Goal: Task Accomplishment & Management: Manage account settings

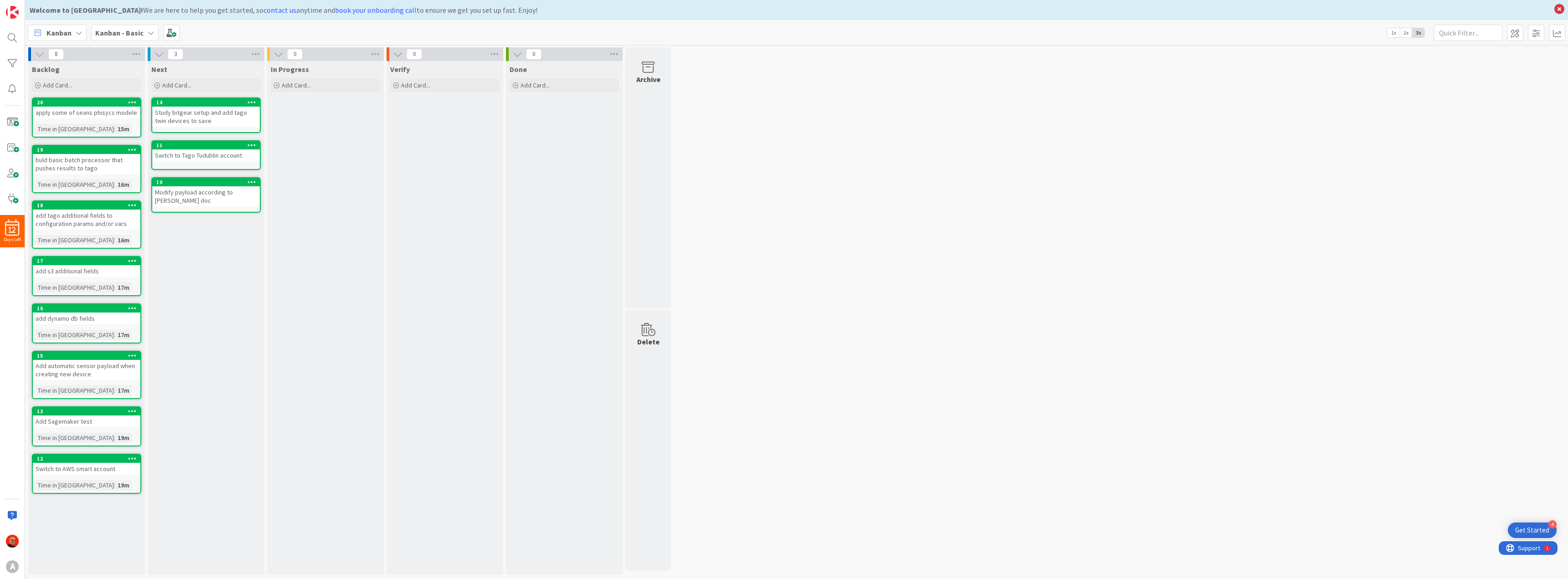
click at [203, 154] on div "Switch to Tago Tudublin account" at bounding box center [206, 155] width 108 height 12
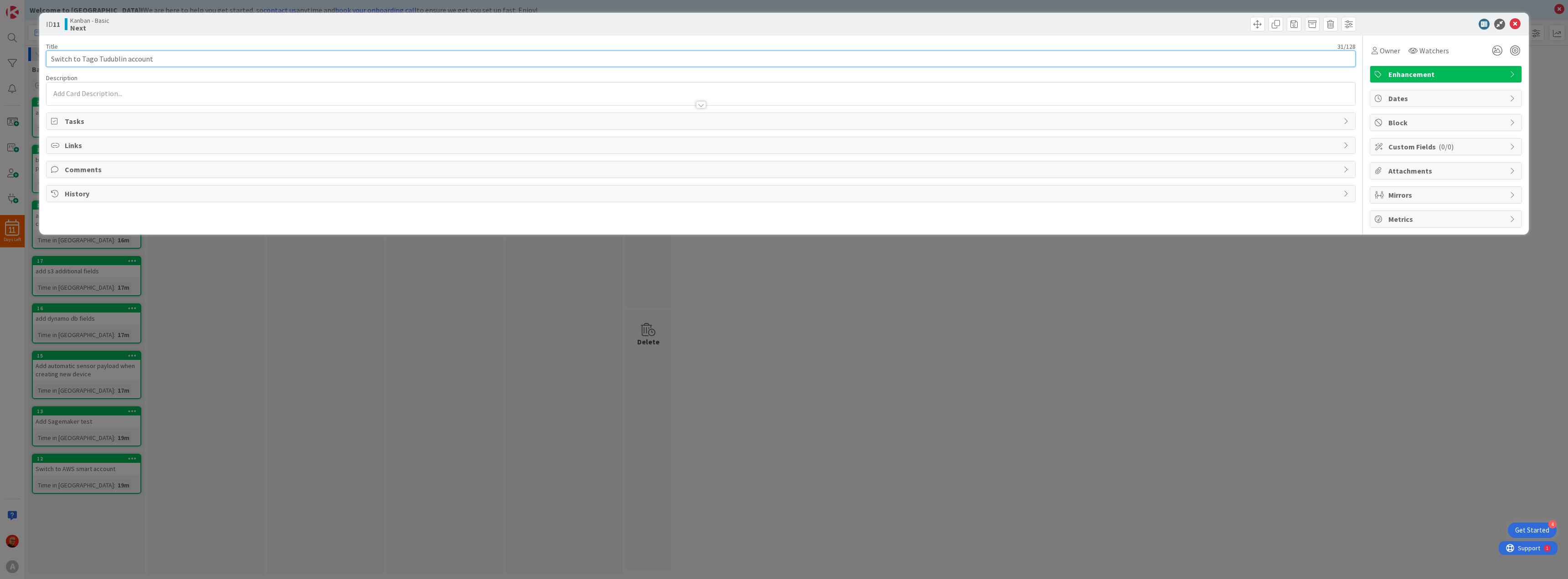
click at [93, 60] on input "Switch to Tago Tudublin account" at bounding box center [700, 59] width 1309 height 16
click at [123, 58] on input "Switch to Tago Tudublin account" at bounding box center [700, 59] width 1309 height 16
click at [69, 60] on input "Created Profiles and Switch Broker to Tago Bitgear account" at bounding box center [700, 59] width 1309 height 16
type input "Create Profiles and Switch Broker to Tago Bitgear account"
drag, startPoint x: 1513, startPoint y: 24, endPoint x: 848, endPoint y: 71, distance: 666.7
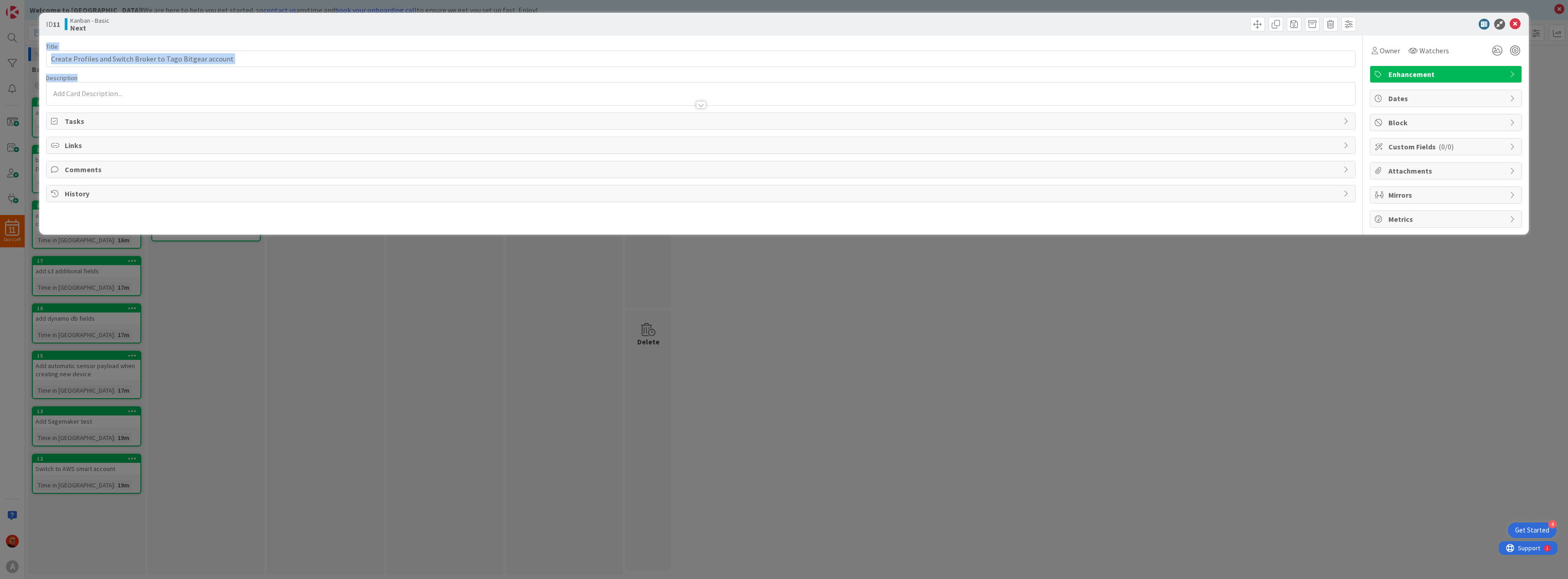
click at [851, 71] on div "ID 11 Kanban - Basic Next Title 57 / 128 Create Profiles and Switch Broker to T…" at bounding box center [784, 123] width 1490 height 222
click at [331, 54] on input "Create Profiles and Switch Broker to Tago Bitgear account" at bounding box center [700, 59] width 1309 height 16
click at [1512, 21] on icon at bounding box center [1515, 24] width 11 height 11
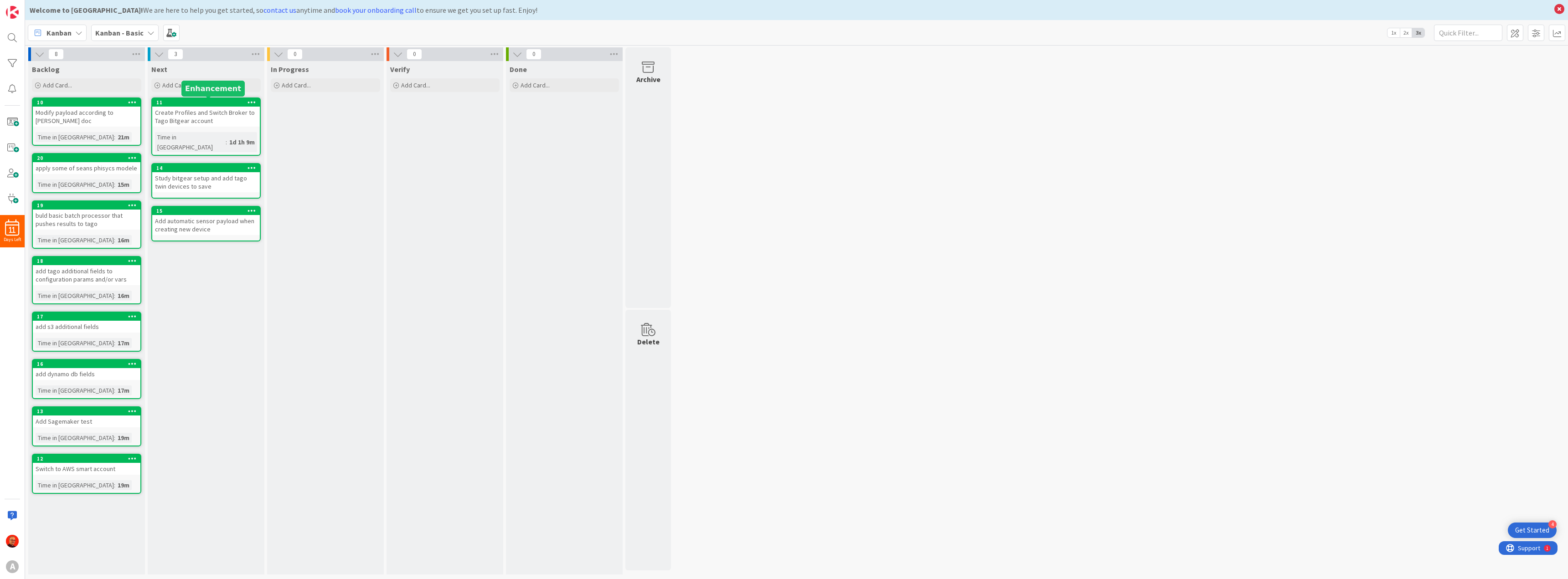
click at [184, 100] on div "11" at bounding box center [208, 102] width 103 height 6
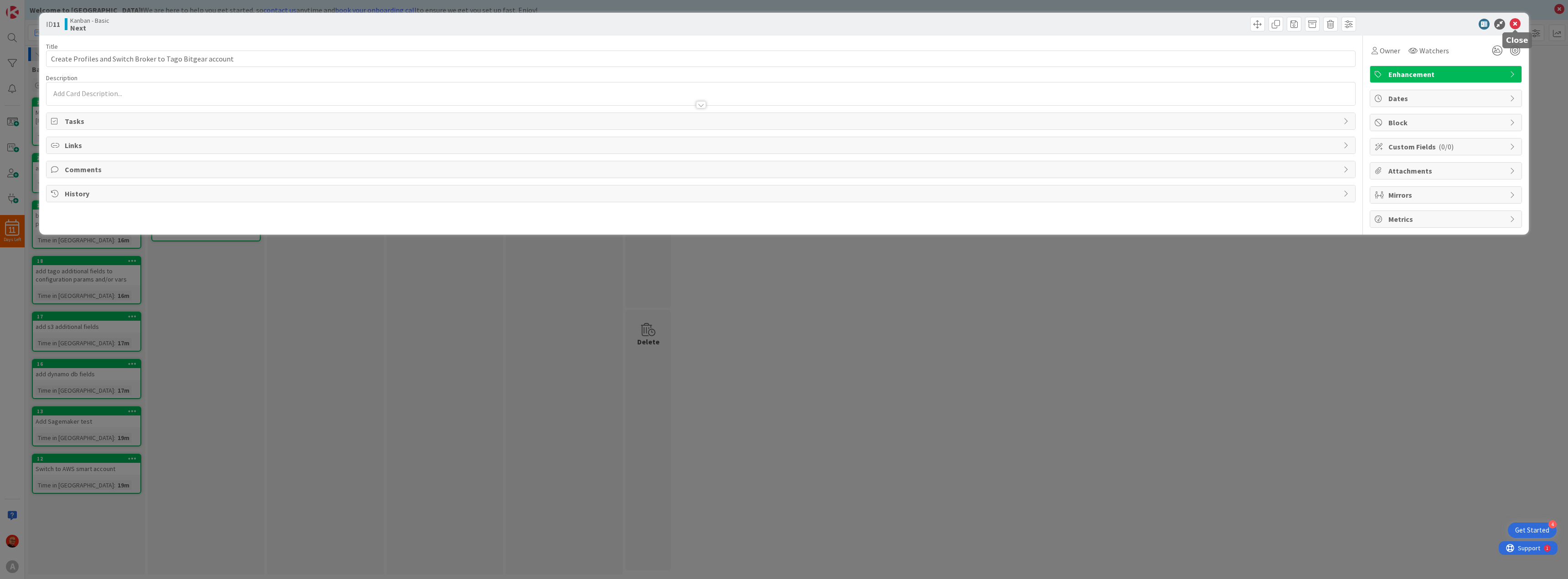
click at [1518, 20] on icon at bounding box center [1515, 24] width 11 height 11
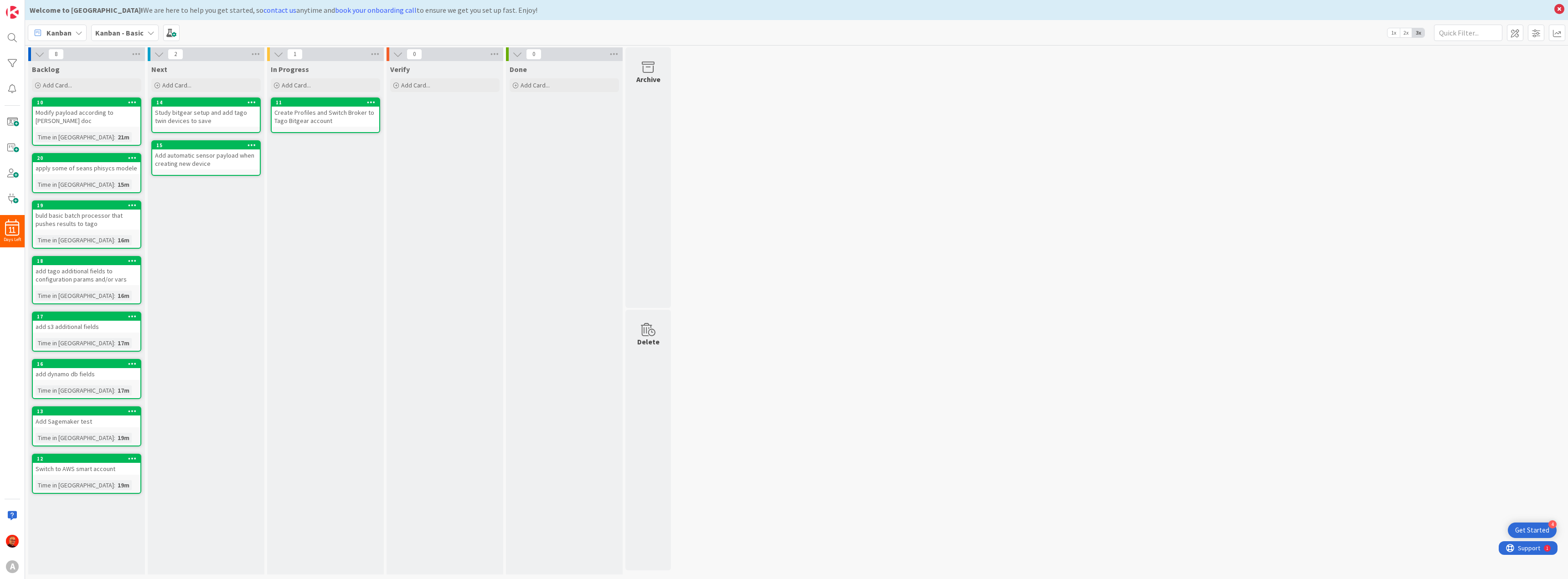
click at [311, 116] on div "Create Profiles and Switch Broker to Tago Bitgear account" at bounding box center [325, 117] width 108 height 20
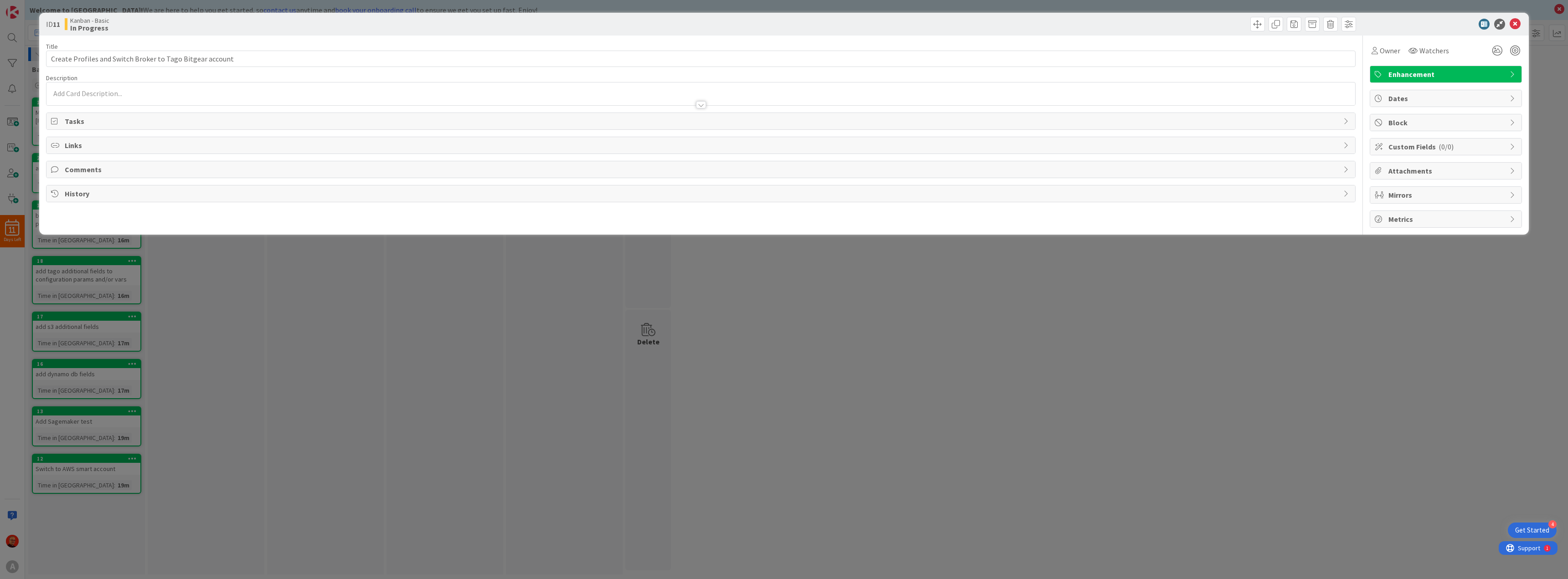
click at [78, 120] on span "Tasks" at bounding box center [702, 121] width 1274 height 11
click at [88, 142] on button "Add Checklist" at bounding box center [83, 142] width 64 height 16
type input "confirm working apis with postman"
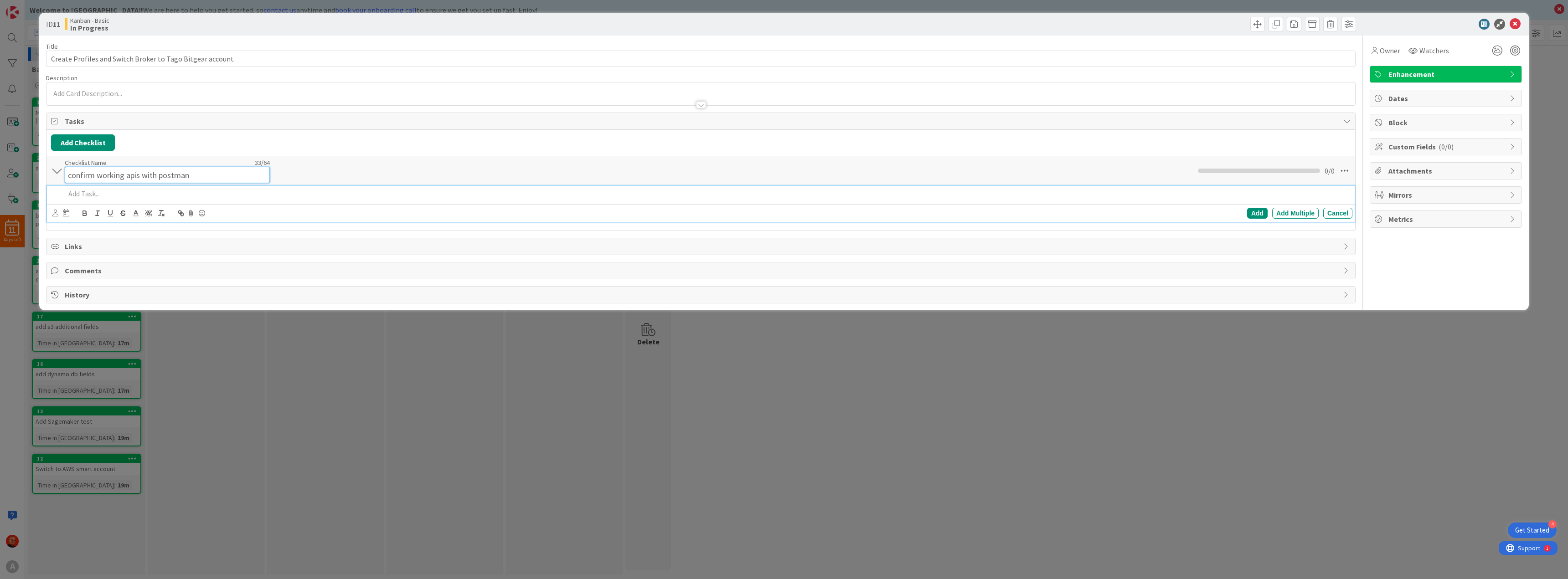
click at [164, 162] on div "Checklist Name 33 / 64 confirm working apis with postman" at bounding box center [167, 170] width 205 height 24
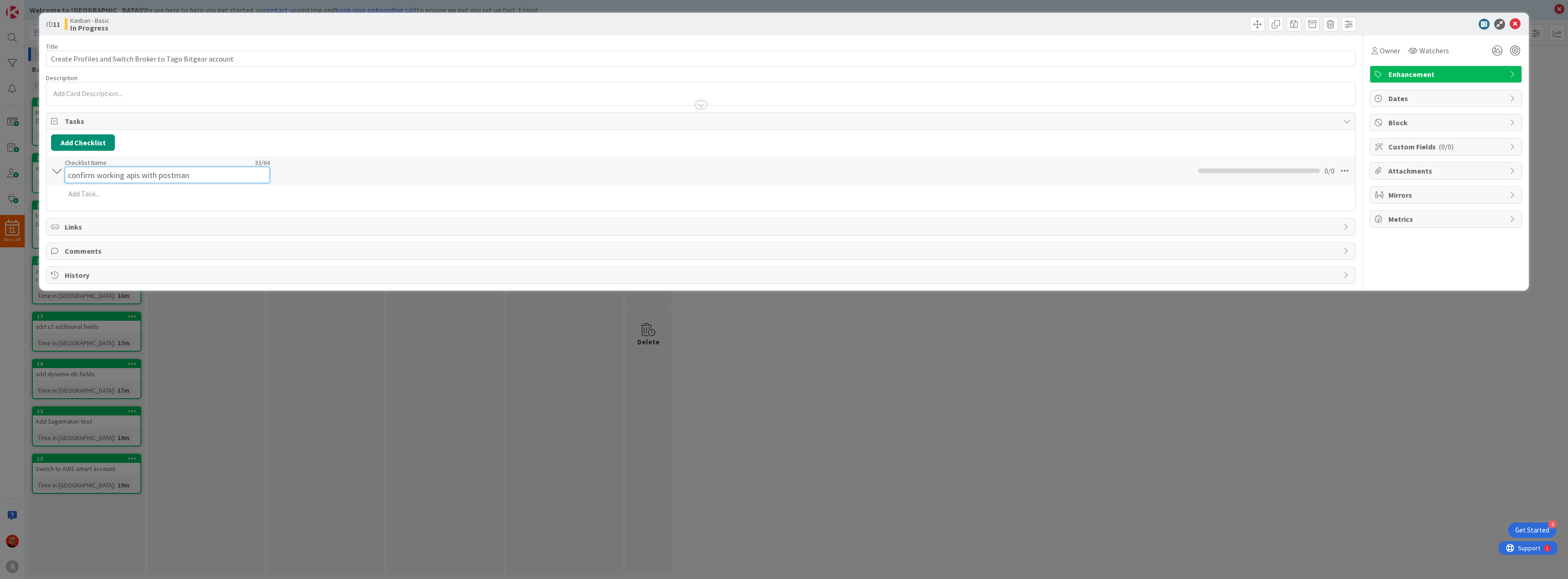
drag, startPoint x: 204, startPoint y: 173, endPoint x: -23, endPoint y: 167, distance: 227.1
click at [0, 167] on html "4 Get Started 11 Days Left A Welcome to Kanban Zone! We are here to help you ge…" at bounding box center [784, 290] width 1568 height 579
click at [89, 171] on input "tdo" at bounding box center [167, 175] width 205 height 16
type input "todo"
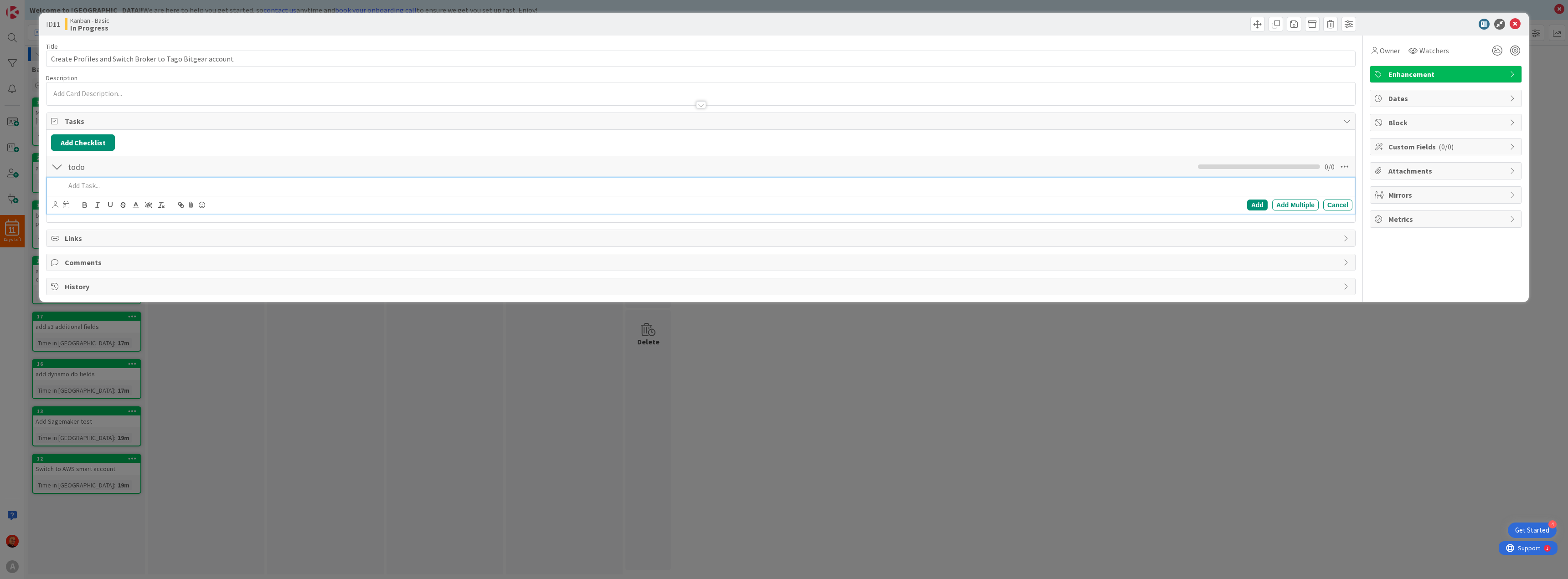
click at [86, 180] on p at bounding box center [707, 185] width 1283 height 11
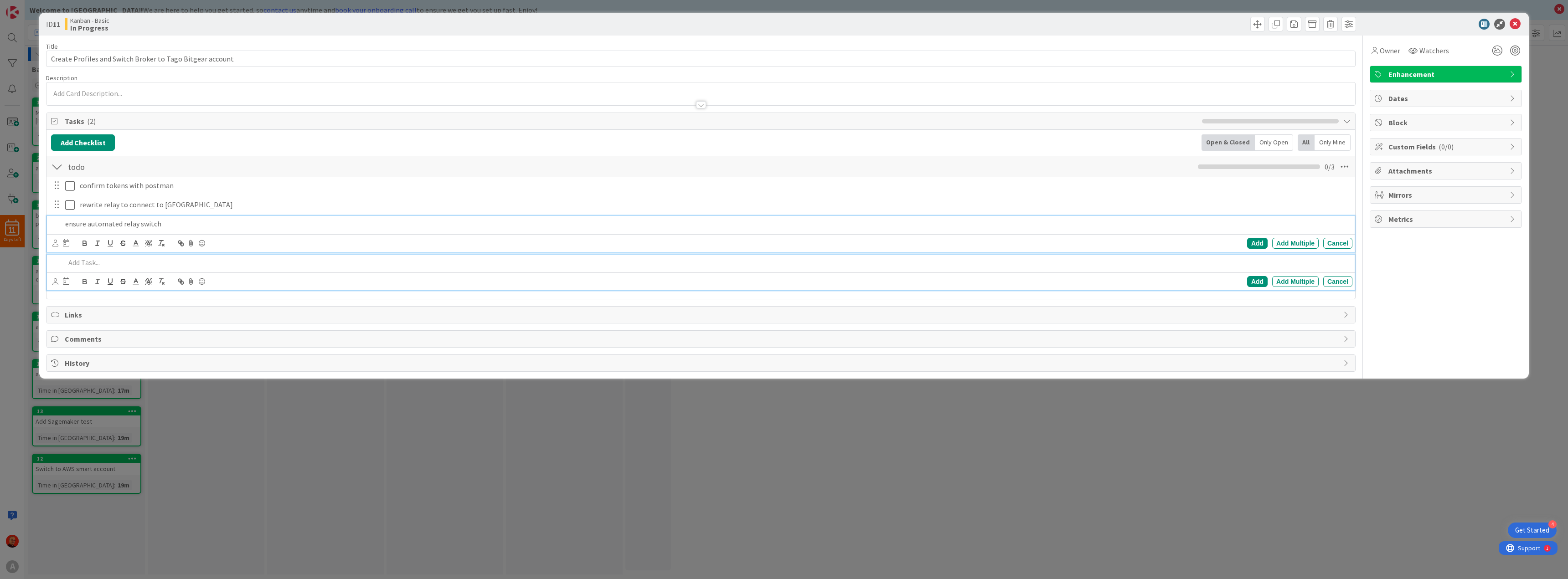
click at [161, 222] on p "ensure automated relay switch" at bounding box center [707, 224] width 1283 height 11
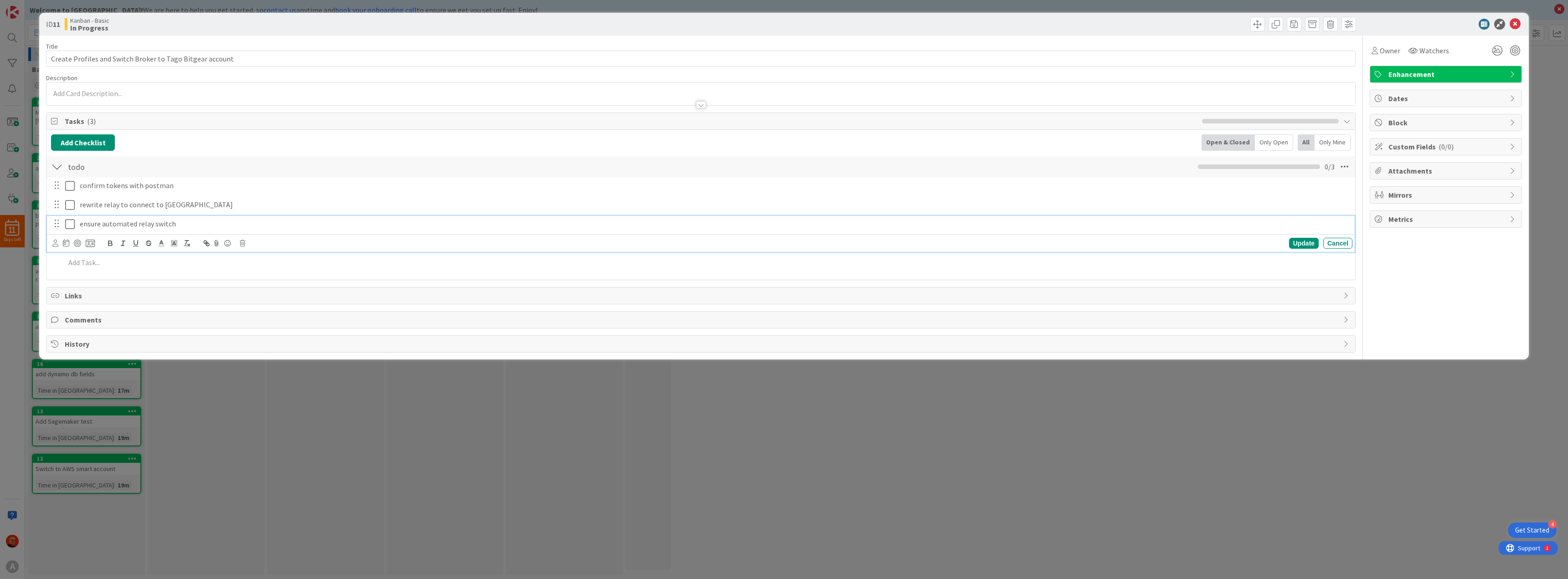
click at [161, 222] on p "ensure automated relay switch" at bounding box center [714, 224] width 1269 height 11
drag, startPoint x: 179, startPoint y: 224, endPoint x: 94, endPoint y: 222, distance: 85.0
click at [92, 222] on p "ensure automated relay switch" at bounding box center [714, 224] width 1269 height 11
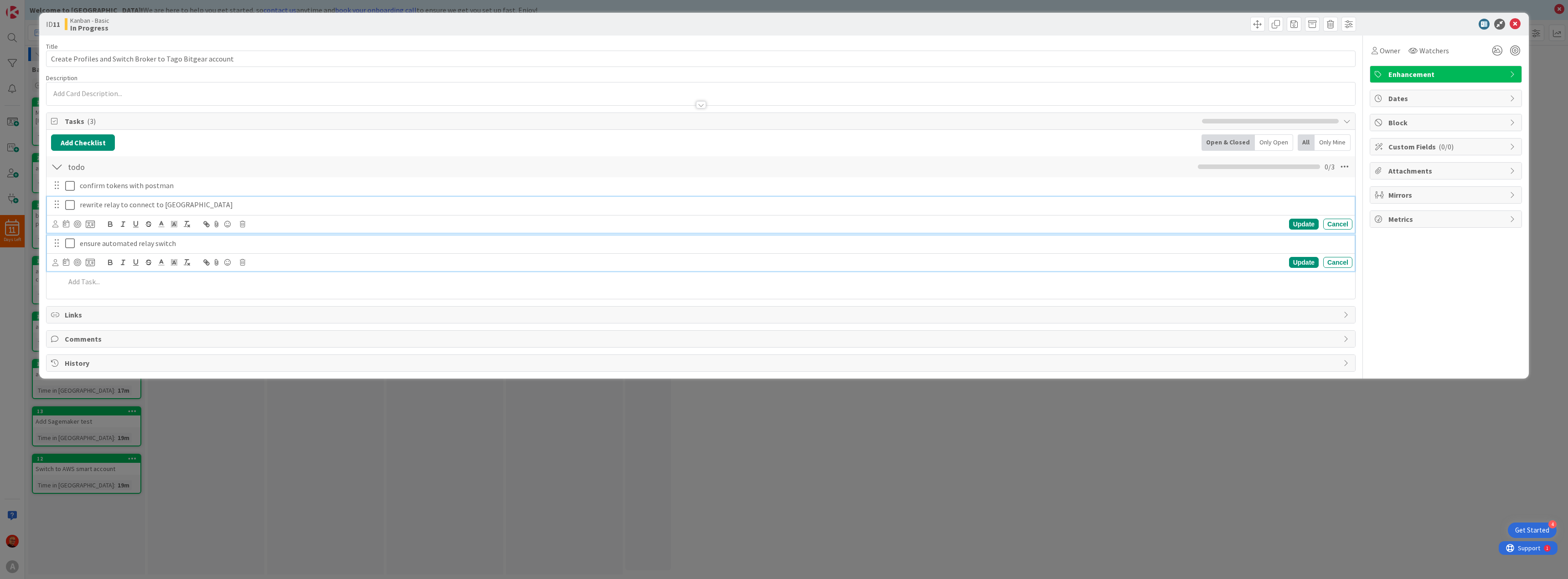
click at [140, 208] on p "rewrite relay to connect to dublin" at bounding box center [714, 204] width 1269 height 11
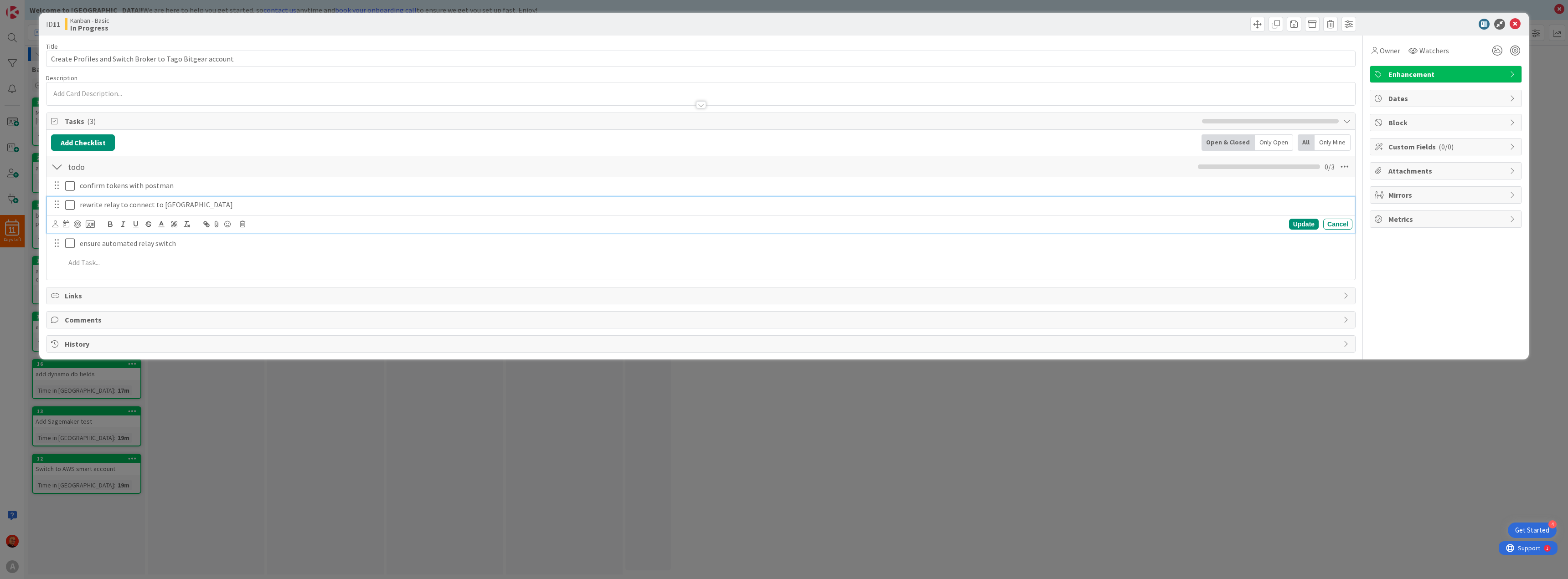
click at [127, 207] on p "rewrite relay to connect to dublin" at bounding box center [714, 204] width 1269 height 11
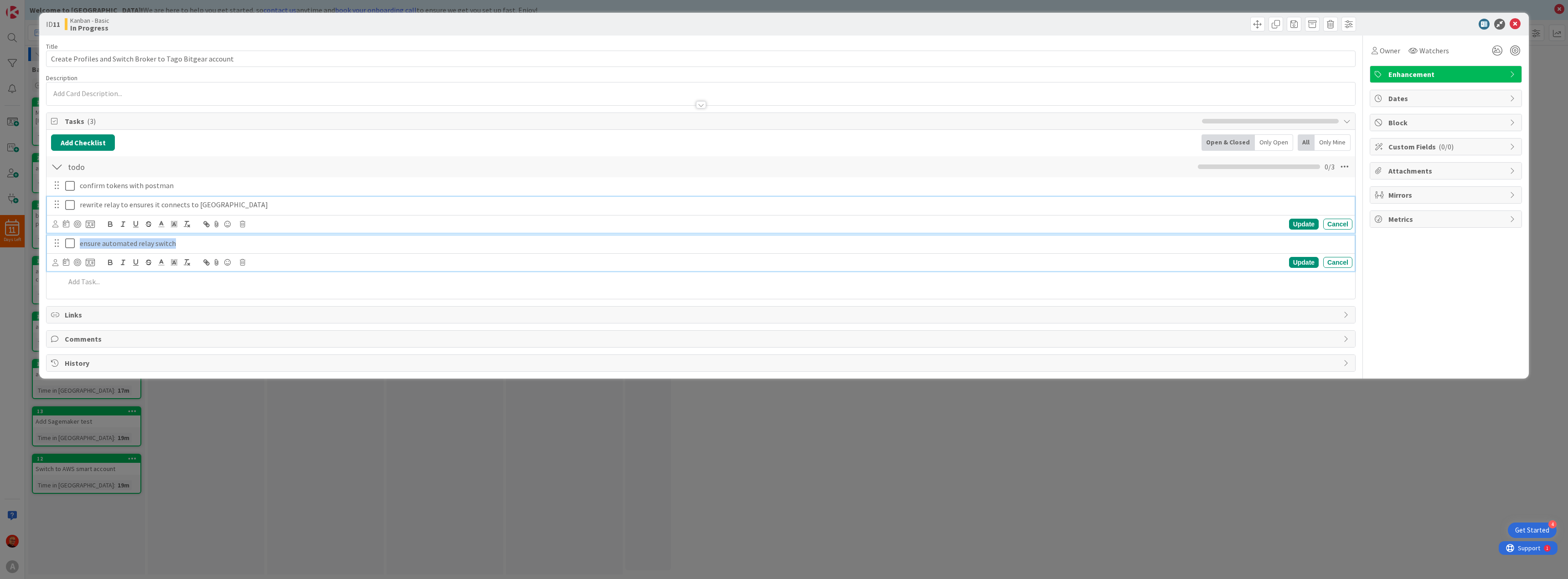
drag, startPoint x: 184, startPoint y: 244, endPoint x: 34, endPoint y: 241, distance: 150.0
click at [34, 241] on div "ID 11 Kanban - Basic In Progress Title 57 / 128 Create Profiles and Switch Brok…" at bounding box center [784, 290] width 1568 height 579
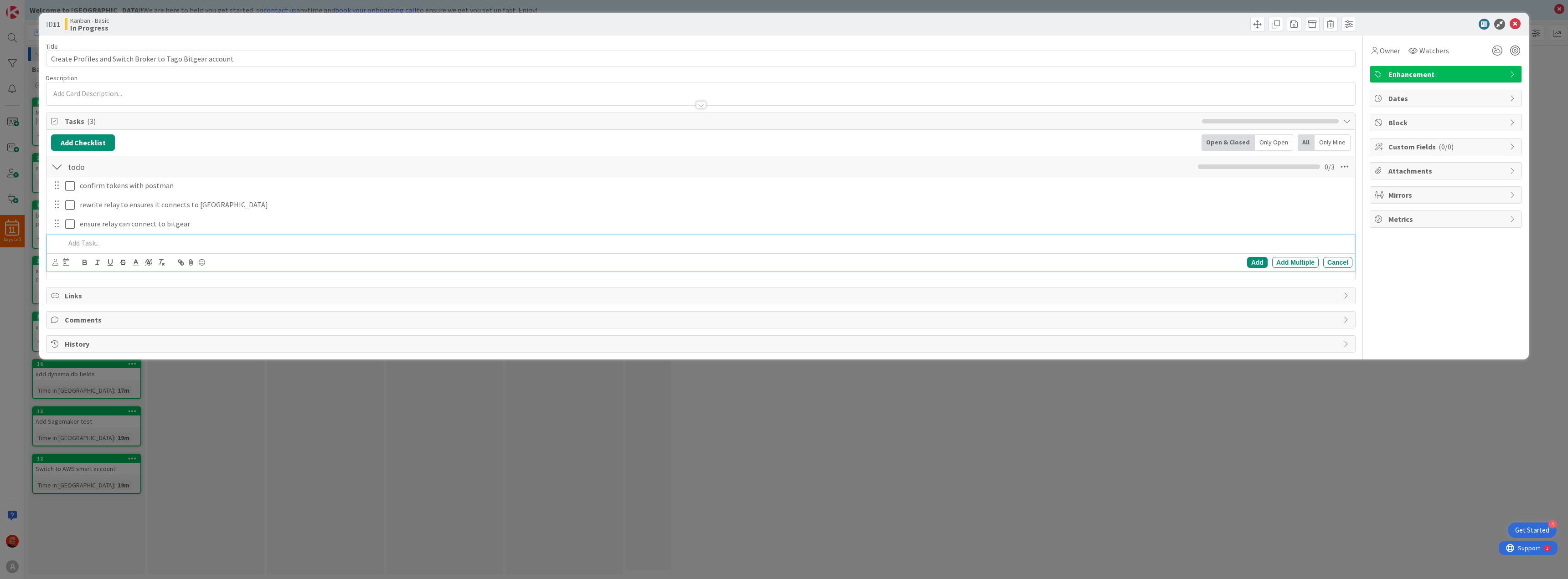
click at [96, 239] on p at bounding box center [707, 243] width 1283 height 11
click at [1513, 23] on icon at bounding box center [1515, 24] width 11 height 11
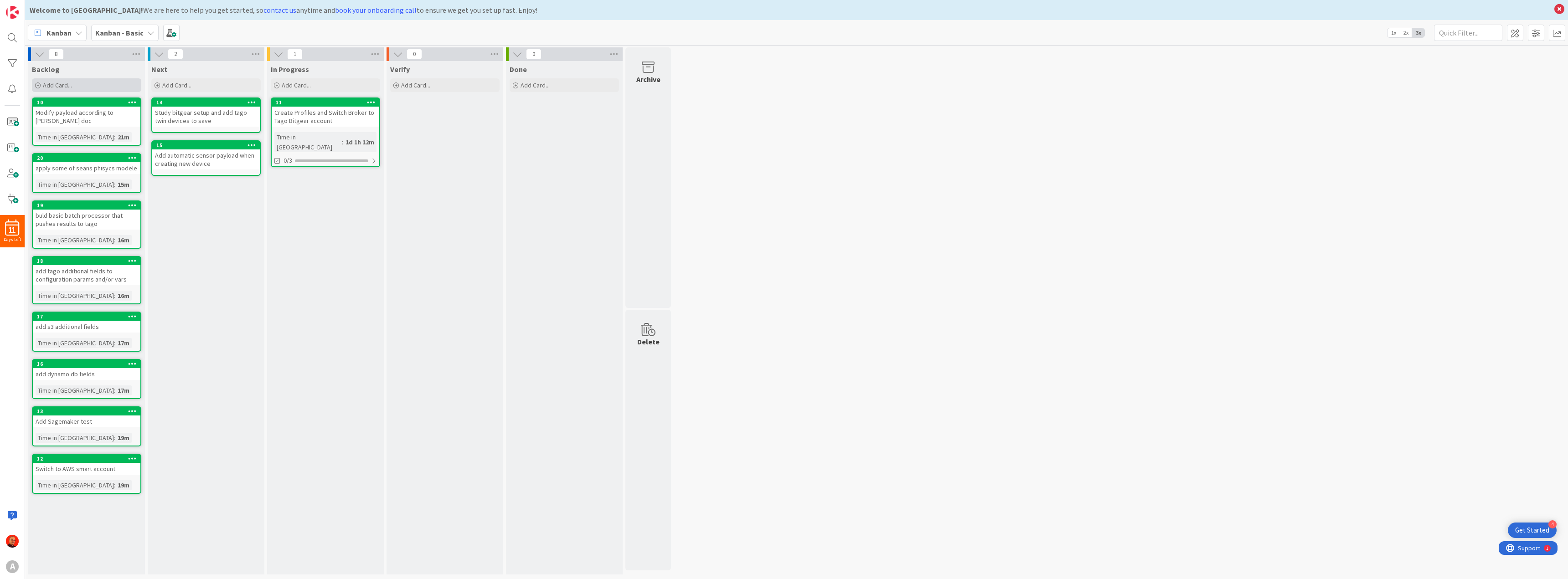
click at [57, 88] on span "Add Card..." at bounding box center [57, 85] width 29 height 8
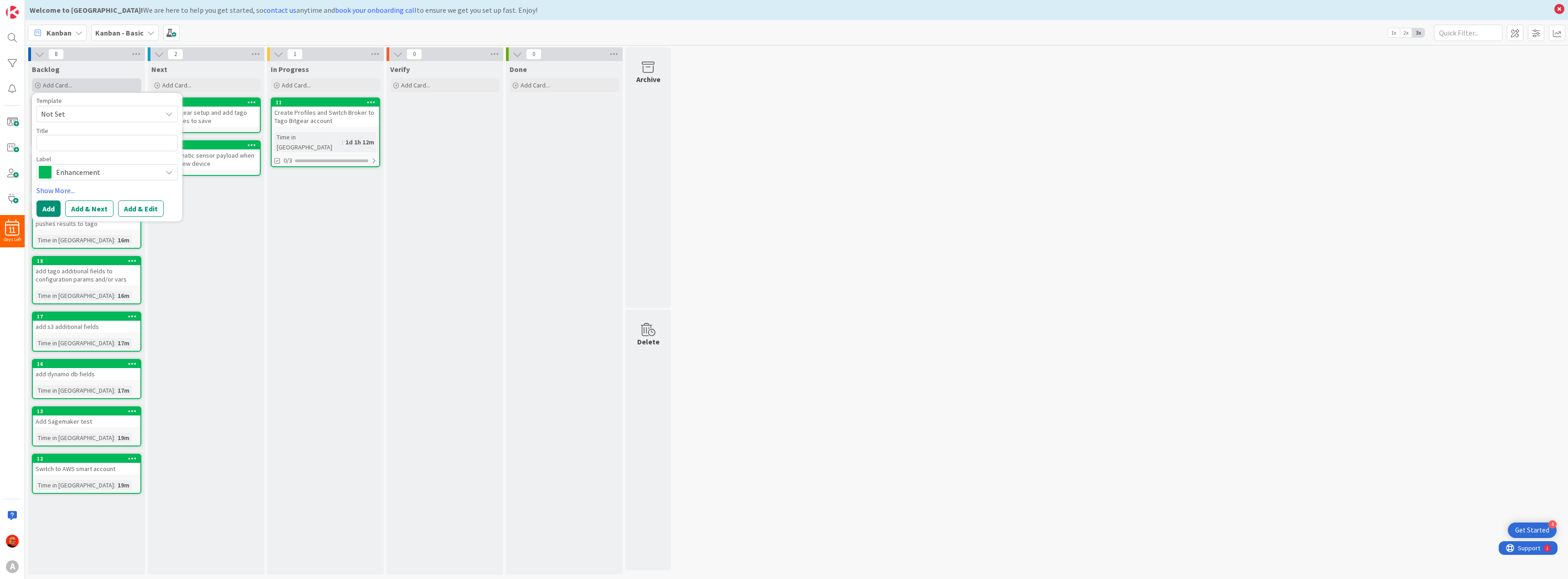
type textarea "x"
type textarea "Pr"
type textarea "x"
type textarea "Pre"
type textarea "x"
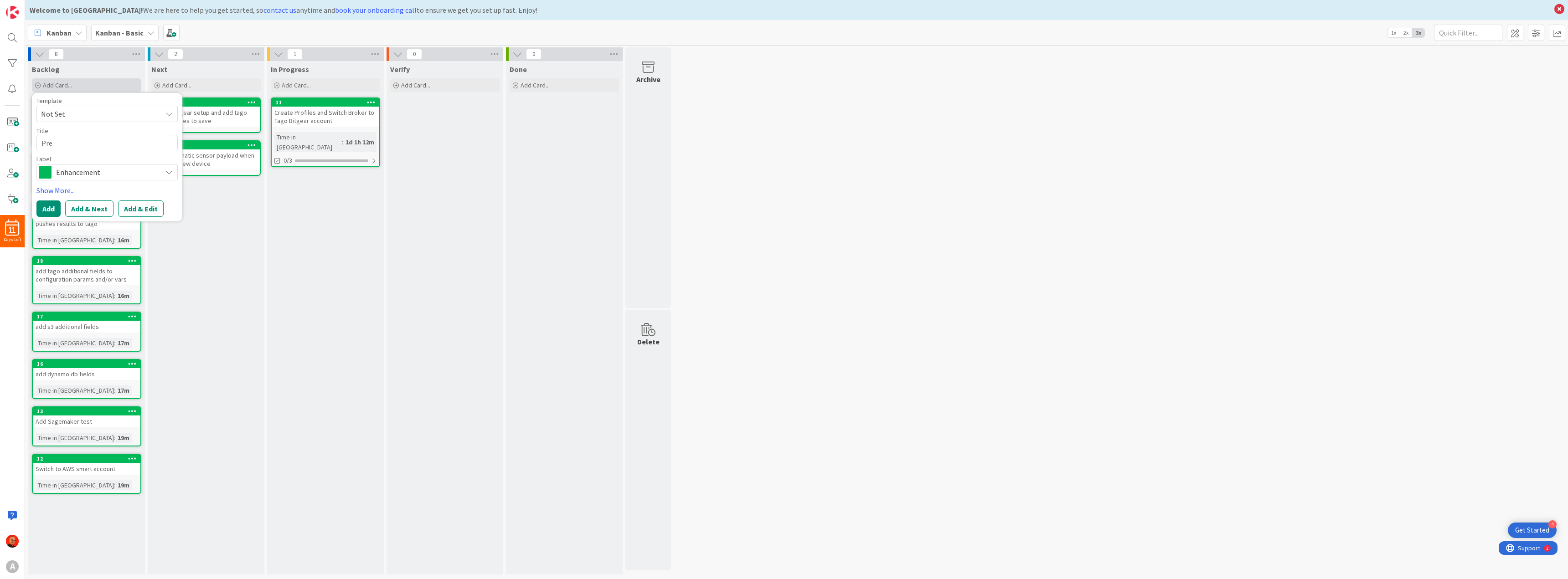
type textarea "Pree"
type textarea "x"
type textarea "Pre"
type textarea "x"
type textarea "Prep"
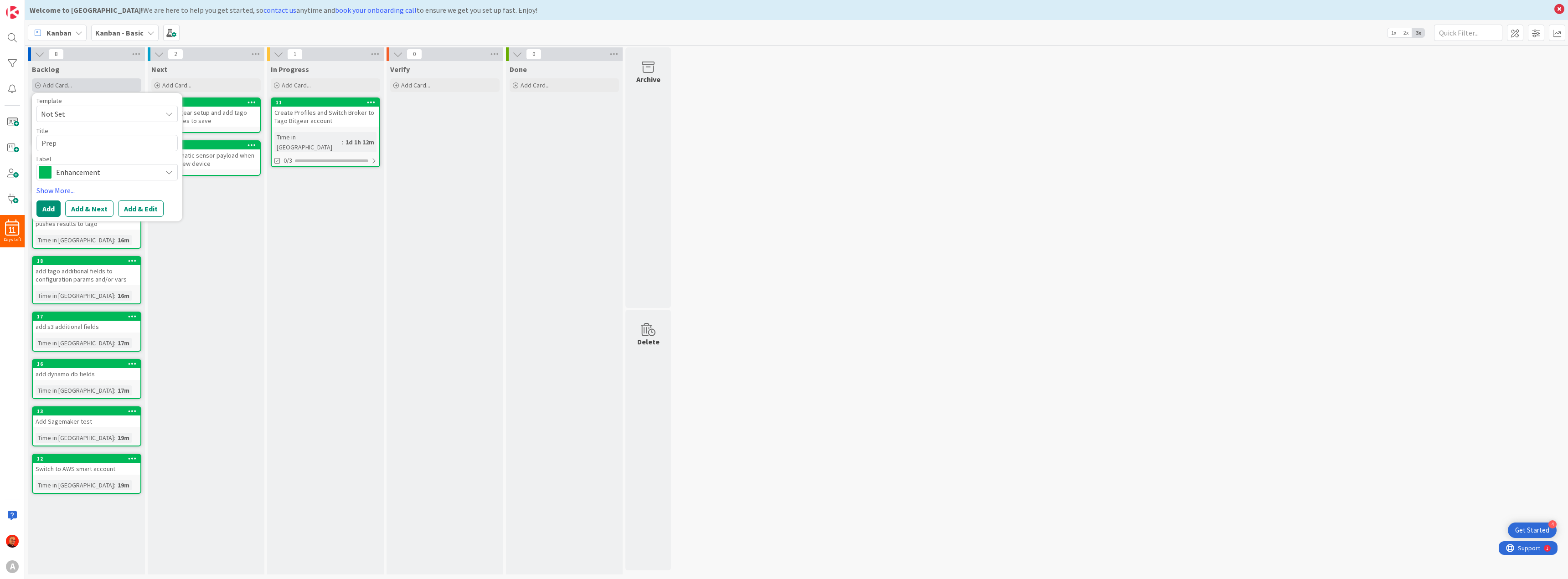
type textarea "x"
type textarea "Prepa"
type textarea "x"
type textarea "Prepar"
type textarea "x"
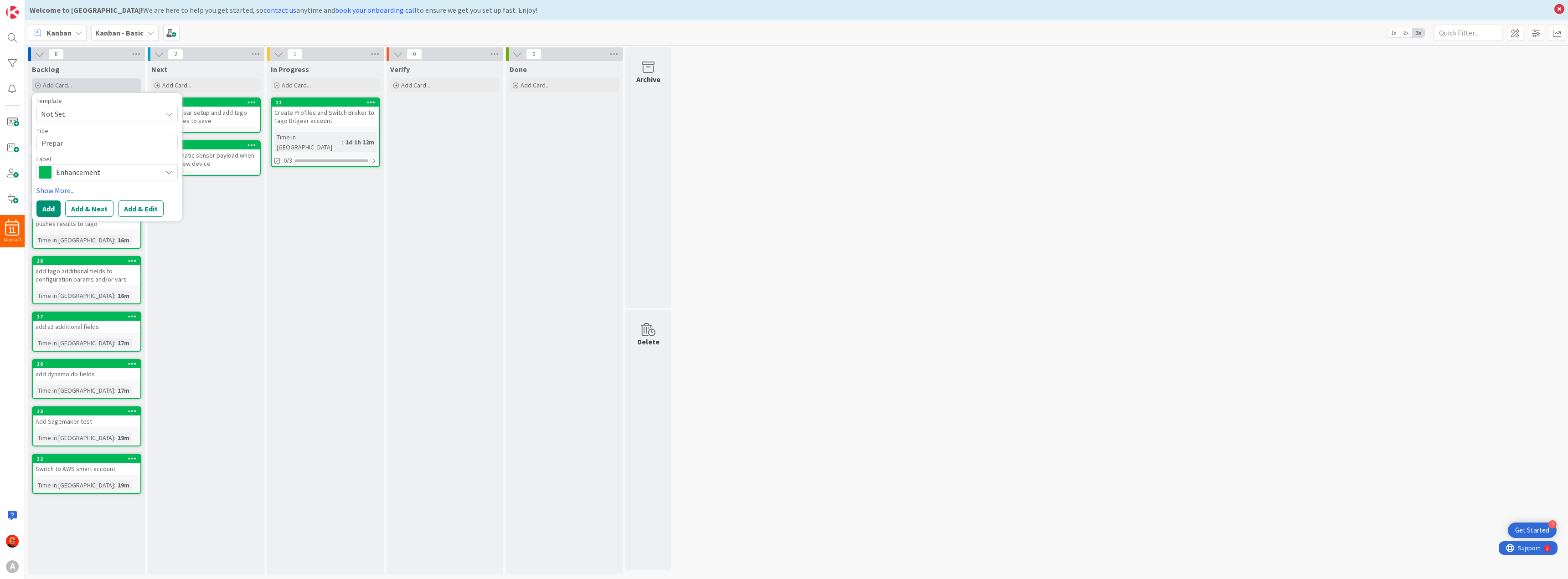
type textarea "Prepare"
type textarea "x"
type textarea "Prepare"
type textarea "x"
type textarea "Prepare r"
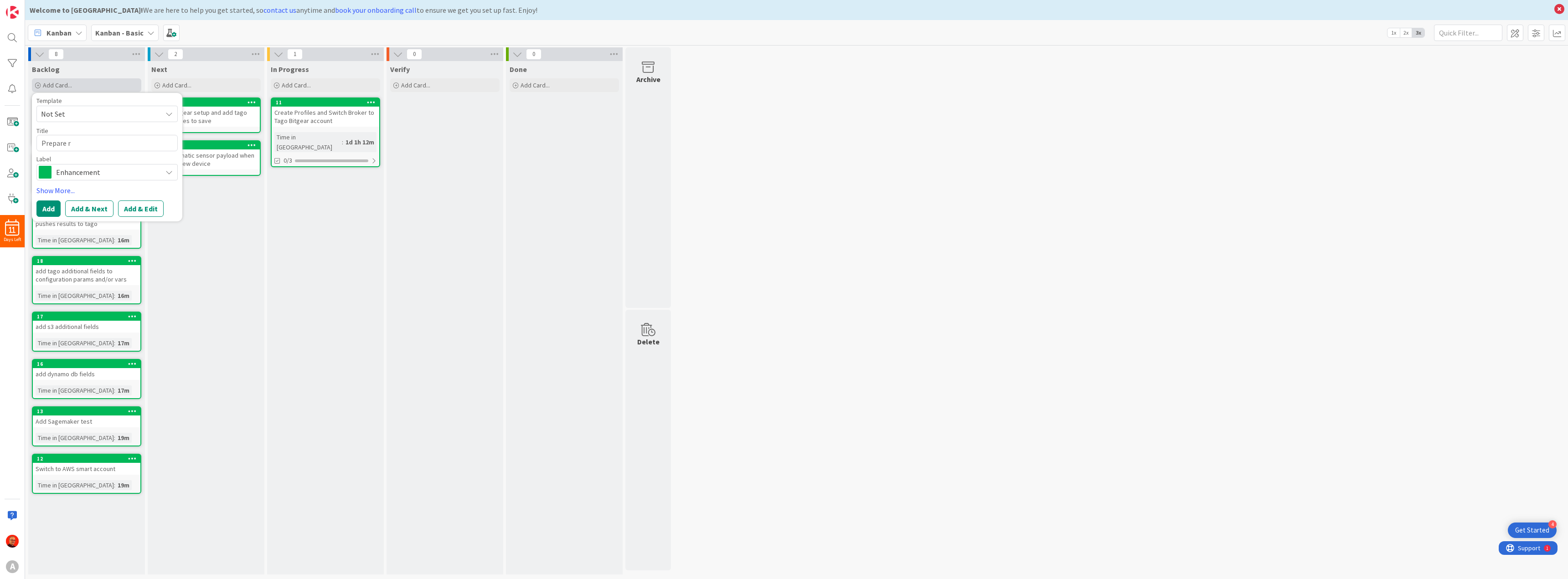
type textarea "x"
type textarea "Prepare ro"
type textarea "x"
type textarea "Prepare rou"
type textarea "x"
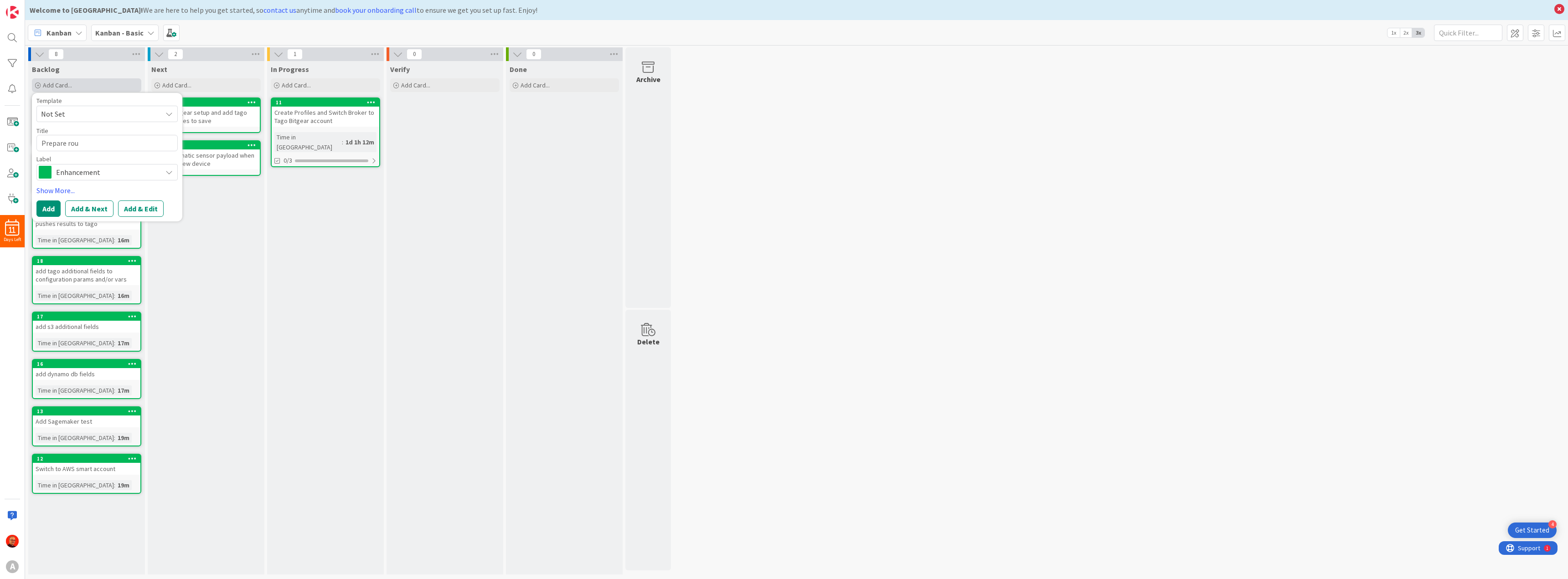
type textarea "Prepare roun"
type textarea "x"
type textarea "Prepare rou"
type textarea "x"
type textarea "Prepare rout"
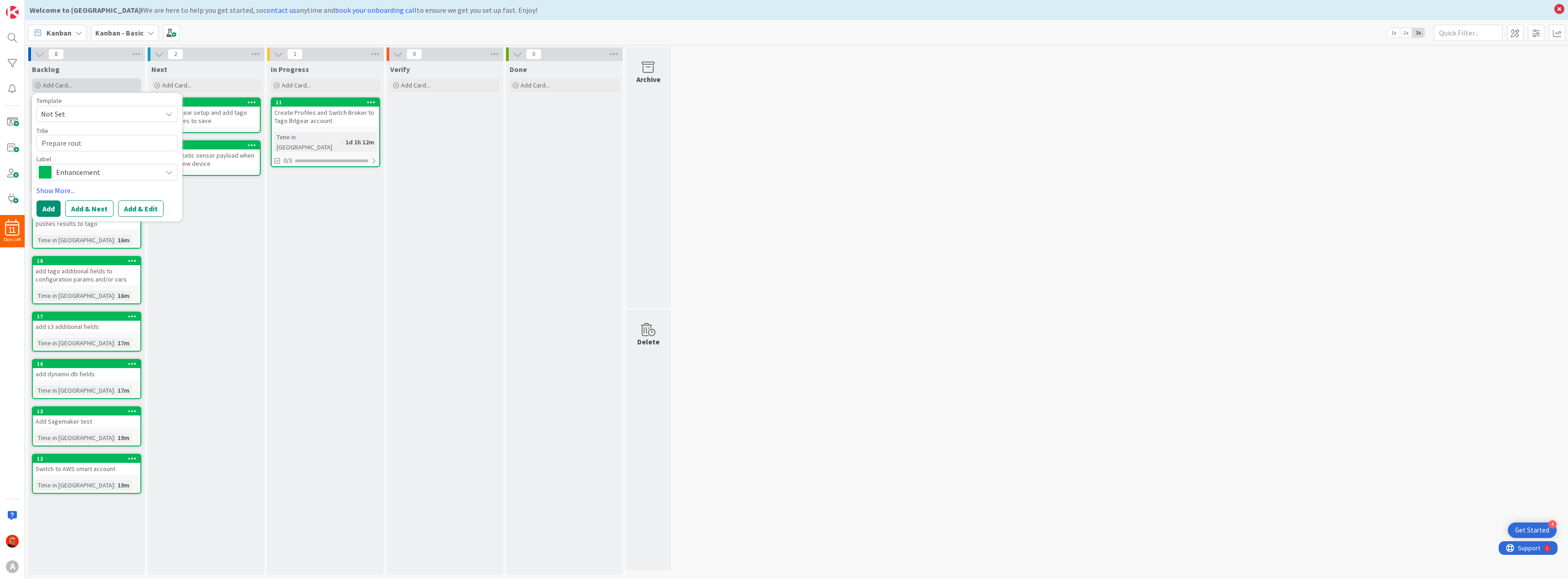
type textarea "x"
type textarea "Prepare route"
type textarea "x"
type textarea "Prepare route"
type textarea "x"
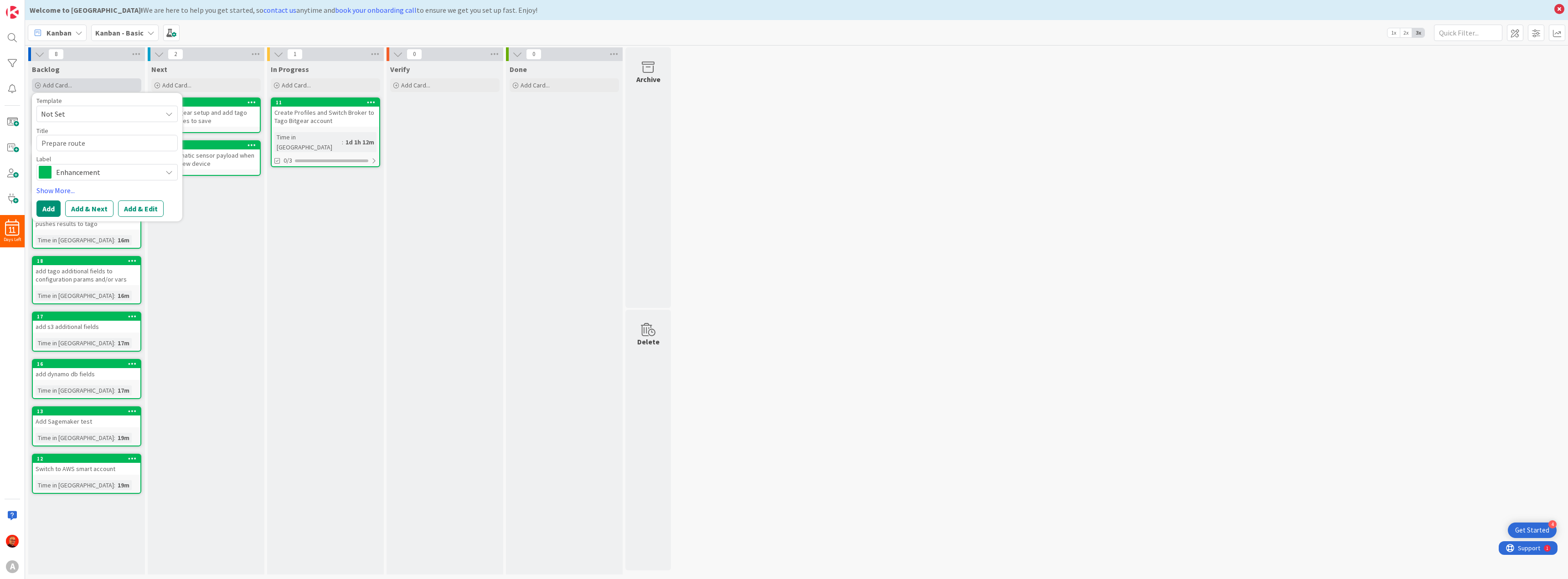
type textarea "Prepare route 5"
type textarea "x"
type textarea "Prepare route 53"
type textarea "x"
type textarea "Prepare route 53"
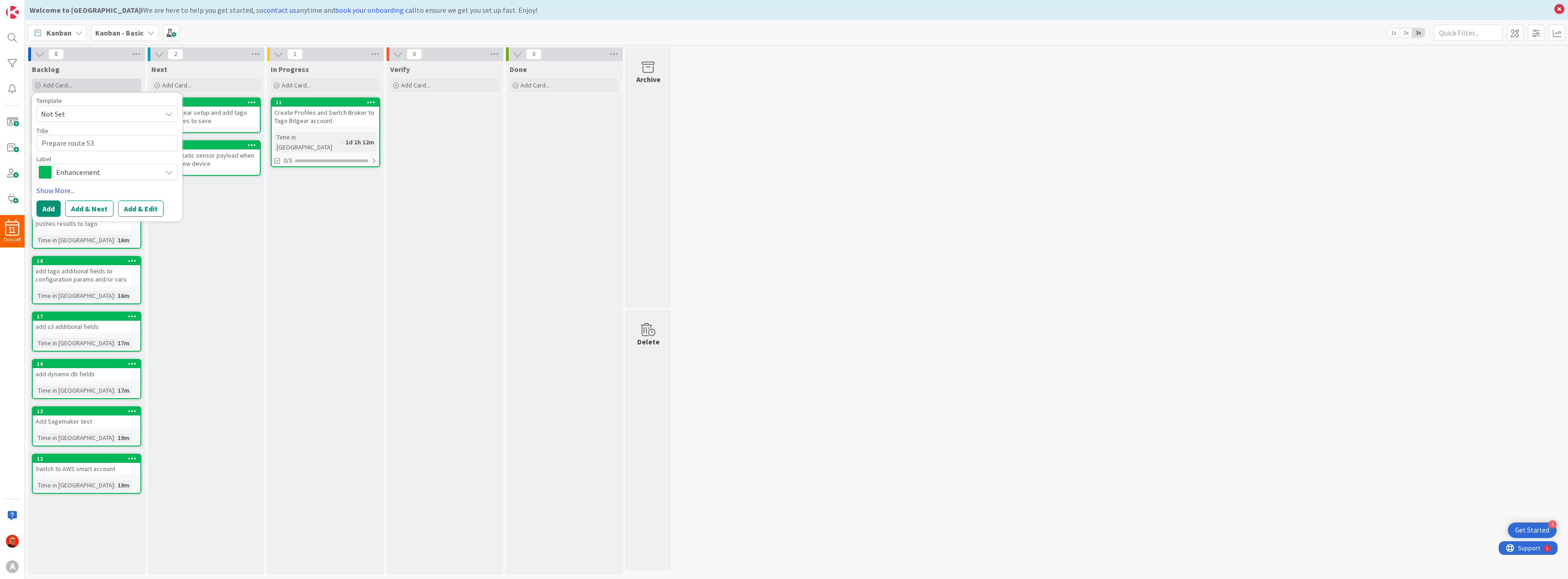
type textarea "x"
type textarea "Prepare route 53 t"
type textarea "x"
type textarea "Prepare route 53 to"
type textarea "x"
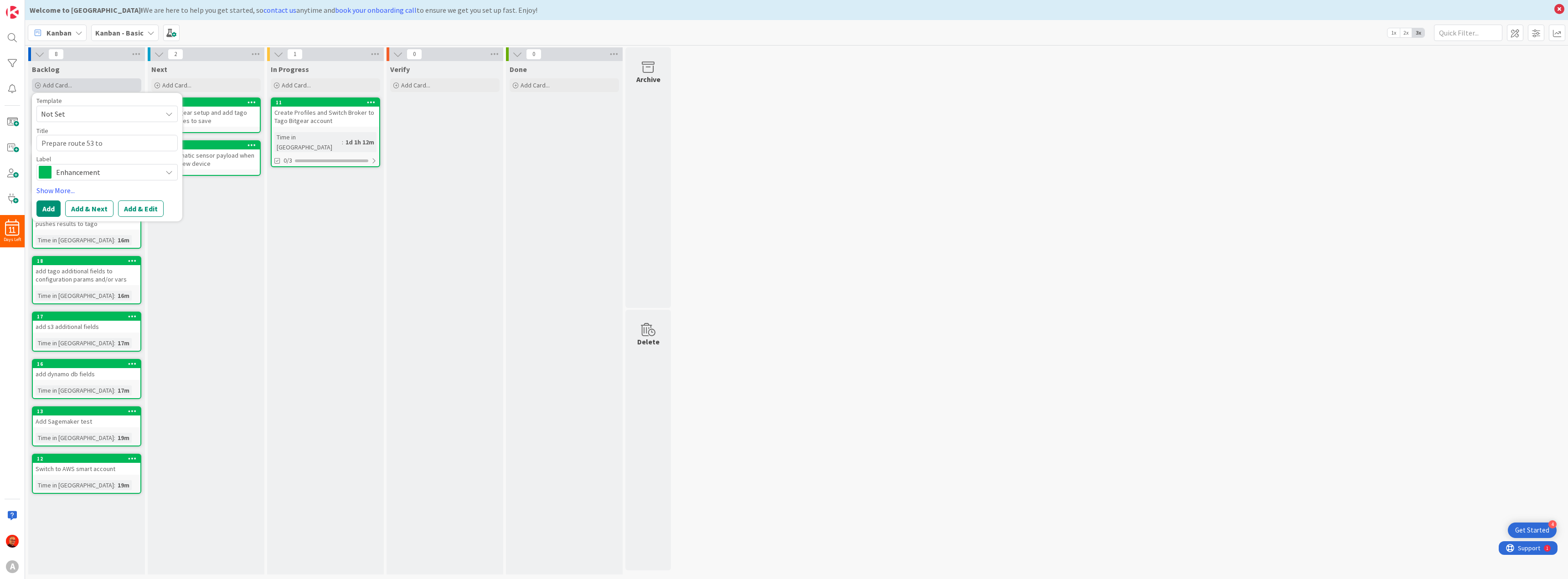
type textarea "Prepare route 53 to"
type textarea "x"
type textarea "Prepare route 53 to p"
type textarea "x"
type textarea "Prepare route 53 to po"
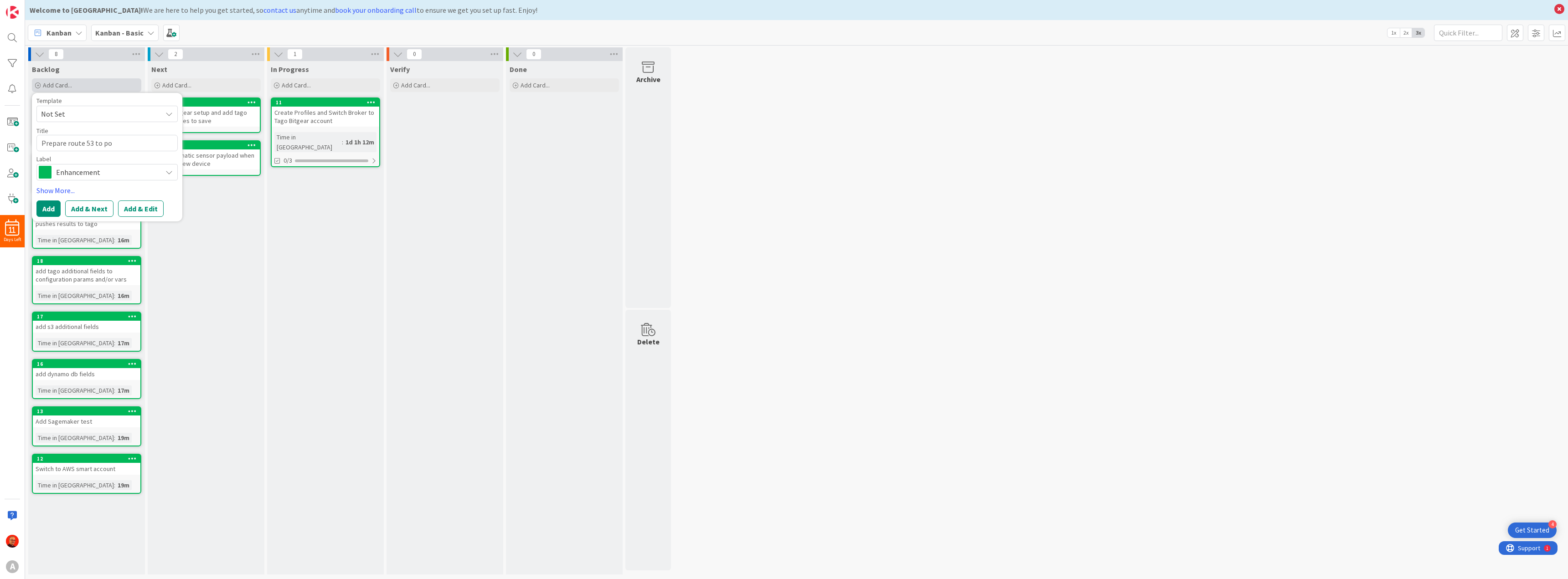
type textarea "x"
type textarea "Prepare route 53 to poi"
type textarea "x"
type textarea "Prepare route 53 to poin"
type textarea "x"
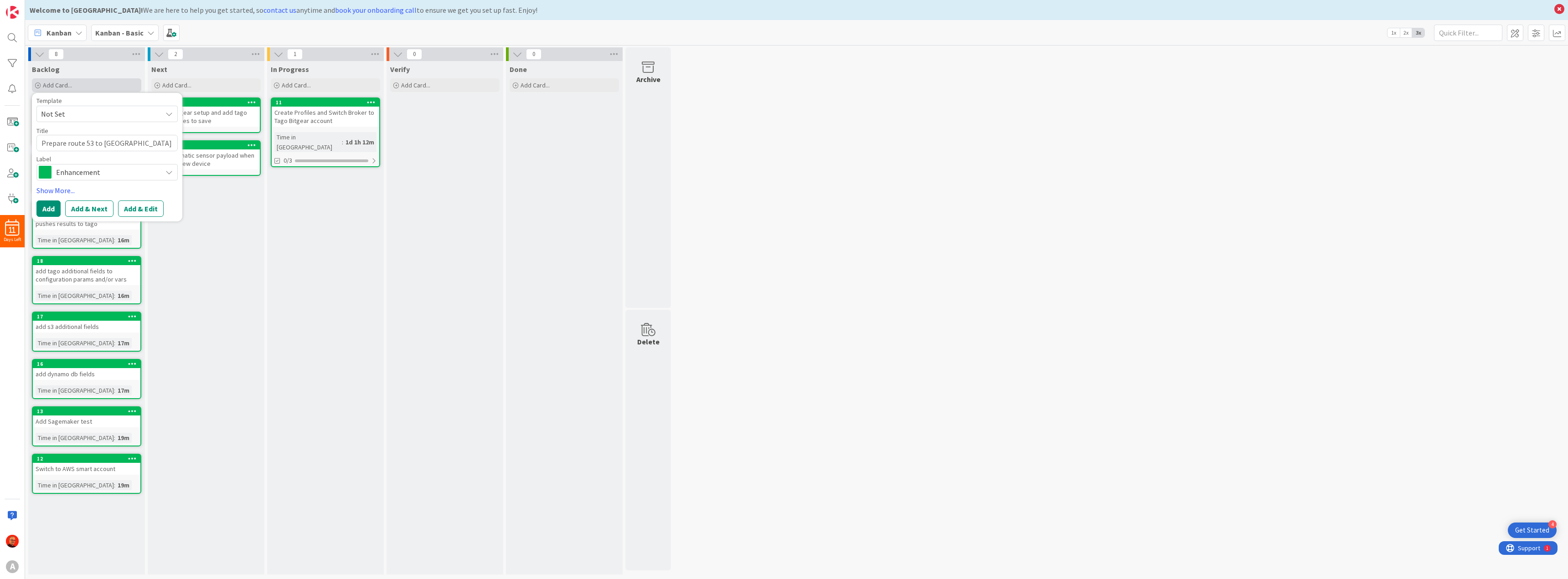
type textarea "Prepare route 53 to point"
type textarea "x"
type textarea "Prepare route 53 to point"
type textarea "x"
type textarea "Prepare route 53 to point t"
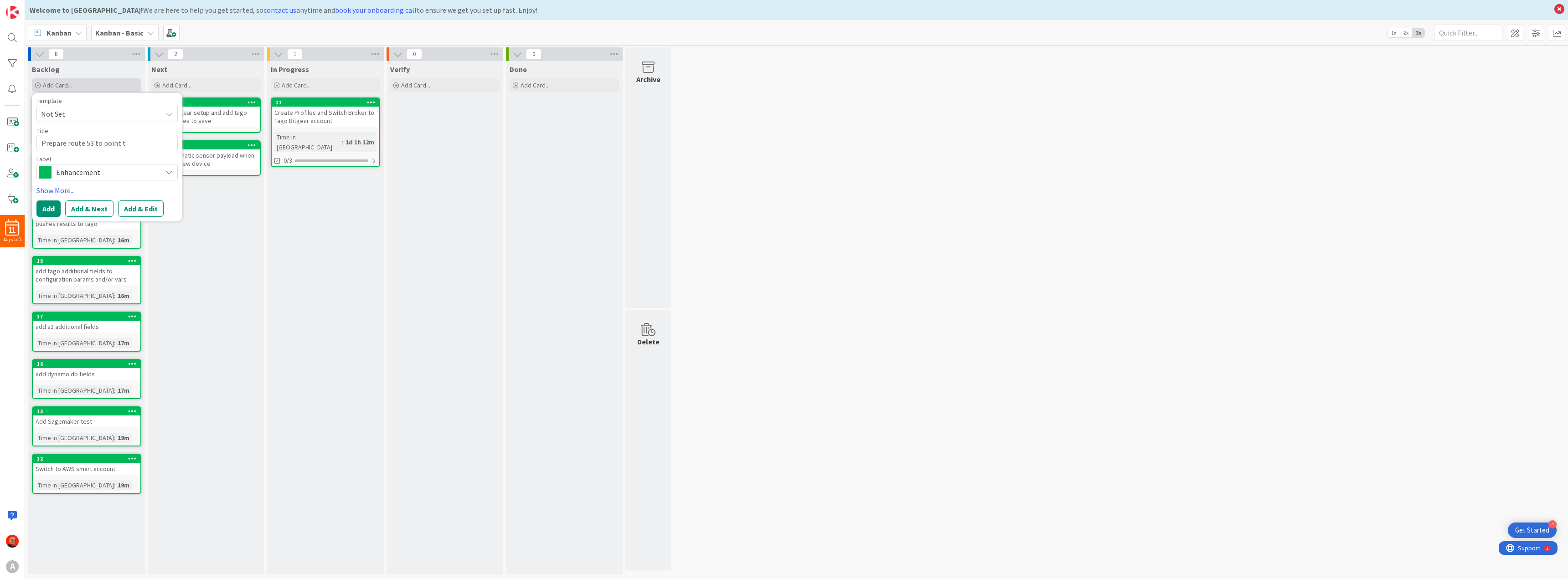
type textarea "x"
type textarea "Prepare route 53 to point to"
type textarea "x"
type textarea "Prepare route 53 to point to"
type textarea "x"
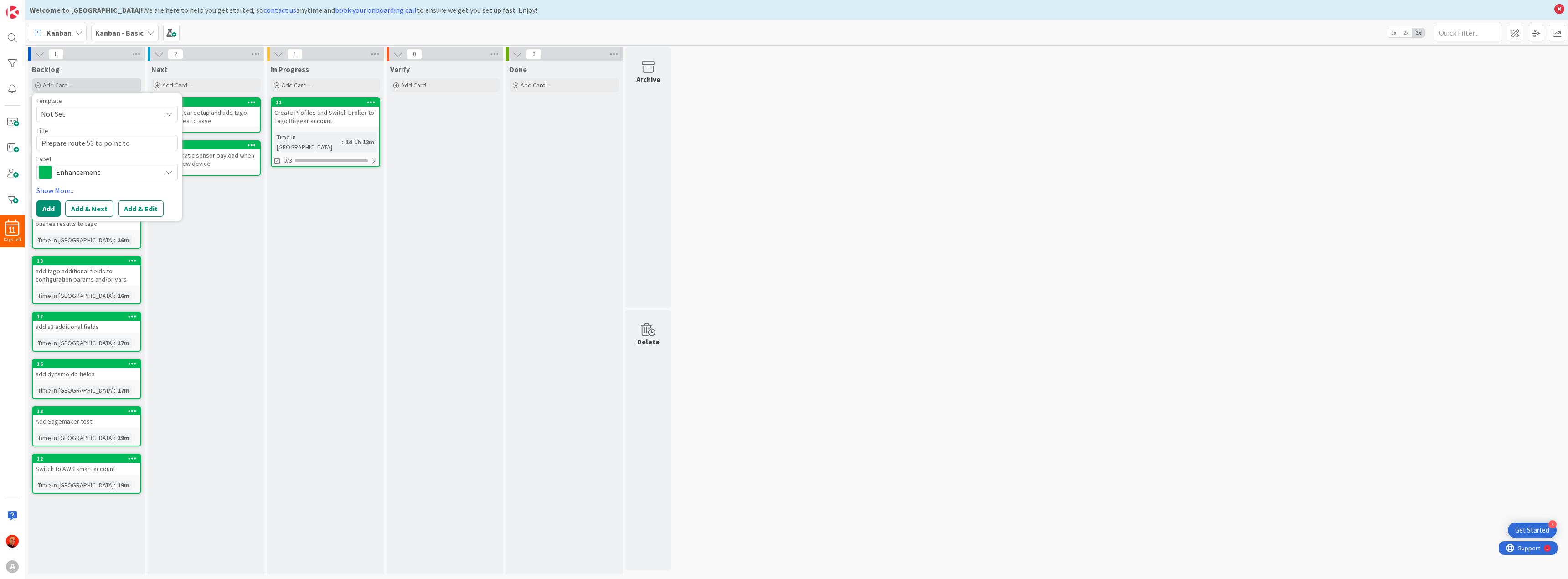
type textarea "Prepare route 53 to point to f"
type textarea "x"
type textarea "Prepare route 53 to point to fi"
type textarea "x"
type textarea "Prepare route 53 to point to fix"
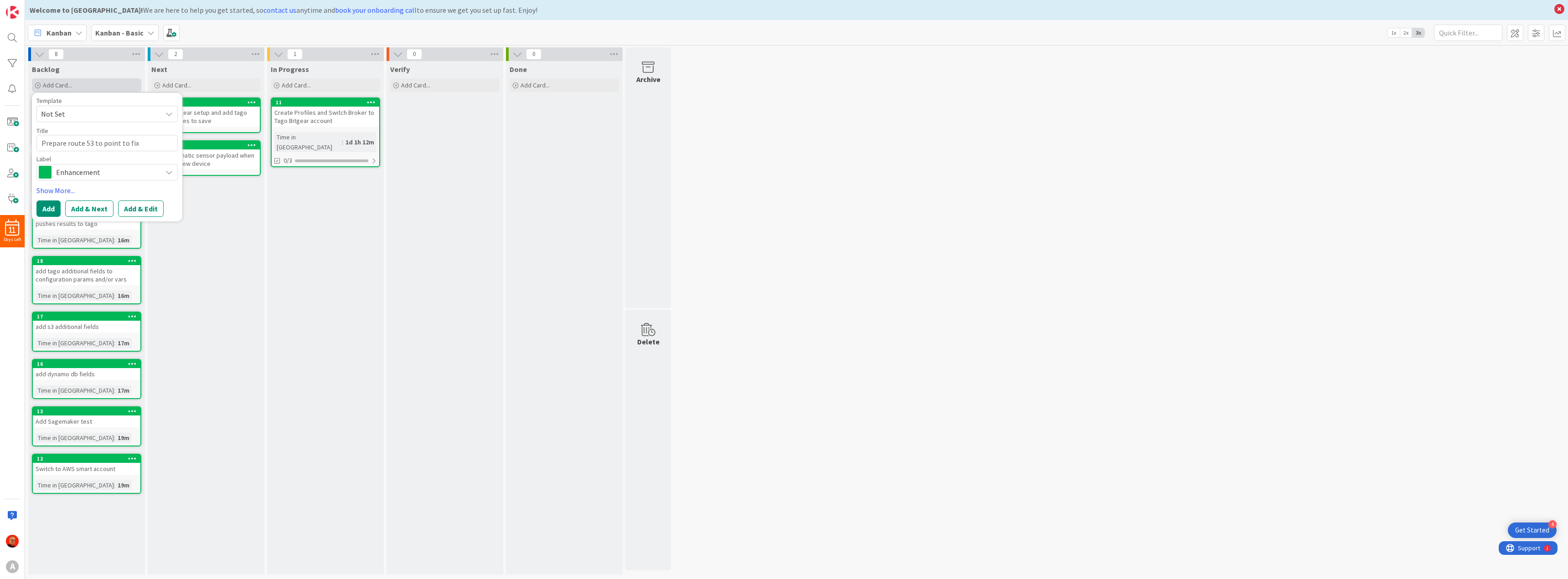
type textarea "x"
type textarea "Prepare route 53 to point to fixe"
type textarea "x"
type textarea "Prepare route 53 to point to fixed"
type textarea "x"
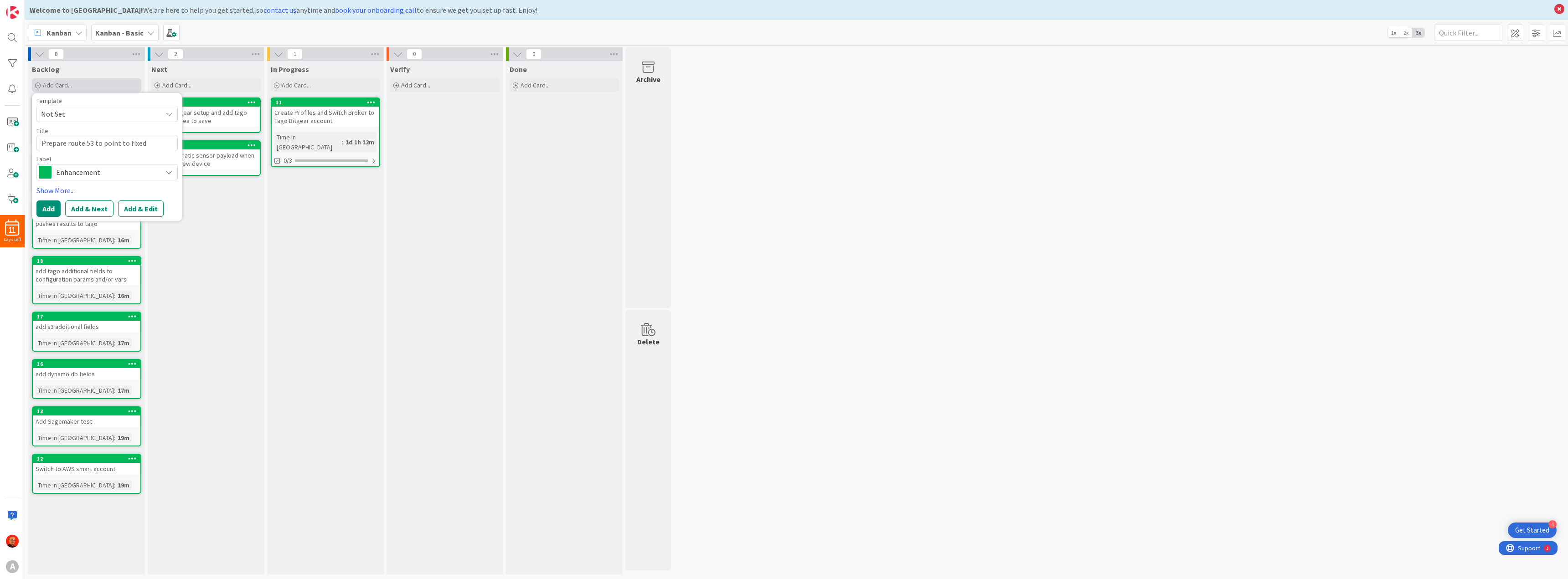
type textarea "Prepare route 53 to point to fixed e"
type textarea "x"
type textarea "Prepare route 53 to point to fixed en"
type textarea "x"
type textarea "Prepare route 53 to point to fixed end"
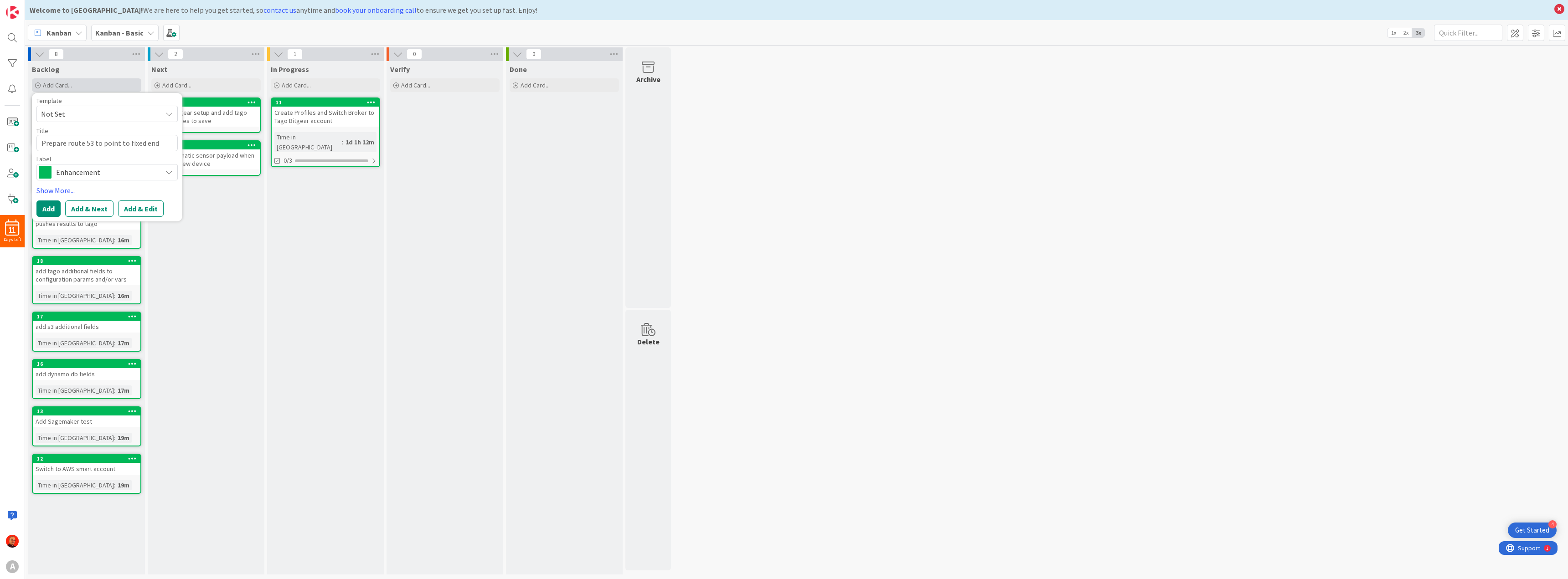
type textarea "x"
type textarea "Prepare route 53 to point to fixed endp"
type textarea "x"
type textarea "Prepare route 53 to point to fixed endpo"
type textarea "x"
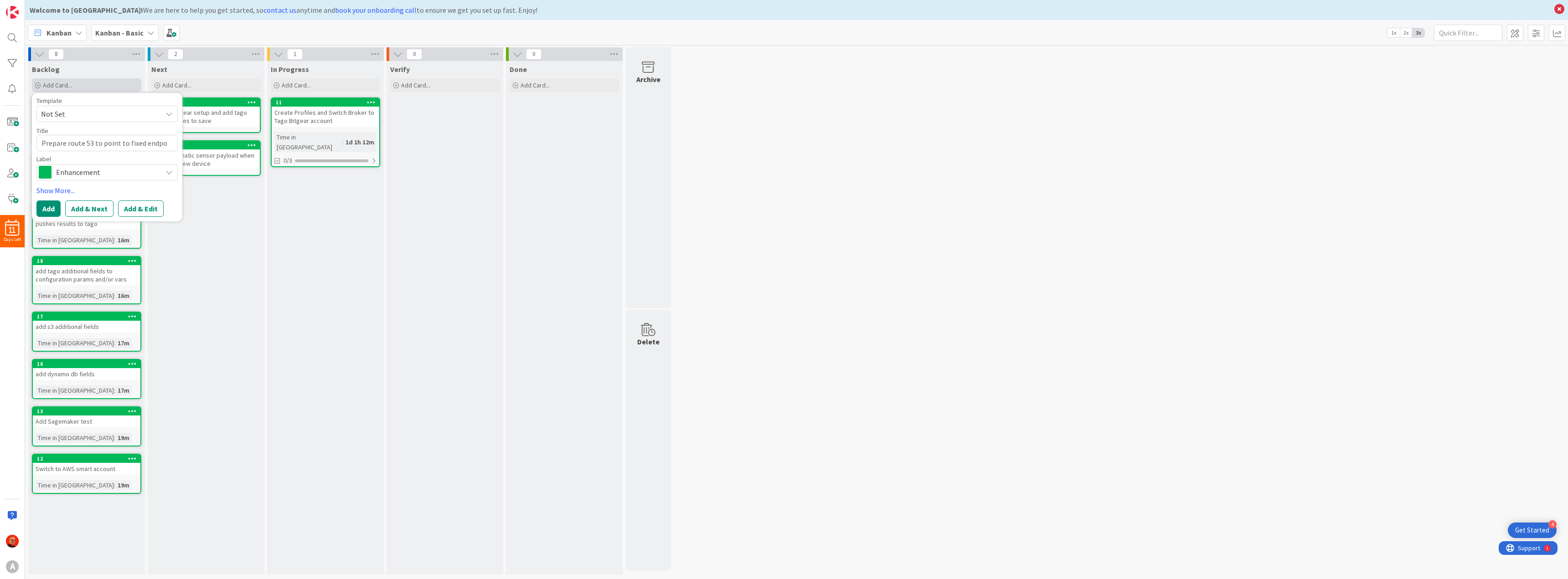
type textarea "Prepare route 53 to point to fixed endpoi"
type textarea "x"
type textarea "Prepare route 53 to point to fixed endpoin"
type textarea "x"
type textarea "Prepare route 53 to point to fixed endpoint"
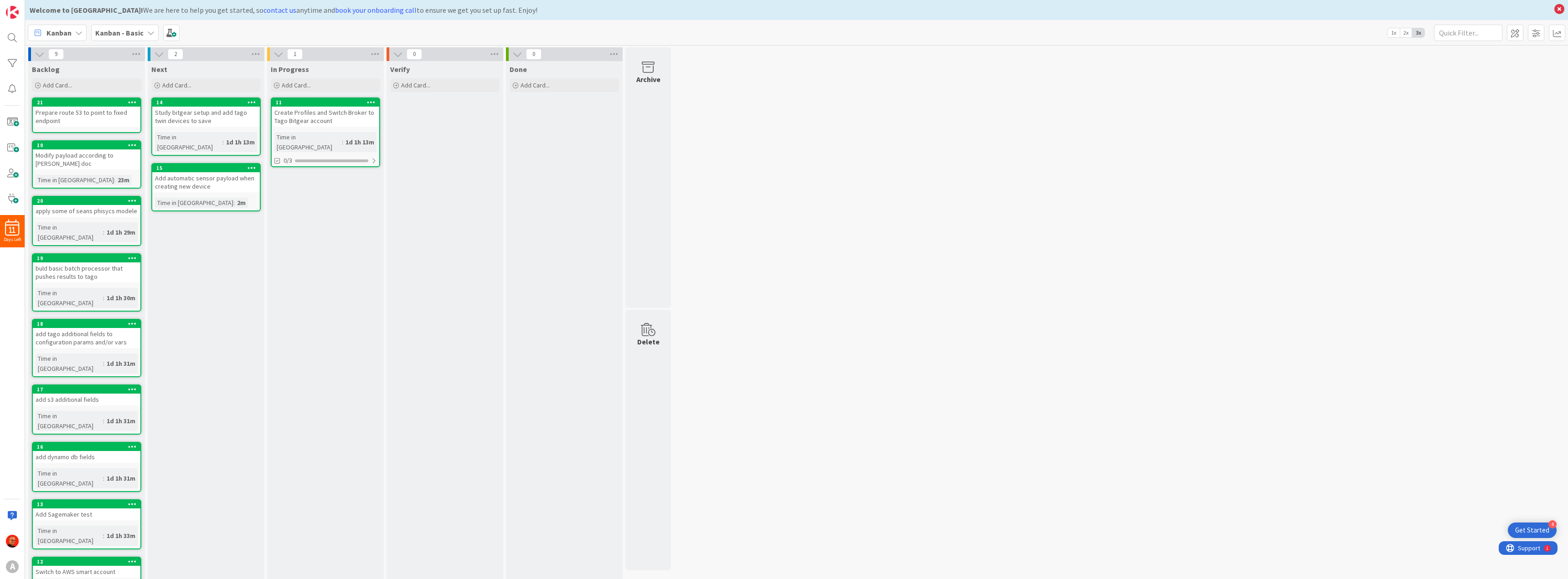
click at [71, 155] on div "Modify payload according to seans doc" at bounding box center [87, 159] width 108 height 20
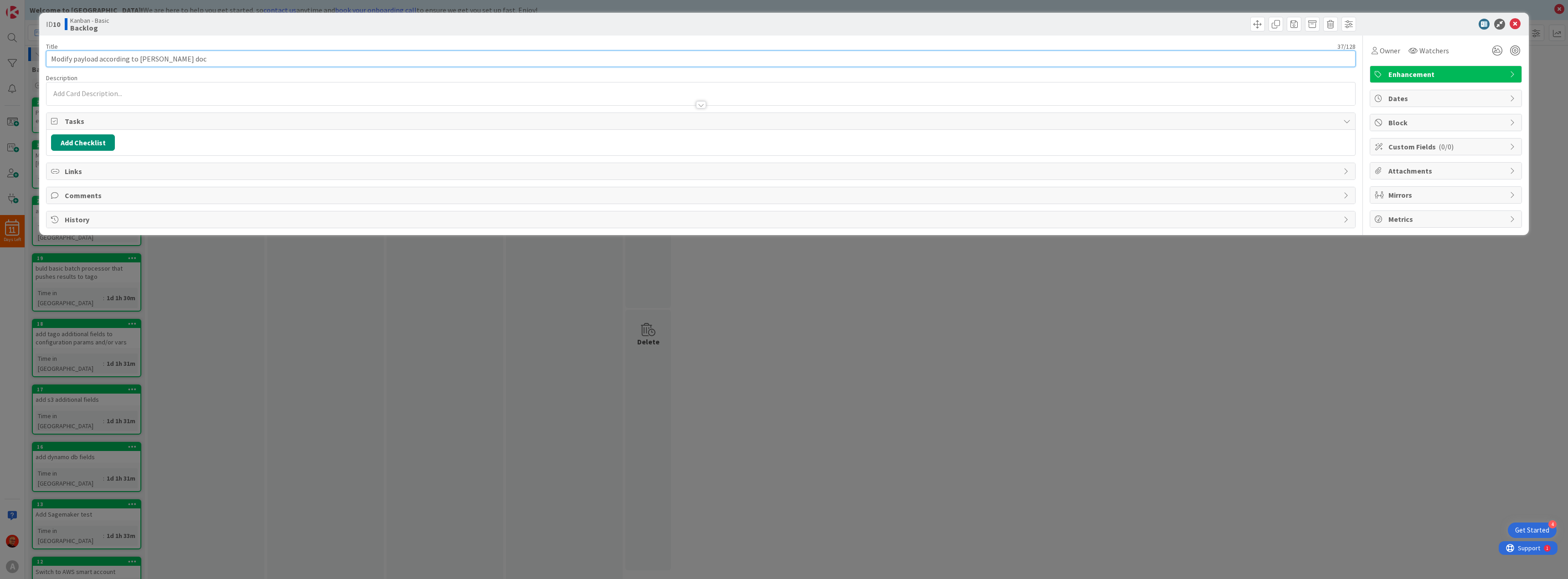
click at [144, 60] on input "Modify payload according to seans doc" at bounding box center [700, 59] width 1309 height 16
click at [251, 60] on input "Modify payload according to seans/brankos doc" at bounding box center [700, 59] width 1309 height 16
type input "Modify payload according to [PERSON_NAME]/[PERSON_NAME]"
click at [1512, 21] on icon at bounding box center [1515, 24] width 11 height 11
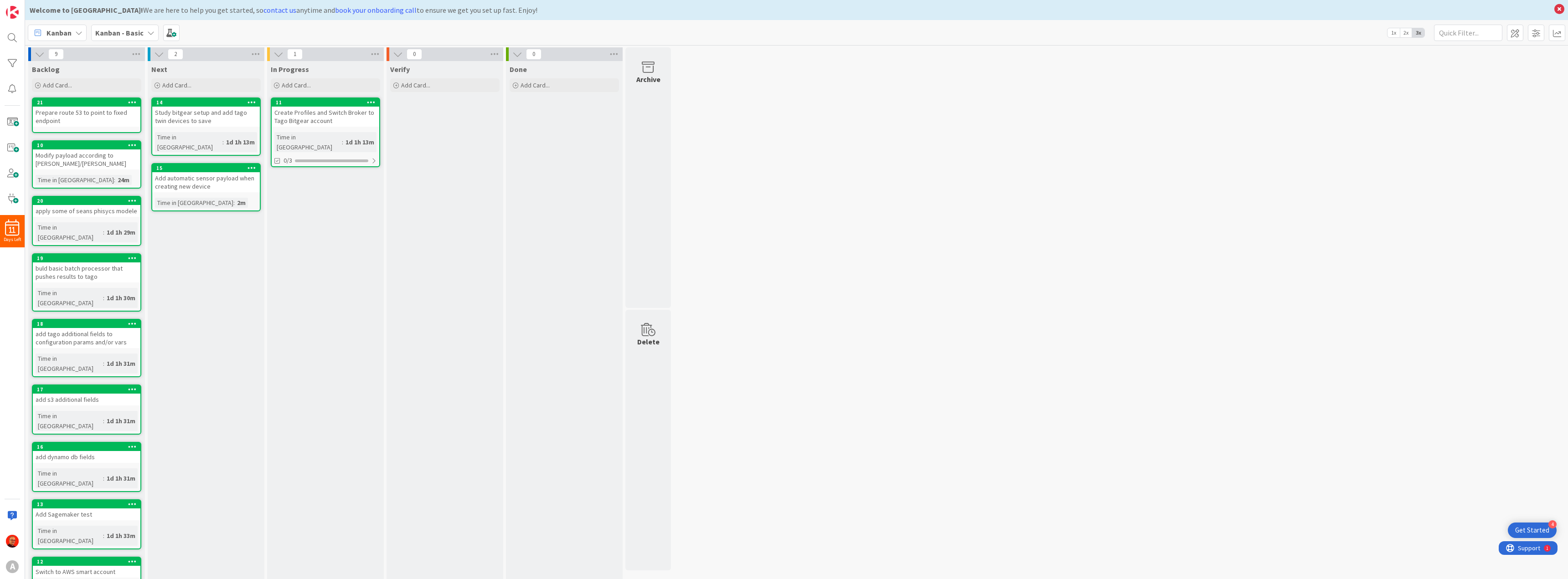
click at [71, 32] on span "Kanban" at bounding box center [59, 33] width 25 height 11
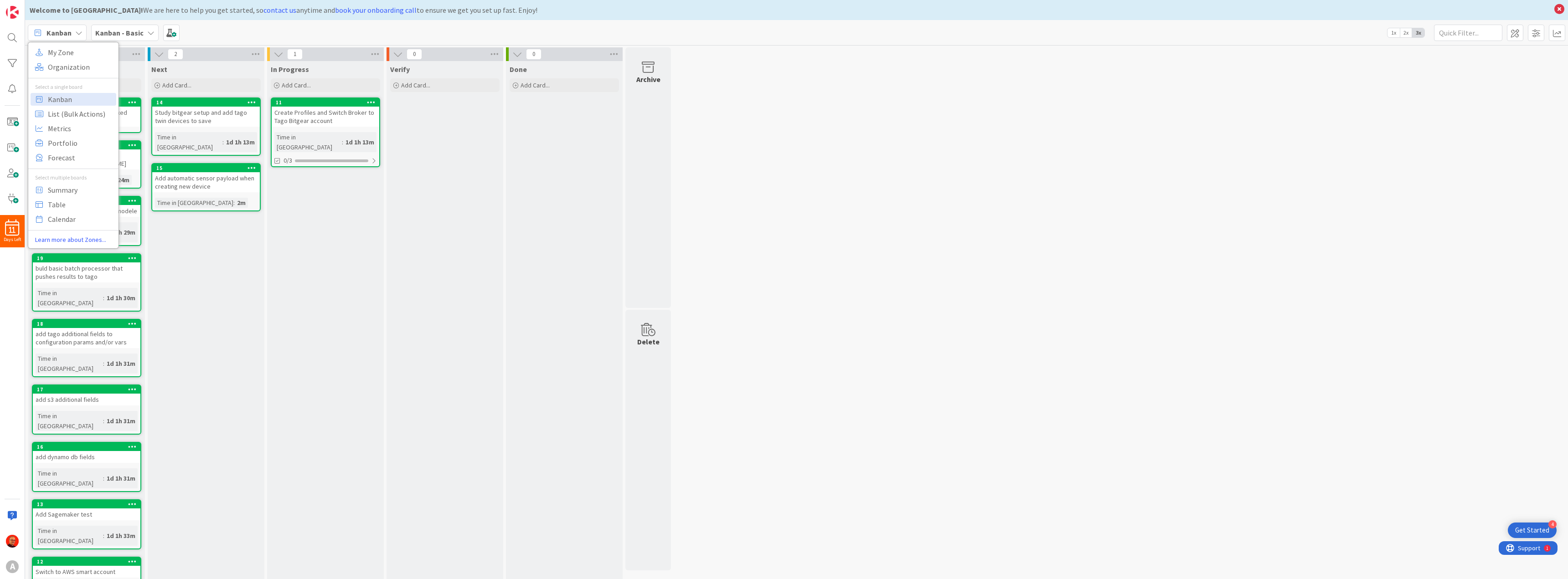
click at [118, 33] on b "Kanban - Basic" at bounding box center [119, 33] width 48 height 9
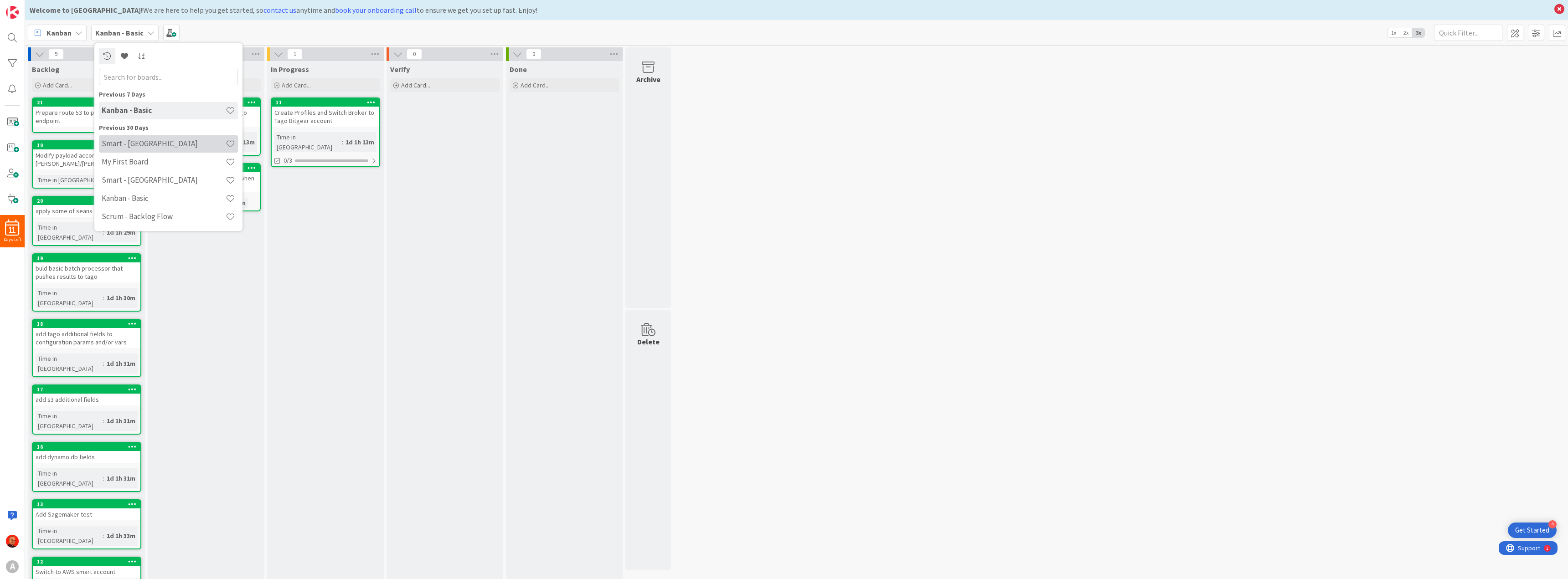
click at [148, 142] on h4 "Smart - Kanban" at bounding box center [164, 143] width 124 height 9
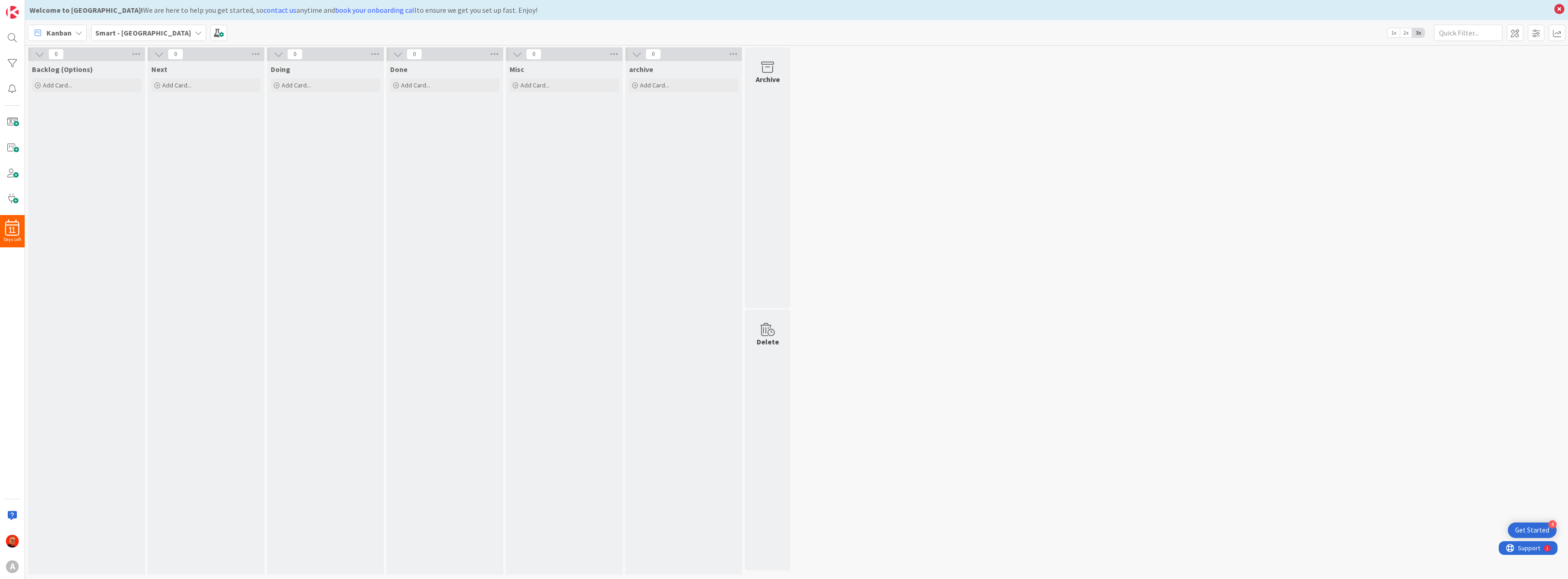
click at [145, 31] on div "Smart - Kanban" at bounding box center [148, 33] width 115 height 16
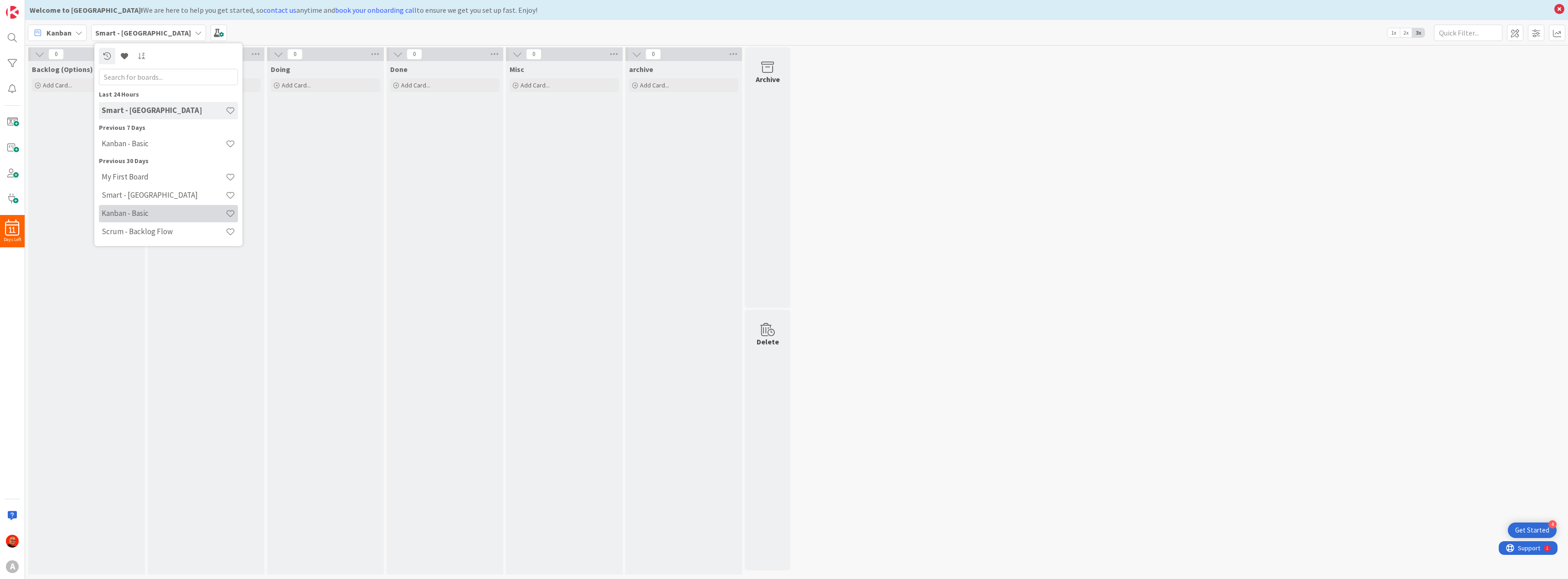
click at [150, 210] on h4 "Kanban - Basic" at bounding box center [164, 213] width 124 height 9
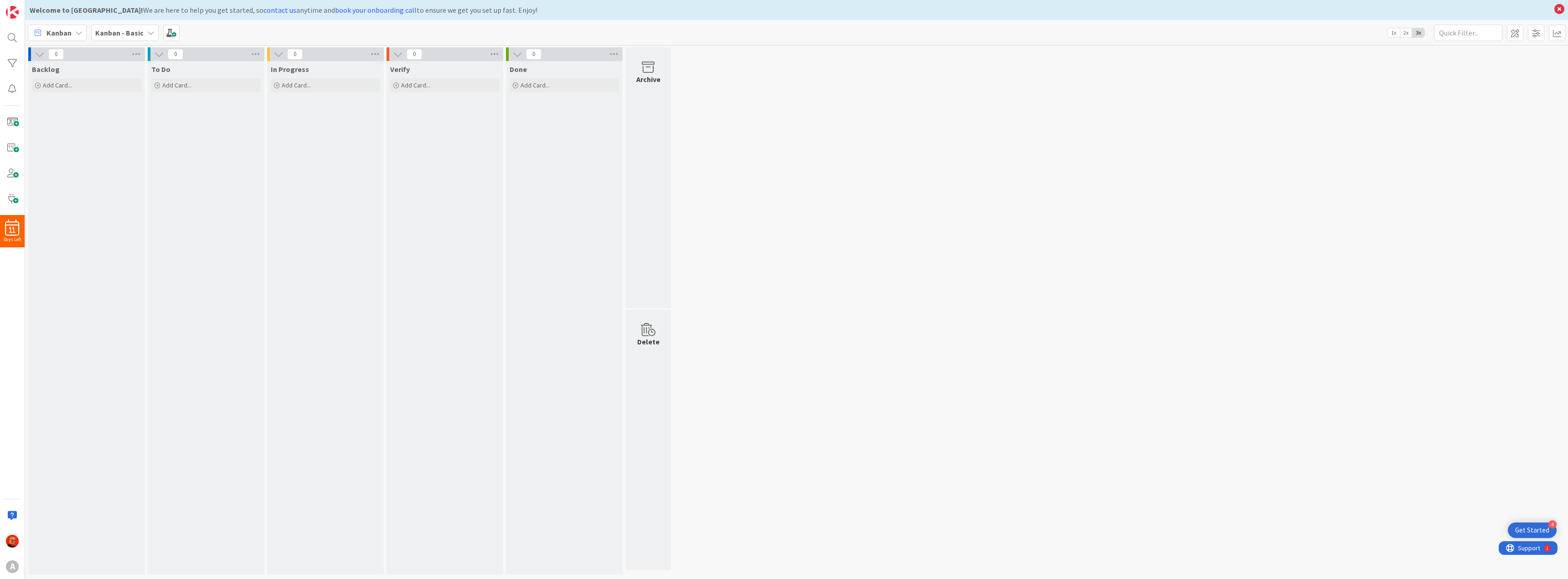
click at [147, 33] on icon at bounding box center [151, 33] width 8 height 8
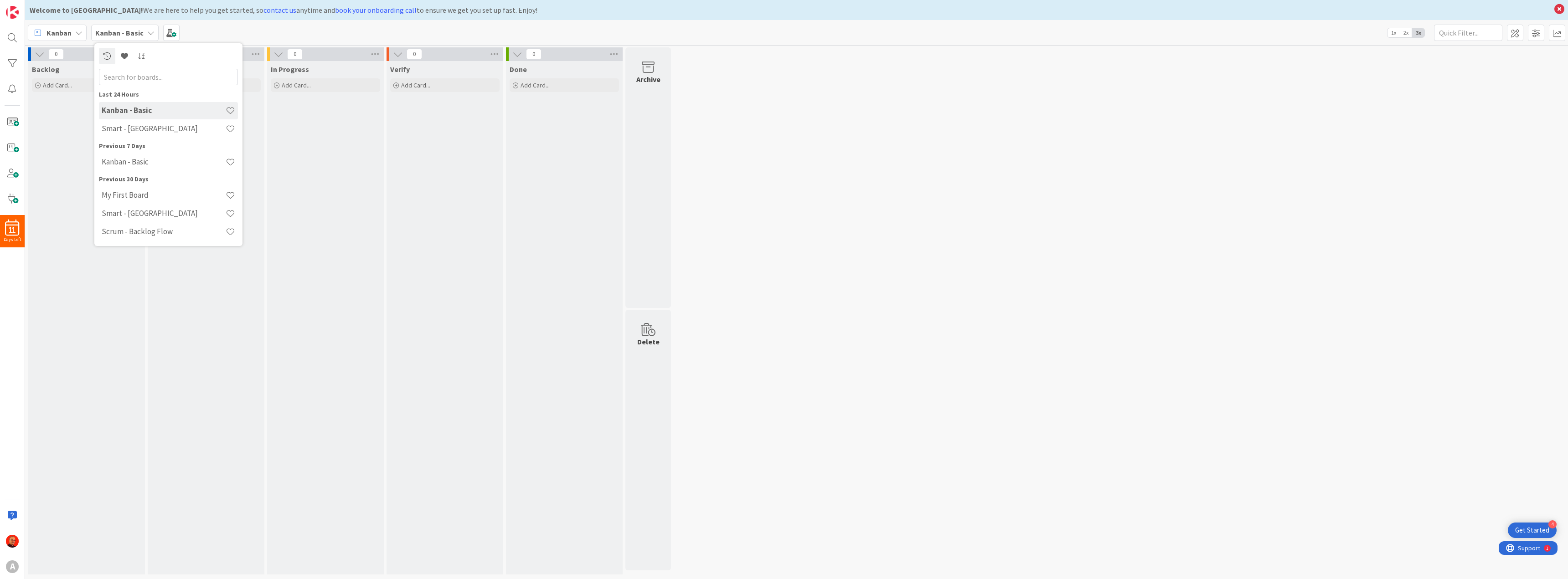
click at [147, 33] on icon at bounding box center [151, 33] width 8 height 8
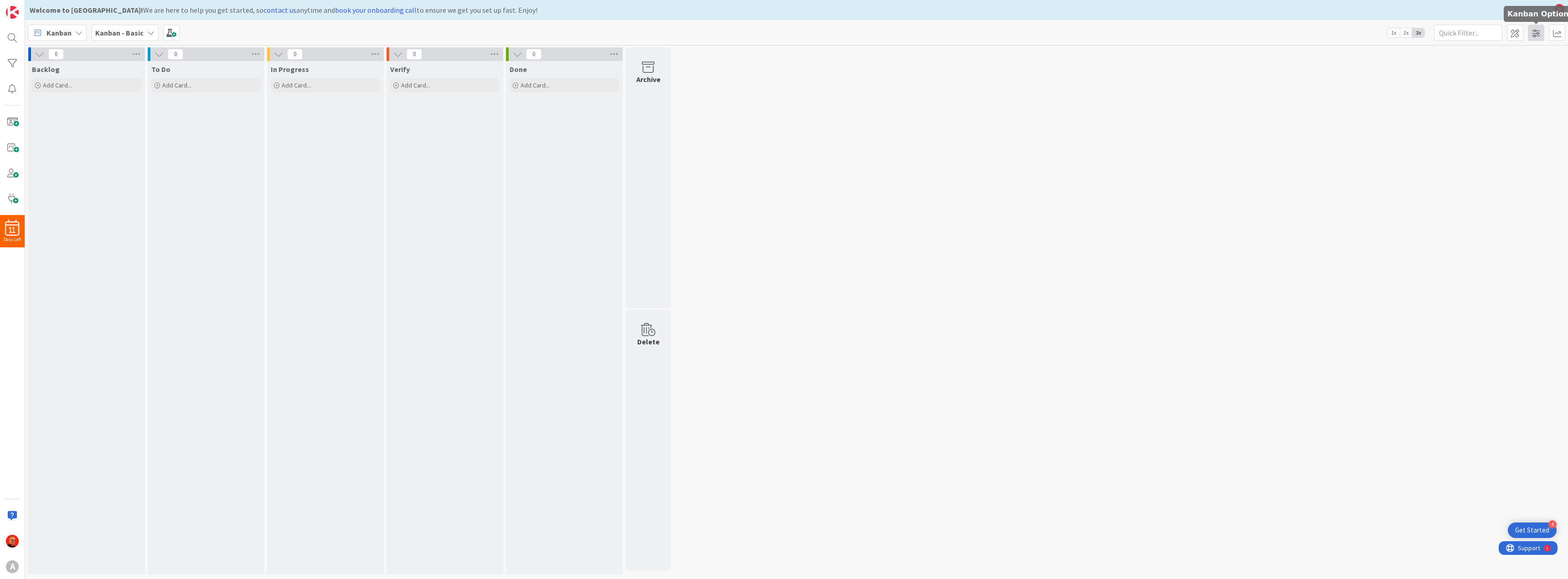
click at [1535, 36] on span at bounding box center [1536, 33] width 16 height 16
click at [1536, 35] on span at bounding box center [1536, 33] width 16 height 16
click at [1536, 33] on span at bounding box center [1536, 33] width 16 height 16
click at [149, 33] on icon at bounding box center [151, 33] width 8 height 8
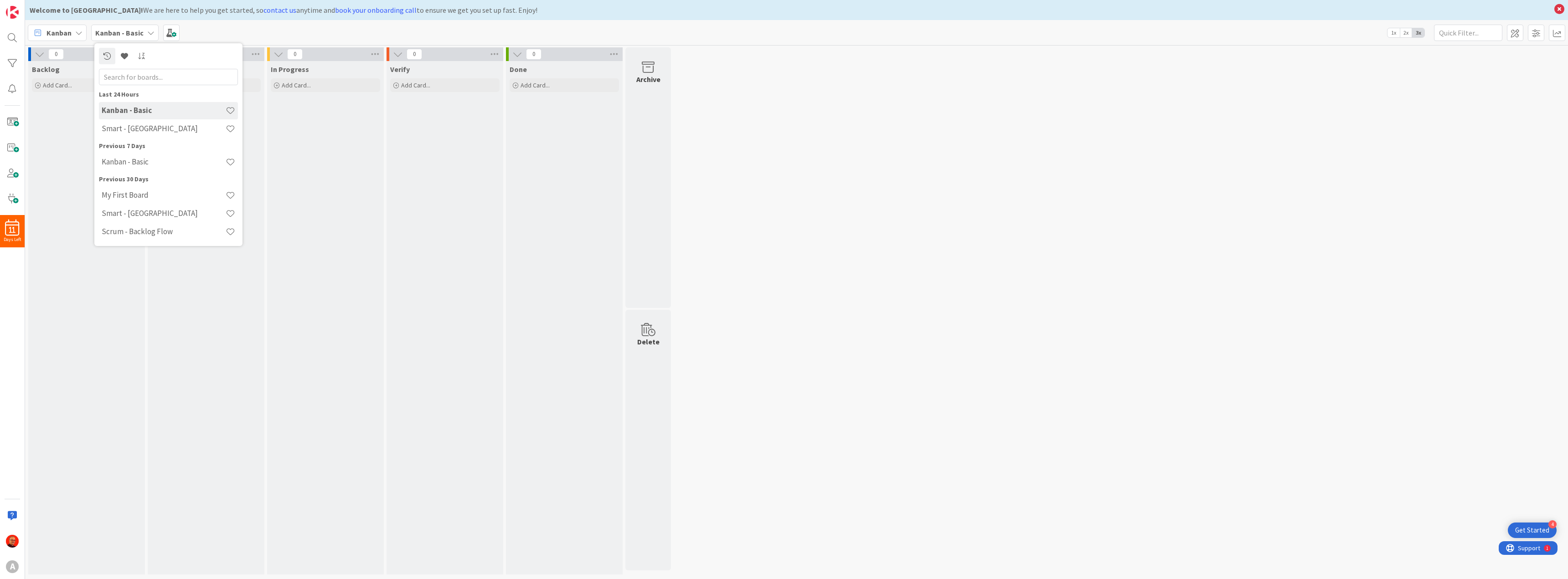
click at [149, 33] on icon at bounding box center [151, 33] width 8 height 8
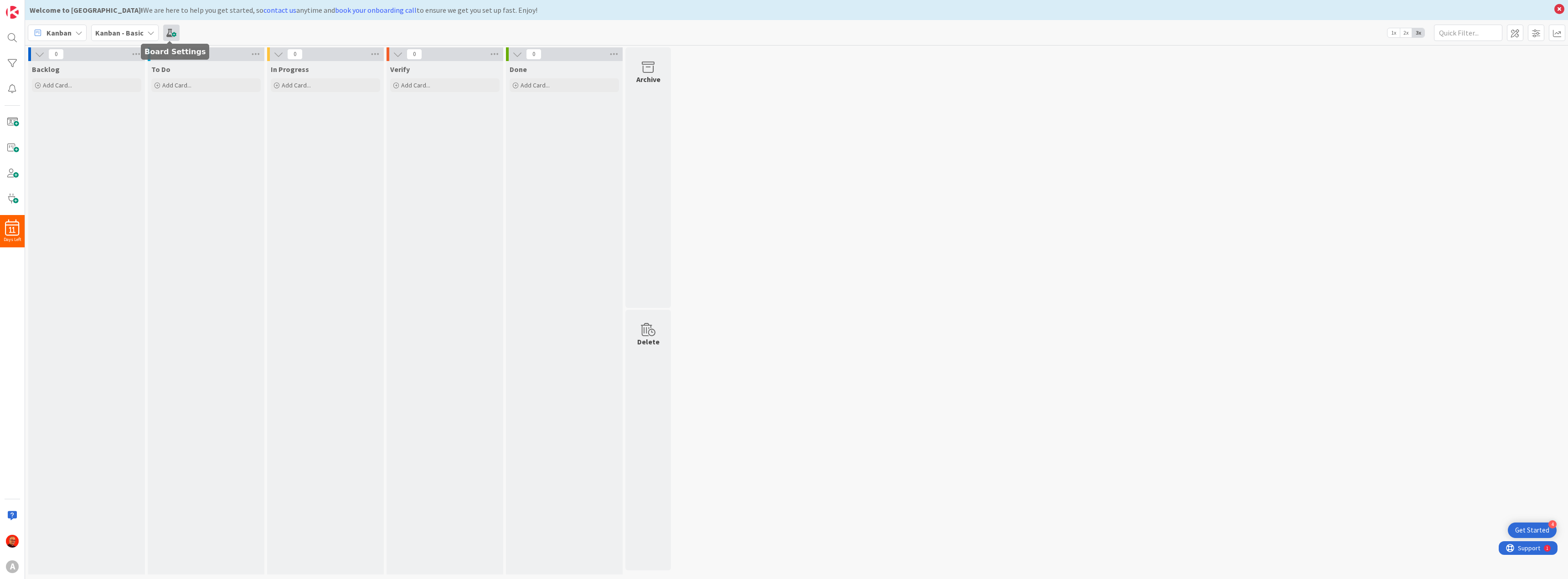
click at [172, 29] on span at bounding box center [171, 33] width 16 height 16
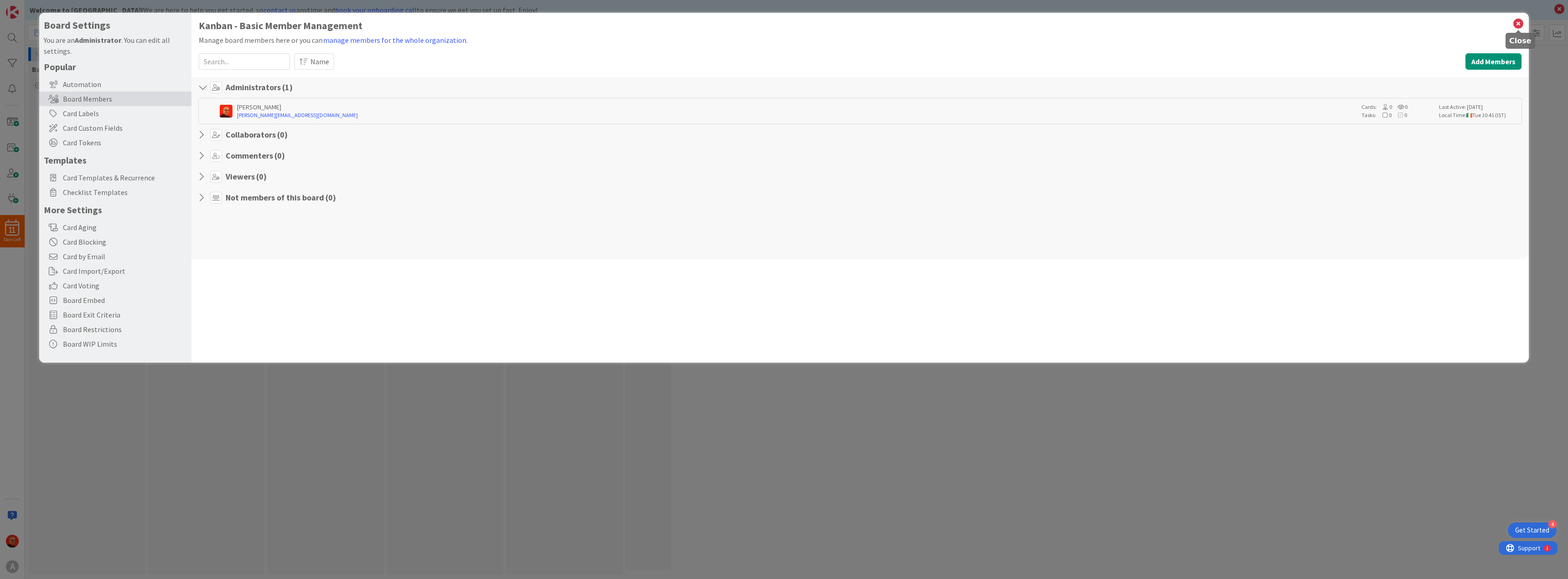
click at [1517, 24] on icon at bounding box center [1518, 24] width 12 height 13
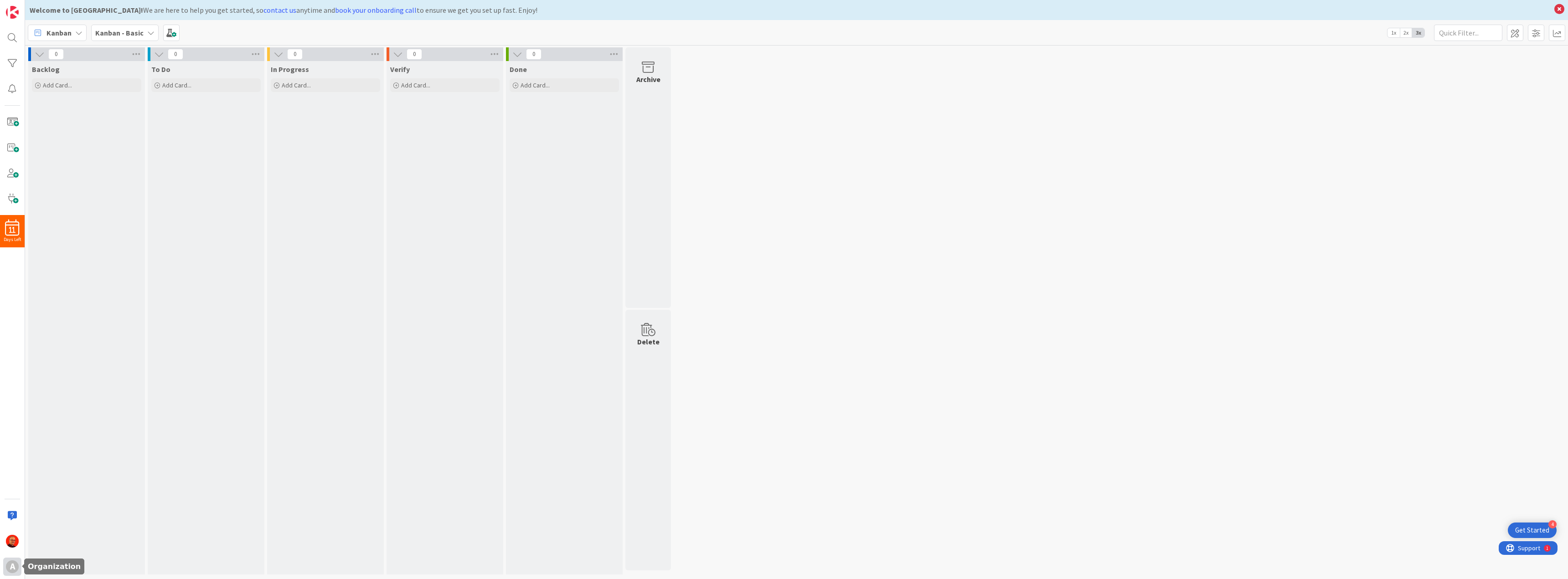
click at [13, 563] on div "A" at bounding box center [12, 566] width 13 height 13
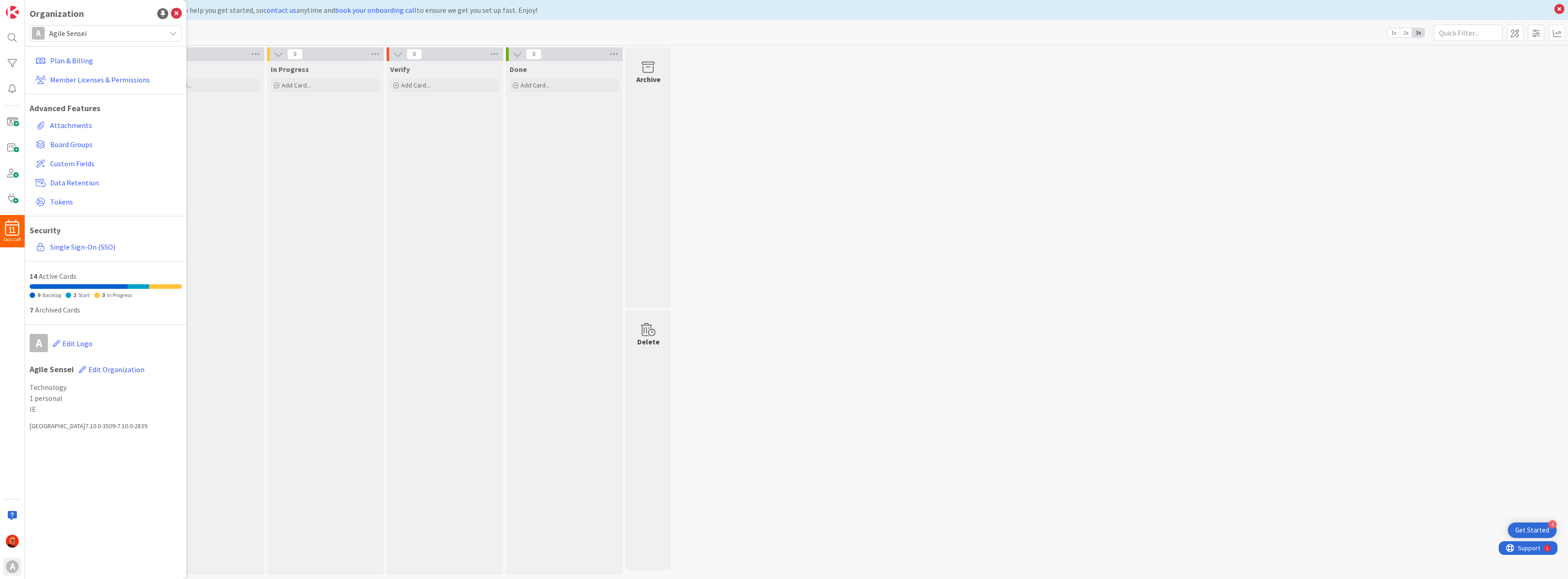
click at [113, 32] on span "Agile Sensei" at bounding box center [105, 33] width 112 height 13
click at [61, 146] on span "Board Groups" at bounding box center [114, 144] width 128 height 11
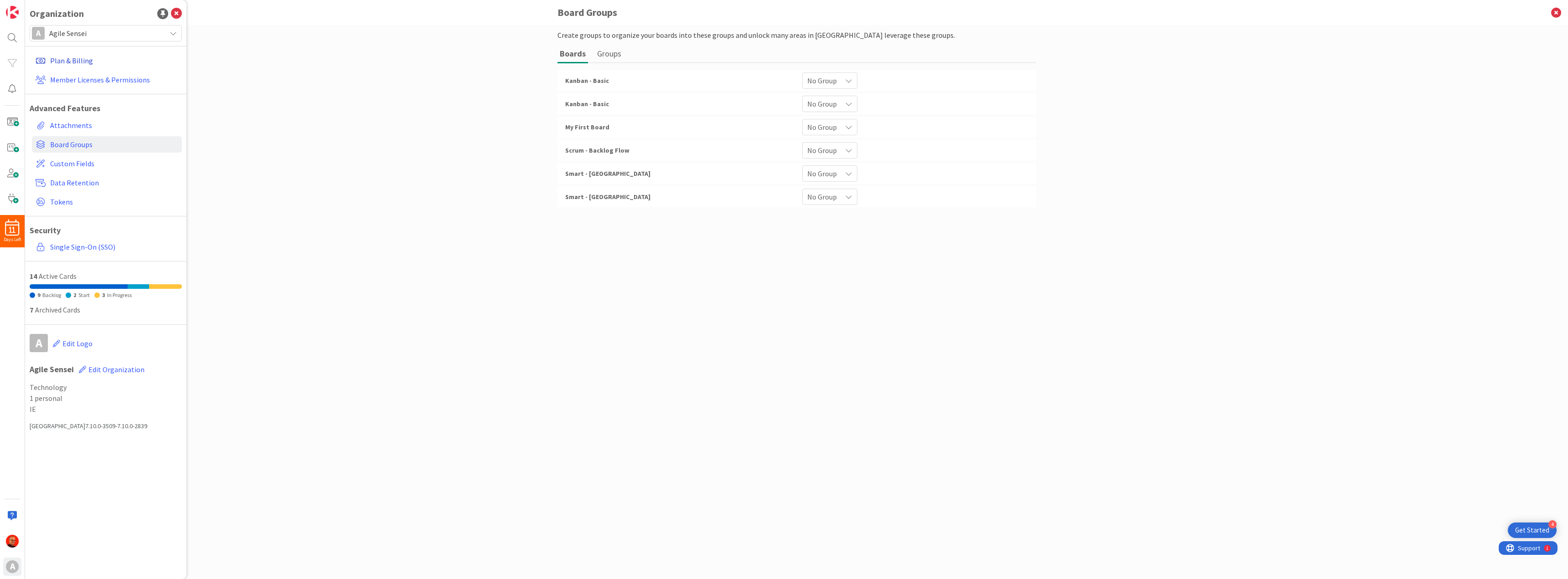
click at [75, 60] on link "Plan & Billing" at bounding box center [107, 61] width 150 height 16
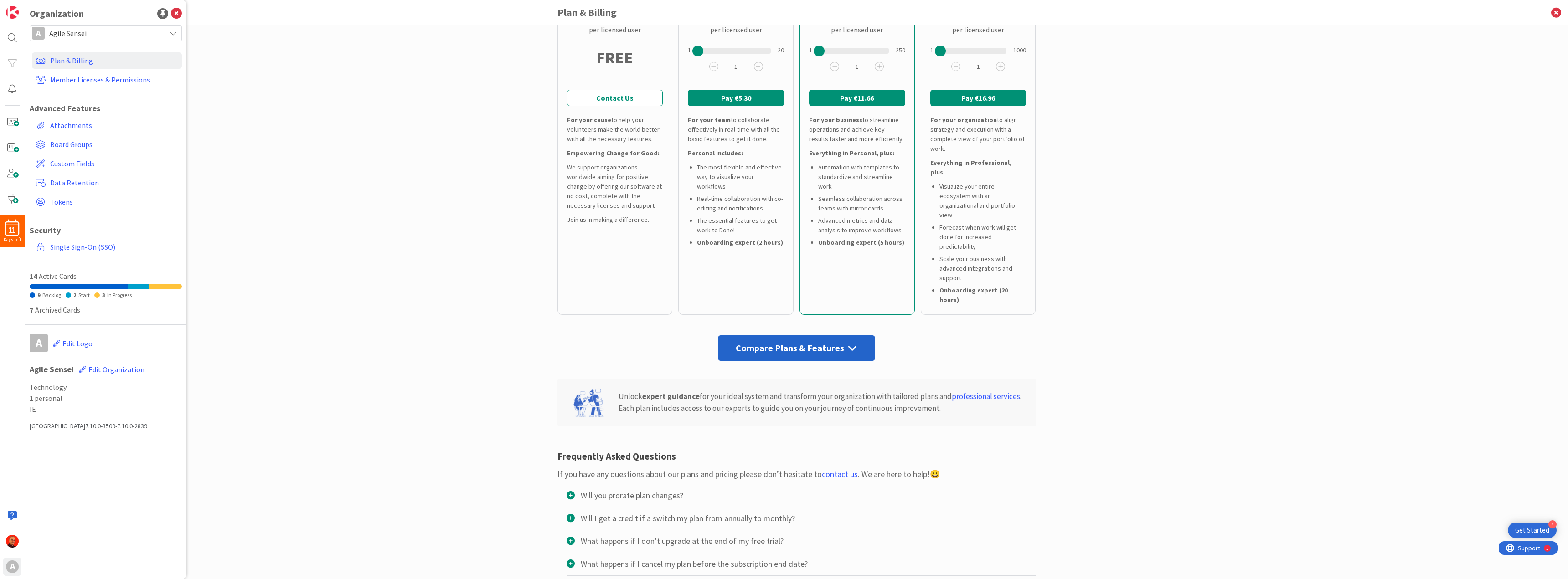
scroll to position [186, 0]
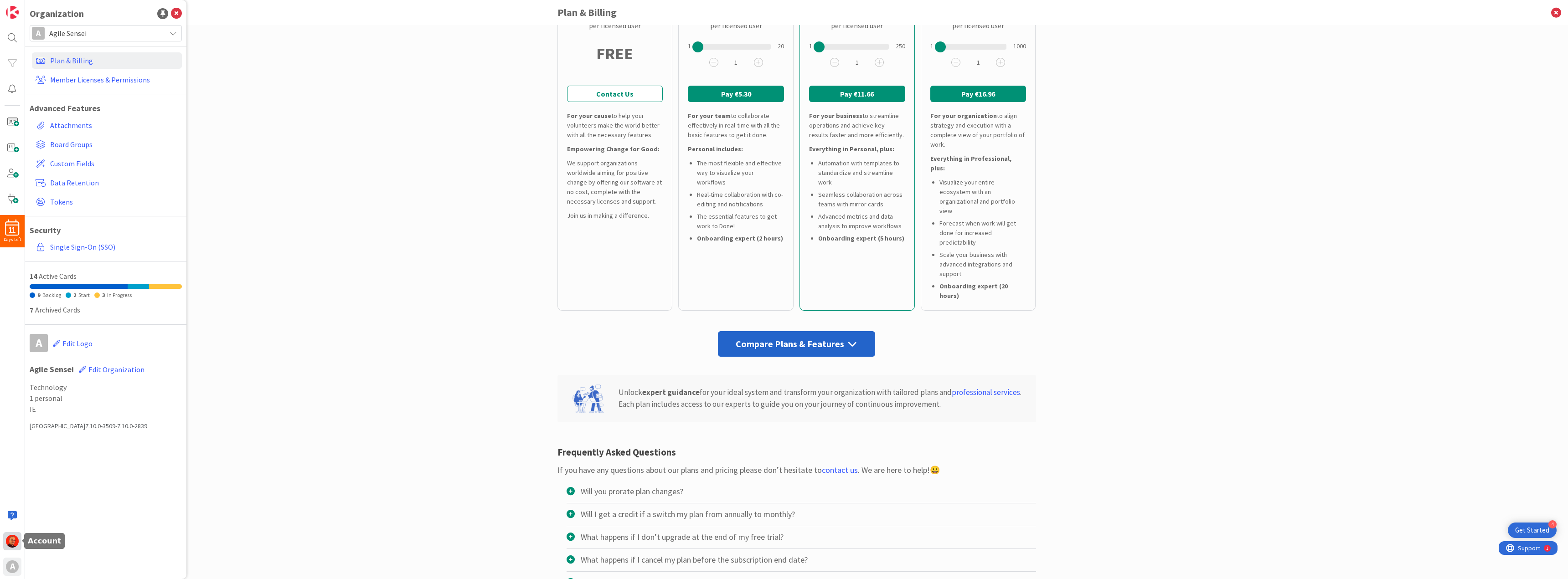
click at [14, 540] on img at bounding box center [12, 541] width 13 height 13
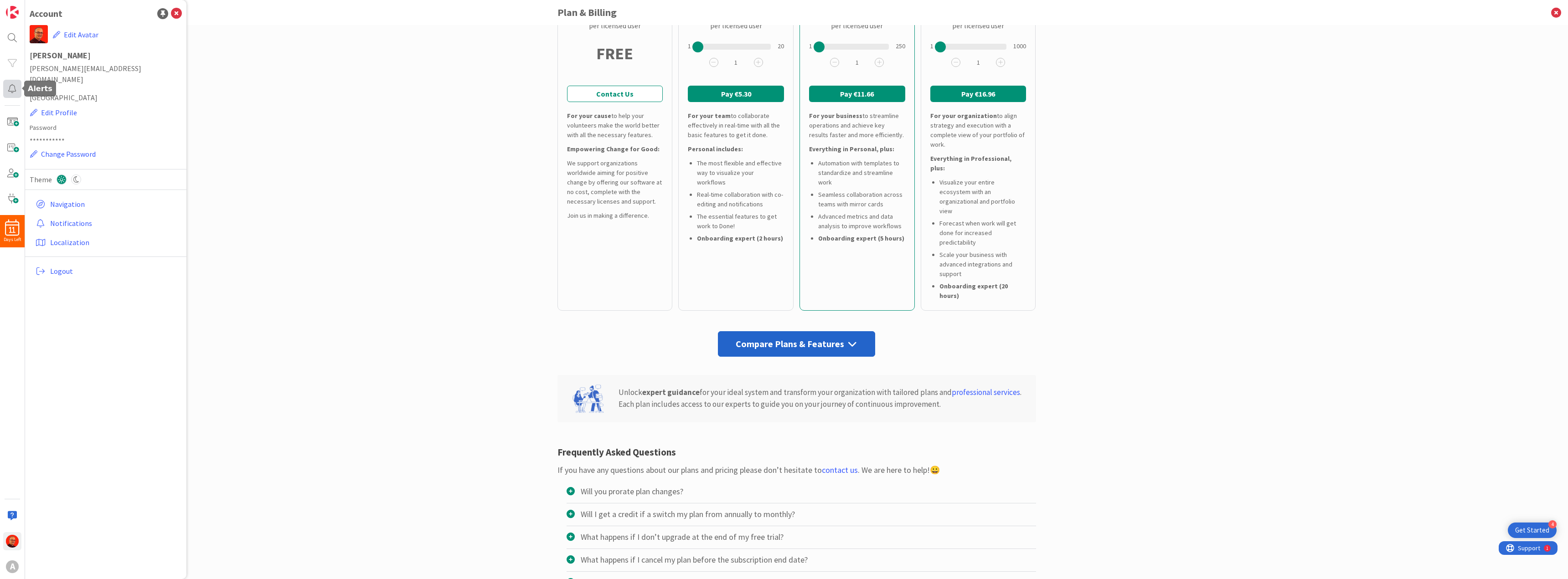
click at [9, 88] on div at bounding box center [12, 88] width 18 height 18
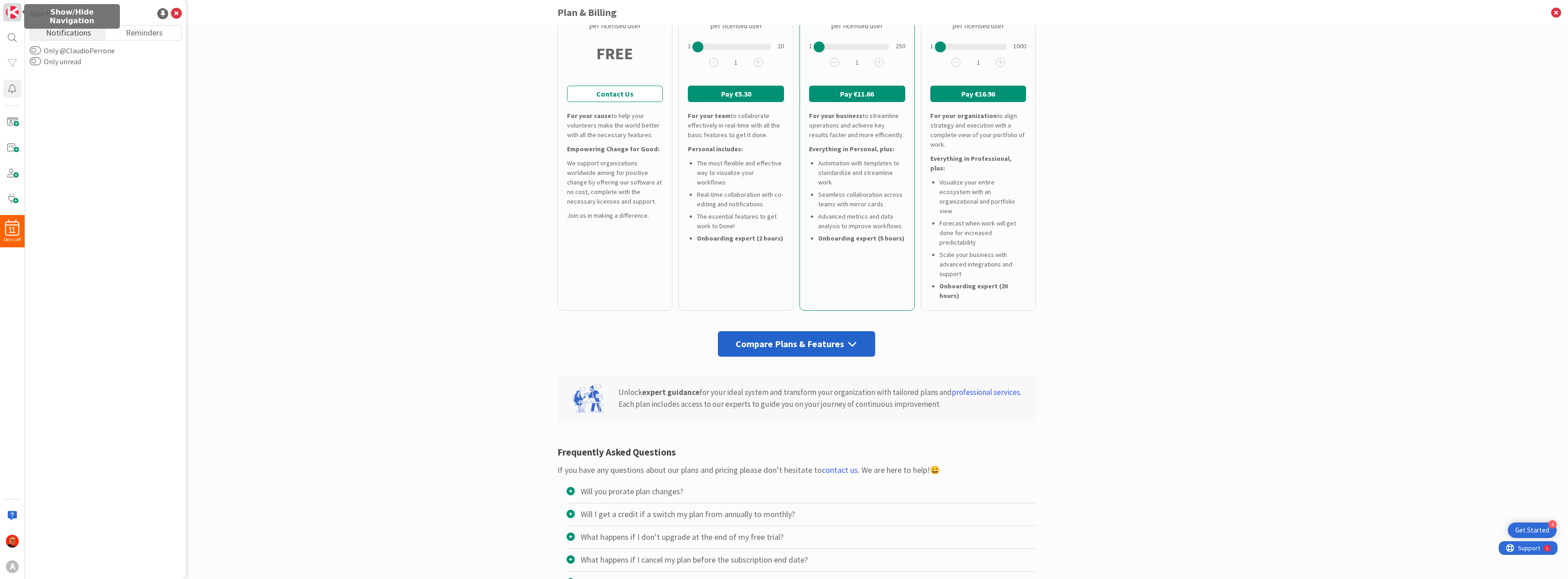
click at [16, 13] on img at bounding box center [12, 12] width 13 height 13
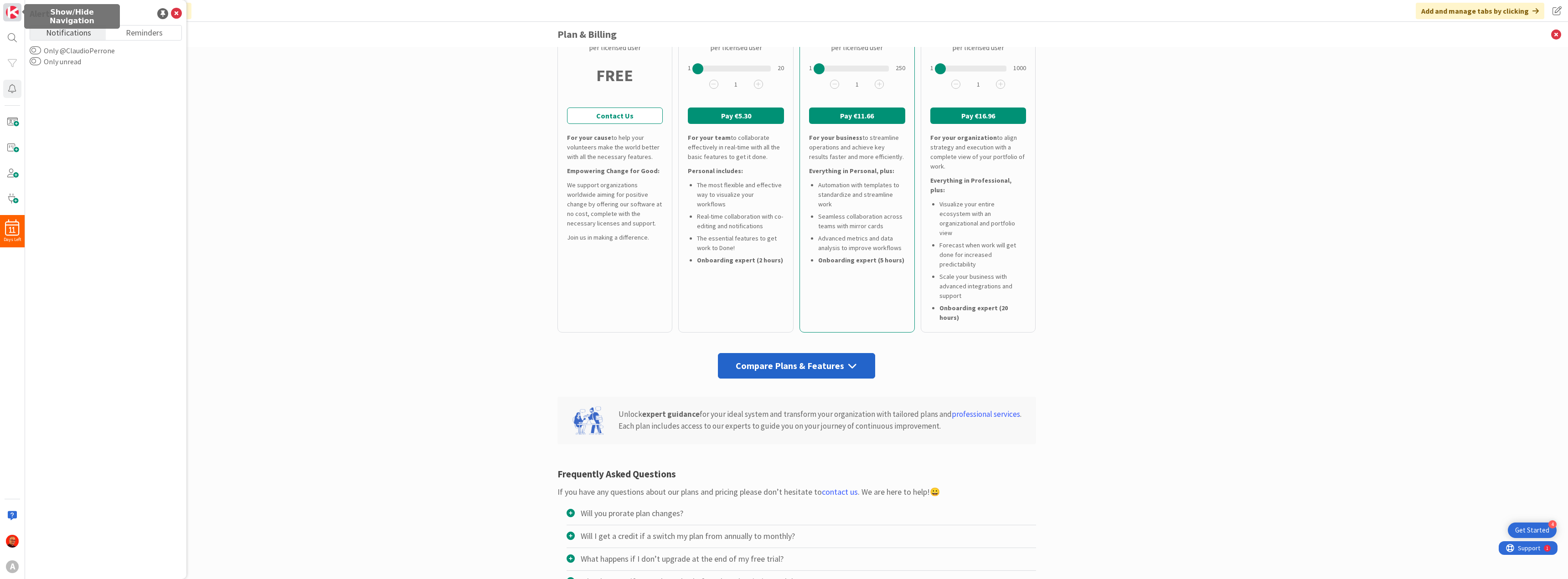
click at [18, 15] on img at bounding box center [12, 12] width 13 height 13
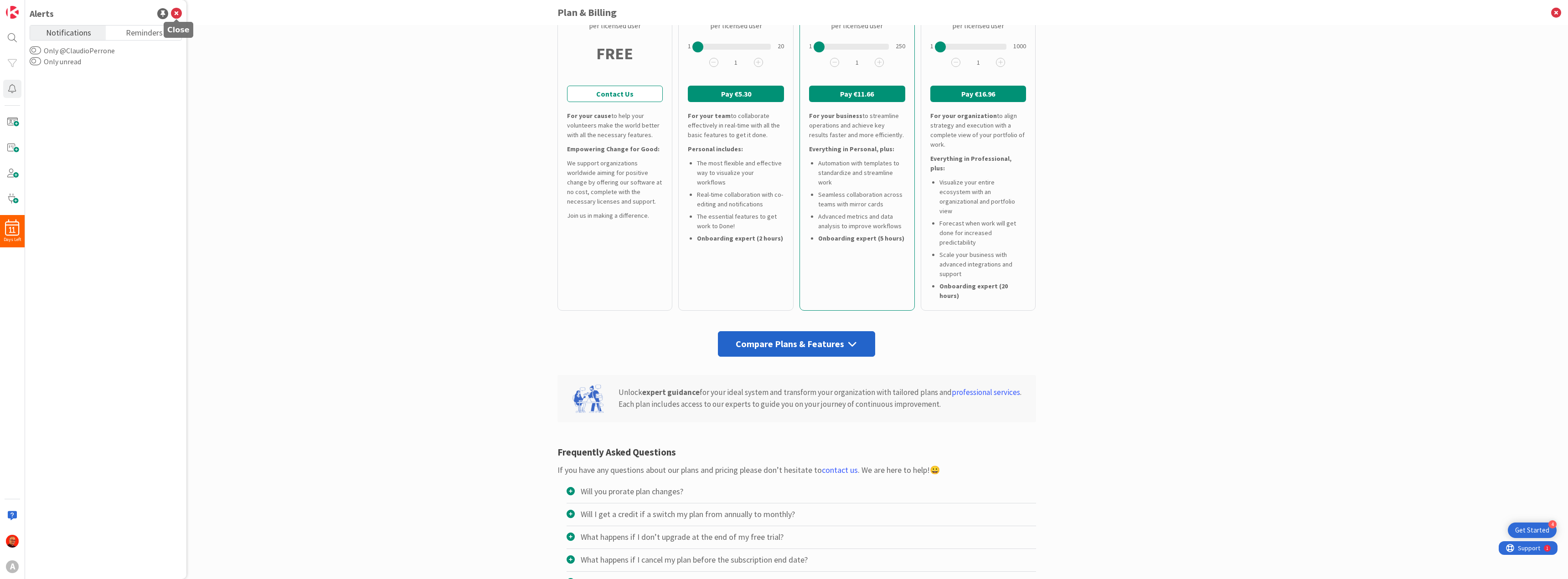
click at [176, 16] on icon at bounding box center [176, 13] width 11 height 11
click at [14, 14] on img at bounding box center [12, 12] width 13 height 13
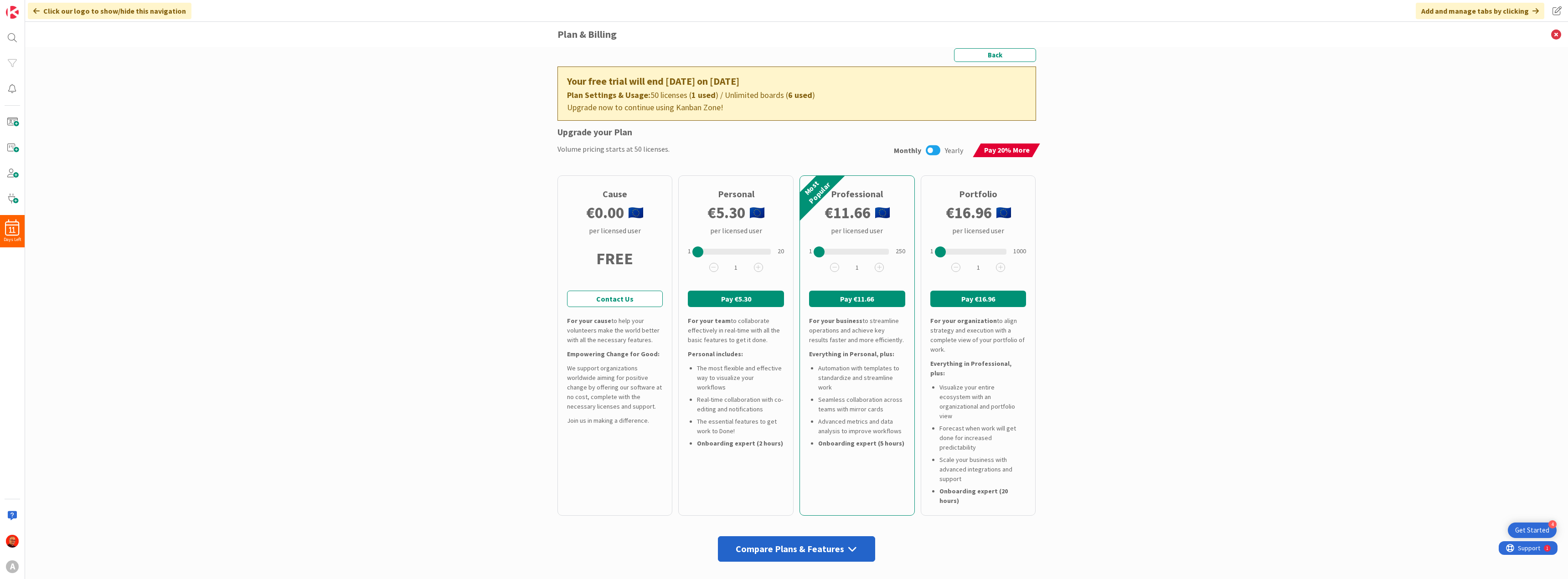
scroll to position [0, 0]
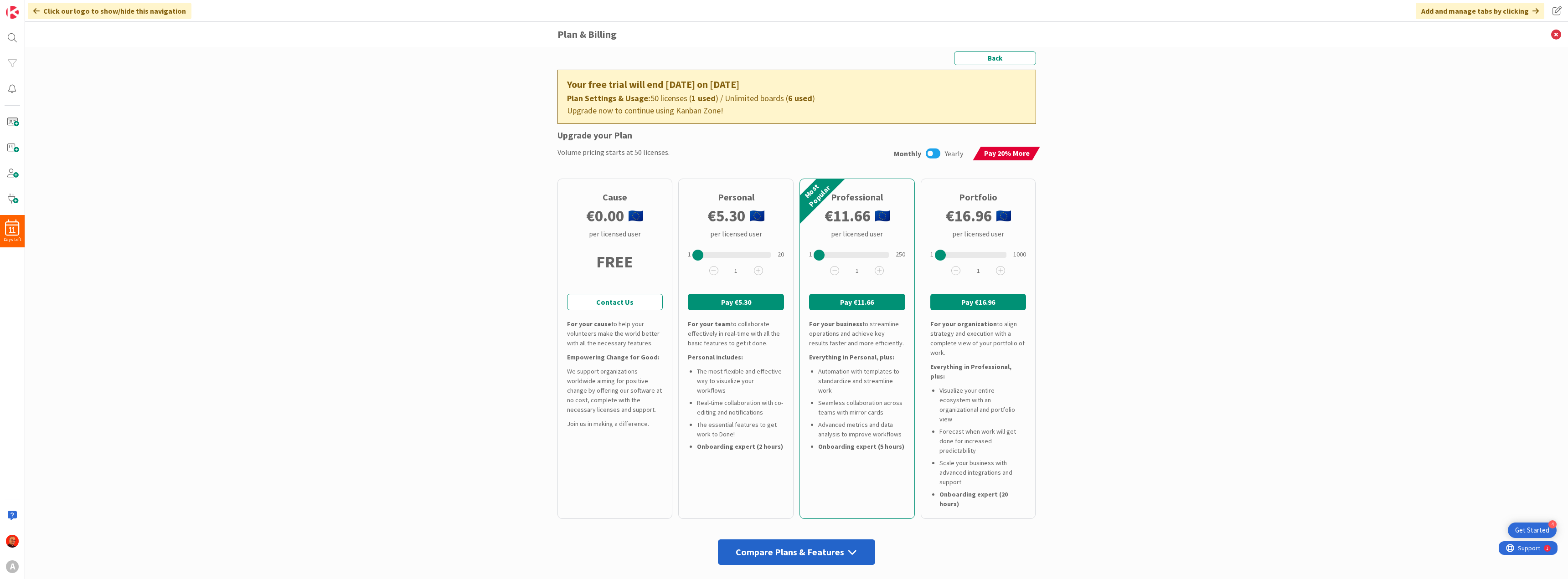
click at [1538, 13] on icon at bounding box center [1535, 11] width 6 height 8
click at [1554, 11] on span at bounding box center [1557, 11] width 16 height 16
click at [1381, 194] on div "Back Your free trial will end in 11 days on Sep 27, 2025 Plan Settings & Usage:…" at bounding box center [796, 313] width 1543 height 532
click at [19, 13] on link at bounding box center [12, 12] width 18 height 18
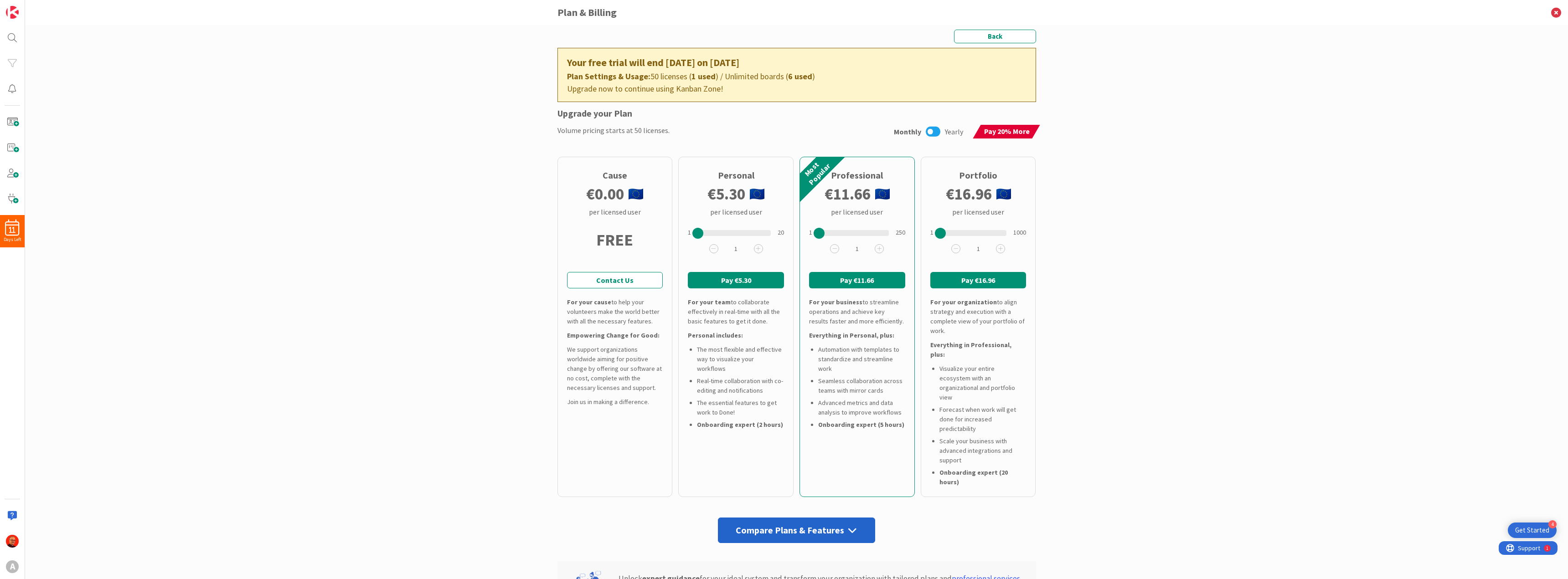
click at [213, 163] on div "Back Your free trial will end in 11 days on Sep 27, 2025 Plan Settings & Usage:…" at bounding box center [796, 302] width 1543 height 554
click at [14, 535] on img at bounding box center [12, 541] width 13 height 13
click at [377, 268] on div "Back Your free trial will end in 11 days on Sep 27, 2025 Plan Settings & Usage:…" at bounding box center [796, 302] width 1543 height 554
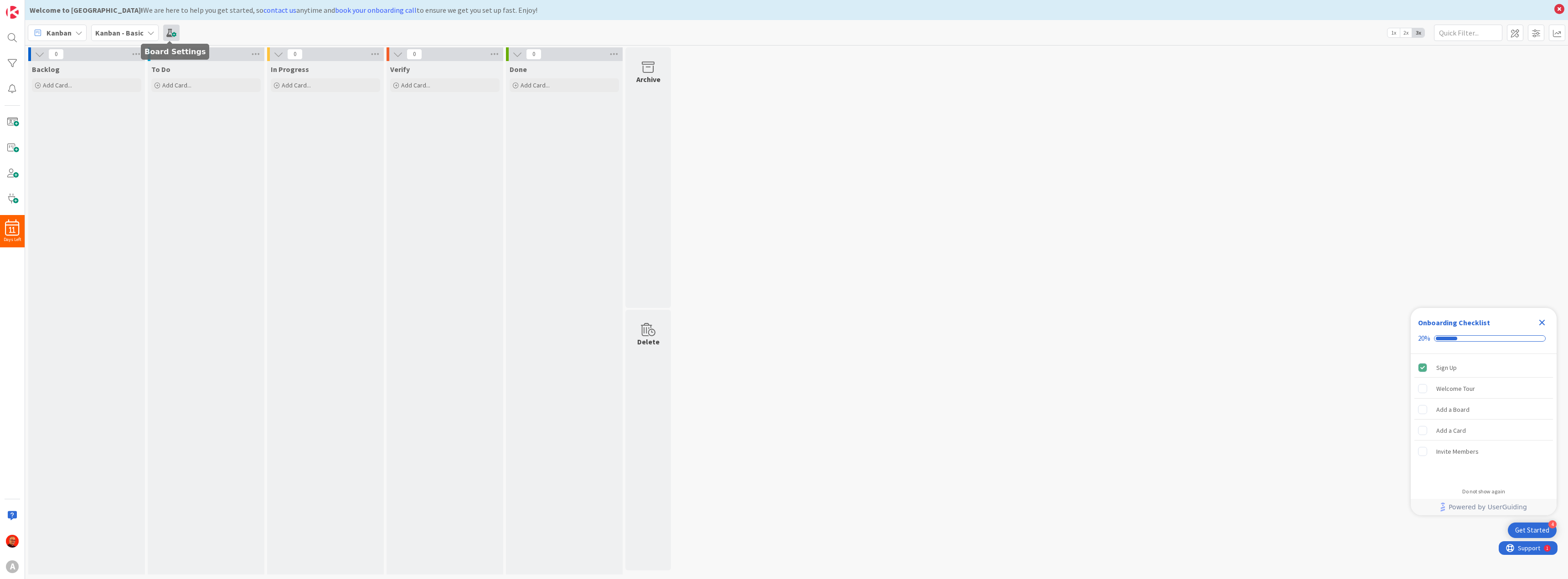
click at [170, 33] on span at bounding box center [171, 33] width 16 height 16
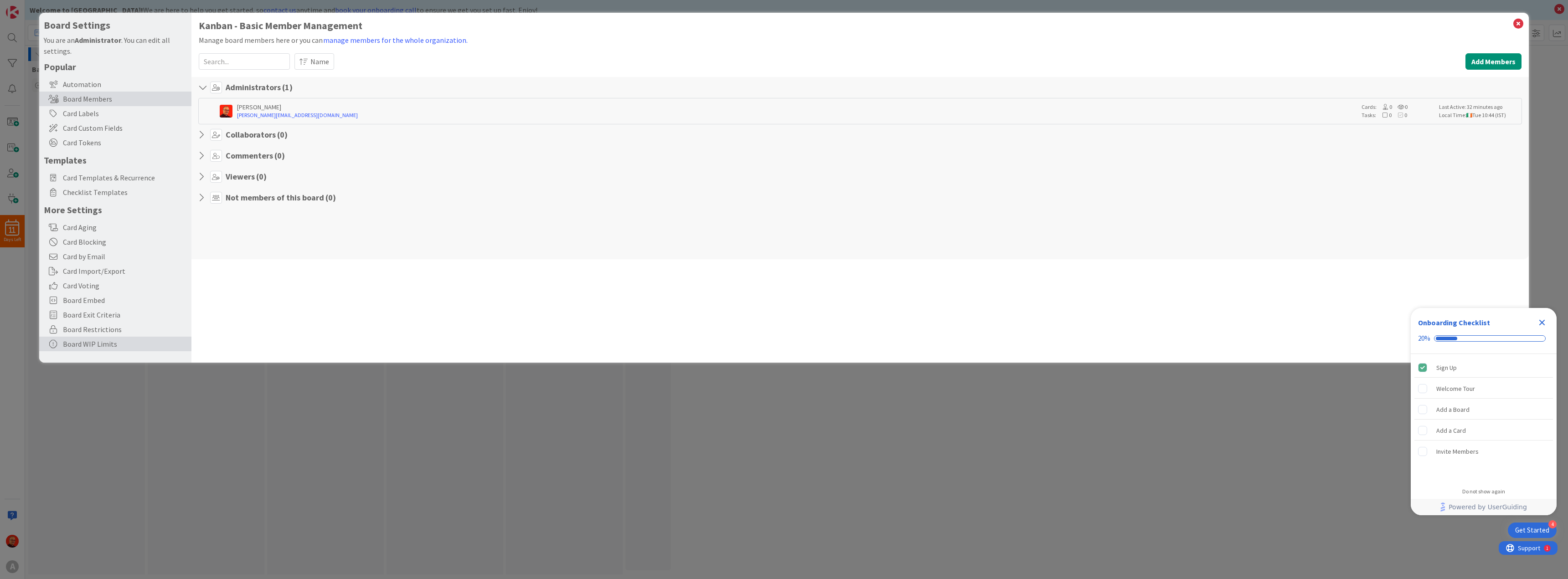
click at [75, 345] on div "Board WIP Limits" at bounding box center [115, 343] width 152 height 14
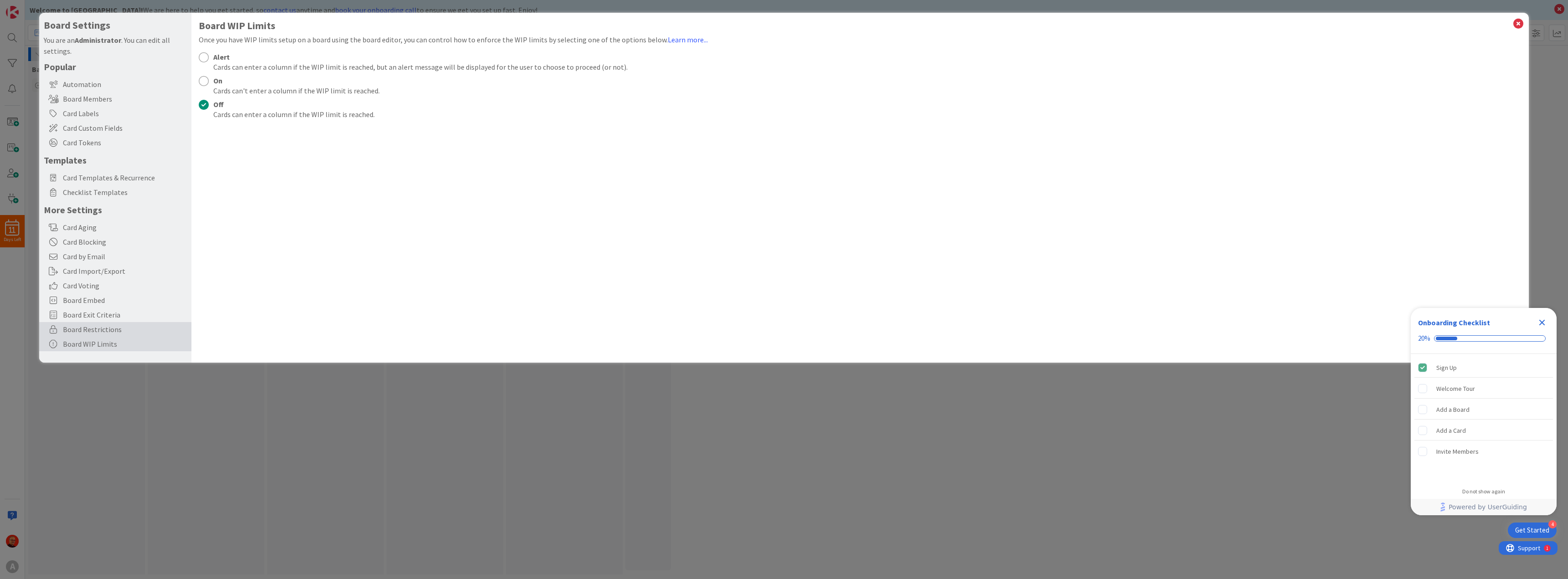
click at [82, 331] on span "Board Restrictions" at bounding box center [125, 329] width 124 height 11
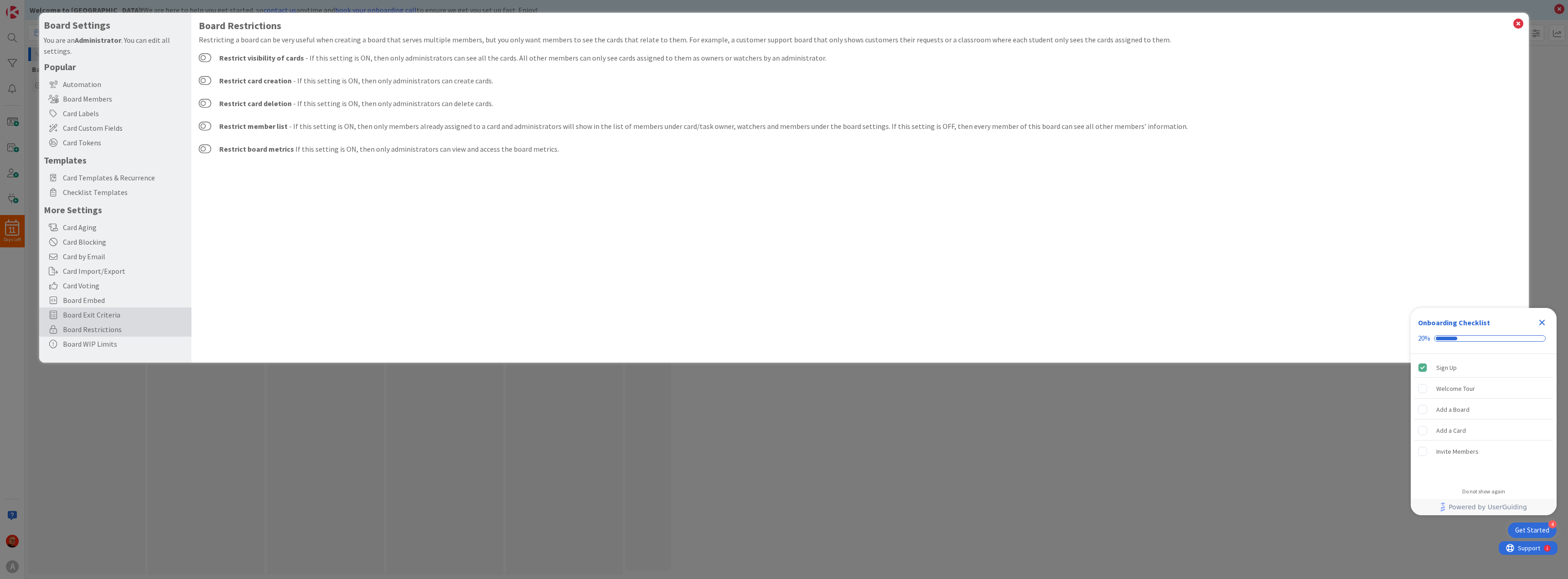
click at [85, 315] on span "Board Exit Criteria" at bounding box center [125, 315] width 124 height 11
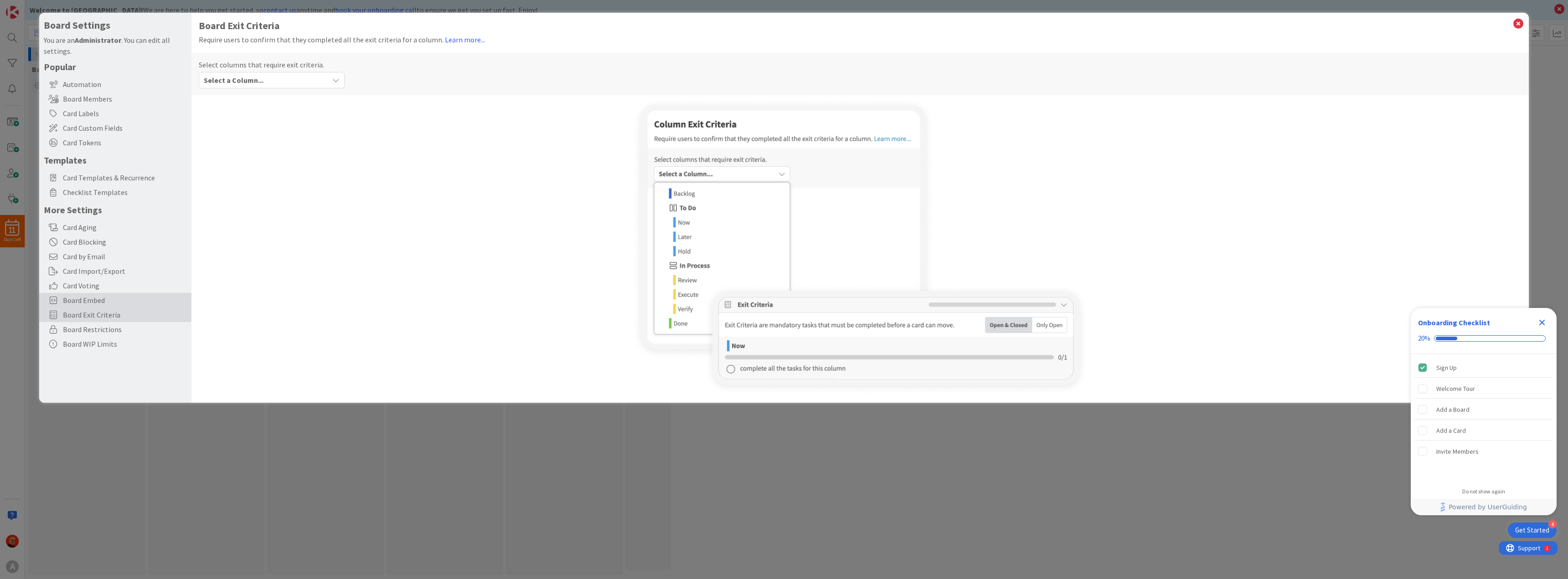
click at [80, 300] on span "Board Embed" at bounding box center [125, 300] width 124 height 11
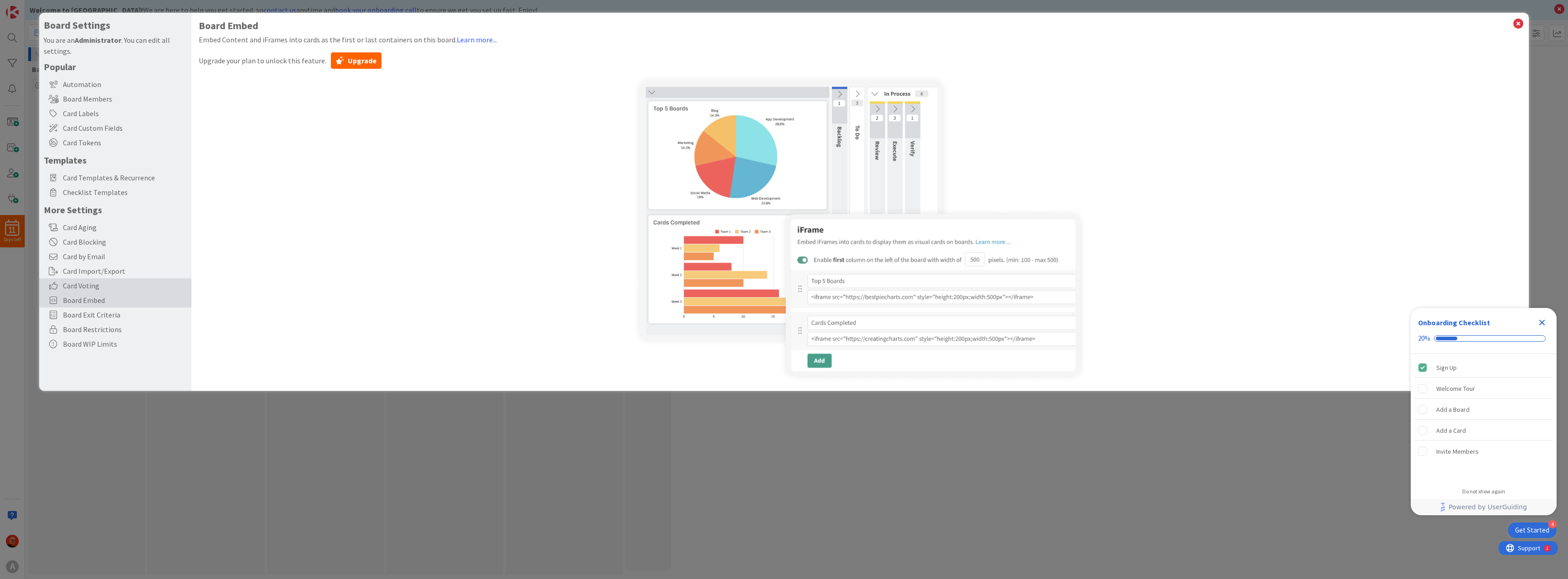
click at [76, 284] on span "Card Voting" at bounding box center [125, 285] width 124 height 11
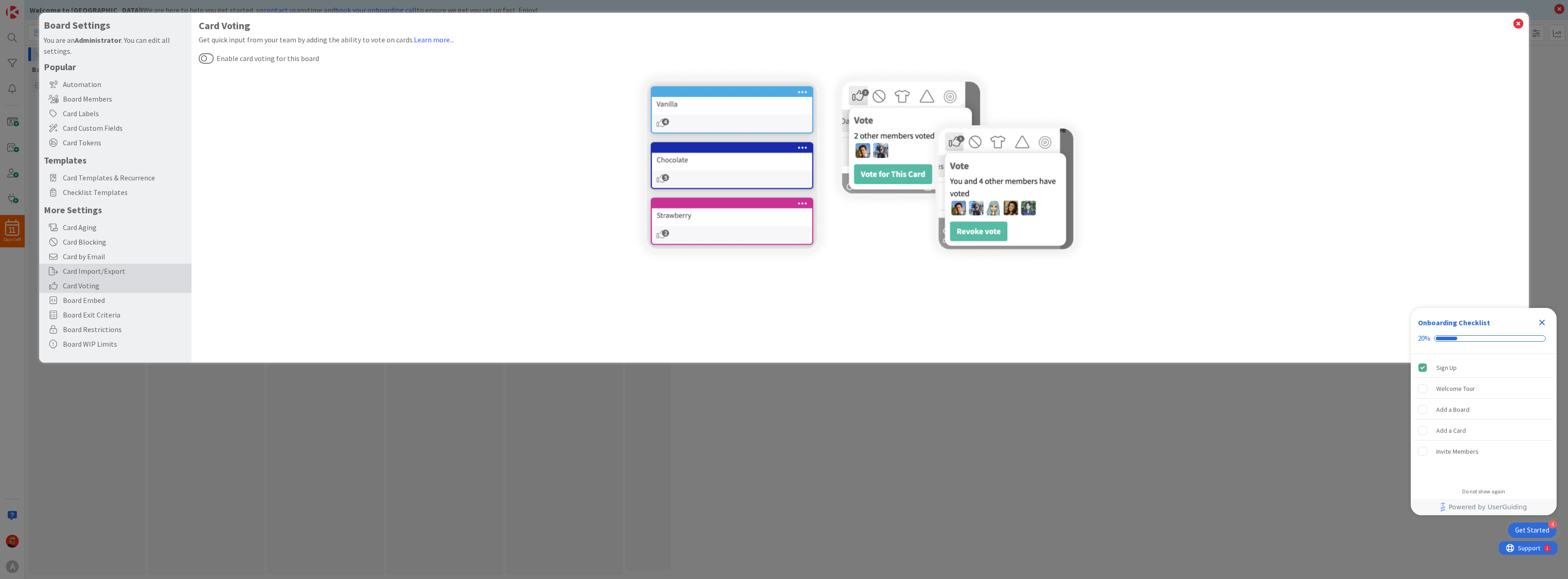
click at [87, 266] on div "Card Import/Export" at bounding box center [115, 271] width 152 height 14
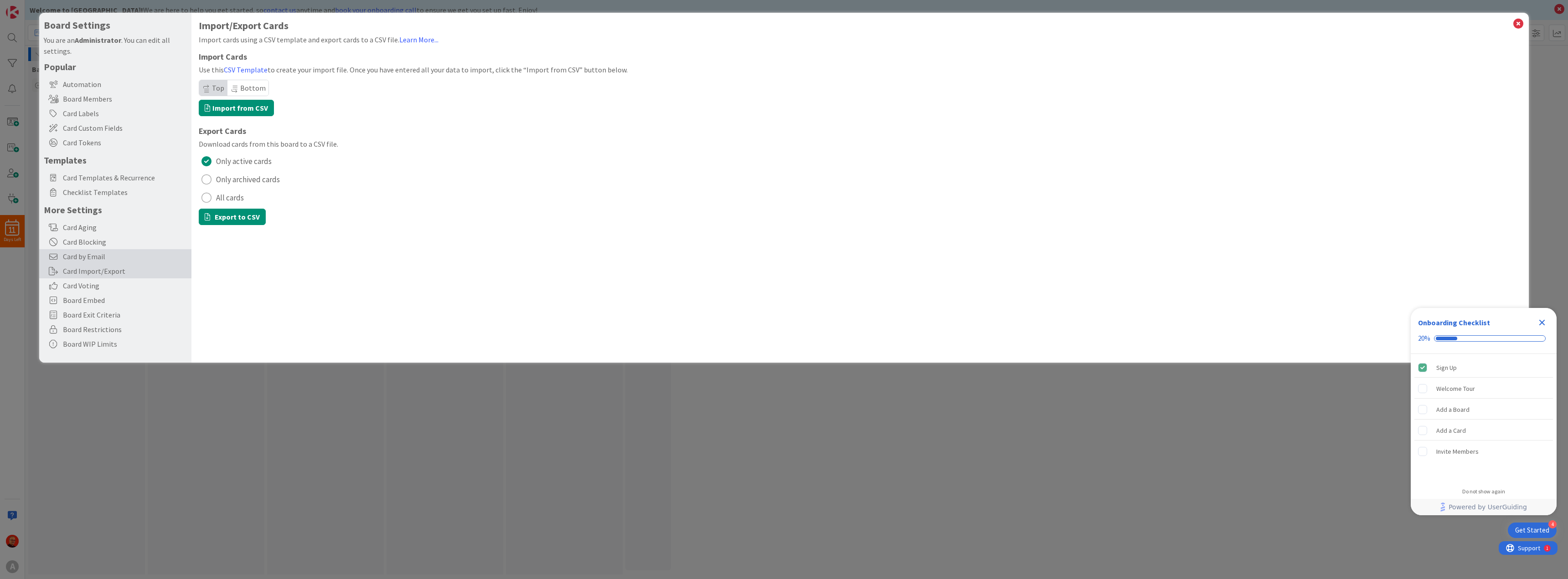
click at [84, 255] on span "Card by Email" at bounding box center [125, 256] width 124 height 11
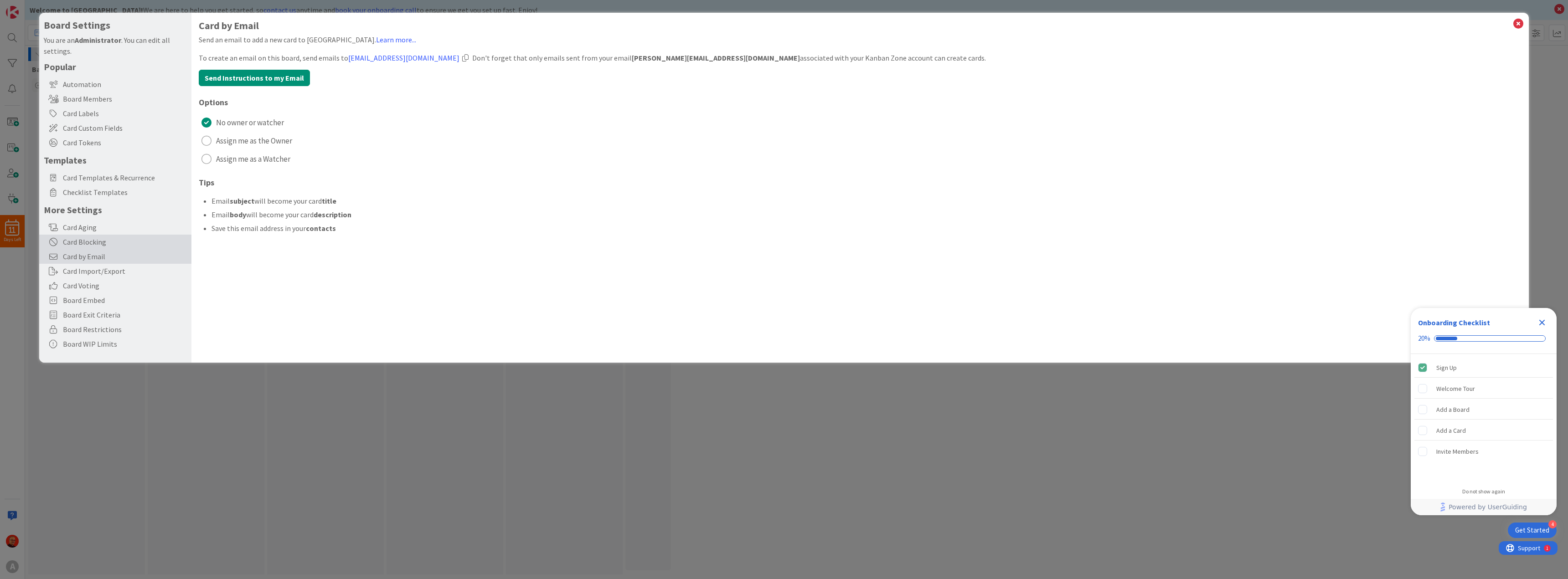
click at [85, 246] on div "Card Blocking" at bounding box center [115, 241] width 152 height 14
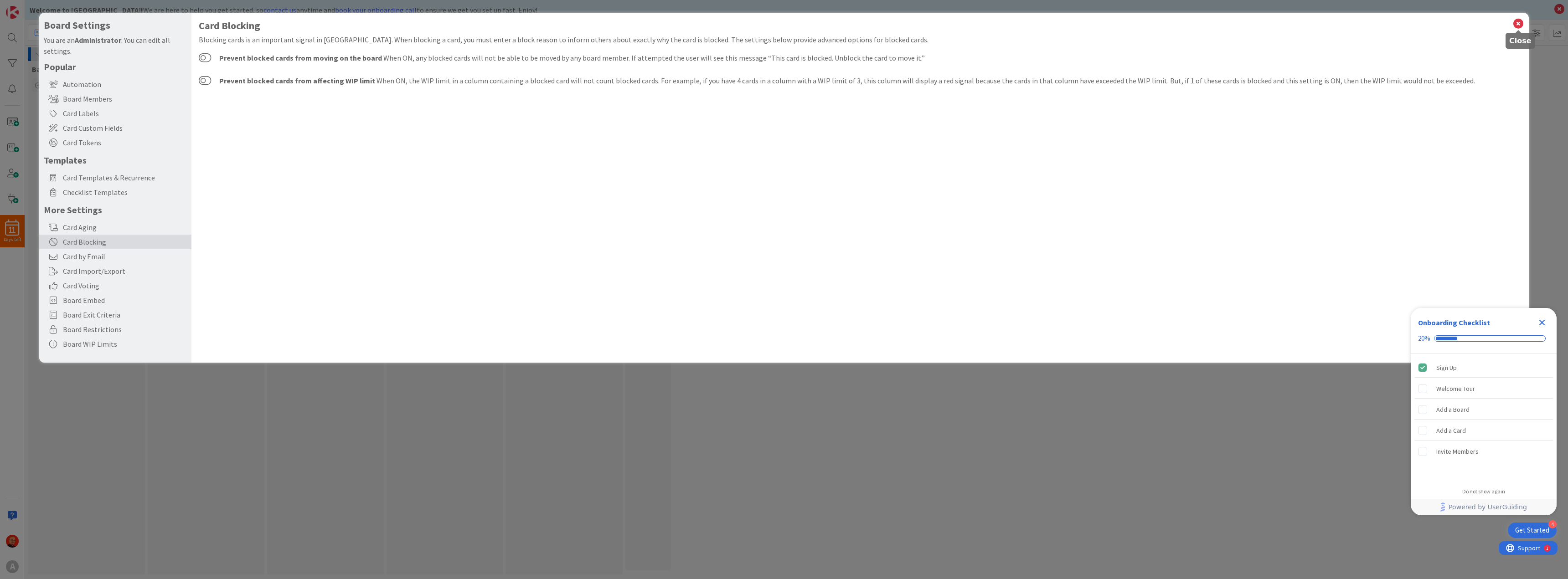
click at [1514, 23] on icon at bounding box center [1518, 24] width 12 height 13
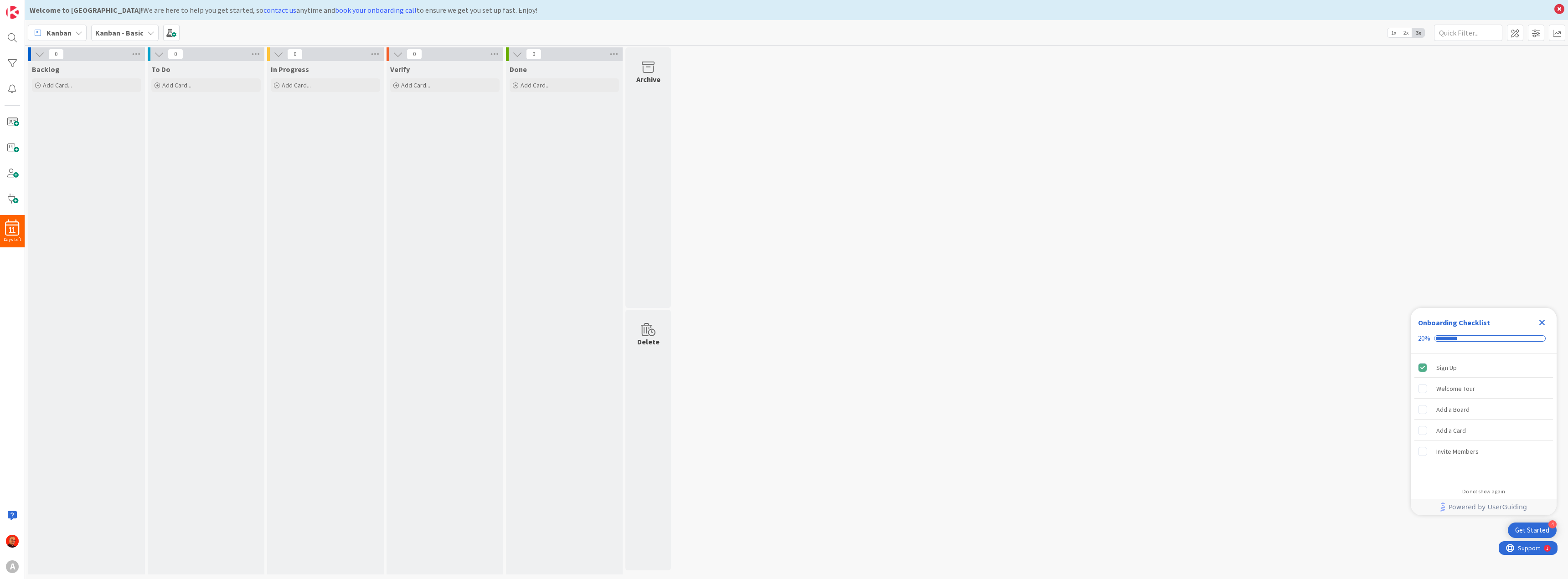
click at [1492, 491] on div "Do not show again" at bounding box center [1483, 492] width 43 height 8
drag, startPoint x: 1463, startPoint y: 373, endPoint x: 1489, endPoint y: 414, distance: 48.5
click at [1489, 414] on div "Are you sure you want to dismiss this checklist? No Yes Congratulations! You ha…" at bounding box center [1483, 411] width 146 height 207
click at [1507, 370] on span "Yes" at bounding box center [1505, 372] width 10 height 11
click at [171, 31] on span at bounding box center [171, 33] width 16 height 16
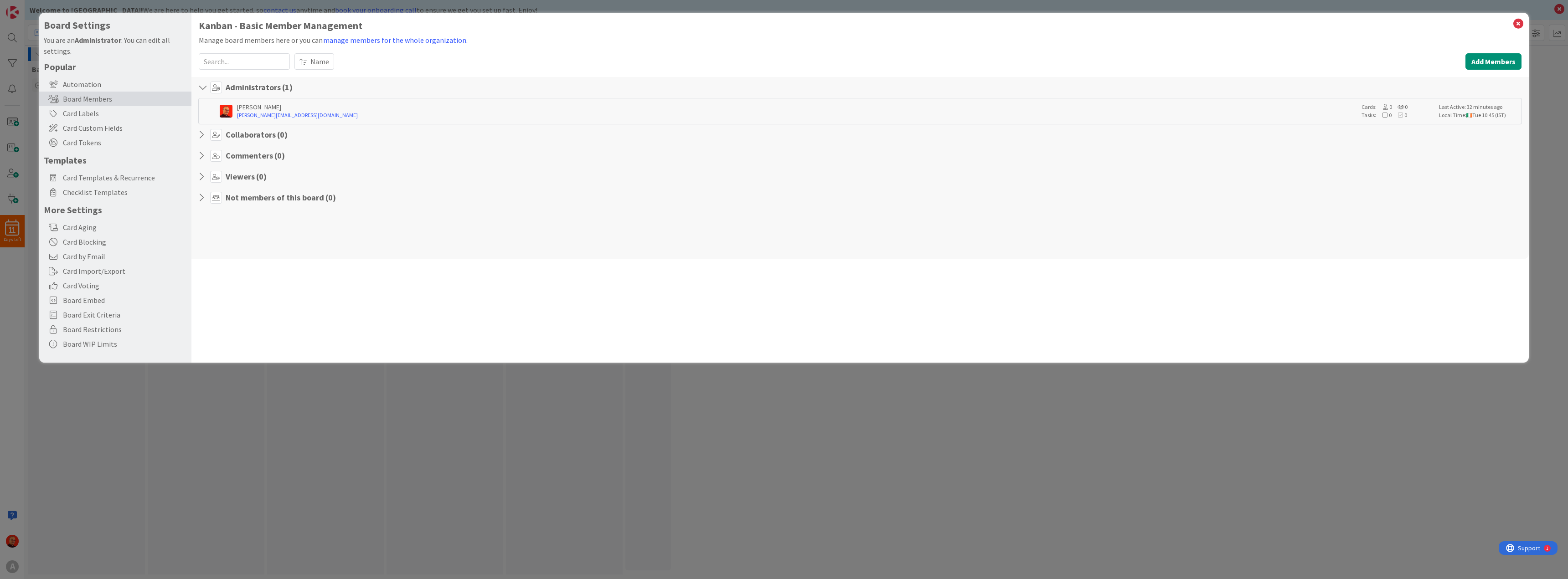
click at [180, 394] on div "Board Settings You are an Administrator . You can edit all settings. Popular Au…" at bounding box center [784, 290] width 1568 height 579
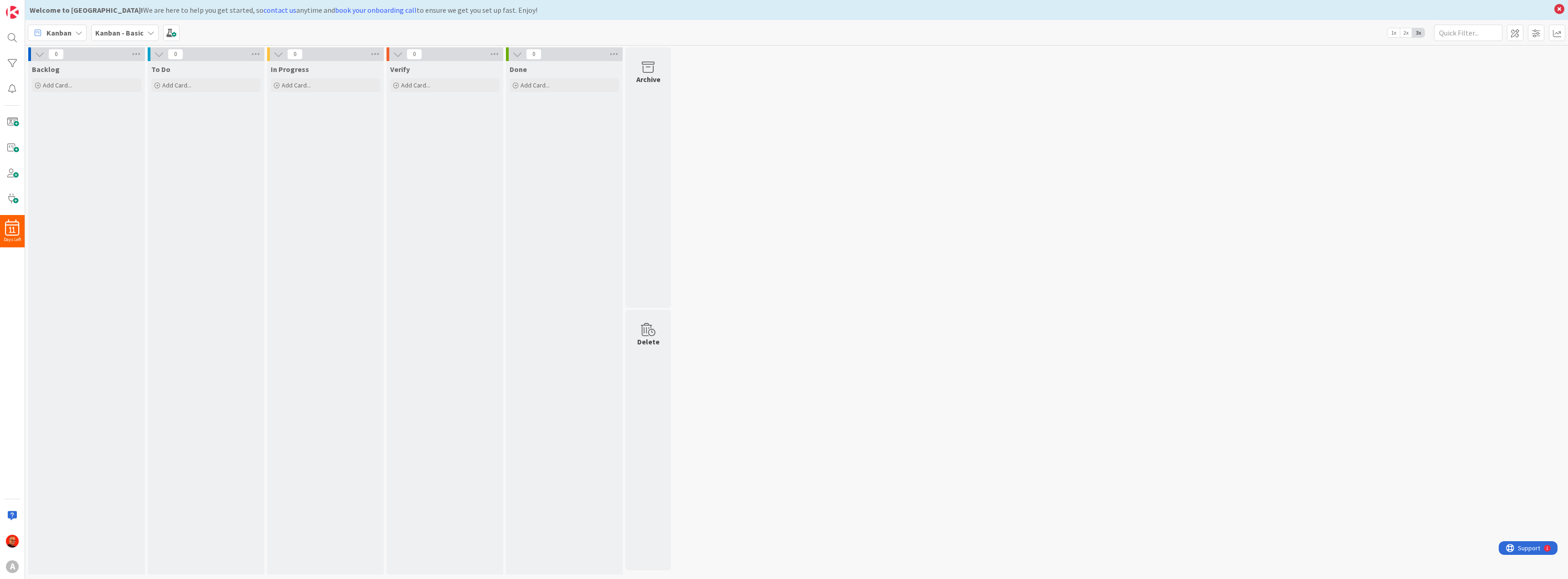
click at [147, 31] on icon at bounding box center [151, 33] width 8 height 8
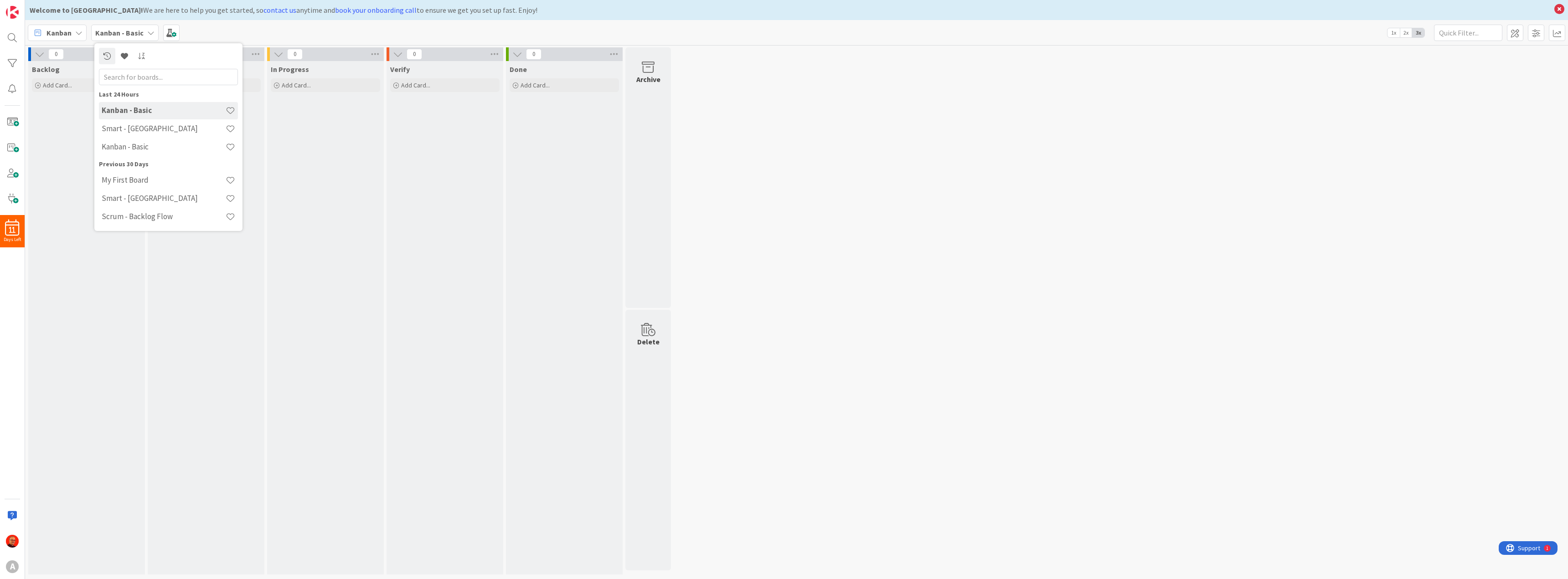
click at [81, 31] on icon at bounding box center [79, 33] width 8 height 8
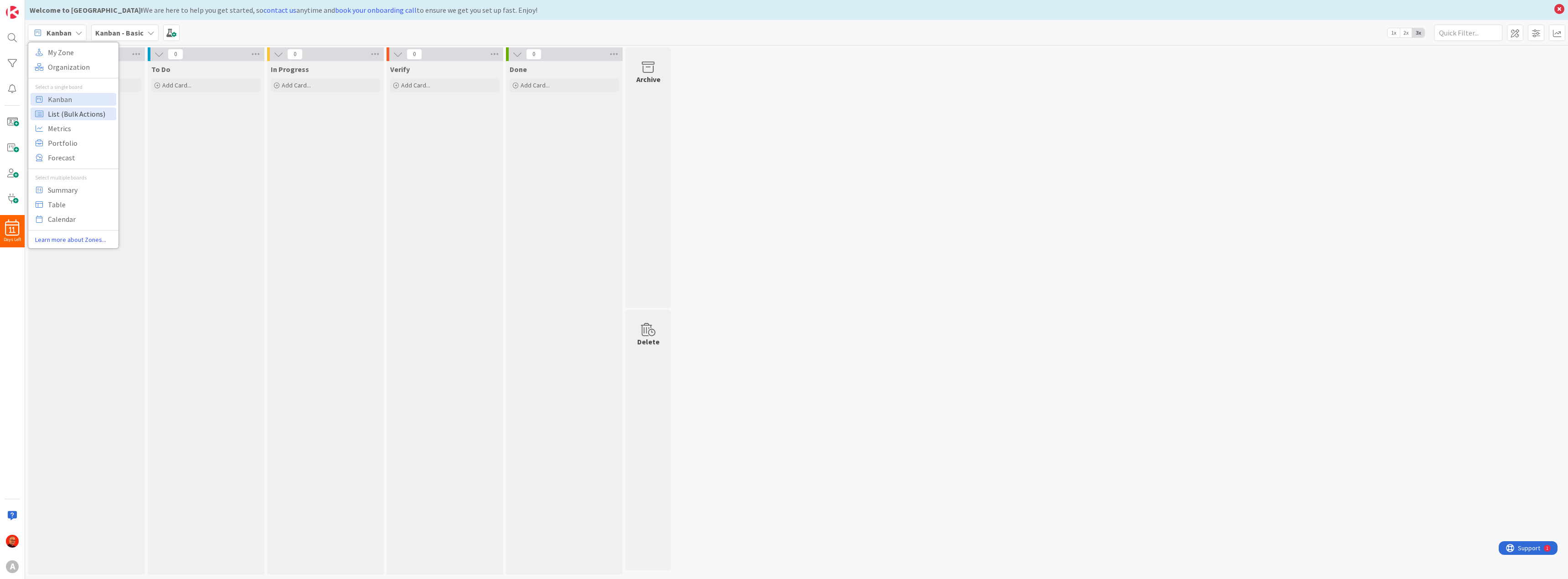
click at [80, 115] on span "List (Bulk Actions)" at bounding box center [80, 114] width 66 height 14
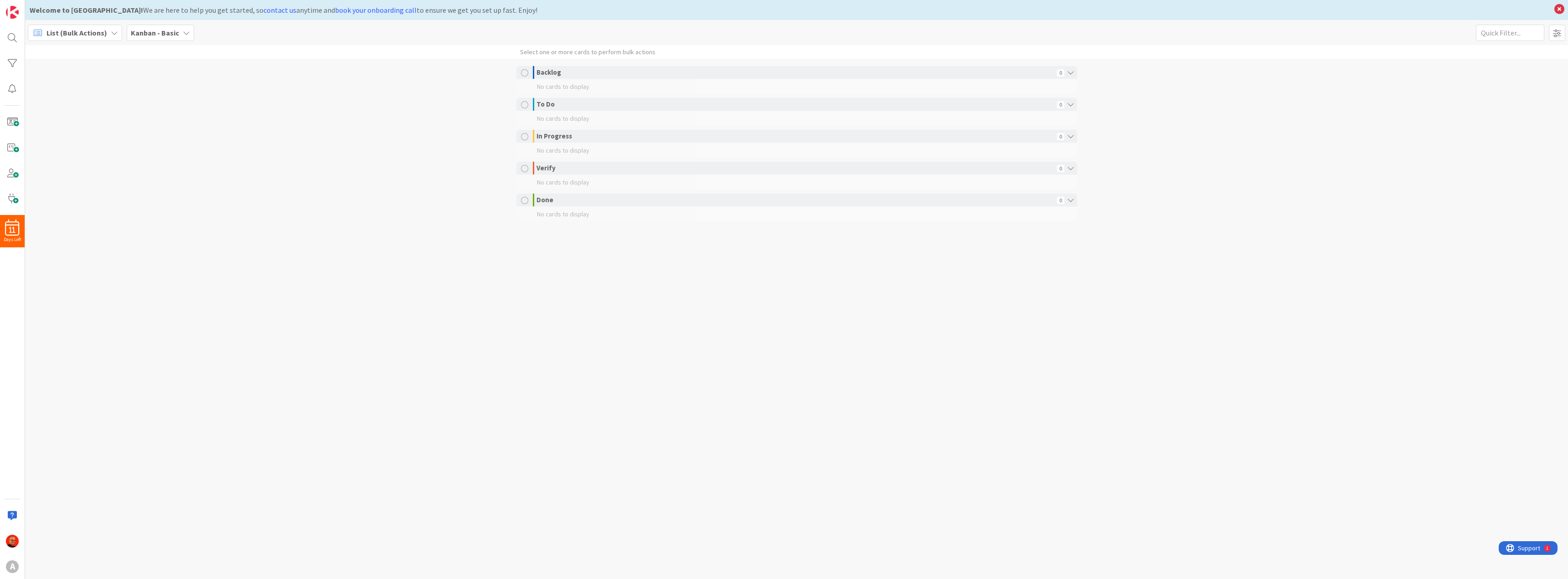
click at [95, 34] on span "List (Bulk Actions)" at bounding box center [76, 33] width 61 height 11
click at [73, 56] on span "My Zone" at bounding box center [80, 53] width 66 height 14
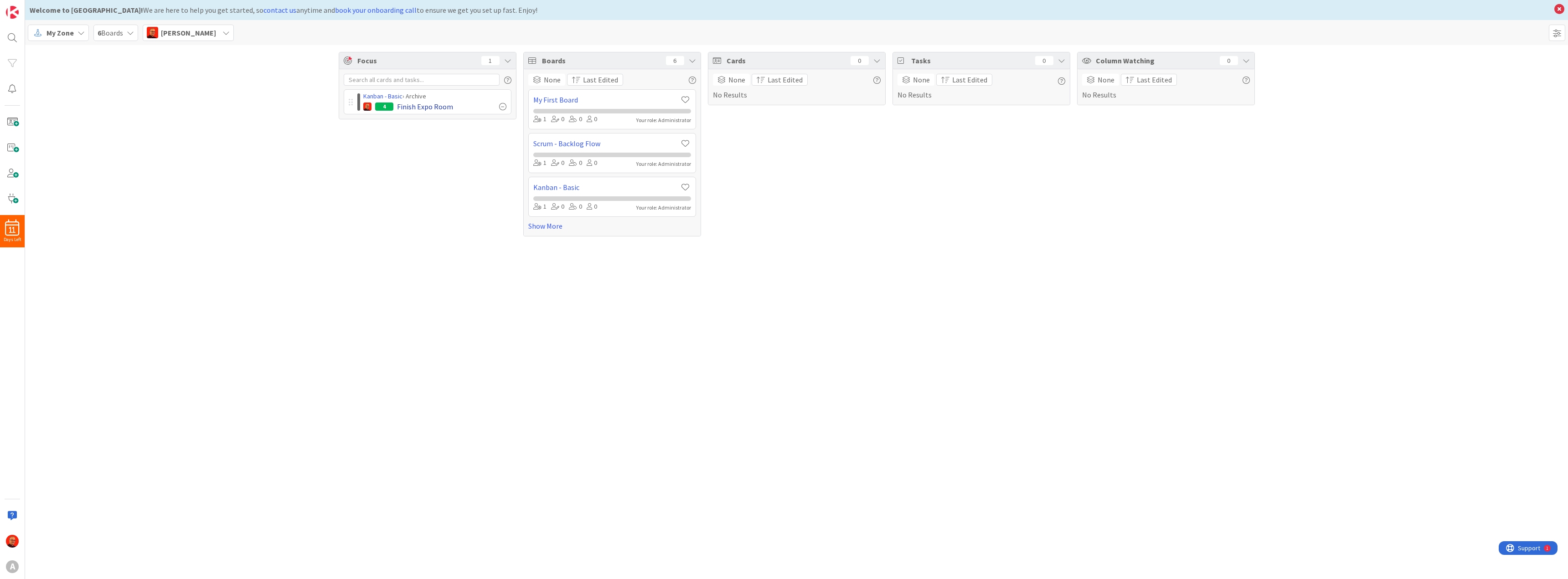
click at [503, 107] on div at bounding box center [503, 107] width 8 height 8
click at [552, 224] on link "Show More" at bounding box center [613, 226] width 168 height 11
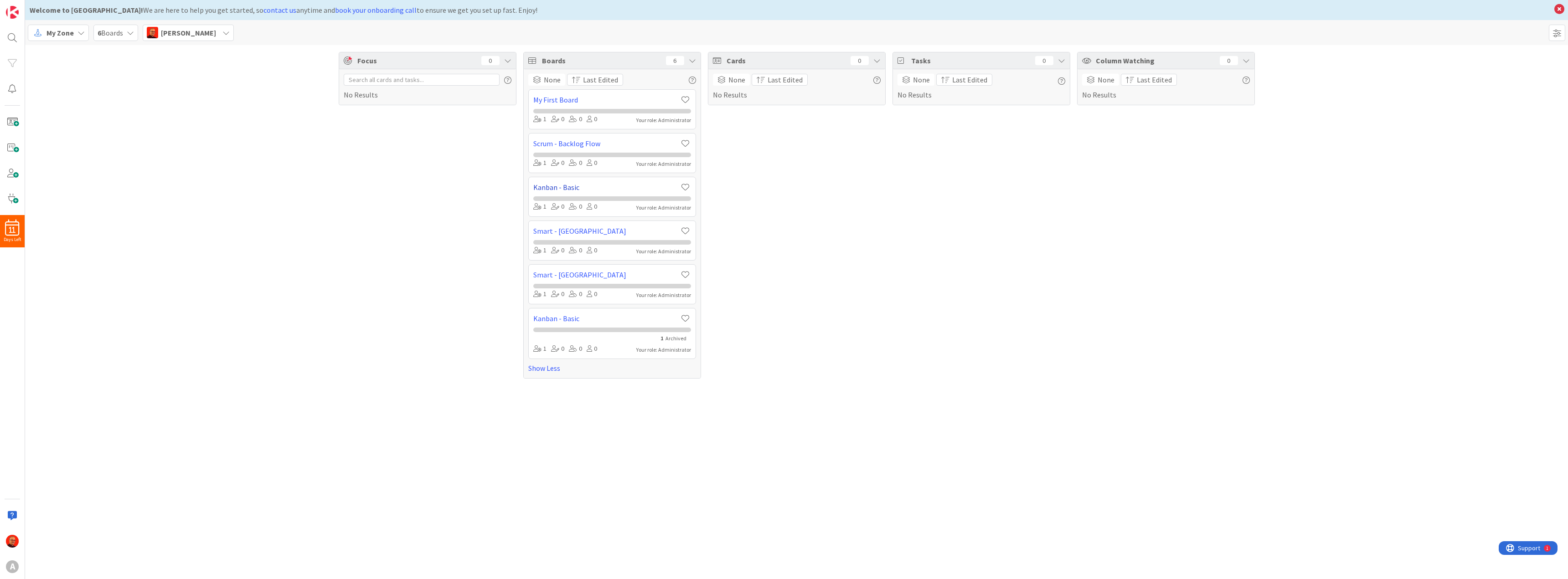
click at [560, 185] on link "Kanban - Basic" at bounding box center [607, 187] width 147 height 11
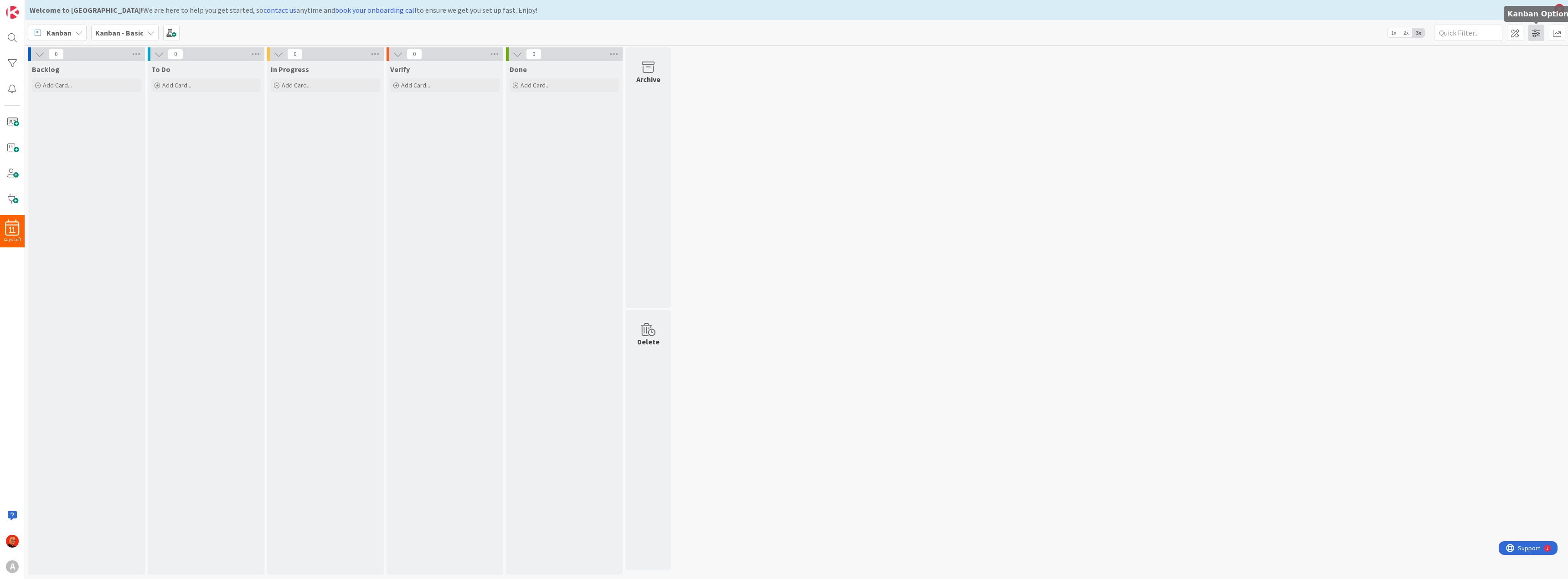
click at [1532, 31] on span at bounding box center [1536, 33] width 16 height 16
click at [1533, 31] on span at bounding box center [1536, 33] width 16 height 16
click at [1520, 32] on span at bounding box center [1515, 33] width 16 height 16
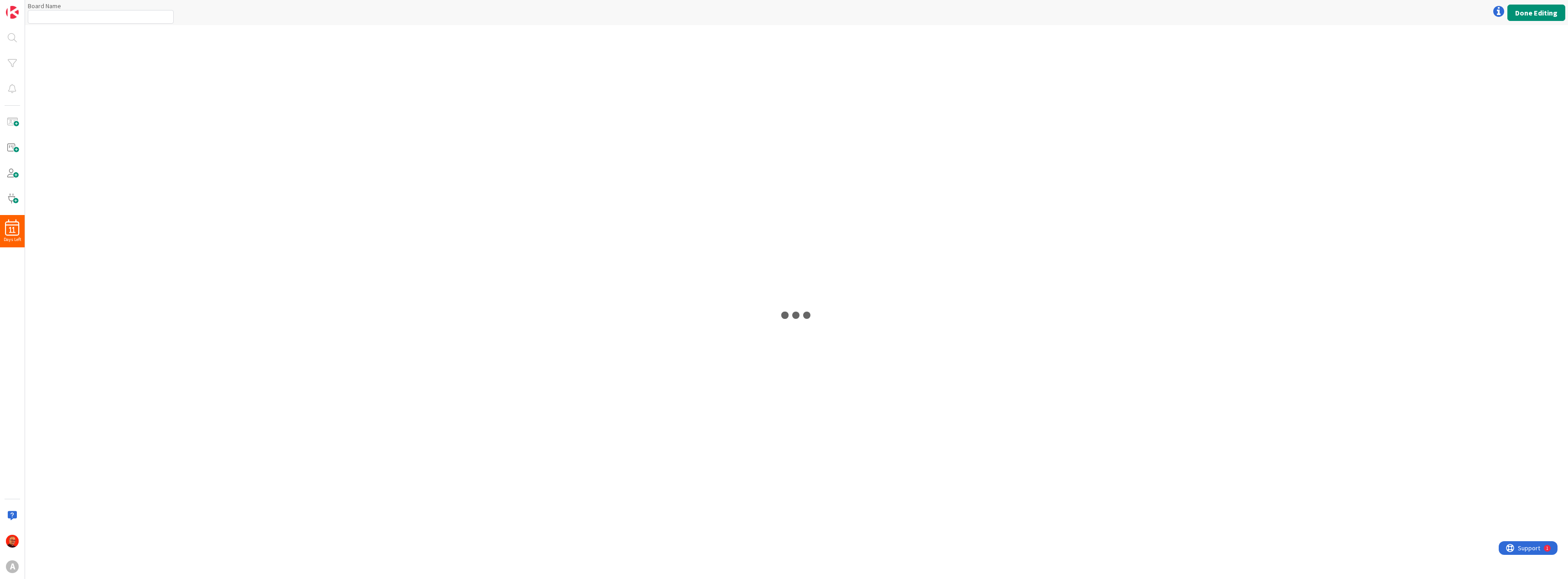
type input "Kanban - Basic"
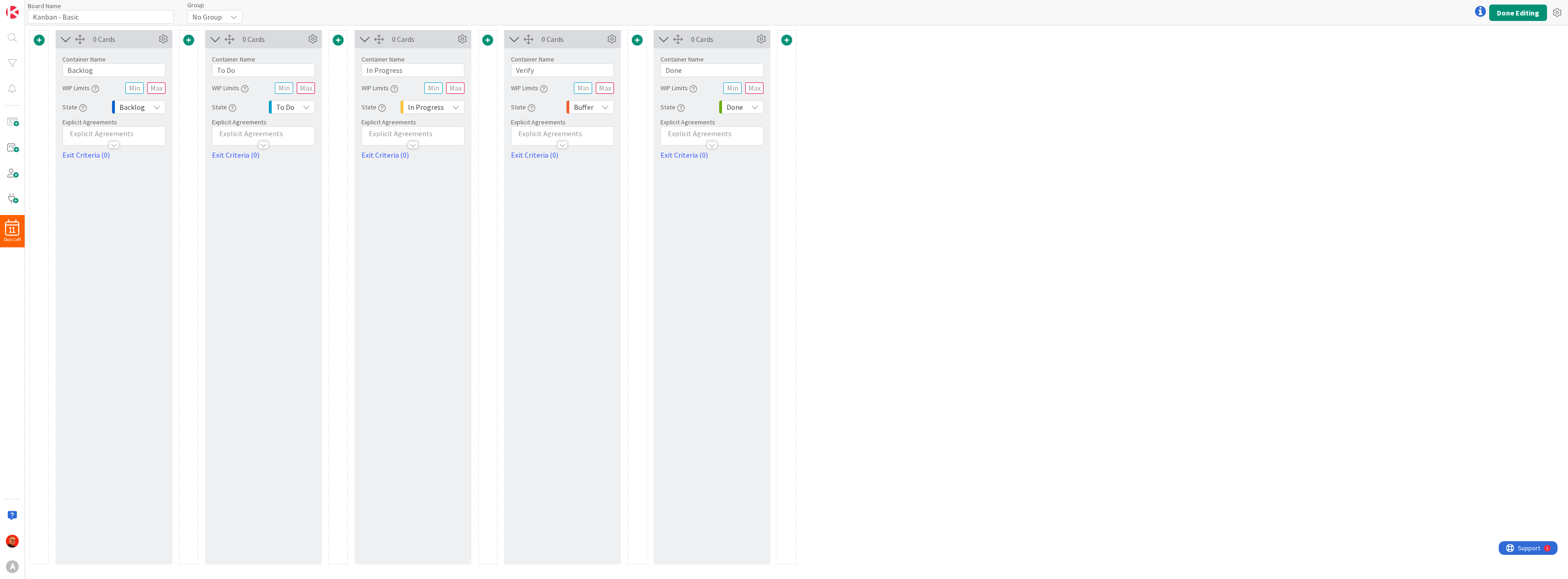
click at [1482, 10] on div at bounding box center [1480, 11] width 18 height 18
click at [1481, 10] on icon at bounding box center [1480, 11] width 11 height 11
click at [1469, 75] on div "0 Cards Container Name 7 / 64 Backlog WIP Limits State Backlog Explicit Agreeme…" at bounding box center [796, 302] width 1543 height 553
click at [1558, 11] on icon at bounding box center [1557, 13] width 16 height 16
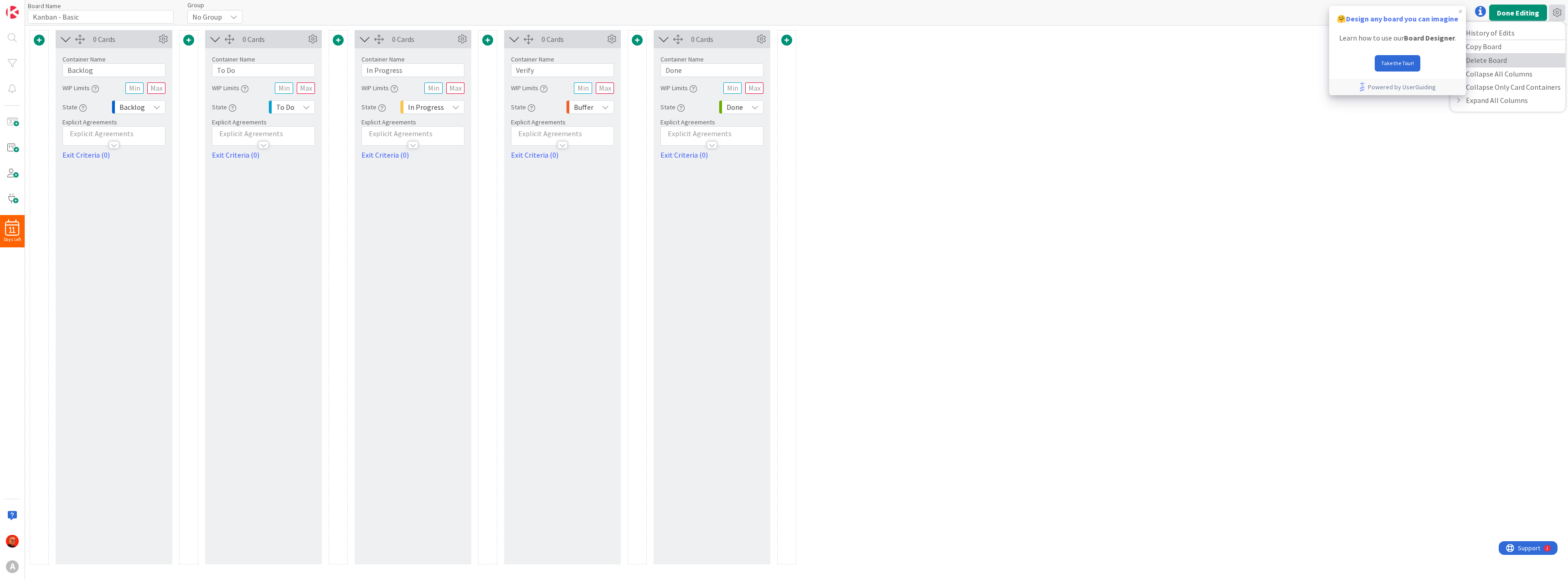
click at [1479, 60] on link "Delete Board" at bounding box center [1507, 60] width 115 height 13
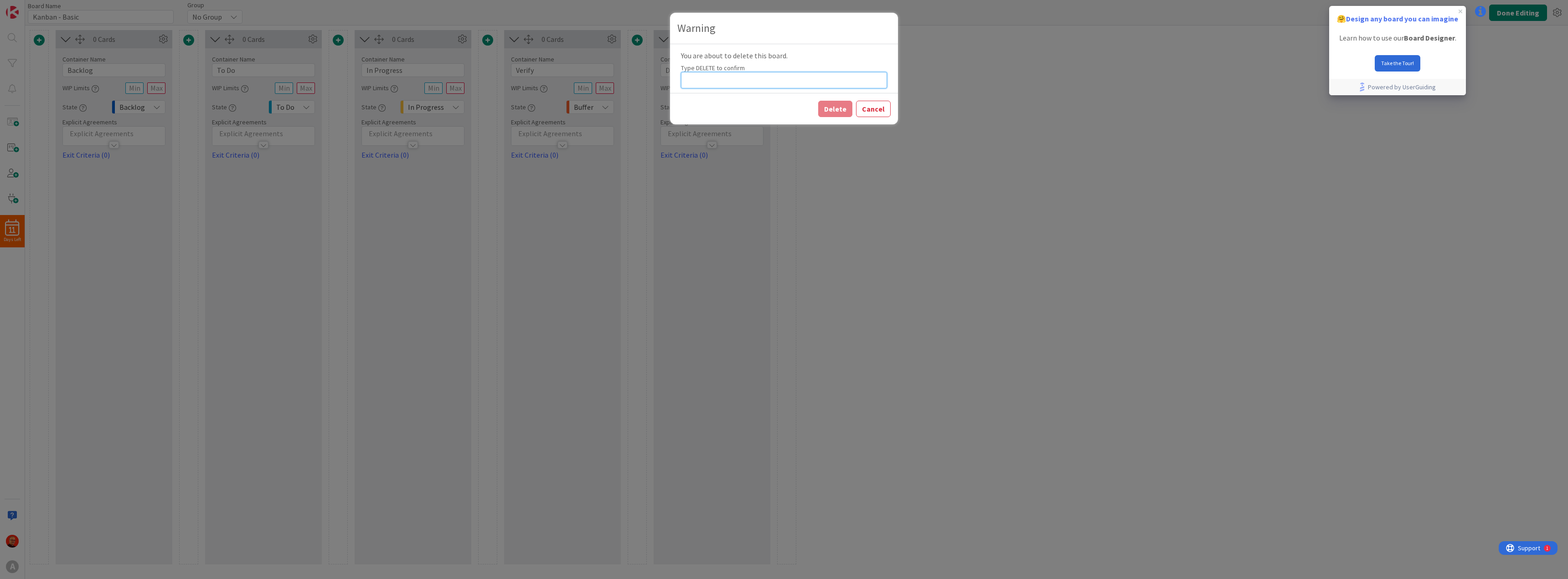
click at [723, 79] on input at bounding box center [784, 80] width 206 height 16
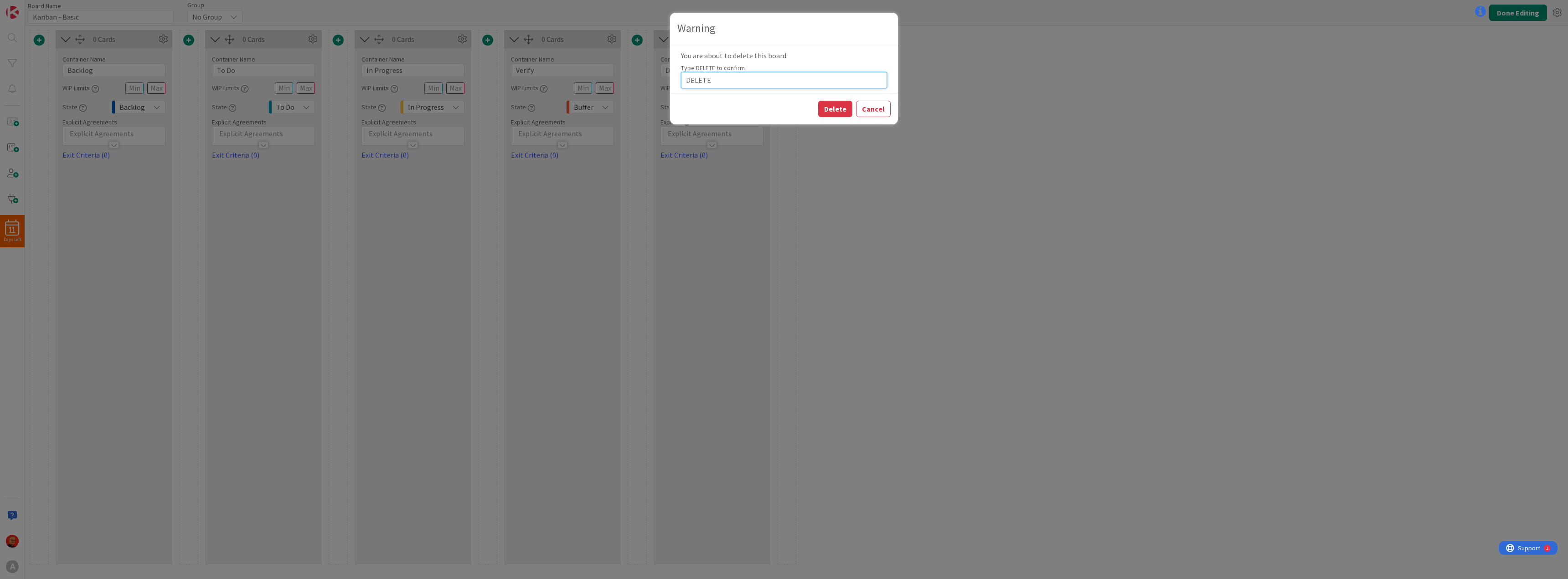
type input "DELETE"
click at [834, 99] on div "Delete Cancel" at bounding box center [784, 108] width 228 height 31
click at [827, 113] on button "Delete" at bounding box center [835, 109] width 34 height 16
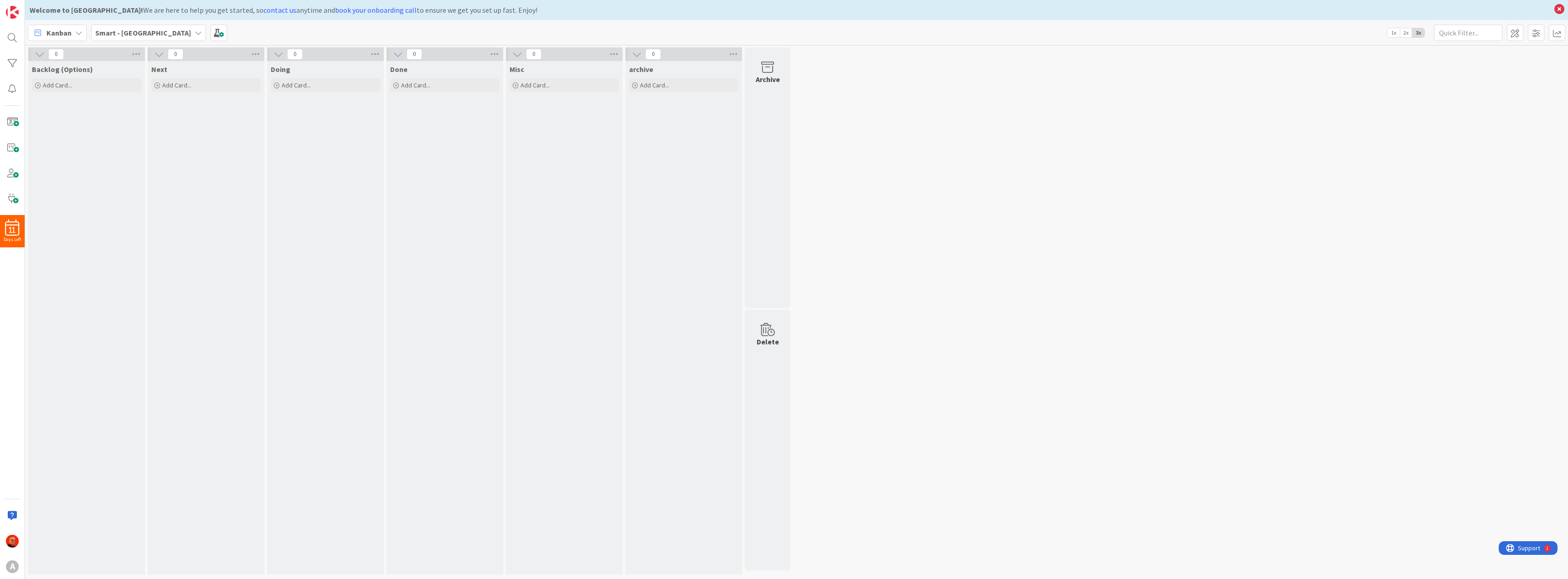
click at [124, 35] on b "Smart - Kanban" at bounding box center [143, 33] width 96 height 9
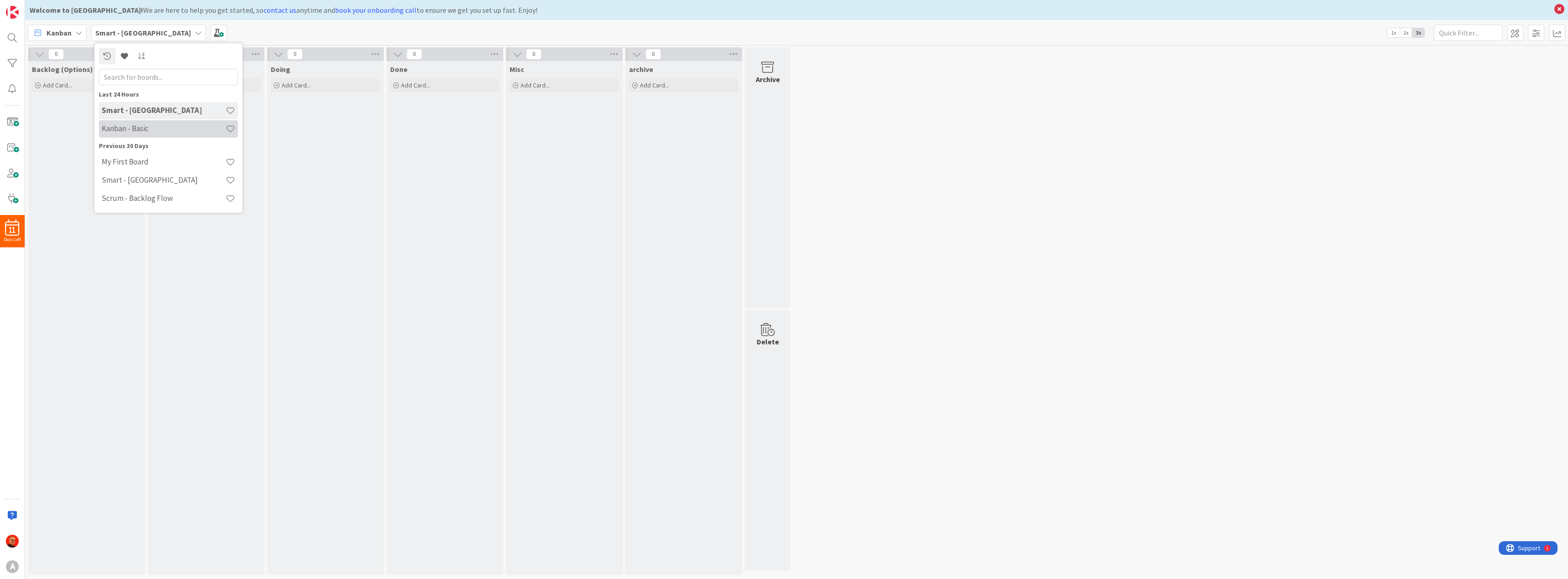
click at [145, 128] on h4 "Kanban - Basic" at bounding box center [164, 128] width 124 height 9
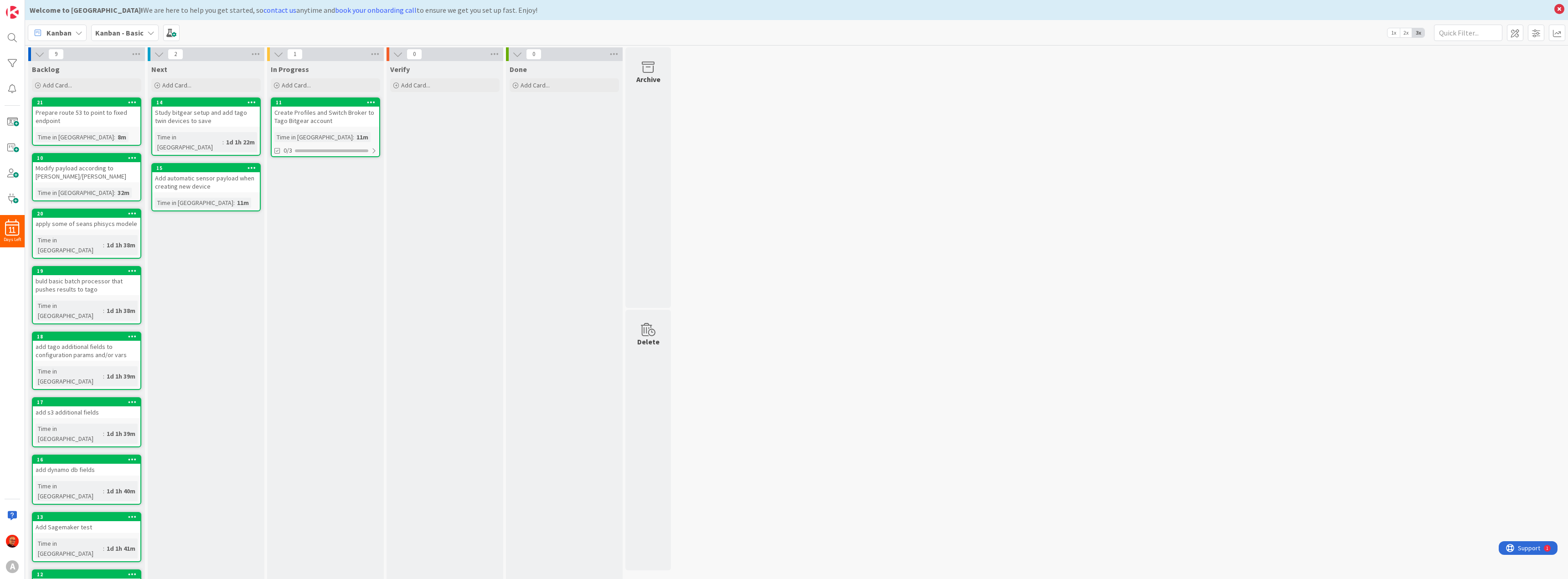
click at [129, 31] on b "Kanban - Basic" at bounding box center [119, 33] width 48 height 9
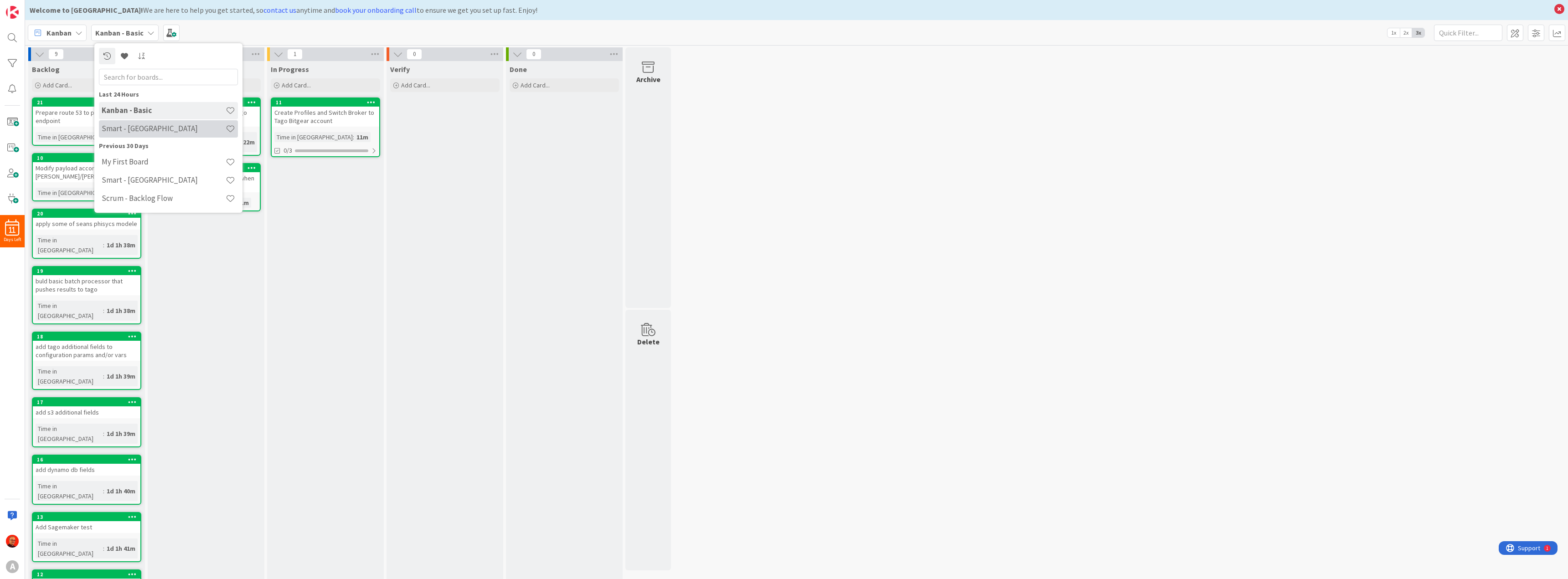
click at [134, 130] on h4 "Smart - Kanban" at bounding box center [164, 128] width 124 height 9
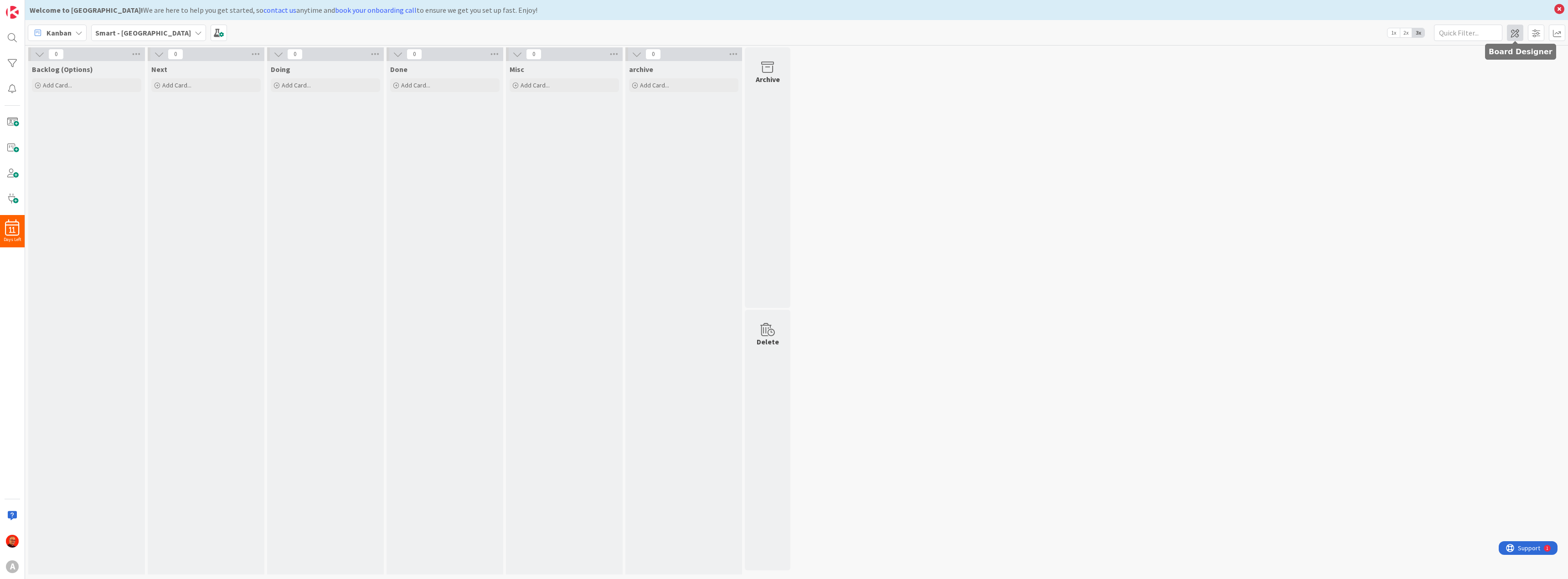
click at [1513, 34] on span at bounding box center [1515, 33] width 16 height 16
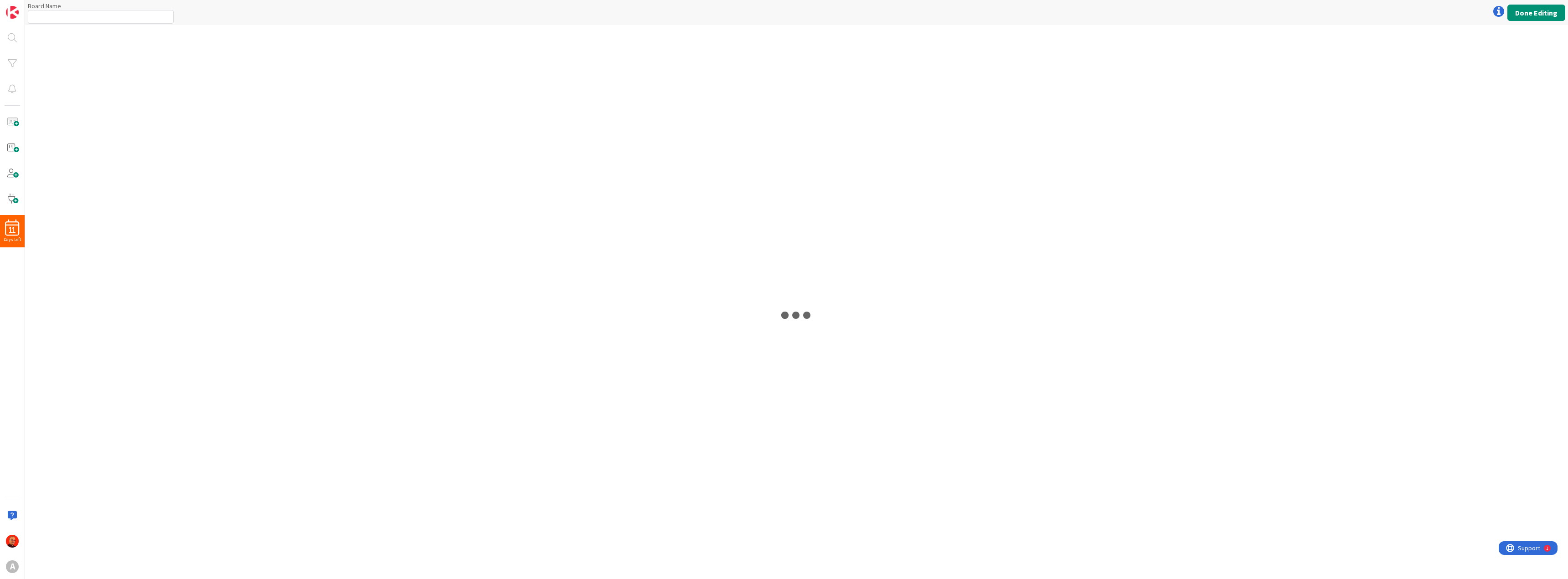
type input "Smart - Kanban"
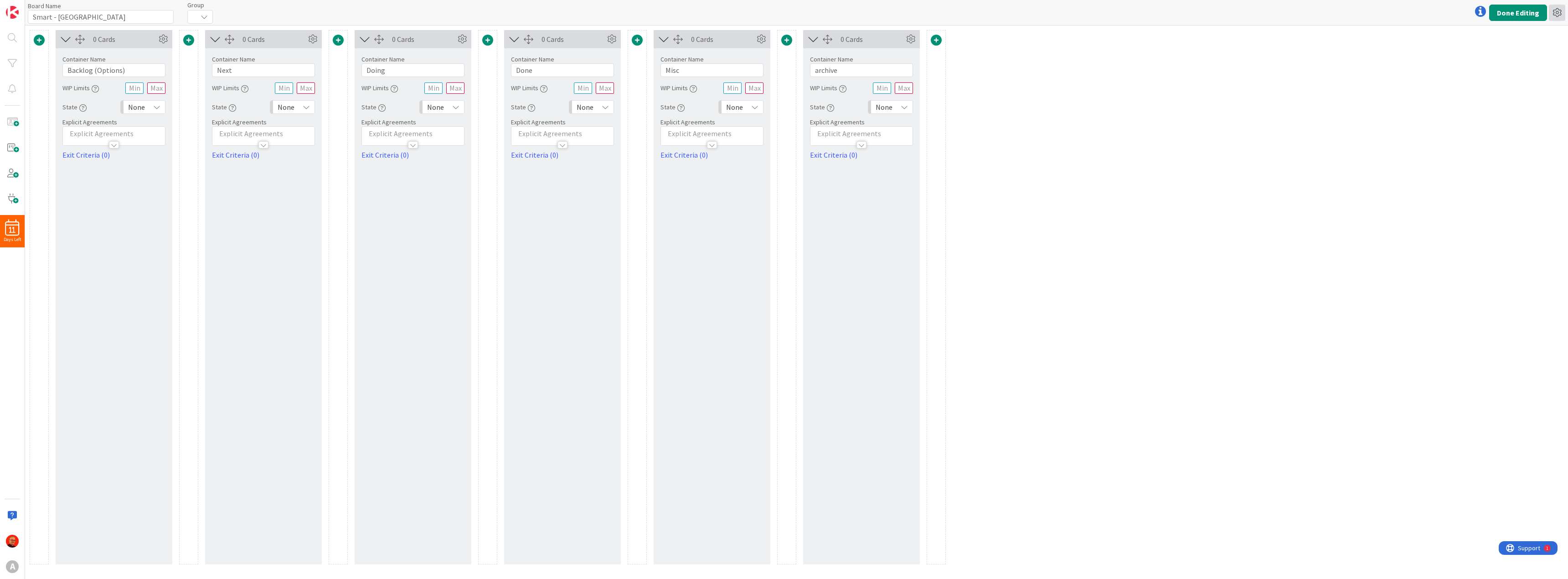
click at [1558, 12] on icon at bounding box center [1557, 13] width 16 height 16
click at [1492, 60] on link "Delete Board" at bounding box center [1507, 60] width 115 height 13
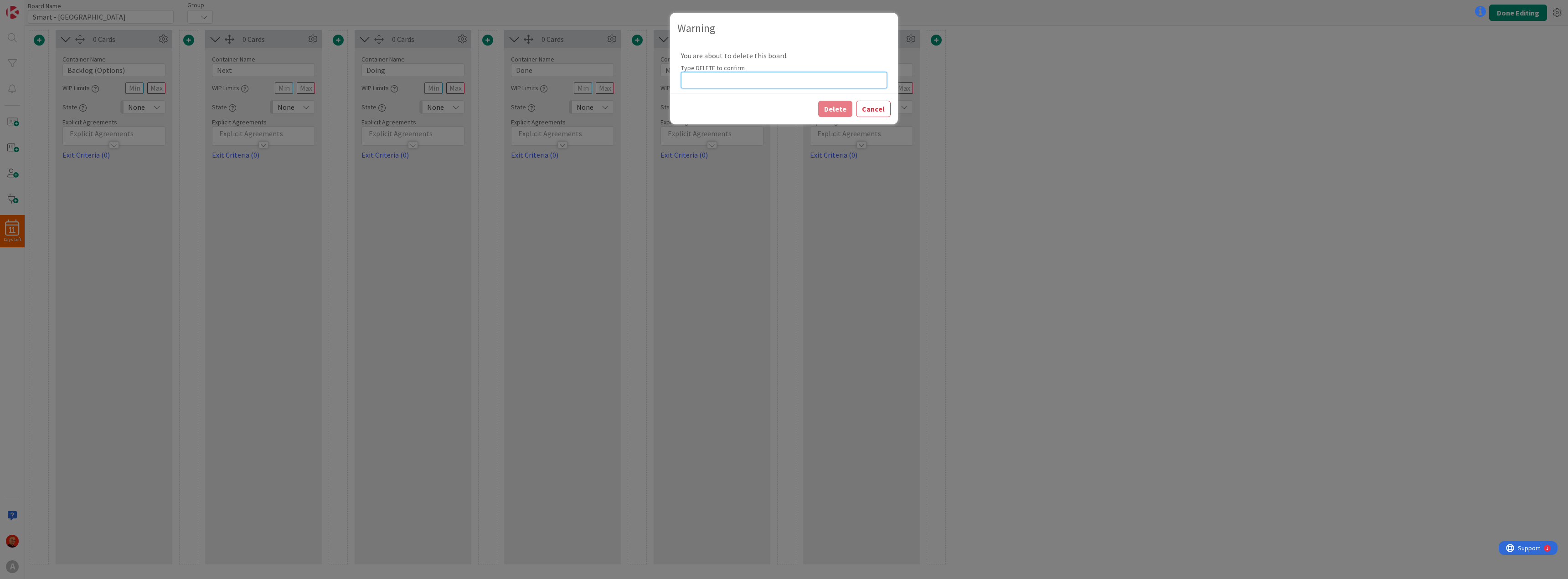
click at [723, 83] on input at bounding box center [784, 80] width 206 height 16
type input "DELETE"
click at [832, 113] on button "Delete" at bounding box center [835, 109] width 34 height 16
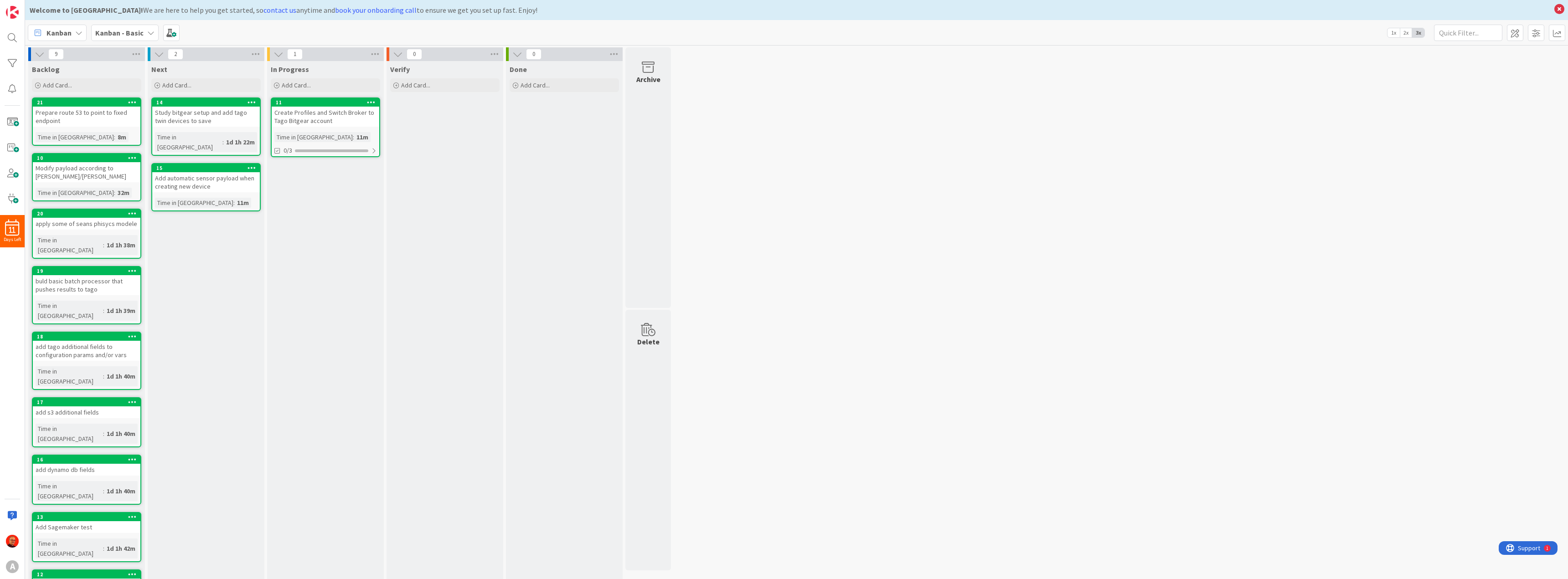
click at [116, 31] on b "Kanban - Basic" at bounding box center [119, 33] width 48 height 9
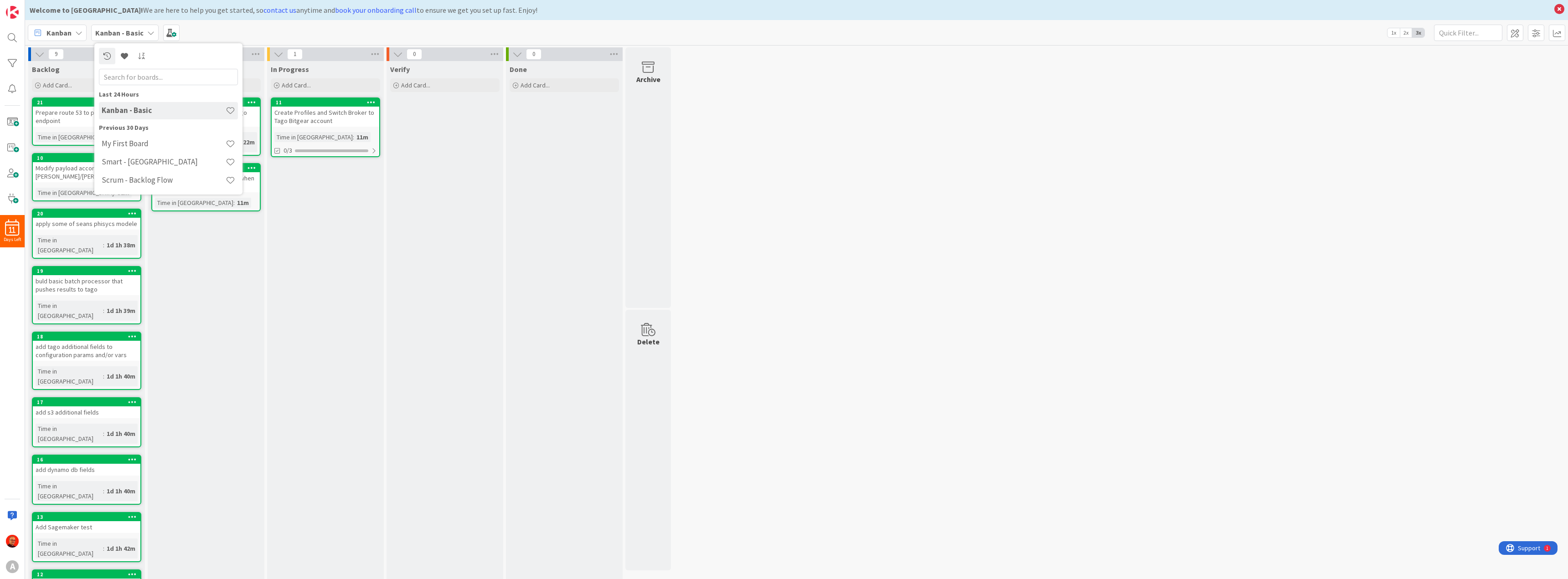
click at [68, 33] on span "Kanban" at bounding box center [59, 33] width 25 height 11
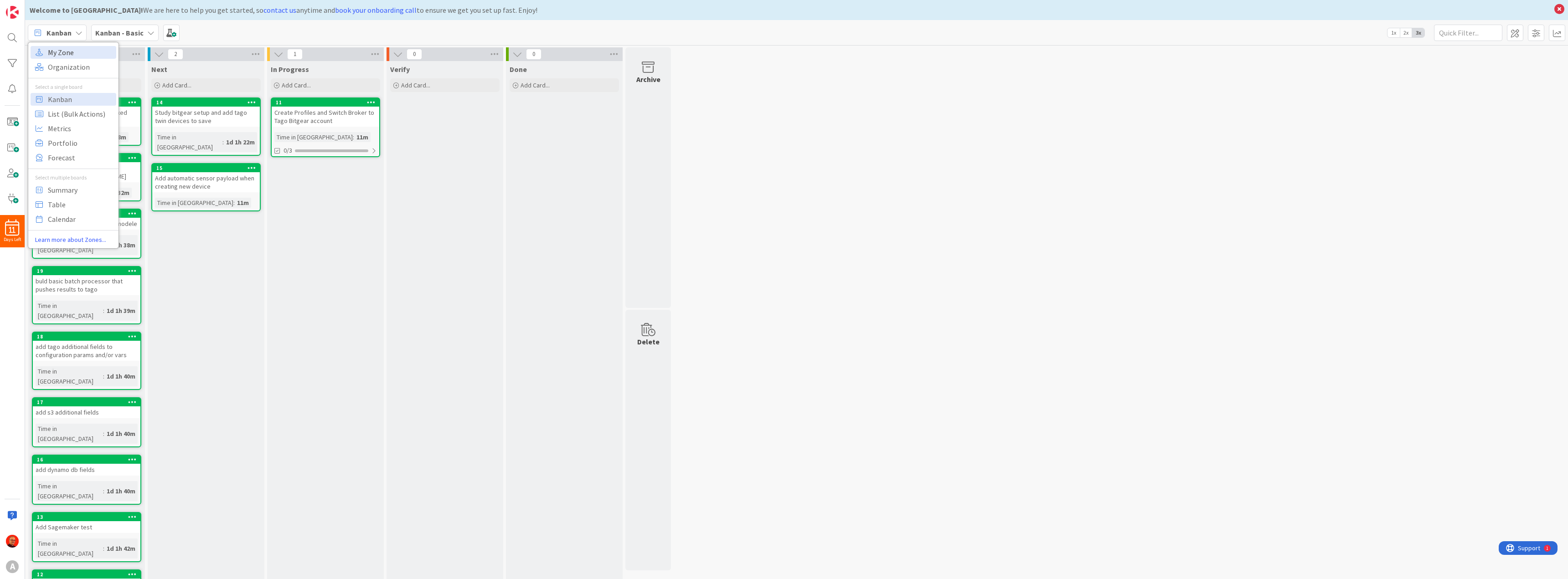
click at [65, 48] on span "My Zone" at bounding box center [80, 53] width 66 height 14
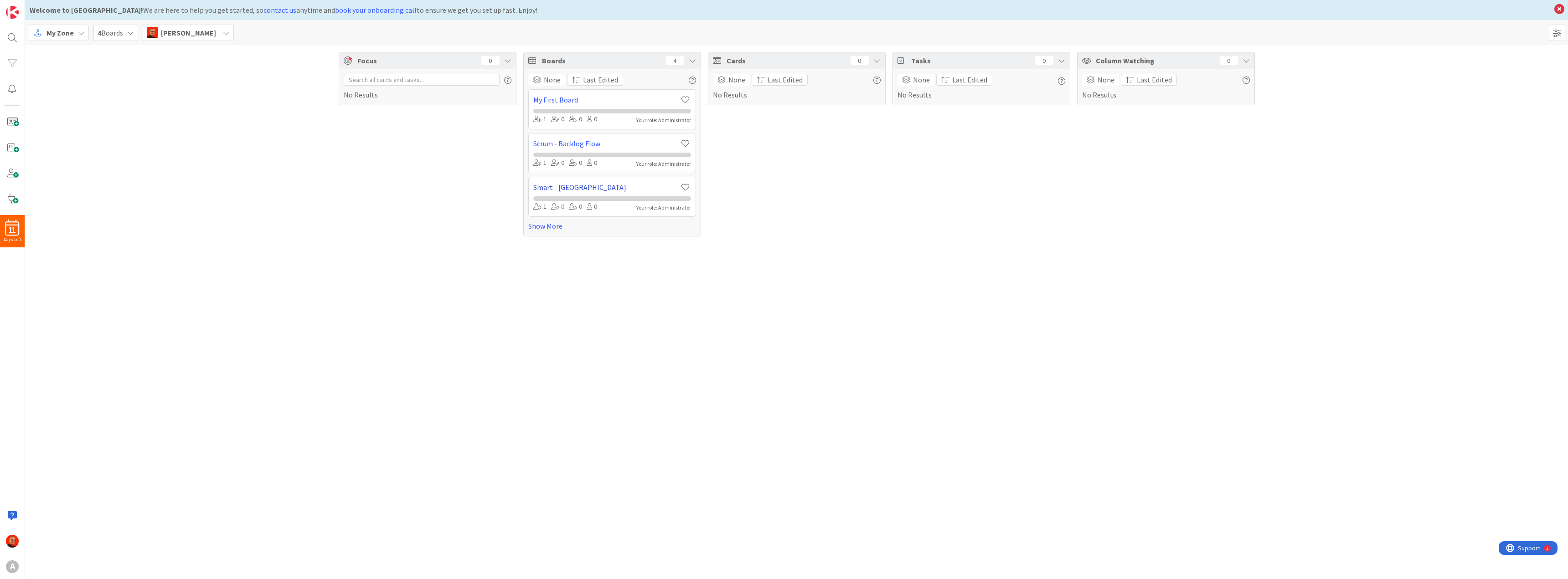
click at [597, 189] on link "Smart - Kanban" at bounding box center [607, 187] width 147 height 11
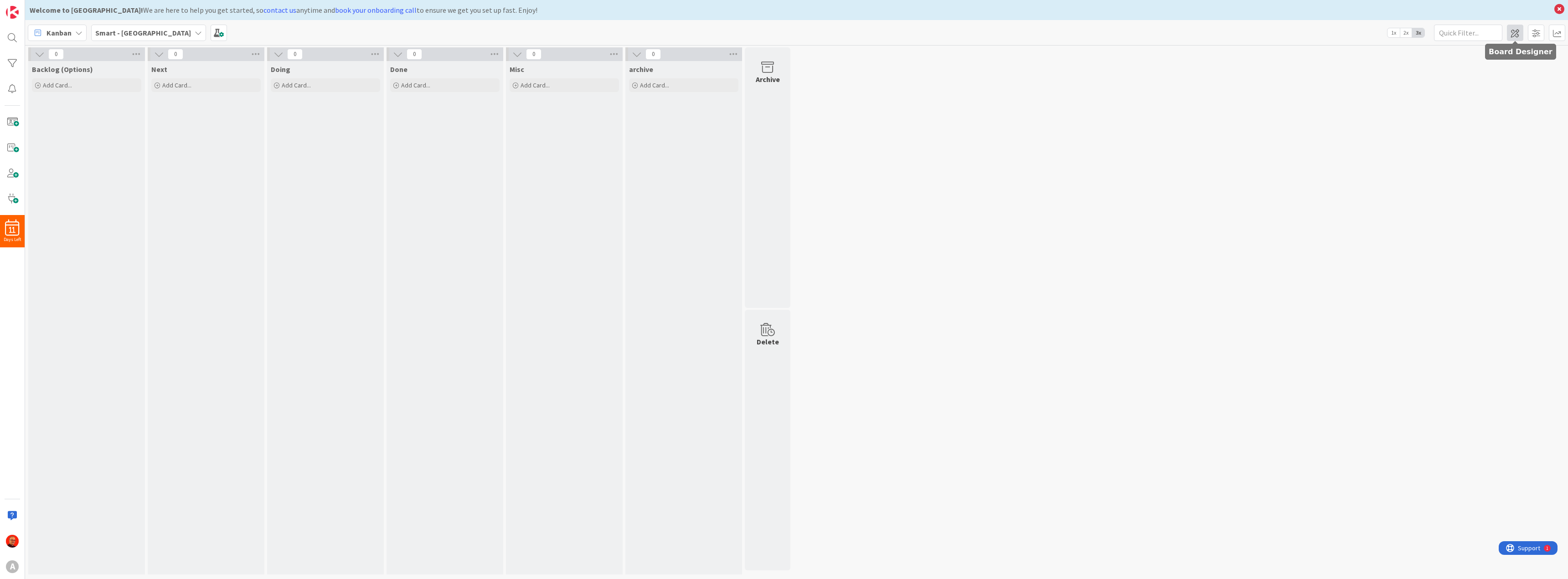
click at [1517, 35] on span at bounding box center [1515, 33] width 16 height 16
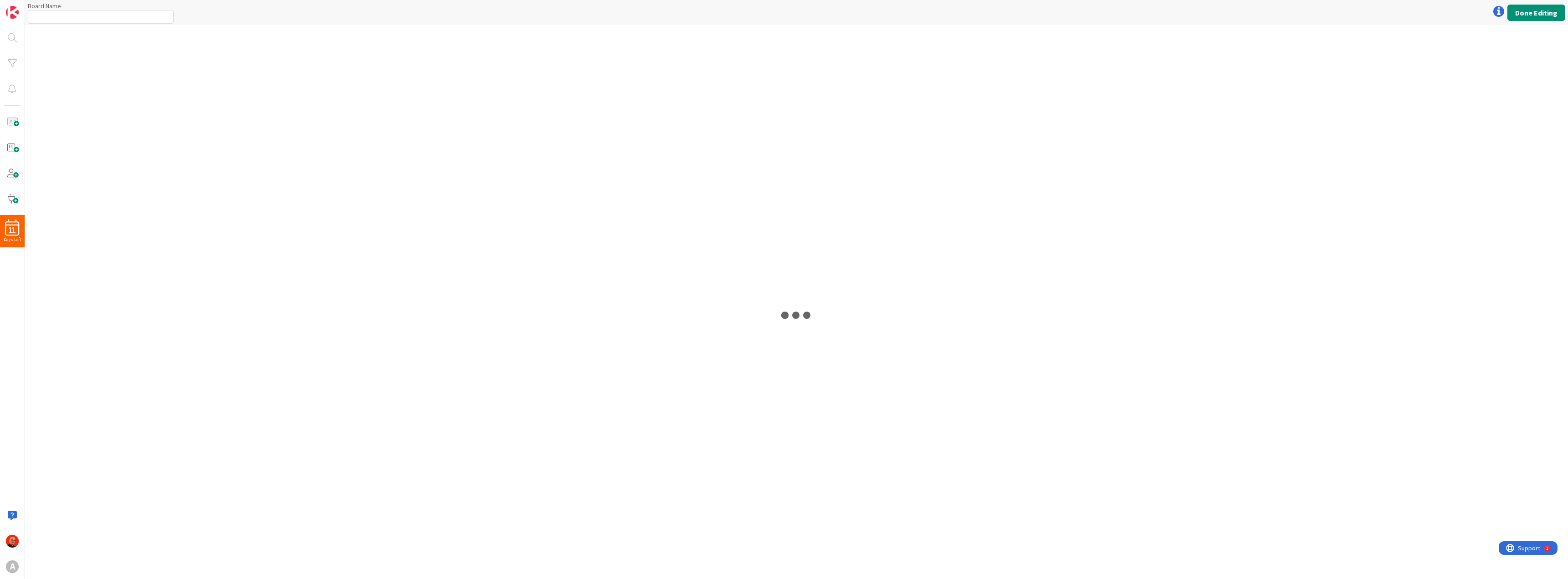
type input "Smart - Kanban"
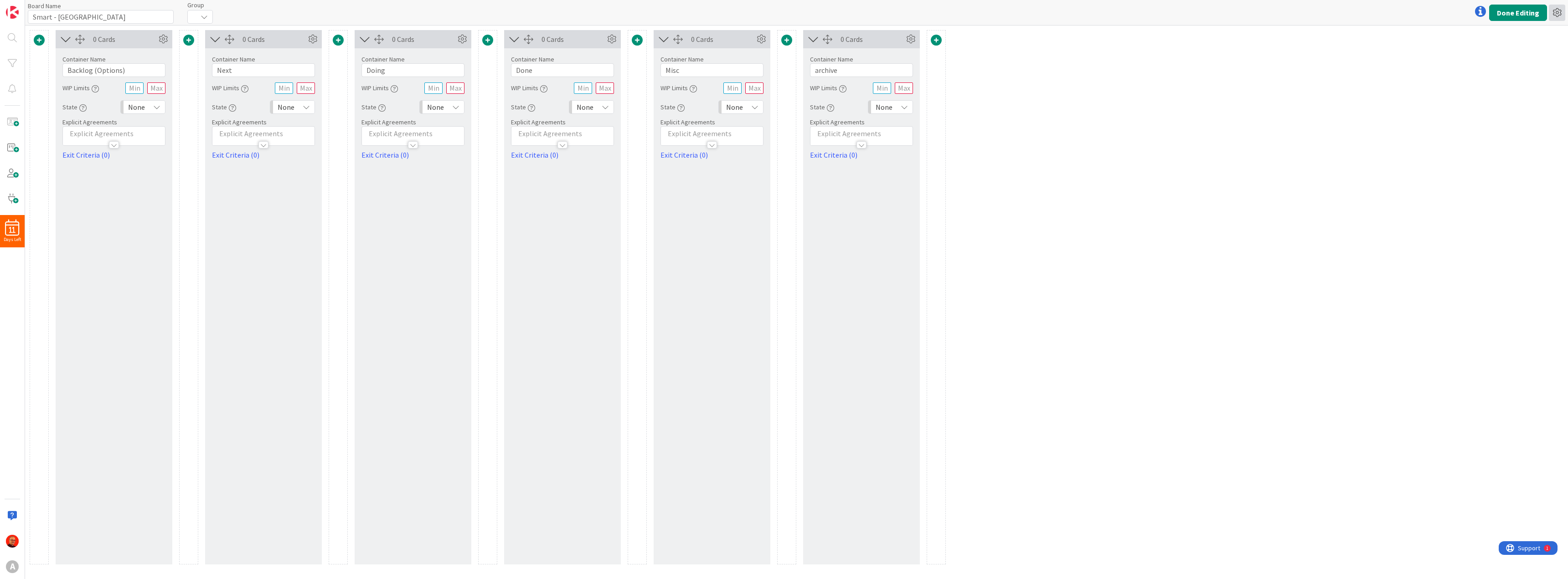
click at [1562, 8] on icon at bounding box center [1557, 13] width 16 height 16
click at [1481, 55] on link "Delete Board" at bounding box center [1507, 60] width 115 height 13
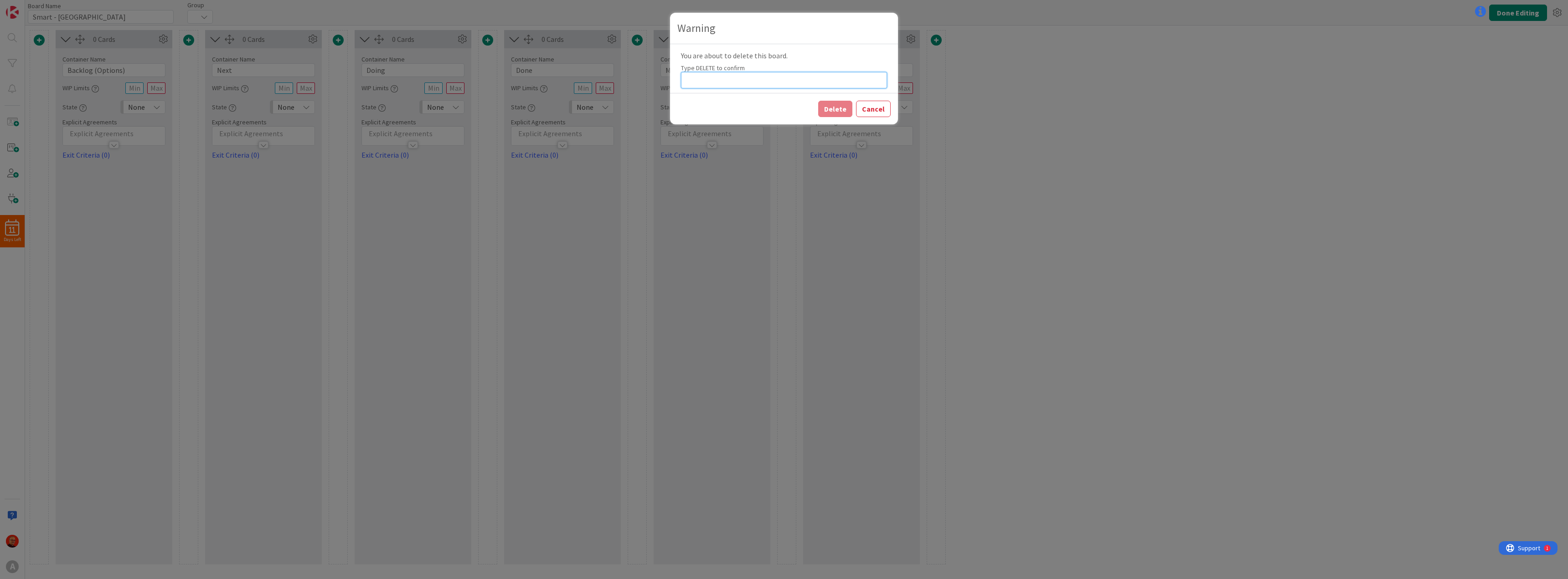
click at [759, 78] on input at bounding box center [784, 80] width 206 height 16
type input "DELETE"
click at [824, 105] on button "Delete" at bounding box center [835, 109] width 34 height 16
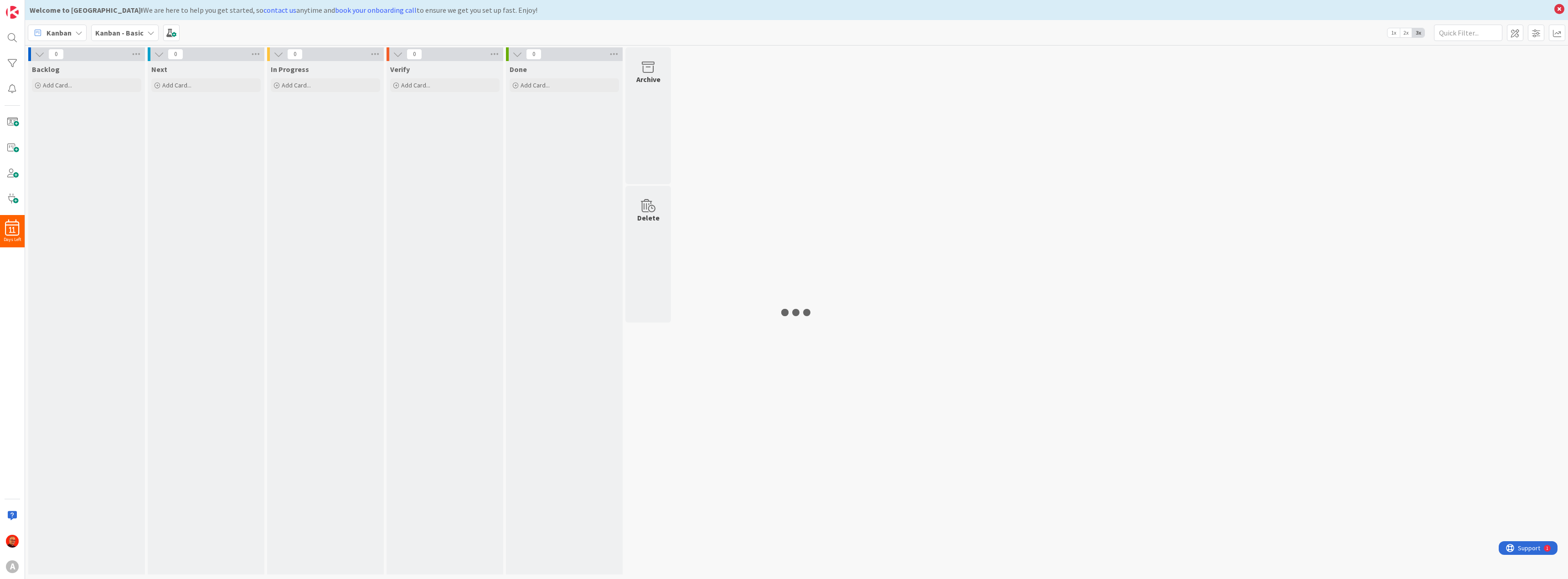
click at [1026, 159] on div "0 Backlog Add Card... 0 Next Add Card... 0 In Progress Add Card... 0 Verify Add…" at bounding box center [796, 313] width 1539 height 531
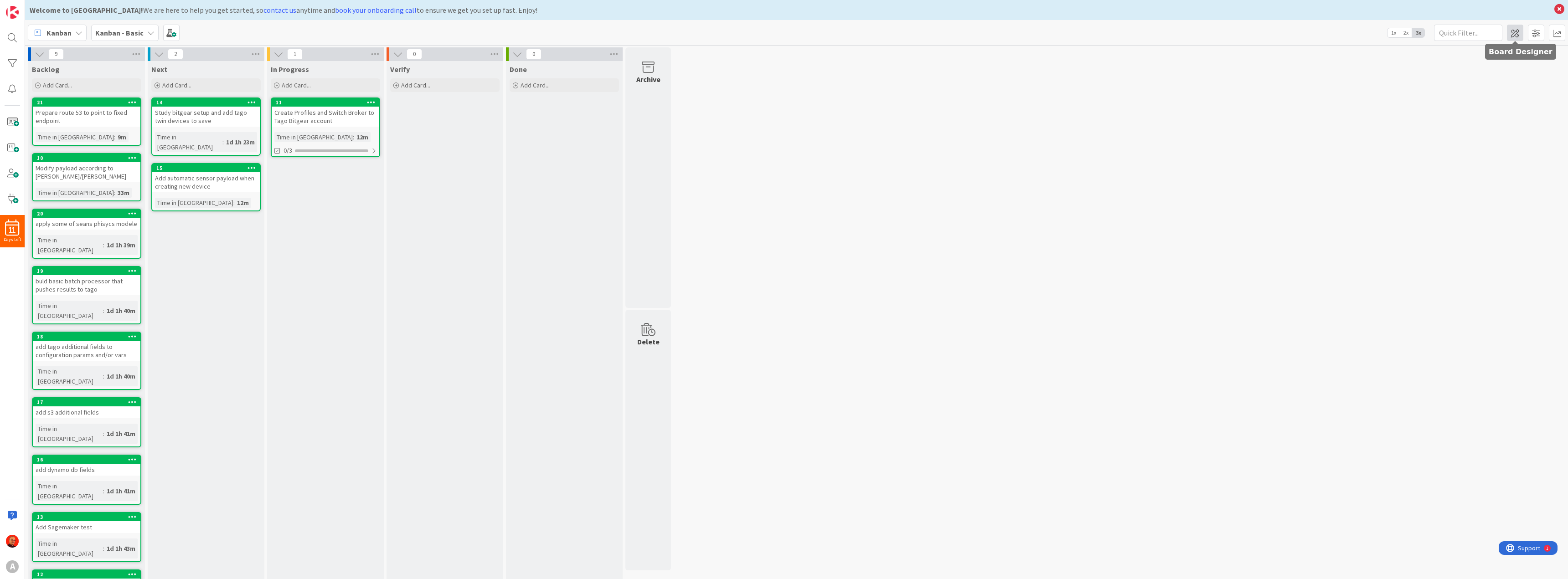
click at [1517, 34] on span at bounding box center [1515, 33] width 16 height 16
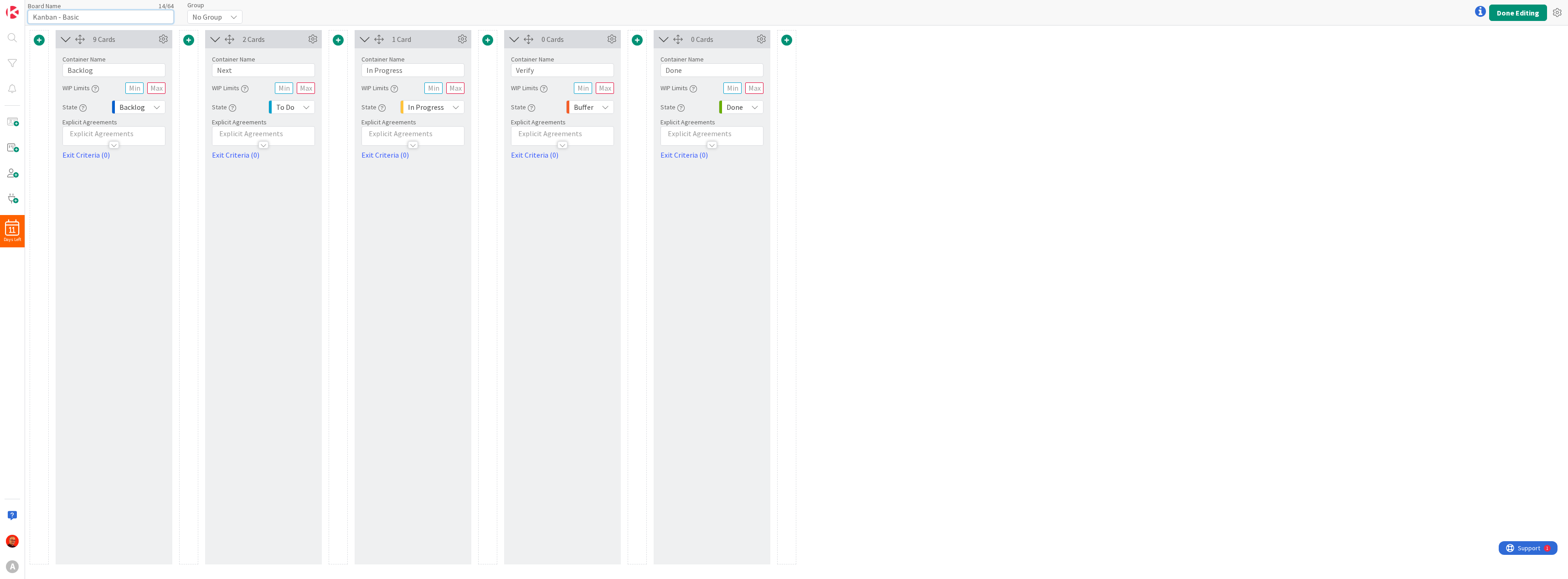
click at [100, 18] on input "Kanban - Basic" at bounding box center [100, 17] width 146 height 14
type input "SMART"
click at [1508, 15] on button "Done Editing" at bounding box center [1518, 13] width 58 height 16
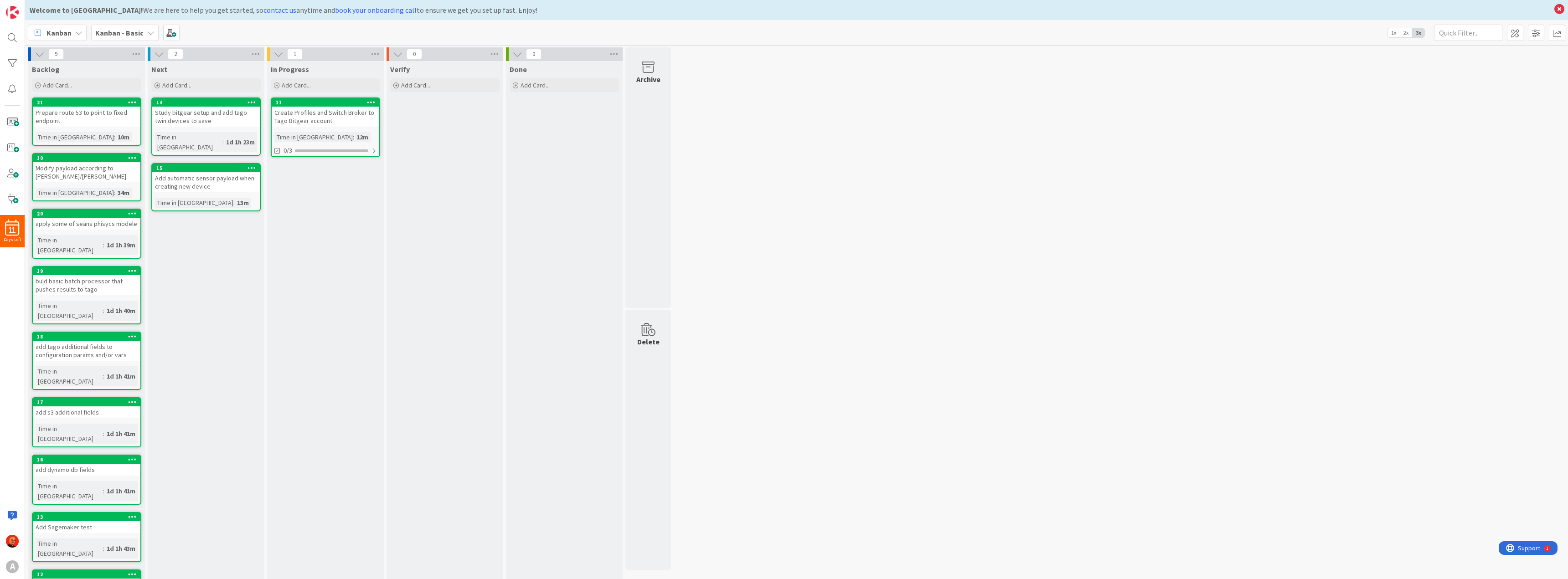
click at [134, 29] on div "Kanban Kanban - Basic 1x 2x 3x" at bounding box center [796, 33] width 1543 height 25
click at [122, 29] on icon at bounding box center [125, 33] width 8 height 8
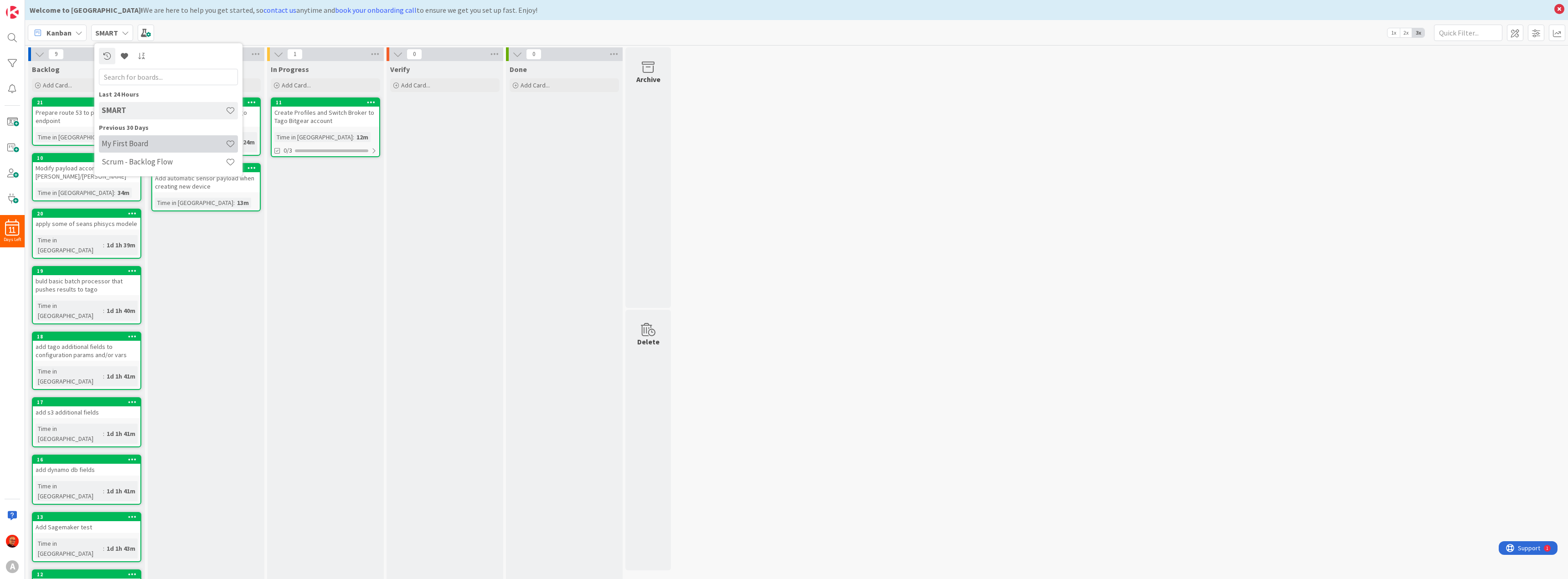
click at [139, 142] on h4 "My First Board" at bounding box center [164, 143] width 124 height 9
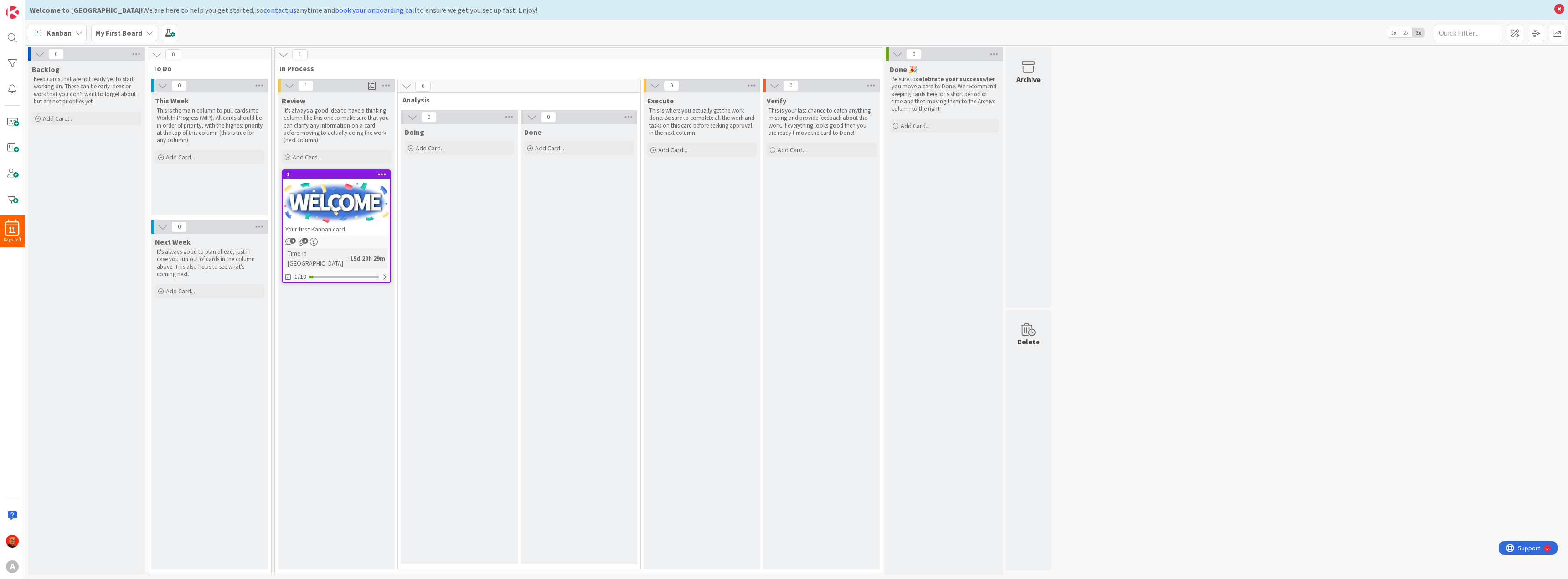
click at [139, 36] on b "My First Board" at bounding box center [118, 33] width 47 height 9
click at [157, 160] on h4 "Scrum - Backlog Flow" at bounding box center [164, 162] width 124 height 9
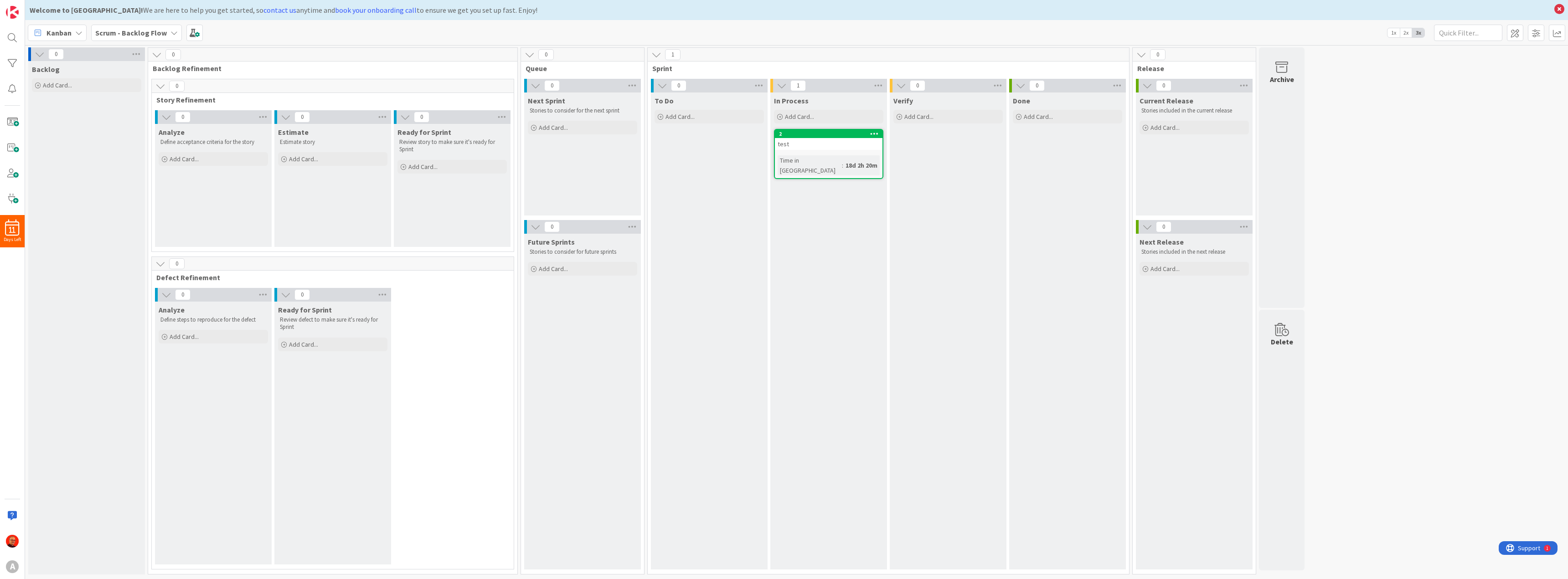
click at [159, 33] on b "Scrum - Backlog Flow" at bounding box center [131, 33] width 71 height 9
click at [171, 31] on icon at bounding box center [174, 33] width 8 height 8
click at [78, 34] on icon at bounding box center [79, 33] width 8 height 8
click at [66, 116] on span "List (Bulk Actions)" at bounding box center [80, 114] width 66 height 14
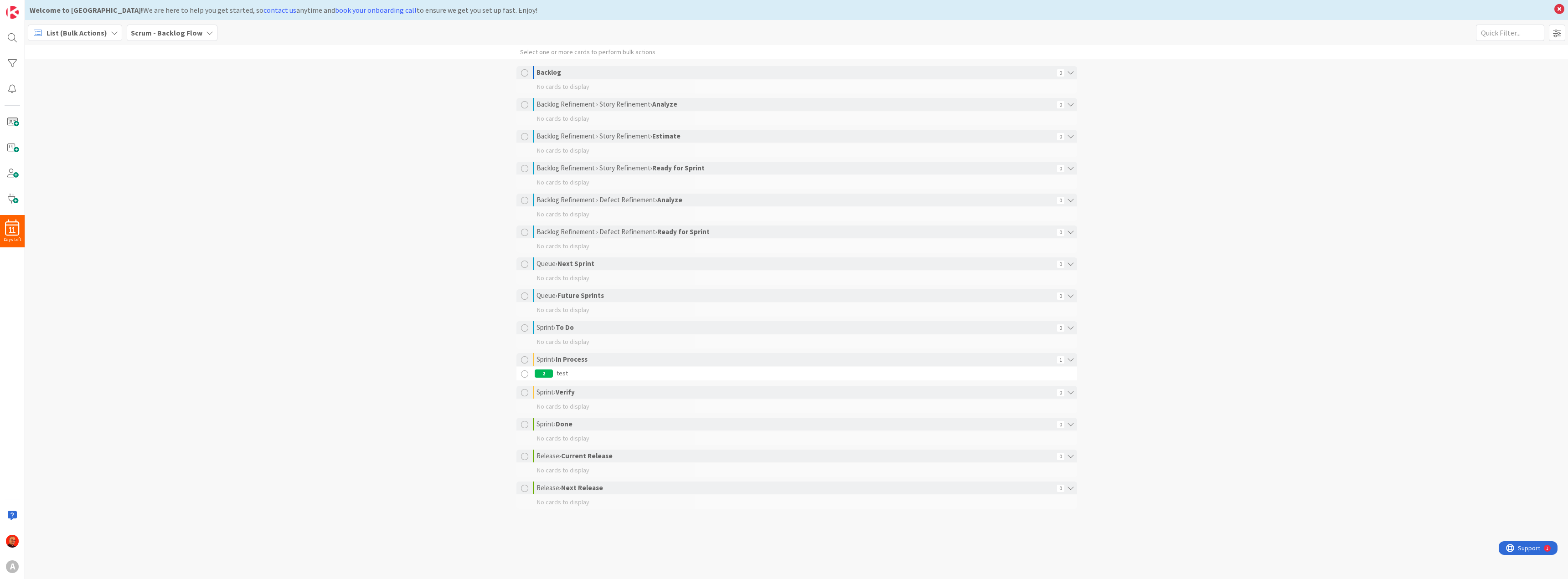
click at [76, 33] on span "List (Bulk Actions)" at bounding box center [76, 33] width 61 height 11
click at [73, 99] on span "Kanban" at bounding box center [80, 100] width 66 height 14
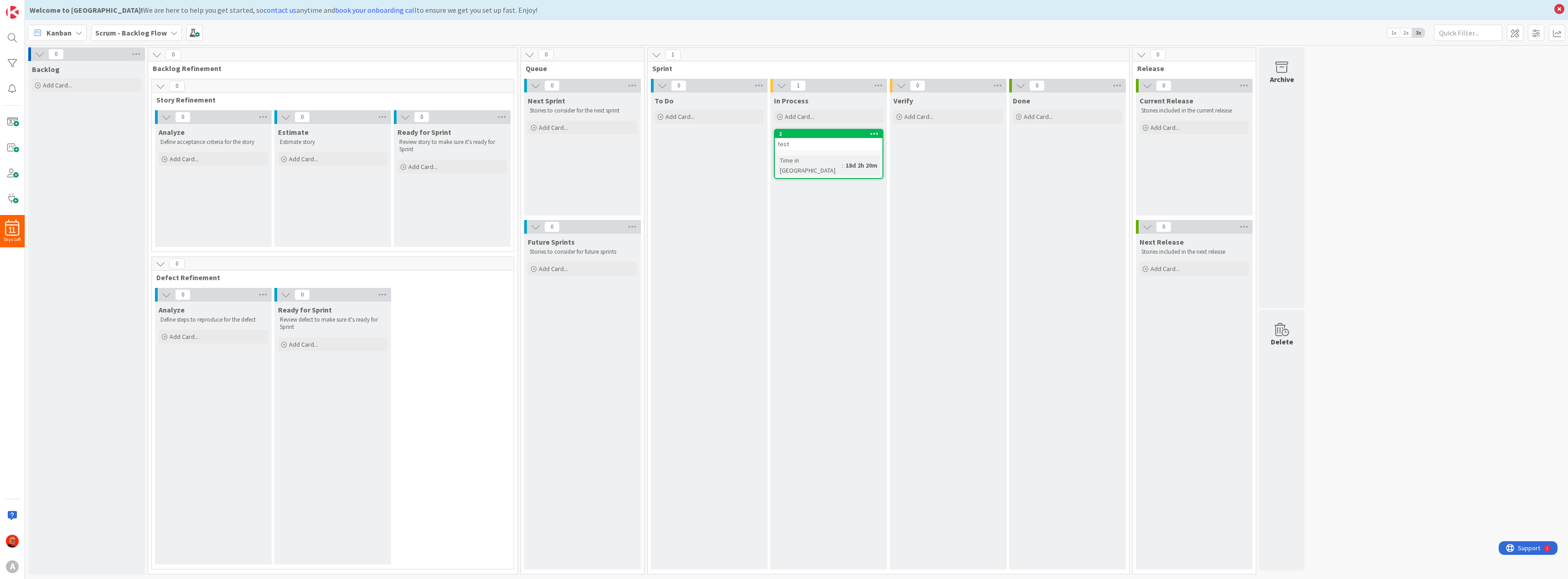
click at [76, 34] on icon at bounding box center [79, 33] width 8 height 8
click at [69, 53] on span "My Zone" at bounding box center [80, 53] width 66 height 14
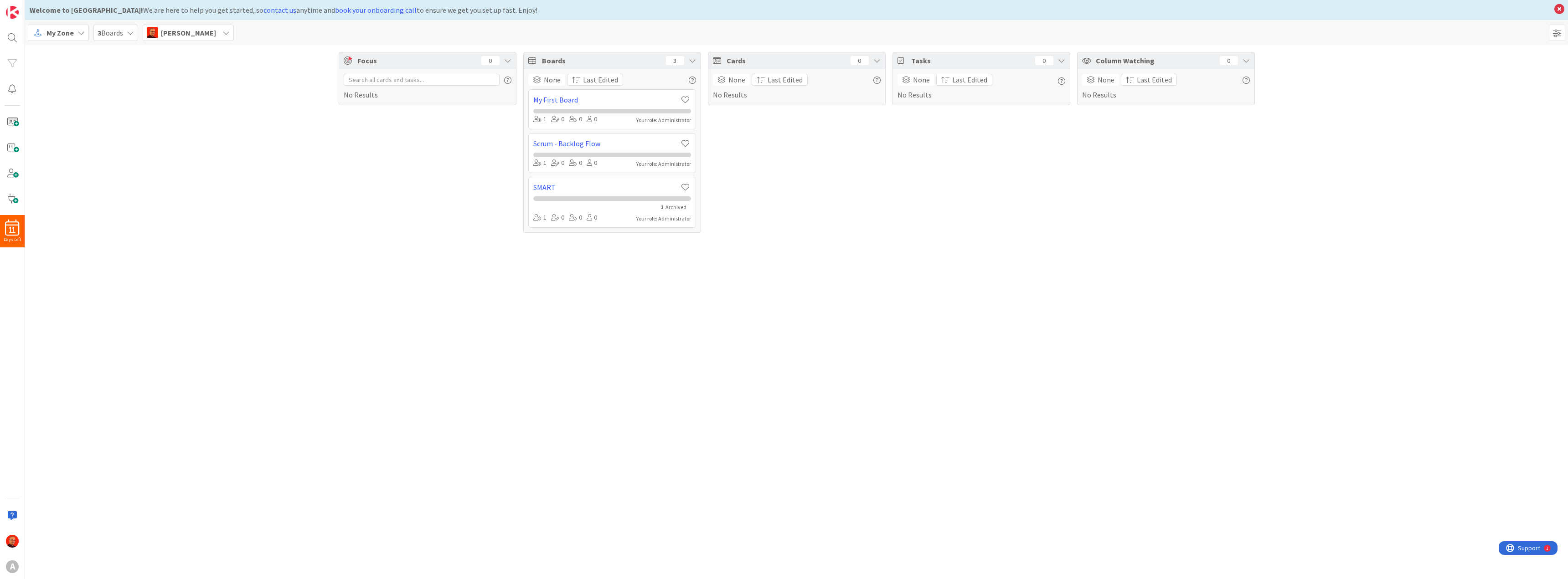
click at [69, 32] on span "My Zone" at bounding box center [60, 33] width 28 height 11
click at [73, 100] on span "Kanban" at bounding box center [80, 100] width 66 height 14
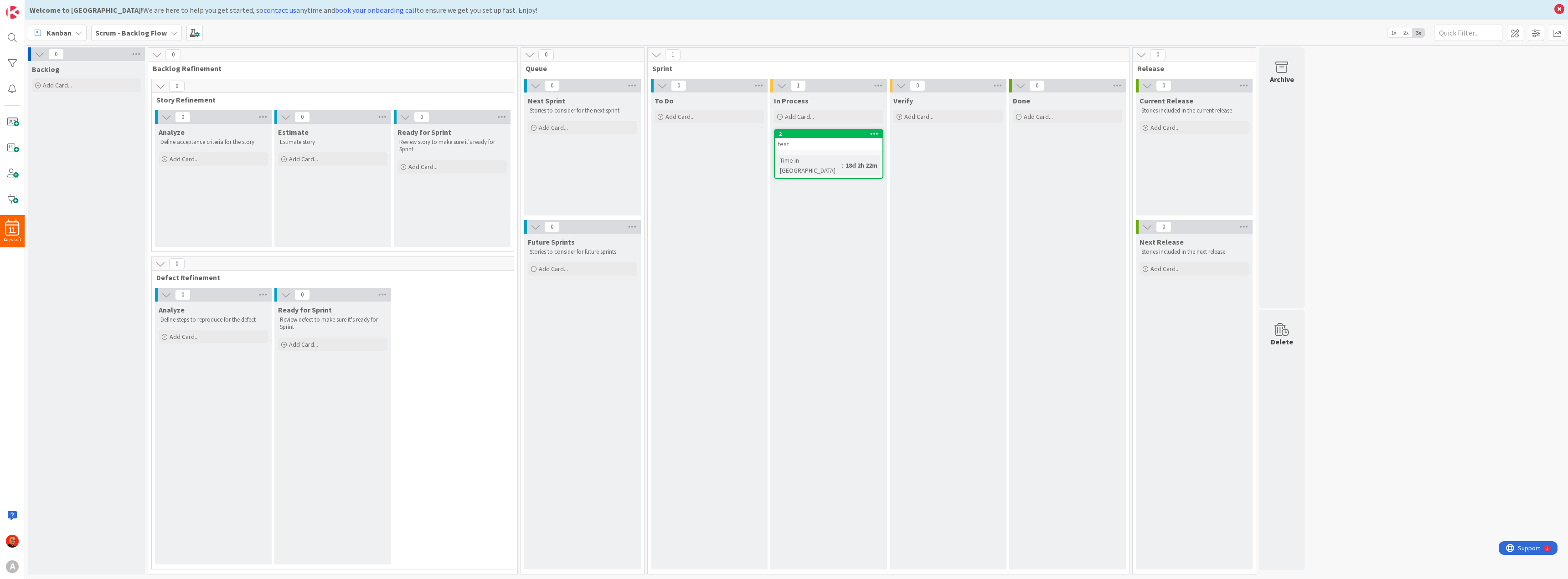
click at [1424, 308] on div "0 Backlog Add Card... 0 Backlog Refinement 0 Story Refinement 0 Analyze Define …" at bounding box center [796, 313] width 1539 height 531
click at [8, 13] on img at bounding box center [12, 12] width 13 height 13
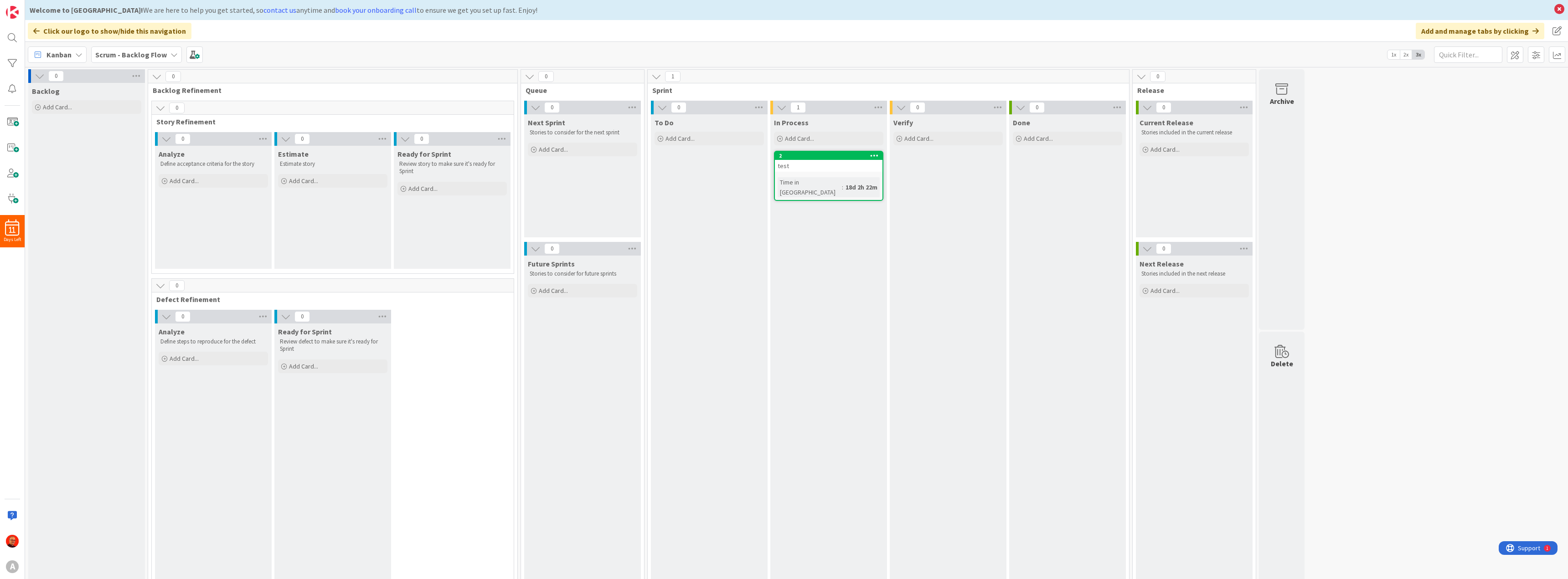
click at [73, 55] on div "Kanban" at bounding box center [57, 55] width 59 height 16
click at [65, 76] on span "My Zone" at bounding box center [80, 75] width 66 height 14
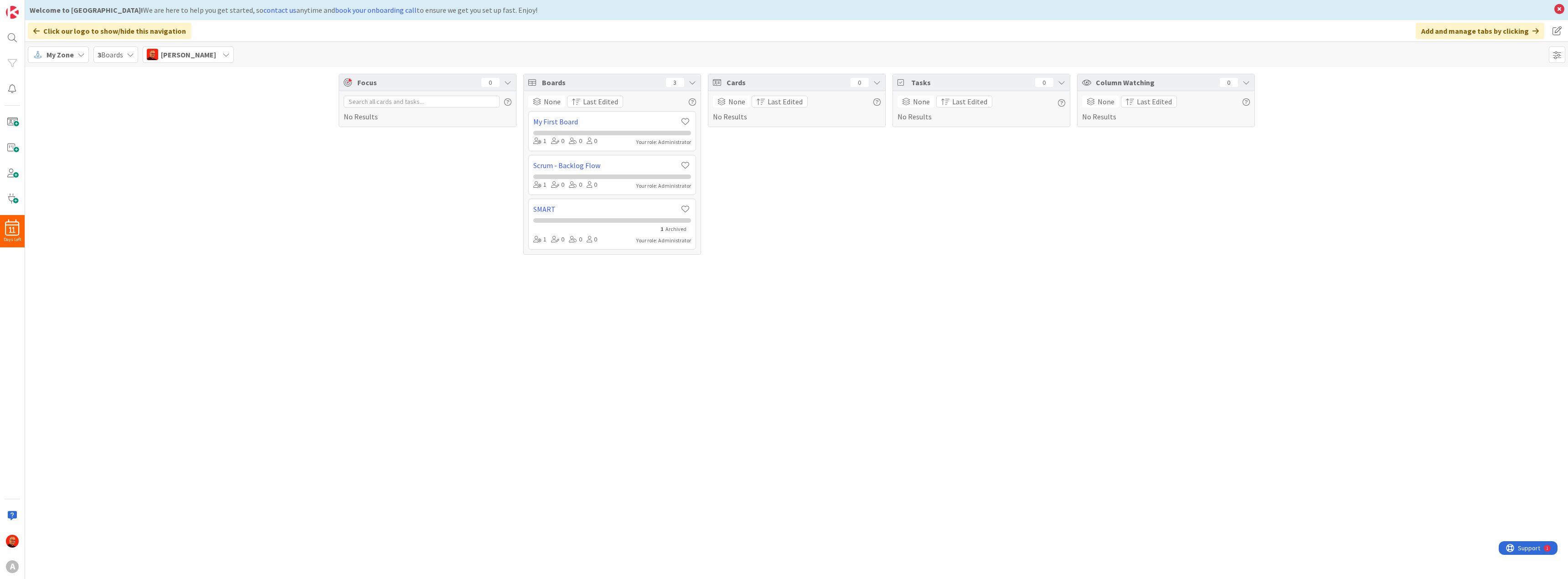
click at [60, 55] on span "My Zone" at bounding box center [60, 55] width 28 height 11
click at [63, 91] on span "Organization" at bounding box center [80, 89] width 66 height 14
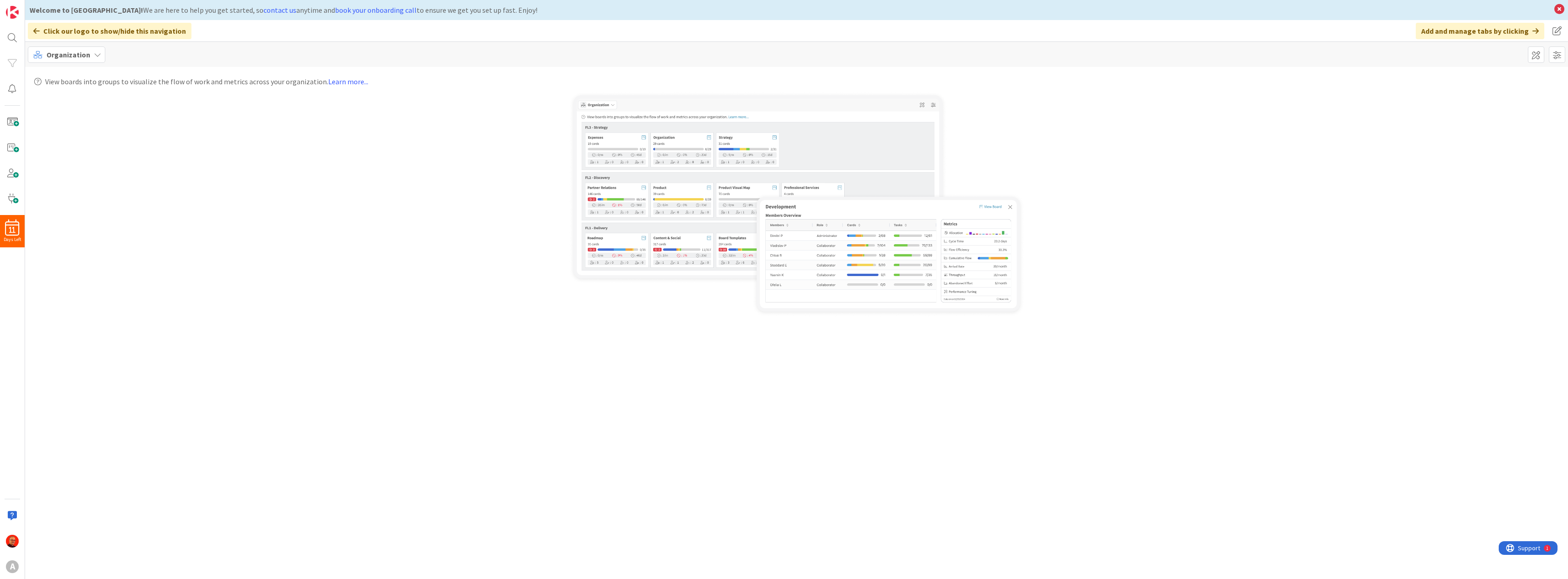
click at [100, 52] on div "Organization" at bounding box center [66, 55] width 78 height 16
click at [83, 75] on span "My Zone" at bounding box center [80, 75] width 66 height 14
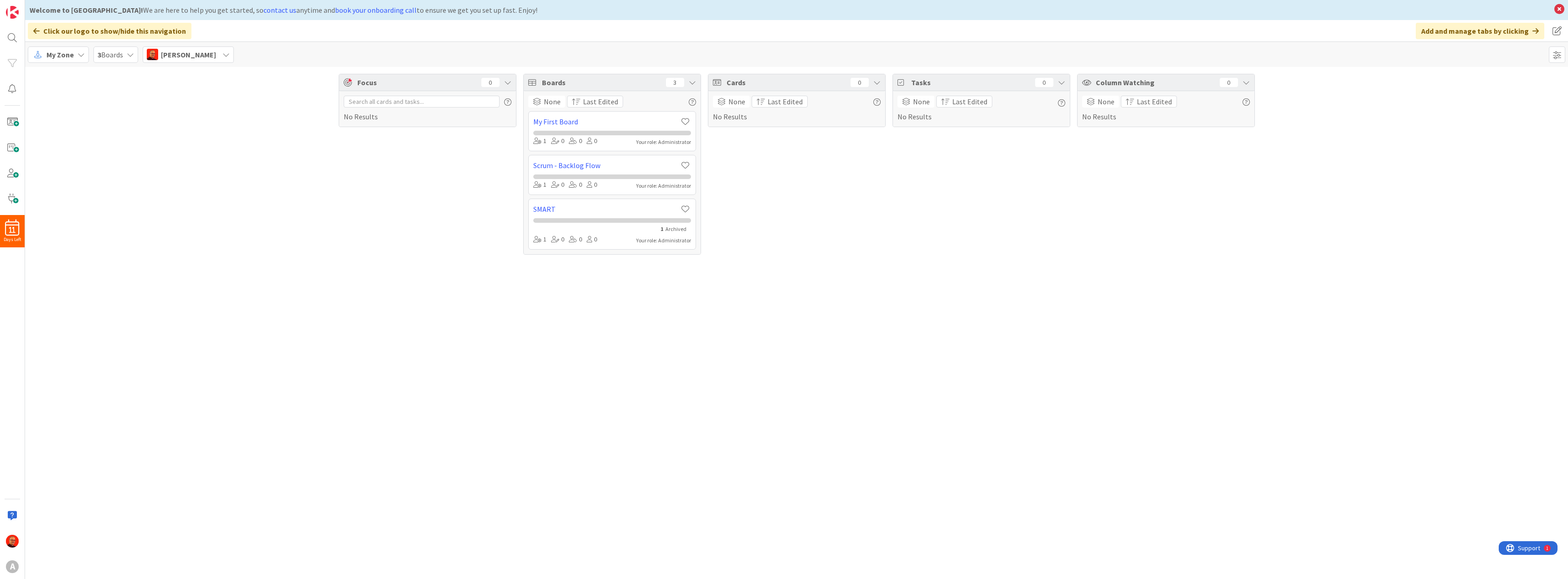
click at [110, 53] on span "3 Boards" at bounding box center [110, 55] width 26 height 11
click at [17, 142] on span at bounding box center [12, 147] width 18 height 18
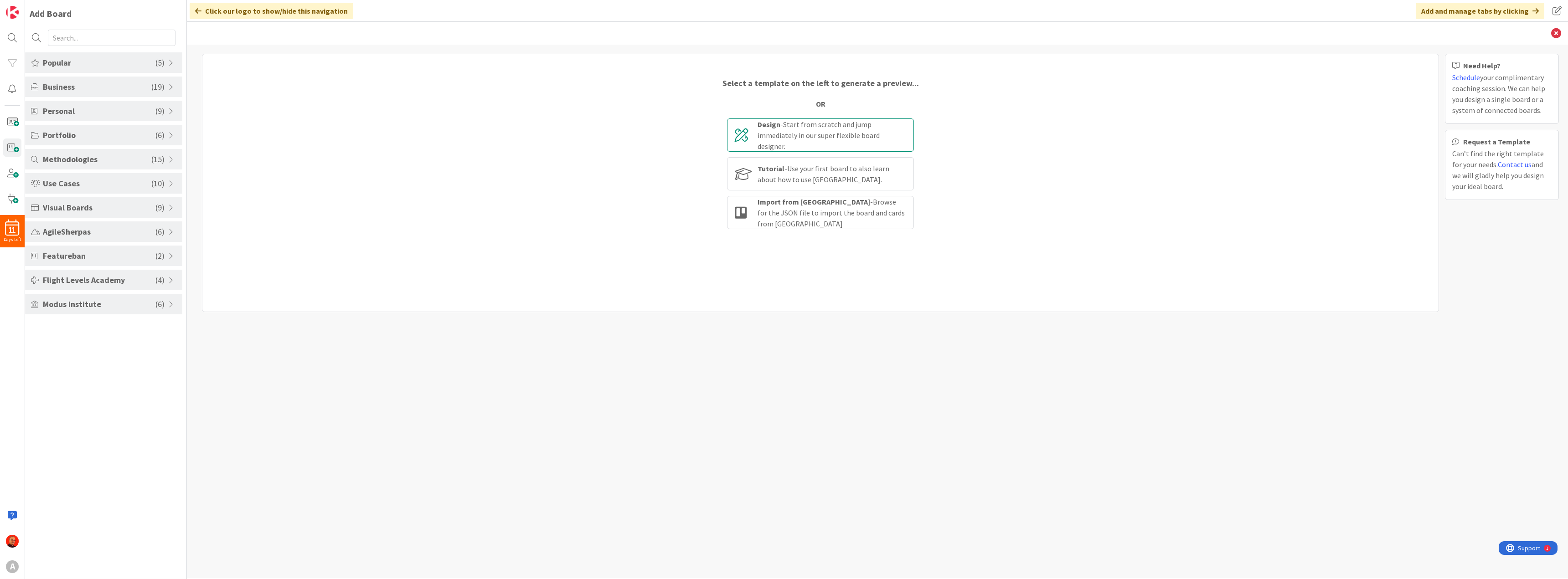
click at [848, 128] on div "Design - Start from scratch and jump immediately in our super flexible board de…" at bounding box center [831, 135] width 149 height 33
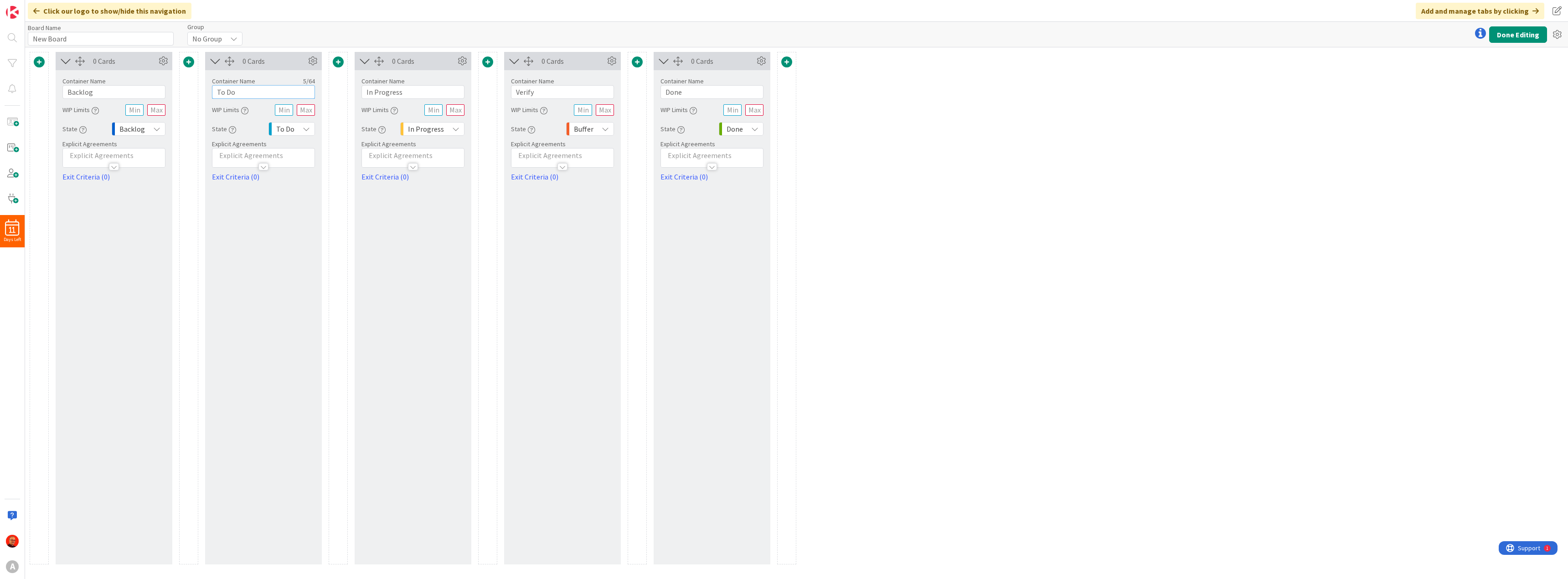
drag, startPoint x: 239, startPoint y: 93, endPoint x: 206, endPoint y: 86, distance: 33.7
click at [206, 86] on div "Container Name 5 / 64 To Do WIP Limits State To Do Explicit Agreements Exit Cri…" at bounding box center [263, 126] width 117 height 112
type input "Problems & Observations"
drag, startPoint x: 411, startPoint y: 91, endPoint x: 317, endPoint y: 80, distance: 94.6
click at [317, 80] on div "0 Cards Container Name 7 / 64 Backlog WIP Limits State Backlog Explicit Agreeme…" at bounding box center [413, 308] width 767 height 513
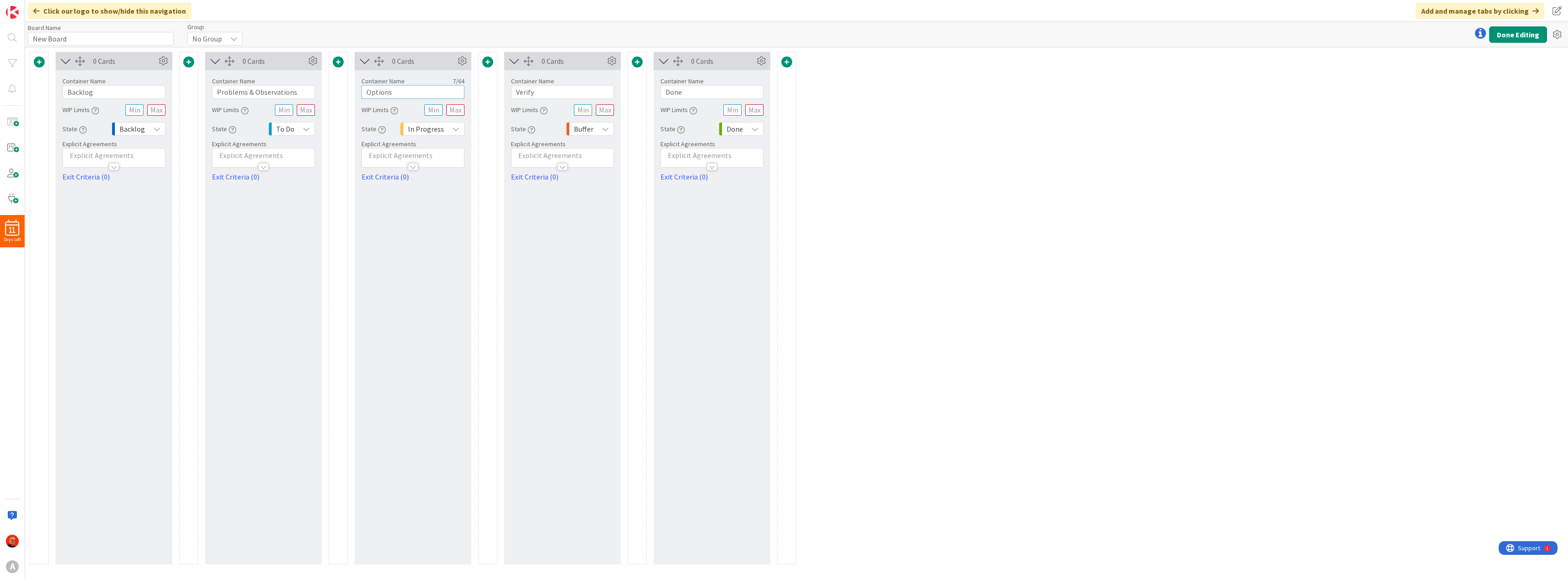
type input "Options"
drag, startPoint x: 543, startPoint y: 90, endPoint x: 485, endPoint y: 87, distance: 58.1
click at [485, 87] on div "0 Cards Container Name 7 / 64 Backlog WIP Limits State Backlog Explicit Agreeme…" at bounding box center [413, 308] width 767 height 513
type input "Possible Experiments"
click at [636, 63] on span at bounding box center [637, 61] width 11 height 11
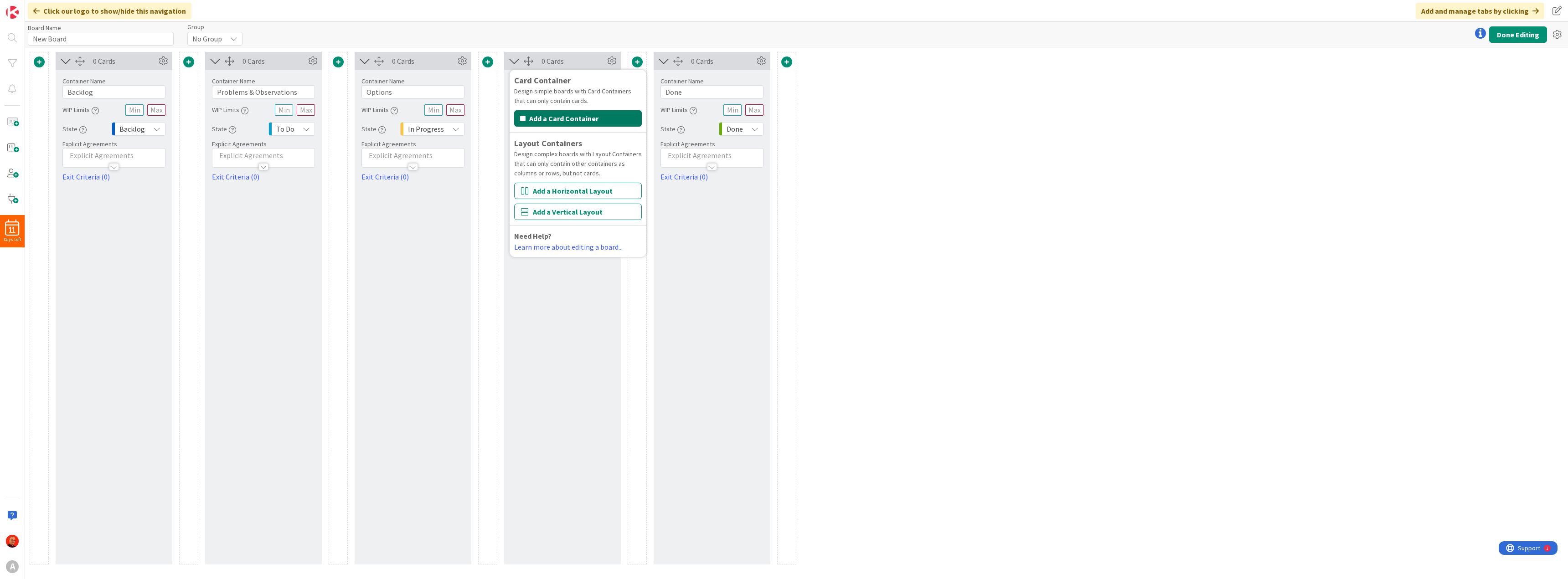
click at [579, 114] on button "Add a Card Container" at bounding box center [578, 118] width 128 height 16
click at [637, 61] on span at bounding box center [637, 61] width 11 height 11
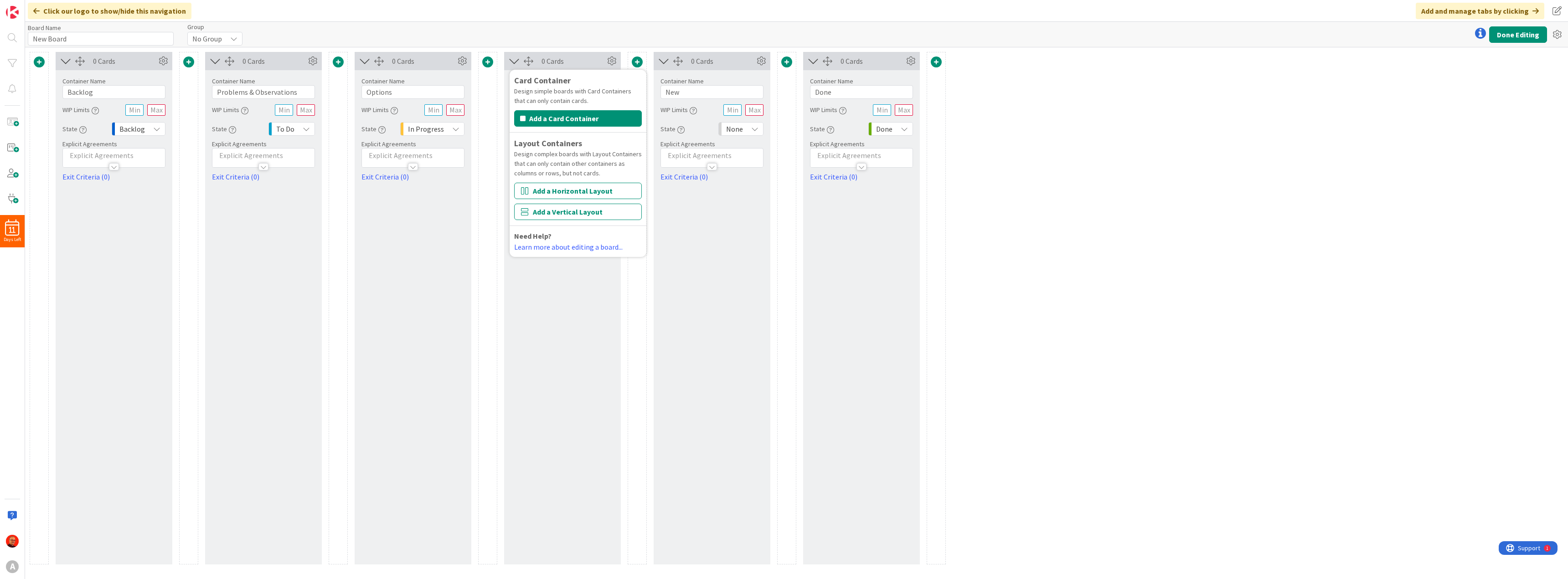
click at [1082, 104] on div "0 Cards Container Name 7 / 64 Backlog WIP Limits State Backlog Explicit Agreeme…" at bounding box center [796, 313] width 1543 height 531
click at [638, 60] on span at bounding box center [637, 61] width 11 height 11
click at [566, 115] on button "Add a Card Container" at bounding box center [578, 118] width 128 height 16
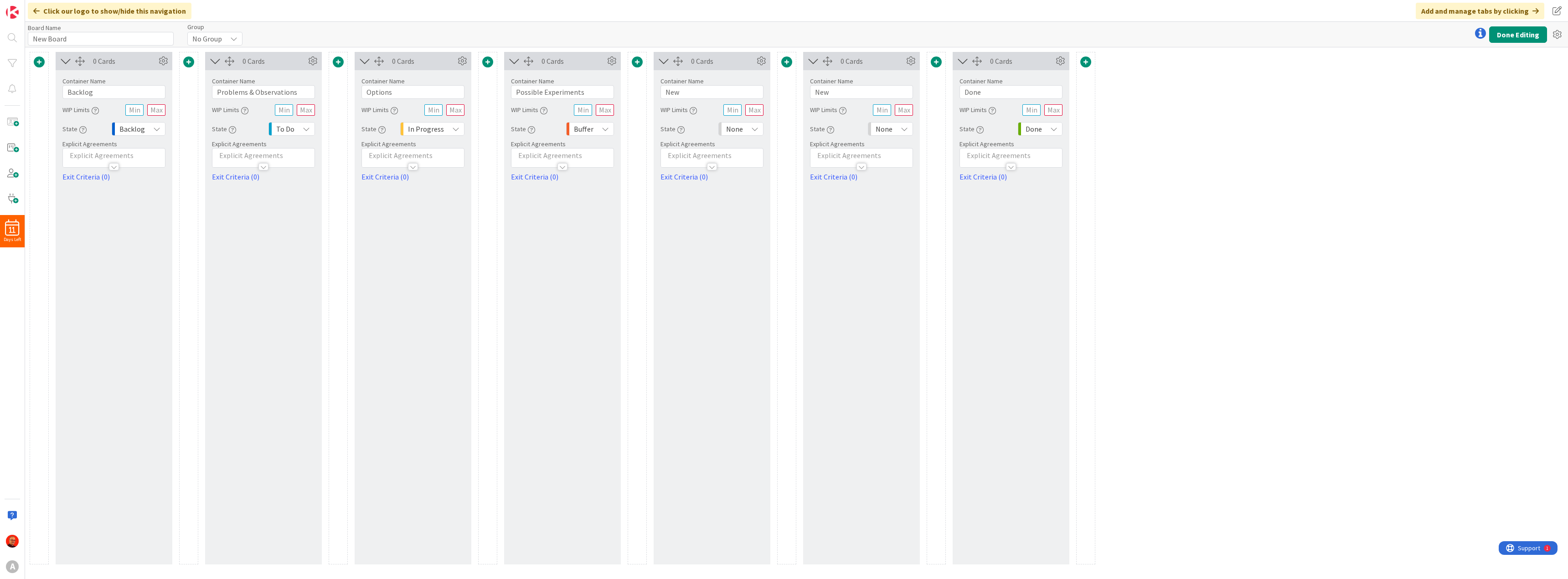
click at [641, 60] on span at bounding box center [637, 61] width 11 height 11
click at [586, 121] on button "Add a Card Container" at bounding box center [578, 118] width 128 height 16
click at [530, 130] on icon "button" at bounding box center [532, 130] width 8 height 8
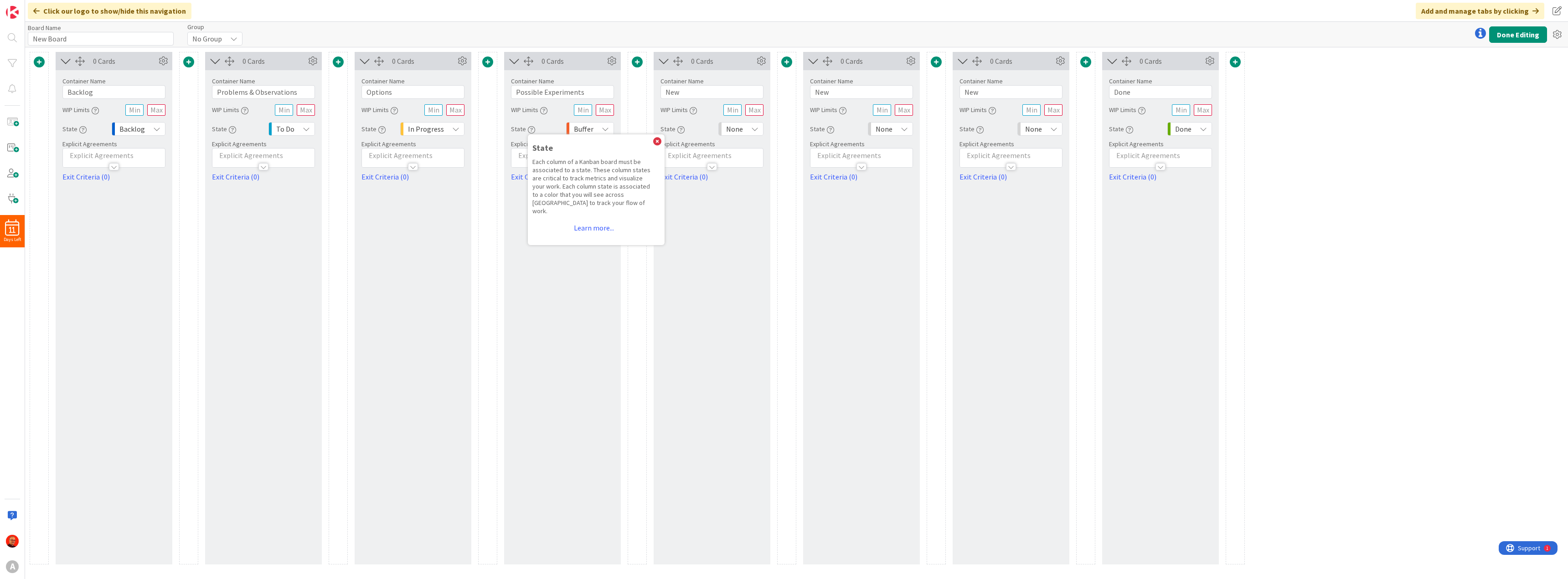
click at [117, 227] on div "0 Cards Container Name 7 / 64 Backlog WIP Limits State Backlog Explicit Agreeme…" at bounding box center [114, 308] width 117 height 513
click at [316, 59] on icon at bounding box center [313, 61] width 14 height 14
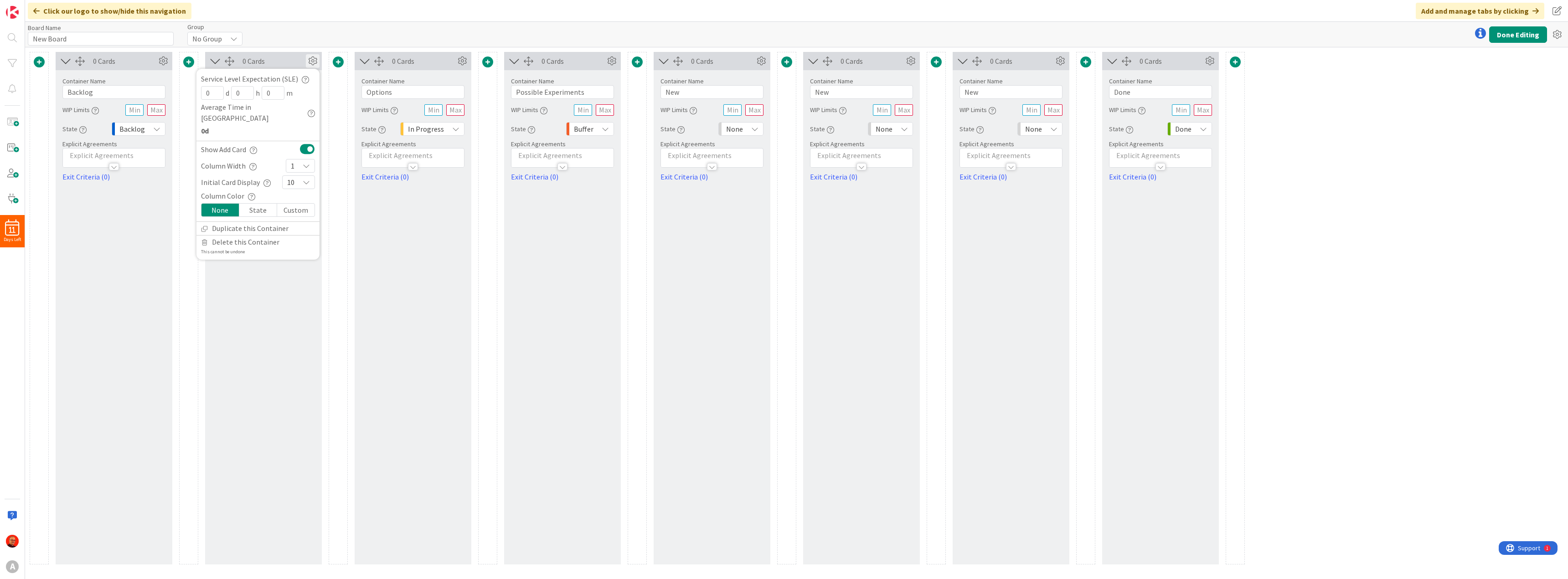
click at [189, 166] on div at bounding box center [189, 308] width 19 height 513
click at [311, 62] on icon at bounding box center [313, 61] width 14 height 14
click at [189, 60] on span at bounding box center [188, 61] width 11 height 11
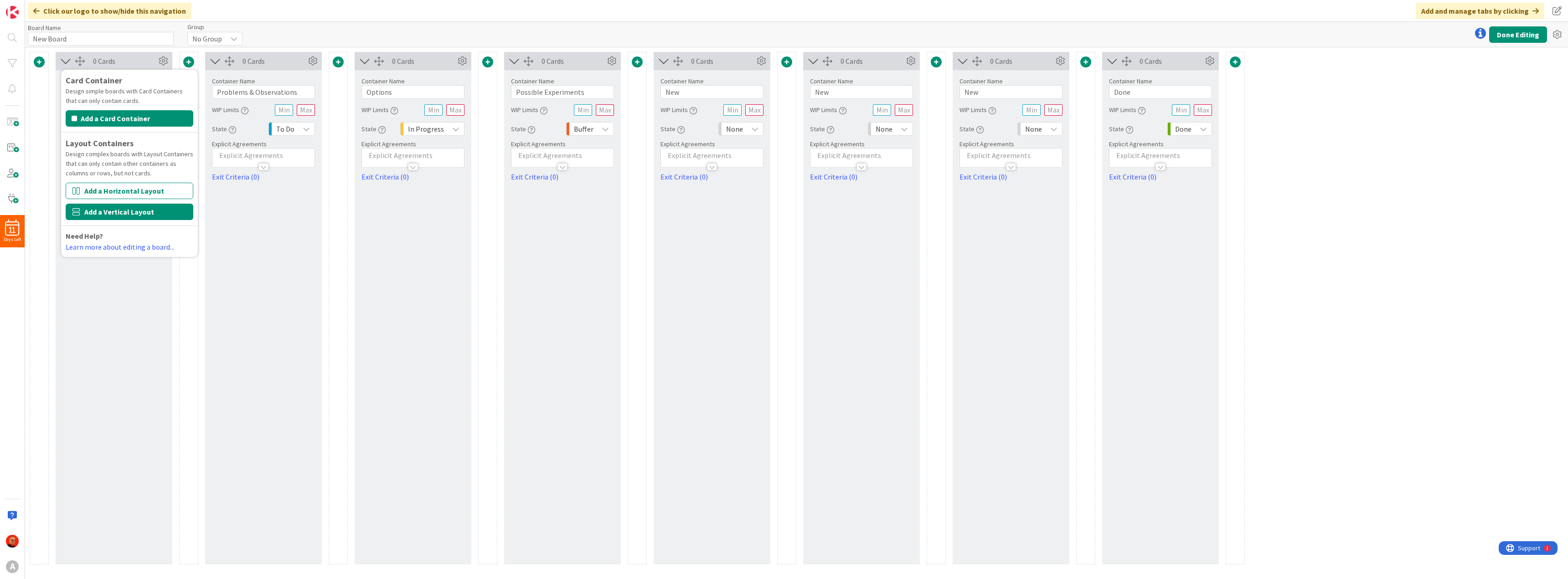
click at [111, 212] on button "Add a Vertical Layout" at bounding box center [130, 212] width 128 height 16
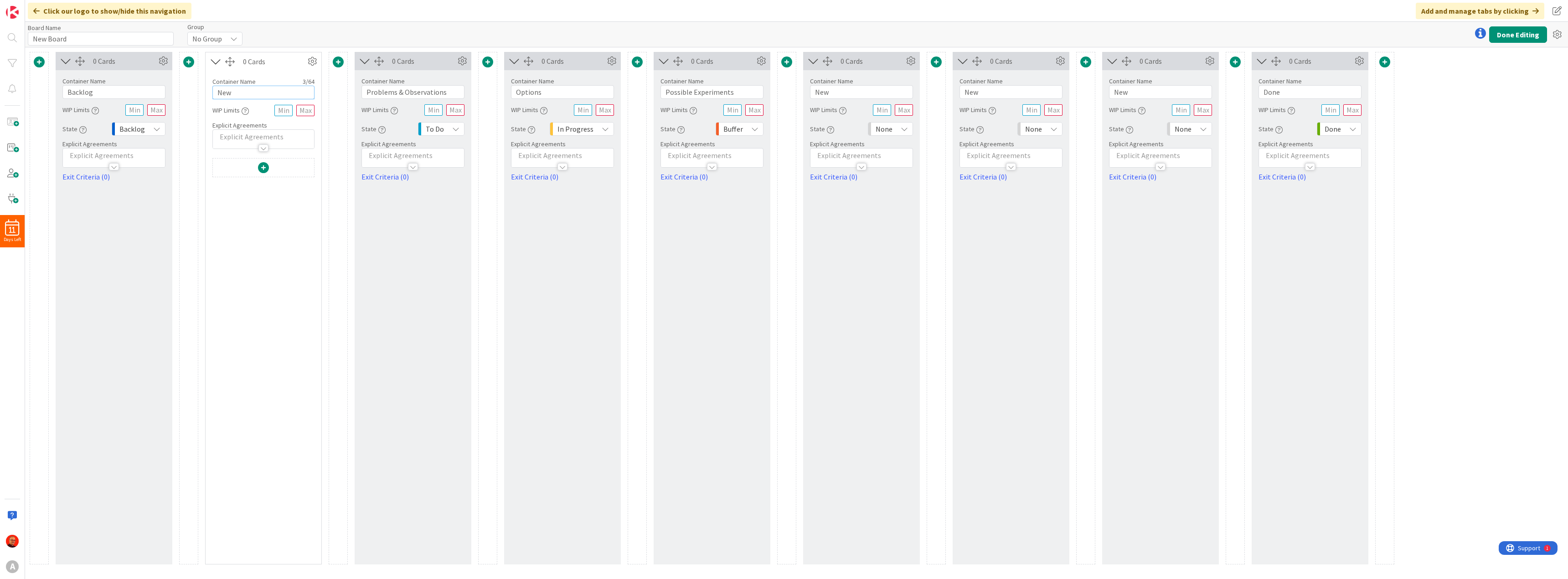
drag, startPoint x: 245, startPoint y: 91, endPoint x: 129, endPoint y: 83, distance: 116.3
click at [129, 83] on div "0 Cards Container Name 7 / 64 Backlog WIP Limits State Backlog Explicit Agreeme…" at bounding box center [712, 308] width 1364 height 513
type input "POP"
drag, startPoint x: 238, startPoint y: 91, endPoint x: 189, endPoint y: 89, distance: 49.0
click at [189, 89] on div "0 Cards Container Name 7 / 64 Backlog WIP Limits State Backlog Explicit Agreeme…" at bounding box center [712, 308] width 1364 height 513
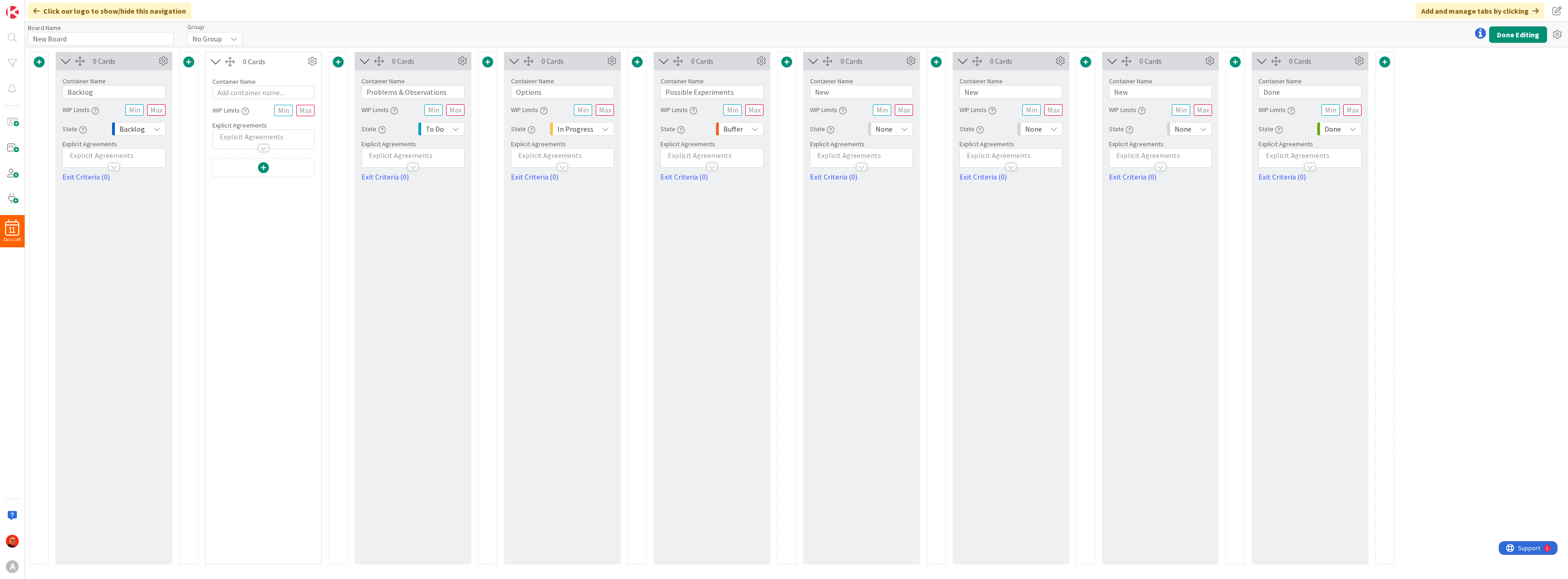
click at [263, 168] on span at bounding box center [263, 167] width 11 height 11
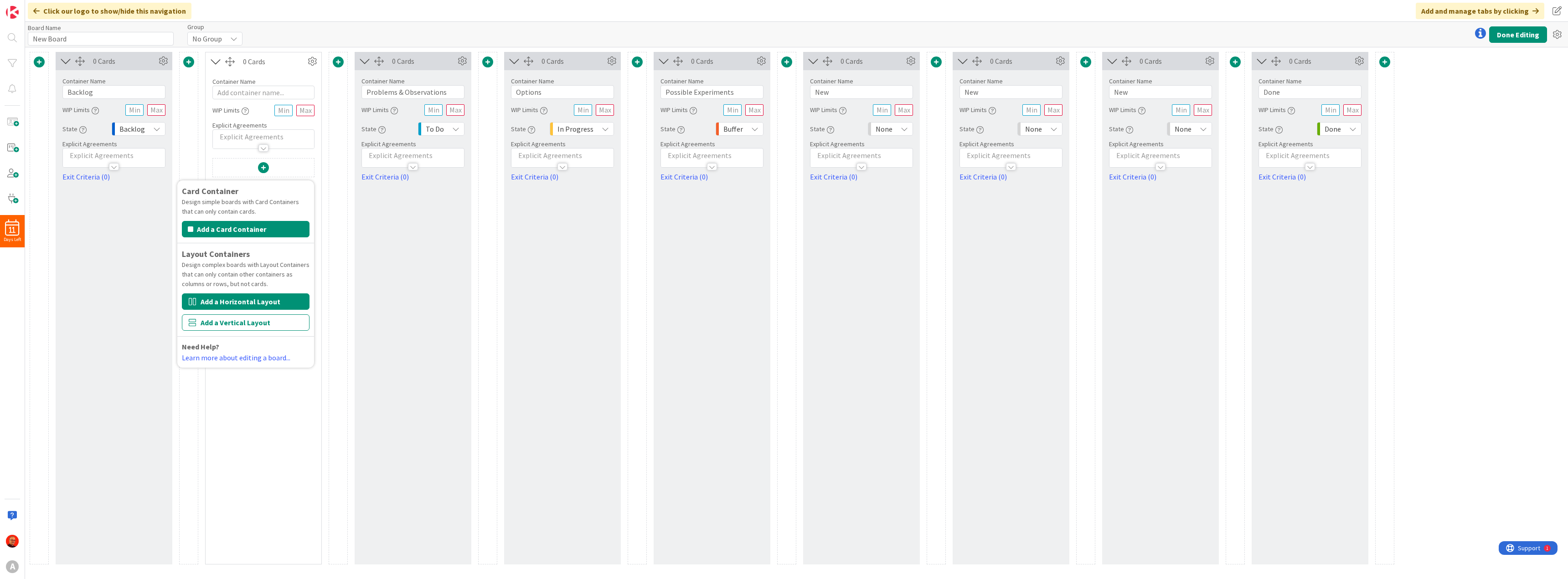
click at [238, 298] on button "Add a Horizontal Layout" at bounding box center [246, 301] width 128 height 16
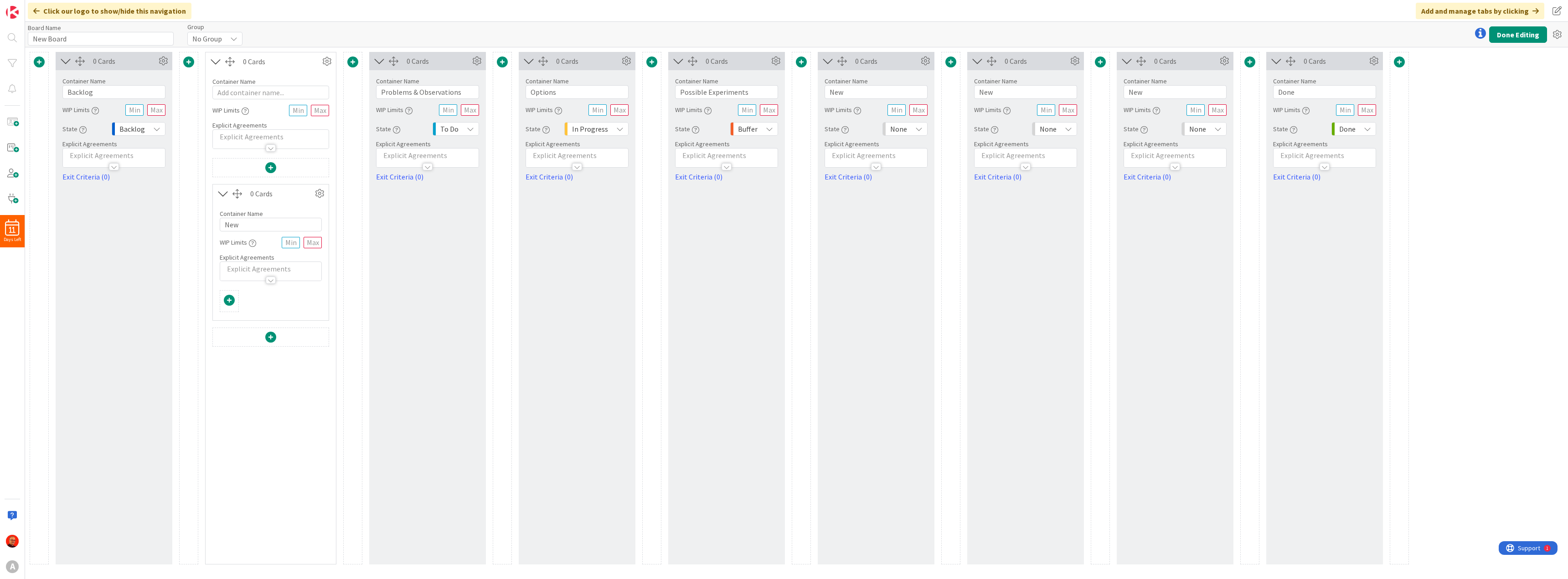
click at [229, 298] on span at bounding box center [229, 300] width 11 height 11
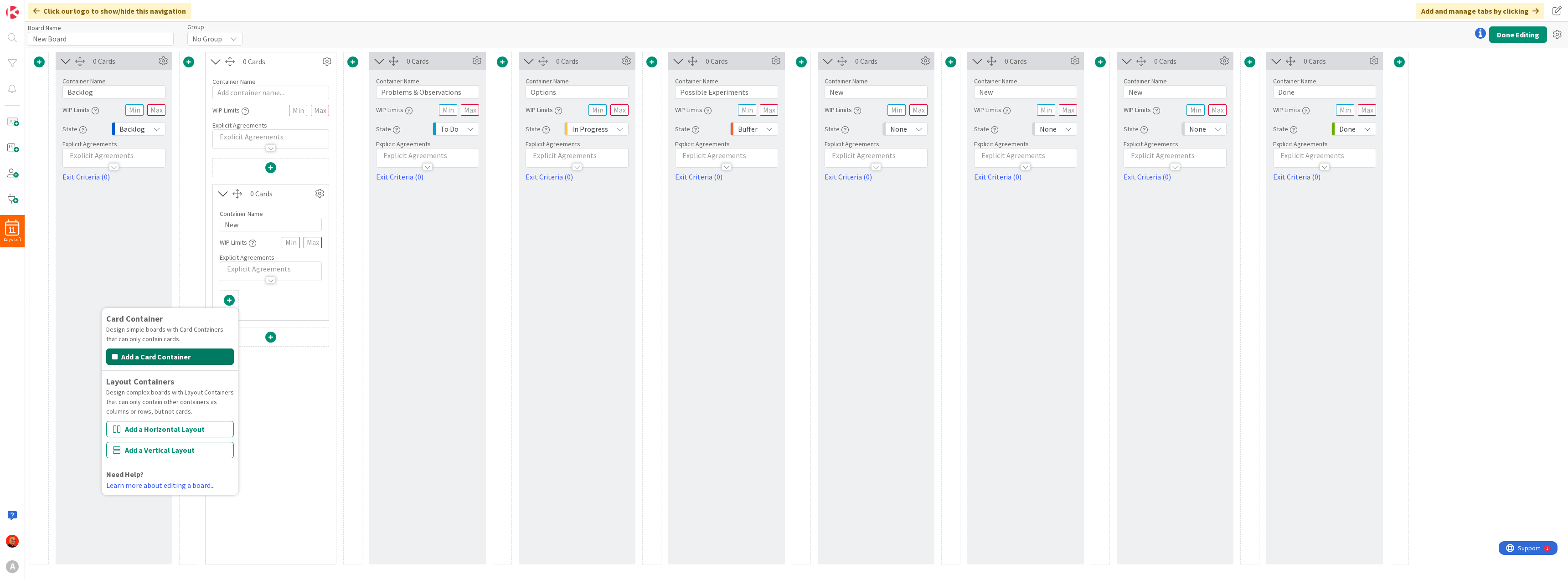
click at [159, 357] on button "Add a Card Container" at bounding box center [170, 357] width 128 height 16
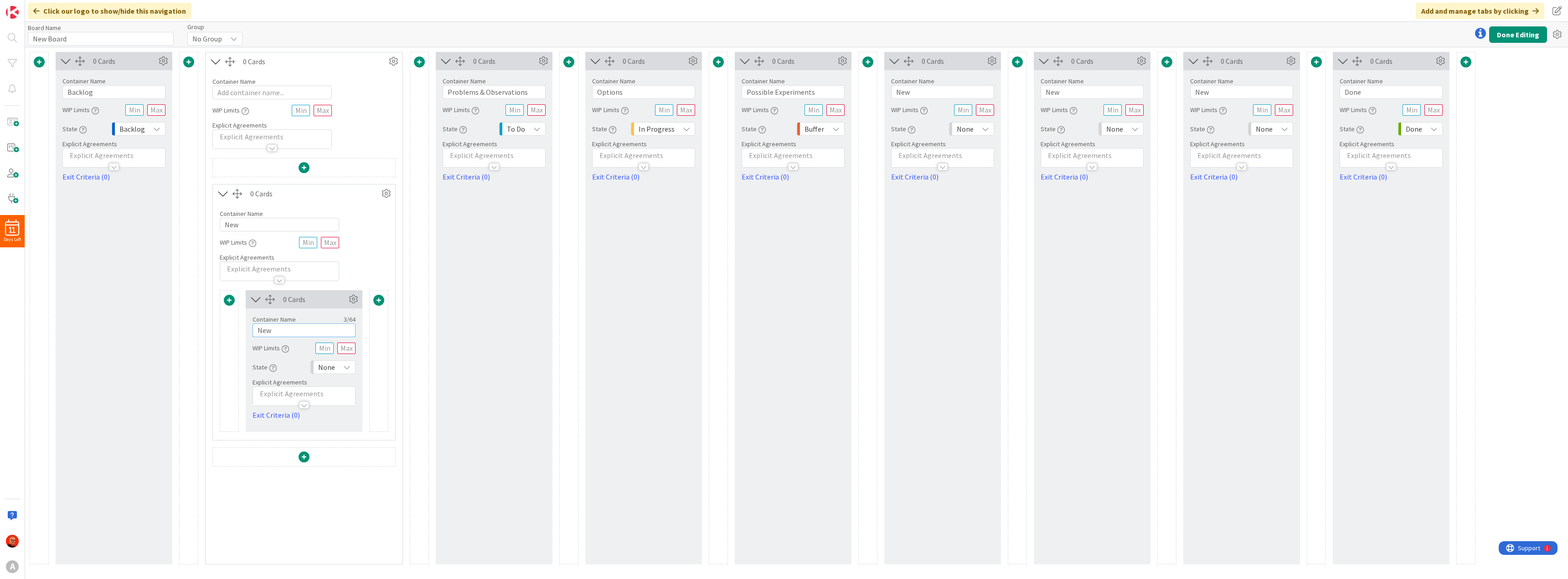
drag, startPoint x: 290, startPoint y: 328, endPoint x: 217, endPoint y: 315, distance: 74.1
click at [217, 315] on div "Card Container Design simple boards with Card Containers that can only contain …" at bounding box center [303, 365] width 182 height 150
click at [216, 60] on icon at bounding box center [216, 61] width 15 height 12
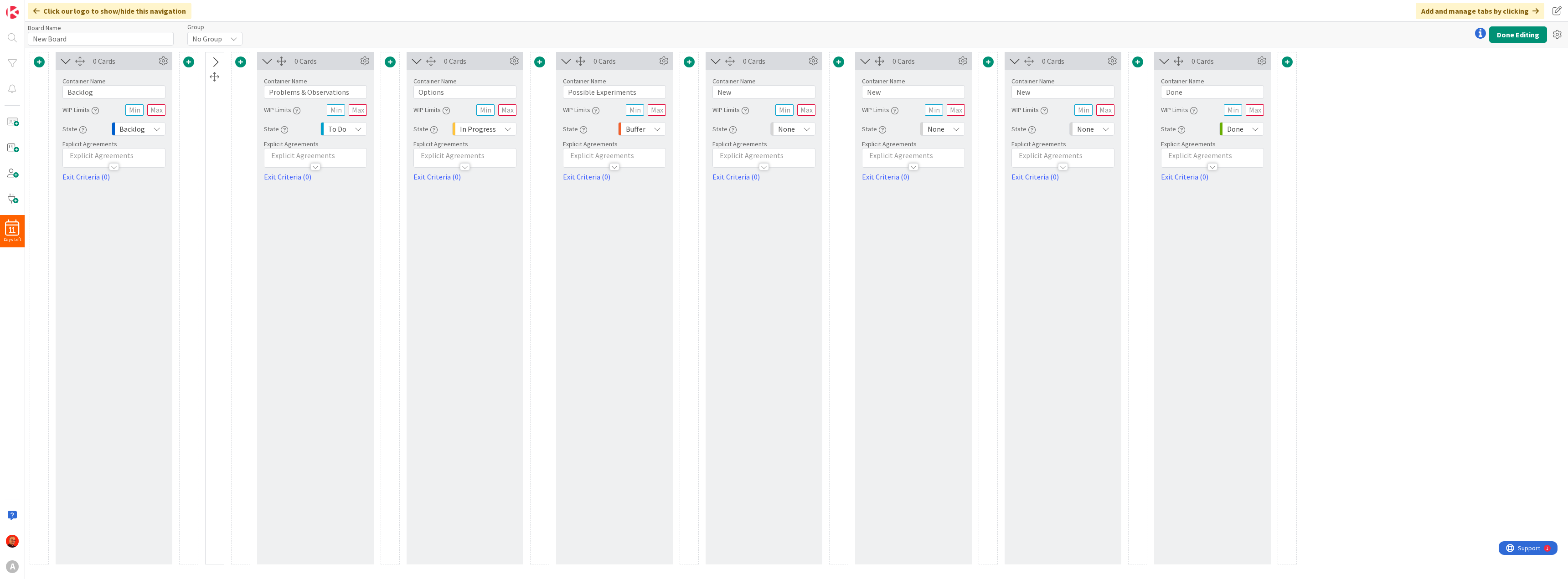
click at [216, 60] on icon at bounding box center [215, 62] width 15 height 12
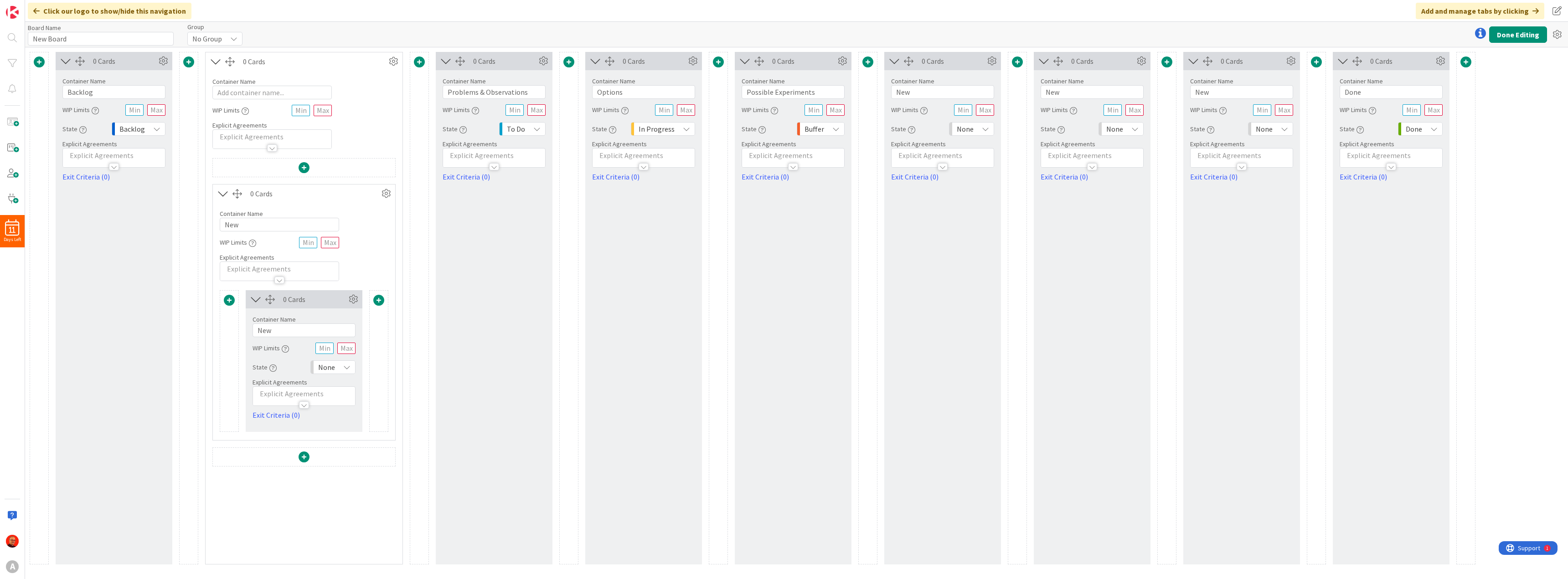
click at [223, 192] on icon at bounding box center [223, 193] width 15 height 12
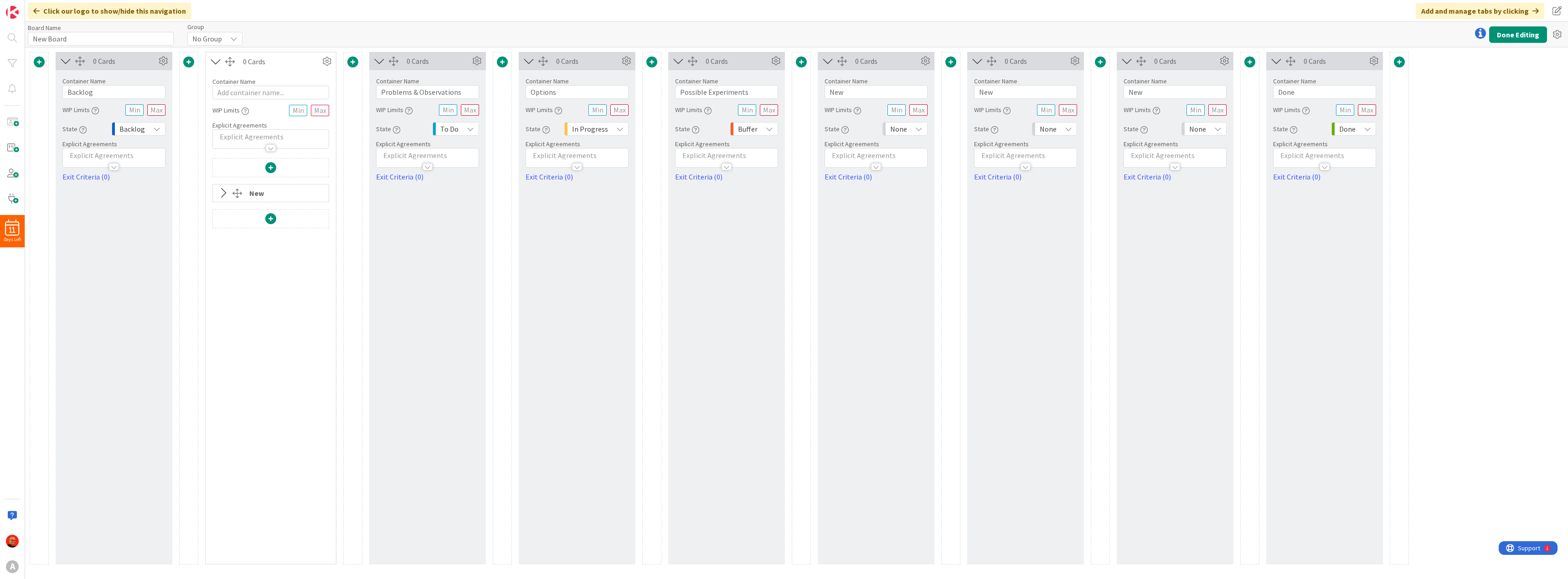
click at [223, 192] on icon at bounding box center [223, 193] width 15 height 12
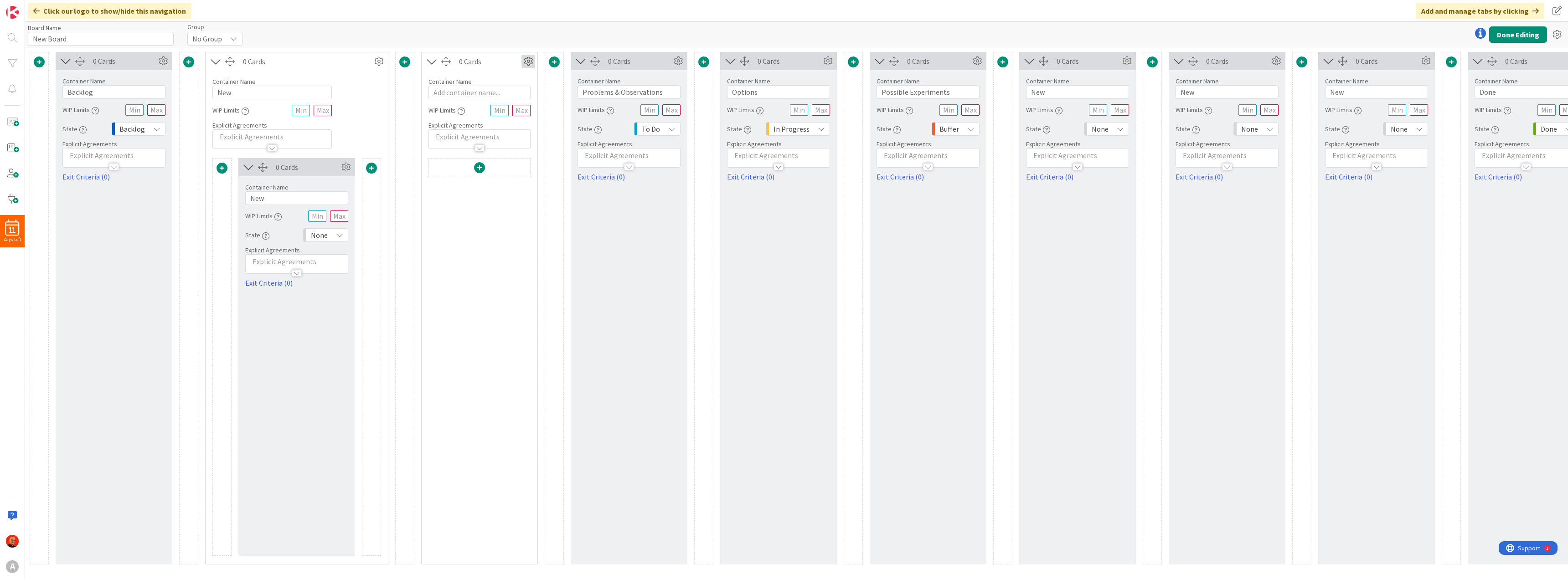
click at [531, 62] on icon at bounding box center [529, 61] width 14 height 14
click at [466, 139] on span "Delete this Container" at bounding box center [461, 139] width 68 height 13
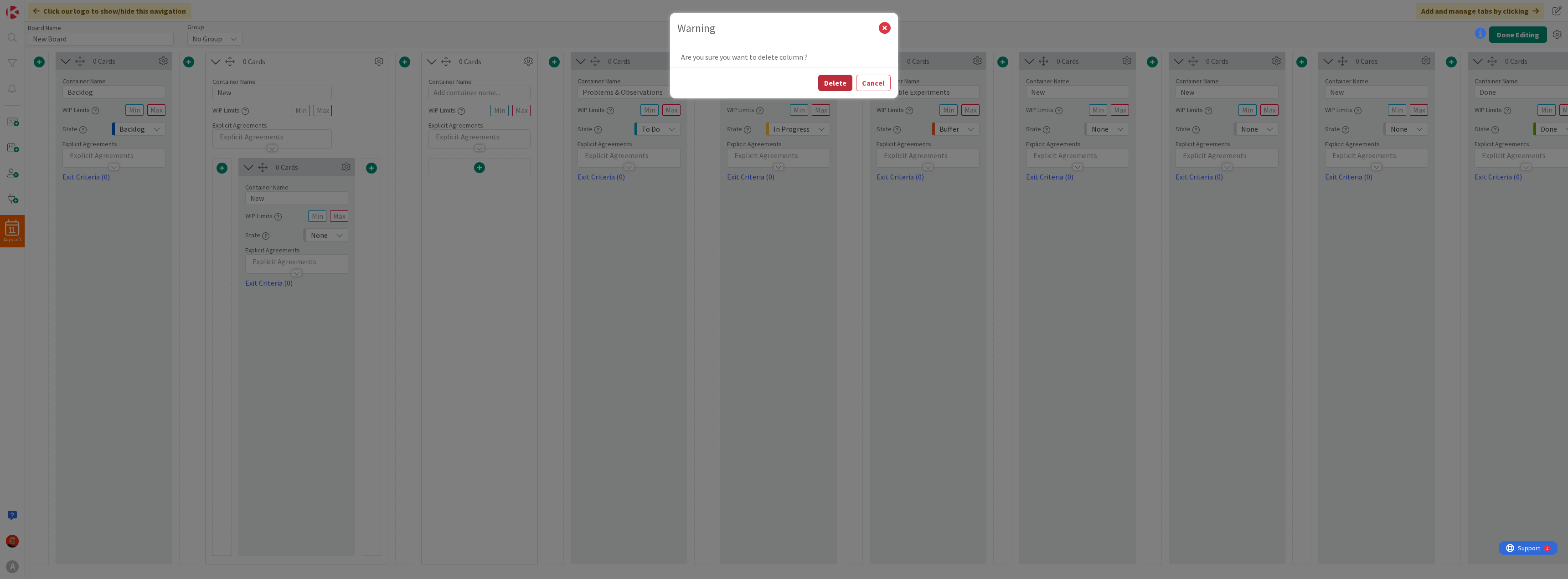
click at [832, 80] on button "Delete" at bounding box center [835, 83] width 34 height 16
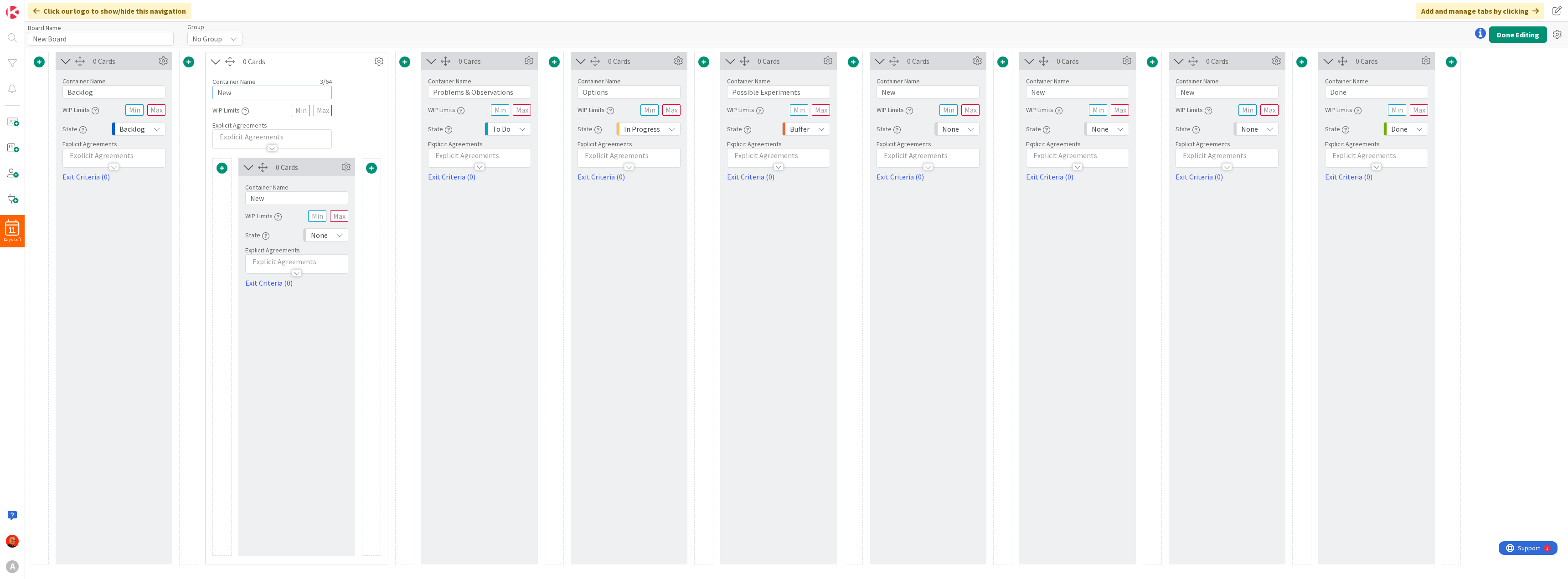
drag, startPoint x: 243, startPoint y: 91, endPoint x: 206, endPoint y: 85, distance: 37.5
click at [206, 85] on div "Container Name 3 / 64 New WIP Limits Explicit Agreements" at bounding box center [297, 110] width 182 height 78
drag, startPoint x: 277, startPoint y: 197, endPoint x: 231, endPoint y: 190, distance: 46.5
click at [233, 190] on div "0 Cards Container Name 3 / 64 New WIP Limits State None Explicit Agreements Exi…" at bounding box center [297, 357] width 169 height 398
click at [406, 64] on span at bounding box center [404, 61] width 11 height 11
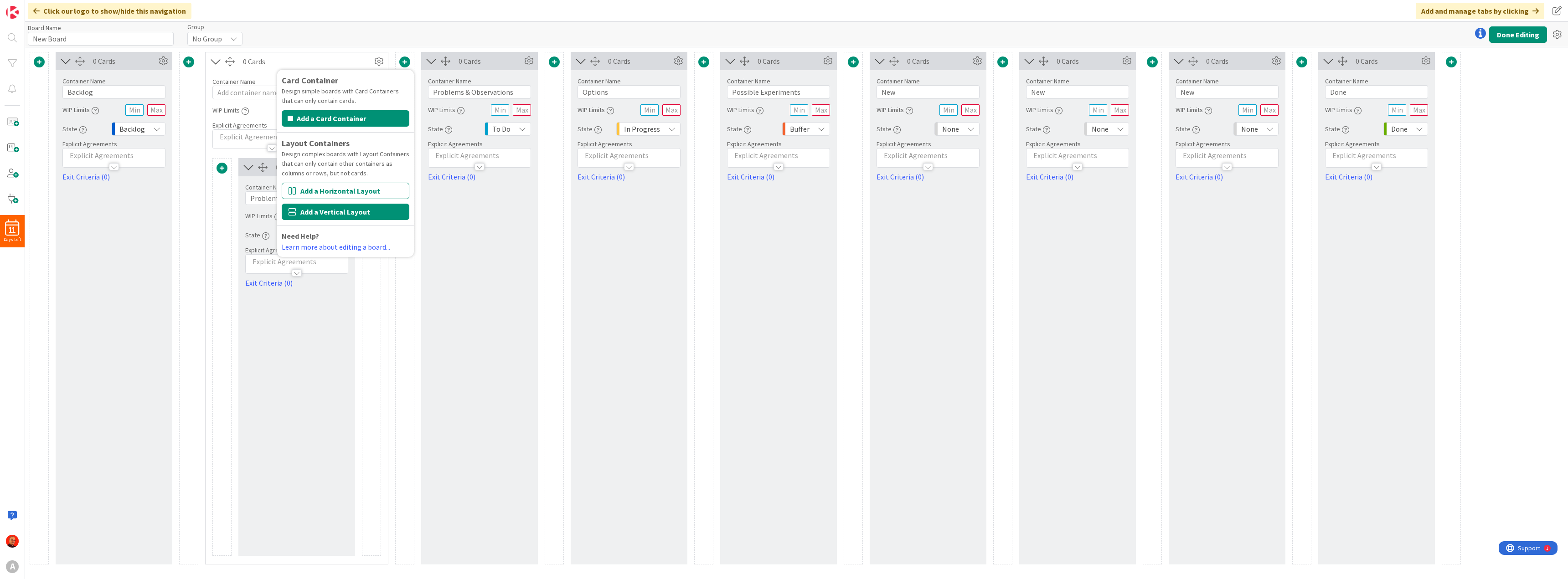
click at [332, 211] on button "Add a Vertical Layout" at bounding box center [345, 212] width 128 height 16
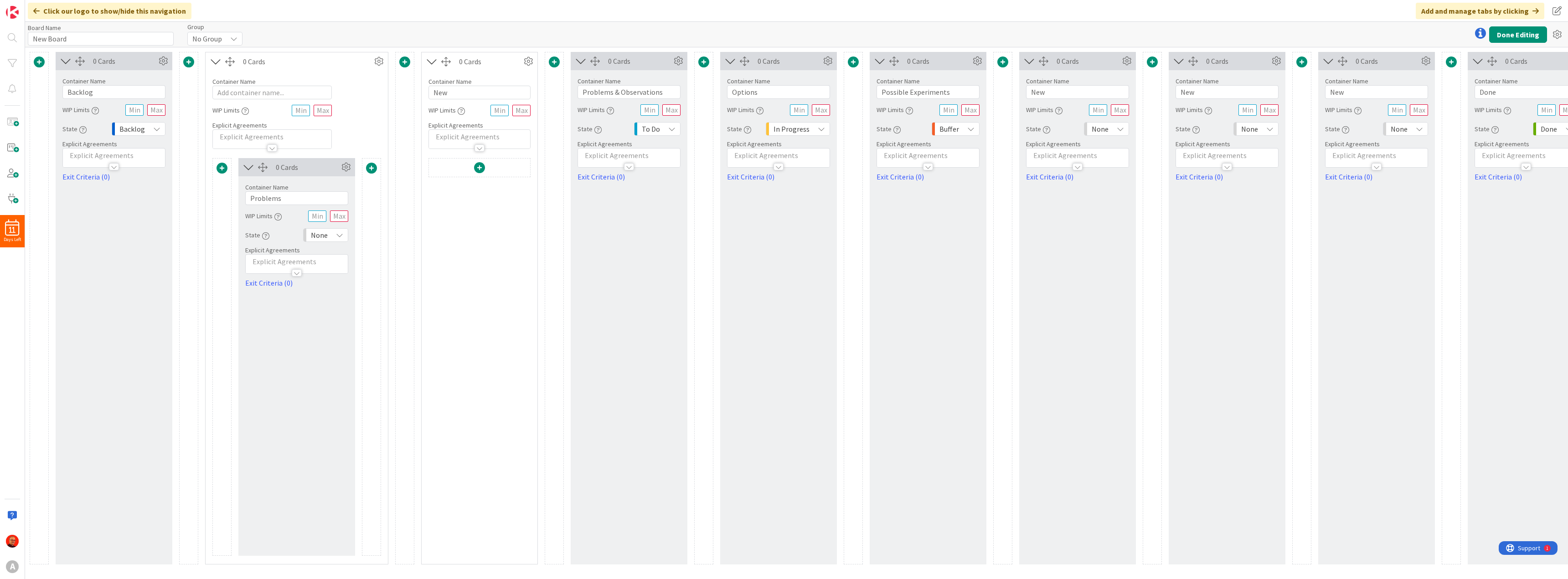
click at [370, 168] on span at bounding box center [371, 168] width 11 height 11
click at [305, 223] on button "Add a Card Container" at bounding box center [312, 224] width 128 height 16
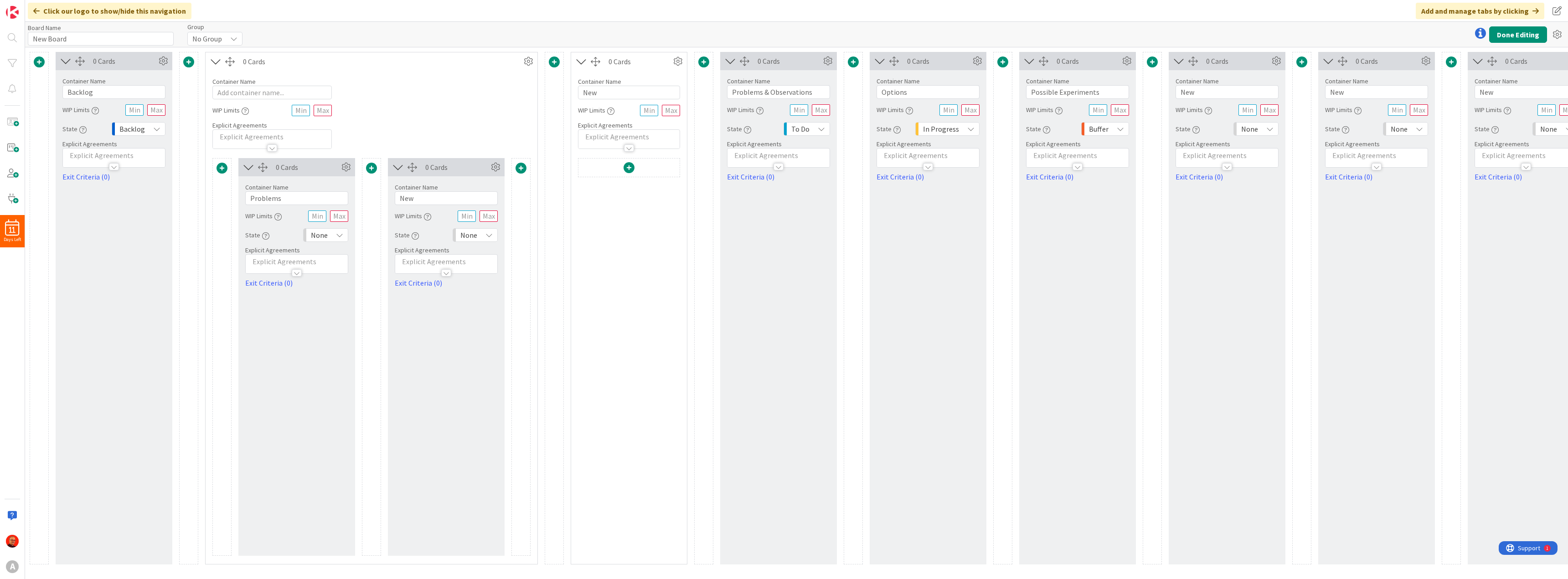
click at [522, 169] on span at bounding box center [520, 168] width 11 height 11
click at [448, 226] on button "Add a Card Container" at bounding box center [462, 224] width 128 height 16
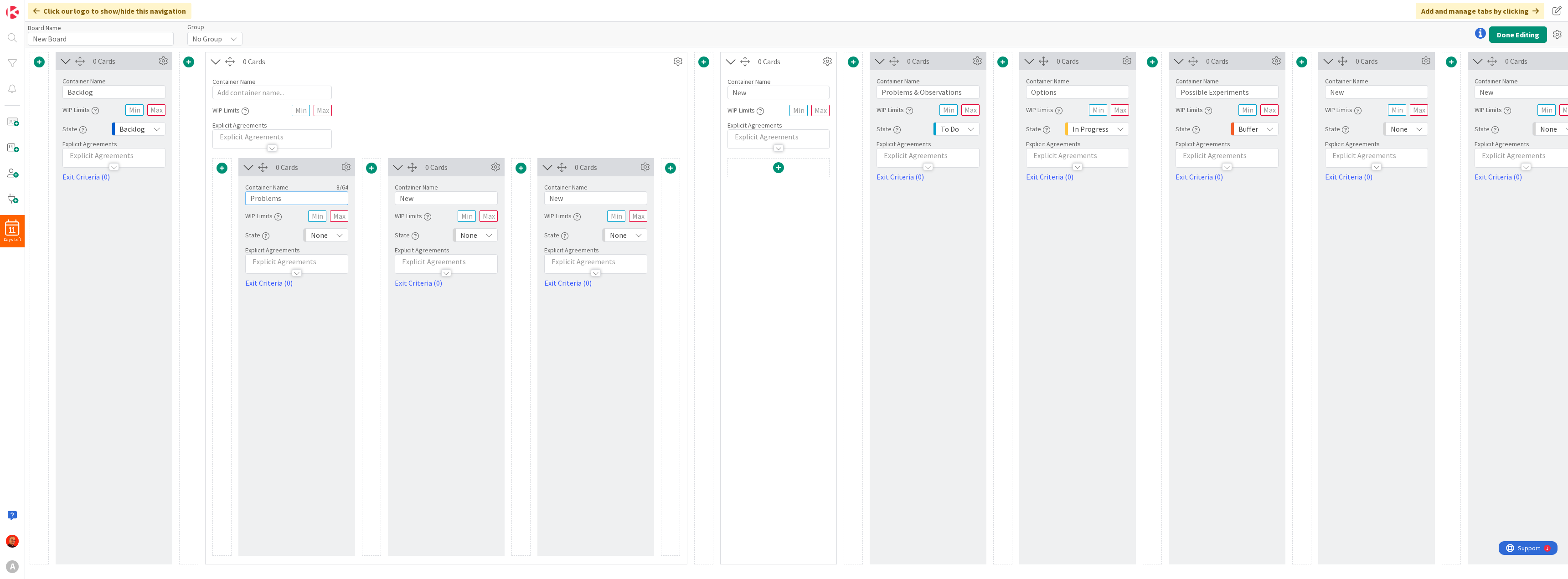
click at [308, 197] on input "Problems" at bounding box center [297, 198] width 103 height 14
type input "Problems & Observations"
drag, startPoint x: 446, startPoint y: 197, endPoint x: 386, endPoint y: 189, distance: 60.5
click at [386, 189] on div "0 Cards Container Name 23 / 64 Problems & Observations WIP Limits State None Ex…" at bounding box center [446, 357] width 468 height 398
type input "Options"
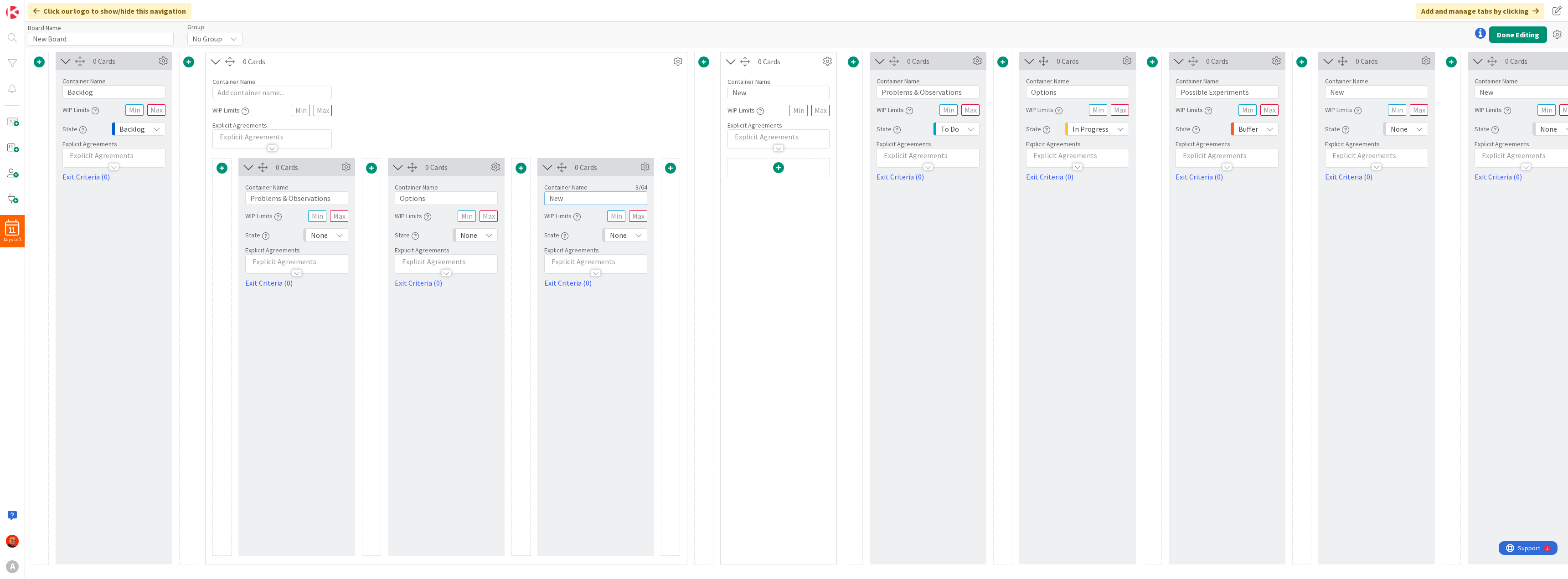
drag, startPoint x: 580, startPoint y: 197, endPoint x: 510, endPoint y: 192, distance: 70.2
click at [520, 194] on div "0 Cards Container Name 23 / 64 Problems & Observations WIP Limits State None Ex…" at bounding box center [446, 357] width 468 height 398
type input "Possible Experiments"
click at [557, 120] on div "Container Name 0 / 64 WIP Limits Explicit Agreements" at bounding box center [446, 110] width 481 height 78
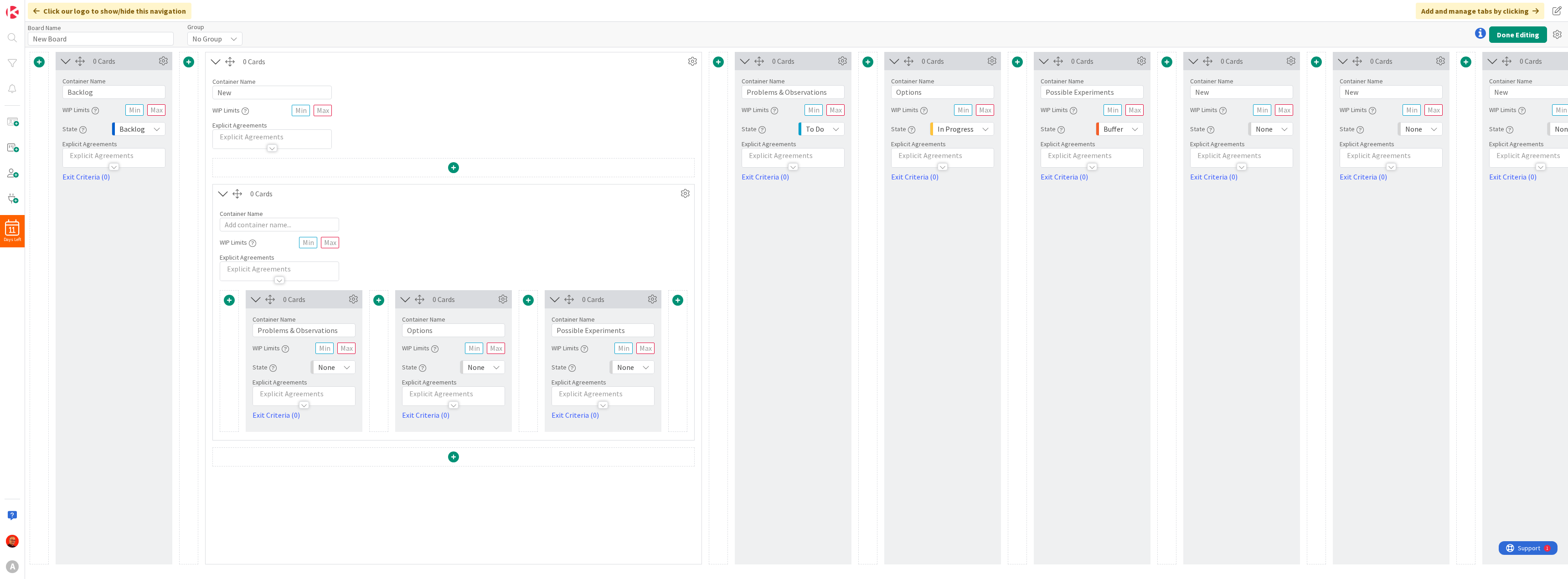
click at [223, 197] on icon at bounding box center [223, 193] width 15 height 12
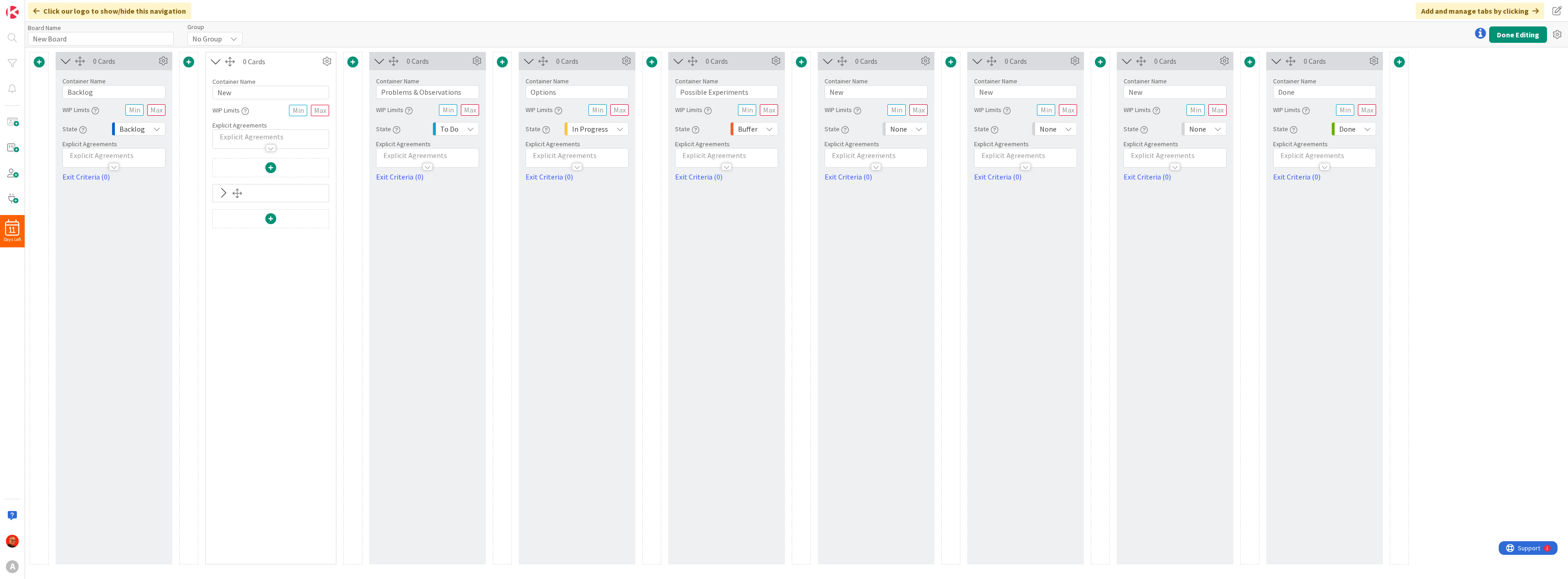
click at [226, 192] on icon at bounding box center [223, 193] width 15 height 12
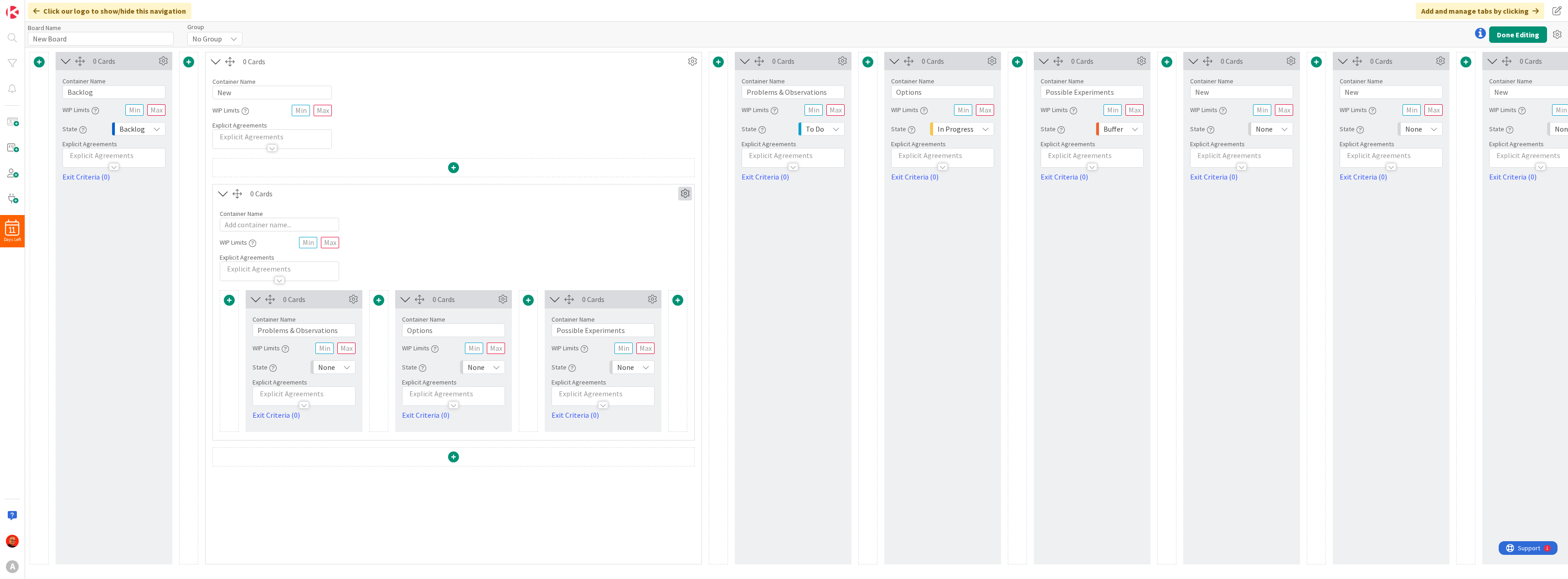
click at [688, 192] on icon at bounding box center [685, 194] width 14 height 14
click at [634, 253] on link "Duplicate this Container" at bounding box center [630, 258] width 123 height 13
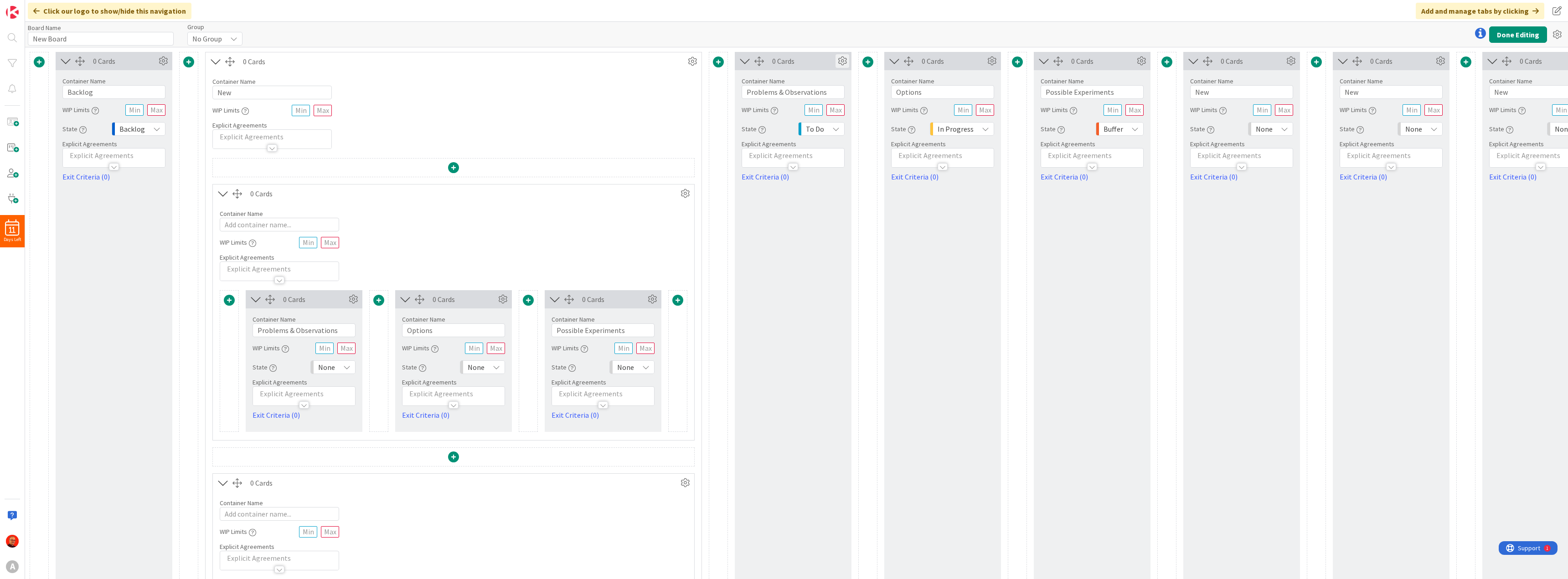
click at [841, 61] on icon at bounding box center [842, 61] width 14 height 14
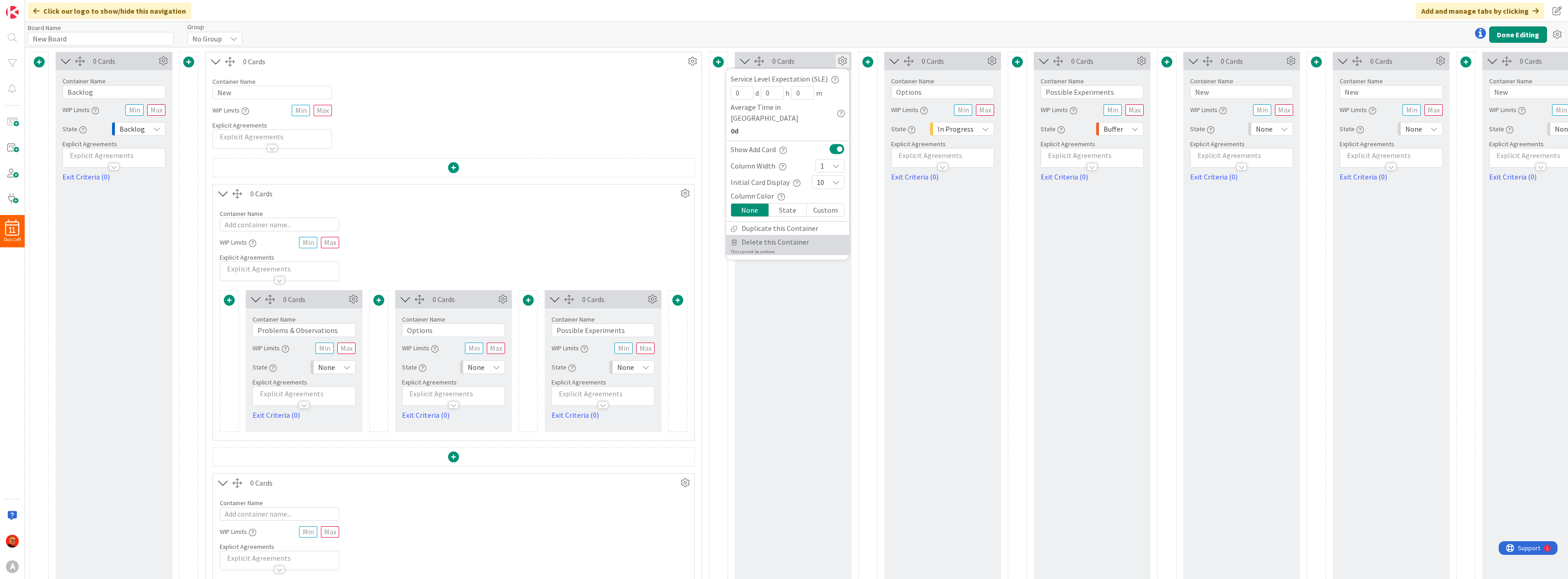
click at [762, 236] on span "Delete this Container" at bounding box center [776, 242] width 68 height 13
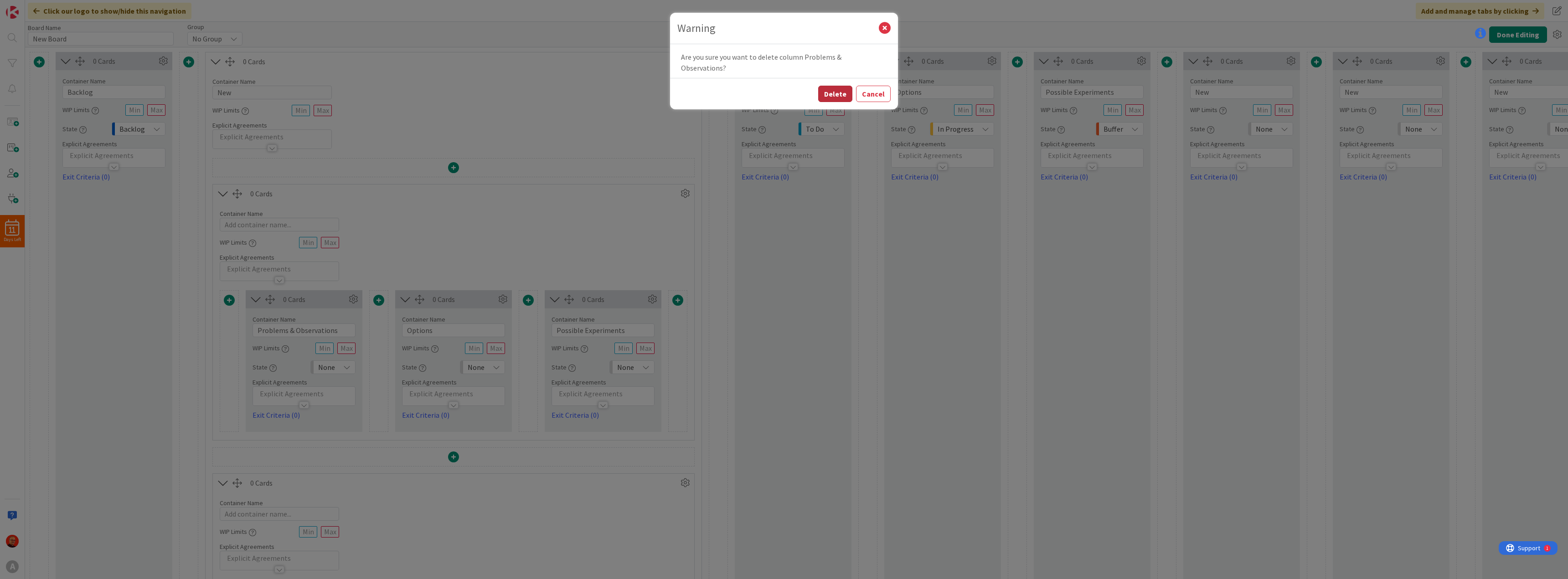
click at [834, 86] on button "Delete" at bounding box center [835, 94] width 34 height 16
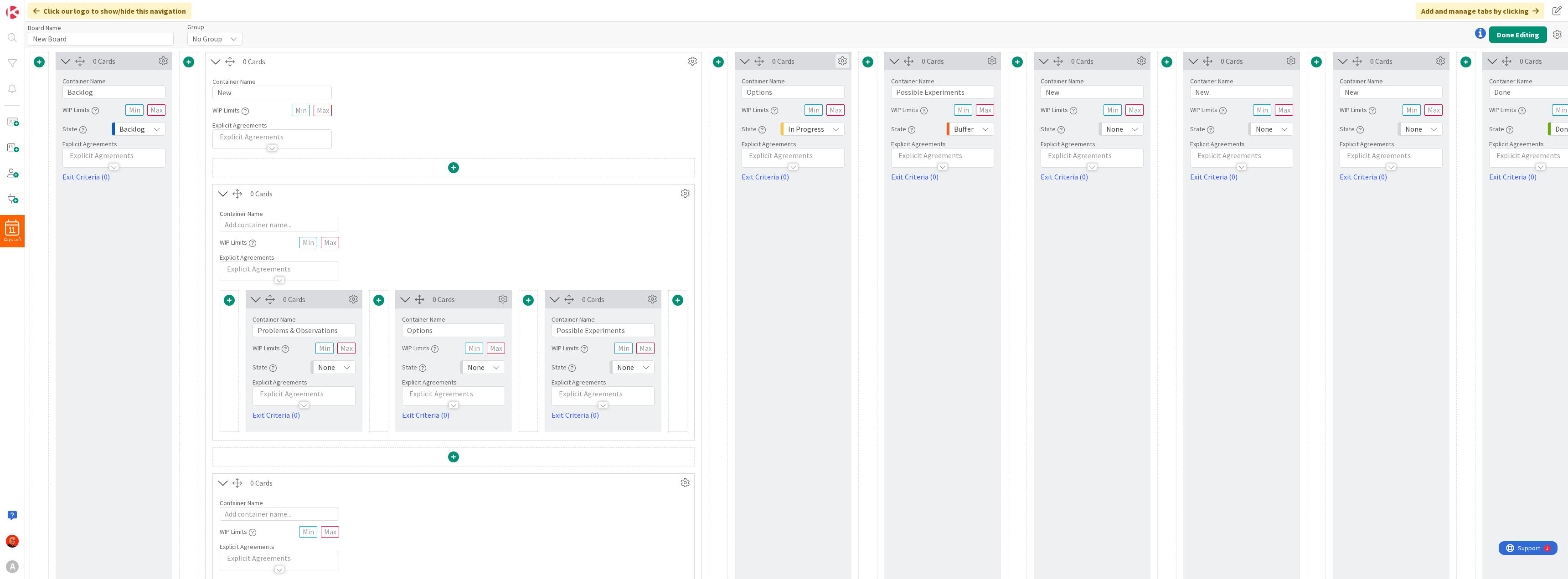
click at [844, 61] on icon at bounding box center [842, 61] width 14 height 14
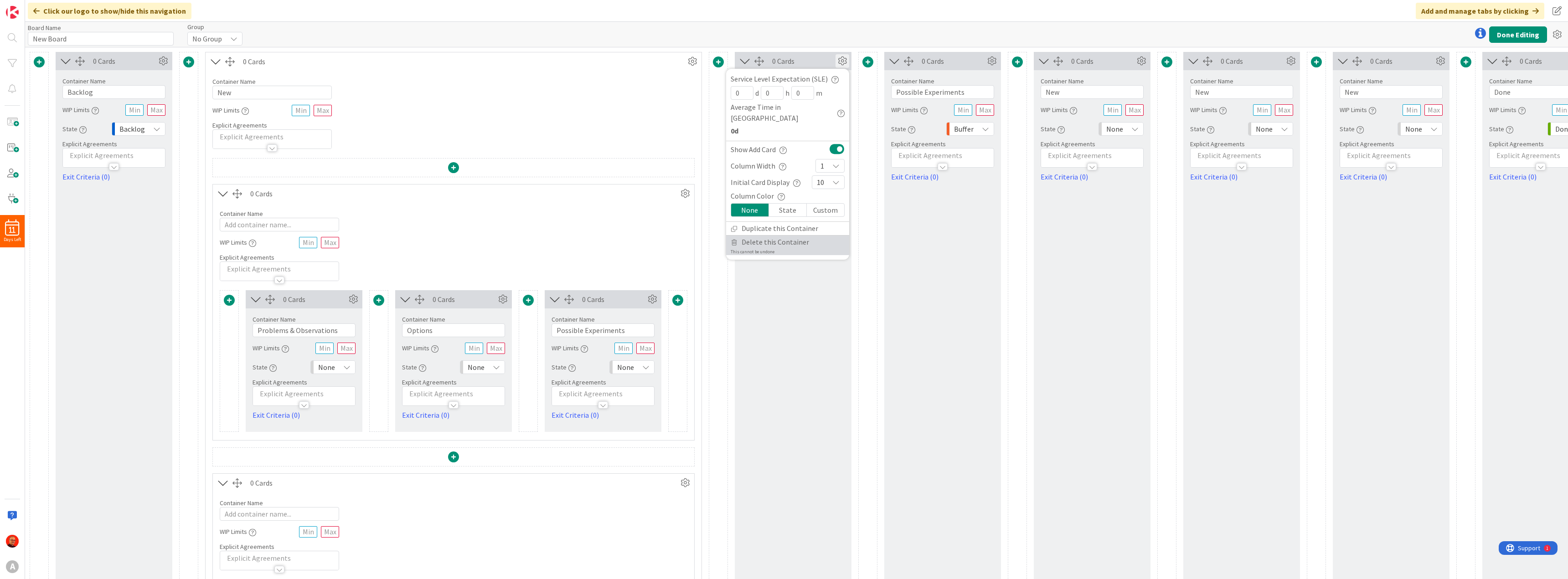
click at [752, 236] on span "Delete this Container" at bounding box center [776, 242] width 68 height 13
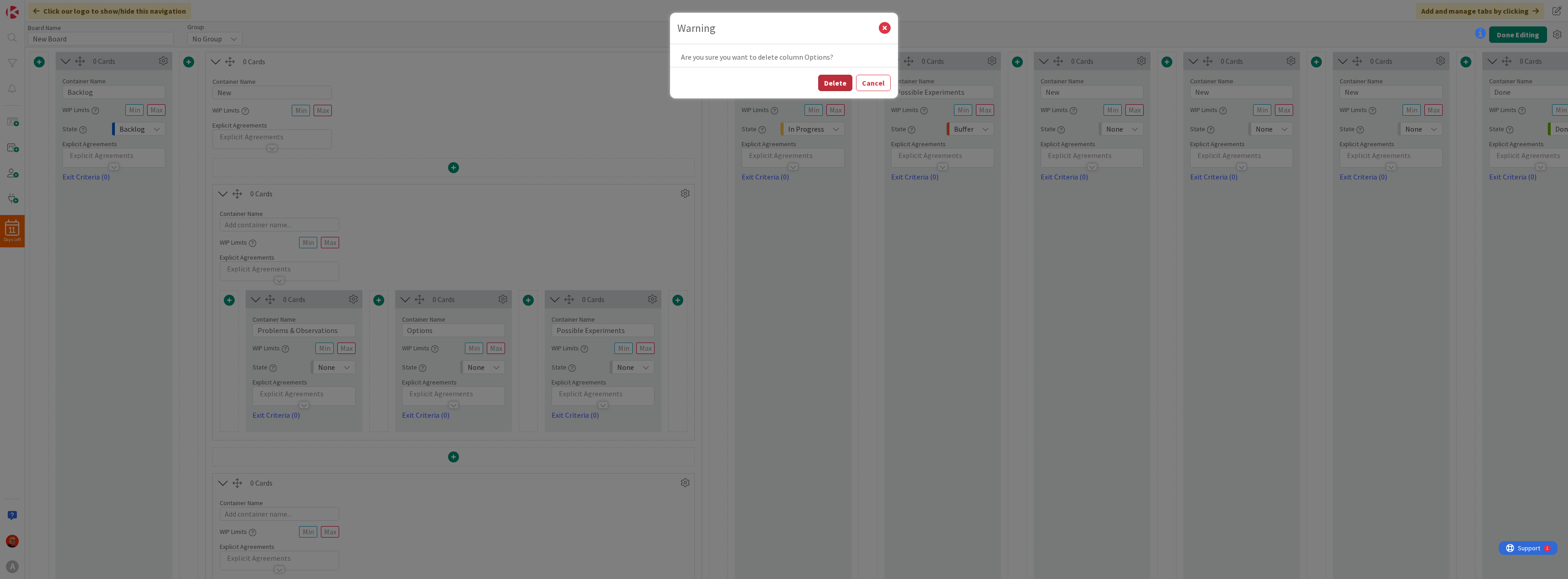
click at [838, 83] on button "Delete" at bounding box center [835, 83] width 34 height 16
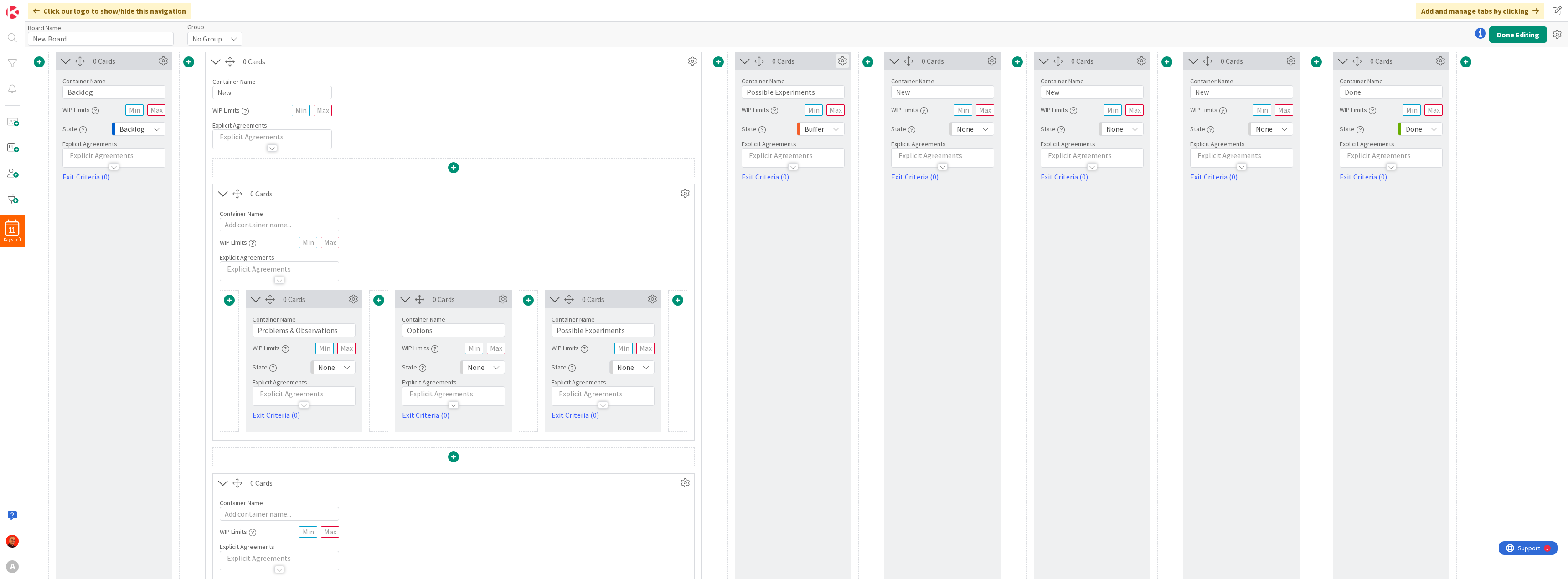
click at [842, 64] on icon at bounding box center [842, 61] width 14 height 14
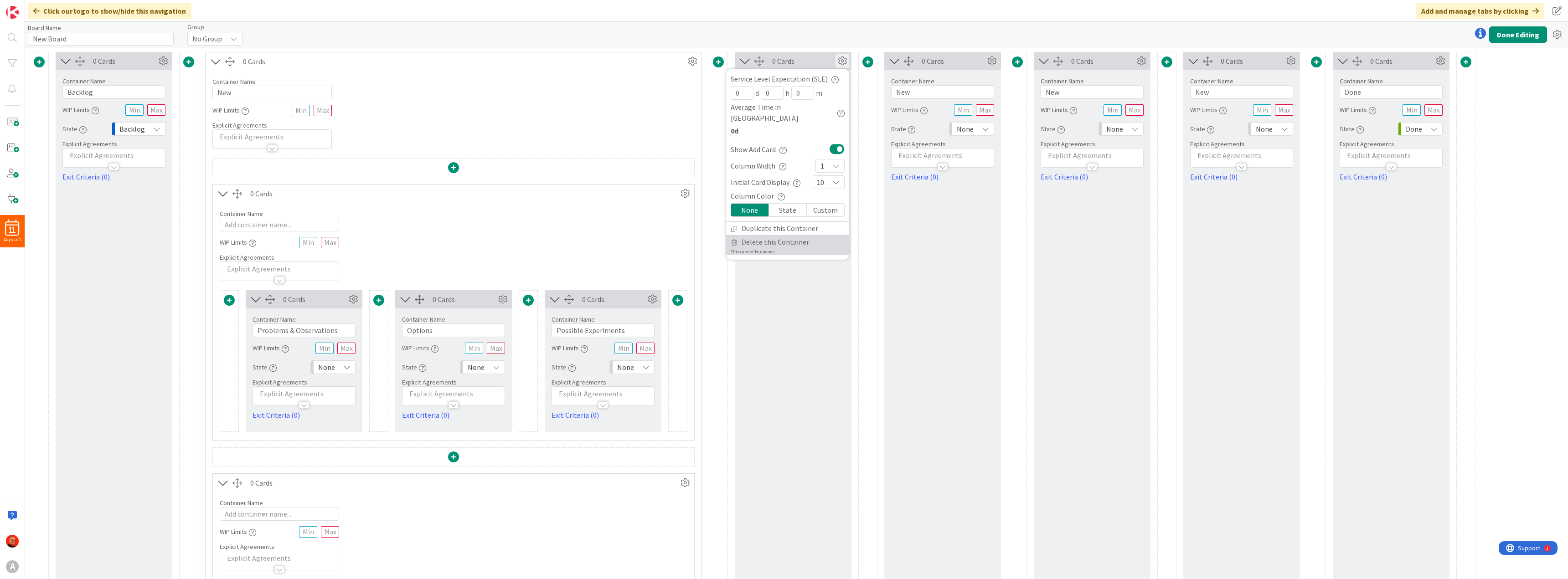
click at [764, 236] on span "Delete this Container" at bounding box center [776, 242] width 68 height 13
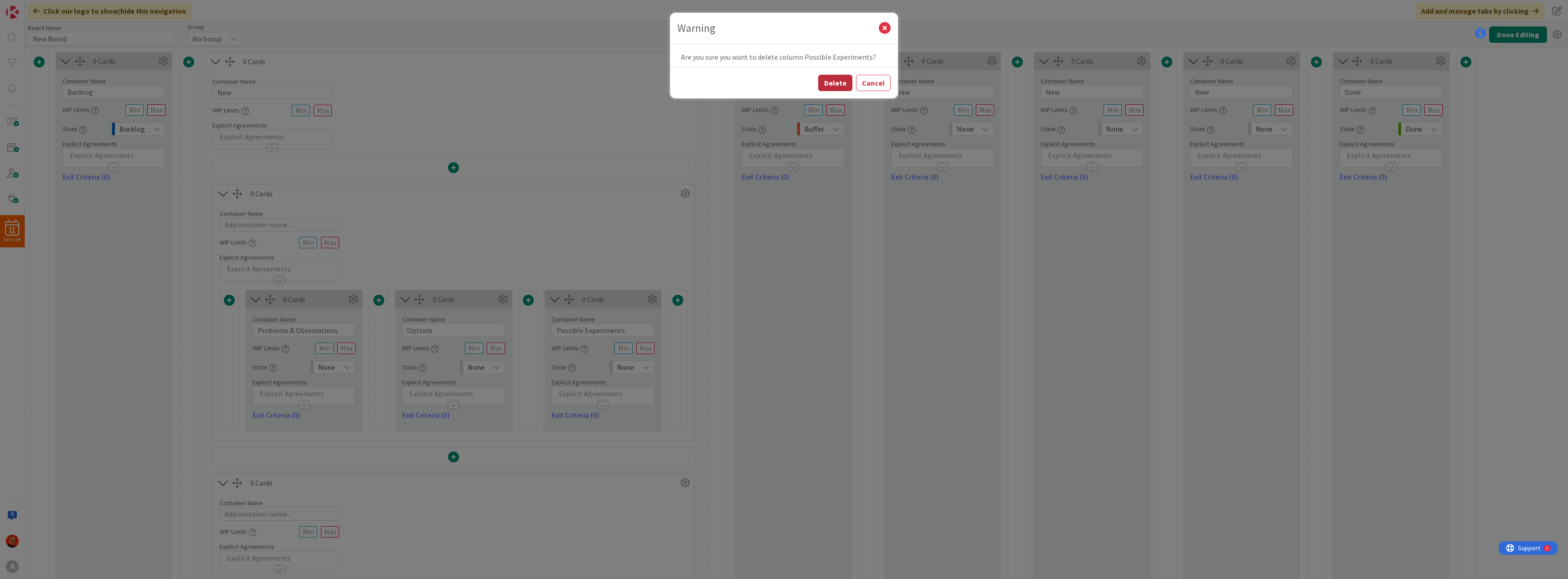
click at [839, 83] on button "Delete" at bounding box center [835, 83] width 34 height 16
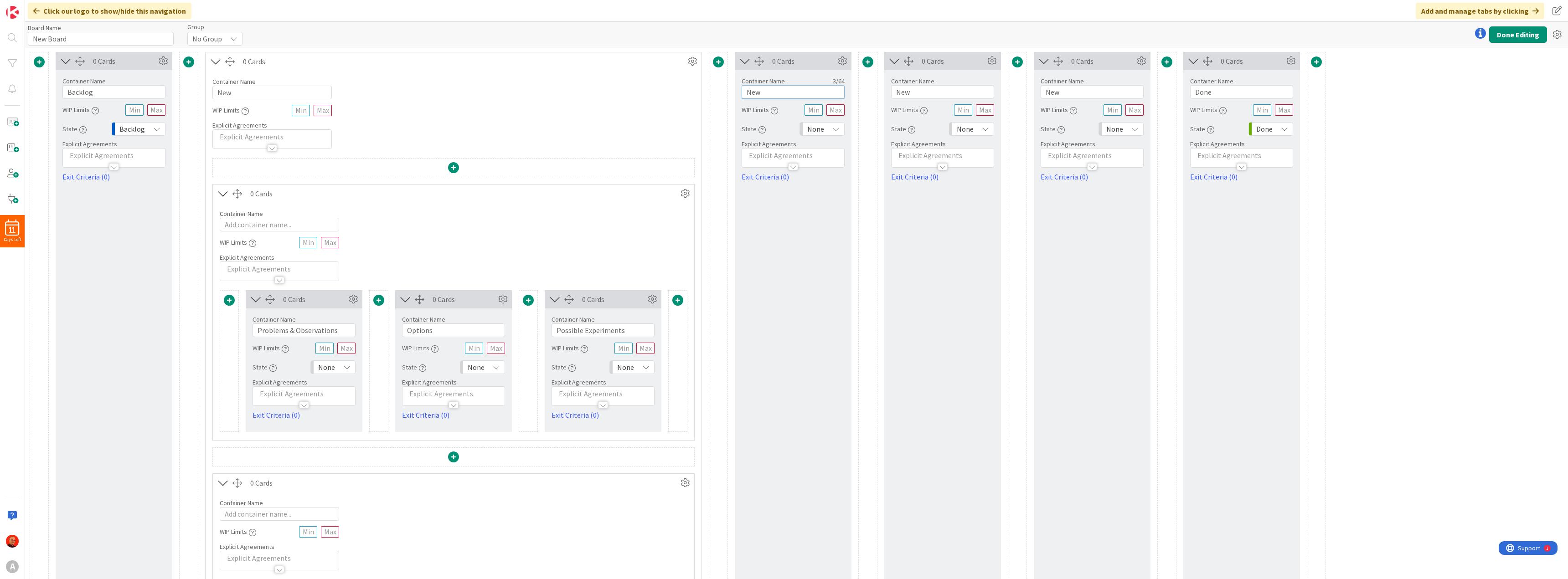
drag, startPoint x: 769, startPoint y: 92, endPoint x: 693, endPoint y: 88, distance: 76.1
click at [693, 88] on div "0 Cards Container Name 7 / 64 Backlog WIP Limits State Backlog Explicit Agreeme…" at bounding box center [677, 404] width 1296 height 704
type input "Committed"
drag, startPoint x: 922, startPoint y: 92, endPoint x: 859, endPoint y: 89, distance: 63.1
click at [859, 89] on div "0 Cards Container Name 7 / 64 Backlog WIP Limits State Backlog Explicit Agreeme…" at bounding box center [677, 404] width 1296 height 704
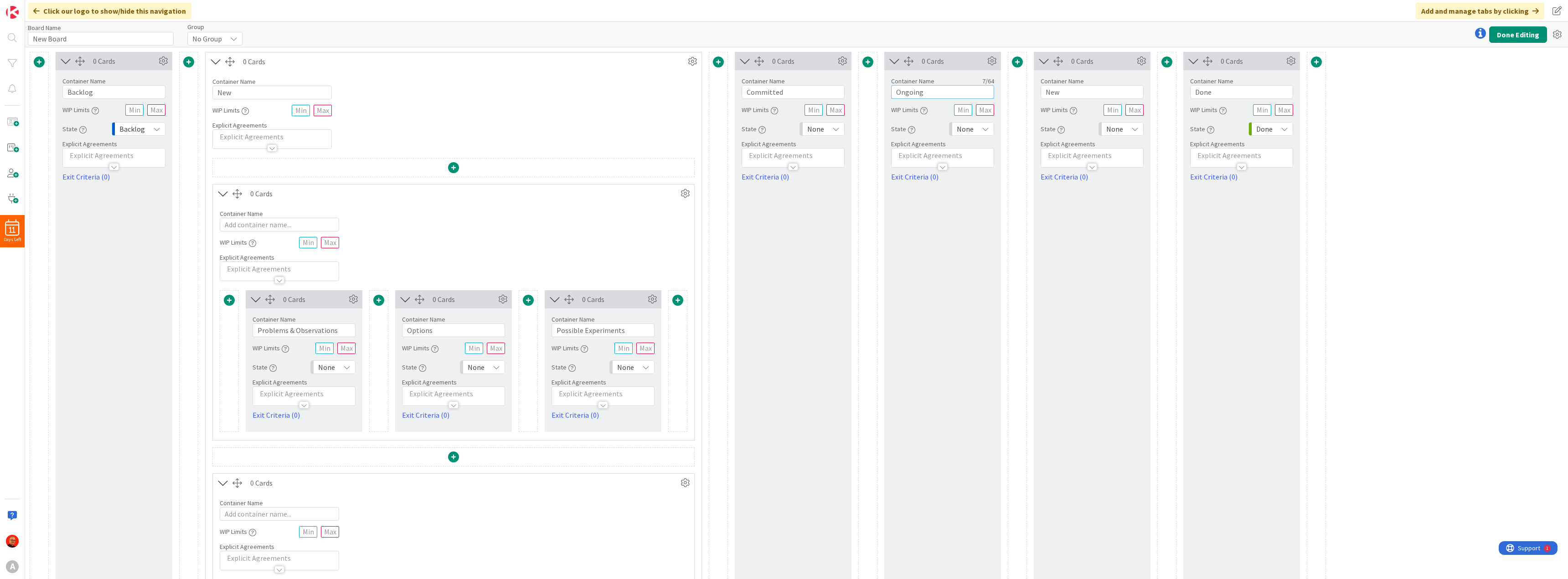
type input "Ongoing"
drag, startPoint x: 1080, startPoint y: 96, endPoint x: 986, endPoint y: 91, distance: 94.1
click at [986, 91] on div "0 Cards Container Name 7 / 64 Backlog WIP Limits State Backlog Explicit Agreeme…" at bounding box center [677, 404] width 1296 height 704
type input "R"
type input "Next"
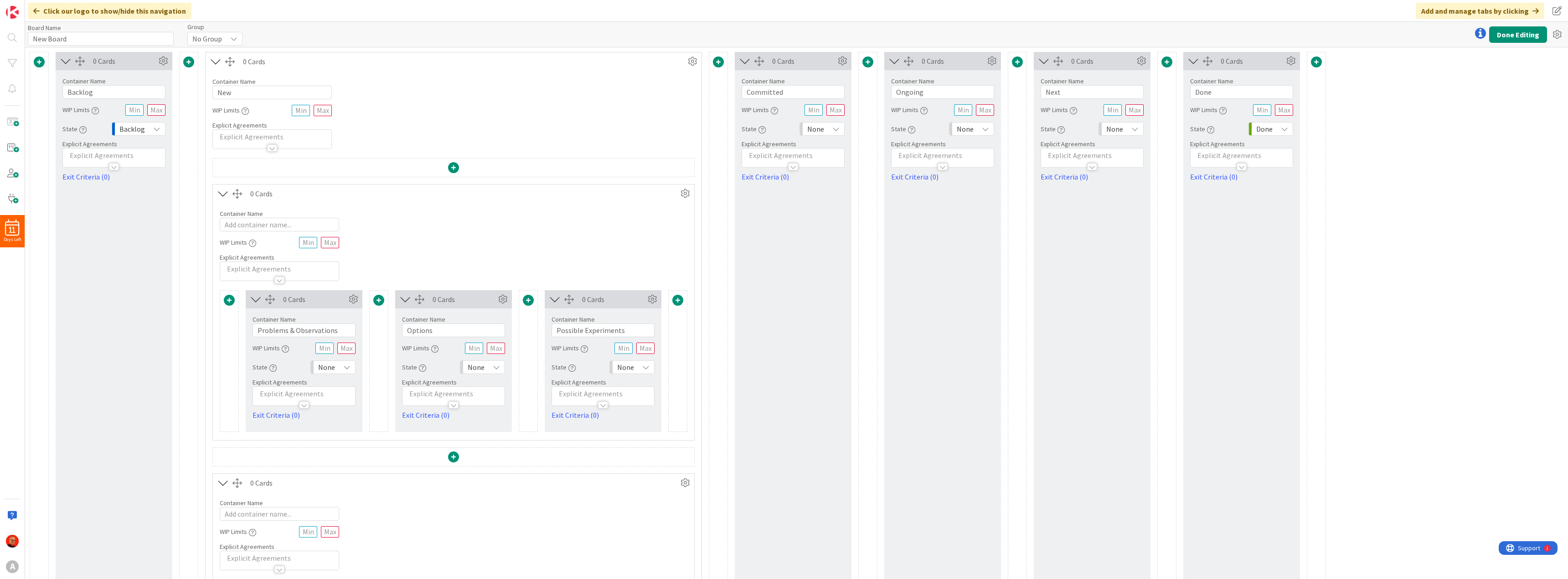
click at [1018, 63] on span at bounding box center [1017, 61] width 11 height 11
click at [953, 118] on button "Add a Card Container" at bounding box center [958, 118] width 128 height 16
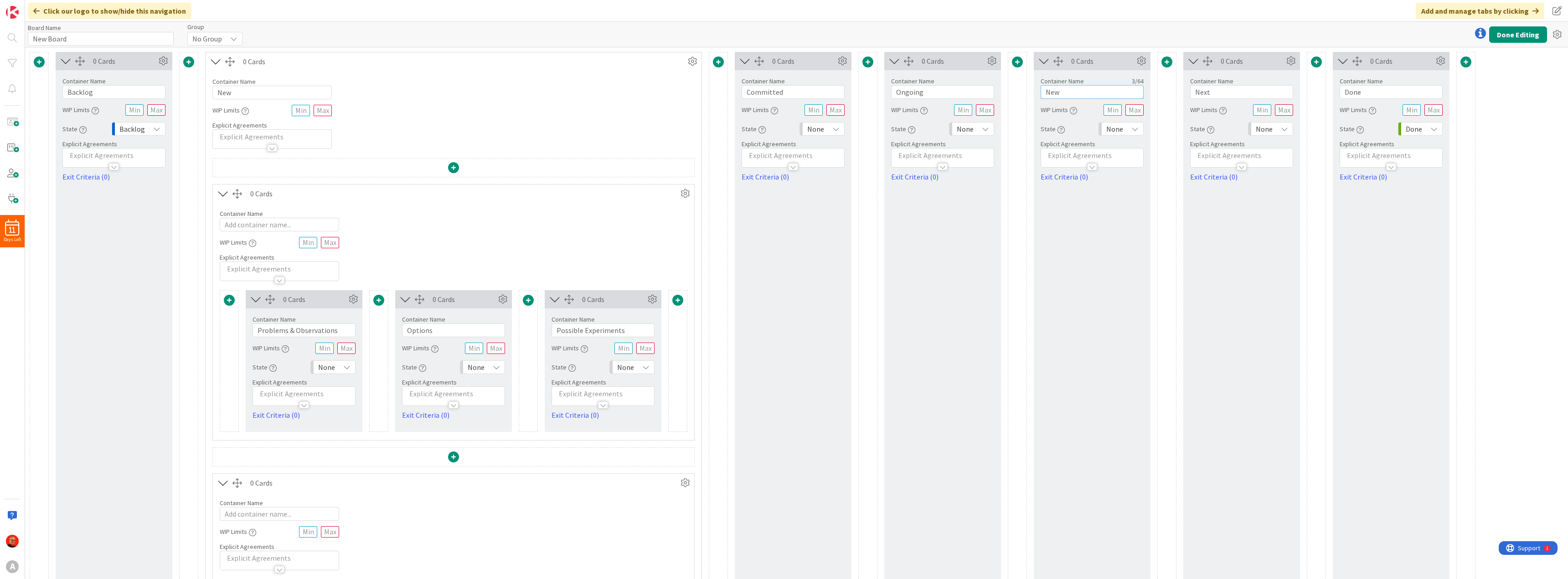
drag, startPoint x: 1066, startPoint y: 90, endPoint x: 1012, endPoint y: 93, distance: 54.1
click at [1013, 93] on div "0 Cards Container Name 7 / 64 Backlog WIP Limits State Backlog Explicit Agreeme…" at bounding box center [752, 404] width 1446 height 704
type input "Ready To Review"
click at [1170, 64] on span at bounding box center [1166, 61] width 11 height 11
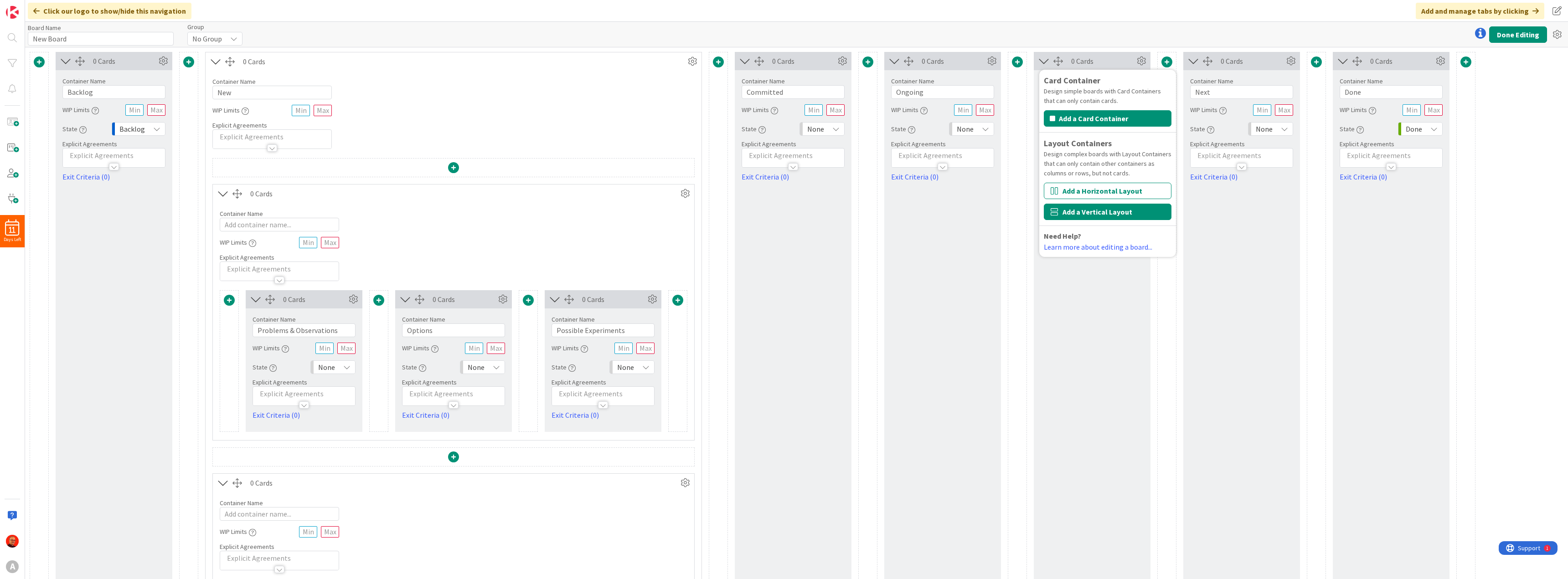
click at [1096, 214] on button "Add a Vertical Layout" at bounding box center [1108, 212] width 128 height 16
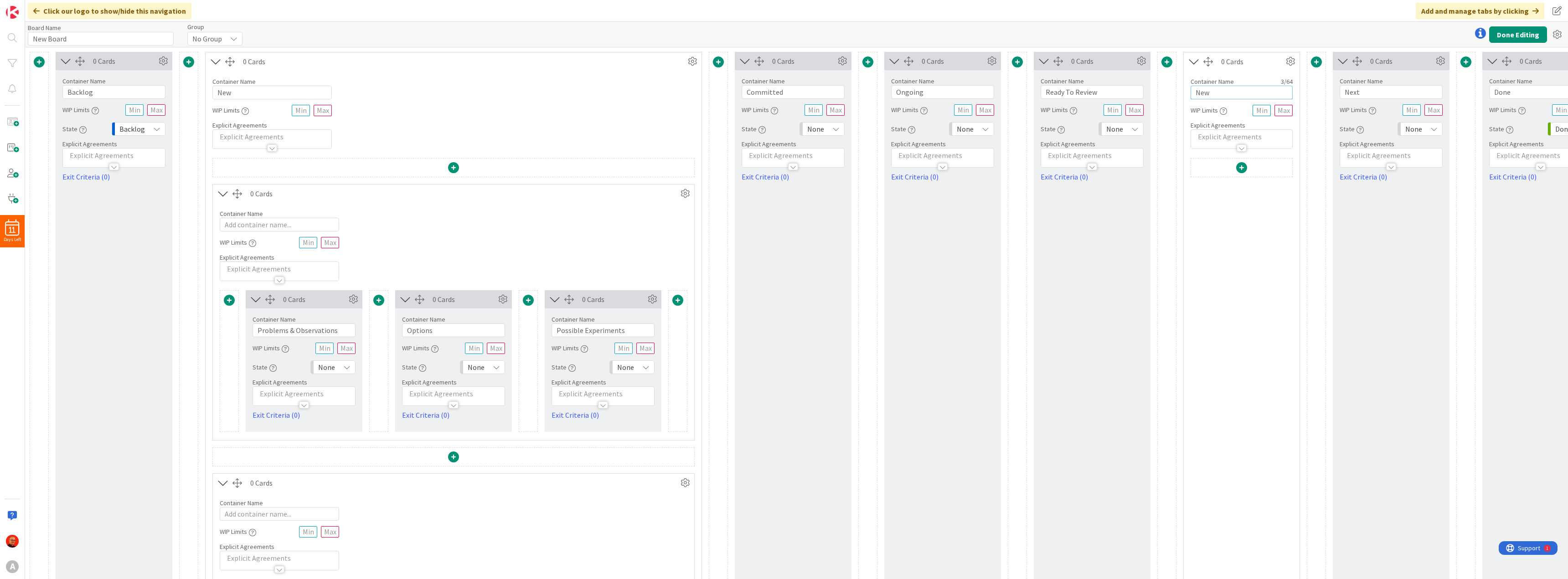
drag, startPoint x: 1216, startPoint y: 93, endPoint x: 1178, endPoint y: 92, distance: 38.0
click at [1178, 92] on div "0 Cards Container Name 7 / 64 Backlog WIP Limits State Backlog Explicit Agreeme…" at bounding box center [827, 404] width 1595 height 704
type input "Review"
click at [1295, 59] on icon at bounding box center [1290, 61] width 14 height 14
click at [1213, 137] on span "Delete this Container" at bounding box center [1223, 139] width 68 height 13
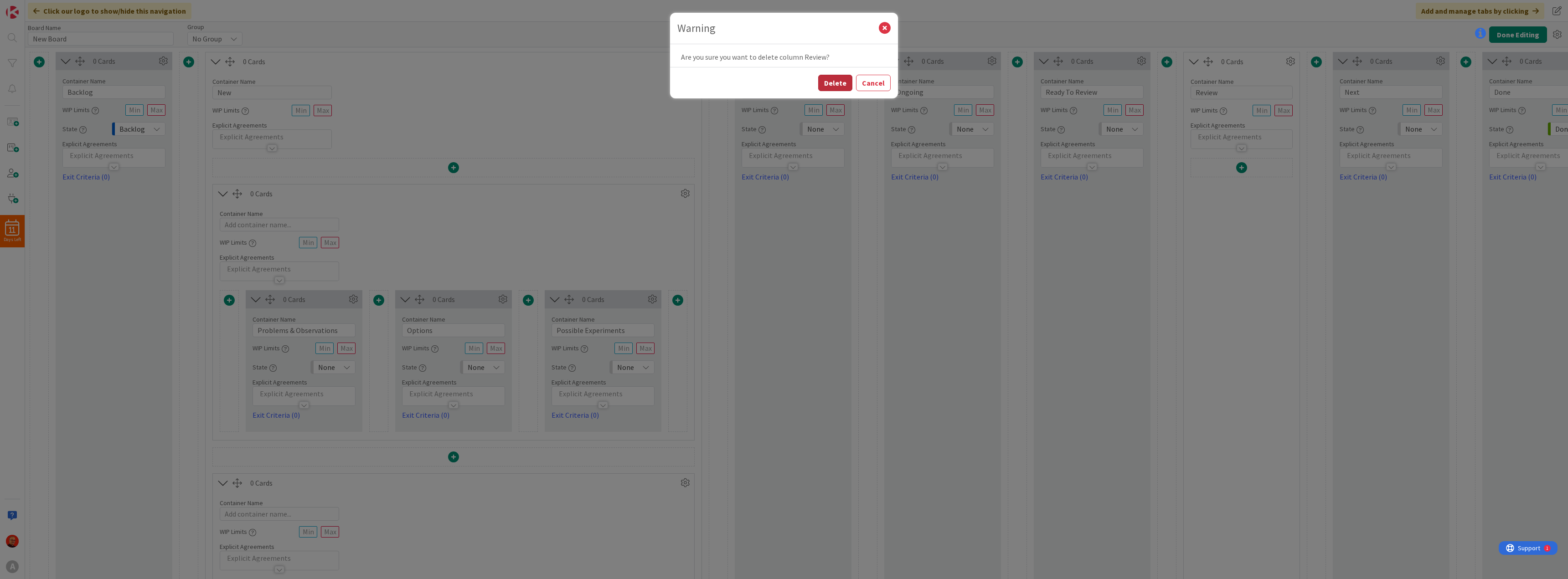
click at [844, 80] on button "Delete" at bounding box center [835, 83] width 34 height 16
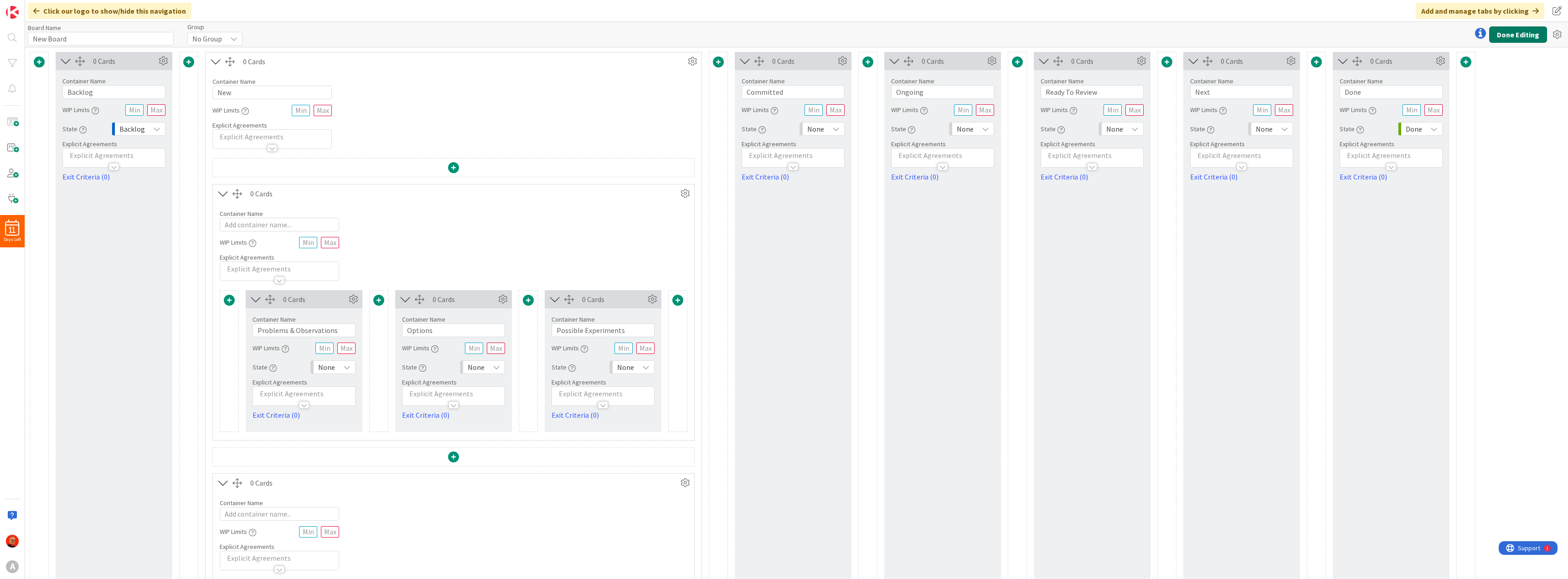
click at [1520, 36] on button "Done Editing" at bounding box center [1518, 34] width 58 height 16
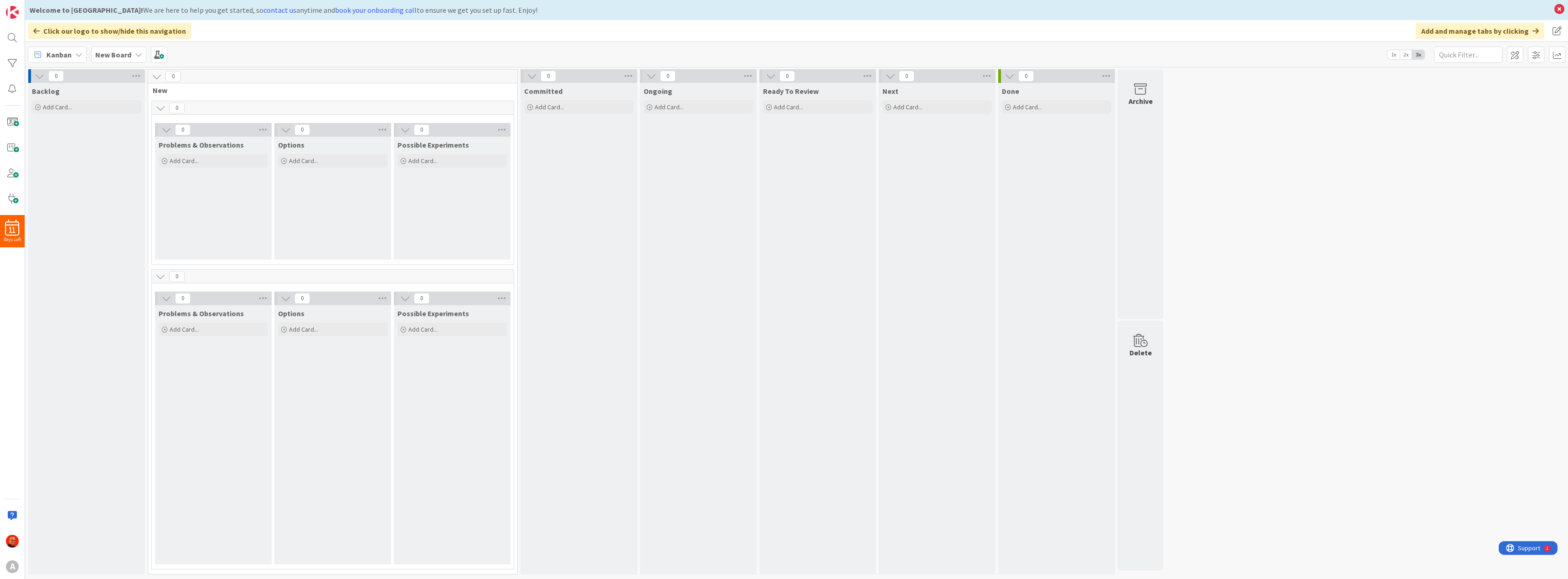
click at [155, 76] on icon at bounding box center [157, 76] width 10 height 10
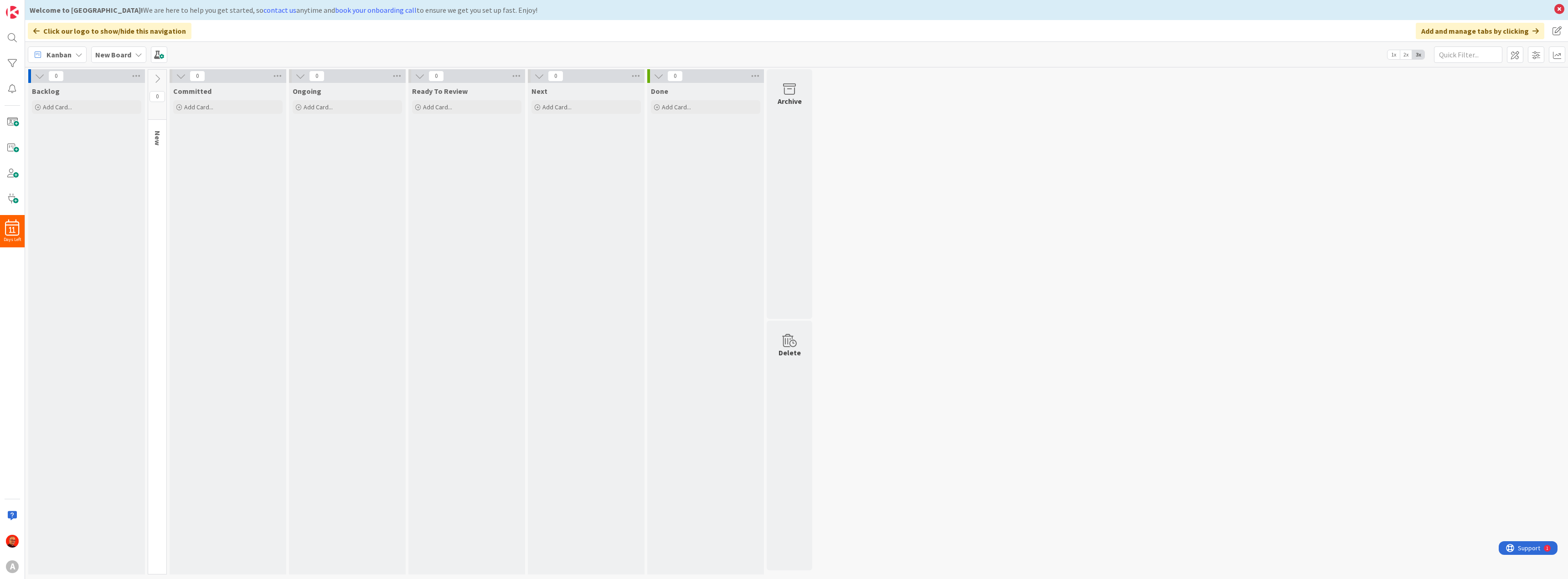
click at [155, 76] on icon at bounding box center [157, 79] width 10 height 10
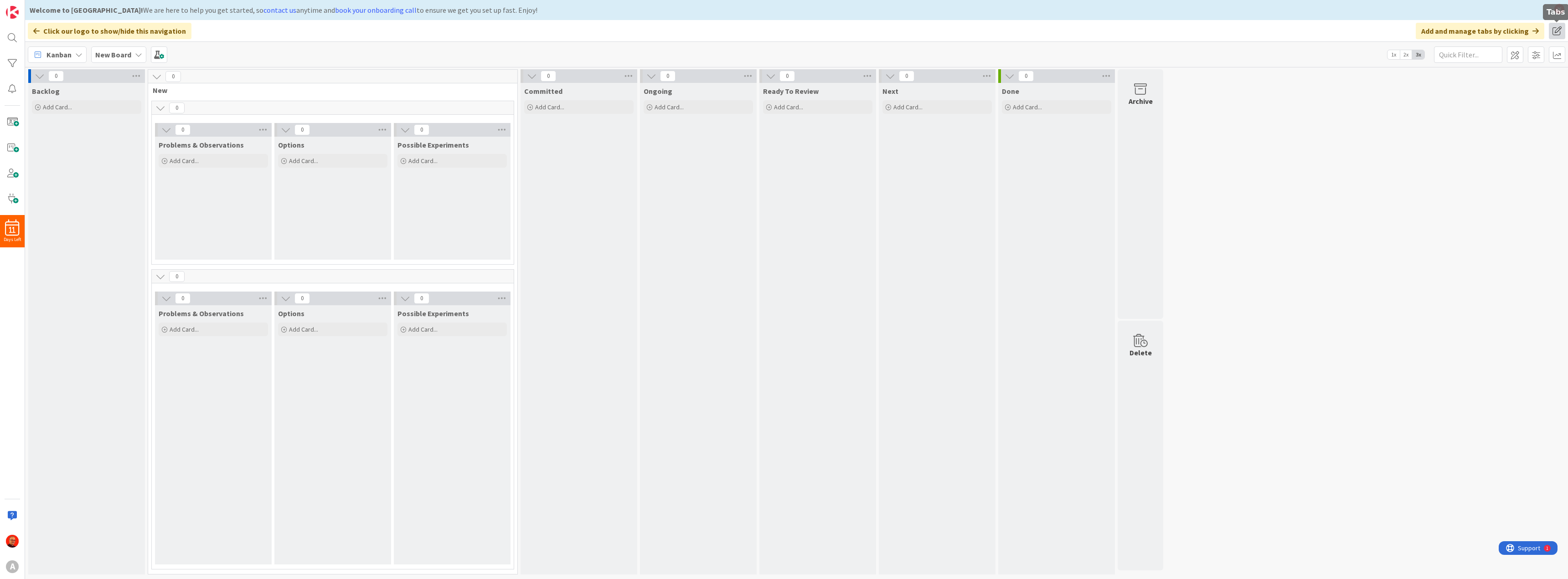
click at [1559, 29] on span at bounding box center [1557, 31] width 16 height 16
click at [1246, 128] on div "0 Backlog Add Card... 0 New 0 0 Problems & Observations Add Card... 0 Options A…" at bounding box center [796, 323] width 1539 height 509
click at [1532, 55] on span at bounding box center [1536, 55] width 16 height 16
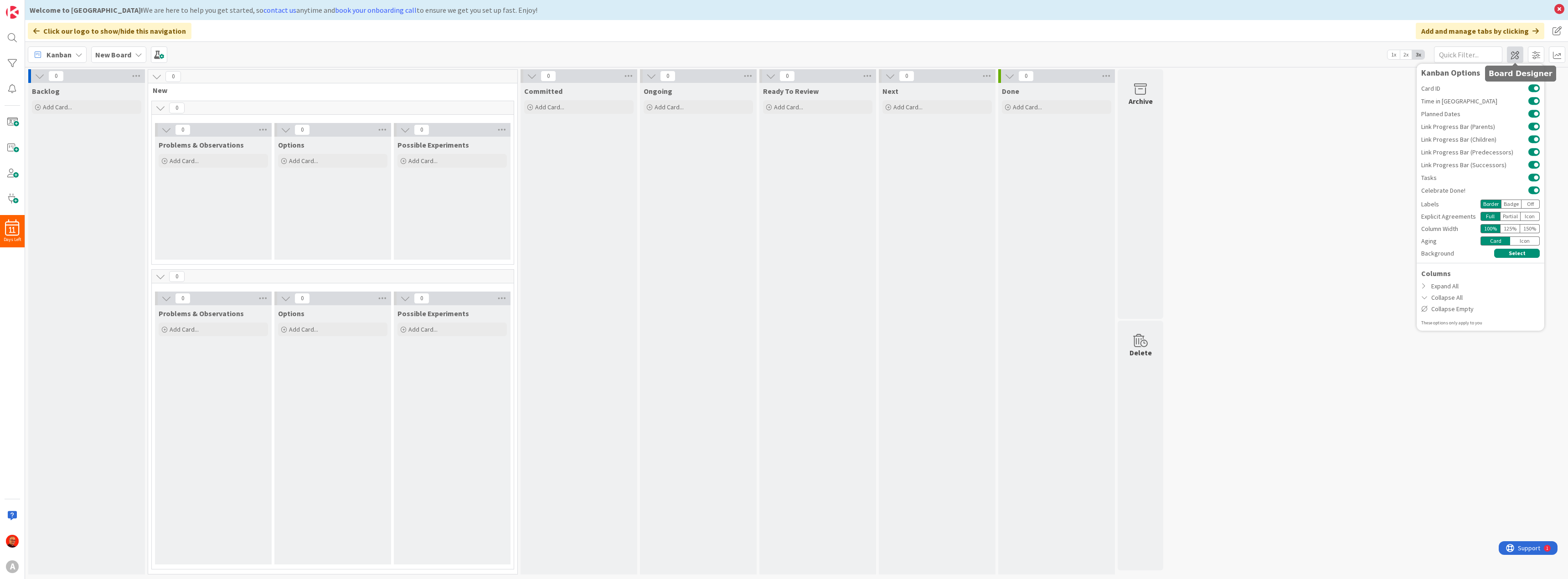
click at [1517, 56] on span at bounding box center [1515, 55] width 16 height 16
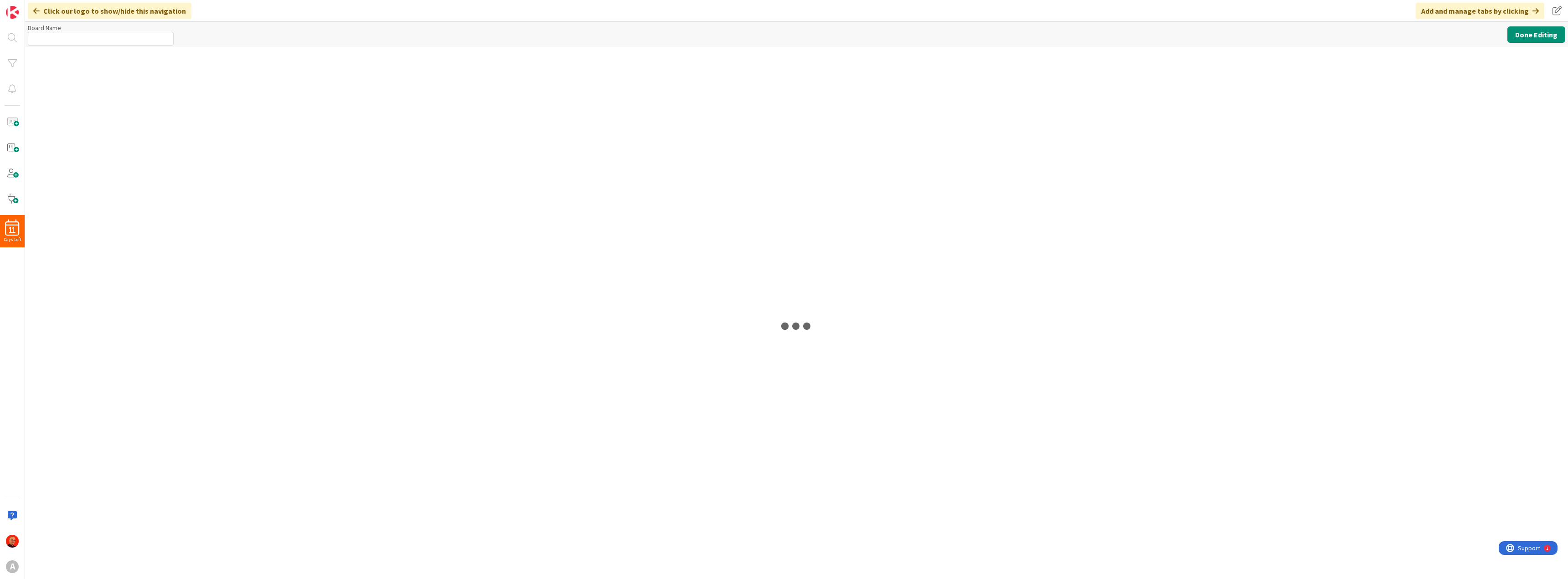
type input "New Board"
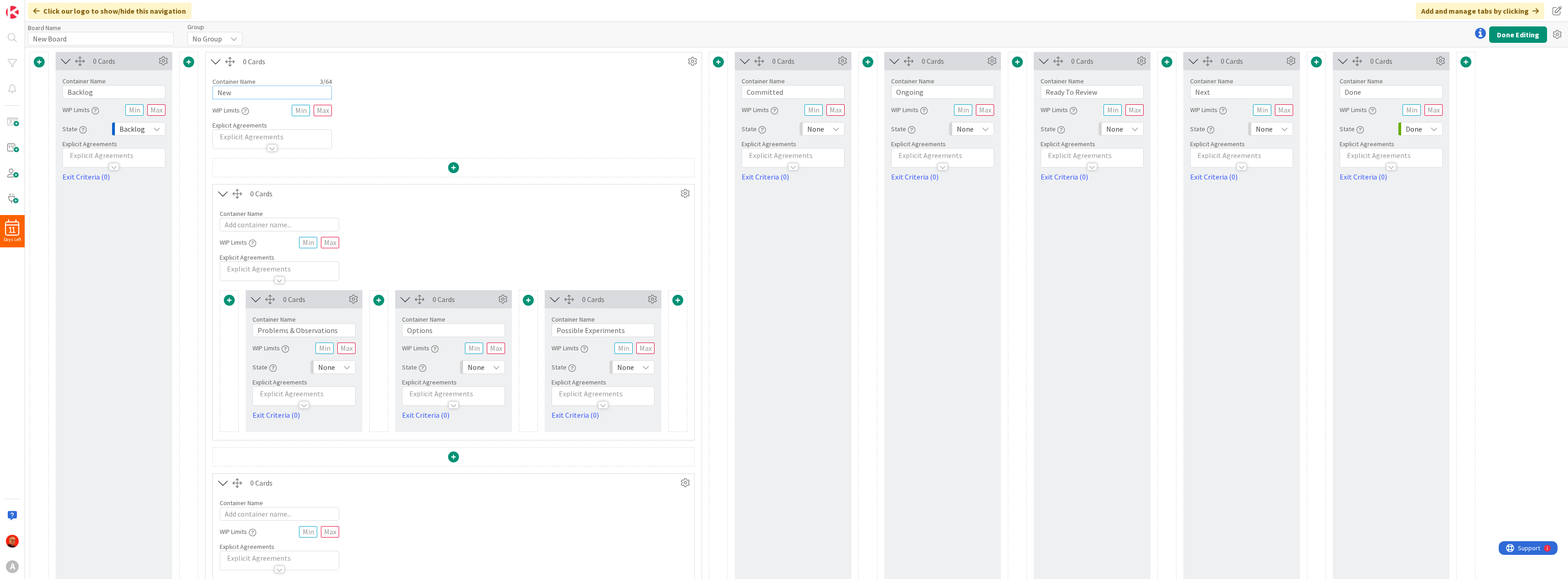
drag, startPoint x: 248, startPoint y: 92, endPoint x: 195, endPoint y: 88, distance: 53.2
click at [195, 88] on div "0 Cards Container Name 7 / 64 Backlog WIP Limits State Backlog Explicit Agreeme…" at bounding box center [752, 404] width 1446 height 704
click at [500, 300] on icon at bounding box center [503, 300] width 14 height 14
click at [498, 338] on icon at bounding box center [497, 336] width 8 height 8
click at [492, 390] on link "3" at bounding box center [490, 389] width 28 height 16
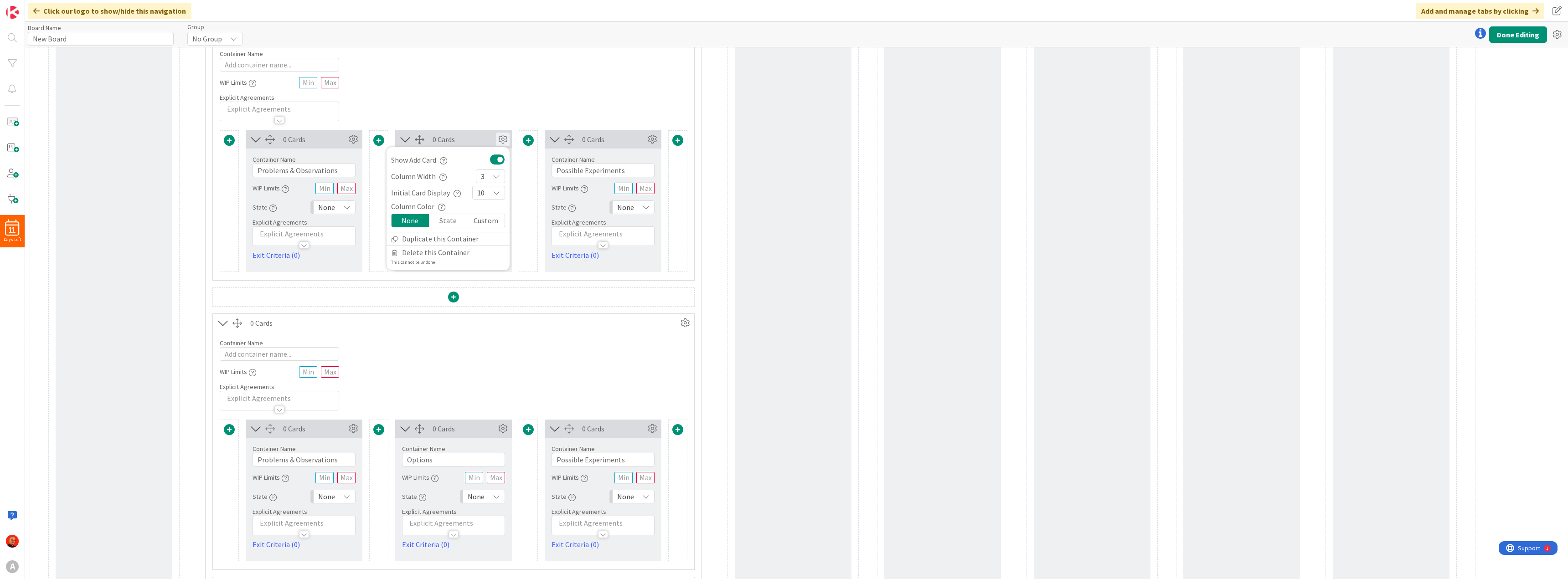
scroll to position [182, 0]
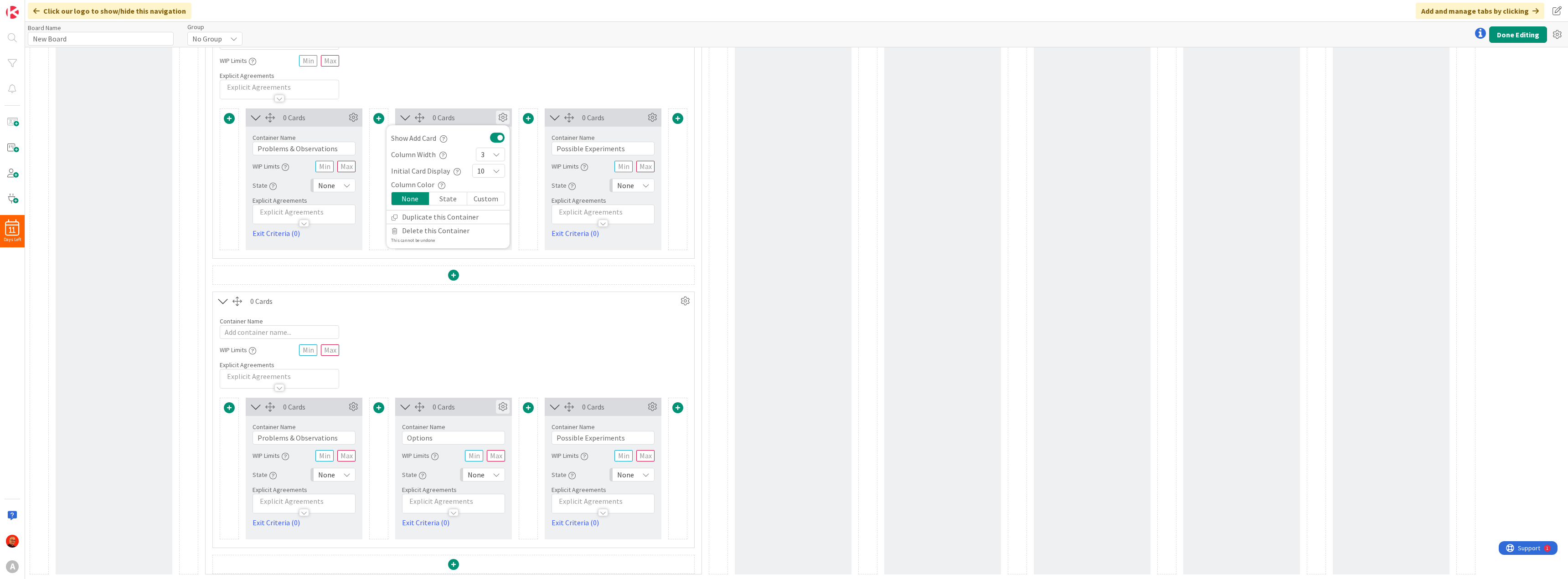
click at [502, 407] on icon at bounding box center [503, 407] width 14 height 14
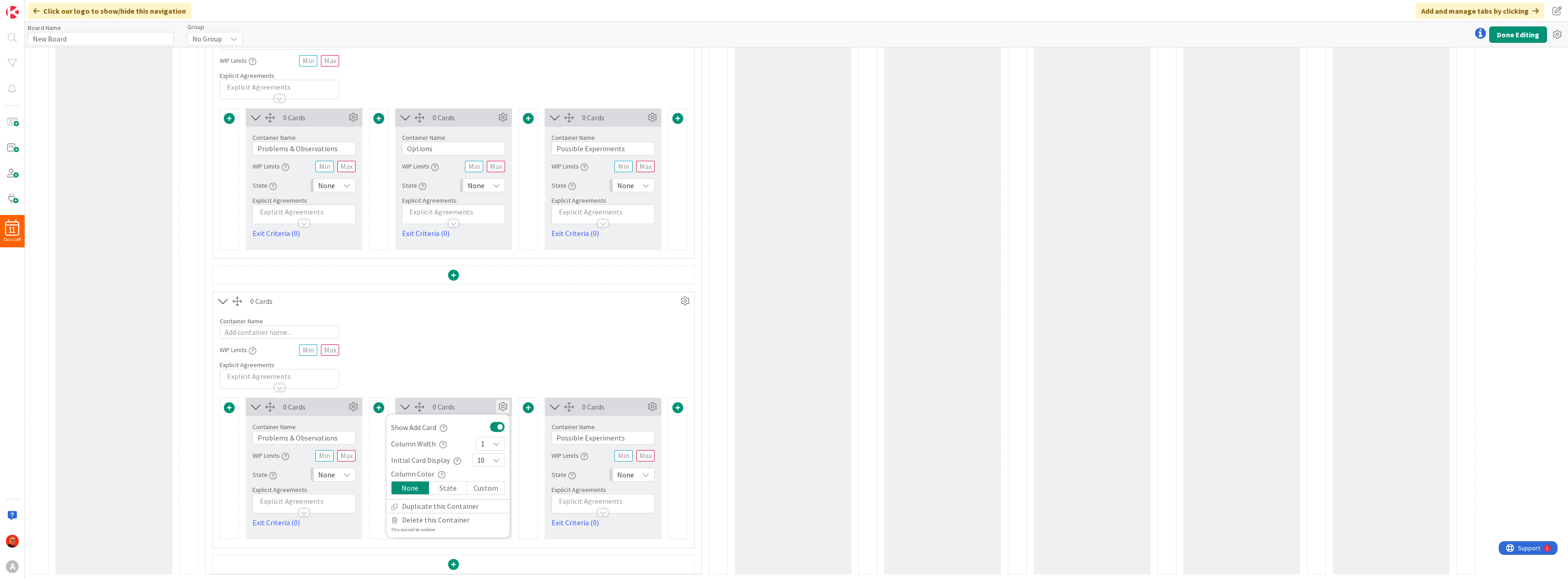
click at [494, 444] on icon at bounding box center [497, 444] width 8 height 8
click at [492, 310] on link "3" at bounding box center [490, 309] width 28 height 16
click at [686, 302] on icon at bounding box center [685, 301] width 14 height 14
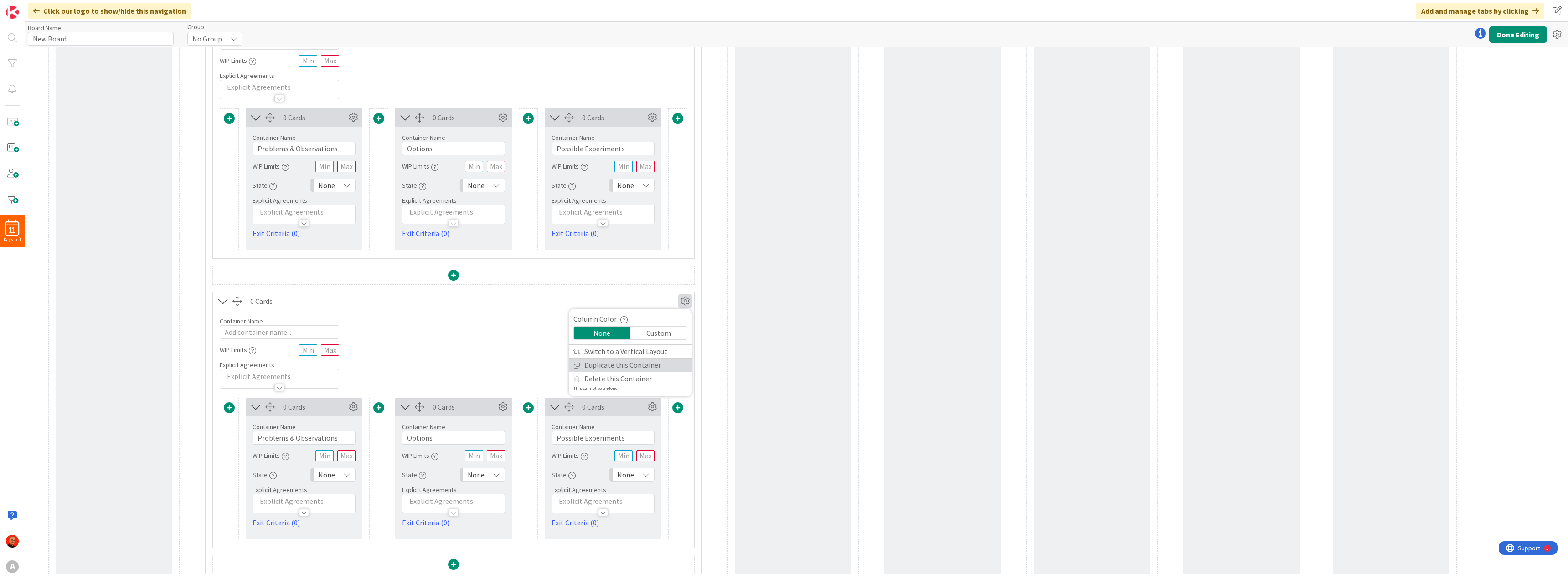
click at [624, 363] on link "Duplicate this Container" at bounding box center [630, 365] width 123 height 13
click at [1510, 36] on button "Done Editing" at bounding box center [1518, 34] width 58 height 16
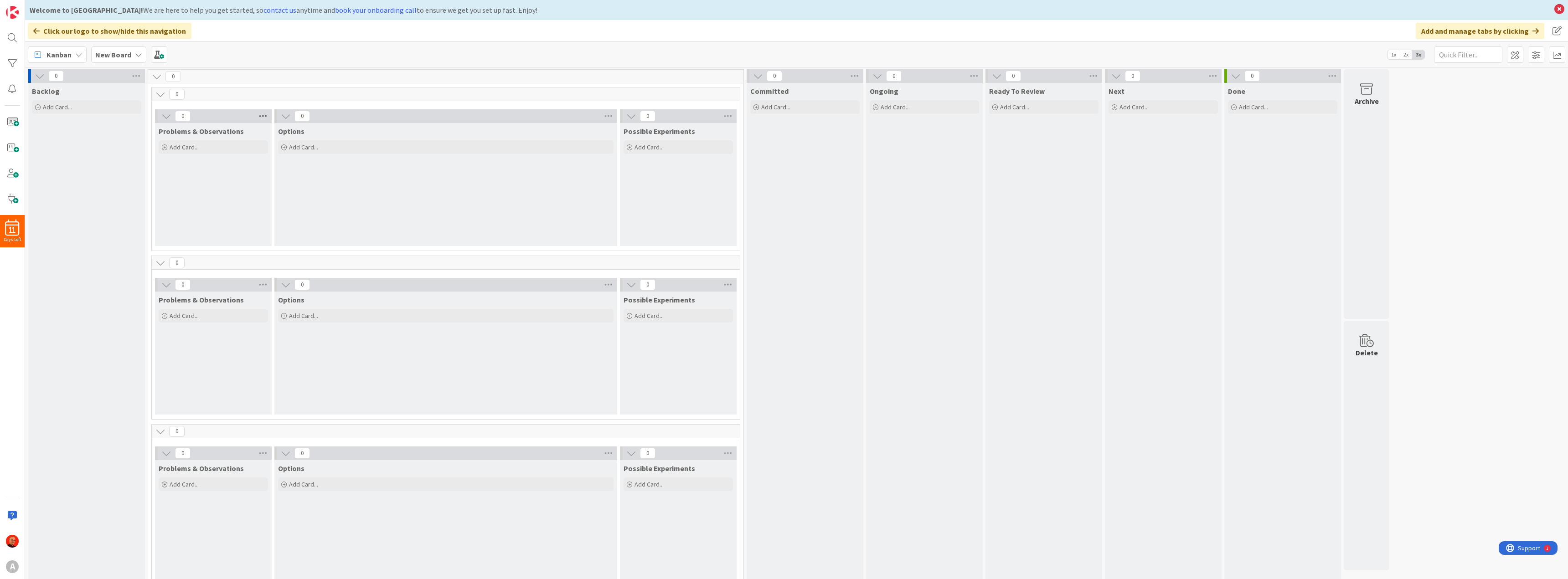
click at [263, 112] on icon at bounding box center [263, 116] width 12 height 14
click at [263, 113] on icon at bounding box center [263, 116] width 12 height 14
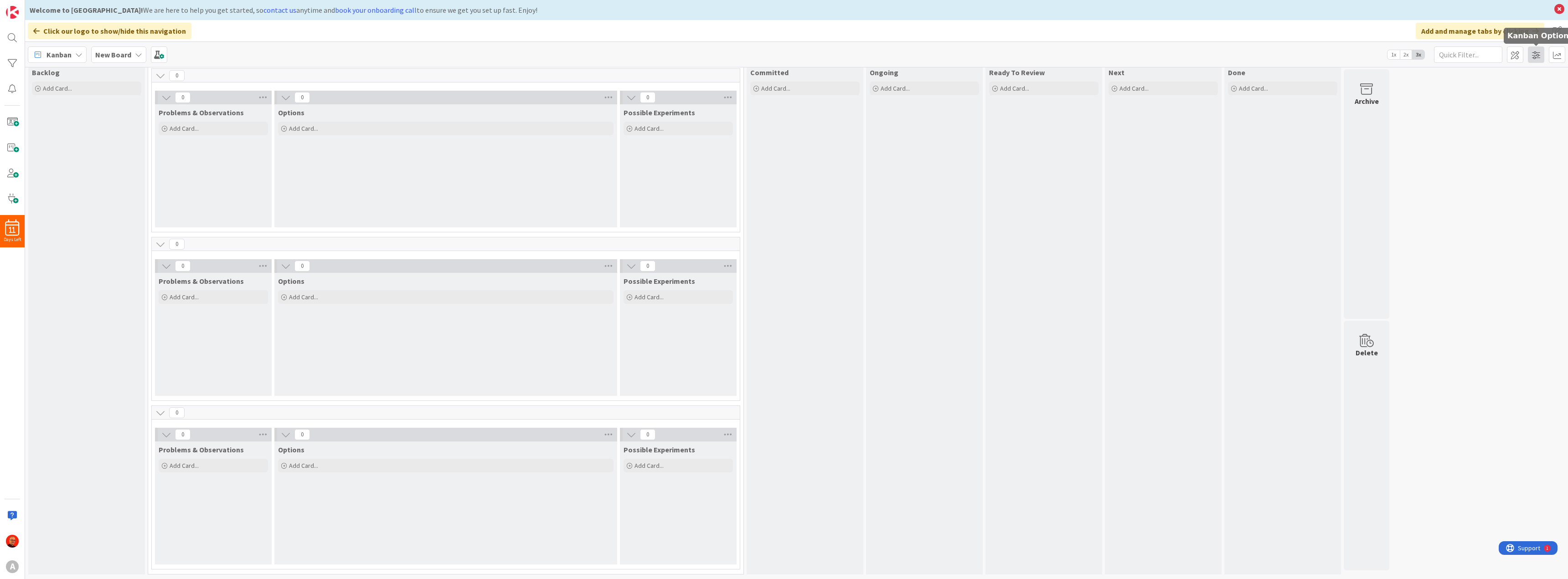
click at [1535, 60] on span at bounding box center [1536, 55] width 16 height 16
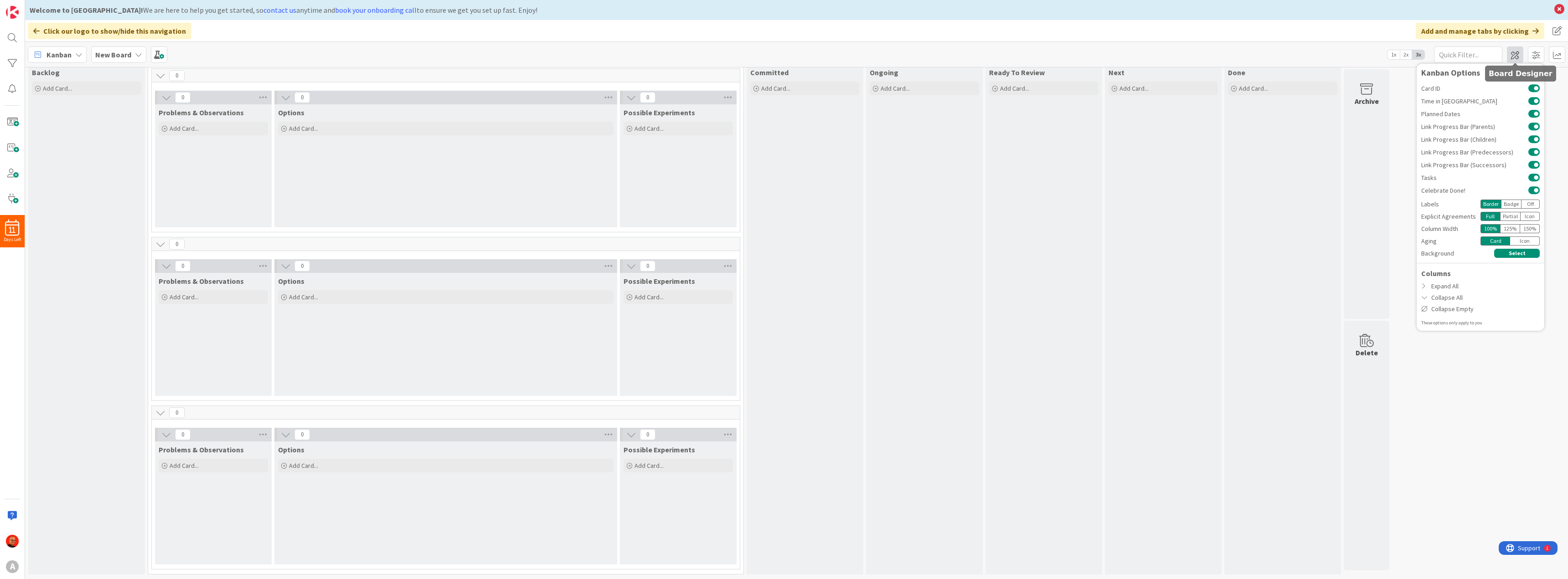
click at [1517, 56] on span at bounding box center [1515, 55] width 16 height 16
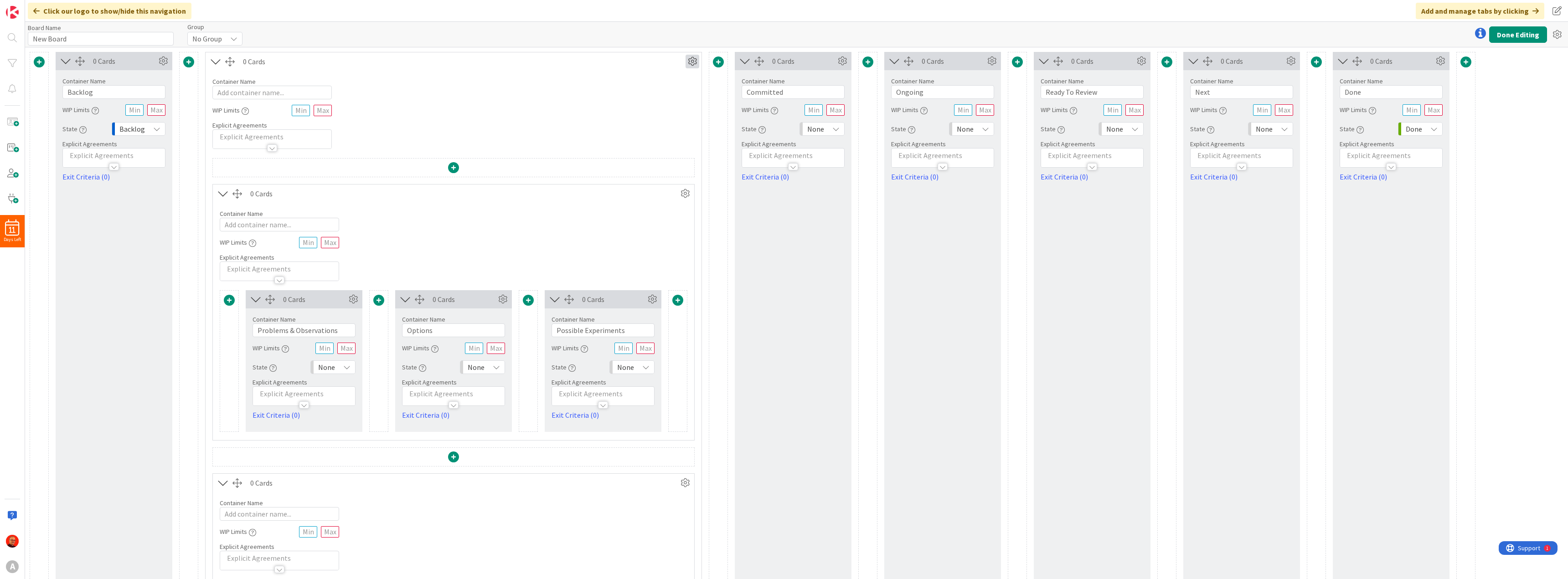
click at [692, 61] on icon at bounding box center [692, 61] width 14 height 14
click at [675, 93] on div "Custom" at bounding box center [666, 93] width 56 height 13
click at [657, 94] on div "Custom" at bounding box center [666, 93] width 56 height 13
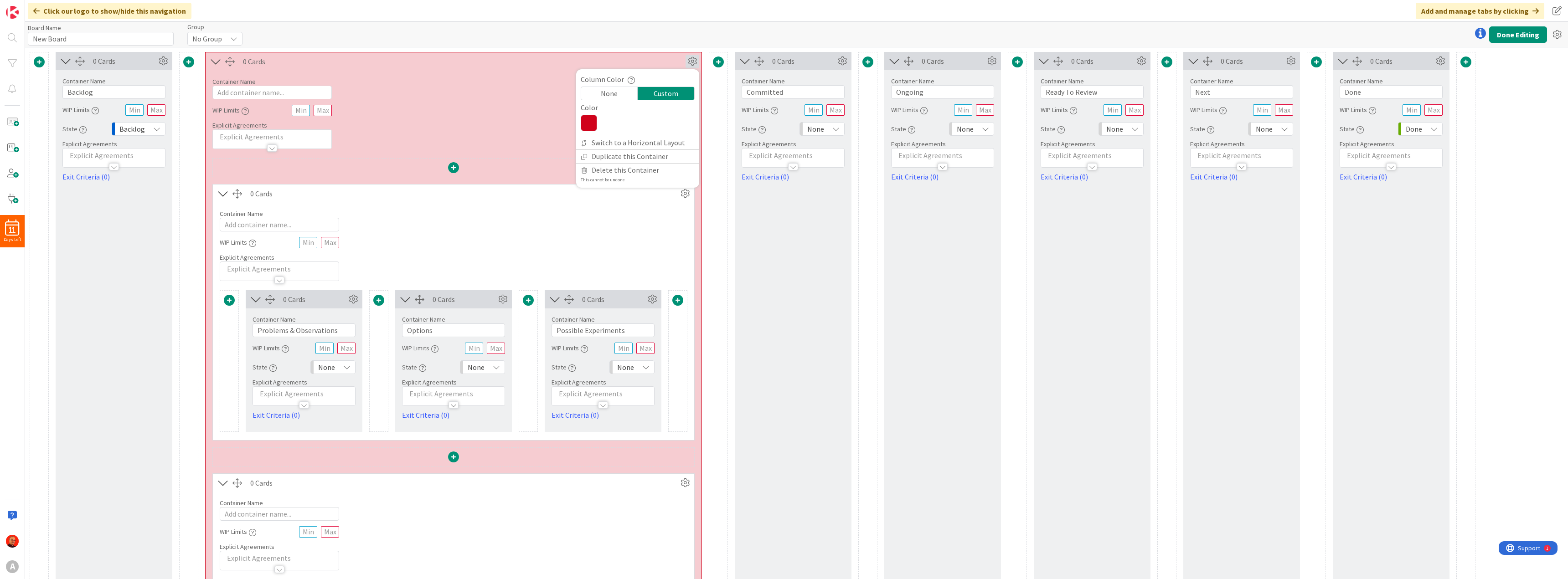
click at [615, 93] on div "None" at bounding box center [609, 93] width 56 height 13
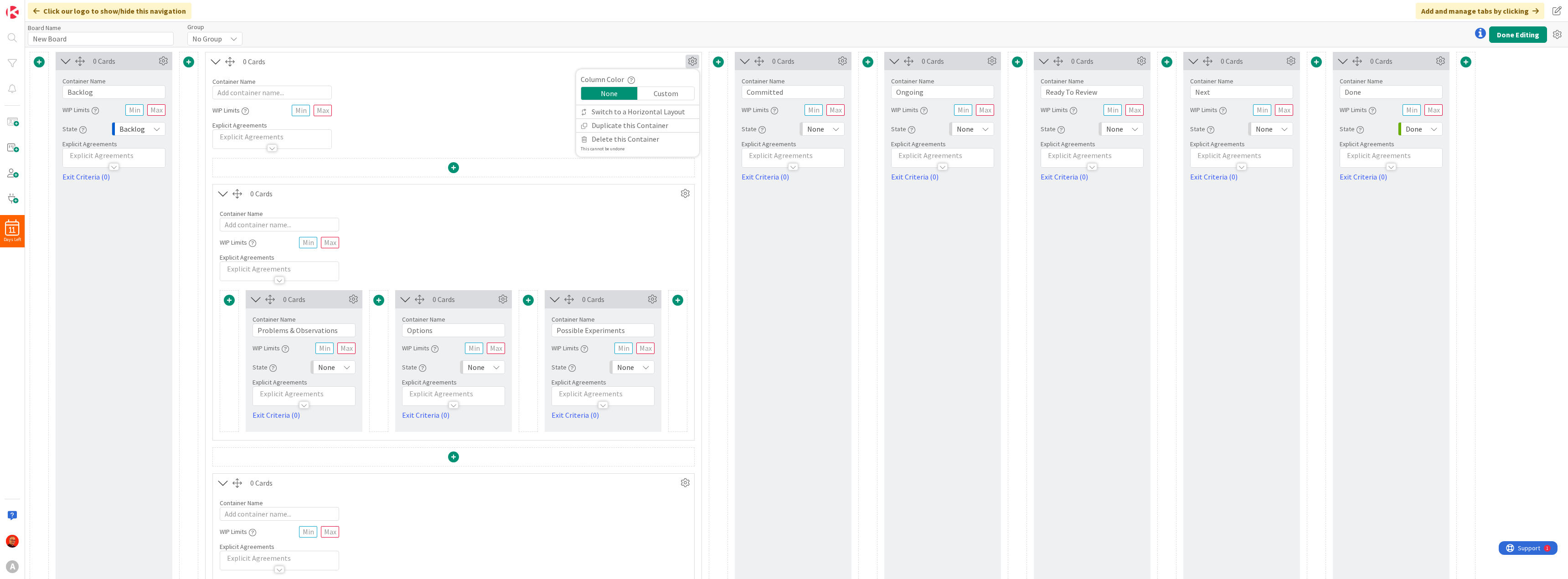
click at [762, 132] on icon "button" at bounding box center [762, 130] width 8 height 8
click at [827, 127] on div "None" at bounding box center [822, 129] width 45 height 14
click at [831, 196] on span "To Do" at bounding box center [861, 198] width 76 height 14
click at [981, 128] on div "None" at bounding box center [971, 129] width 45 height 14
click at [984, 208] on span "In Progress" at bounding box center [1011, 214] width 76 height 14
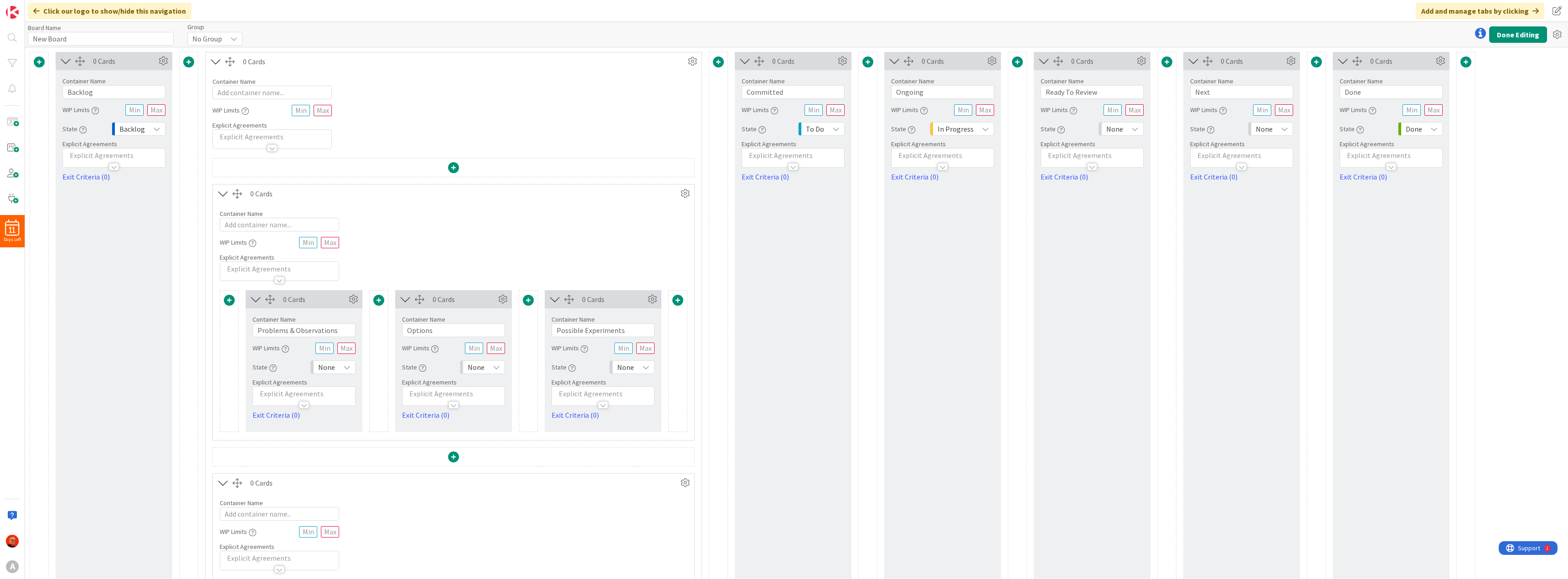
click at [1131, 131] on div "None" at bounding box center [1121, 129] width 45 height 14
click at [1145, 179] on span "Buffer" at bounding box center [1160, 182] width 76 height 14
click at [1270, 94] on input "Next" at bounding box center [1241, 92] width 103 height 14
click at [1271, 133] on span "None" at bounding box center [1264, 129] width 17 height 13
click at [1270, 215] on link "In Progress" at bounding box center [1300, 214] width 104 height 16
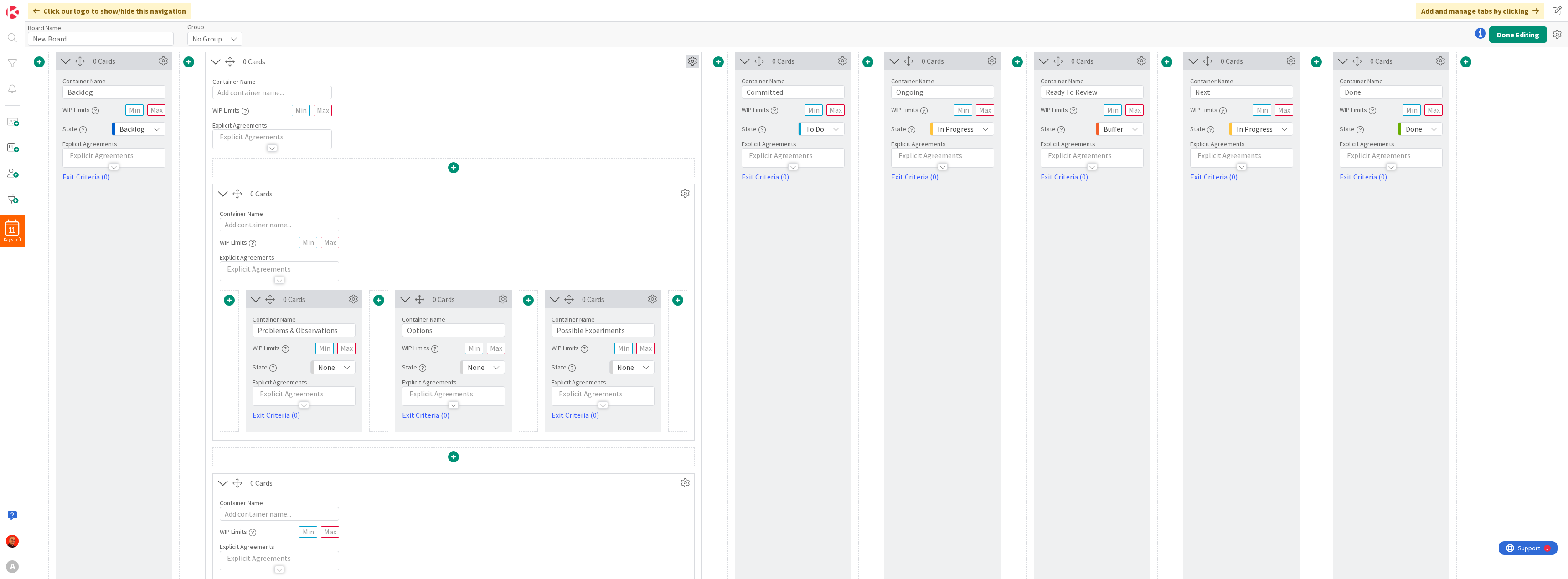
click at [693, 60] on icon at bounding box center [692, 61] width 14 height 14
click at [352, 300] on icon at bounding box center [353, 300] width 14 height 14
click at [349, 367] on icon at bounding box center [347, 367] width 8 height 8
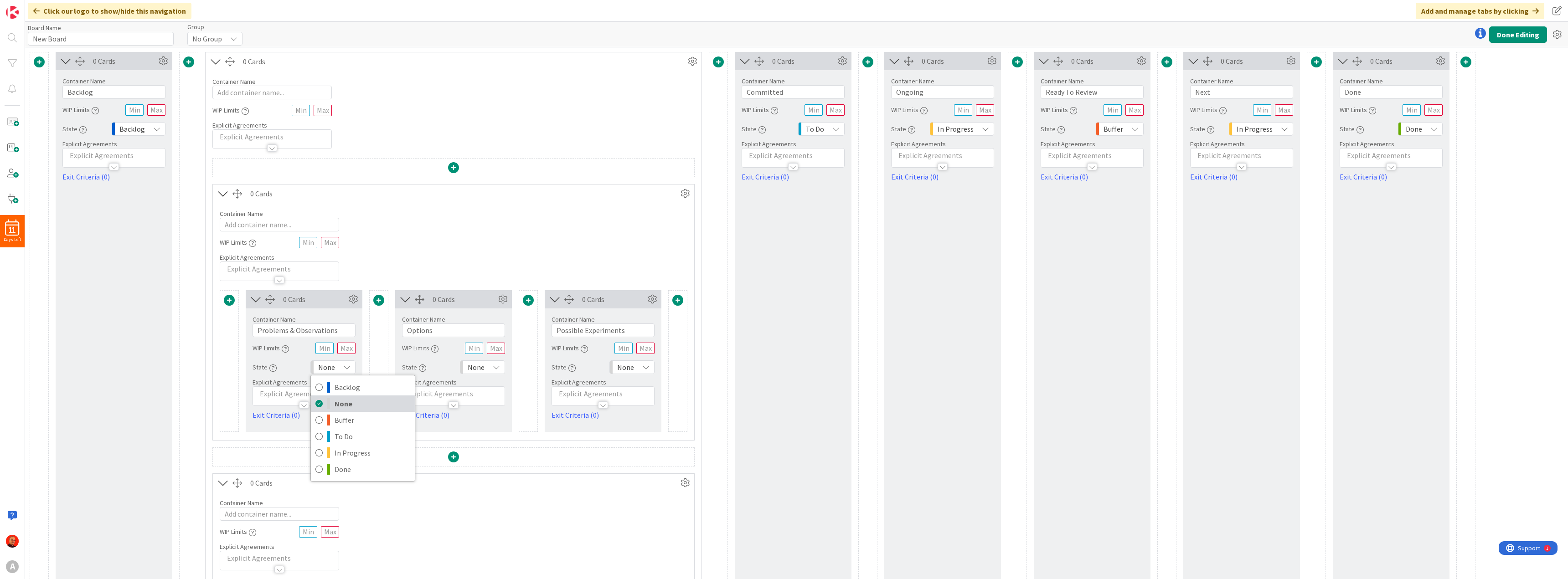
click at [345, 402] on span "None" at bounding box center [372, 404] width 76 height 14
click at [159, 59] on icon at bounding box center [163, 61] width 14 height 14
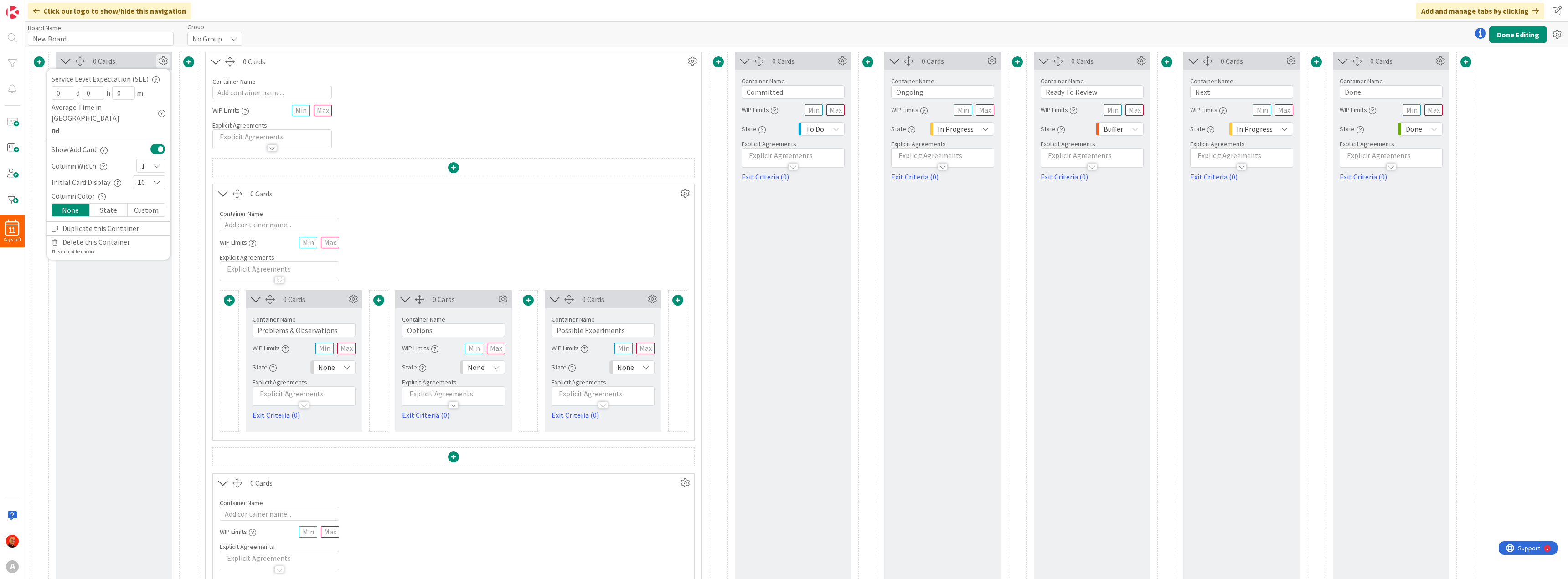
click at [159, 59] on icon at bounding box center [163, 61] width 14 height 14
drag, startPoint x: 103, startPoint y: 39, endPoint x: 26, endPoint y: 40, distance: 77.0
click at [26, 40] on div "Board Name 9 / 64 New Board Group No Group Done Editing" at bounding box center [796, 34] width 1543 height 25
type input "PopcornFlow"
click at [223, 35] on div "No Group" at bounding box center [215, 39] width 55 height 14
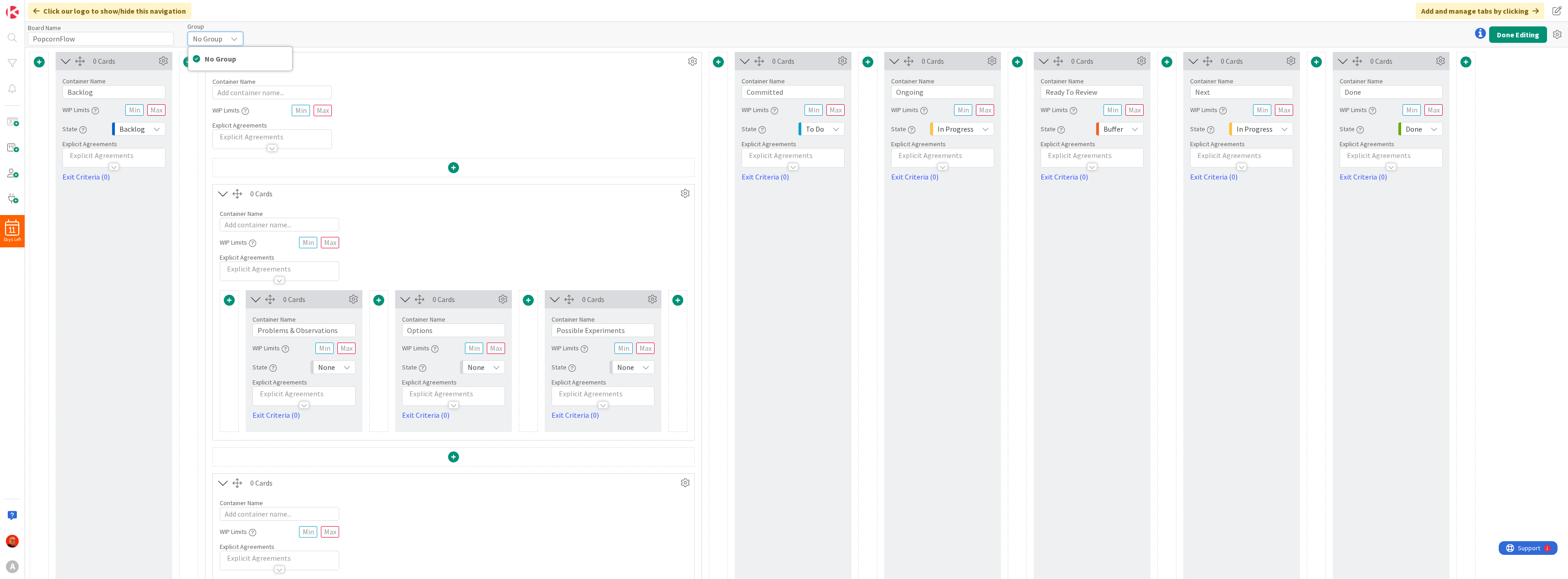
click at [223, 35] on div "No Group" at bounding box center [215, 39] width 55 height 14
click at [1509, 31] on button "Done Editing" at bounding box center [1518, 34] width 58 height 16
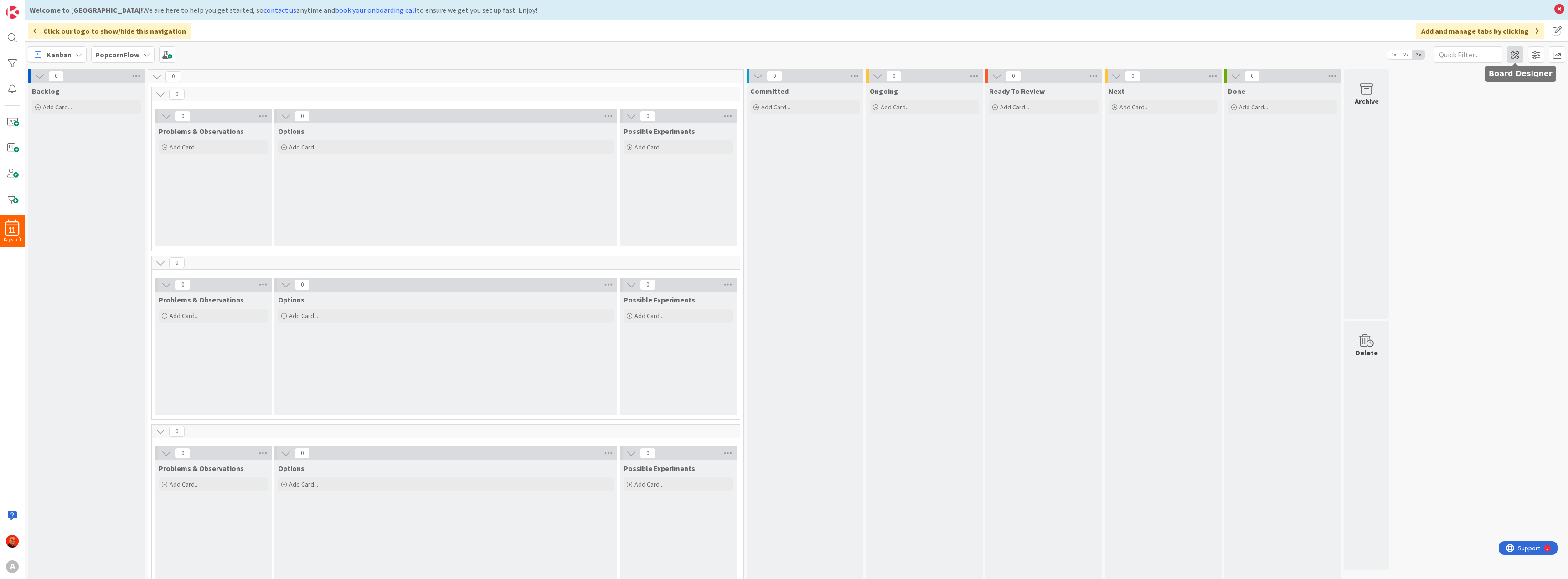
click at [1515, 58] on span at bounding box center [1515, 55] width 16 height 16
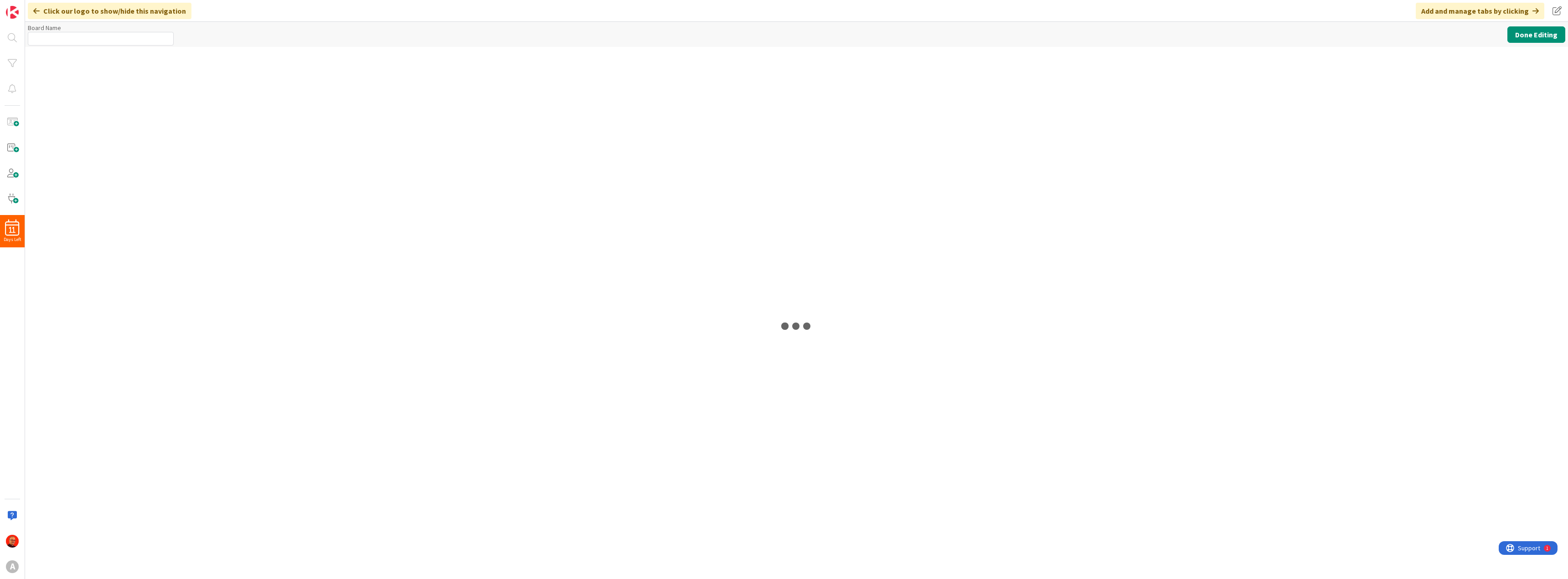
type input "PopcornFlow"
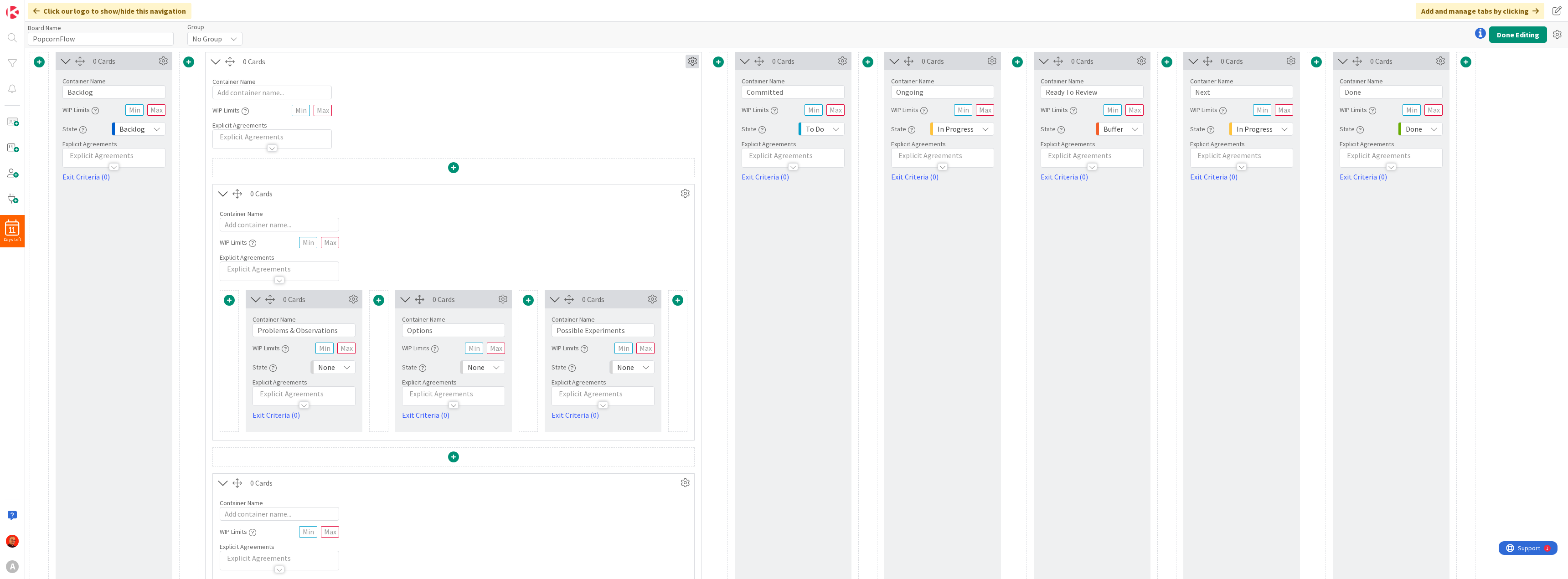
click at [689, 60] on icon at bounding box center [692, 61] width 14 height 14
click at [694, 61] on icon at bounding box center [692, 61] width 14 height 14
click at [476, 71] on div "Container Name 0 / 64 WIP Limits Explicit Agreements" at bounding box center [453, 110] width 496 height 78
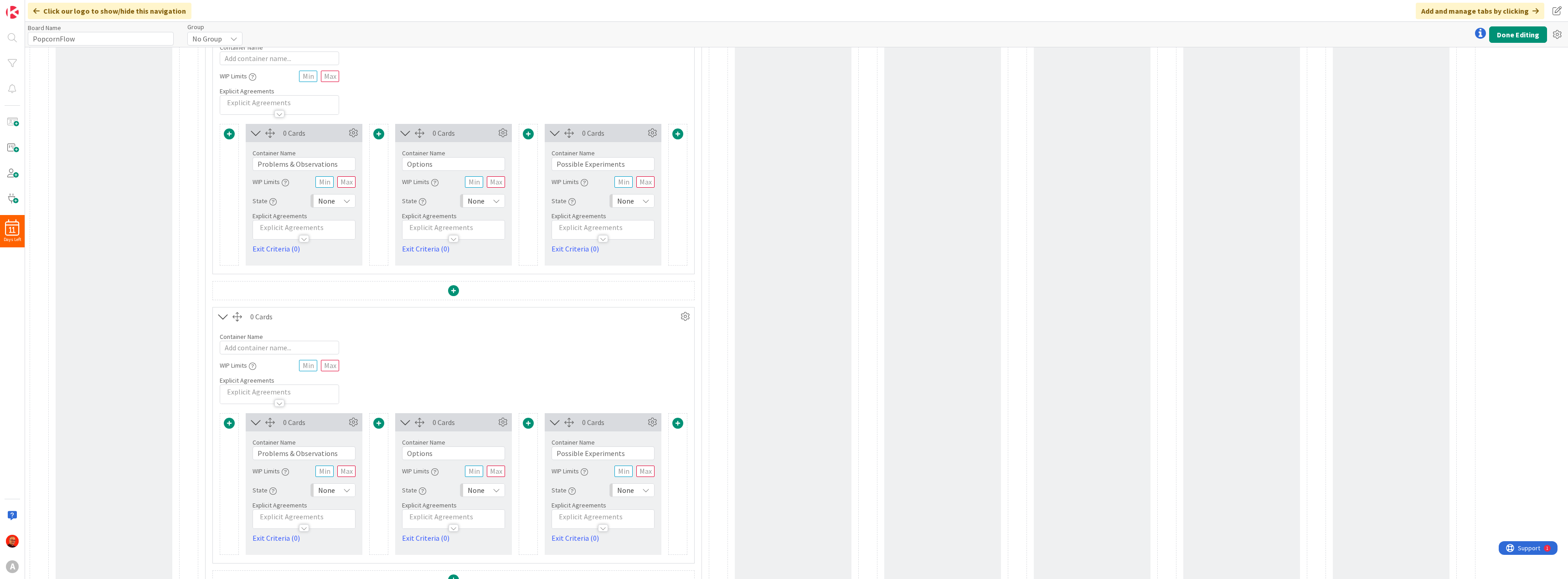
scroll to position [471, 0]
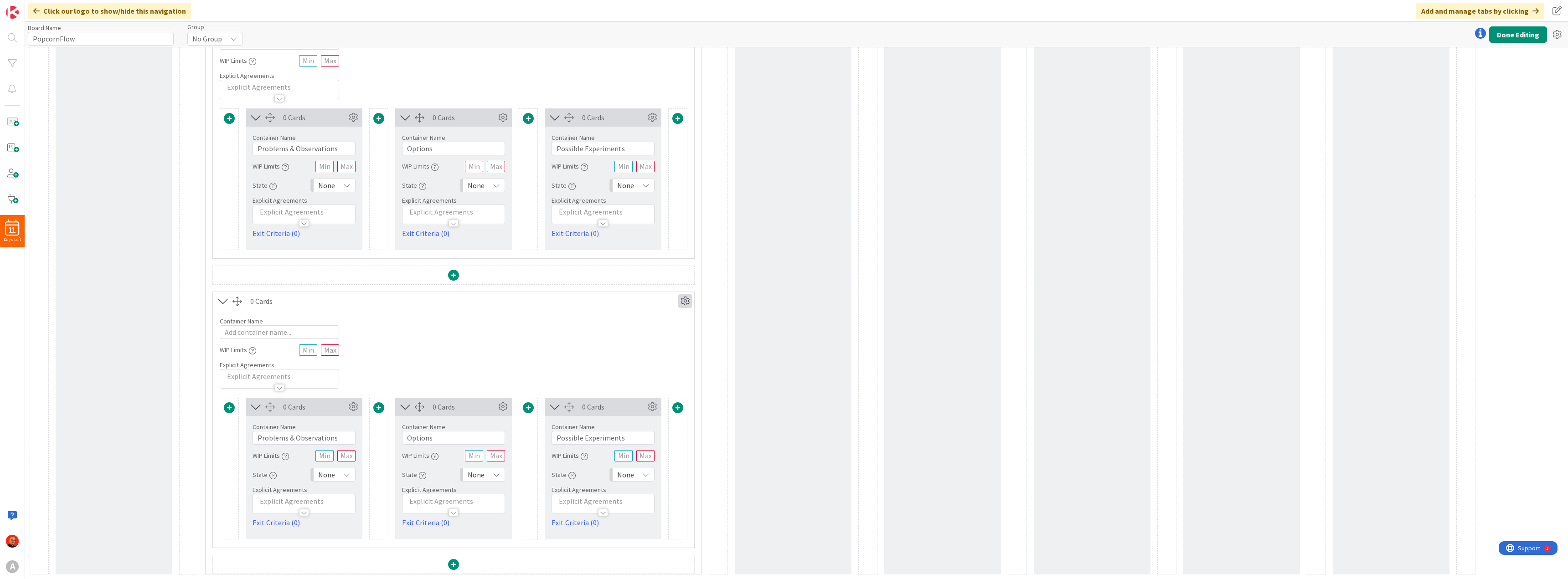
click at [685, 301] on icon at bounding box center [685, 301] width 14 height 14
click at [619, 365] on link "Duplicate this Container" at bounding box center [630, 365] width 123 height 13
click at [685, 305] on icon at bounding box center [685, 301] width 14 height 14
click at [614, 368] on link "Duplicate this Container" at bounding box center [630, 365] width 123 height 13
click at [687, 305] on icon at bounding box center [685, 301] width 14 height 14
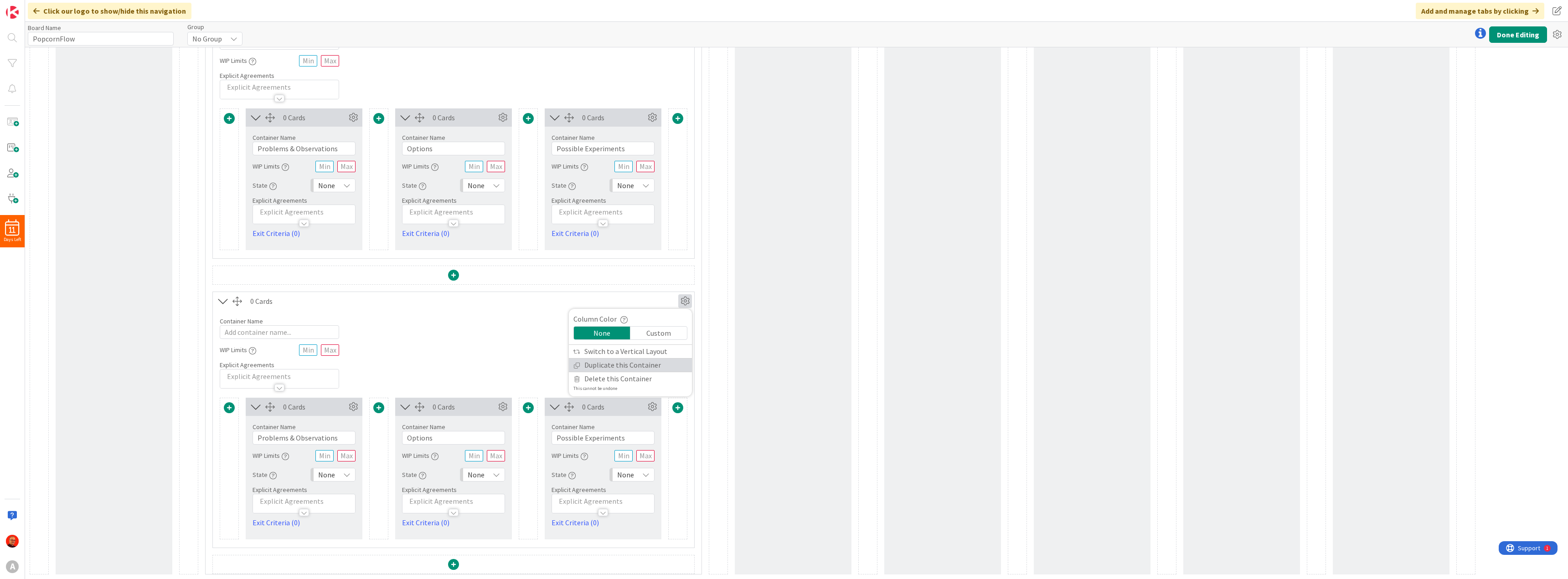
click at [629, 366] on link "Duplicate this Container" at bounding box center [630, 365] width 123 height 13
click at [685, 298] on icon at bounding box center [685, 301] width 14 height 14
click at [607, 365] on link "Duplicate this Container" at bounding box center [630, 365] width 123 height 13
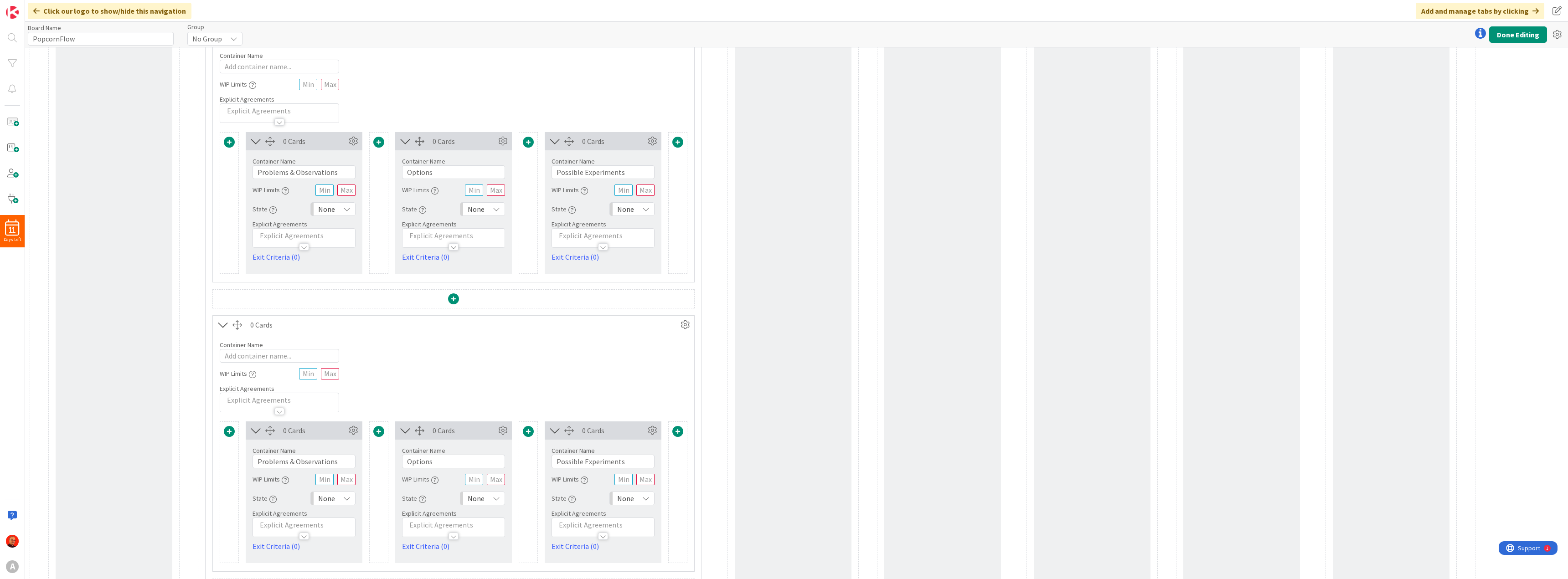
scroll to position [154, 0]
click at [681, 326] on icon at bounding box center [685, 328] width 14 height 14
click at [609, 389] on link "Duplicate this Container" at bounding box center [630, 392] width 123 height 13
click at [684, 331] on icon at bounding box center [685, 328] width 14 height 14
click at [609, 392] on link "Duplicate this Container" at bounding box center [630, 392] width 123 height 13
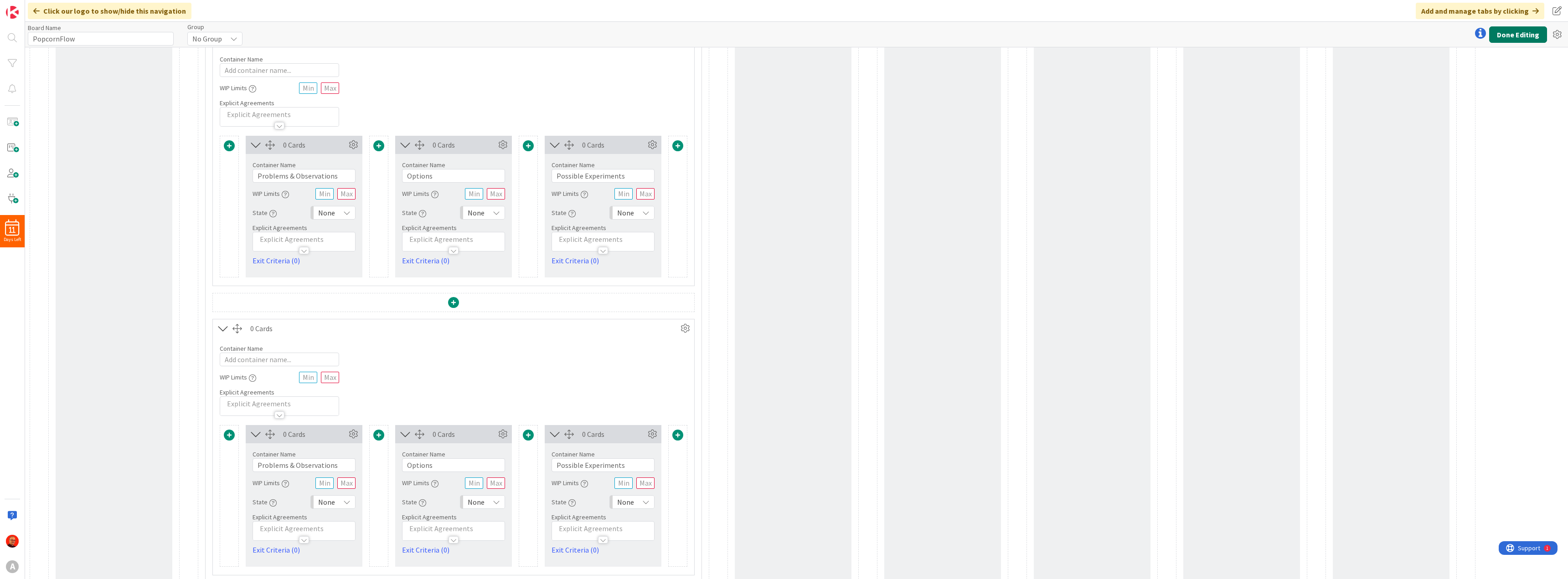
click at [1522, 38] on button "Done Editing" at bounding box center [1518, 34] width 58 height 16
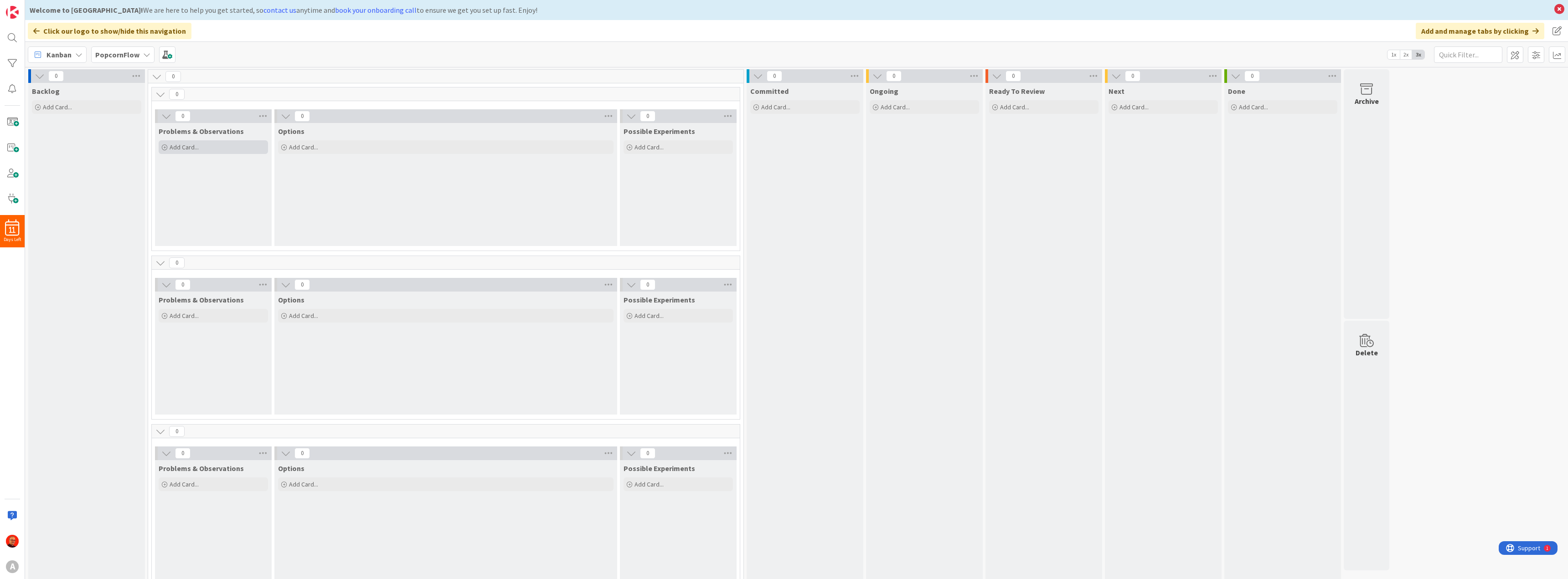
click at [189, 150] on span "Add Card..." at bounding box center [184, 147] width 29 height 8
type textarea "x"
type textarea "P"
type textarea "x"
type textarea "Pr"
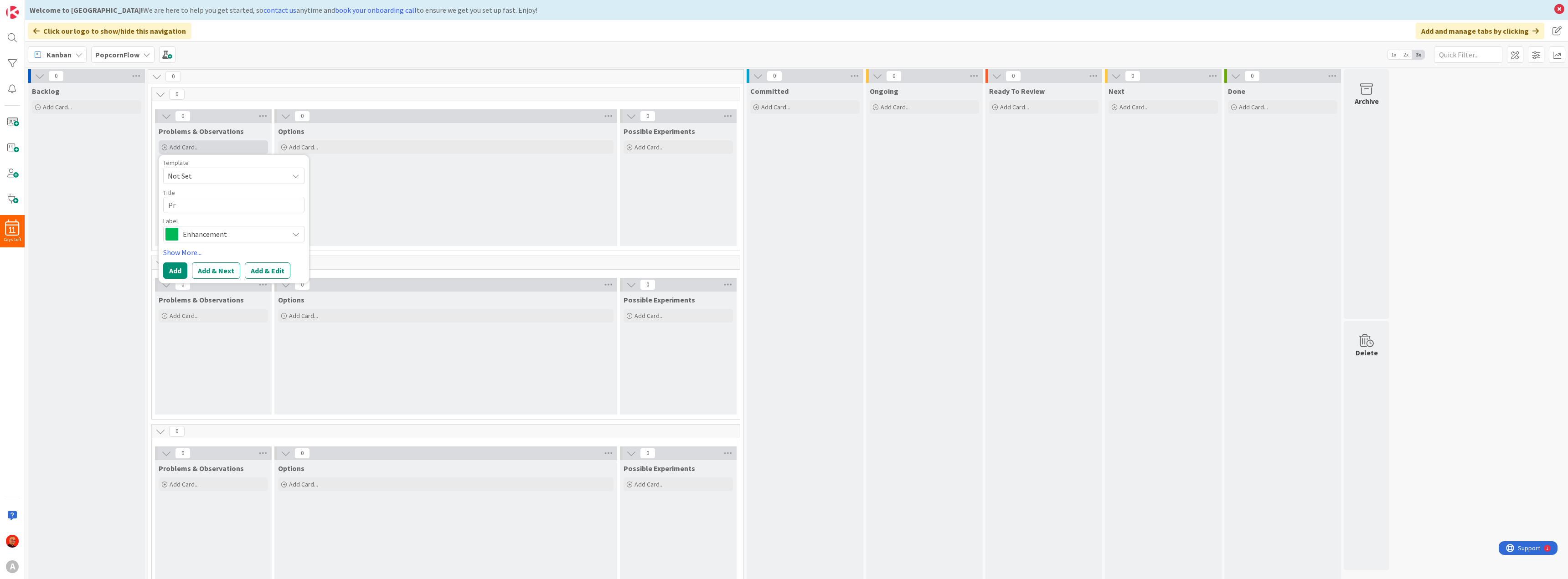
type textarea "x"
type textarea "Pre"
type textarea "x"
type textarea "Prep"
type textarea "x"
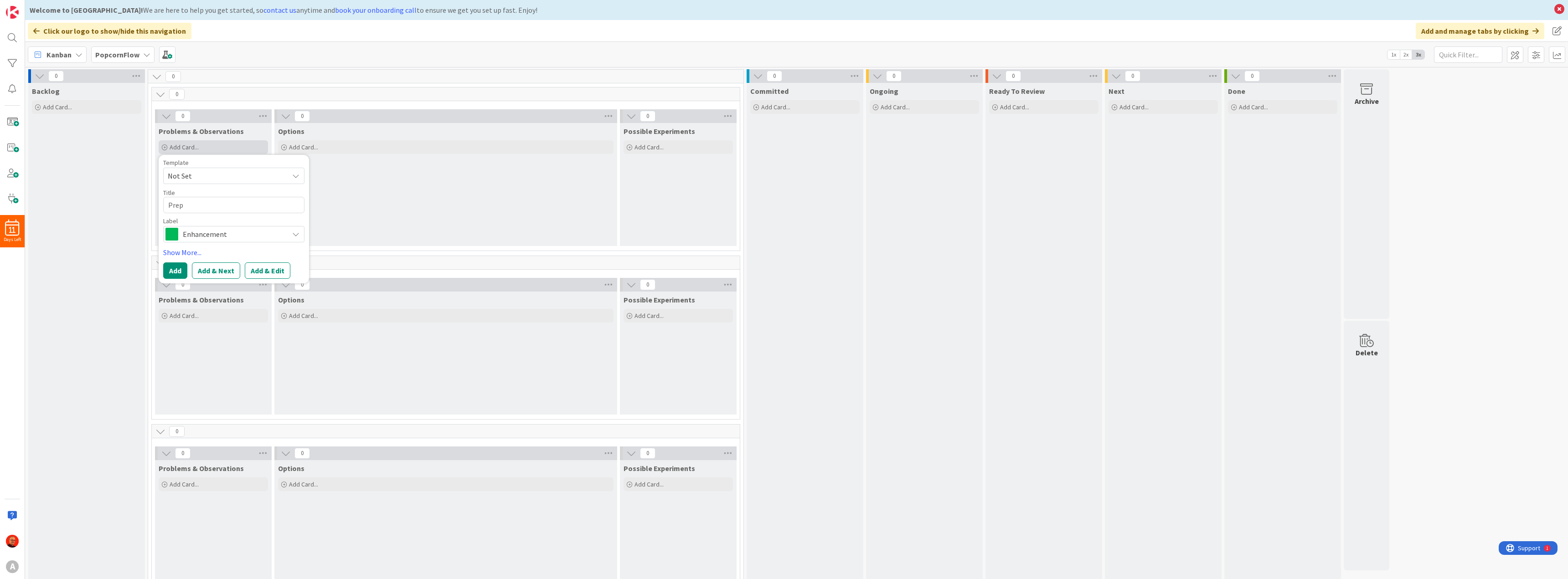
type textarea "Prepa"
type textarea "x"
type textarea "Prepar"
type textarea "x"
type textarea "Prepare"
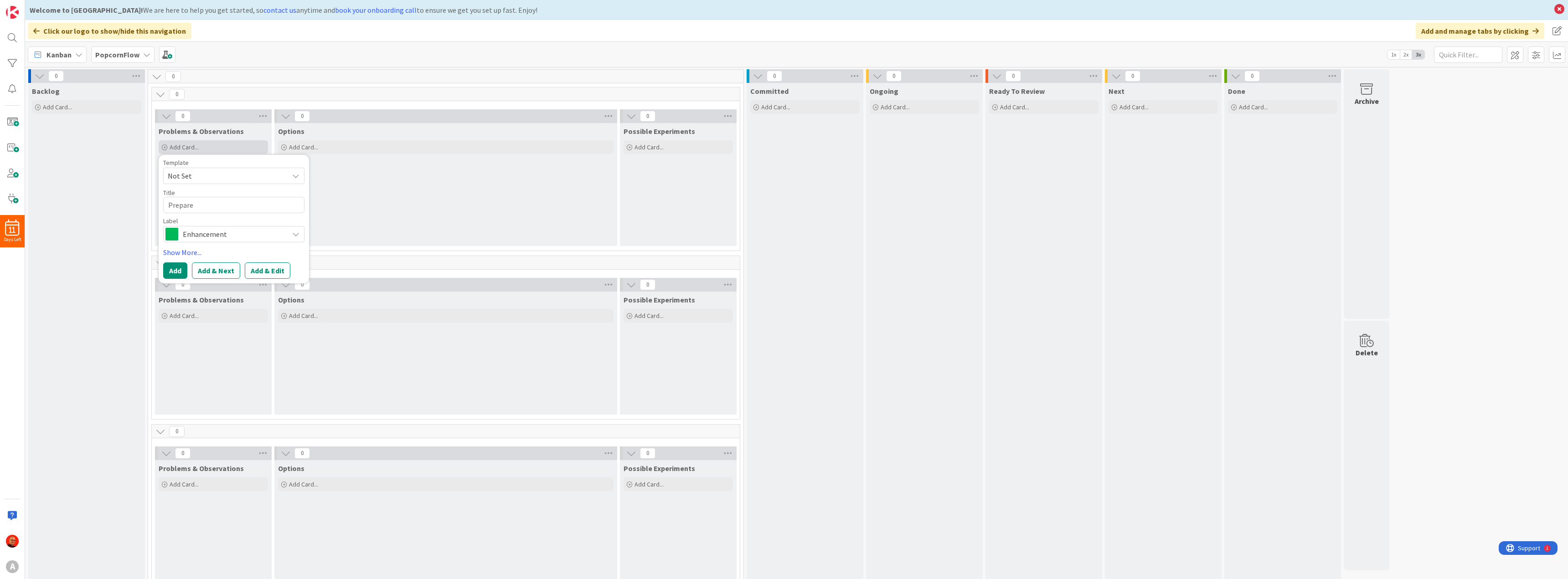
type textarea "x"
type textarea "Prepare"
type textarea "x"
type textarea "Prepare f"
type textarea "x"
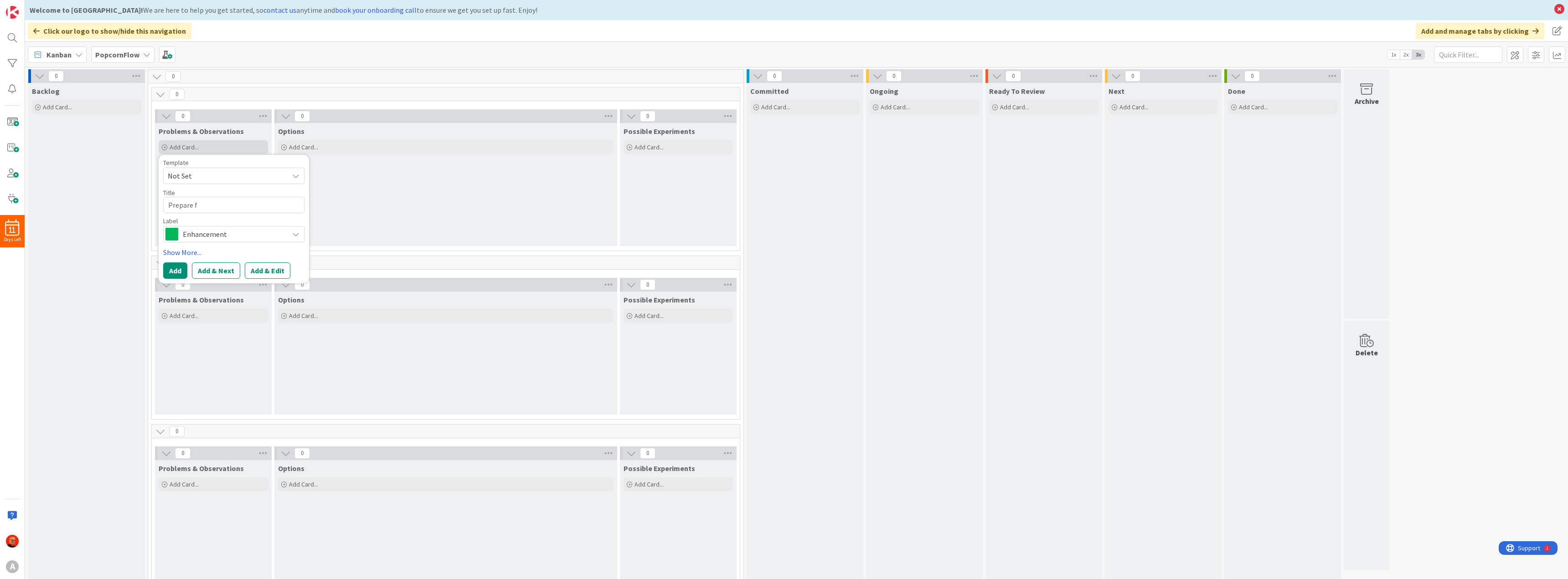
type textarea "Prepare fo"
type textarea "x"
type textarea "Prepare for"
type textarea "x"
type textarea "Prepare for"
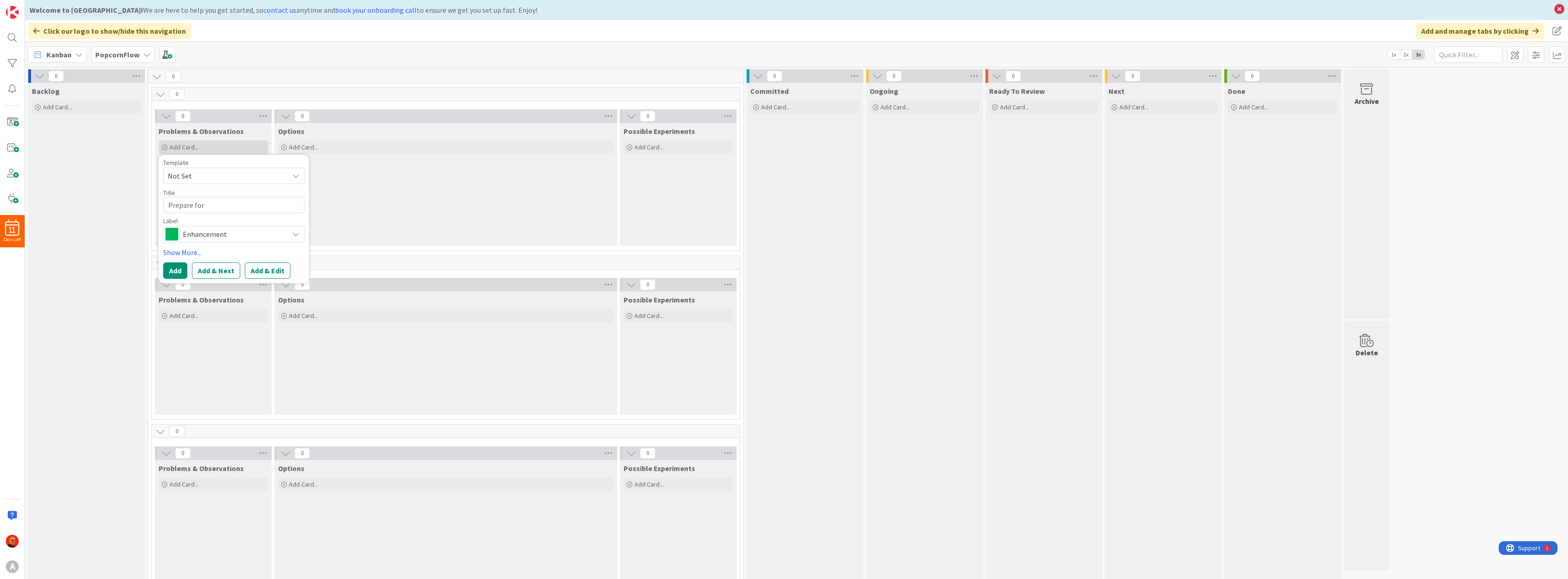
type textarea "x"
type textarea "Prepare for W"
type textarea "x"
type textarea "Prepare for Wa"
type textarea "x"
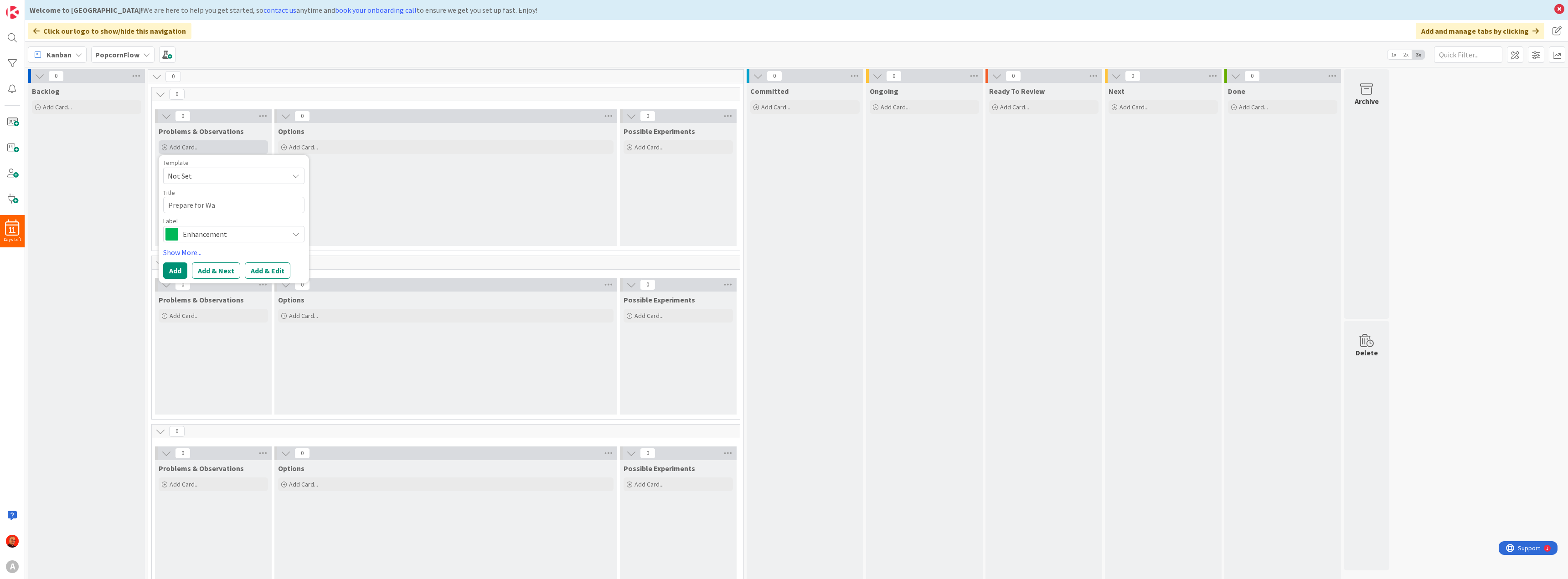
type textarea "Prepare for Wav"
type textarea "x"
type textarea "Prepare for Wave"
type textarea "x"
type textarea "Prepare for Wave"
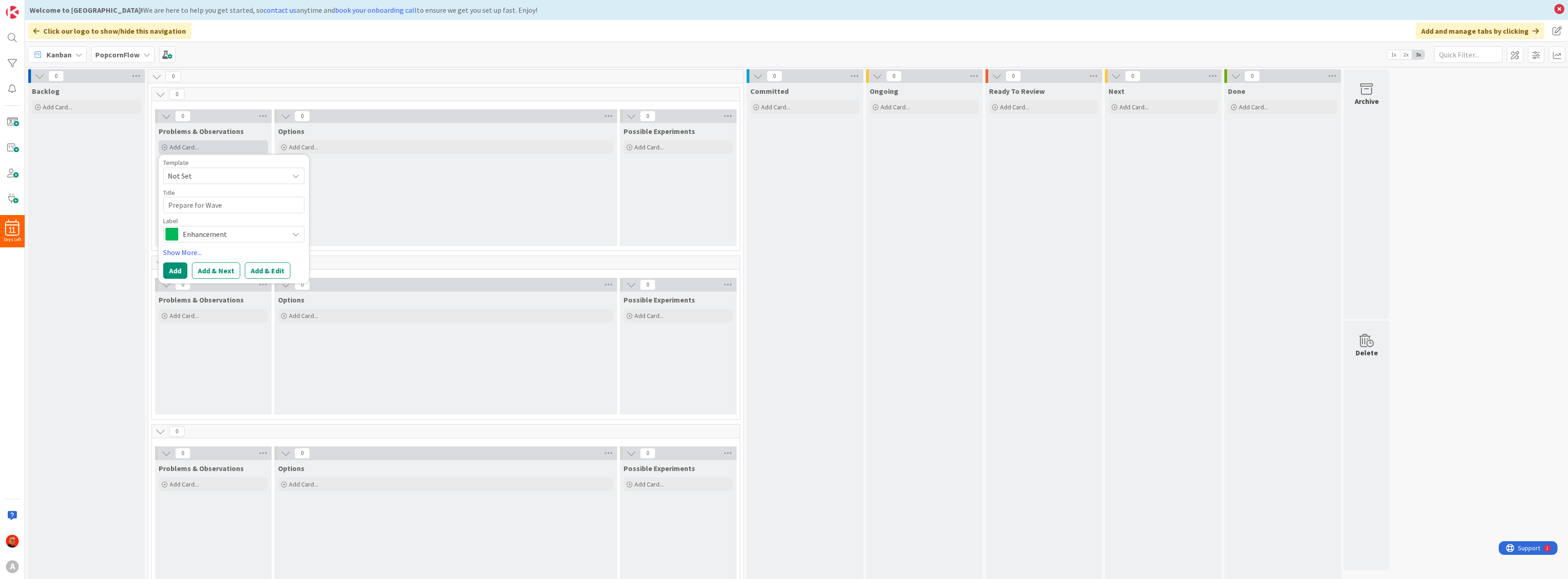
type textarea "x"
type textarea "Prepare for Wave 4"
click at [176, 274] on button "Add" at bounding box center [175, 271] width 24 height 16
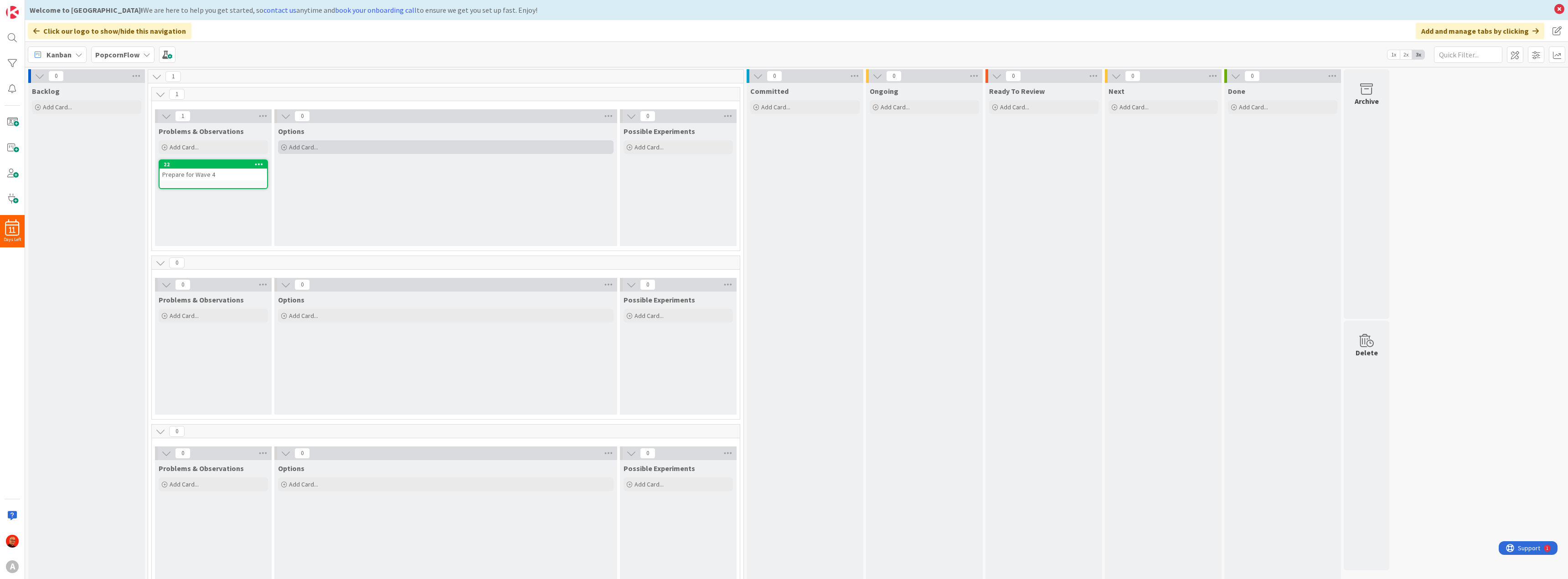
click at [296, 149] on span "Add Card..." at bounding box center [303, 147] width 29 height 8
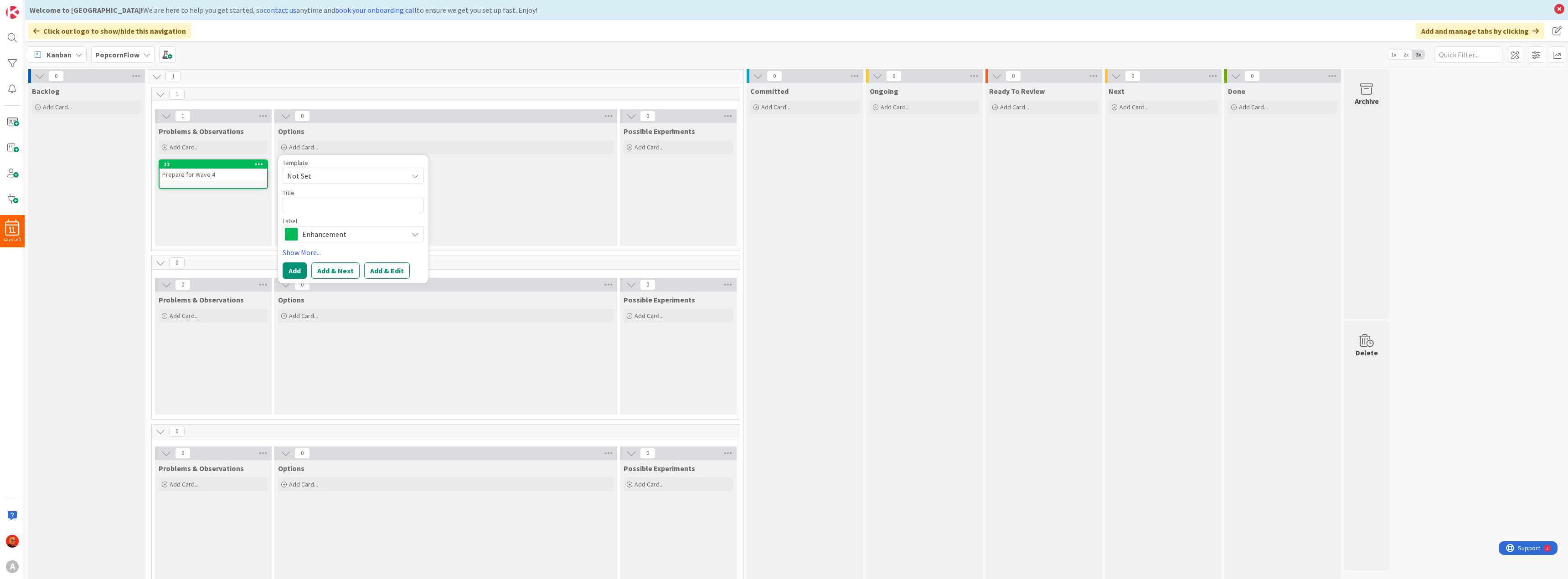
click at [331, 234] on span "Enhancement" at bounding box center [352, 234] width 101 height 13
click at [323, 172] on span "Not Set" at bounding box center [344, 175] width 114 height 12
click at [324, 177] on span "Not Set" at bounding box center [344, 175] width 114 height 12
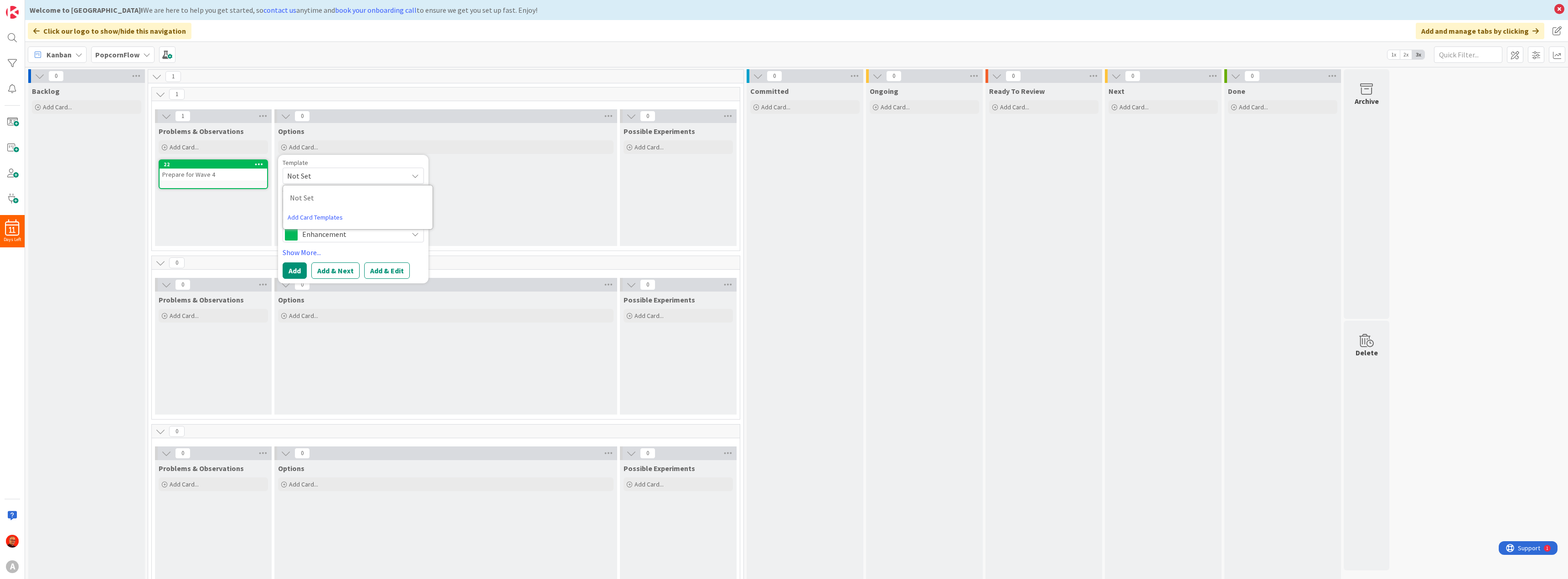
click at [323, 216] on link "Add Card Templates" at bounding box center [315, 217] width 64 height 16
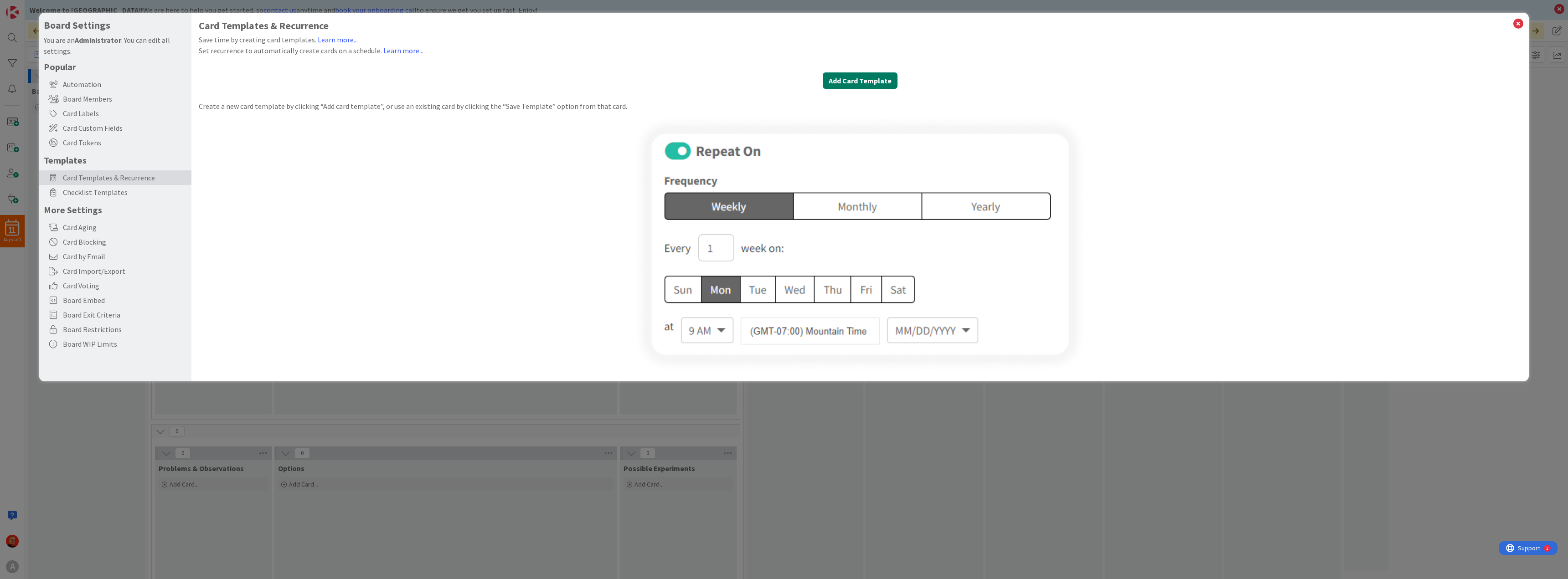
click at [866, 78] on button "Add Card Template" at bounding box center [860, 81] width 75 height 16
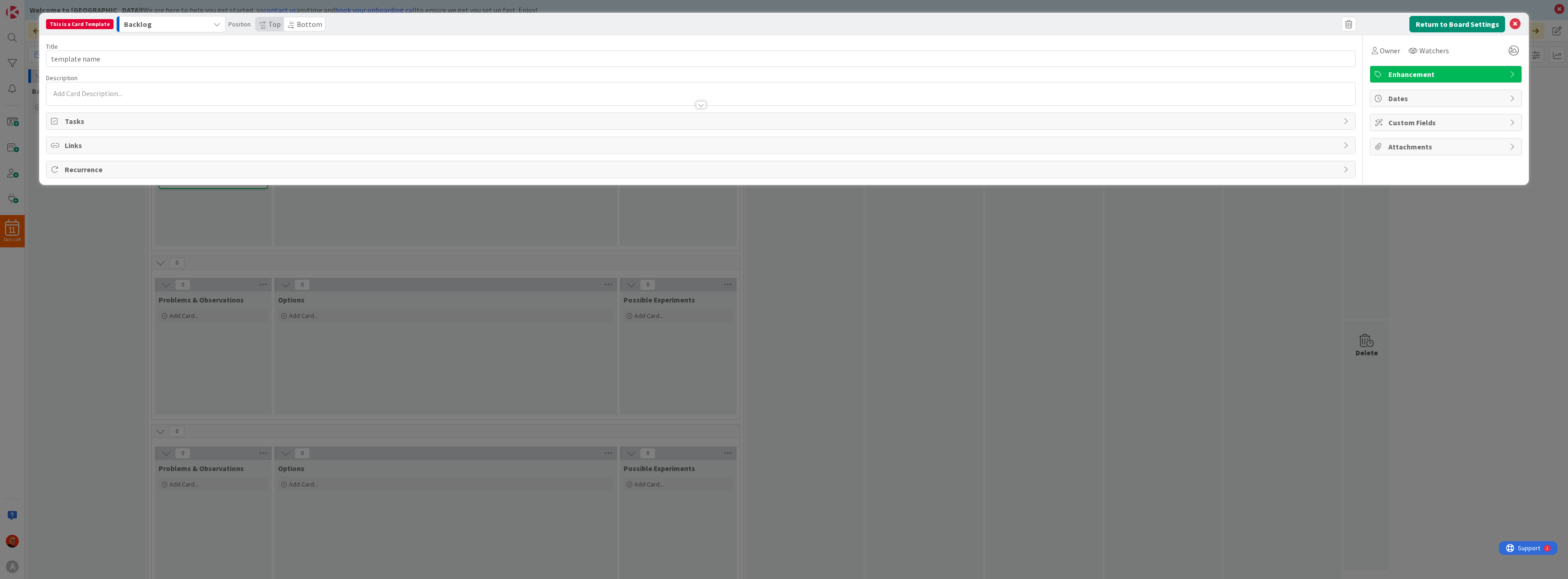
click at [1512, 74] on icon at bounding box center [1513, 75] width 8 height 8
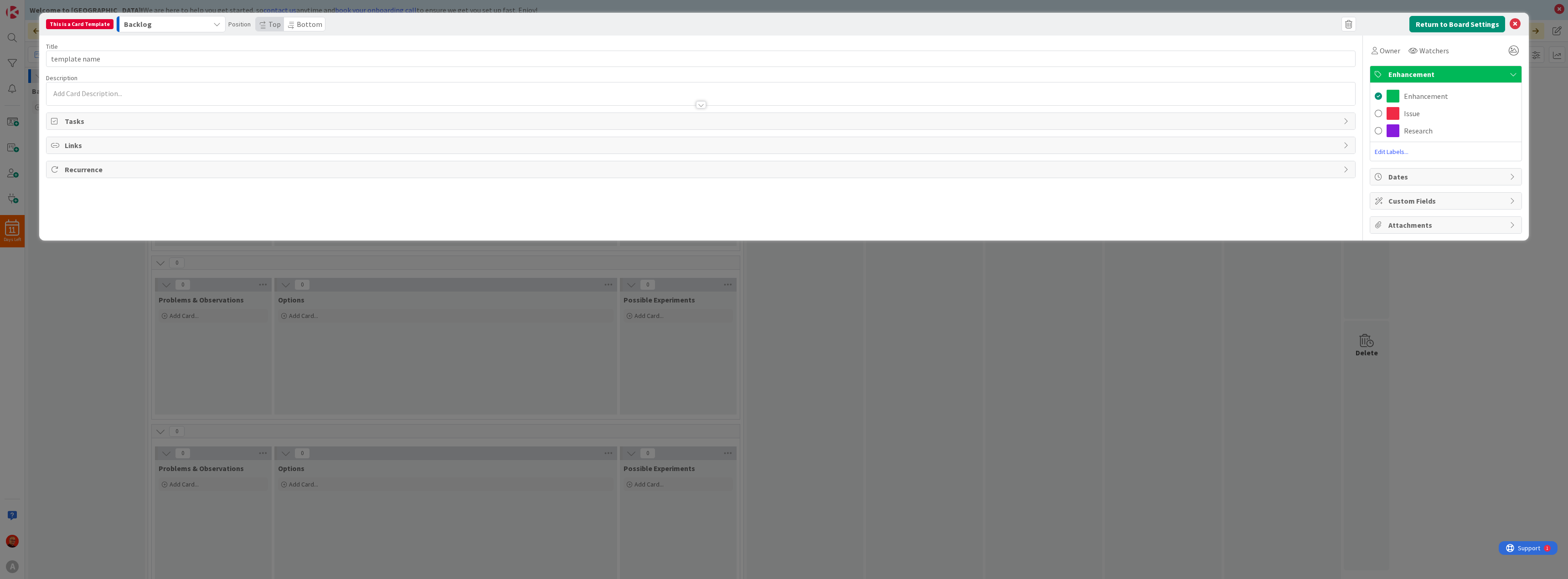
click at [1392, 151] on span "Edit Labels..." at bounding box center [1445, 152] width 151 height 9
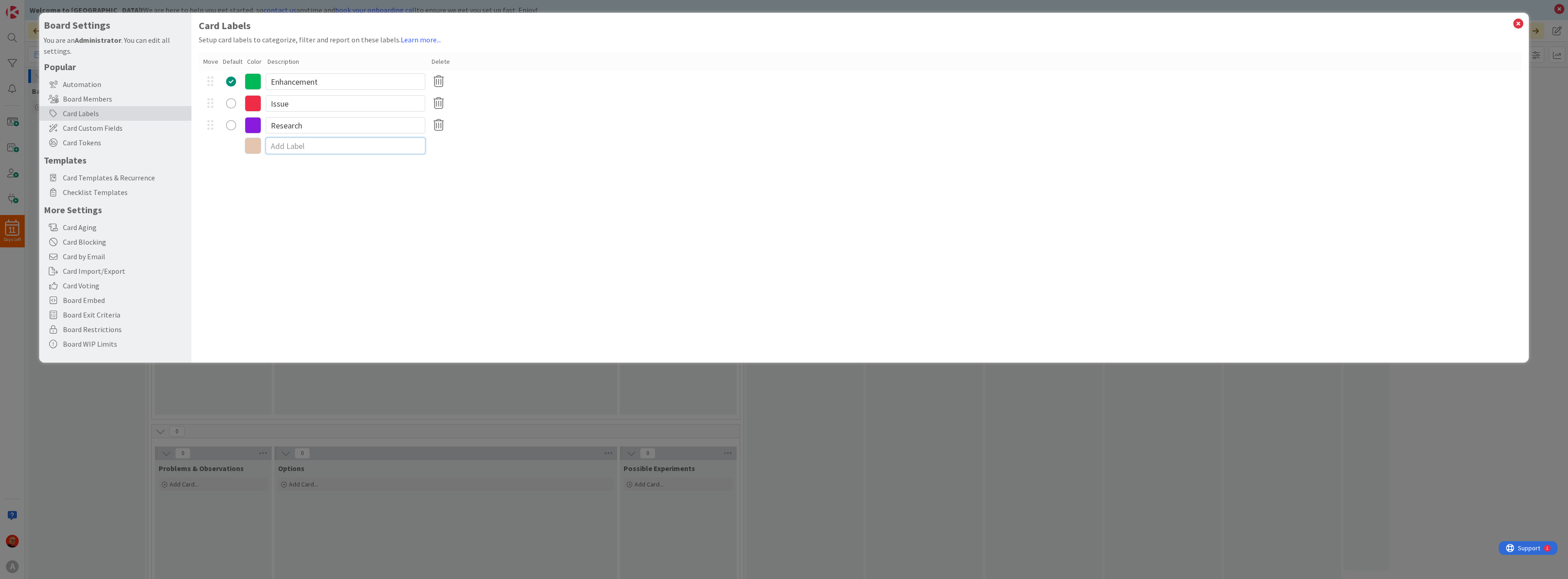
click at [340, 148] on input at bounding box center [345, 146] width 159 height 16
type input "Experiment"
drag, startPoint x: 331, startPoint y: 81, endPoint x: 261, endPoint y: 76, distance: 70.2
click at [261, 76] on div "Enhancement" at bounding box center [860, 81] width 1323 height 22
type input "Problem"
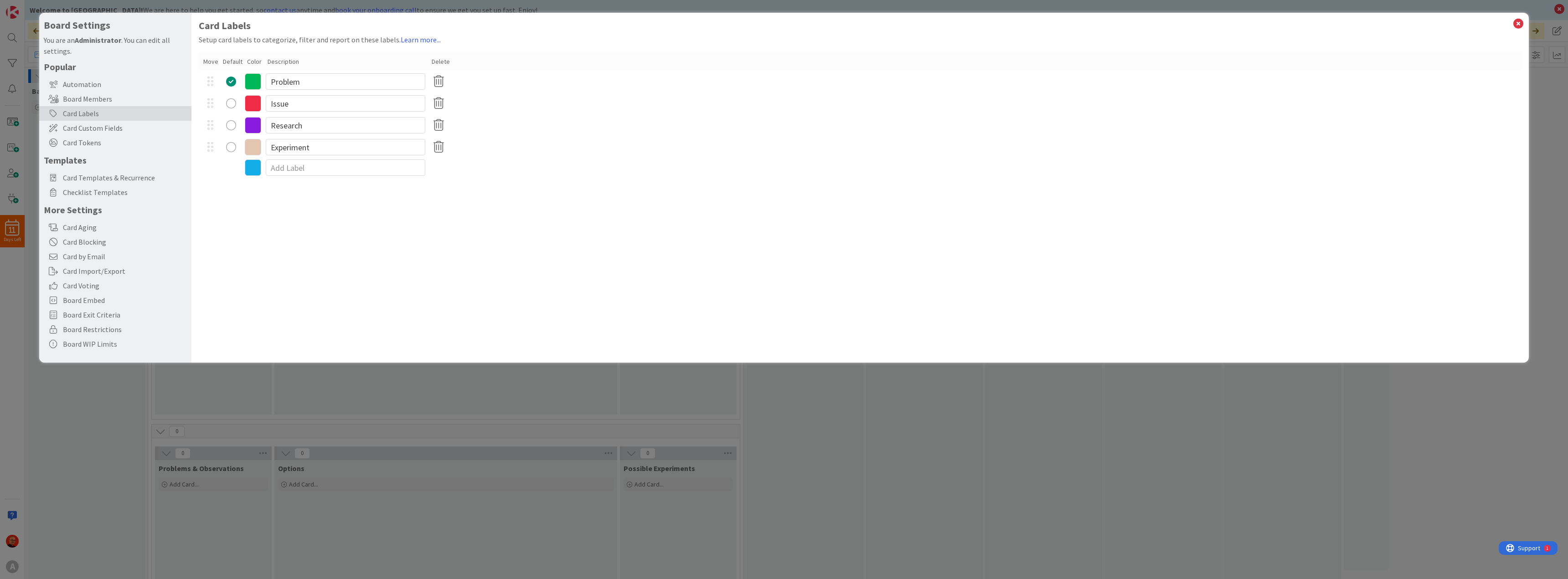
click at [250, 80] on icon at bounding box center [253, 81] width 16 height 16
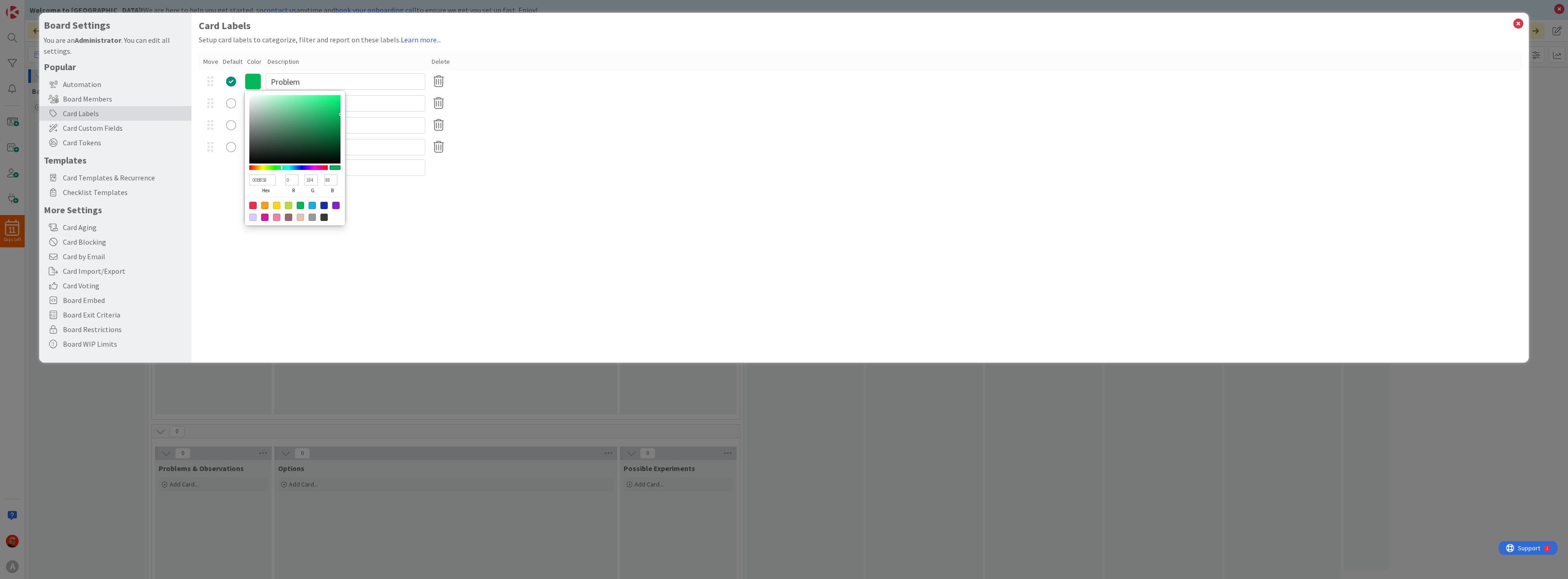
click at [251, 204] on div at bounding box center [253, 206] width 8 height 8
type input "F02B46"
type input "240"
type input "43"
type input "70"
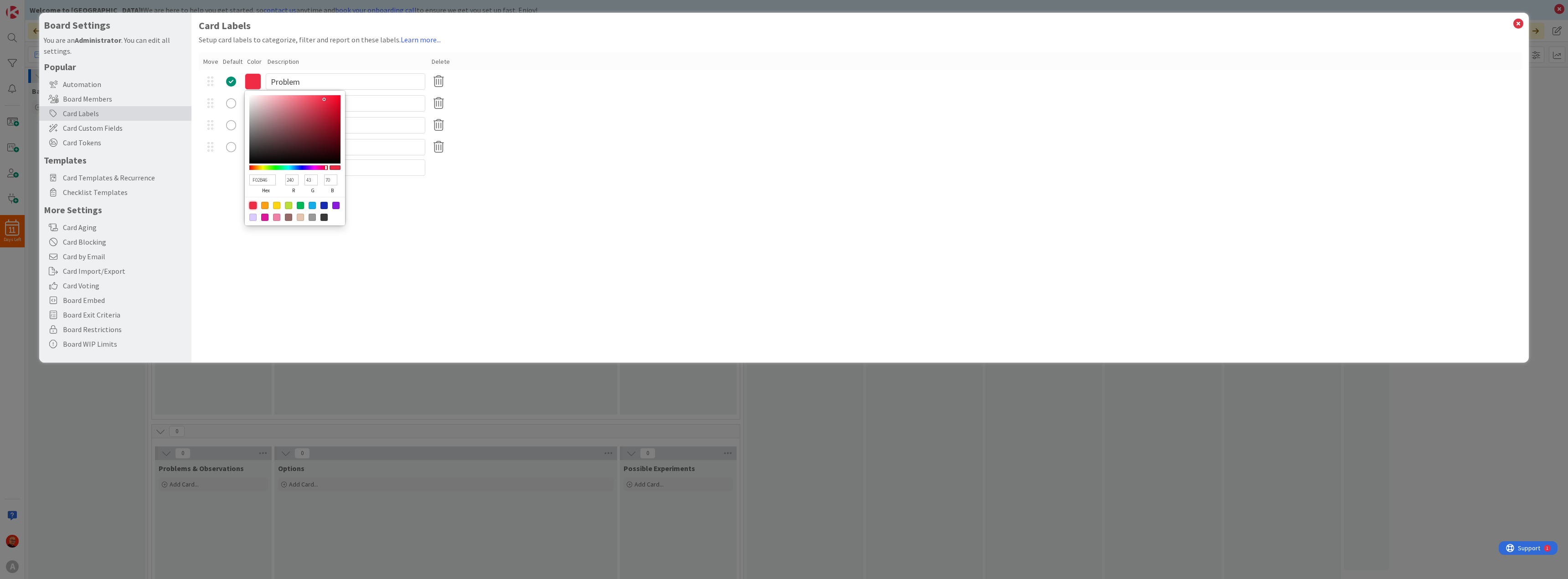
click at [569, 149] on div "Experiment" at bounding box center [860, 147] width 1323 height 22
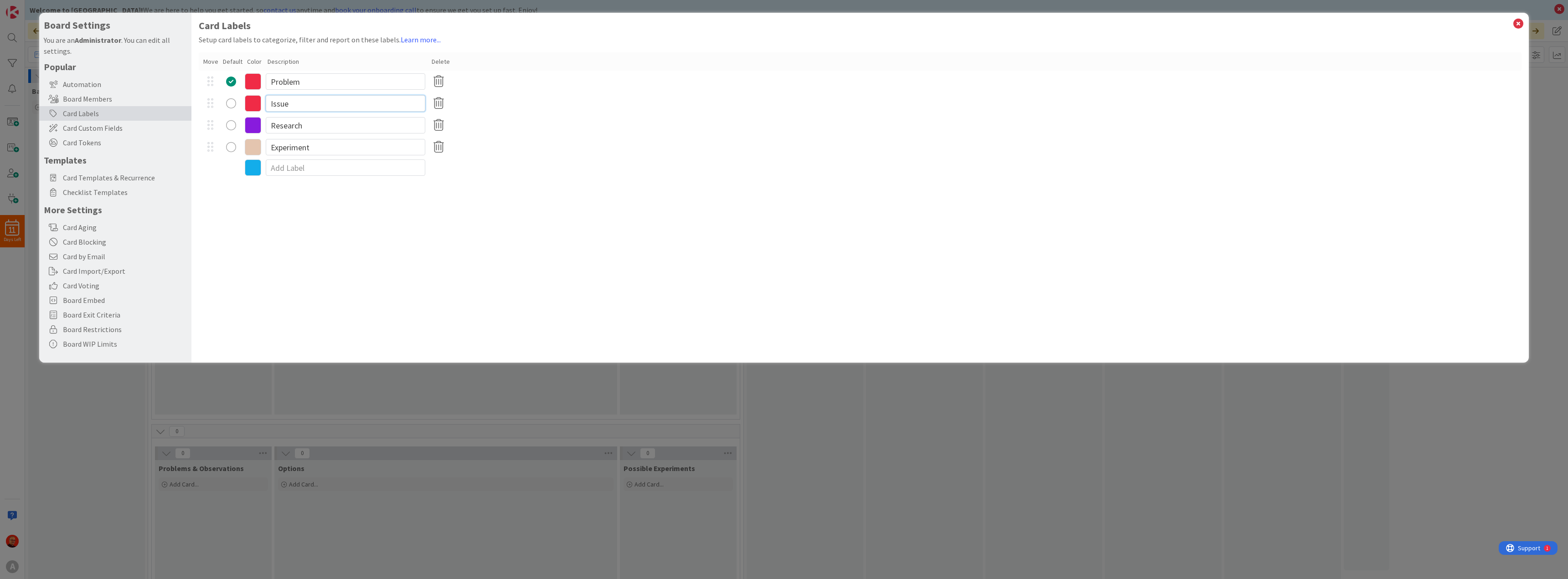
drag, startPoint x: 310, startPoint y: 102, endPoint x: 206, endPoint y: 96, distance: 104.2
click at [206, 96] on div "Issue" at bounding box center [860, 103] width 1323 height 22
type input "Options"
click at [255, 101] on icon at bounding box center [253, 103] width 16 height 16
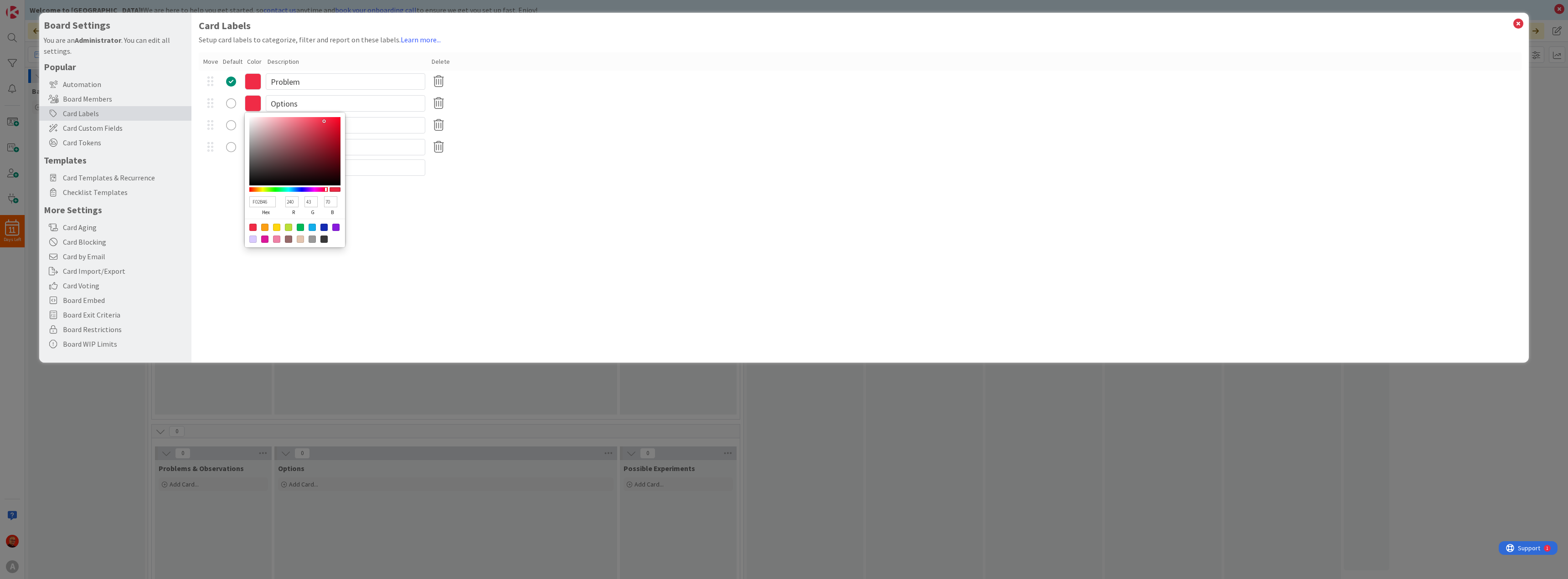
type input "F08B2B"
type input "139"
type input "43"
click at [256, 189] on div at bounding box center [288, 189] width 78 height 4
type input "2BF04B"
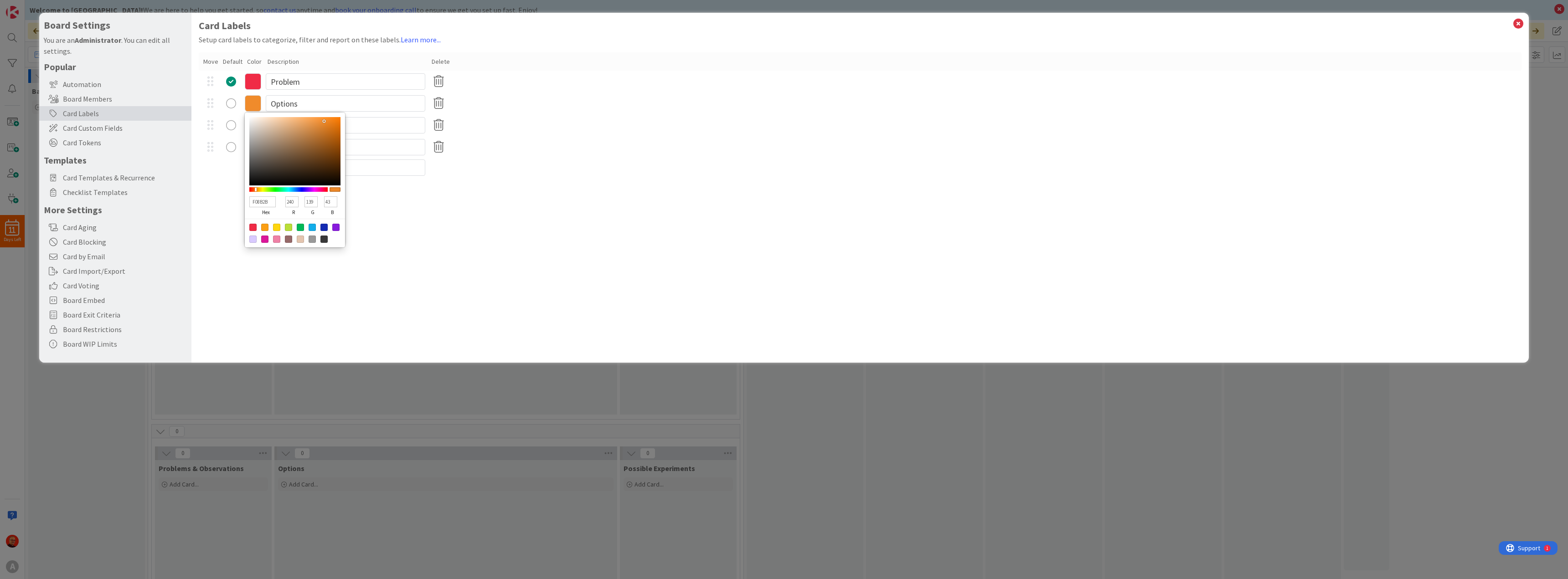
type input "43"
type input "240"
type input "75"
click at [278, 190] on div at bounding box center [288, 189] width 78 height 4
type input "2BF052"
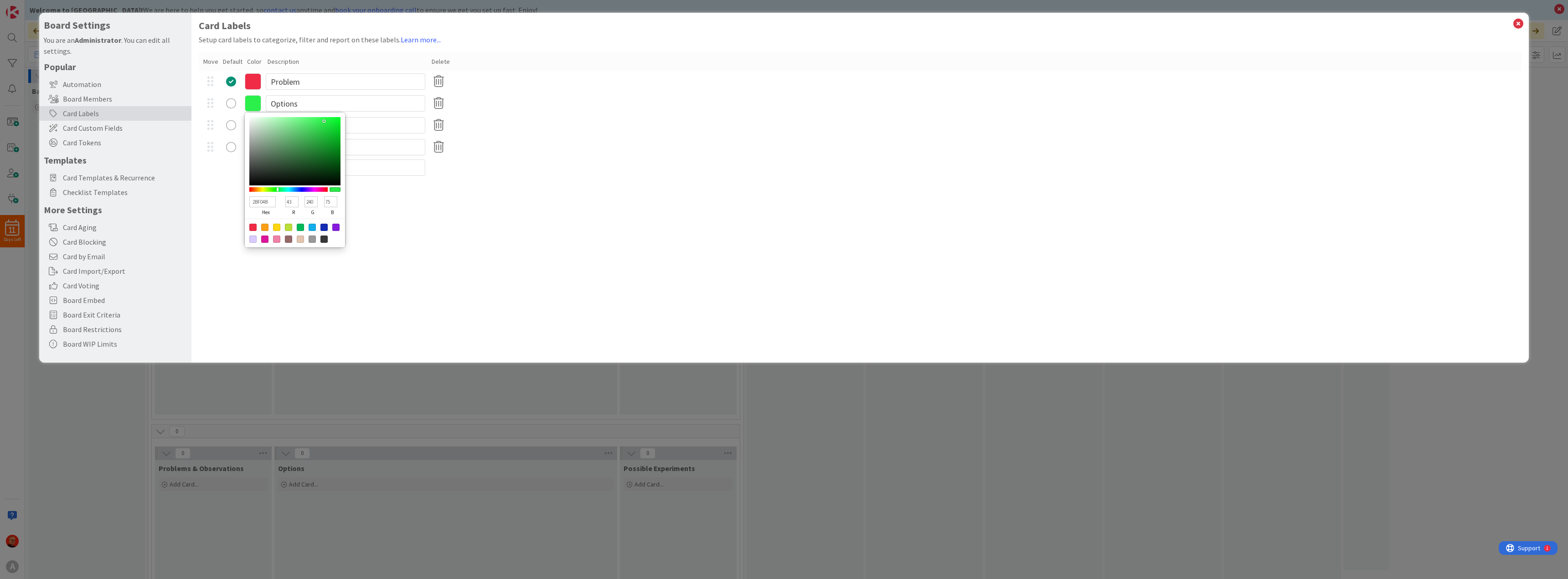
type input "82"
type input "2BF059"
type input "89"
type input "2BF060"
type input "96"
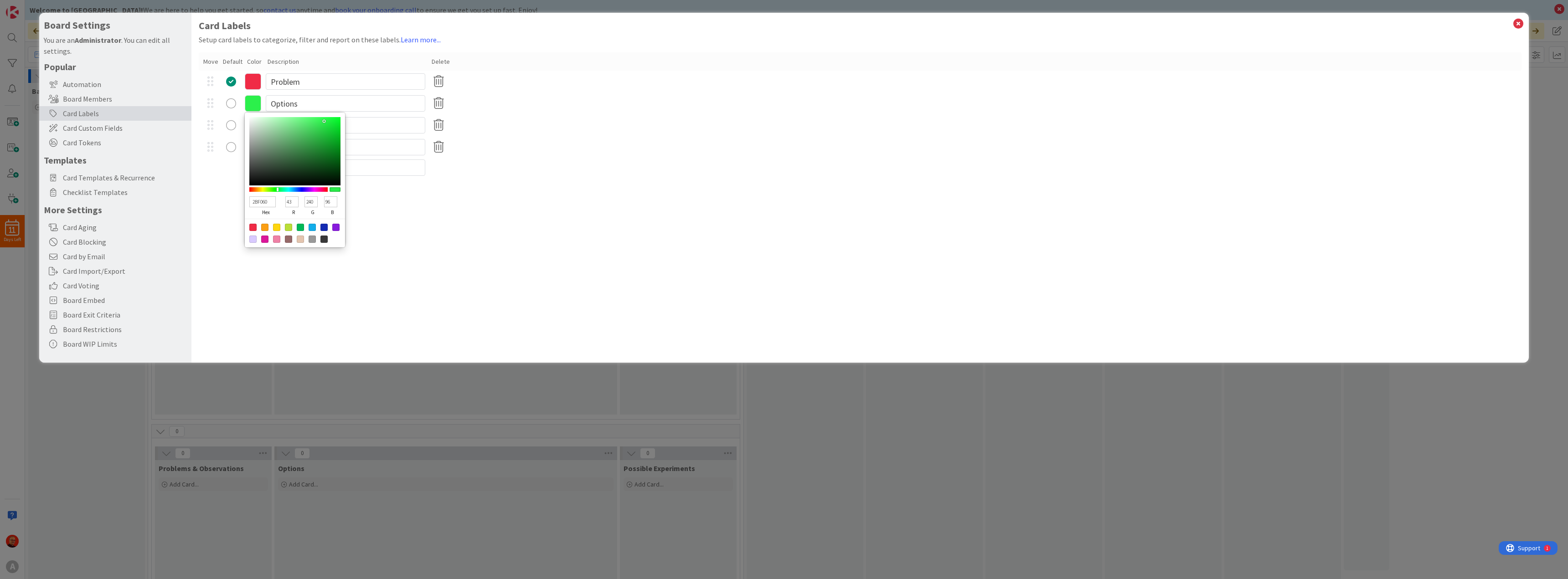
type input "2BF067"
type input "103"
type input "2BF06D"
type input "109"
type input "2BF074"
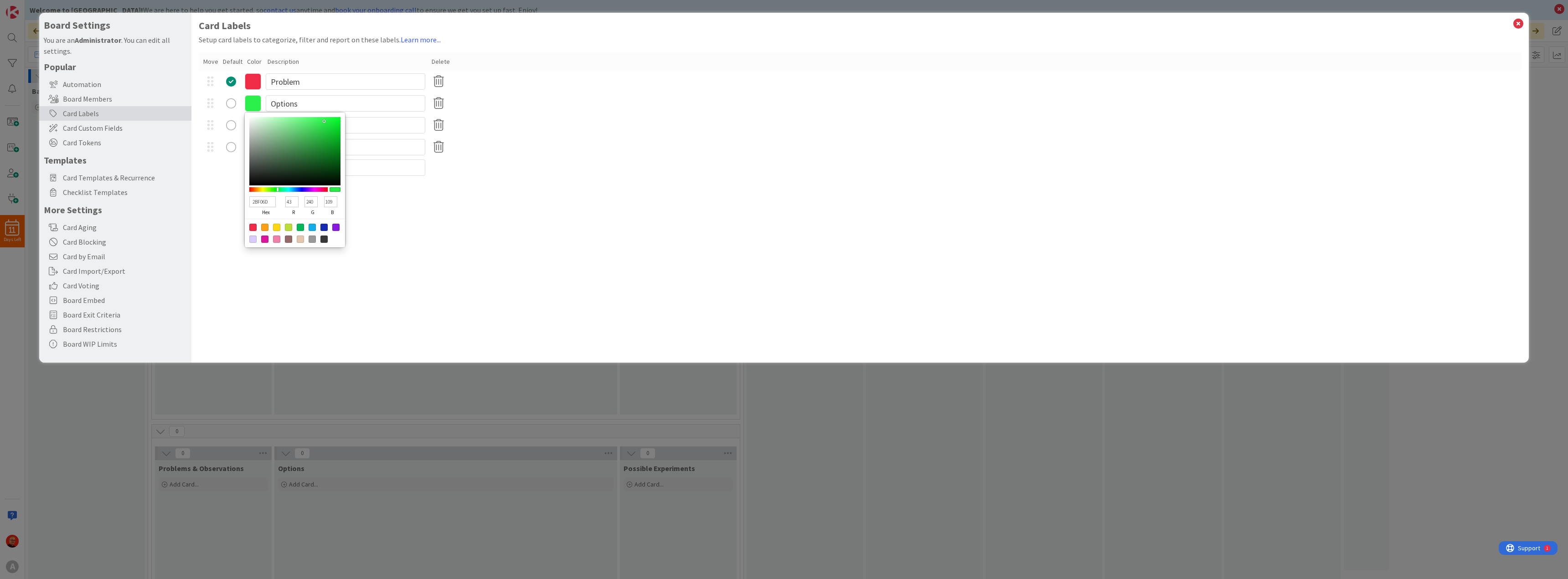
type input "116"
type input "2BF07B"
type input "123"
type input "2BF082"
type input "130"
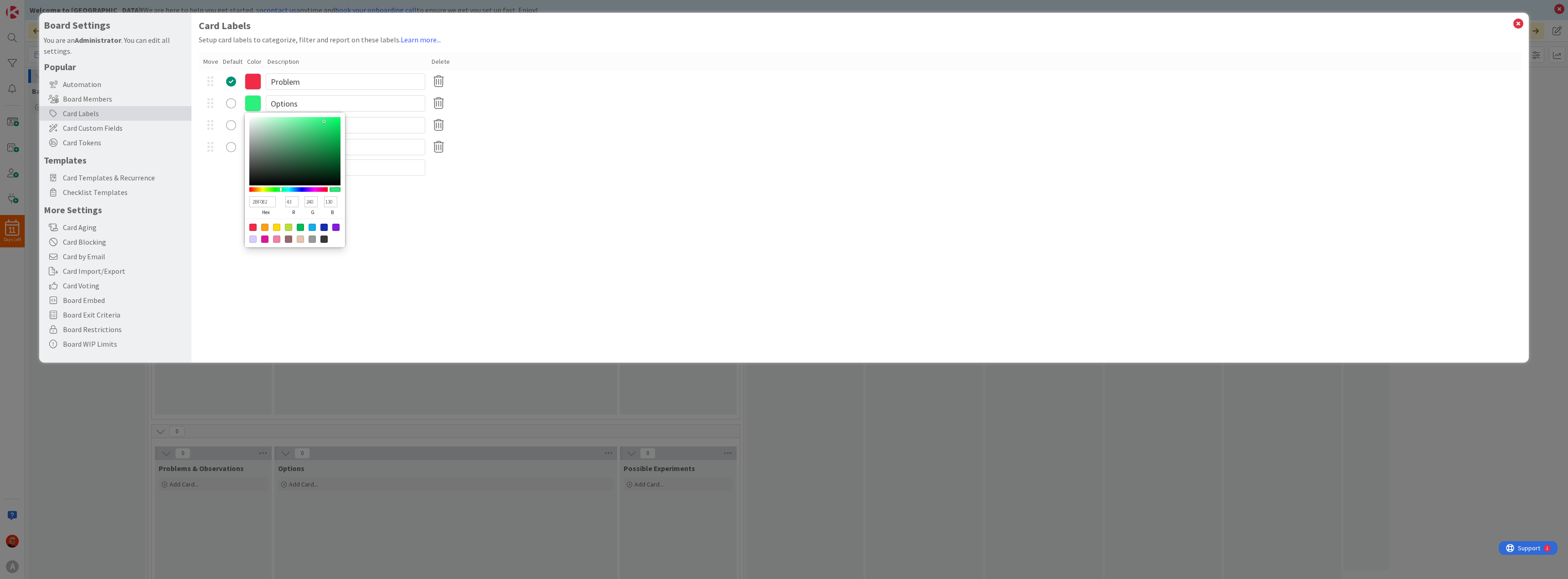
type input "2BF089"
type input "137"
type input "2BF090"
type input "144"
type input "2BF089"
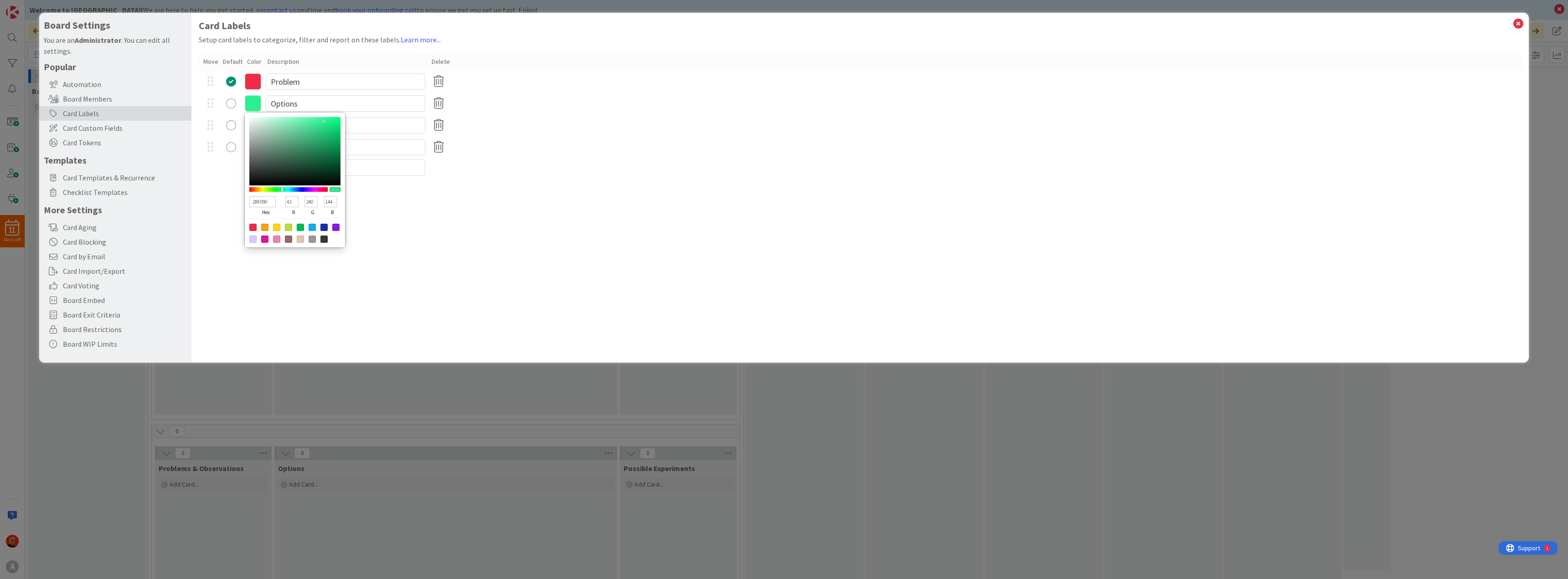
type input "137"
type input "2BF082"
type input "130"
type input "2BF07B"
type input "123"
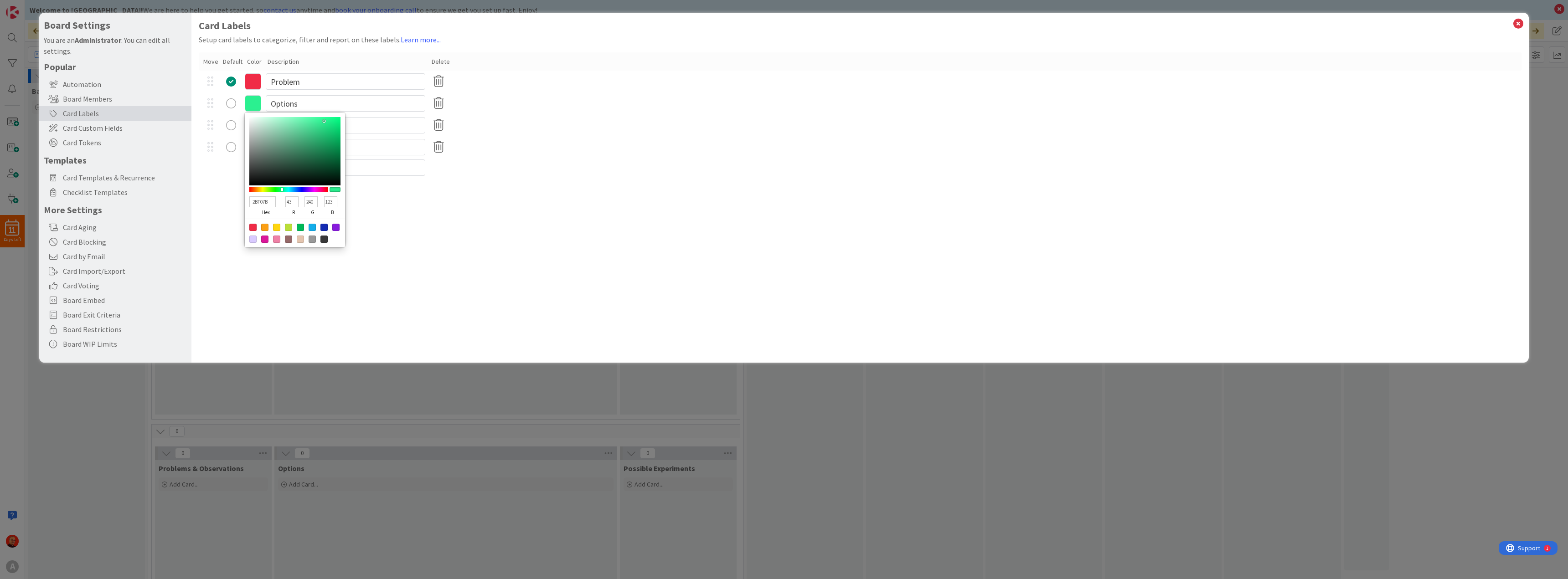
type input "2BF074"
type input "116"
type input "2BF06D"
type input "109"
type input "2BF060"
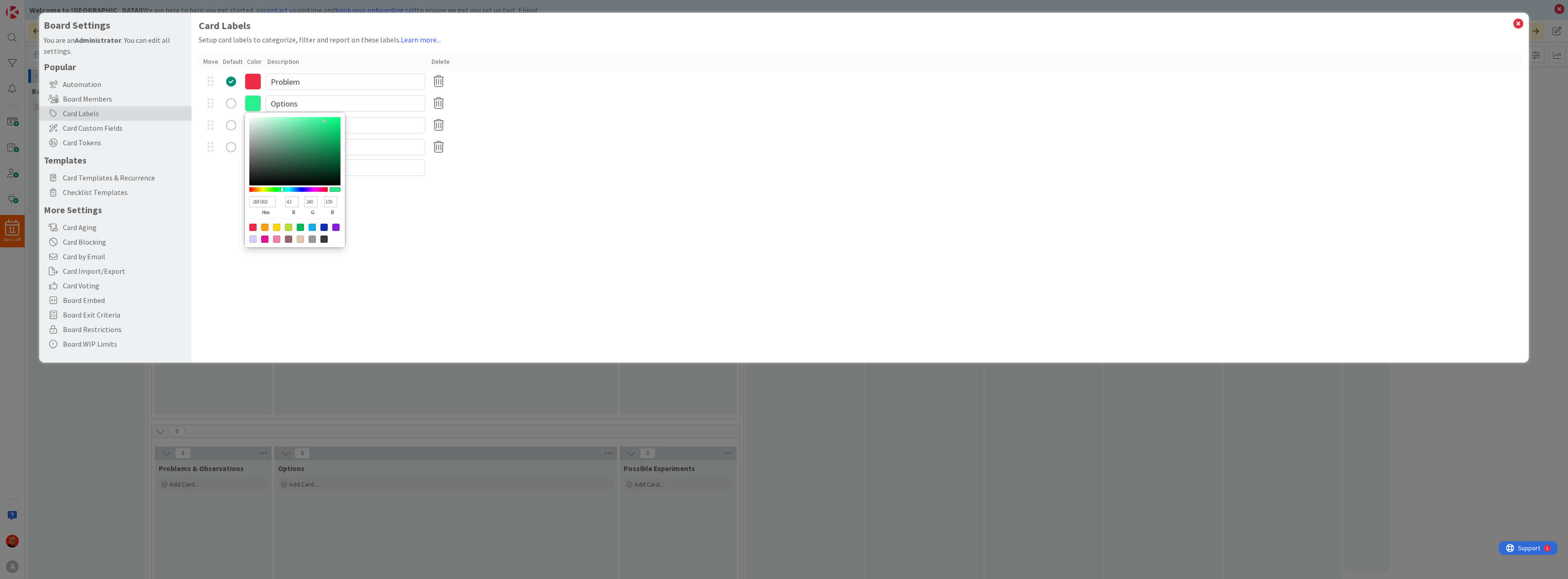
type input "96"
type input "2BF052"
type input "82"
type input "2BF04B"
type input "75"
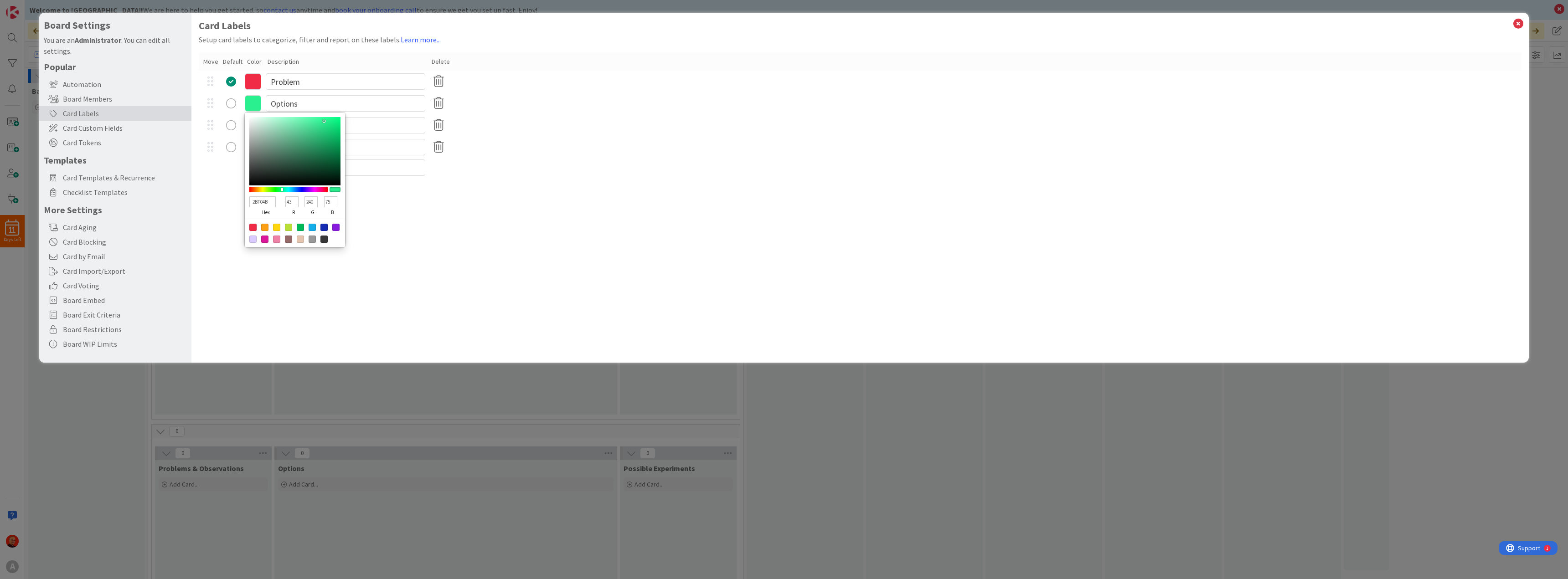
type input "2BF044"
type input "68"
type input "2BF03D"
type input "61"
type input "2BF036"
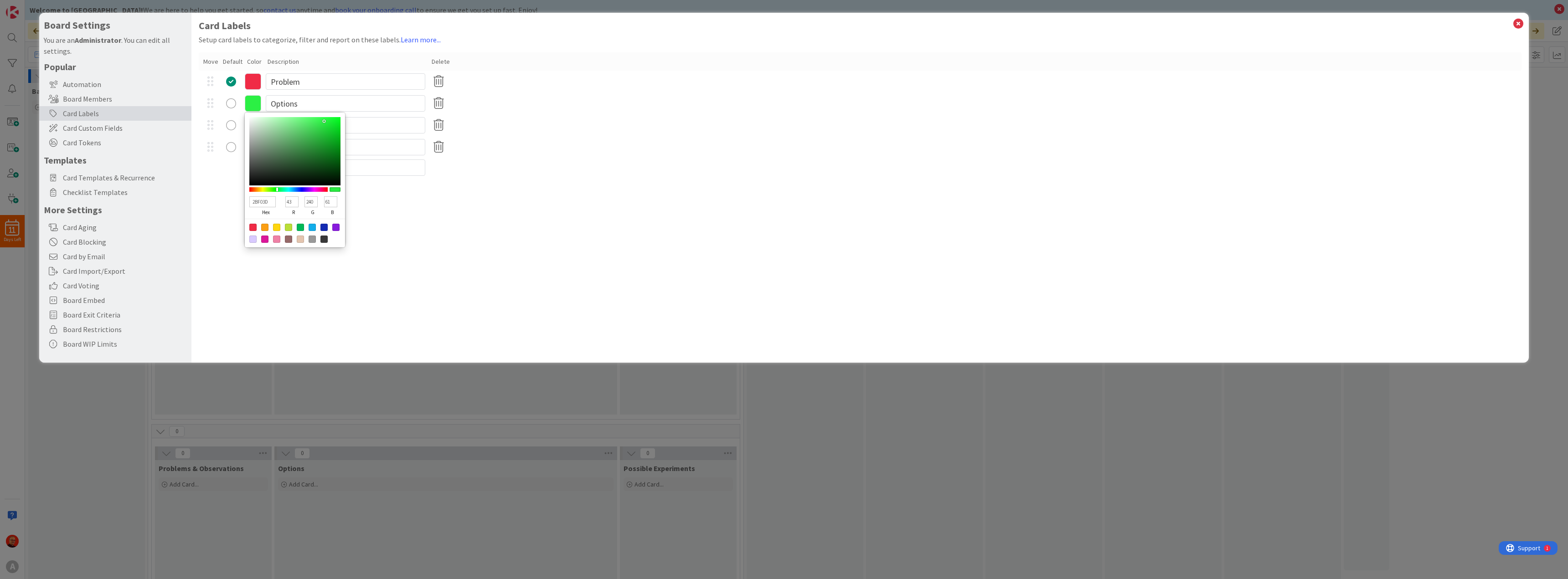
type input "54"
type input "2BF030"
type input "48"
type input "2DF02B"
type input "45"
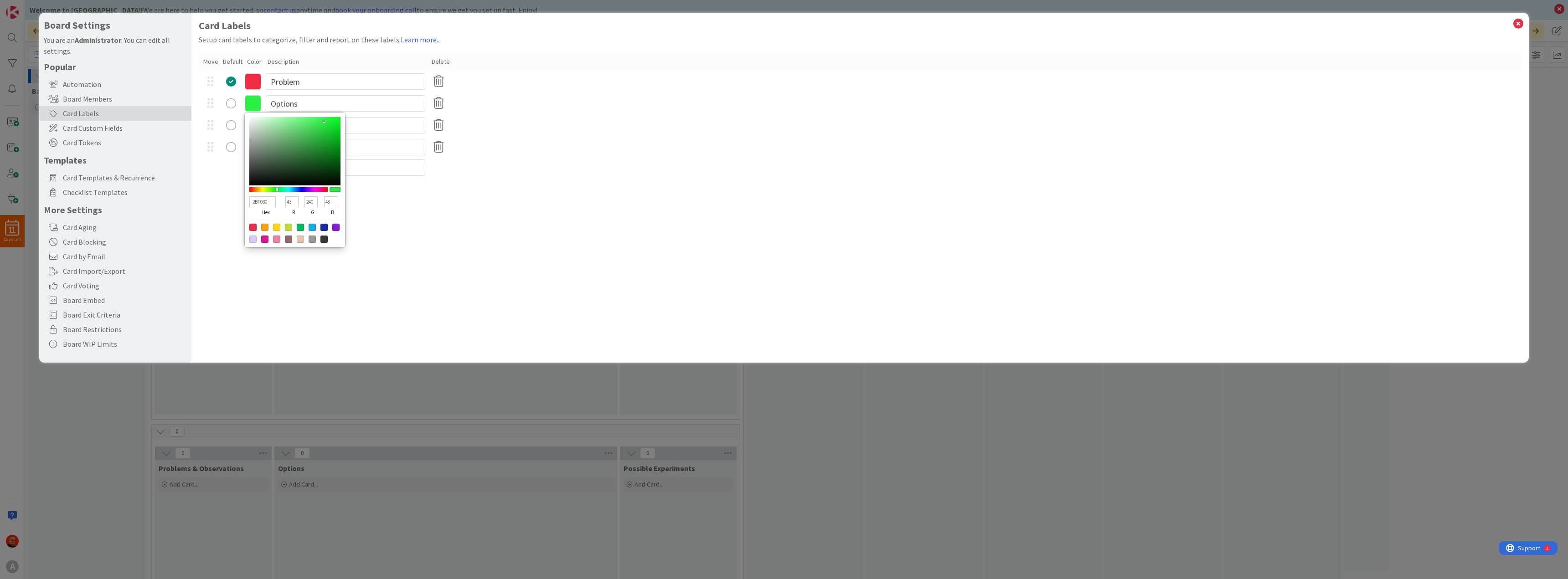
type input "43"
type input "34F02B"
type input "52"
type input "3BF02B"
type input "59"
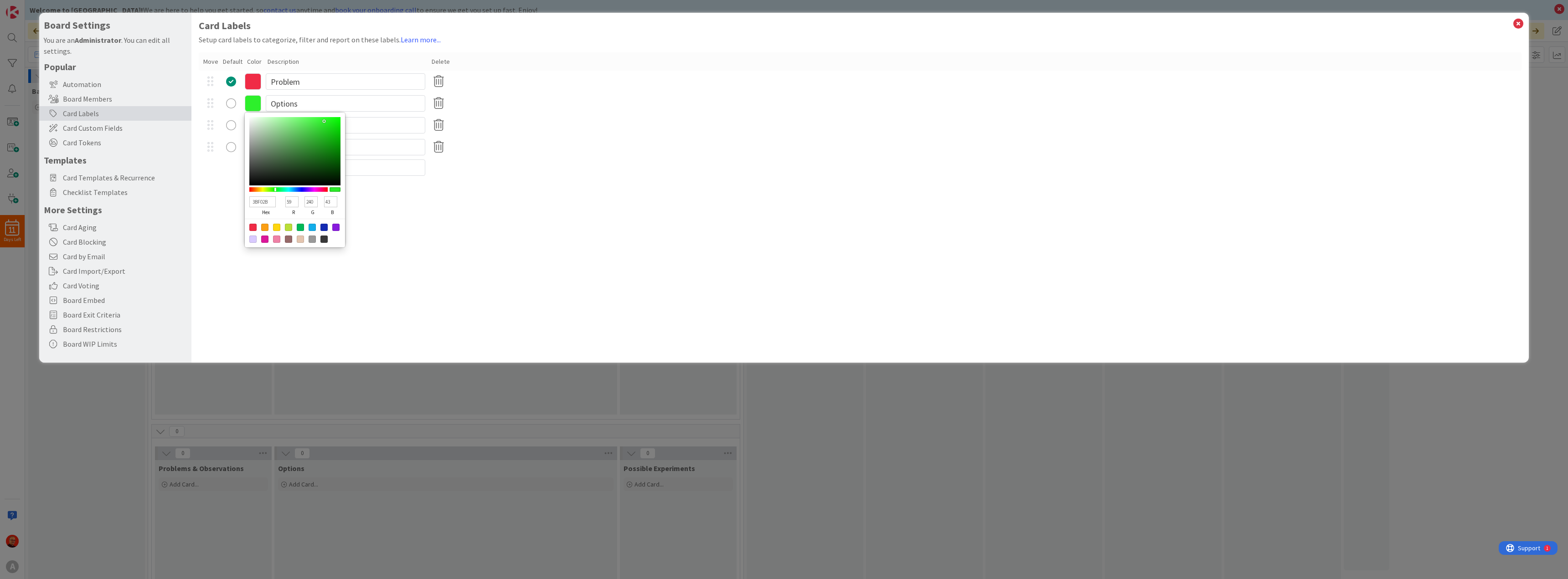
type input "42F02B"
type input "66"
type input "49F02B"
type input "73"
type input "50F02B"
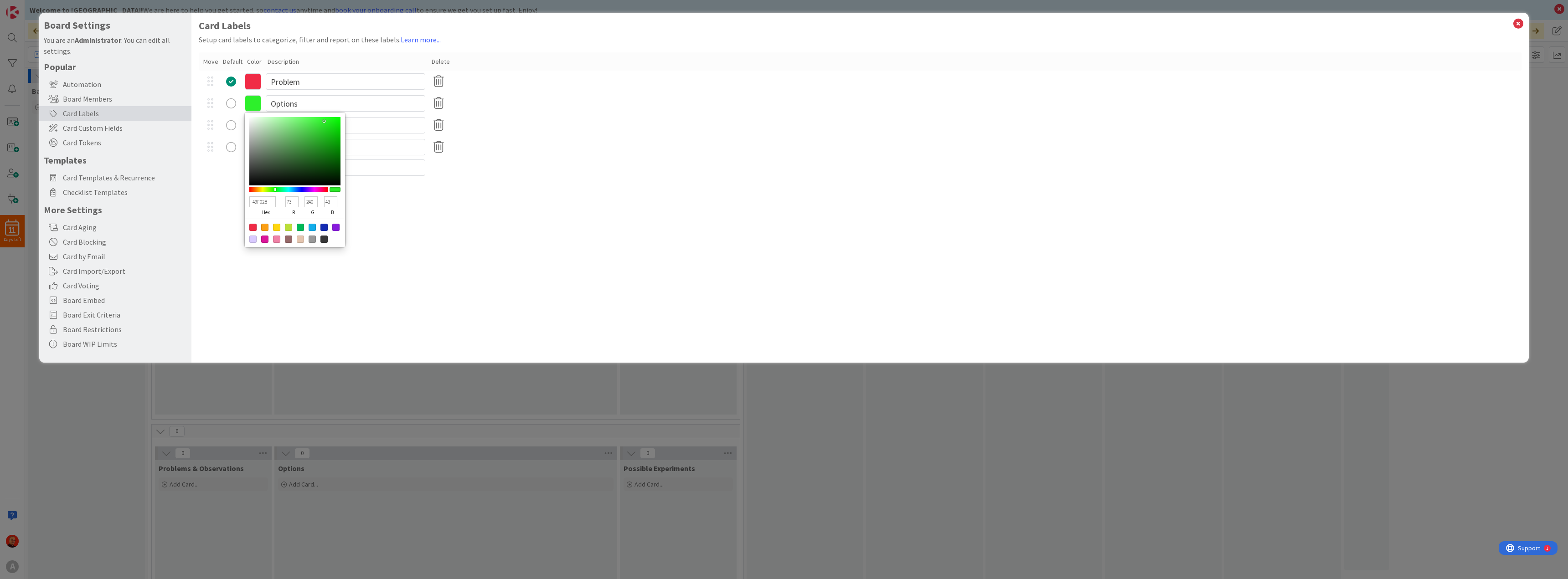
type input "80"
type input "57F02B"
type input "87"
type input "5DF02B"
type input "93"
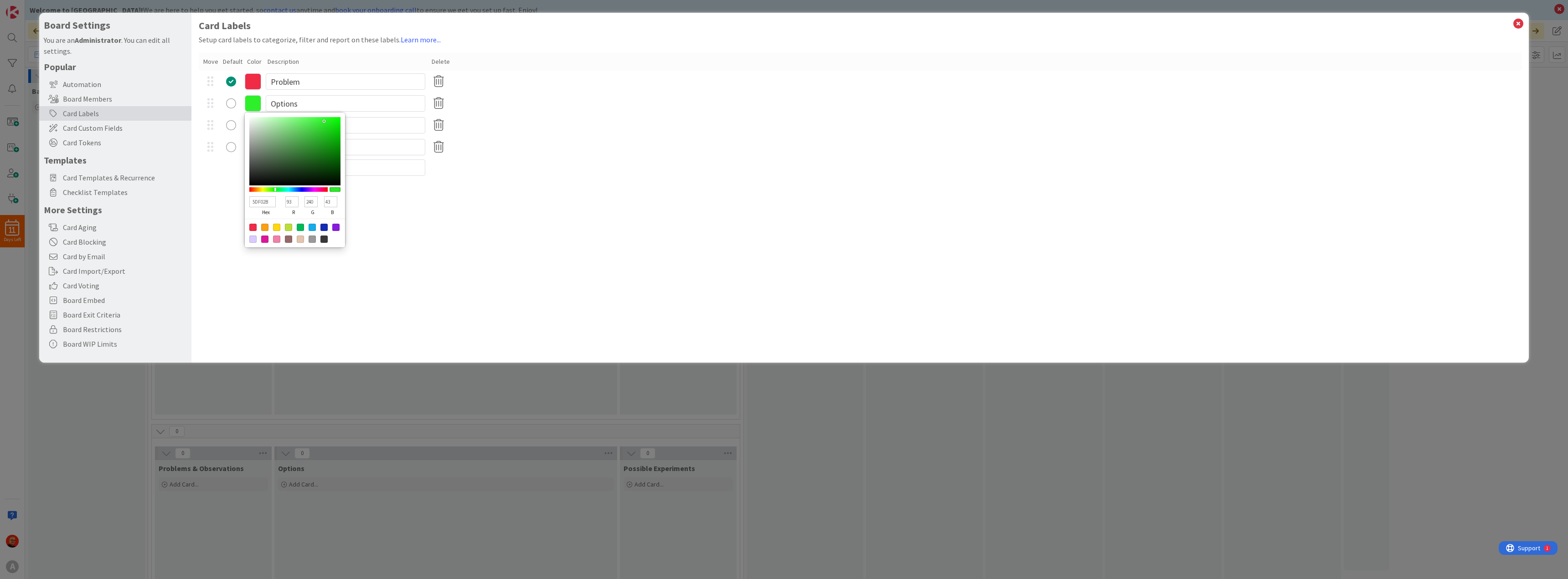
type input "64F02B"
type input "100"
type input "6BF02B"
type input "107"
type input "79F02B"
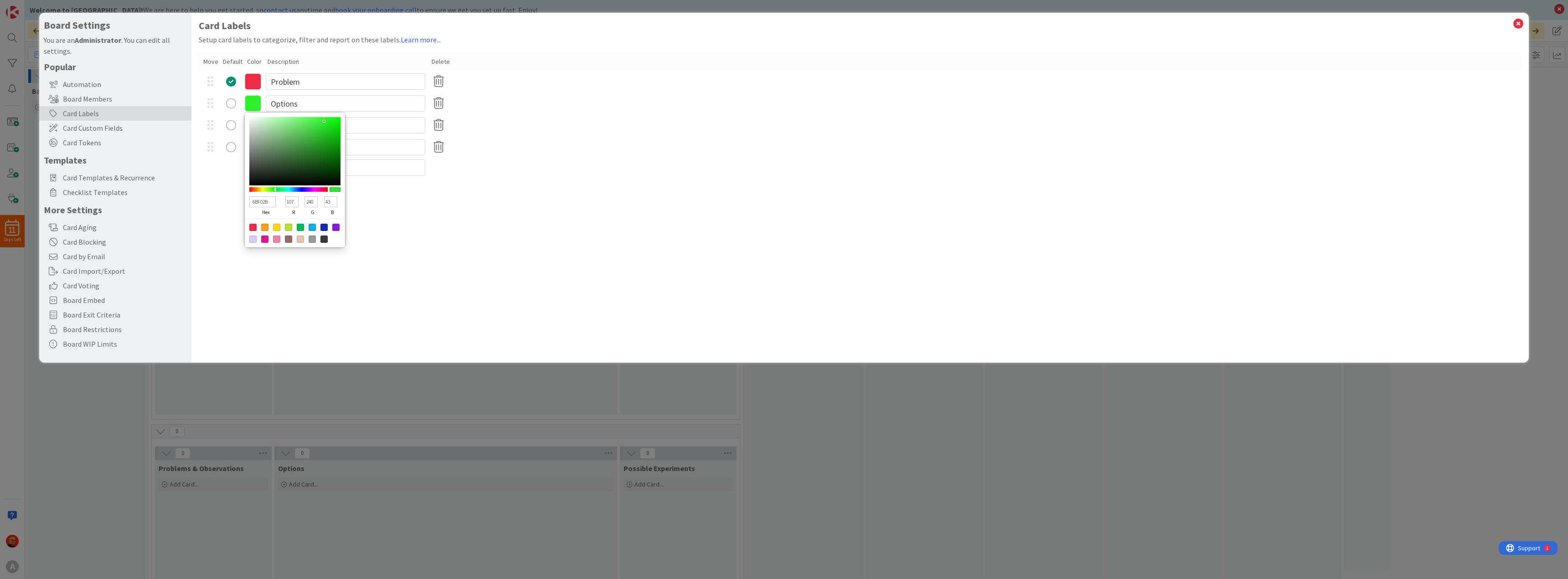
type input "121"
type input "80F02B"
type input "128"
type input "87F02B"
type input "135"
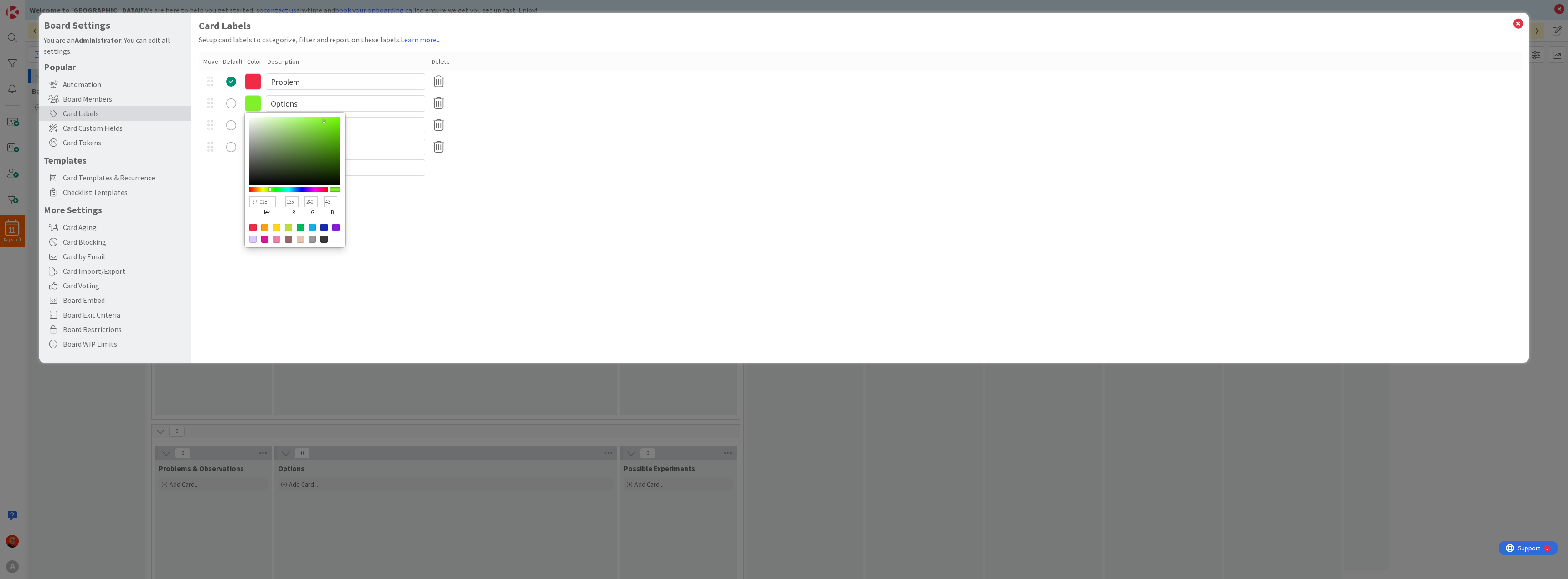
type input "8DF02B"
type input "141"
type input "94F02B"
type input "148"
type input "9BF02B"
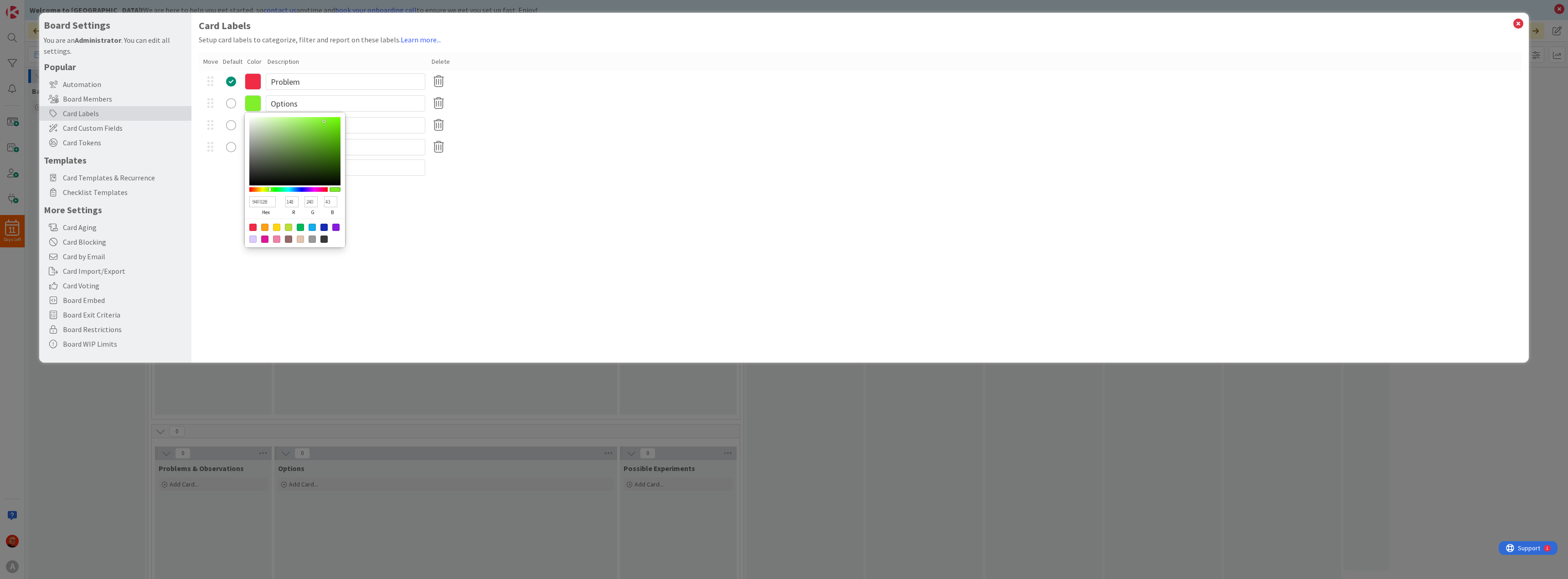
type input "155"
type input "A2F02B"
type input "162"
type input "A9F02B"
type input "169"
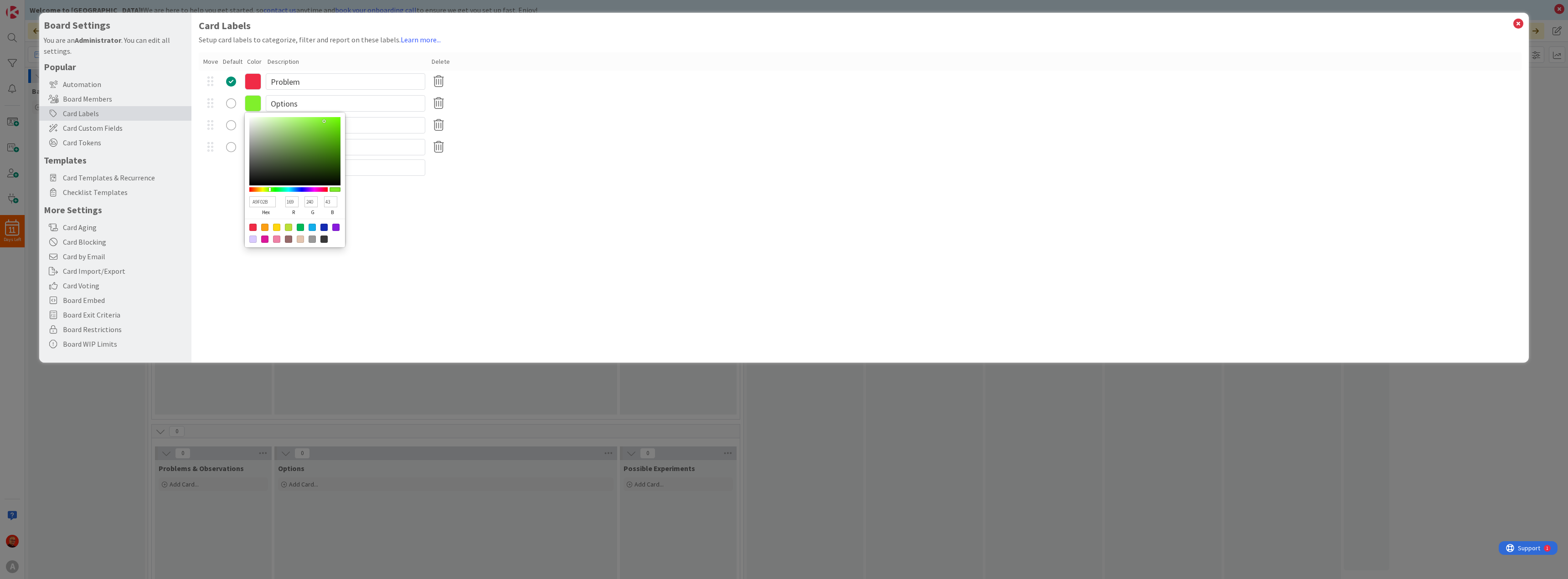
type input "B0F02B"
type input "176"
type input "B7F02B"
type input "183"
type input "BEF02B"
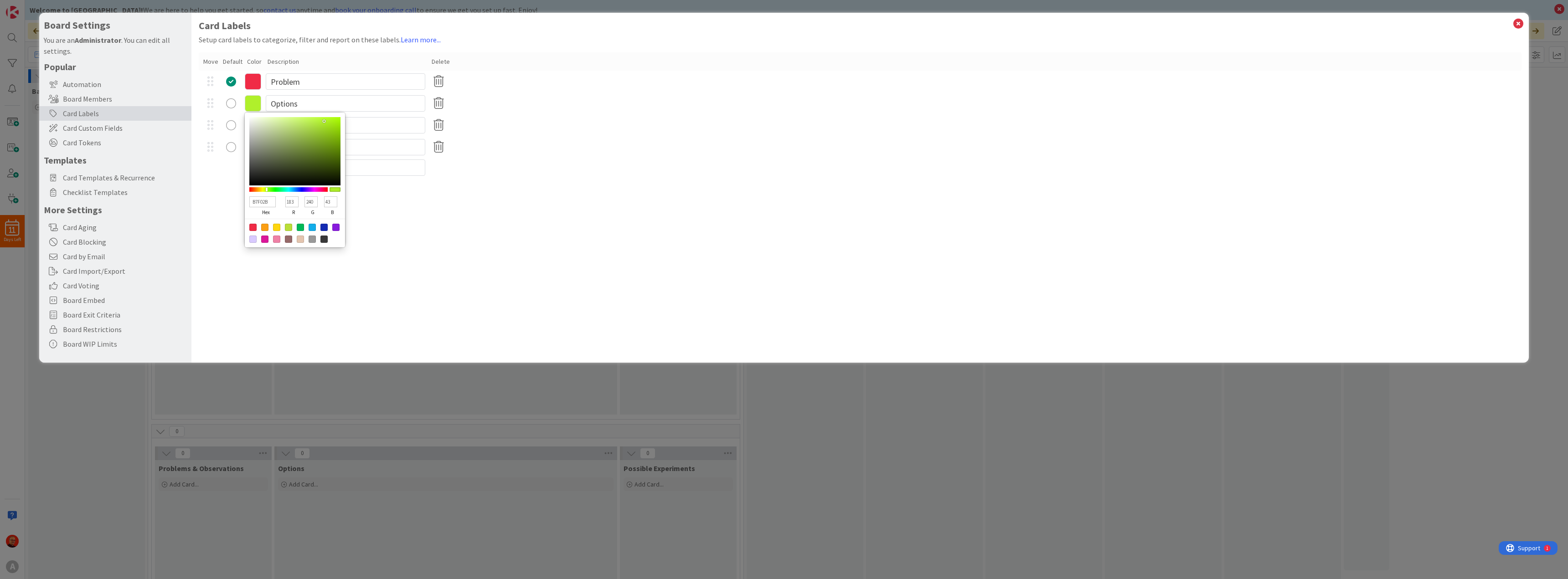
type input "190"
type input "C4F02B"
type input "196"
type input "BEF02B"
type input "190"
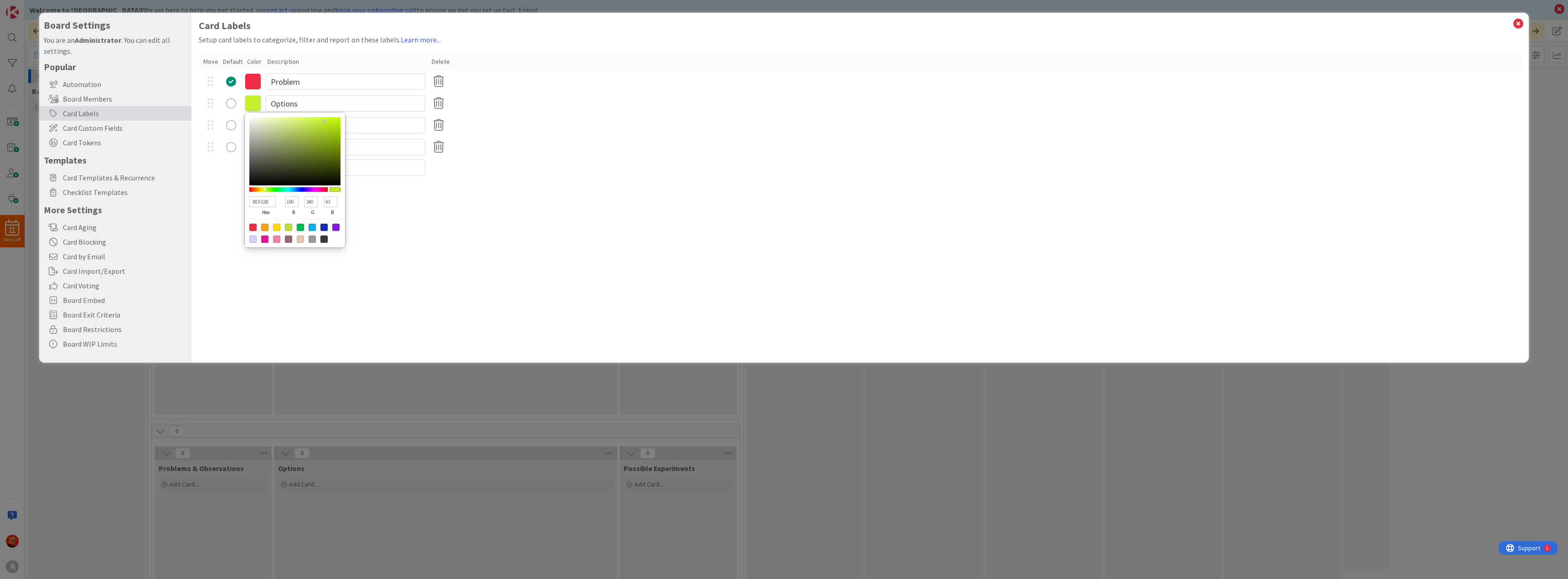
type input "B7F02B"
type input "183"
type input "B0F02B"
type input "176"
type input "A9F02B"
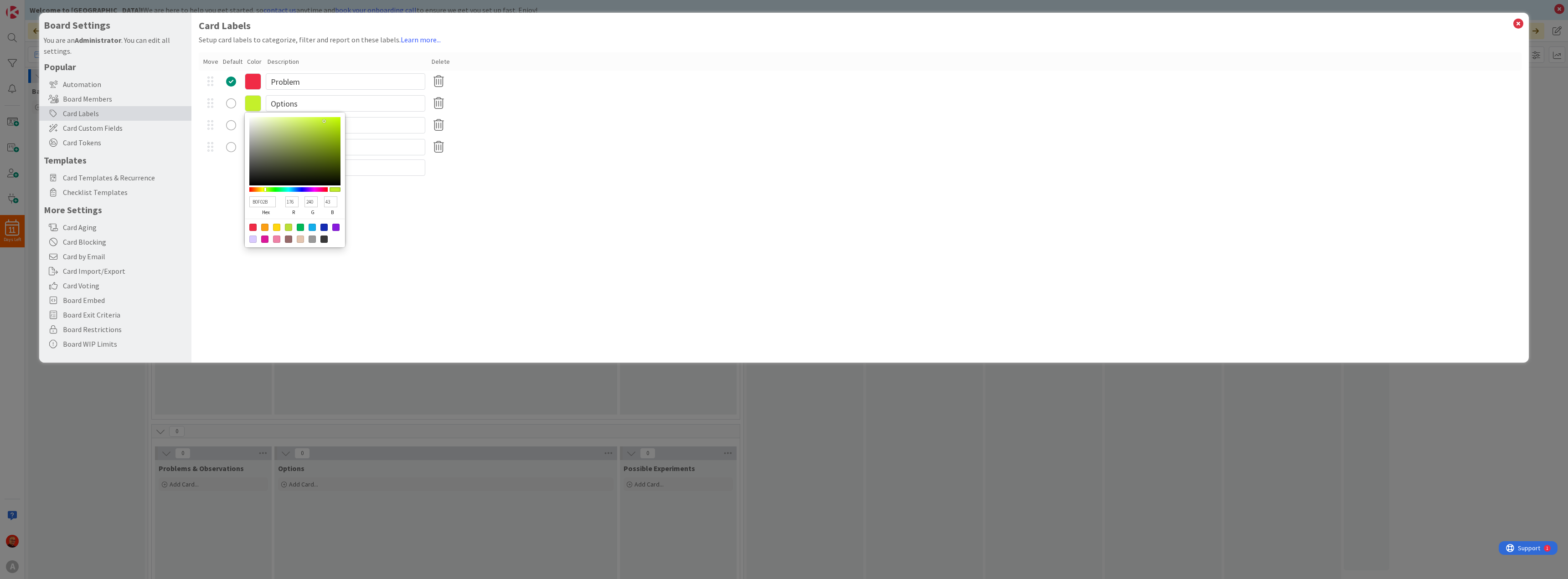
type input "169"
type input "A2F02B"
type input "162"
type input "9BF02B"
type input "155"
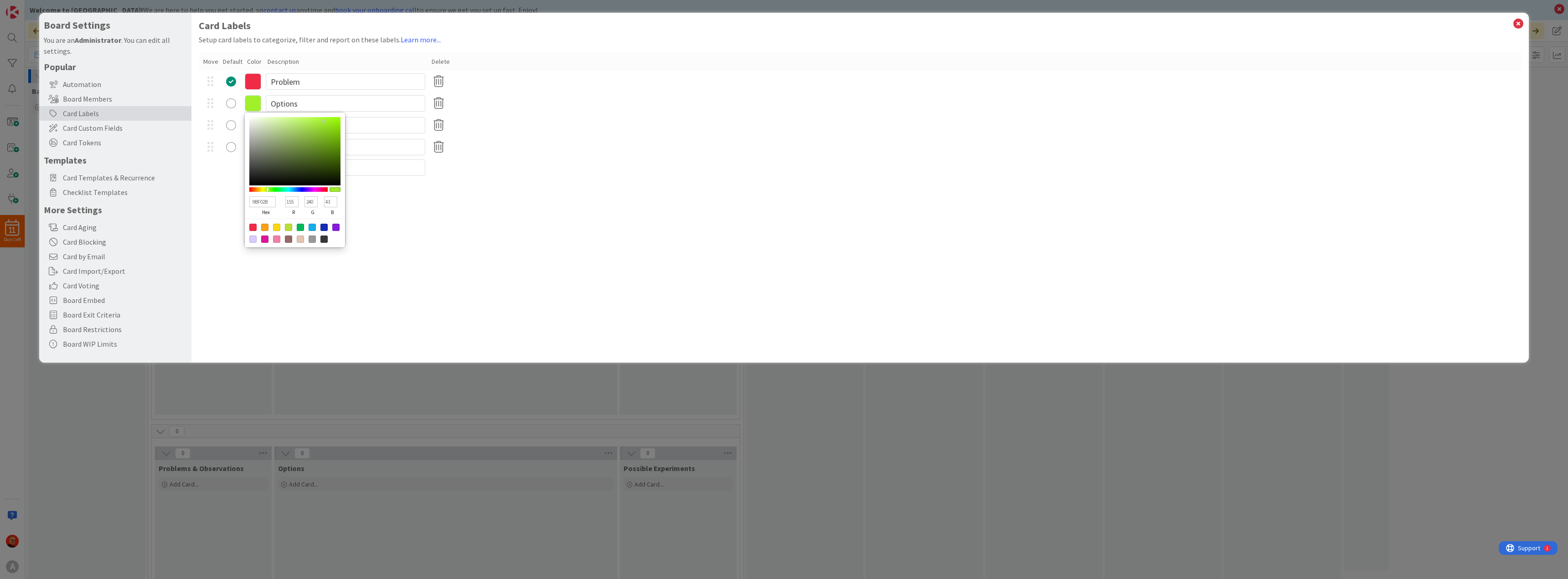
type input "94F02B"
type input "148"
type input "8DF02B"
type input "141"
type input "87F02B"
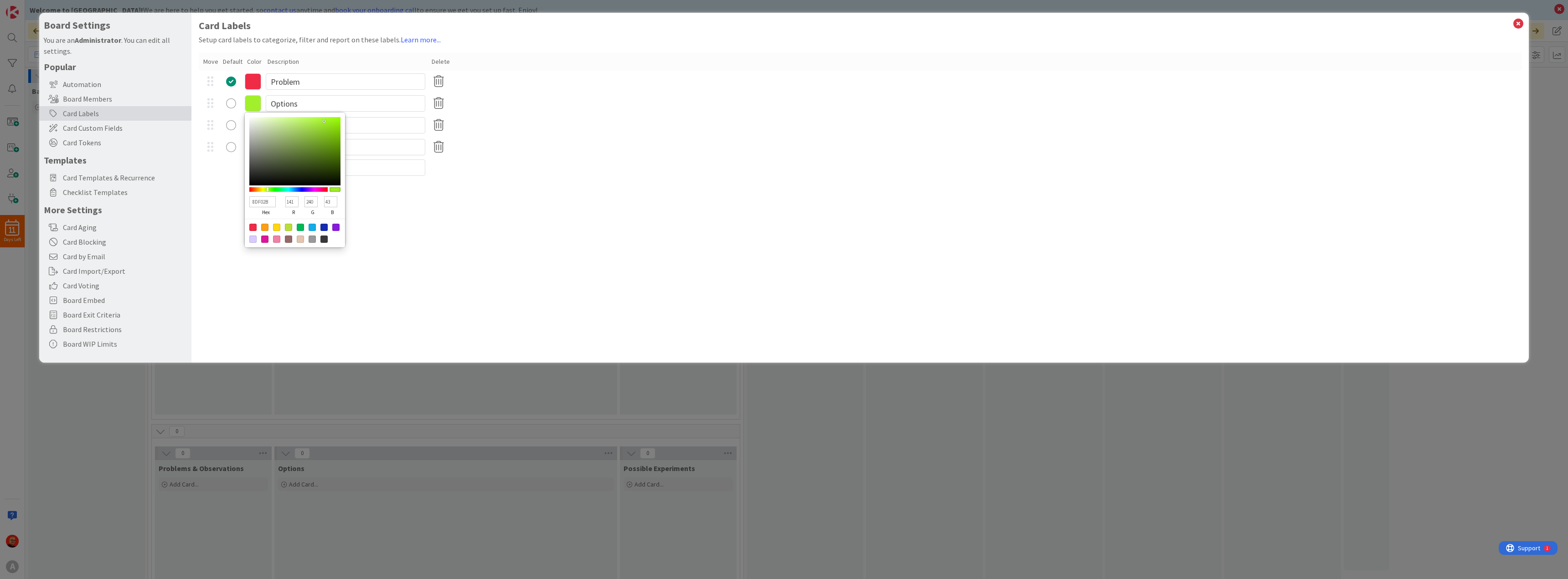
type input "135"
type input "80F02B"
type input "128"
drag, startPoint x: 278, startPoint y: 190, endPoint x: 270, endPoint y: 189, distance: 8.1
click at [270, 189] on div at bounding box center [270, 189] width 2 height 4
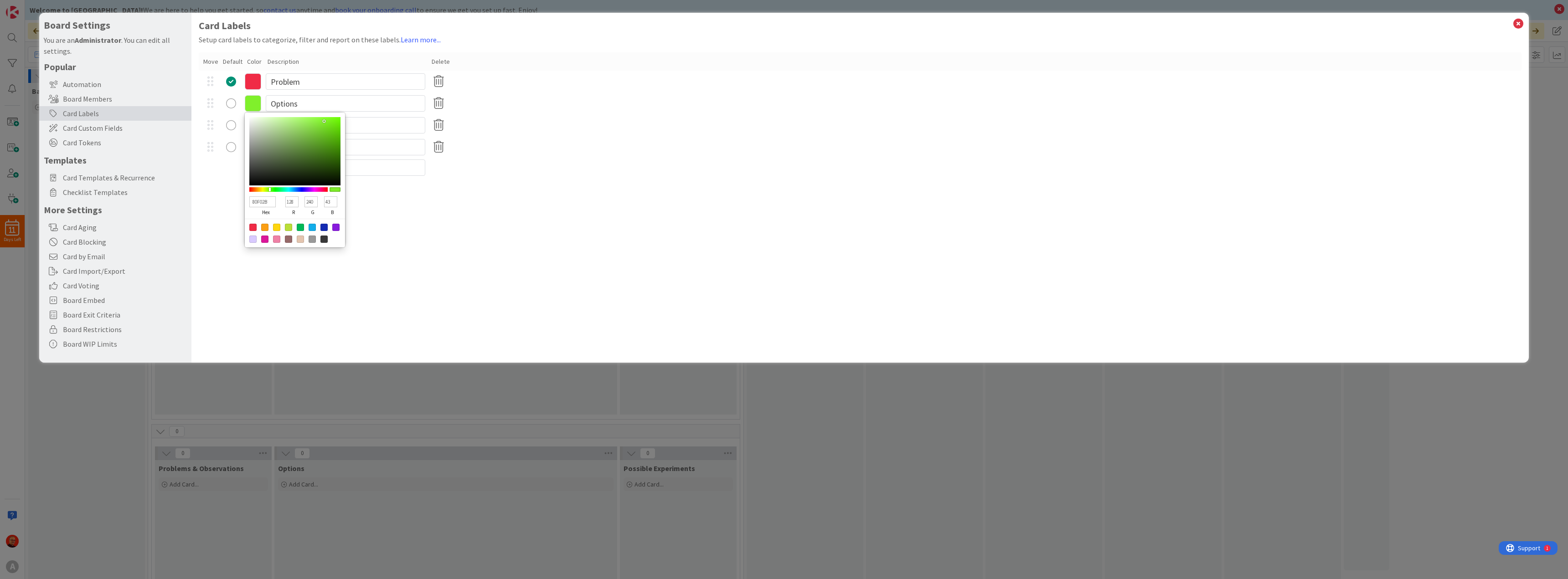
click at [434, 212] on div "Card Labels Setup card labels to categorize, filter and report on these labels.…" at bounding box center [860, 187] width 1337 height 350
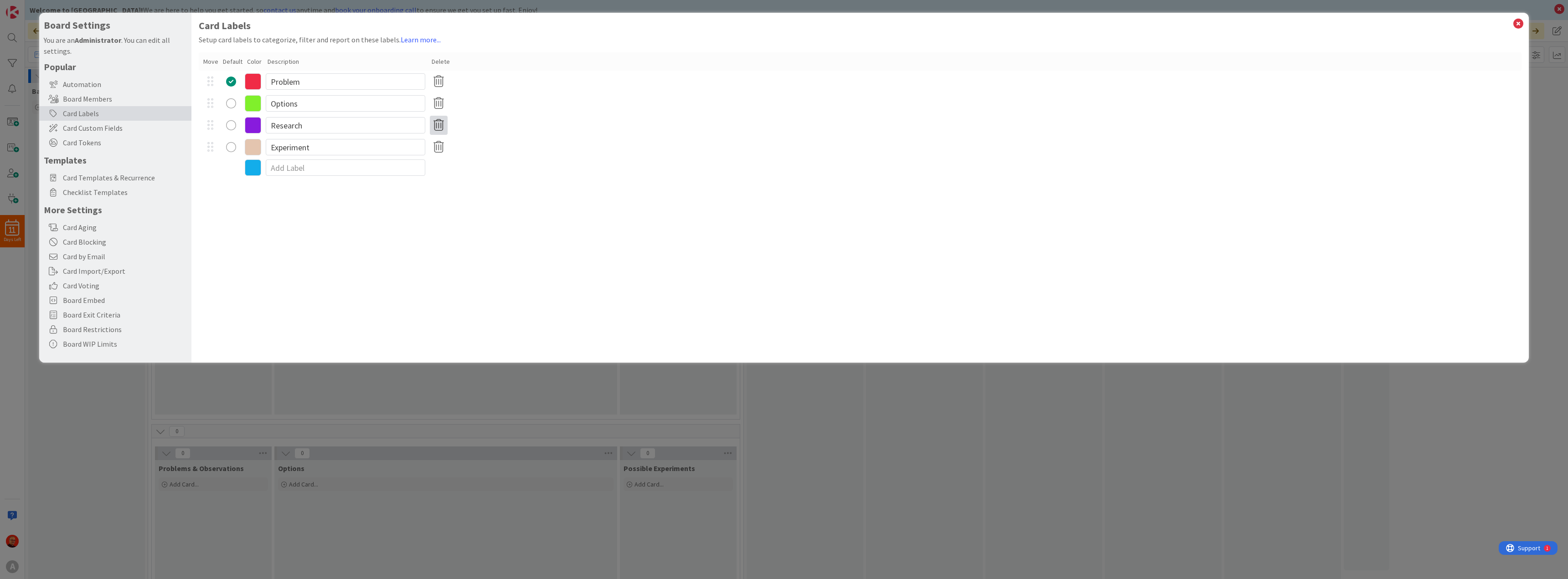
click at [441, 127] on icon at bounding box center [439, 125] width 18 height 19
click at [448, 168] on button "Remove" at bounding box center [454, 169] width 39 height 16
click at [253, 103] on icon at bounding box center [253, 103] width 16 height 16
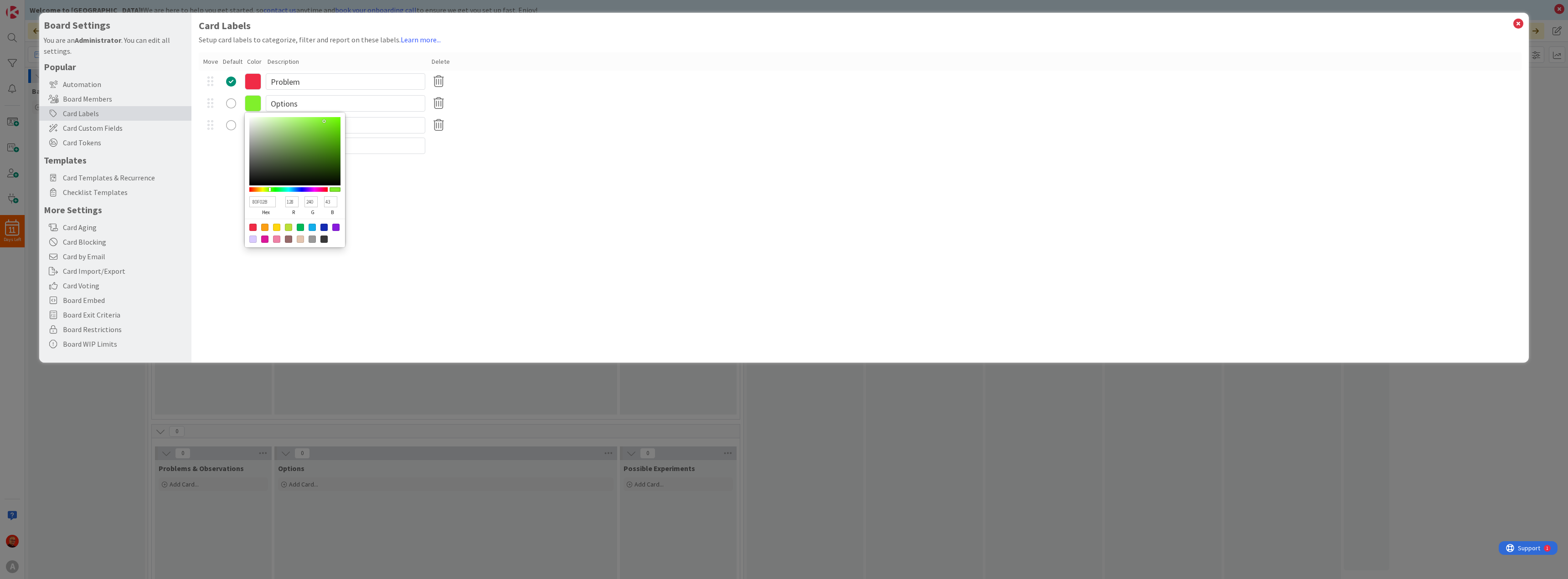
type input "49851C"
type input "73"
type input "133"
type input "28"
type input "468814"
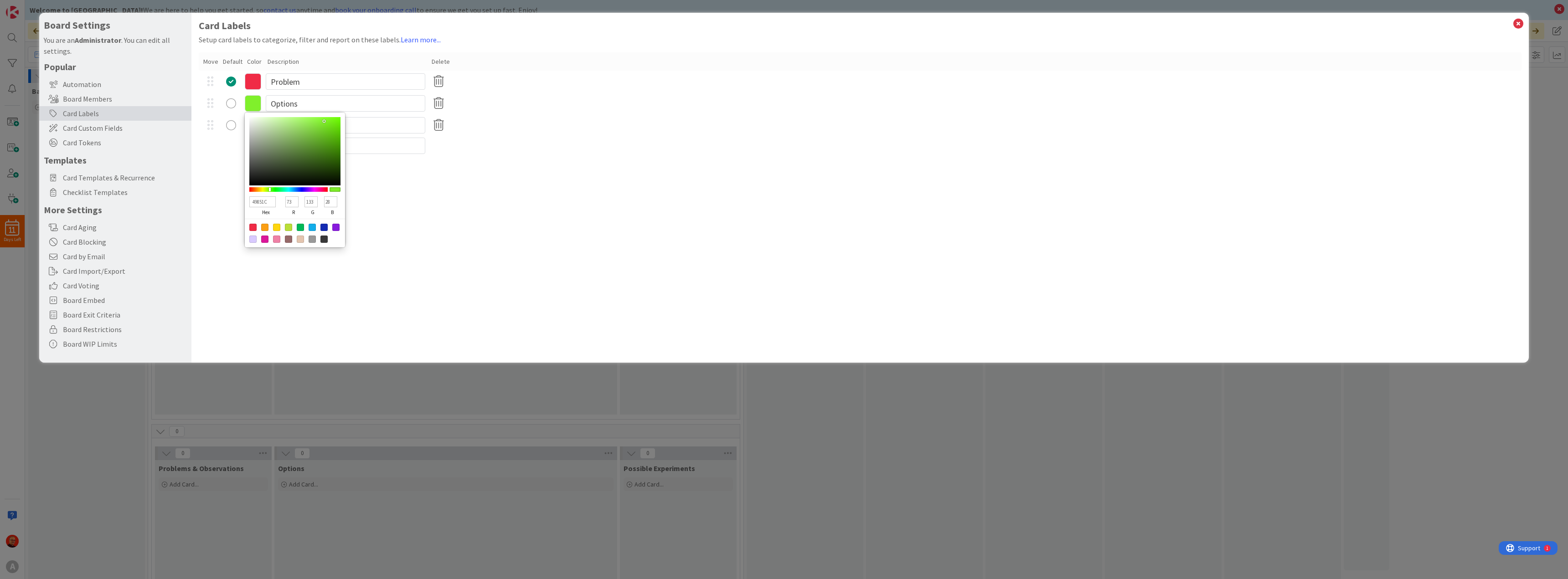
type input "70"
type input "136"
type input "20"
type input "429206"
type input "66"
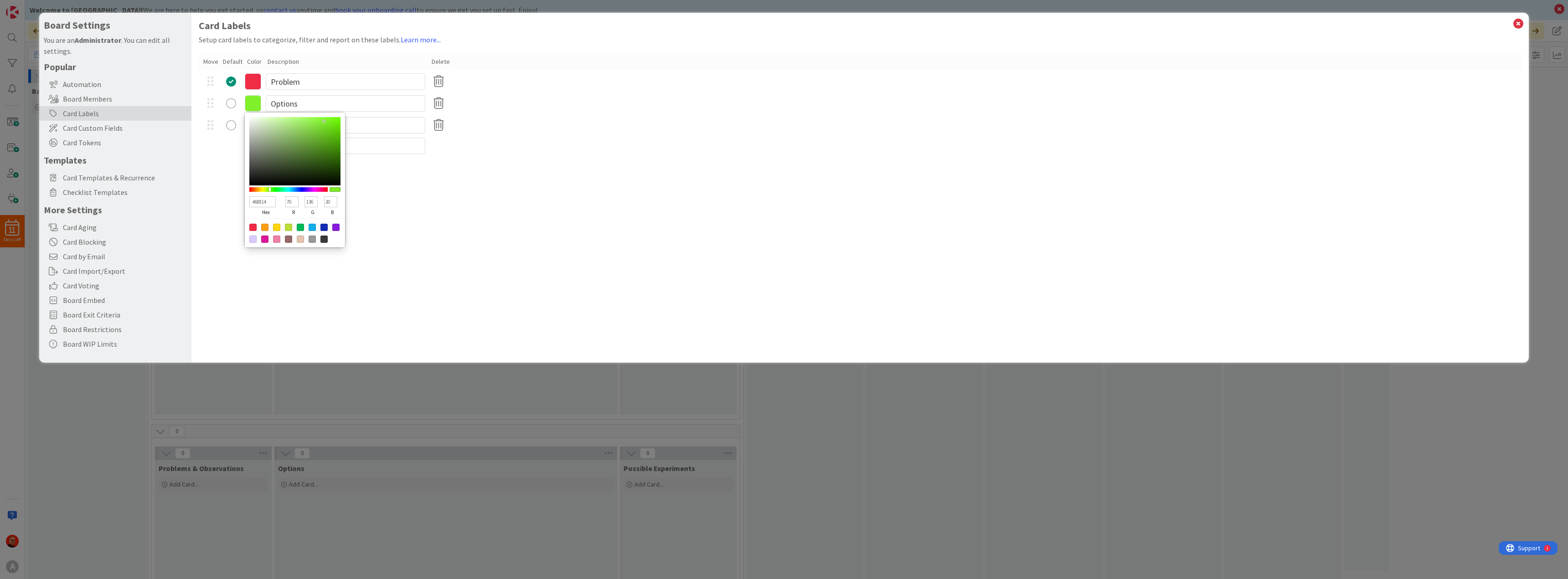
type input "146"
type input "6"
type input "3F9400"
type input "63"
type input "148"
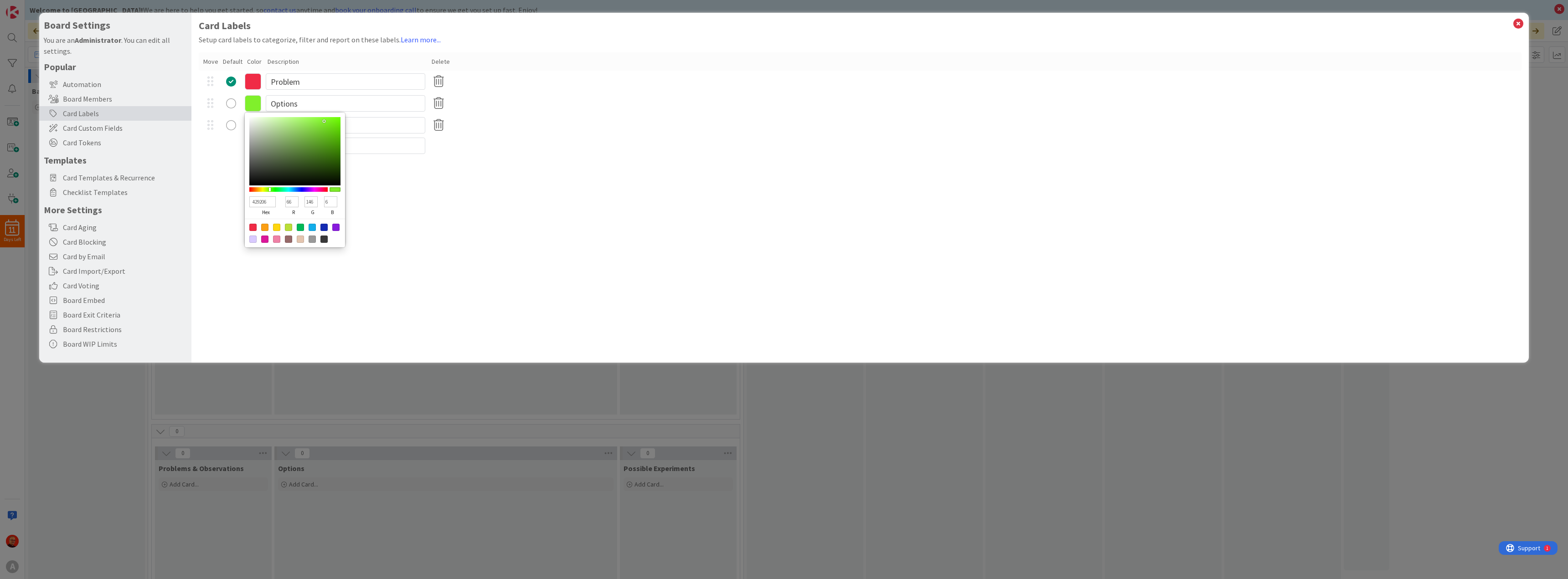
type input "0"
type input "409600"
type input "64"
type input "150"
type input "439C00"
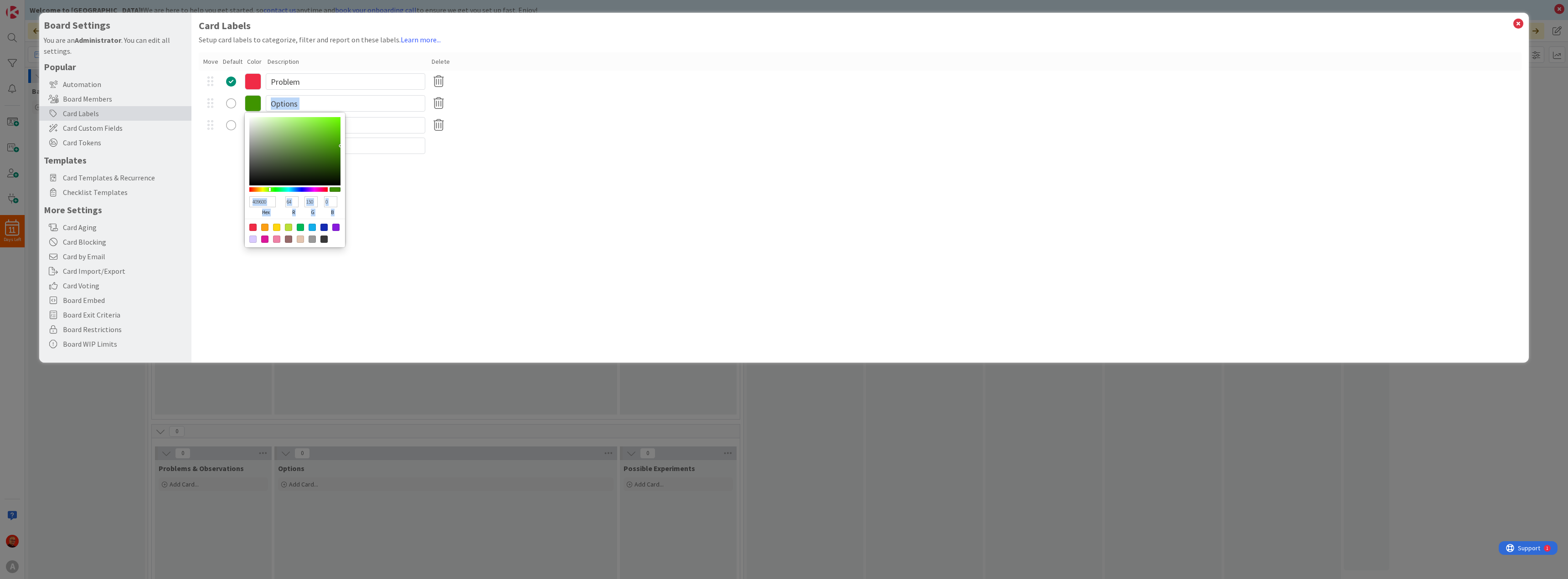
type input "67"
type input "156"
type input "46A300"
type input "70"
type input "163"
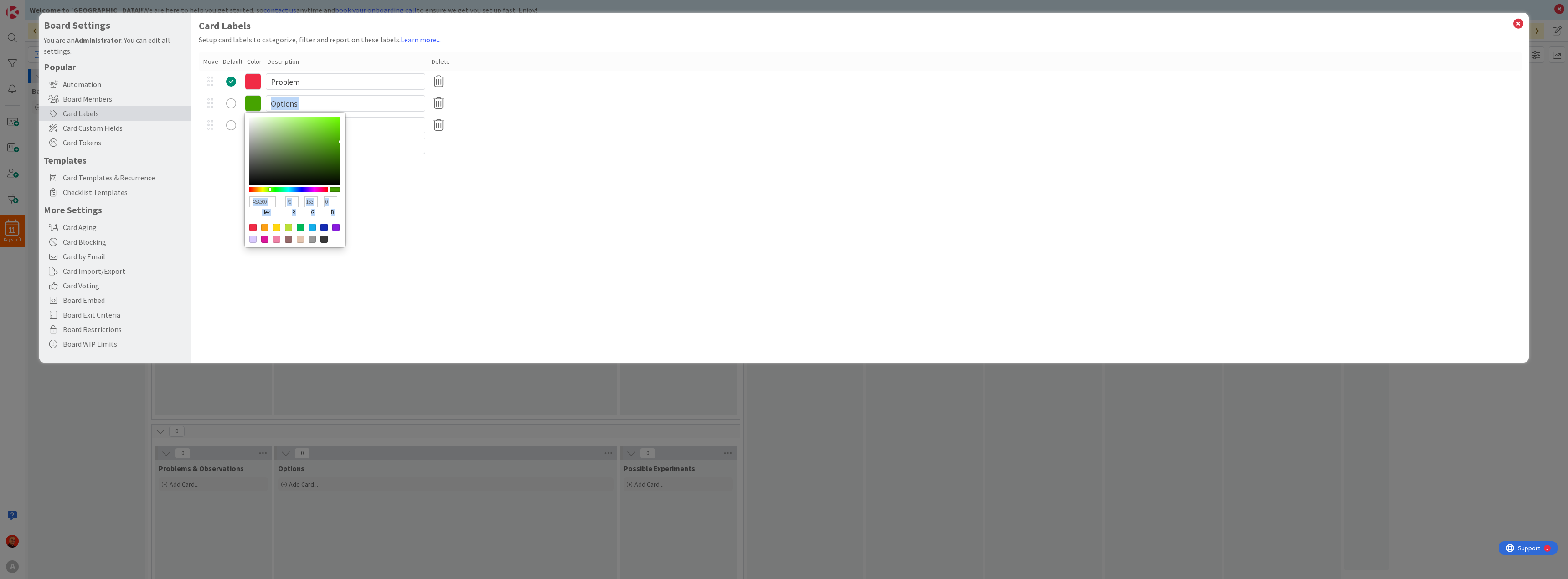
type input "48A800"
type input "72"
type input "168"
drag, startPoint x: 321, startPoint y: 150, endPoint x: 350, endPoint y: 140, distance: 30.7
click at [350, 140] on div "Move Default Color Description Delete F02B46 hex 240 r 43 g 70 b 100 a Problem …" at bounding box center [860, 104] width 1323 height 103
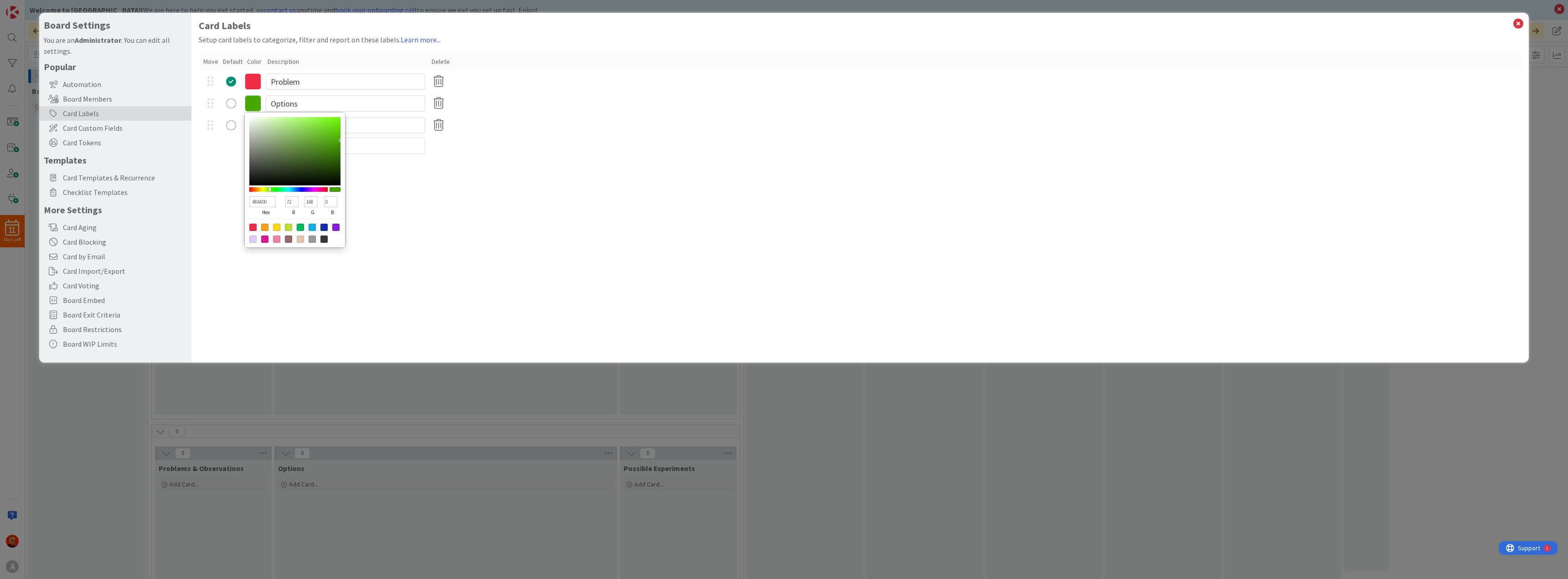
click at [471, 186] on div "Card Labels Setup card labels to categorize, filter and report on these labels.…" at bounding box center [860, 187] width 1337 height 350
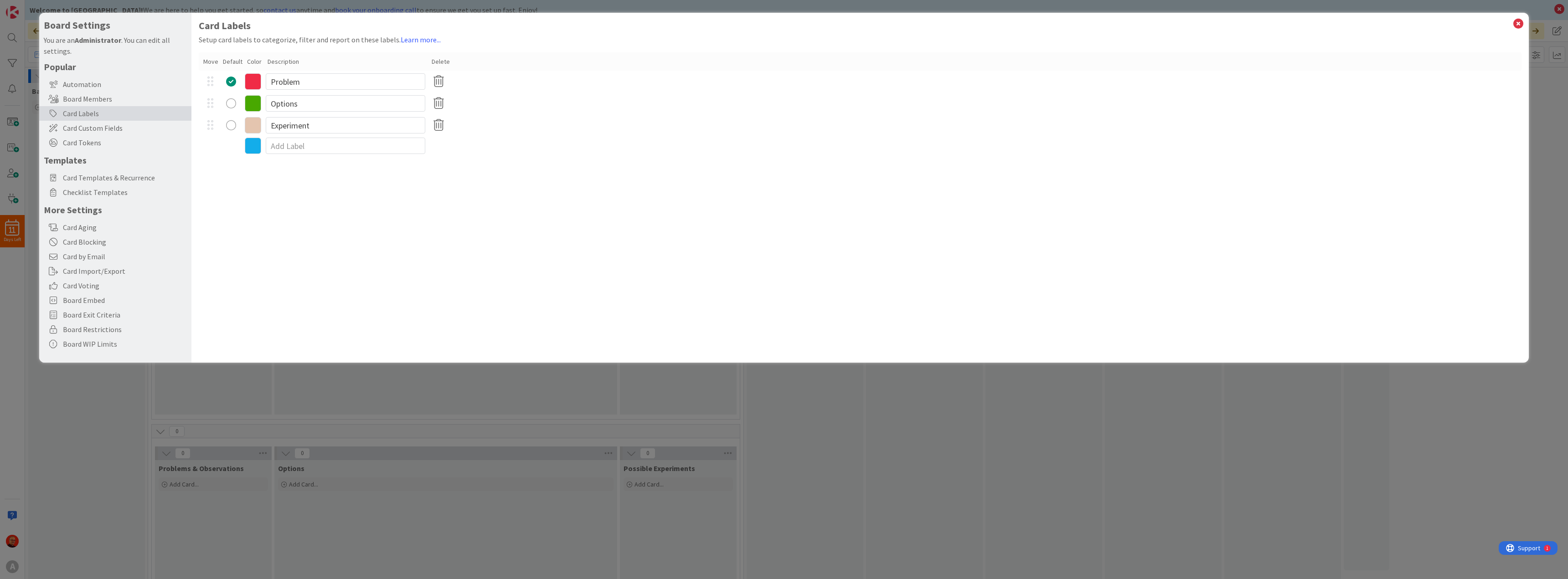
click at [253, 125] on icon at bounding box center [253, 125] width 16 height 16
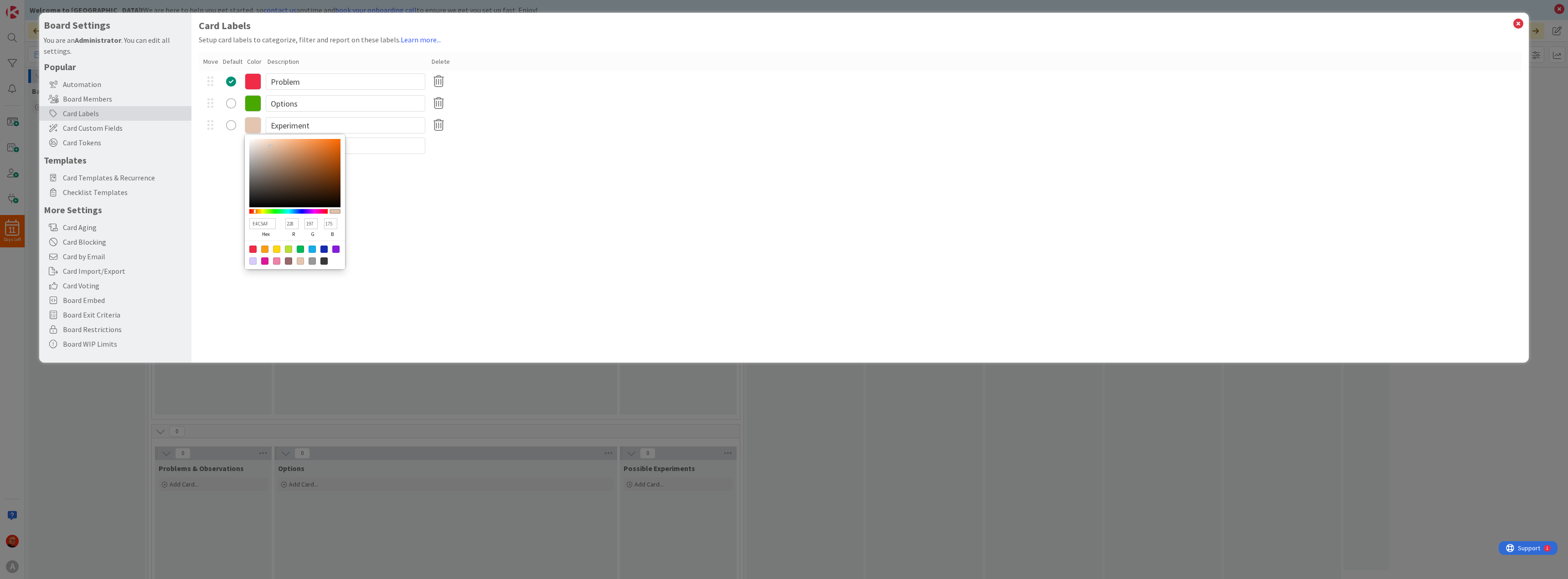
type input "9E5A29"
type input "158"
type input "90"
type input "41"
type input "A35720"
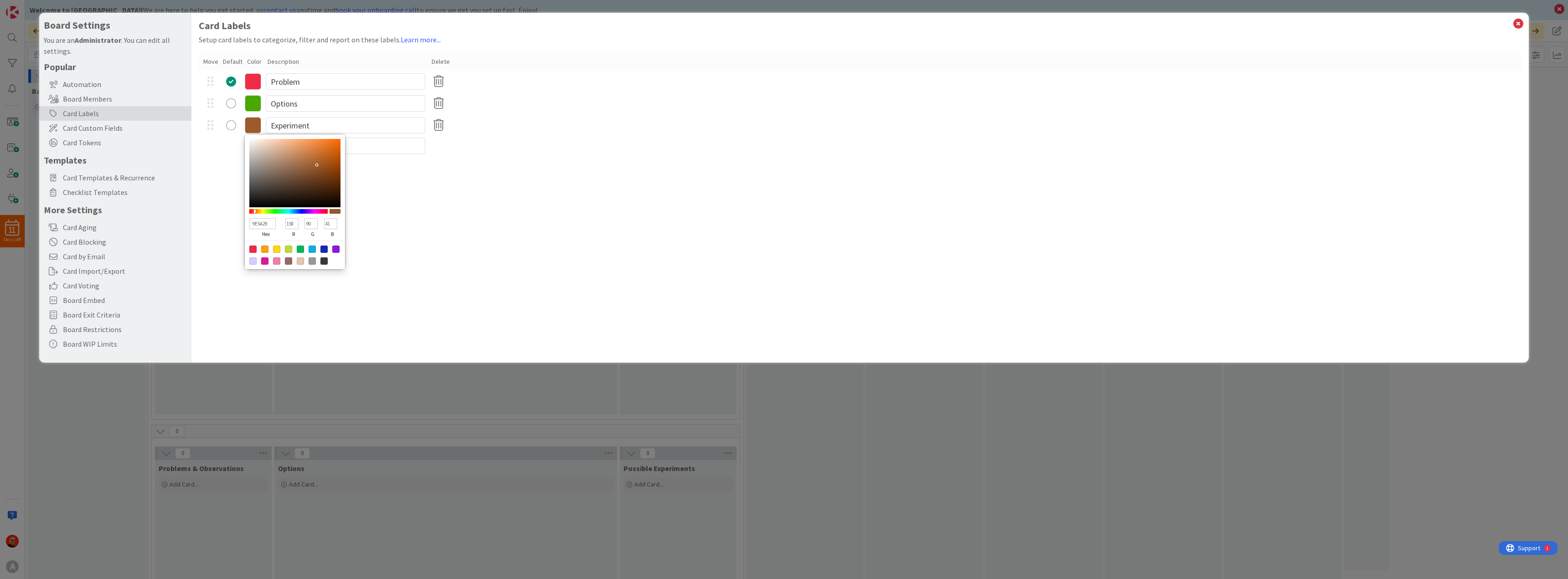
type input "163"
type input "87"
type input "32"
type input "AD4900"
type input "173"
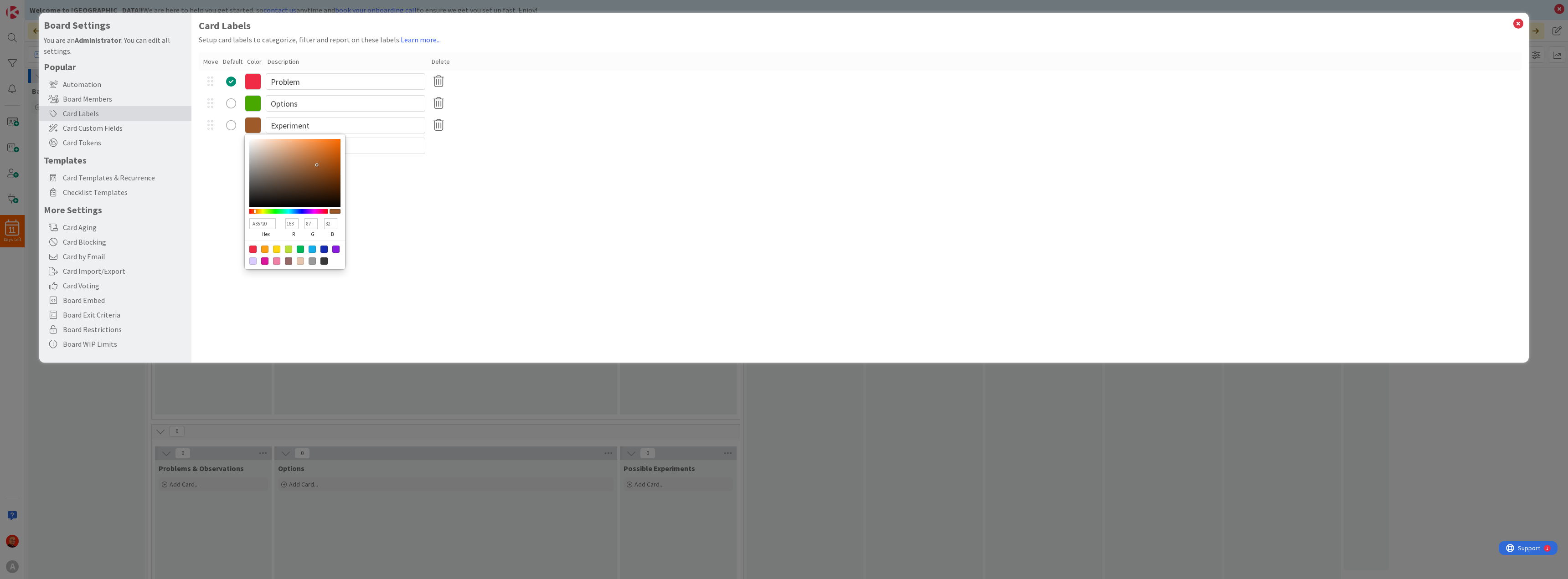
type input "73"
type input "0"
type input "B14B00"
drag, startPoint x: 321, startPoint y: 164, endPoint x: 364, endPoint y: 170, distance: 43.4
click at [364, 170] on div "Card Labels Setup card labels to categorize, filter and report on these labels.…" at bounding box center [860, 187] width 1337 height 350
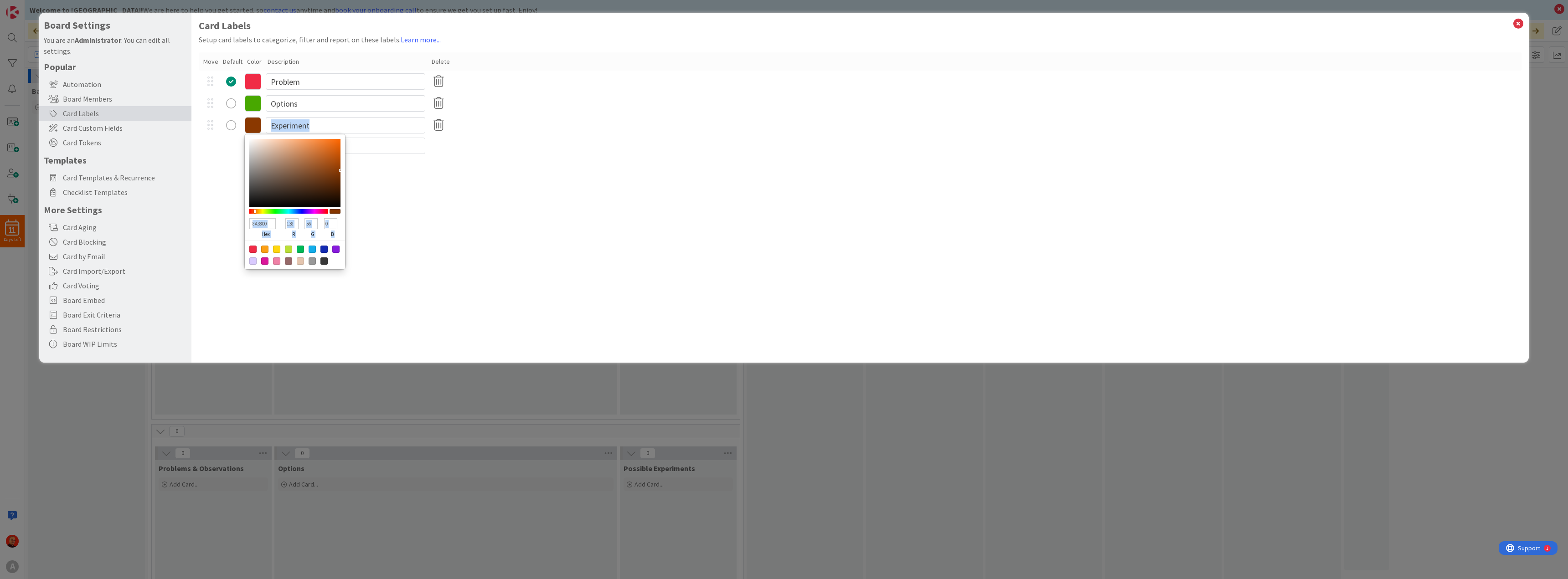
click at [275, 249] on div at bounding box center [276, 249] width 8 height 8
click at [322, 249] on div at bounding box center [324, 249] width 8 height 8
click at [335, 249] on div at bounding box center [336, 249] width 8 height 8
click at [411, 203] on div "Card Labels Setup card labels to categorize, filter and report on these labels.…" at bounding box center [860, 187] width 1337 height 350
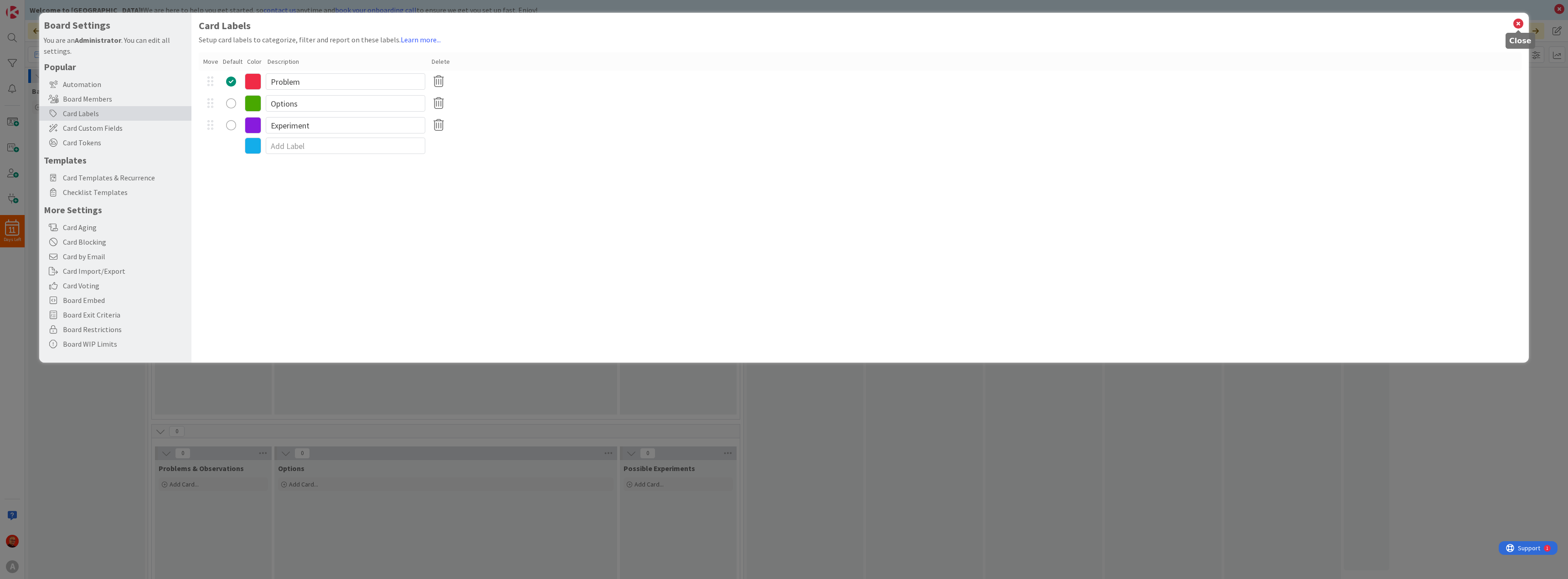
click at [1523, 23] on icon at bounding box center [1518, 24] width 12 height 13
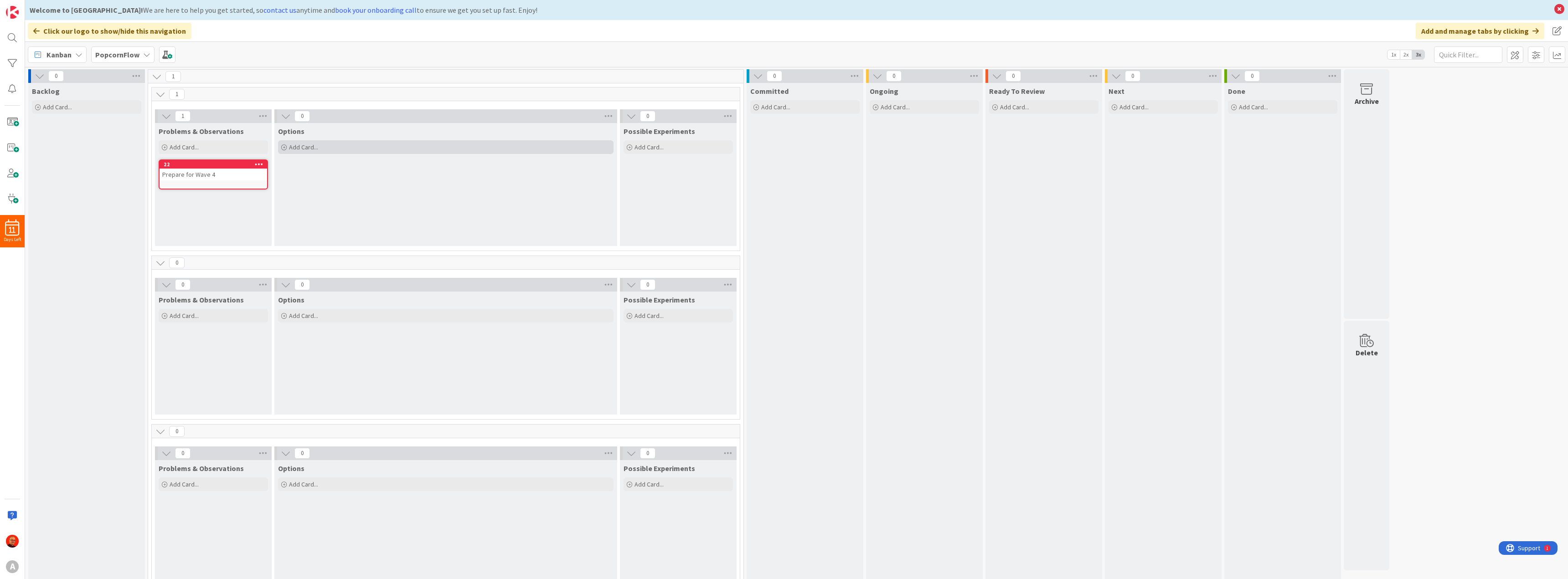
click at [305, 148] on span "Add Card..." at bounding box center [303, 147] width 29 height 8
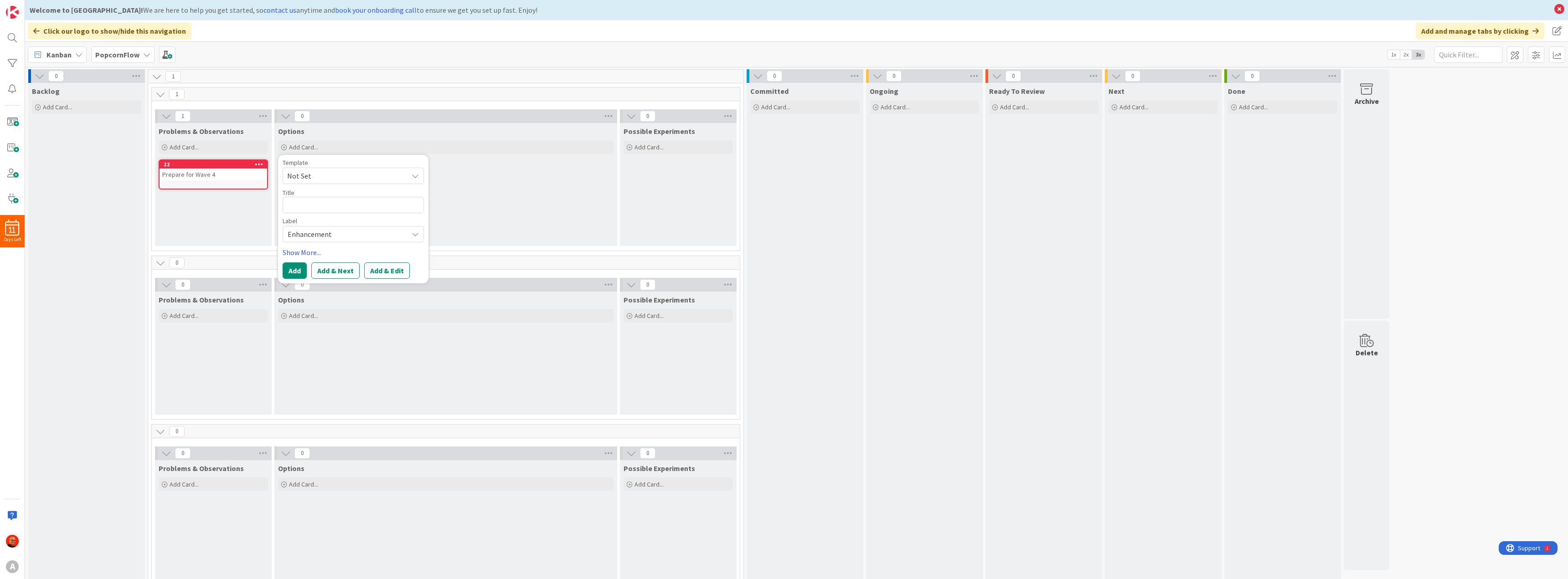
click at [329, 229] on span "Enhancement" at bounding box center [345, 234] width 116 height 13
click at [331, 273] on span "Options" at bounding box center [372, 272] width 111 height 14
click at [353, 173] on span "Not Set" at bounding box center [344, 175] width 114 height 12
click at [330, 237] on link "Edit Card Templates" at bounding box center [315, 235] width 64 height 16
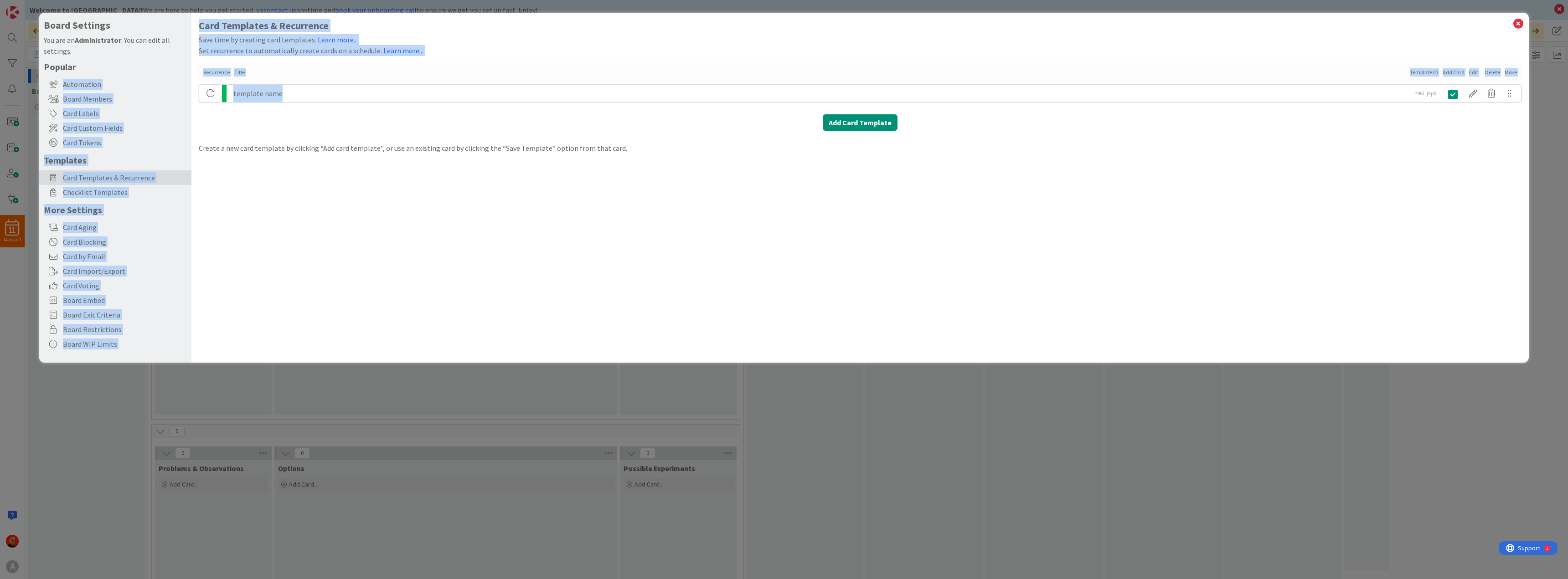
click at [155, 74] on div "Board Settings You are an Administrator . You can edit all settings. Popular Au…" at bounding box center [784, 187] width 1490 height 350
click at [308, 100] on div "template name" at bounding box center [819, 93] width 1173 height 18
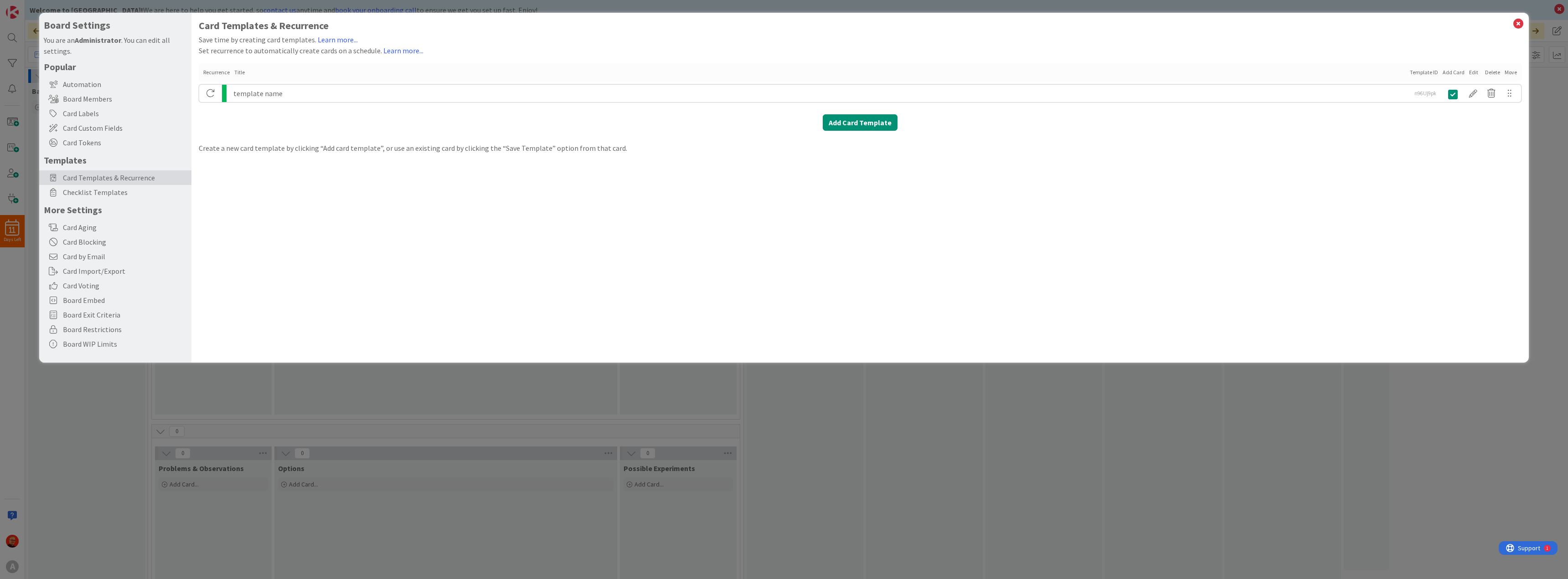
click at [296, 90] on div "template name" at bounding box center [819, 93] width 1173 height 18
drag, startPoint x: 283, startPoint y: 93, endPoint x: 229, endPoint y: 93, distance: 54.0
click at [229, 93] on div "template name n96Uj9pk n96Uj9pk" at bounding box center [860, 93] width 1323 height 18
click at [1468, 91] on div at bounding box center [1473, 93] width 18 height 16
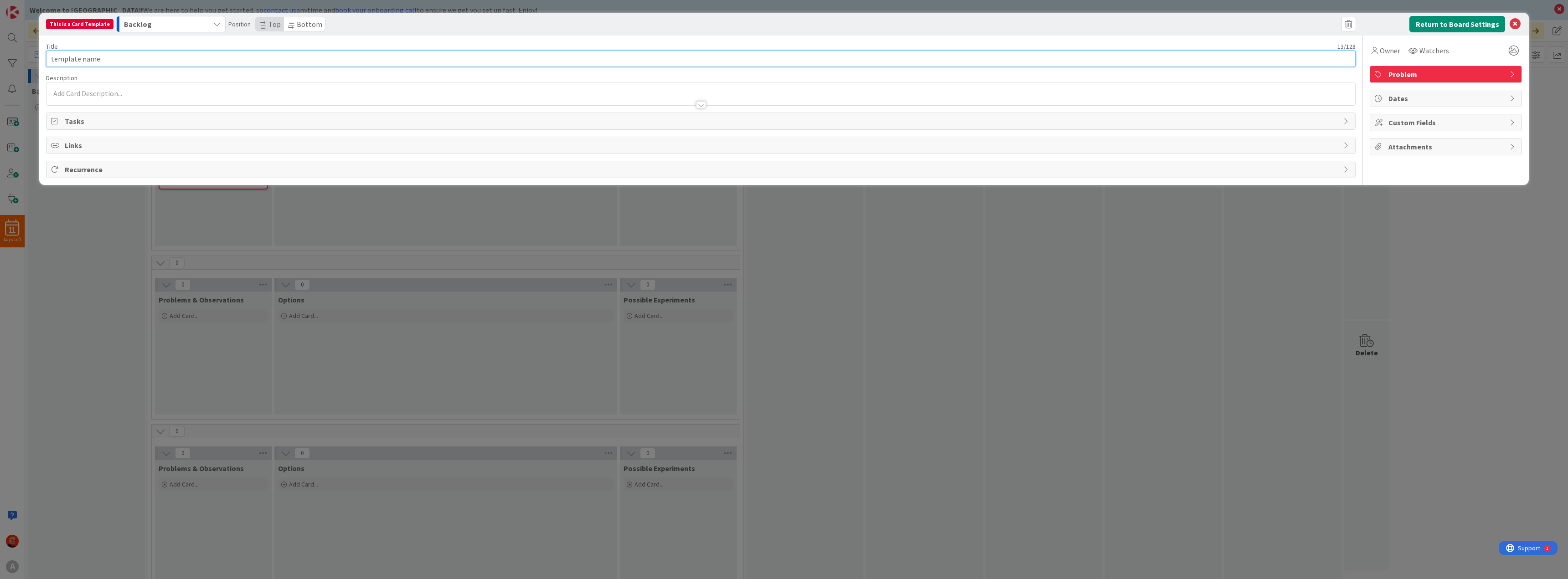
drag, startPoint x: 109, startPoint y: 61, endPoint x: 13, endPoint y: 51, distance: 96.5
click at [13, 51] on div "This is a Card Template Backlog Position Top Bottom Return to Board Settings Ti…" at bounding box center [784, 290] width 1568 height 579
click at [1512, 71] on icon at bounding box center [1513, 75] width 8 height 8
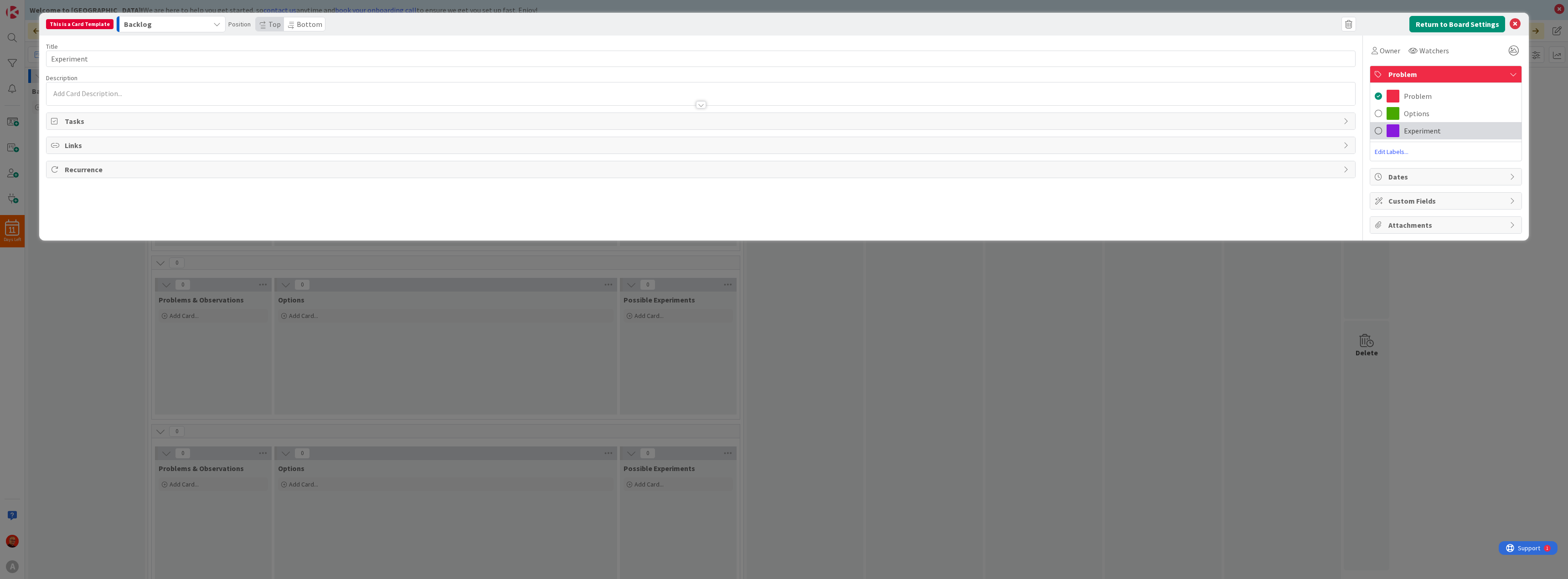
click at [1410, 131] on span "Experiment" at bounding box center [1422, 130] width 37 height 11
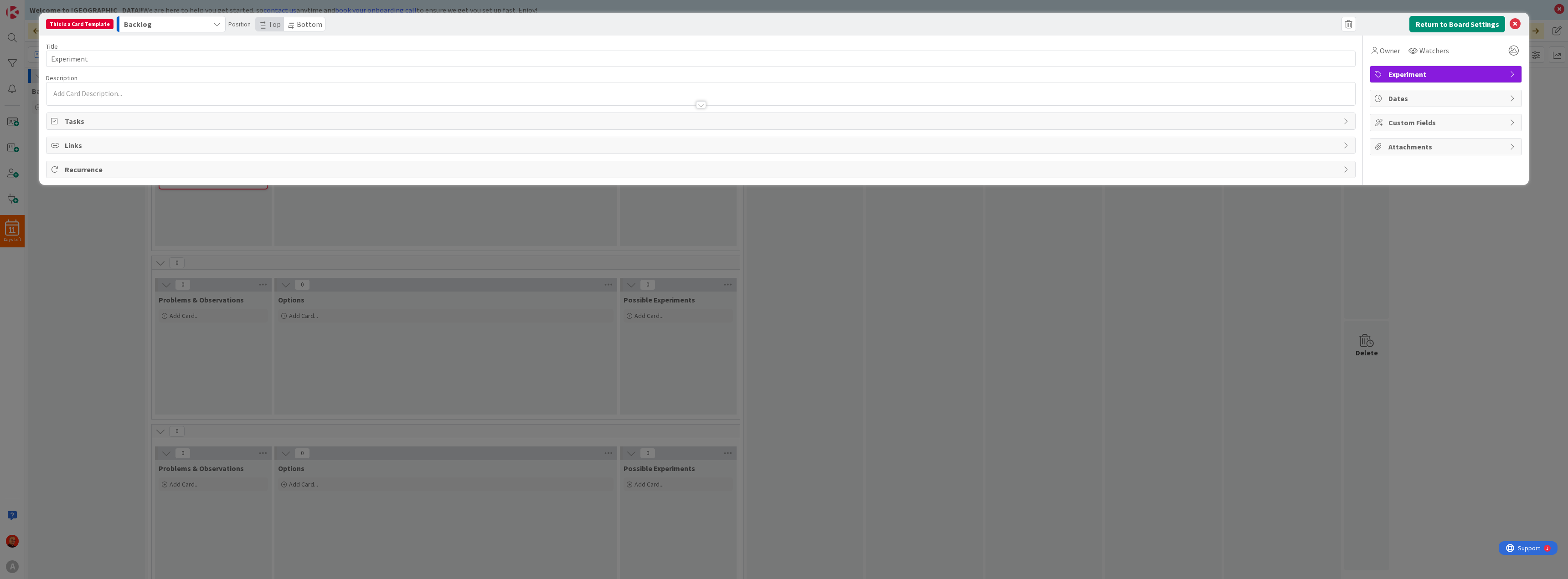
click at [1413, 73] on span "Experiment" at bounding box center [1446, 74] width 117 height 11
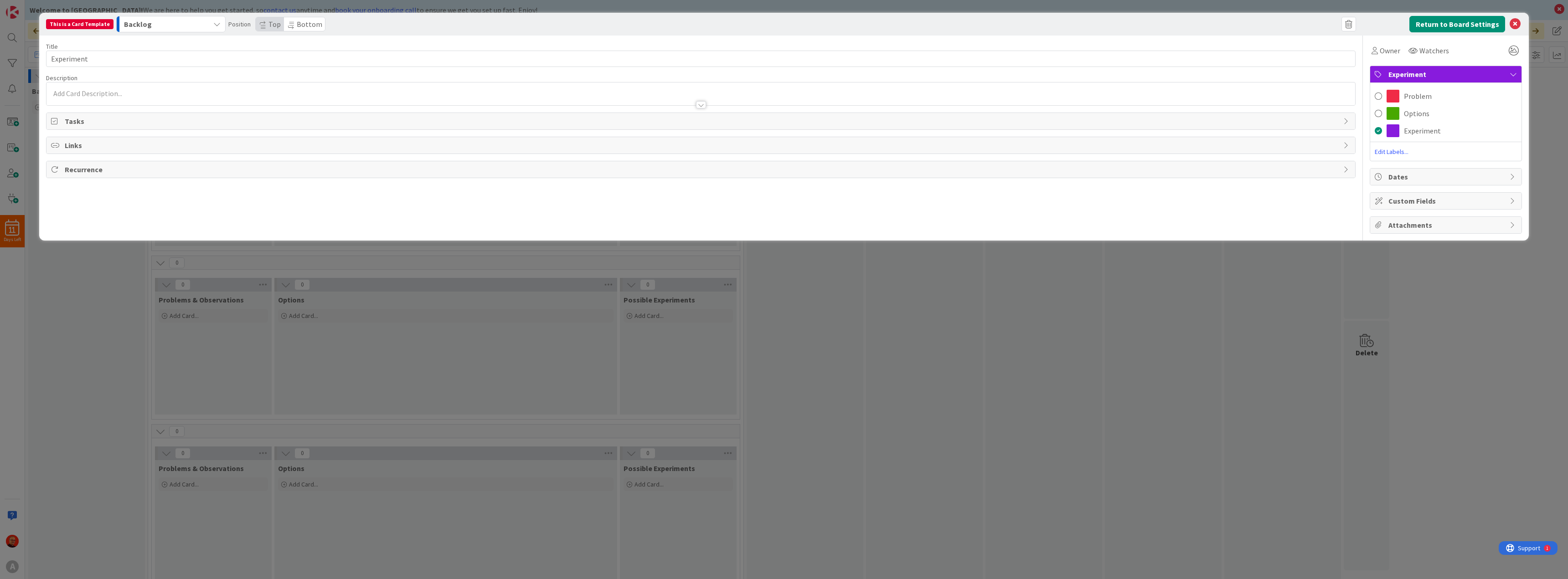
click at [1414, 71] on span "Experiment" at bounding box center [1446, 74] width 117 height 11
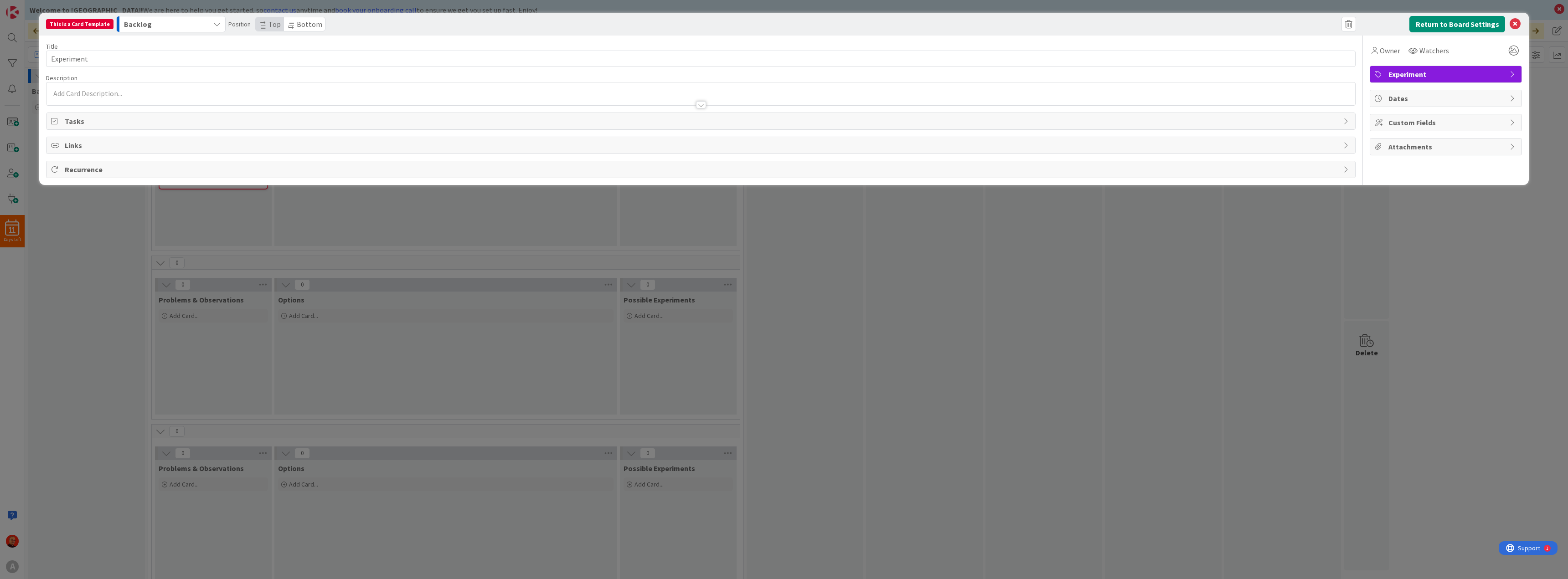
click at [213, 23] on icon "button" at bounding box center [217, 24] width 8 height 8
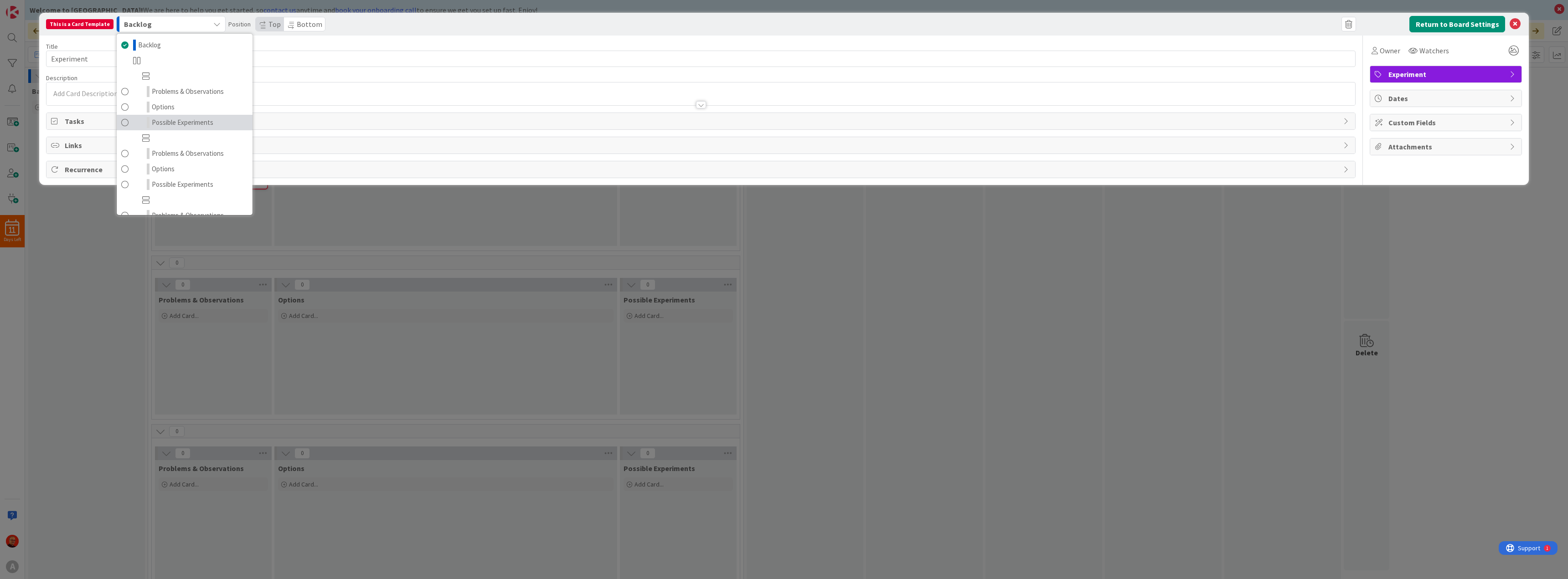
click at [121, 124] on span at bounding box center [125, 122] width 8 height 11
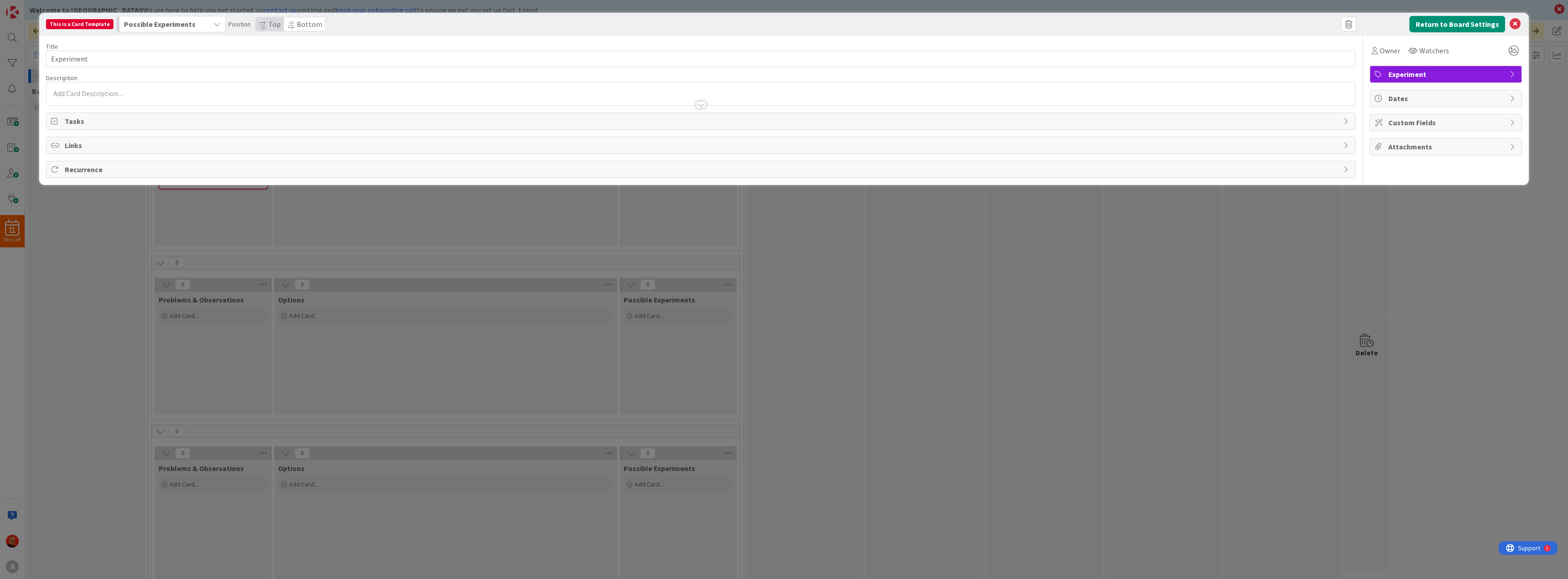
click at [213, 26] on icon "button" at bounding box center [217, 24] width 8 height 8
click at [383, 27] on div "This is a Card Template Possible Experiments Backlog Problems & Observations Op…" at bounding box center [372, 24] width 653 height 16
click at [77, 122] on span "Tasks" at bounding box center [702, 121] width 1274 height 11
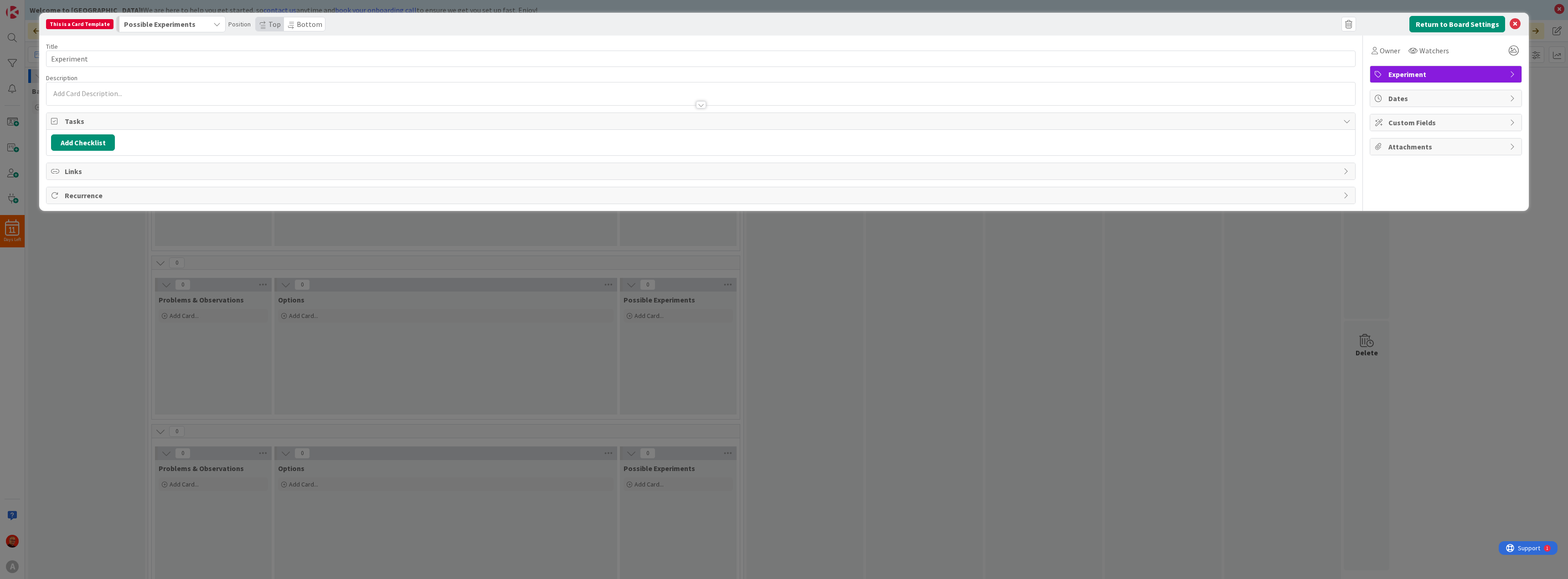
click at [1489, 117] on div "Custom Fields" at bounding box center [1445, 122] width 151 height 16
click at [1415, 142] on link "Manage Custom Fields" at bounding box center [1409, 141] width 70 height 9
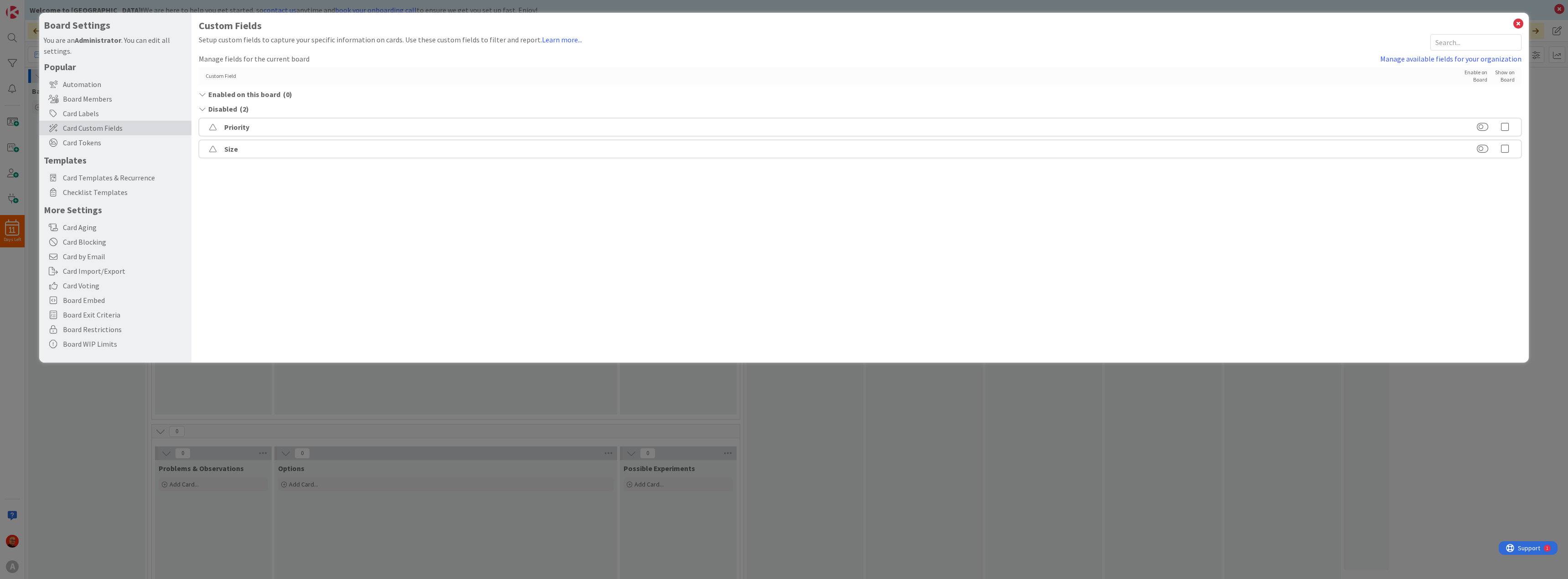
click at [223, 96] on span "Enabled on this board" at bounding box center [244, 94] width 72 height 11
click at [231, 106] on span "Disabled" at bounding box center [223, 108] width 29 height 11
click at [229, 106] on span "Disabled" at bounding box center [223, 108] width 29 height 11
click at [1447, 59] on link "Manage available fields for your organization" at bounding box center [1450, 58] width 141 height 11
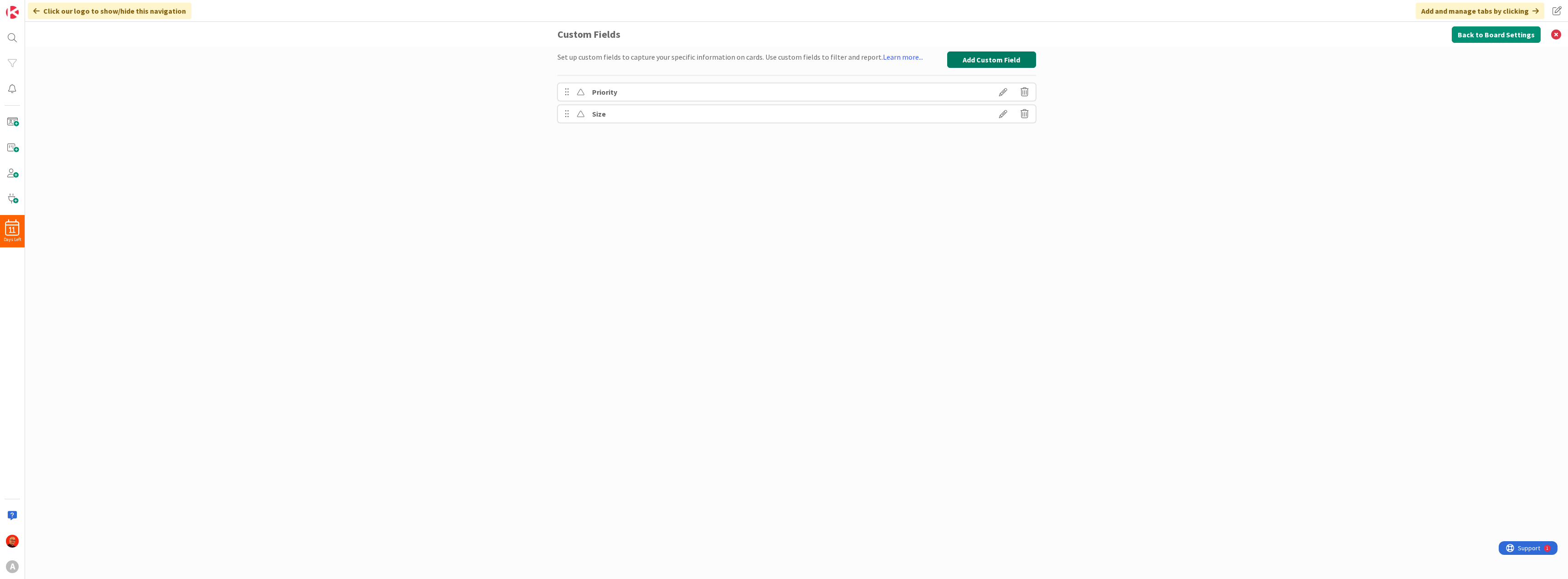
click at [1001, 55] on button "Add Custom Field" at bounding box center [992, 60] width 89 height 16
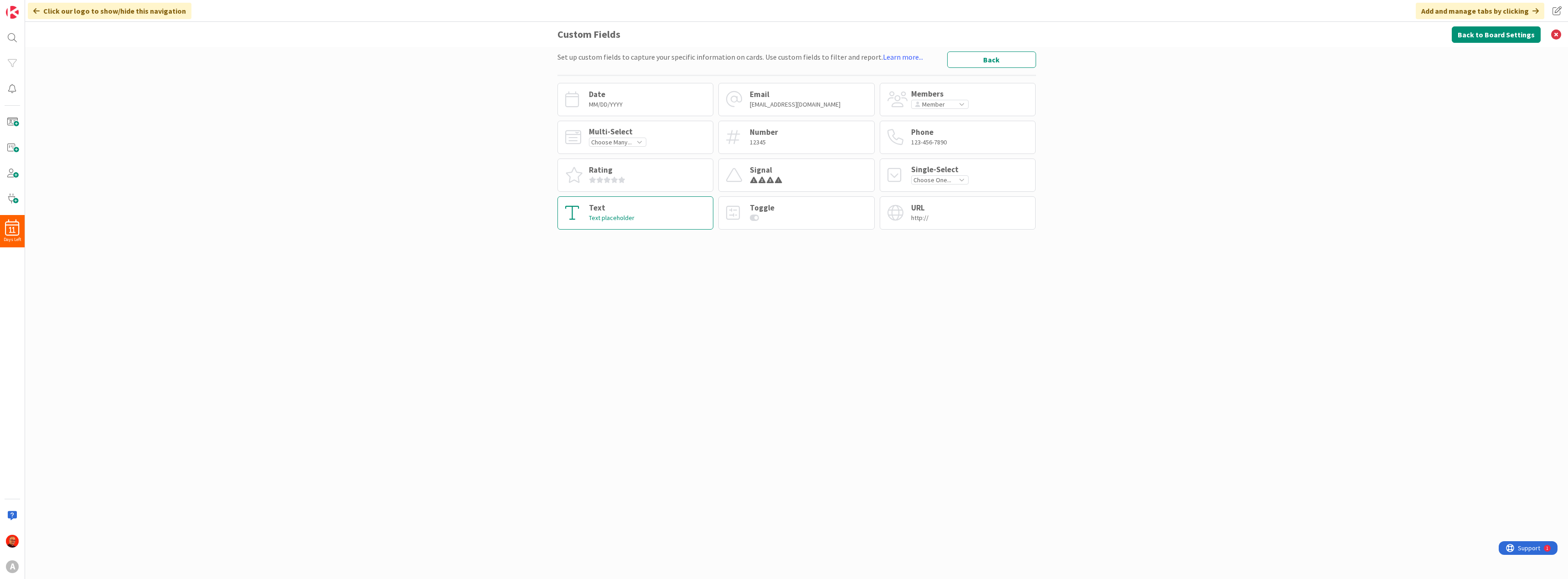
click at [619, 202] on div "Text Text placeholder" at bounding box center [635, 212] width 156 height 33
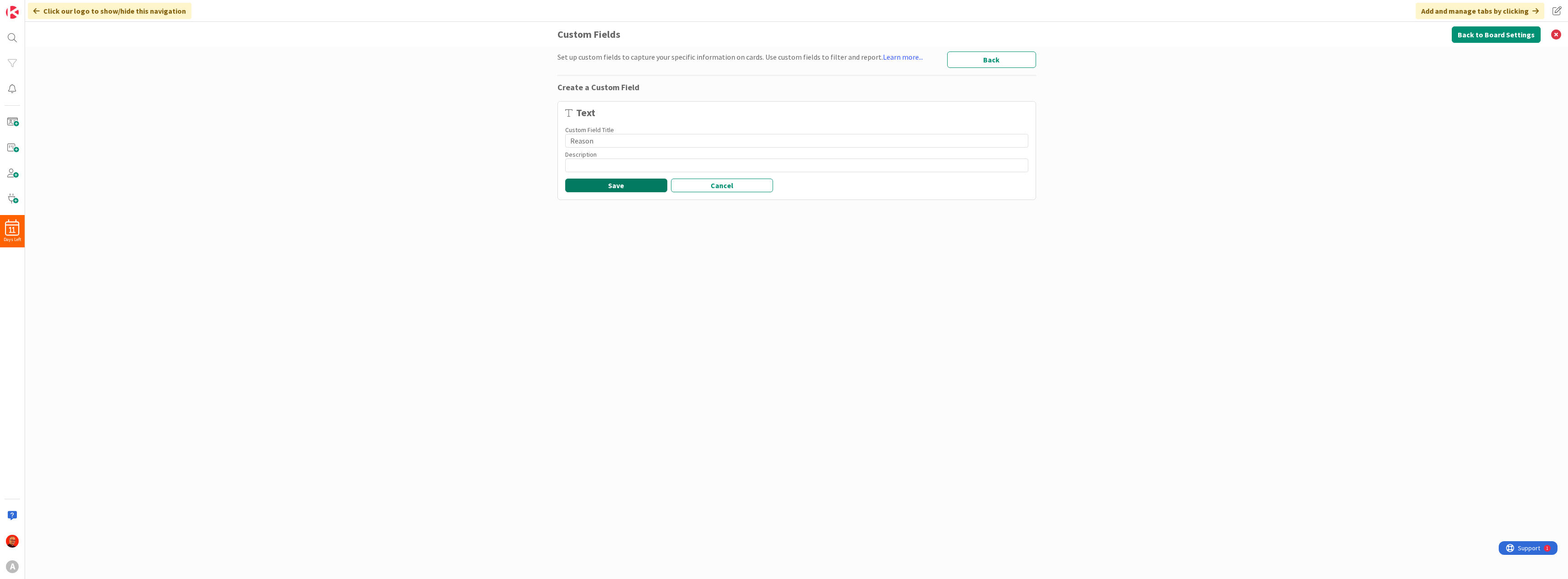
click at [629, 187] on button "Save" at bounding box center [616, 185] width 102 height 14
click at [989, 58] on button "Add Custom Field" at bounding box center [992, 60] width 89 height 16
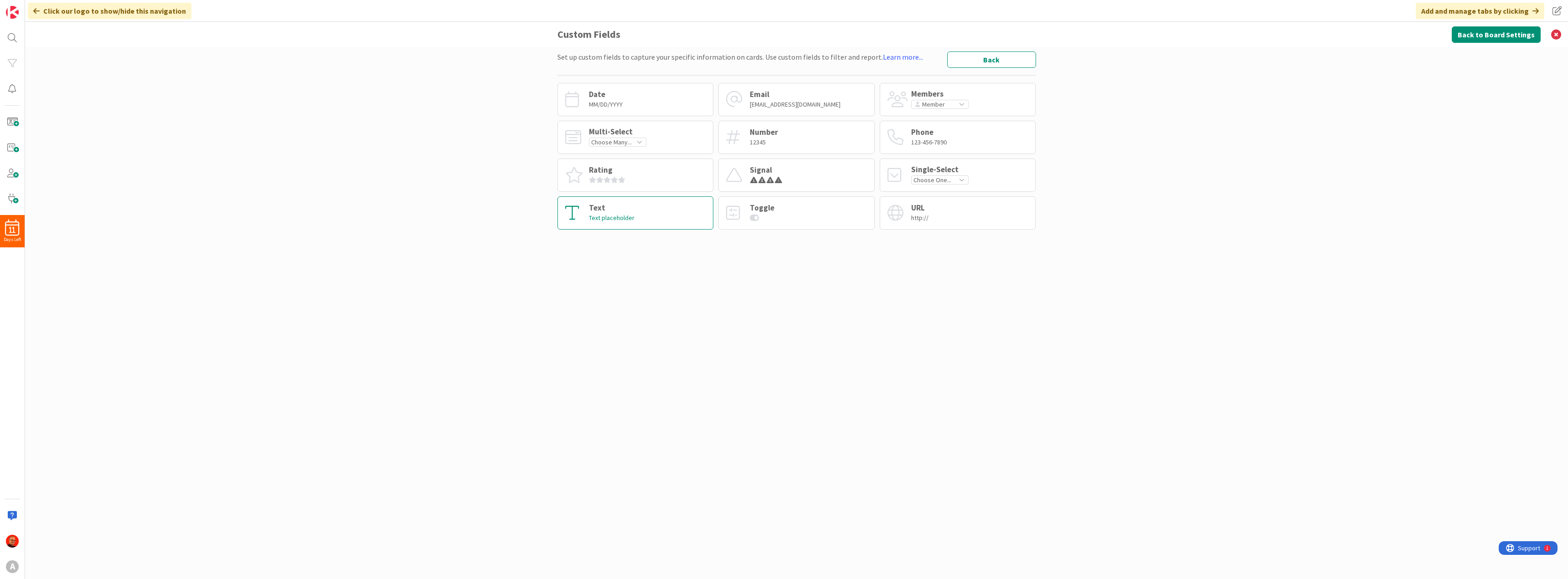
click at [643, 211] on div "Text Text placeholder" at bounding box center [635, 212] width 156 height 33
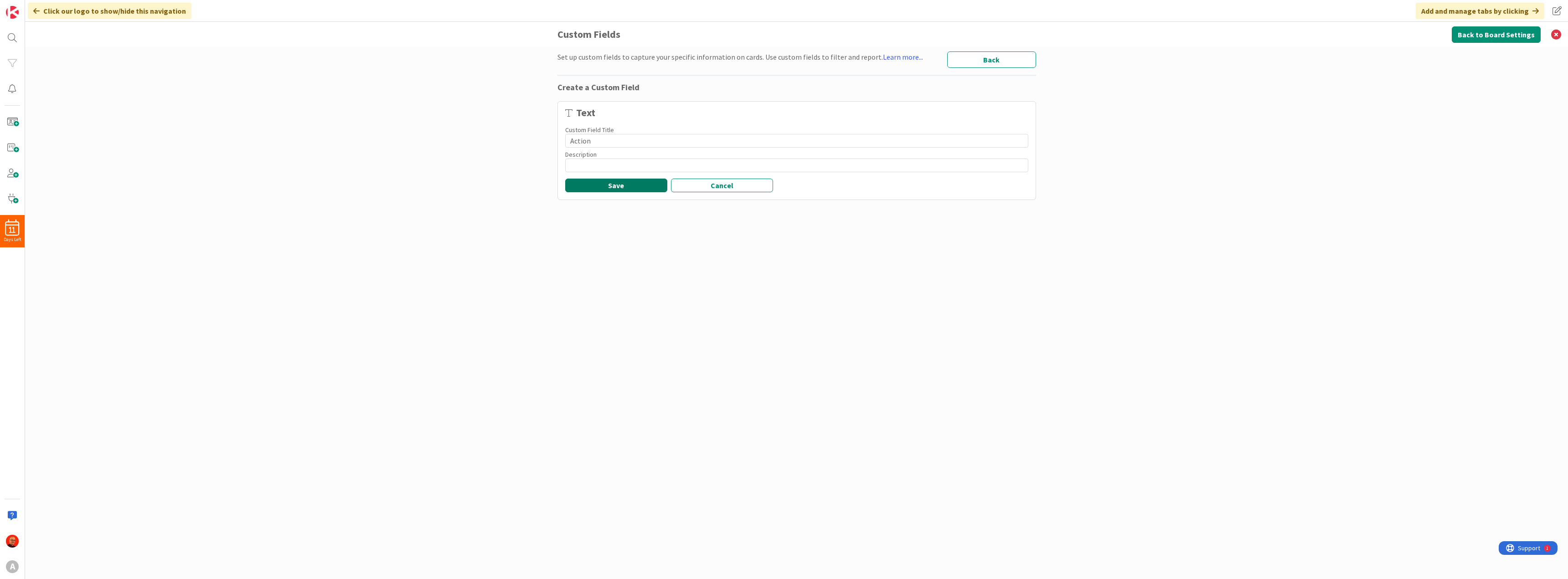
click at [599, 187] on button "Save" at bounding box center [616, 185] width 102 height 14
click at [979, 58] on button "Add Custom Field" at bounding box center [992, 60] width 89 height 16
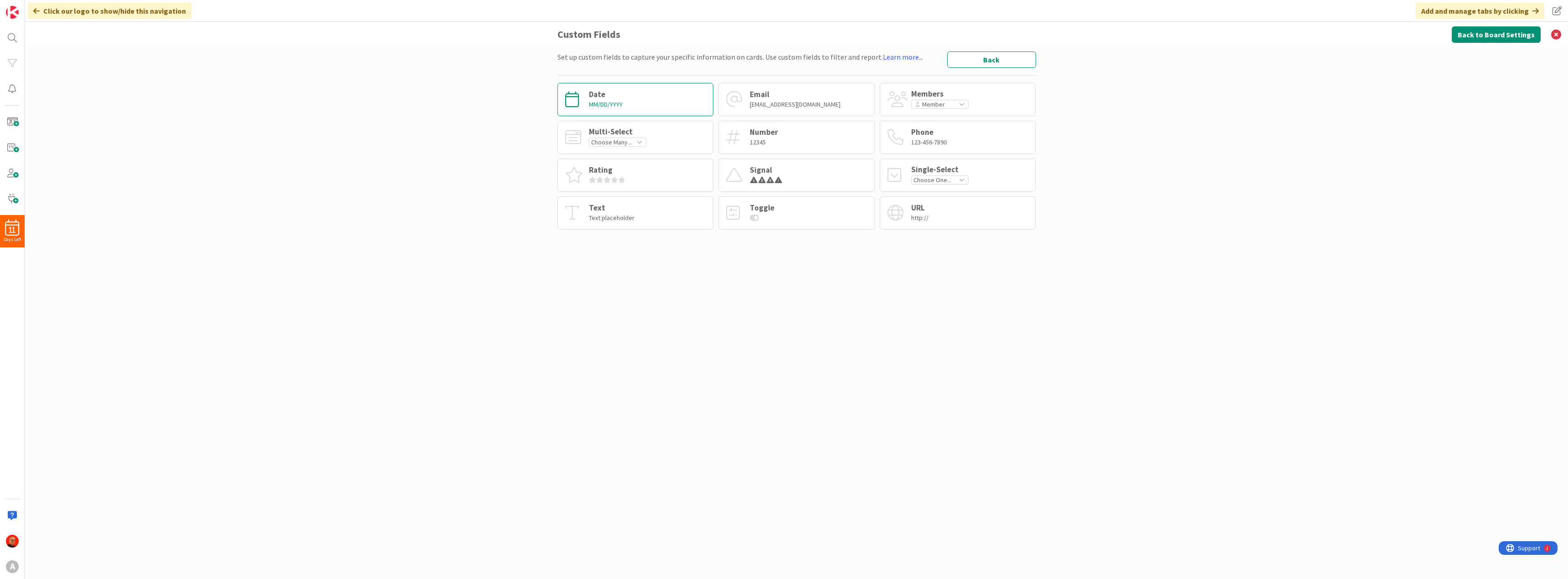
click at [615, 99] on div "Date MM/DD/YYYY" at bounding box center [606, 100] width 34 height 18
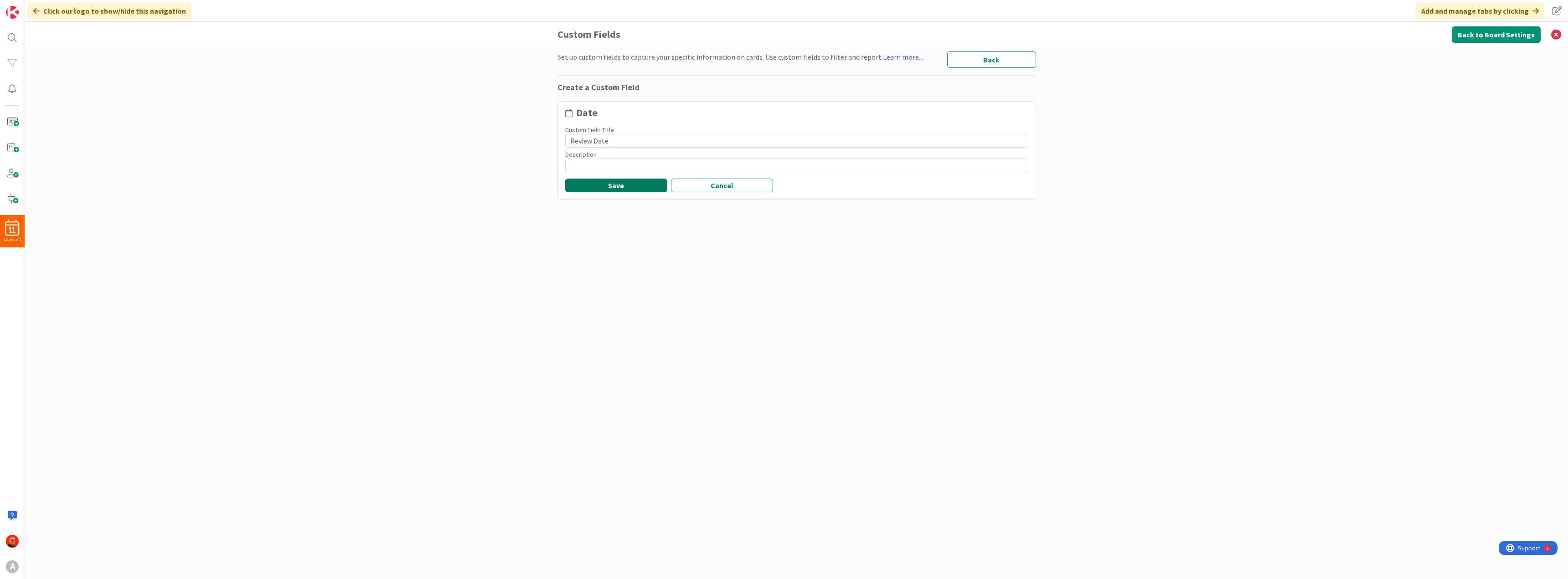
click at [631, 187] on button "Save" at bounding box center [616, 185] width 102 height 14
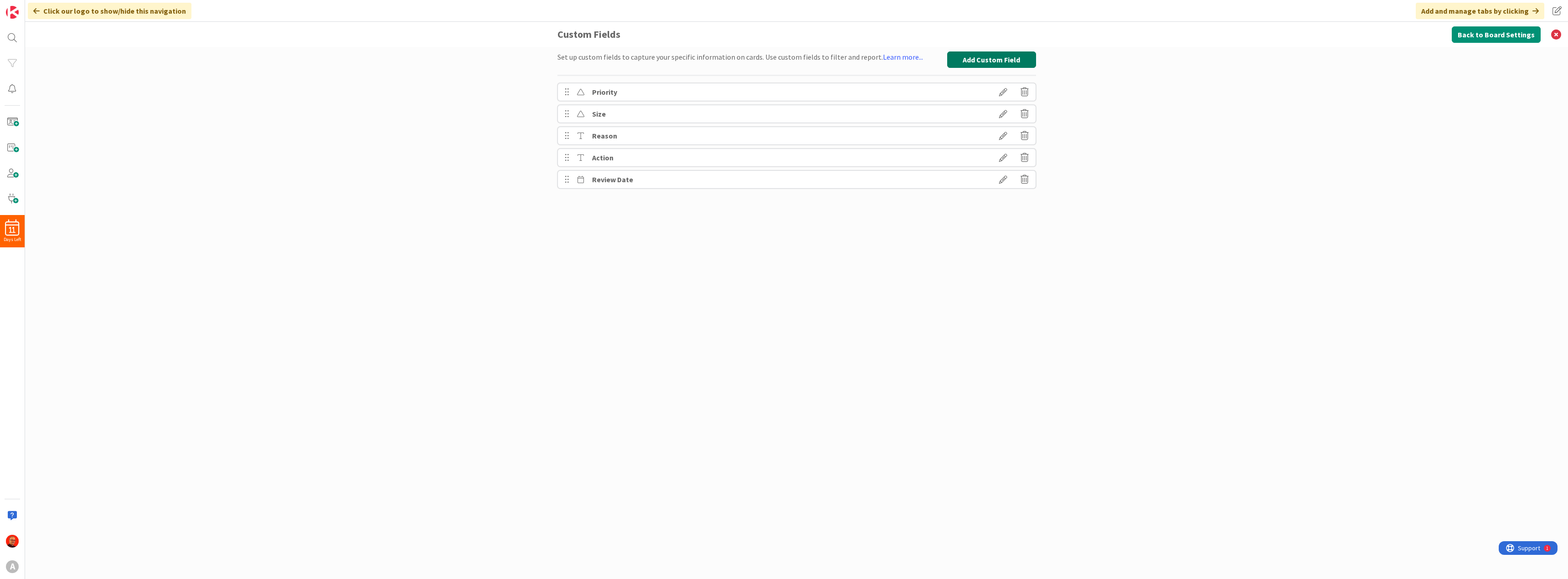
click at [987, 56] on button "Add Custom Field" at bounding box center [992, 60] width 89 height 16
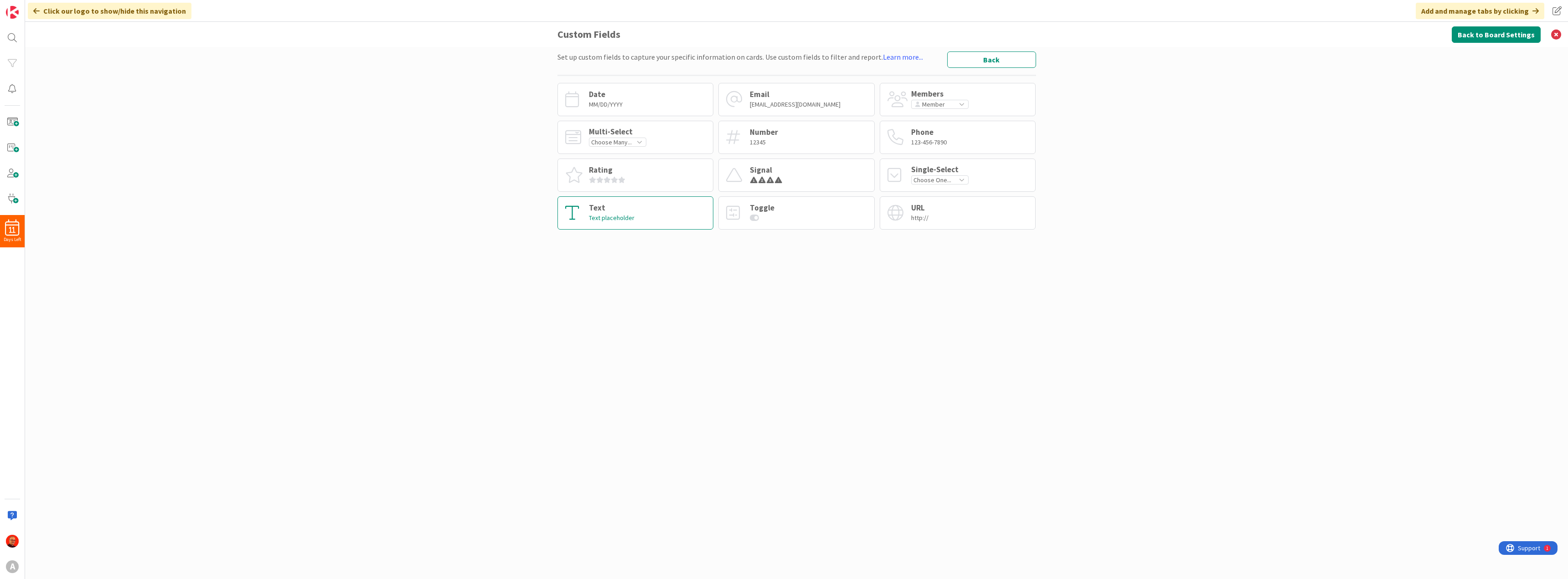
click at [592, 210] on div "Text" at bounding box center [611, 208] width 46 height 8
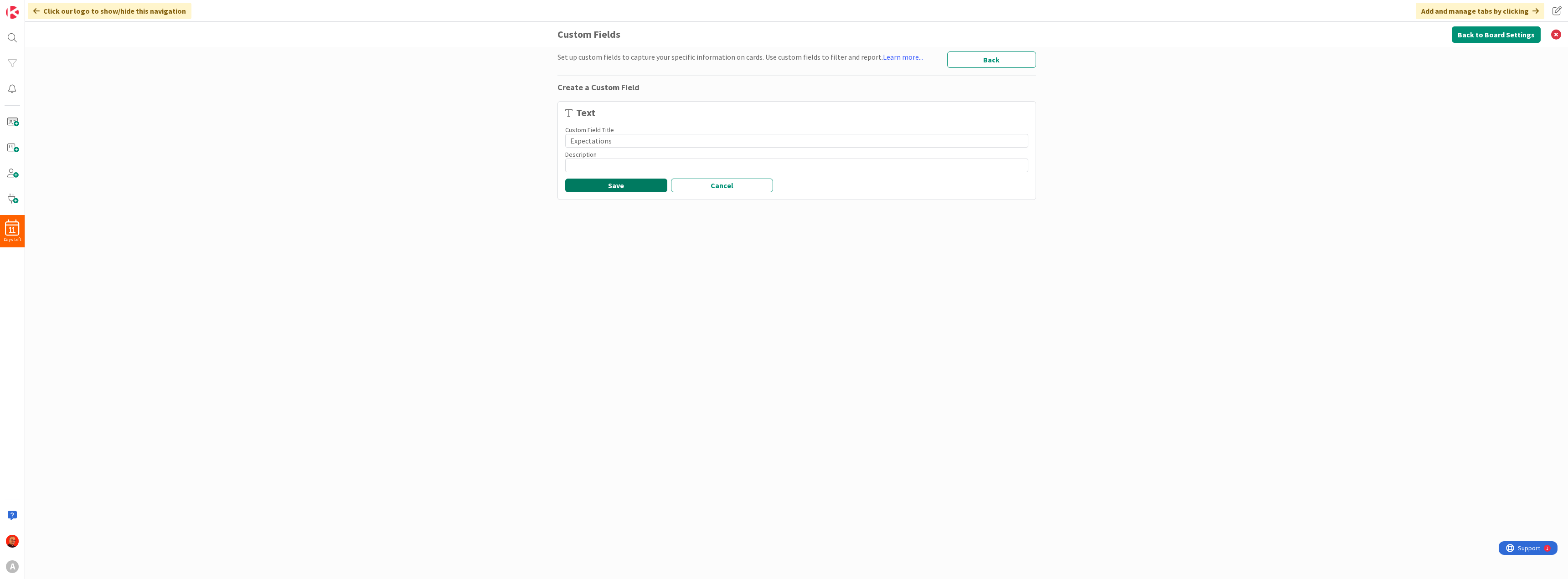
click at [614, 185] on button "Save" at bounding box center [616, 185] width 102 height 14
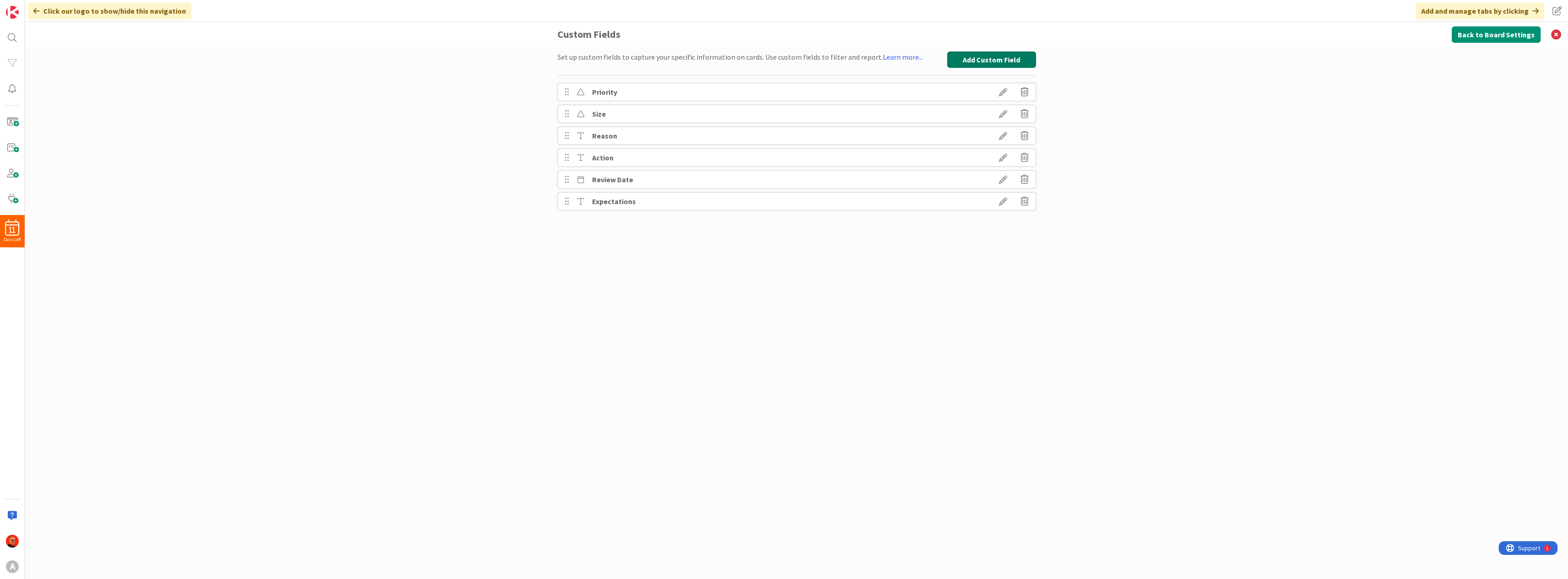
click at [1003, 55] on button "Add Custom Field" at bounding box center [992, 60] width 89 height 16
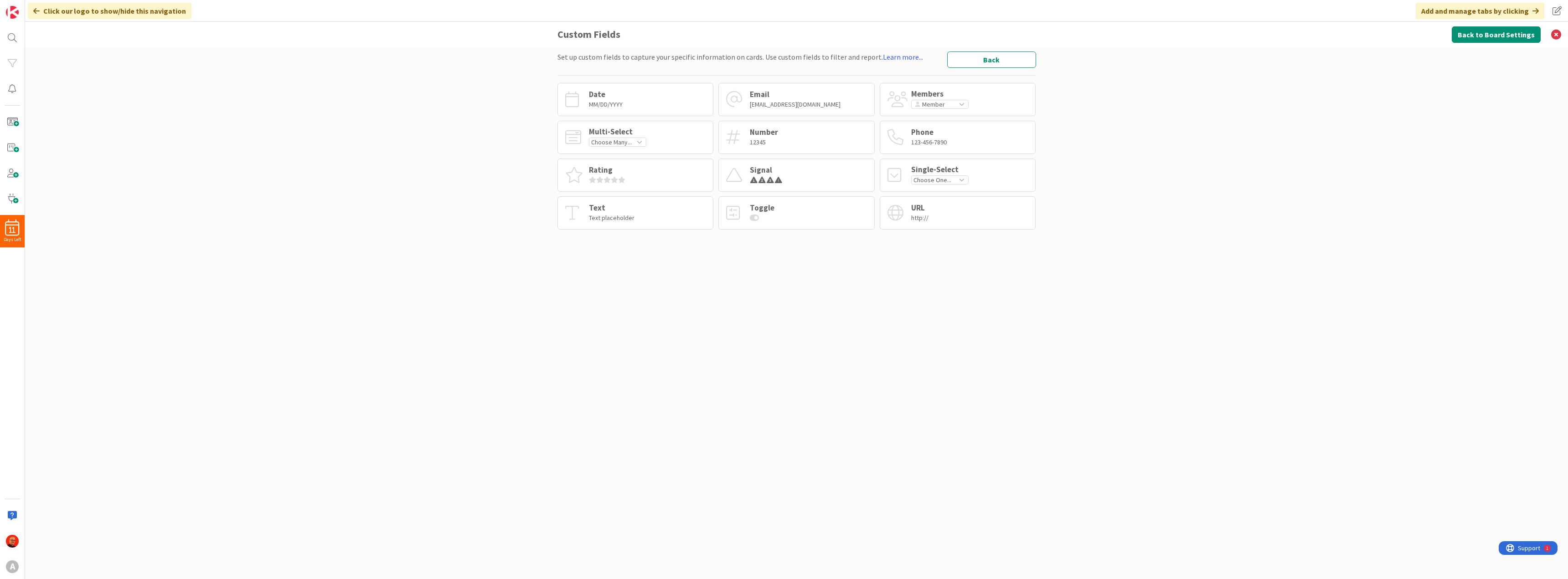
click at [1299, 151] on div "Set up custom fields to capture your specific information on cards. Use custom …" at bounding box center [796, 313] width 1543 height 532
click at [980, 57] on button "Back" at bounding box center [992, 60] width 89 height 16
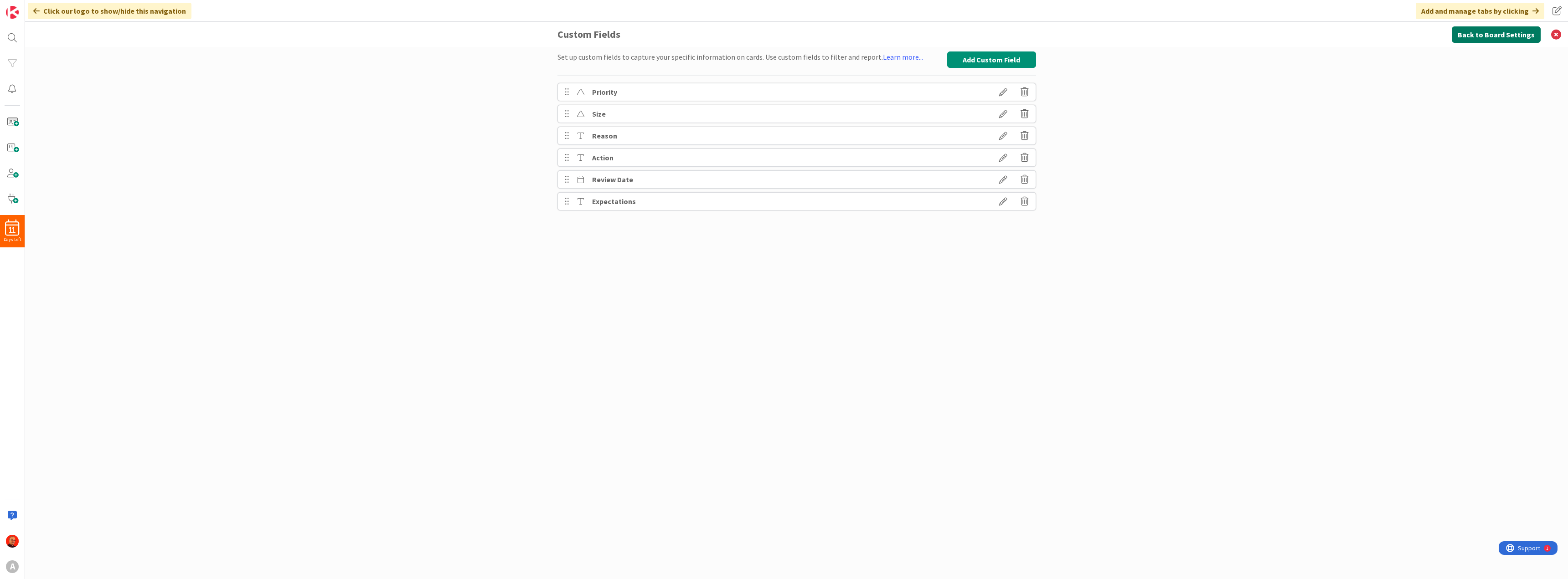
click at [1515, 36] on button "Back to Board Settings" at bounding box center [1496, 34] width 89 height 16
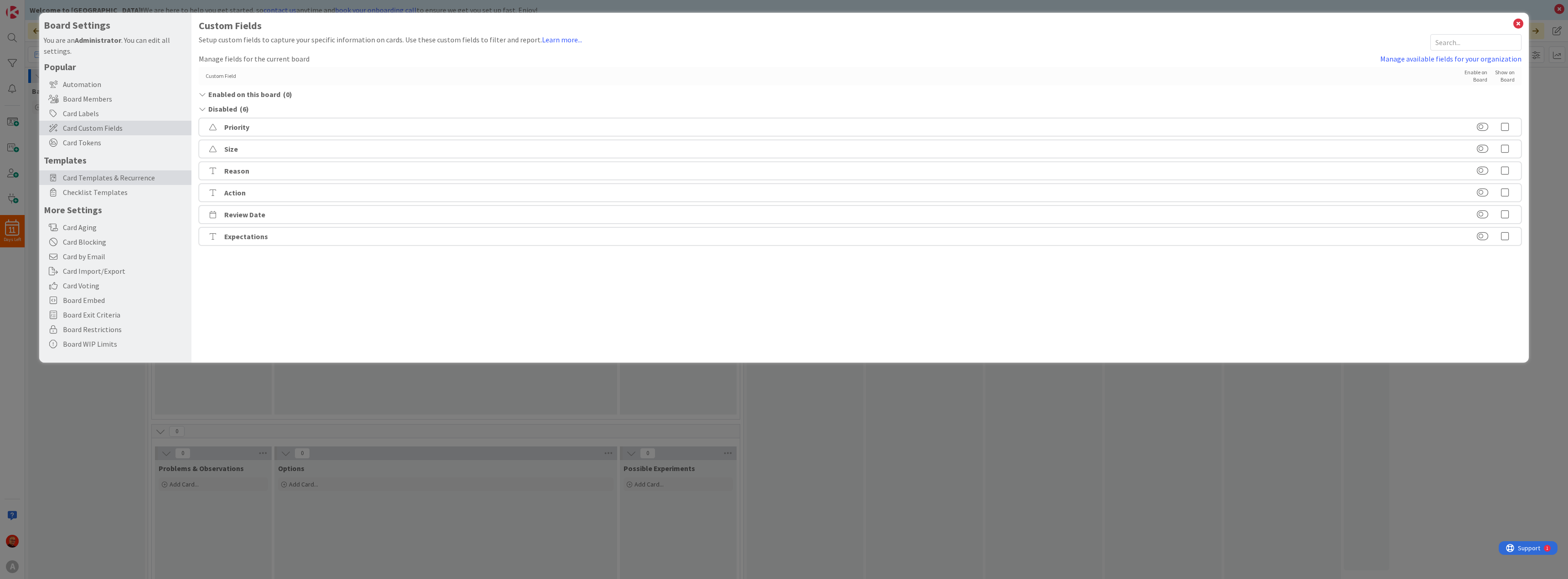
click at [109, 181] on span "Card Templates & Recurrence" at bounding box center [125, 177] width 124 height 11
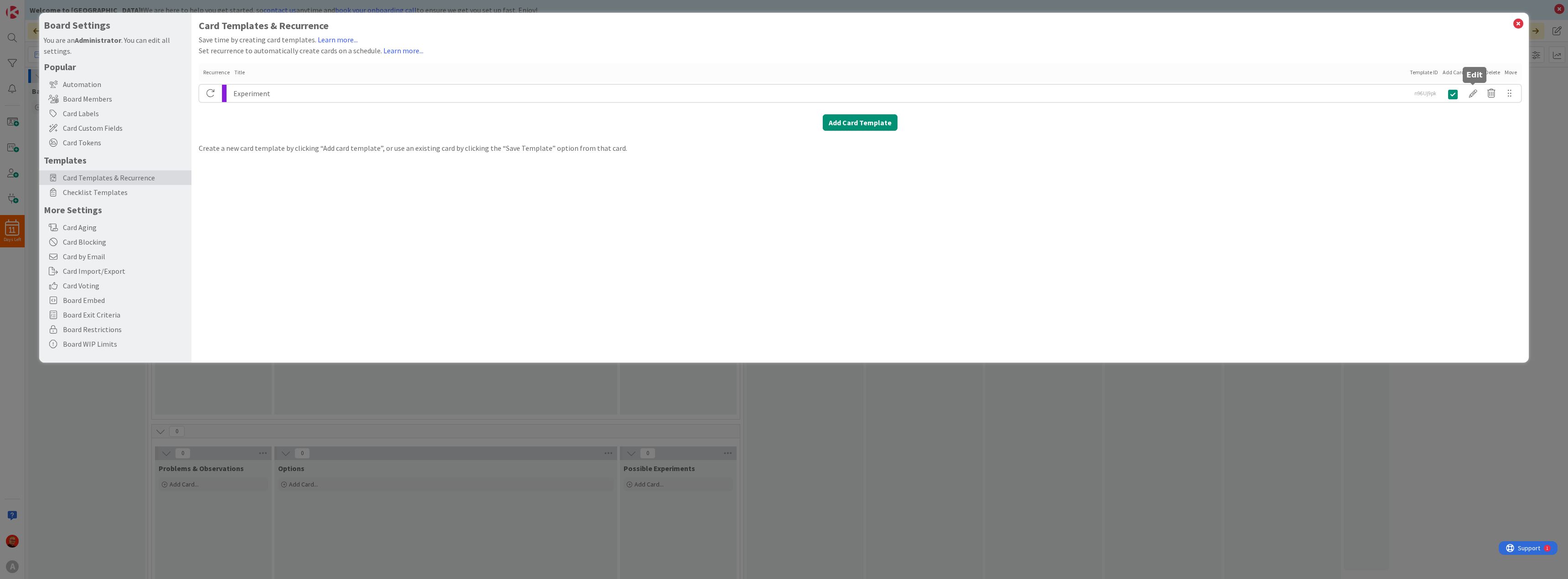
click at [1473, 93] on div at bounding box center [1473, 93] width 18 height 16
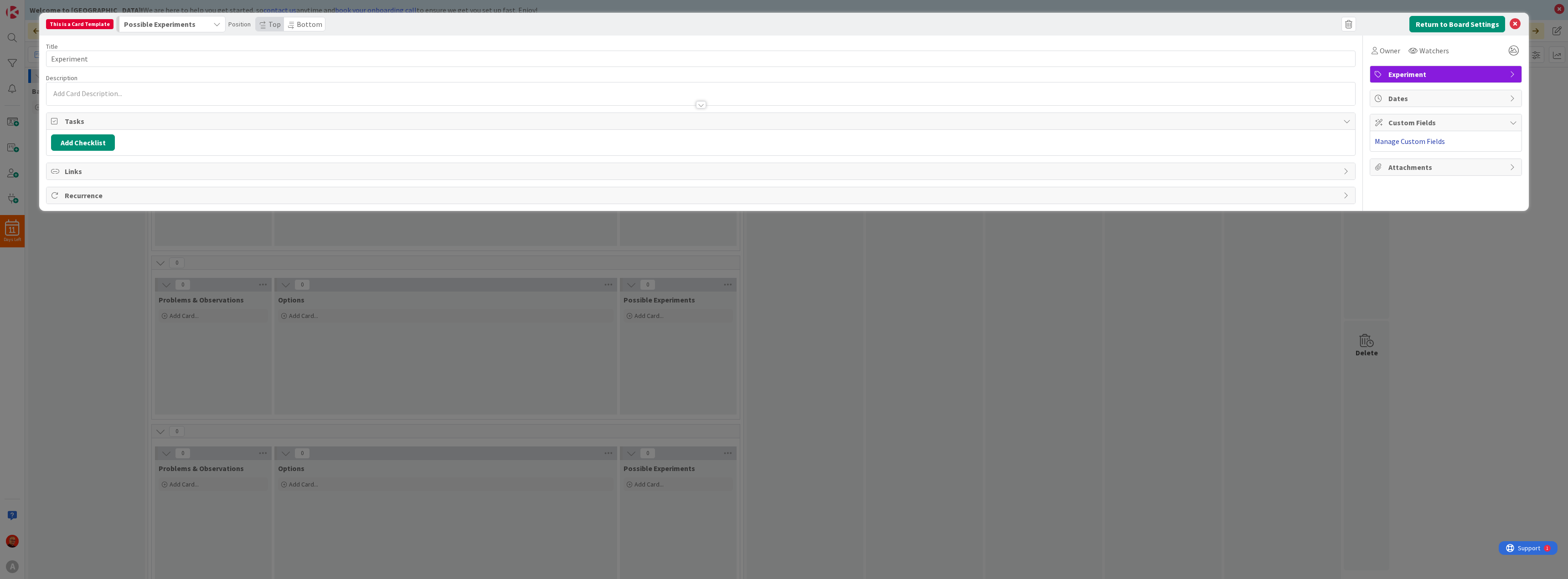
click at [1412, 138] on link "Manage Custom Fields" at bounding box center [1409, 141] width 70 height 9
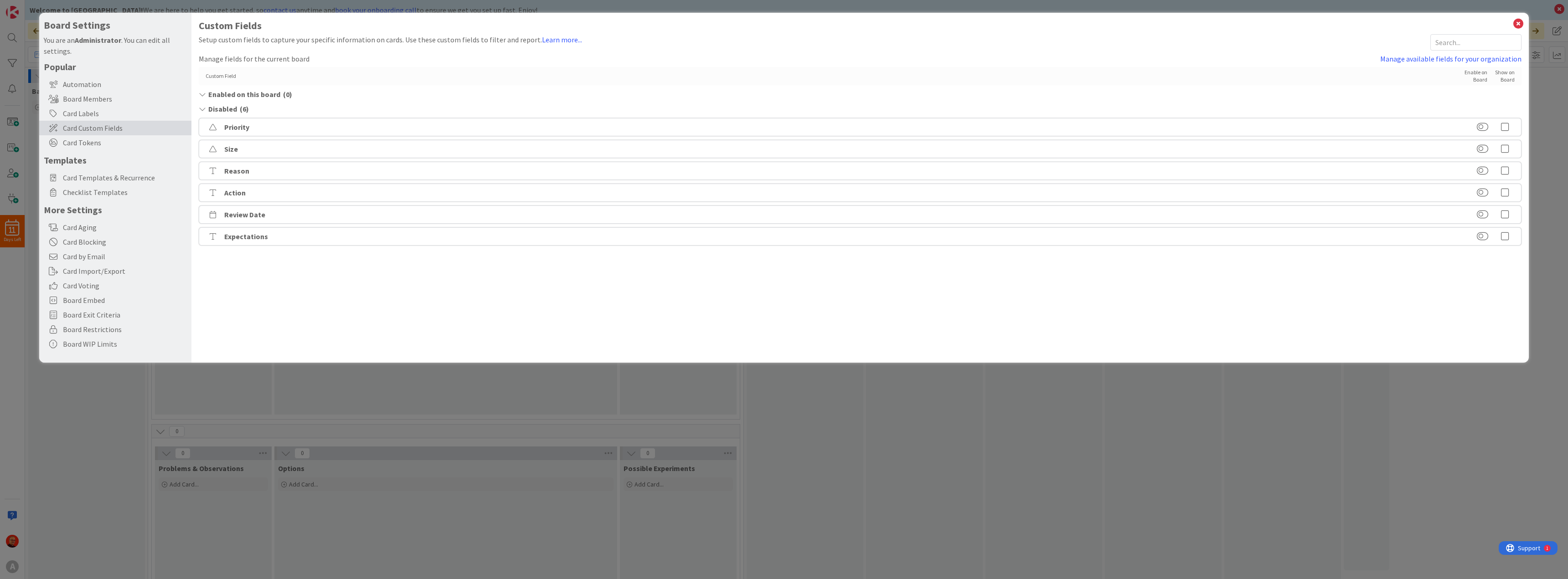
click at [1505, 171] on icon at bounding box center [1505, 170] width 18 height 9
click at [1505, 172] on icon at bounding box center [1505, 170] width 18 height 9
click at [1505, 173] on icon at bounding box center [1505, 170] width 18 height 9
click at [1505, 112] on div "Custom Field Enable on Board Show on Board Enabled on this board ( 2 ) Size Rea…" at bounding box center [860, 156] width 1323 height 179
click at [1505, 112] on icon at bounding box center [1505, 112] width 18 height 9
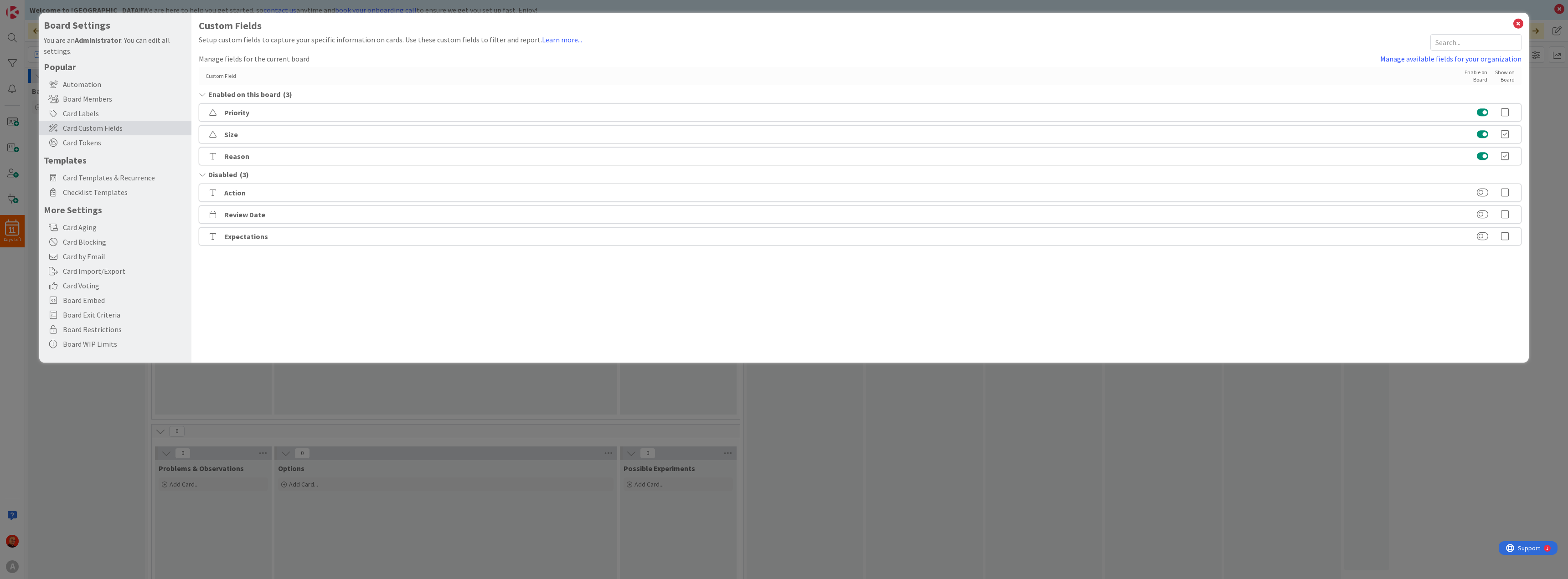
click at [1505, 133] on icon at bounding box center [1505, 134] width 18 height 9
click at [1506, 192] on icon at bounding box center [1505, 192] width 18 height 9
click at [1505, 234] on icon at bounding box center [1505, 236] width 18 height 9
click at [1507, 213] on div "Disabled ( 1 )" at bounding box center [860, 217] width 1323 height 11
click at [202, 217] on icon at bounding box center [202, 218] width 7 height 8
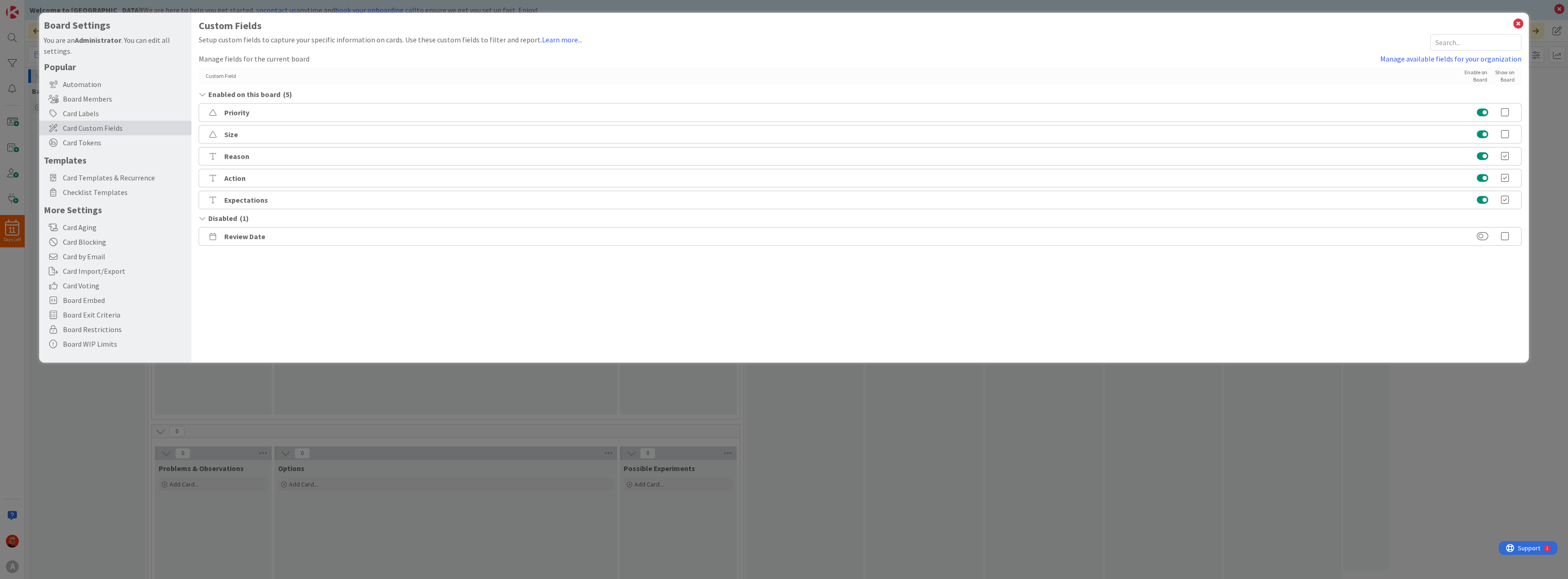
click at [1503, 238] on icon at bounding box center [1505, 236] width 18 height 9
click at [1480, 112] on button at bounding box center [1482, 112] width 11 height 9
click at [1481, 111] on button at bounding box center [1482, 112] width 11 height 9
click at [1516, 24] on icon at bounding box center [1518, 24] width 12 height 13
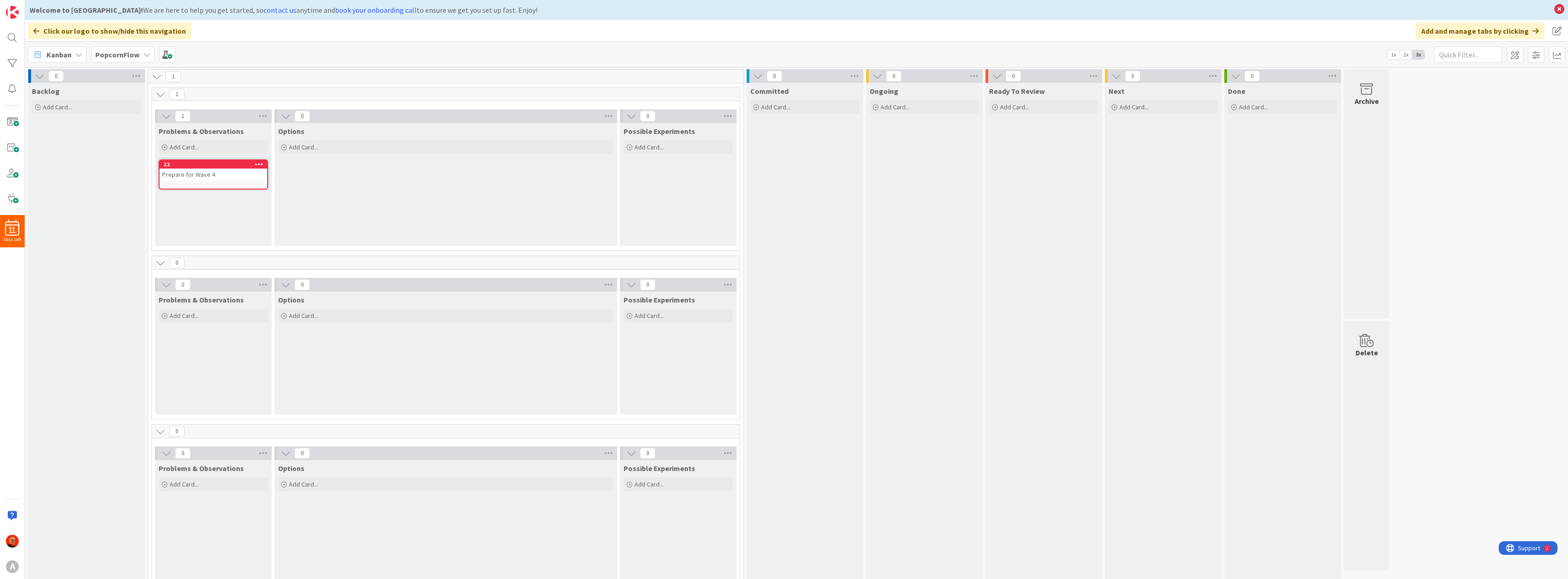
click at [223, 174] on div "Prepare for Wave 4" at bounding box center [213, 174] width 108 height 12
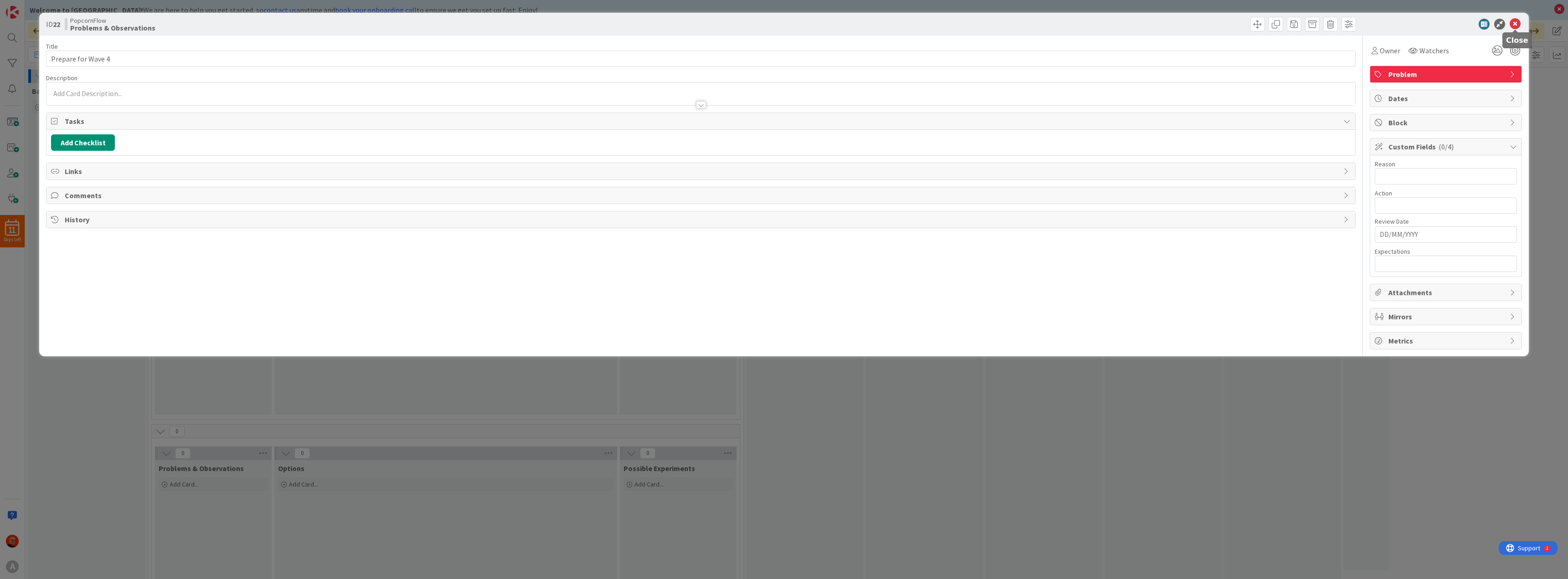
click at [1513, 21] on icon at bounding box center [1515, 24] width 11 height 11
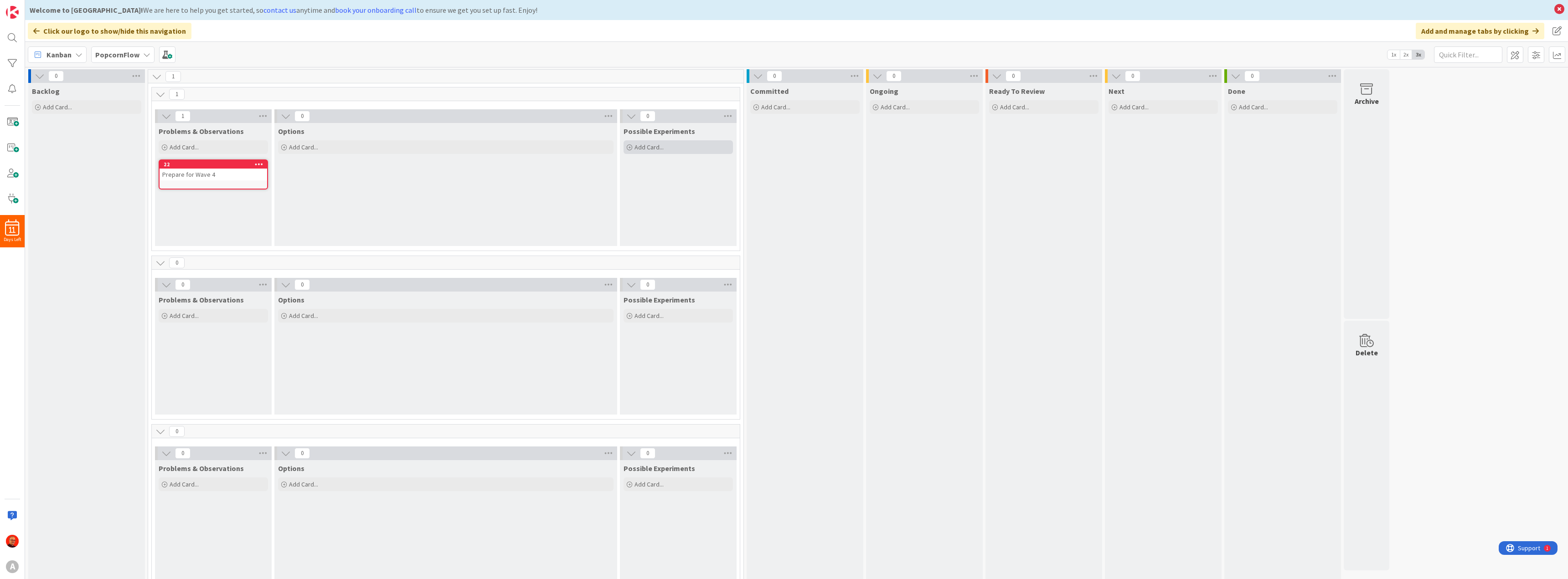
click at [648, 144] on span "Add Card..." at bounding box center [649, 147] width 29 height 8
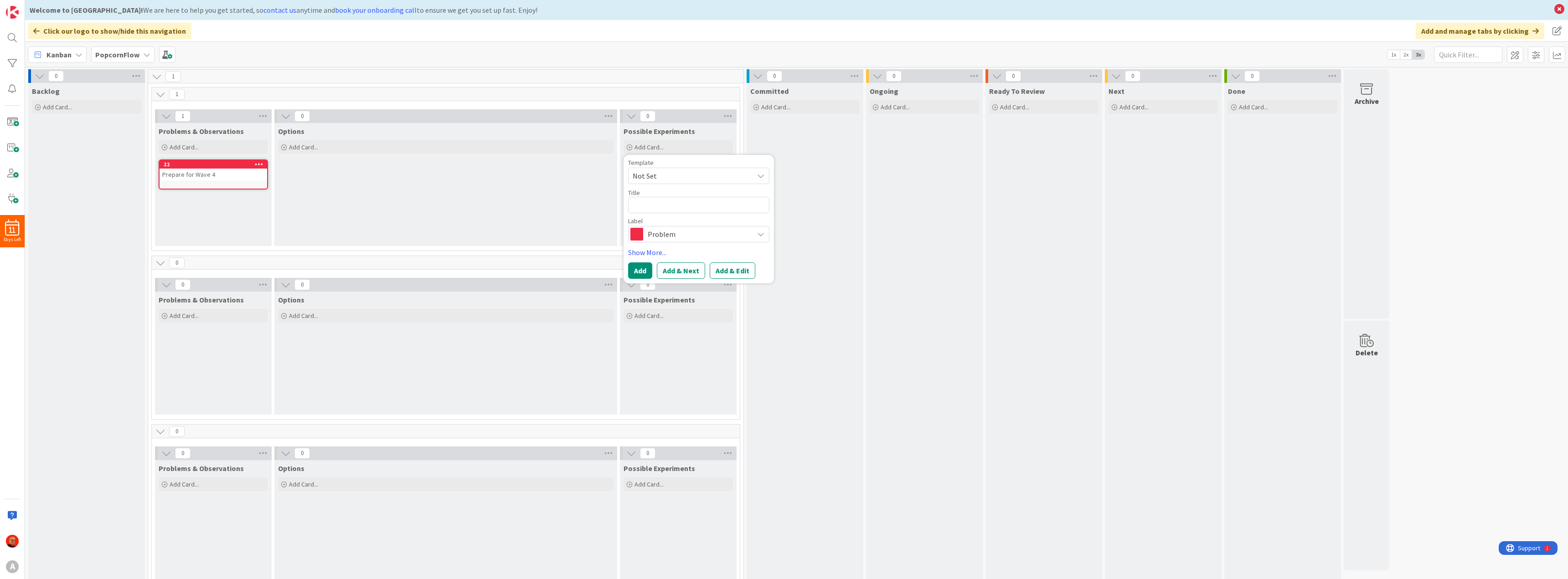
click at [667, 234] on span "Problem" at bounding box center [698, 234] width 101 height 13
click at [680, 257] on span "Experiment" at bounding box center [717, 256] width 111 height 14
click at [650, 207] on textarea at bounding box center [698, 205] width 141 height 16
click at [665, 174] on span "Not Set" at bounding box center [690, 175] width 114 height 12
click at [657, 213] on span "Experiment" at bounding box center [706, 215] width 130 height 12
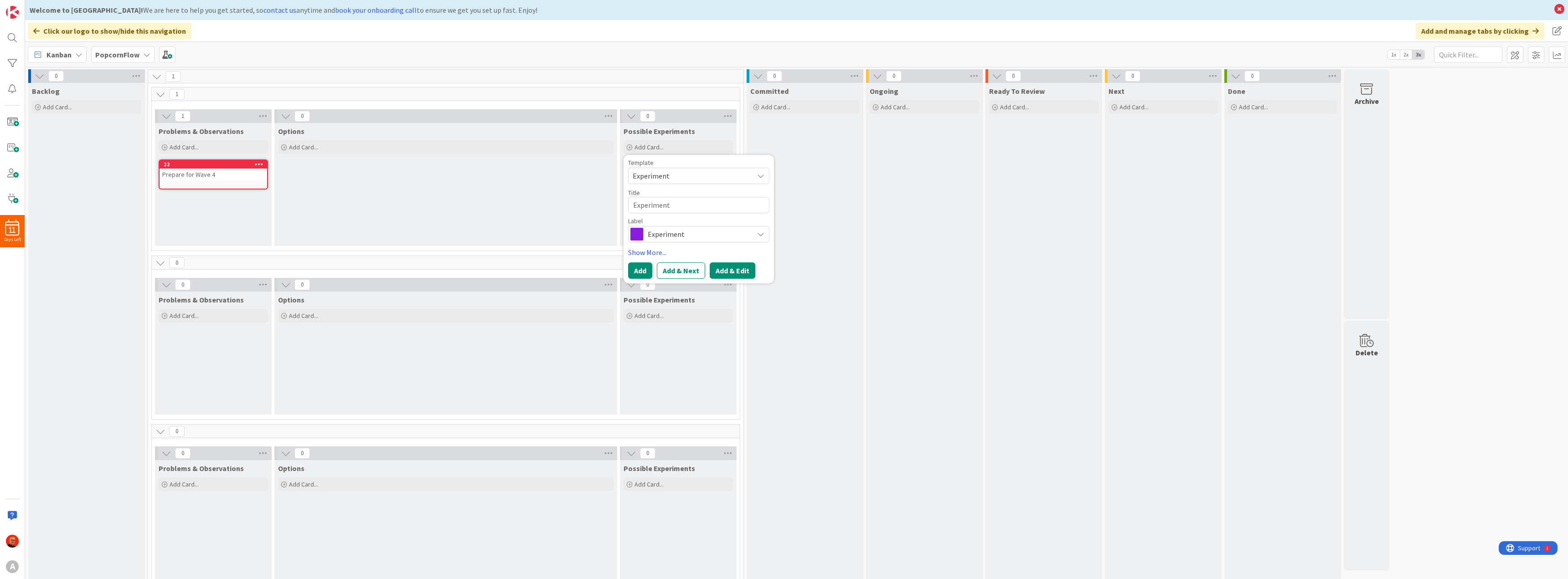
click at [744, 274] on button "Add & Edit" at bounding box center [732, 271] width 46 height 16
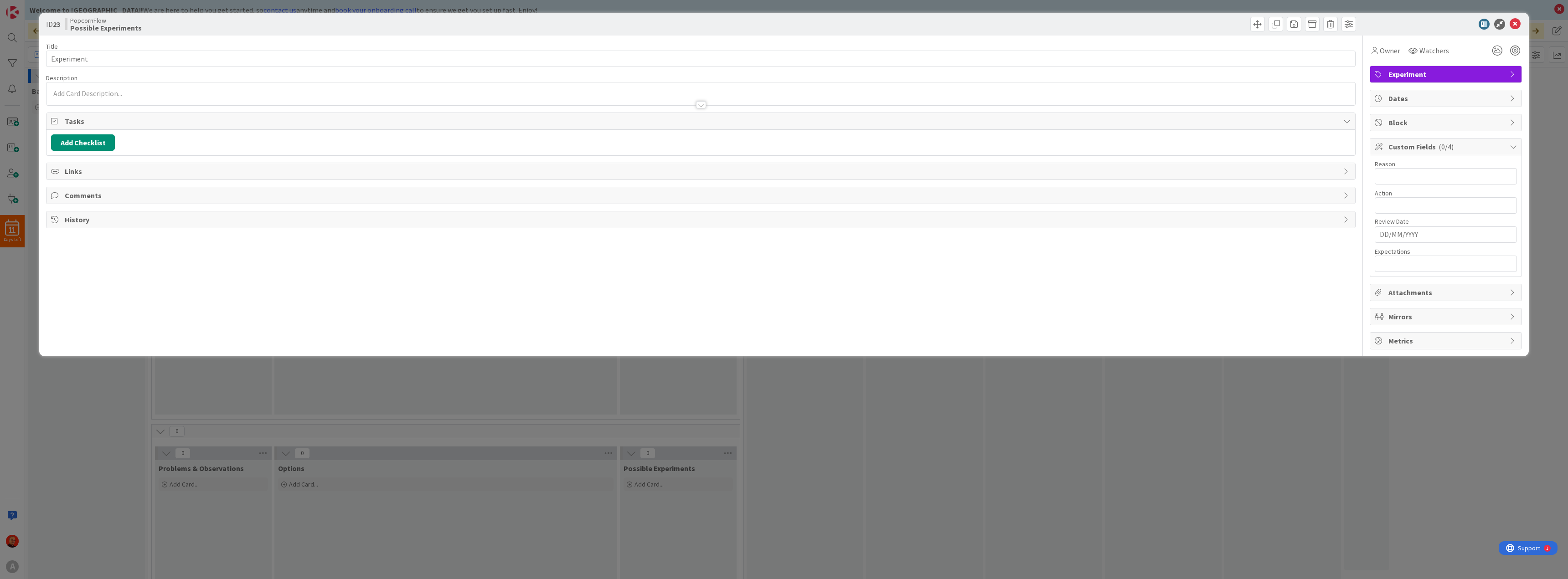
drag, startPoint x: 1416, startPoint y: 145, endPoint x: 211, endPoint y: 271, distance: 1211.6
click at [211, 271] on div "Title 10 / 128 Experiment Description Owner Watchers Experiment Tasks Add Check…" at bounding box center [784, 192] width 1476 height 314
click at [1510, 144] on icon at bounding box center [1513, 147] width 8 height 8
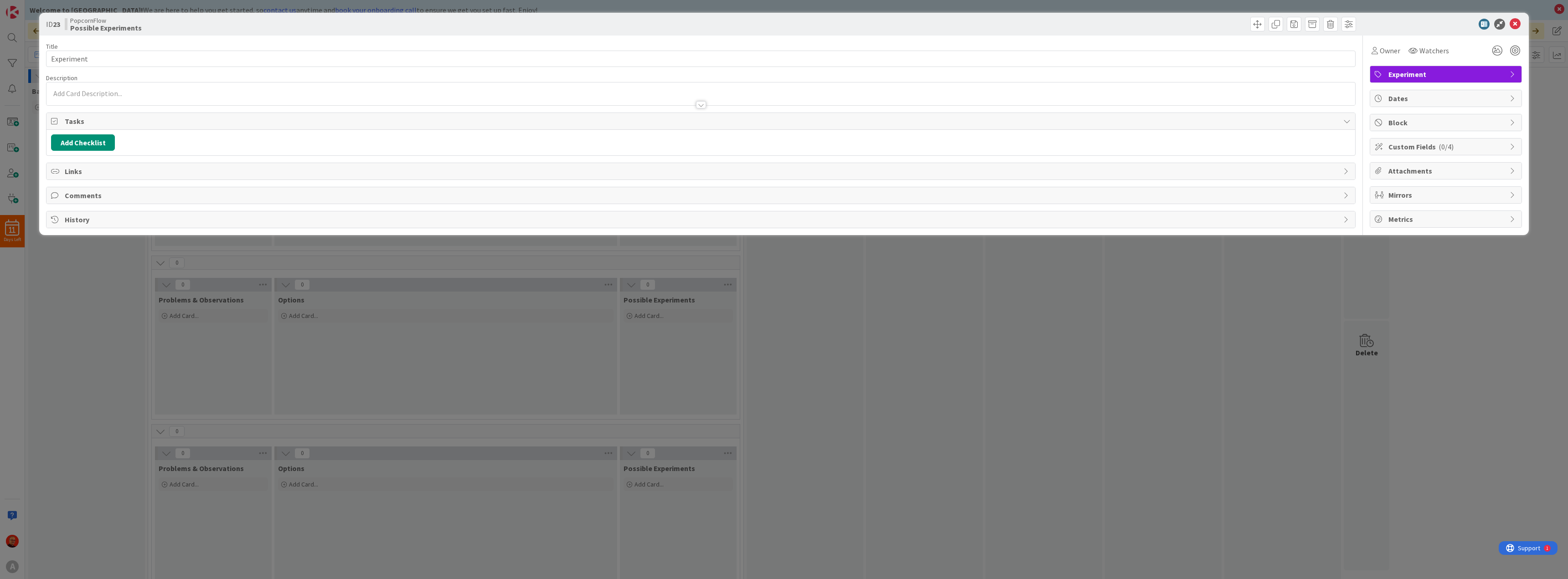
click at [1493, 146] on span "Custom Fields ( 0/4 )" at bounding box center [1446, 146] width 117 height 11
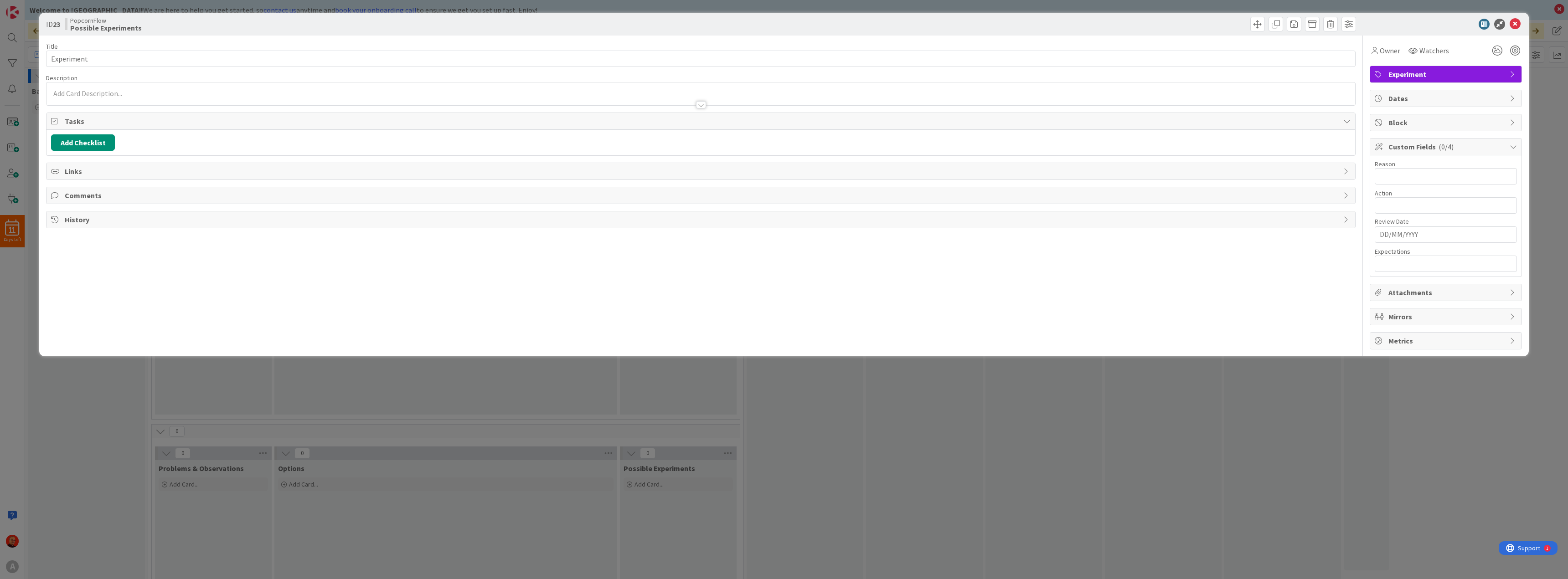
click at [1493, 146] on span "Custom Fields ( 0/4 )" at bounding box center [1446, 146] width 117 height 11
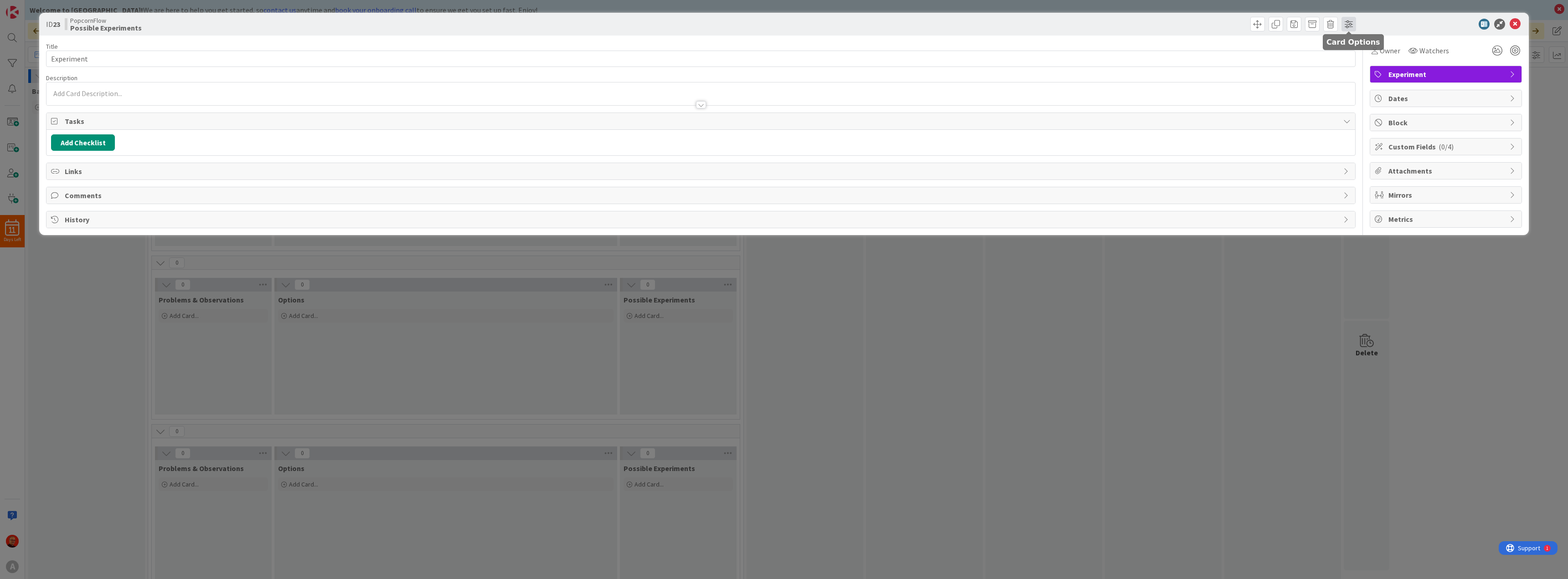
click at [1350, 24] on span at bounding box center [1348, 24] width 14 height 14
click at [1515, 22] on icon at bounding box center [1515, 24] width 11 height 11
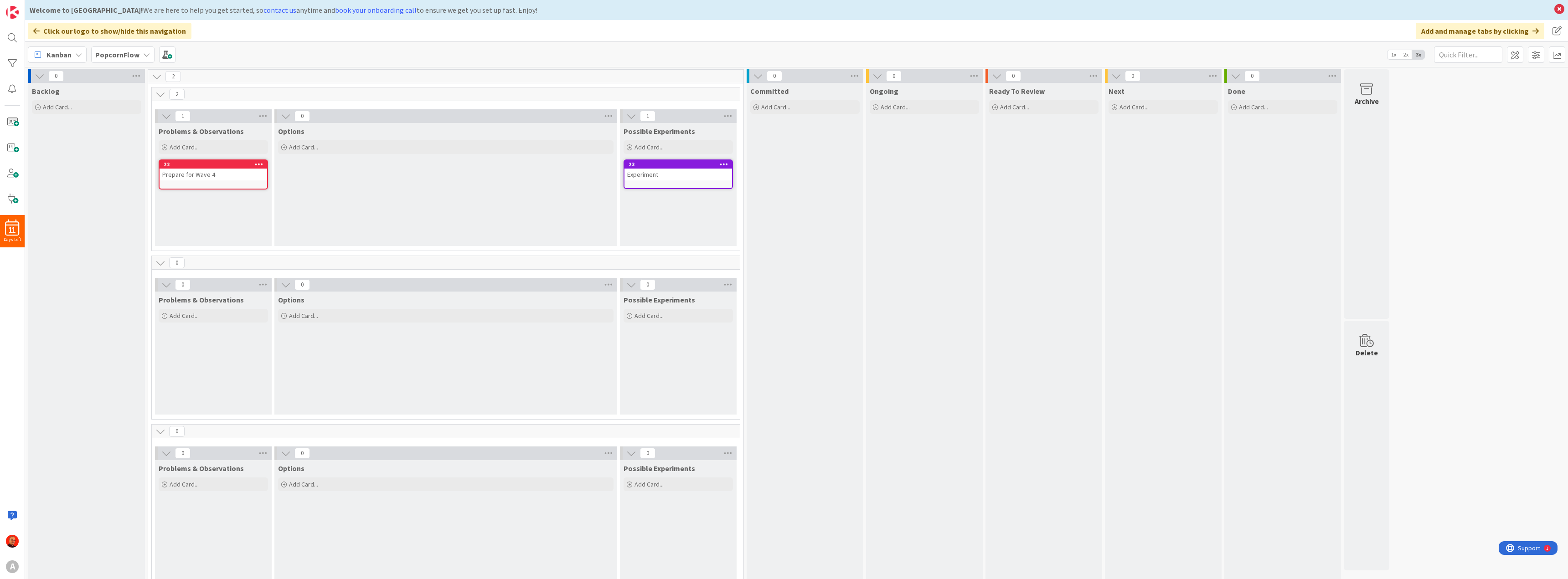
click at [633, 173] on div "Experiment" at bounding box center [678, 174] width 108 height 12
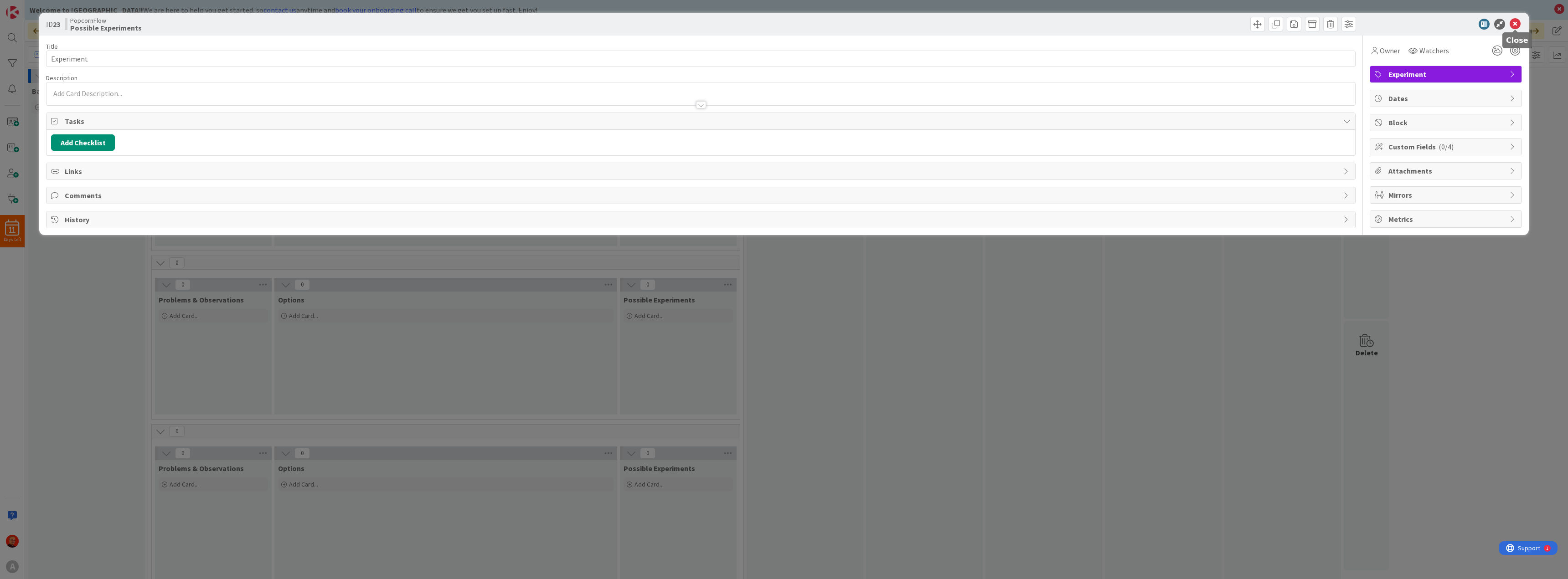
click at [1517, 23] on icon at bounding box center [1515, 24] width 11 height 11
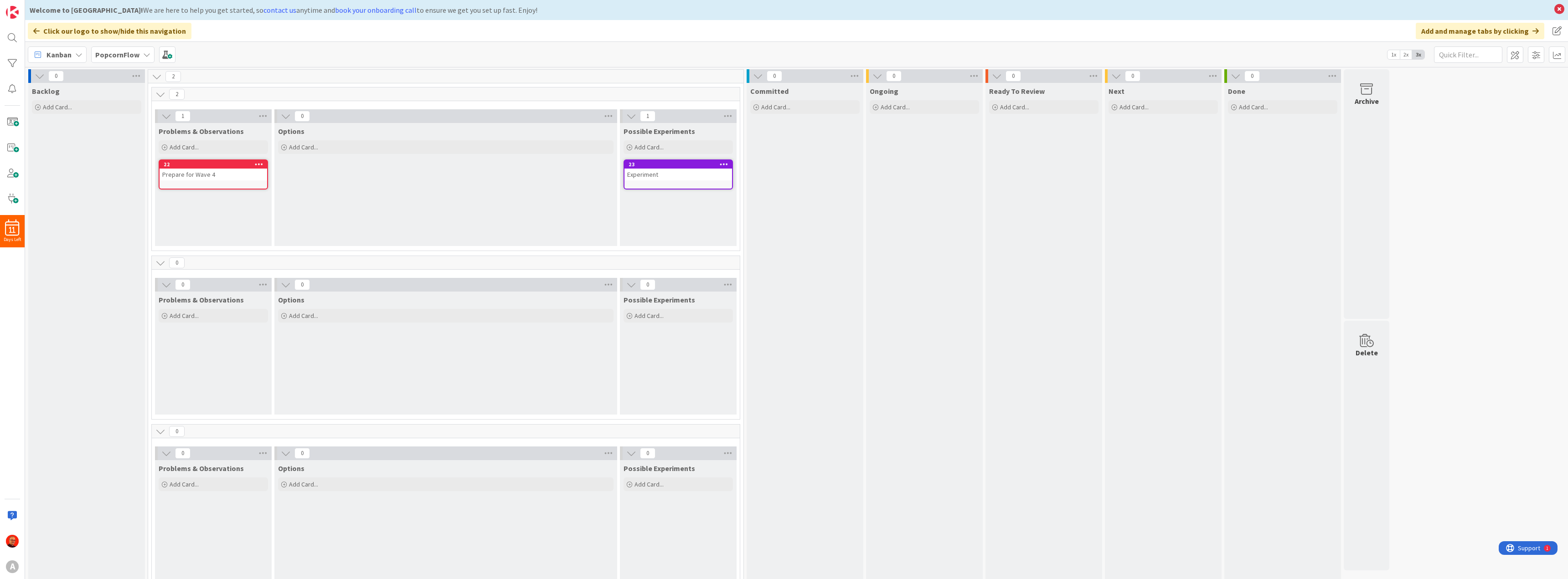
click at [725, 164] on icon at bounding box center [724, 164] width 9 height 6
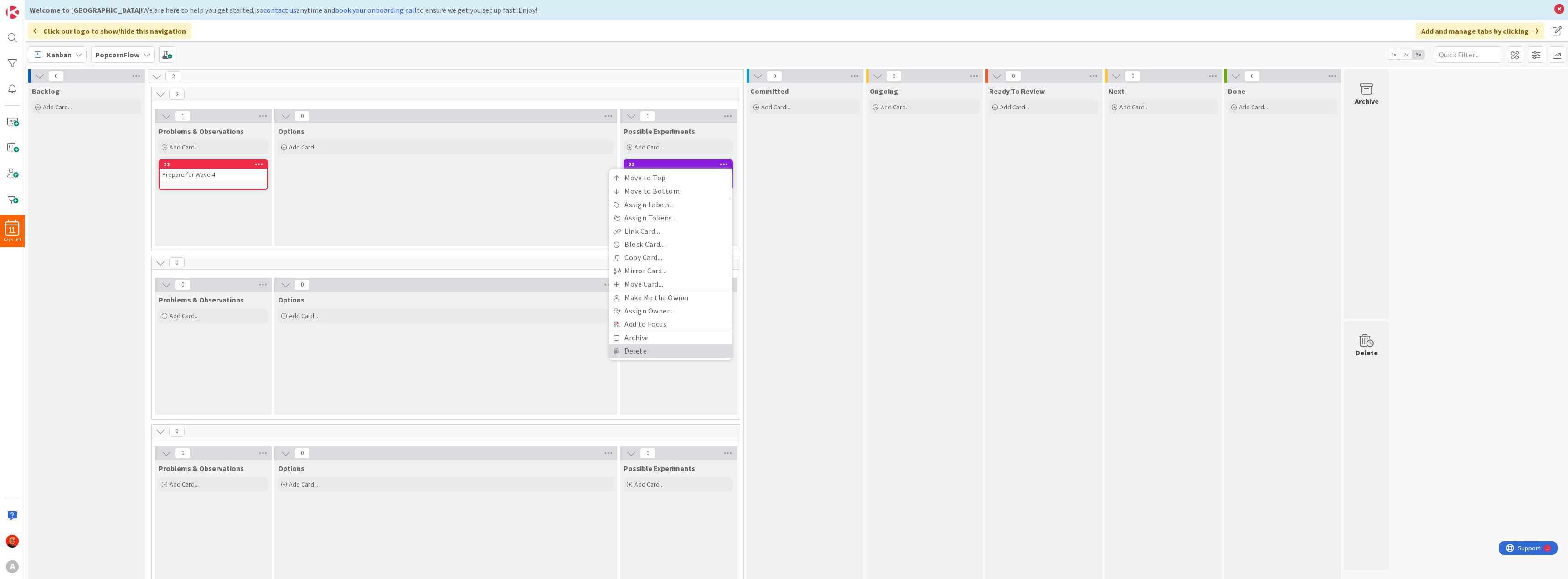
click at [647, 348] on link "Delete" at bounding box center [670, 351] width 123 height 13
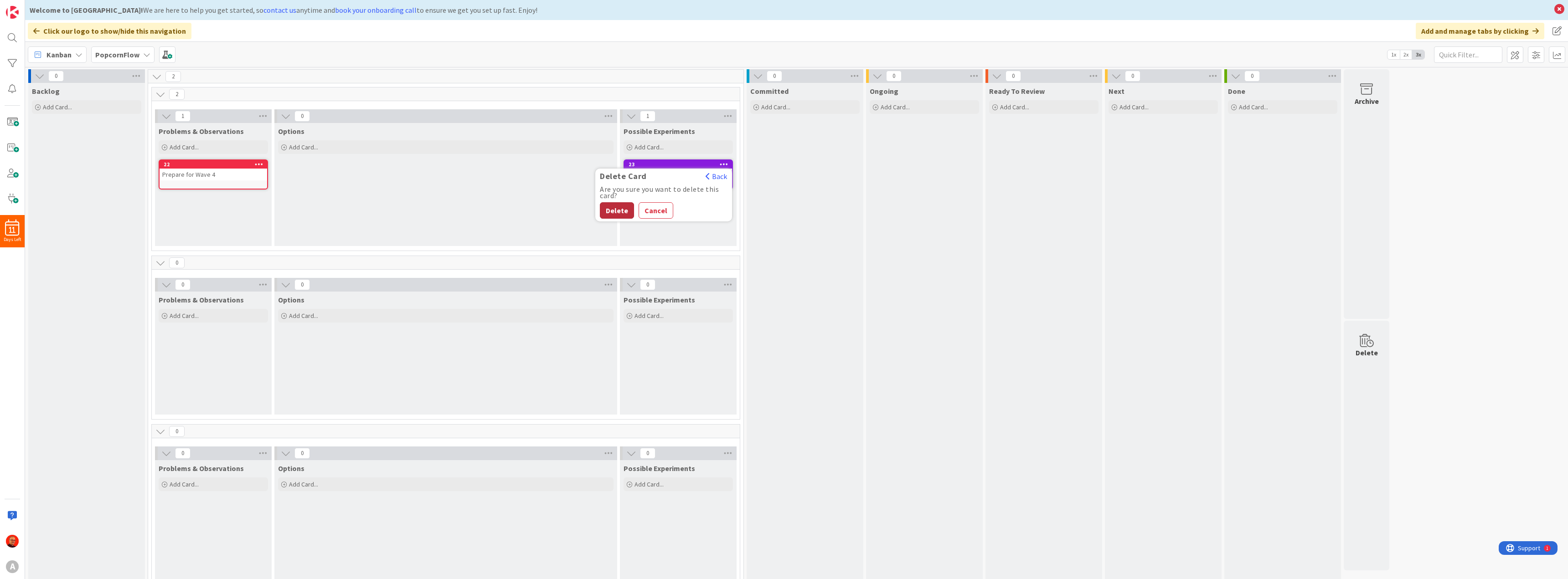
click at [624, 207] on button "Delete" at bounding box center [617, 211] width 34 height 16
click at [166, 116] on icon at bounding box center [166, 116] width 10 height 10
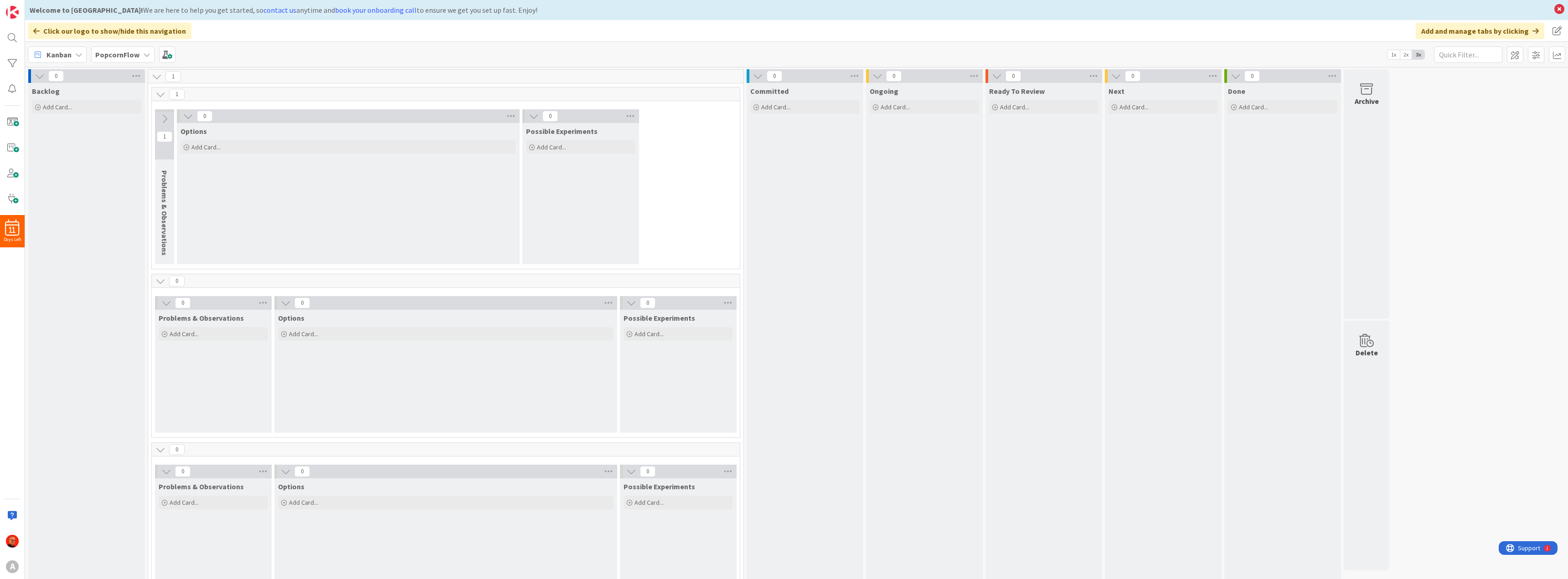
click at [166, 116] on icon at bounding box center [164, 119] width 10 height 10
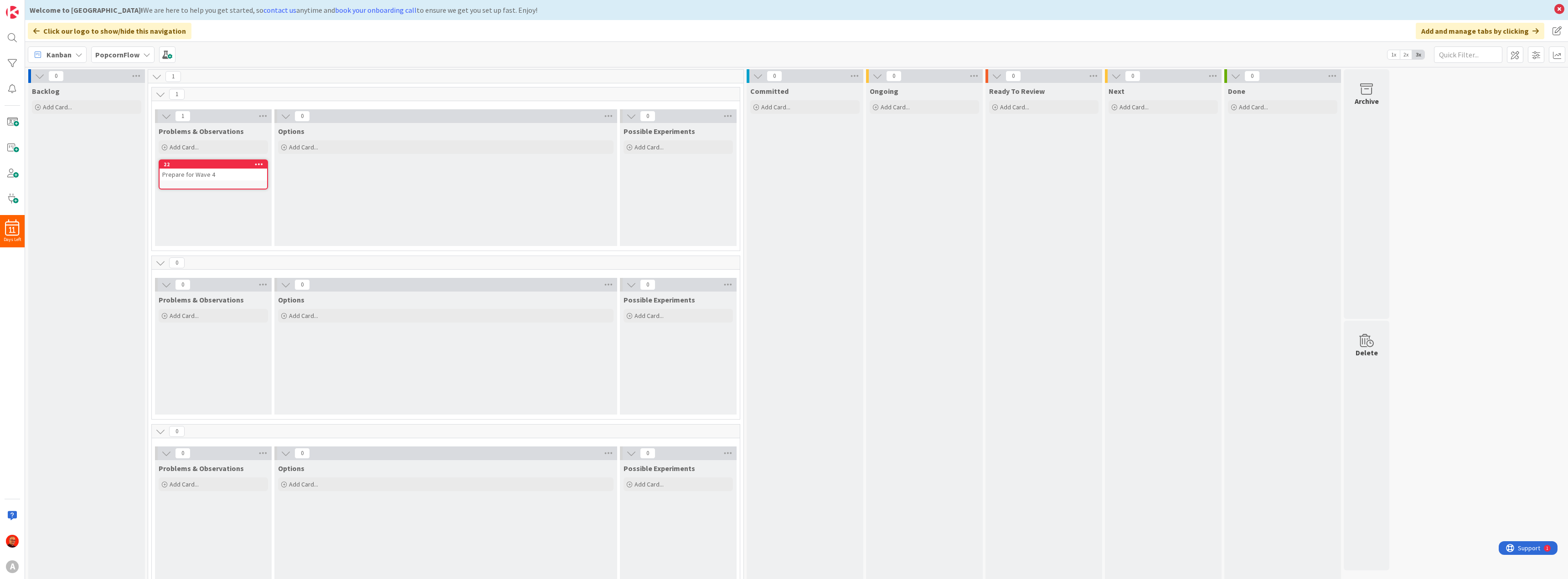
click at [159, 96] on icon at bounding box center [160, 94] width 10 height 10
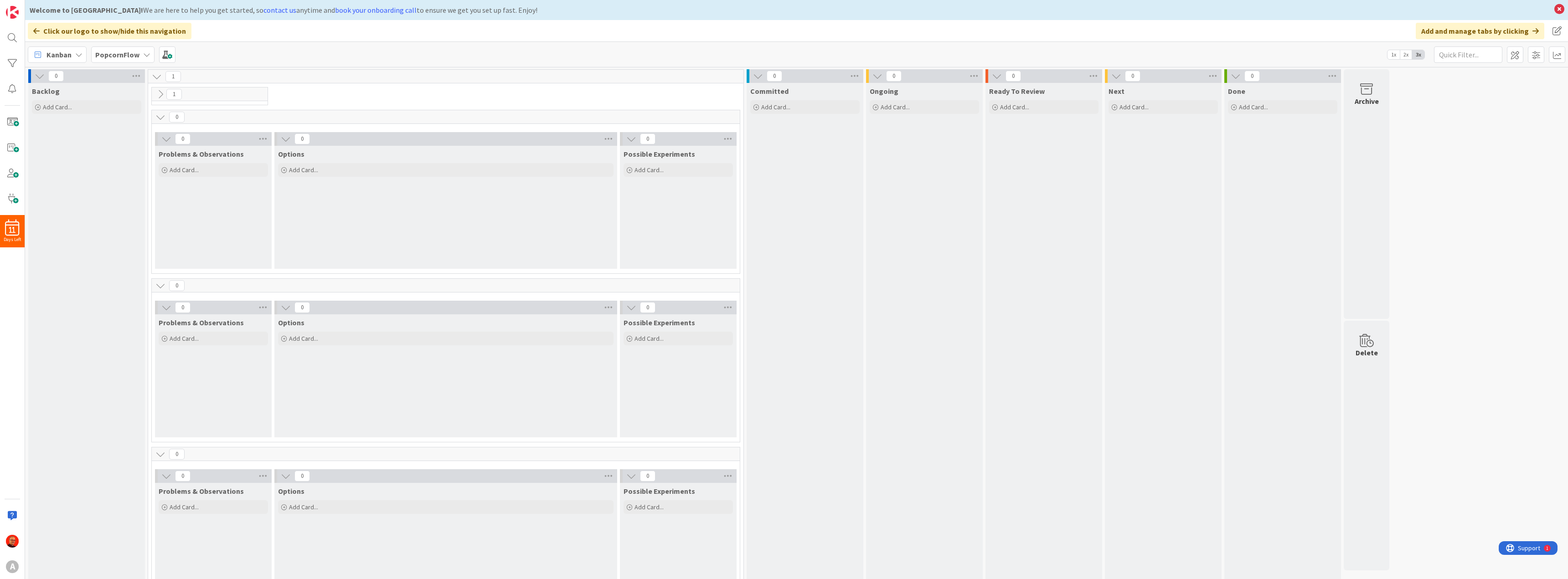
click at [159, 115] on icon at bounding box center [160, 117] width 10 height 10
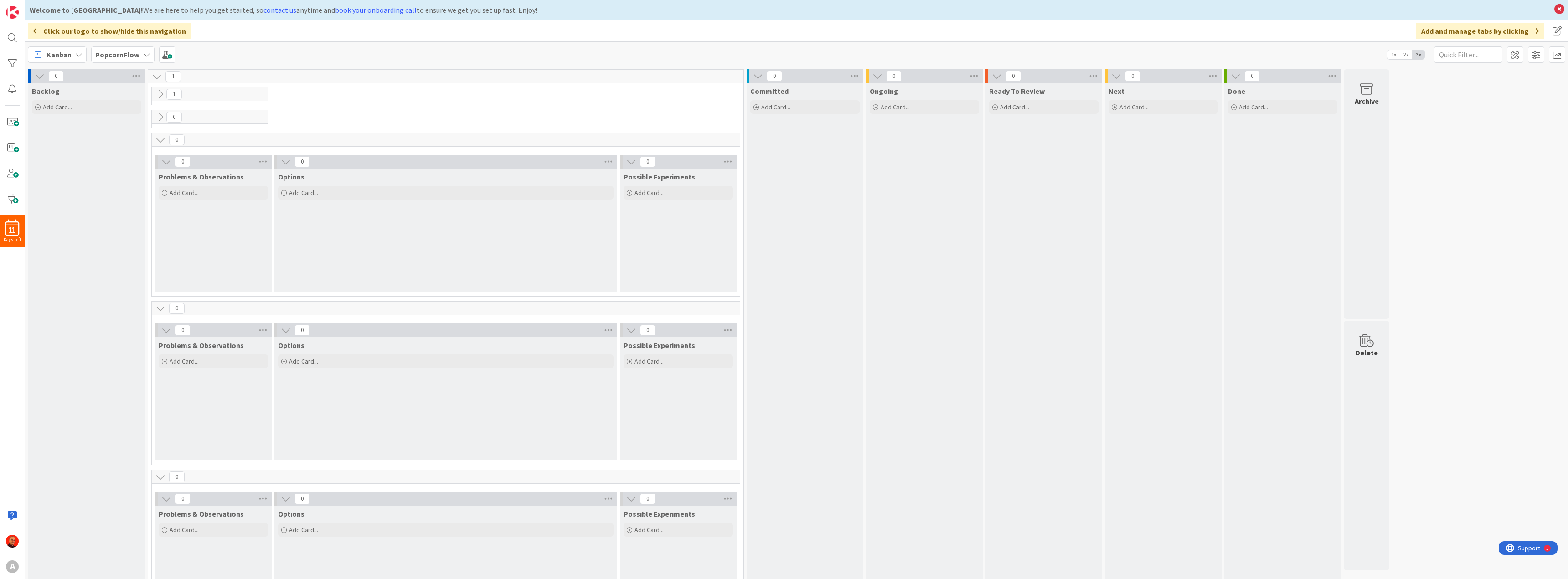
click at [158, 138] on icon at bounding box center [160, 140] width 10 height 10
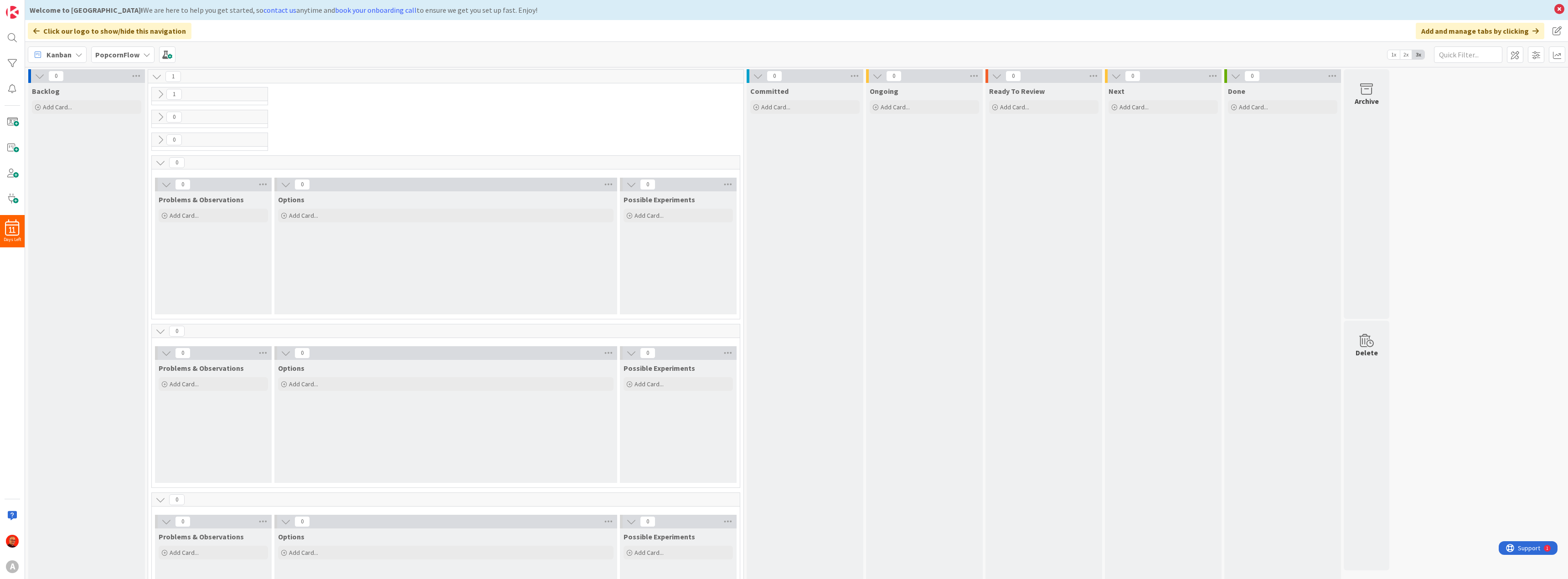
click at [159, 96] on icon at bounding box center [160, 94] width 10 height 10
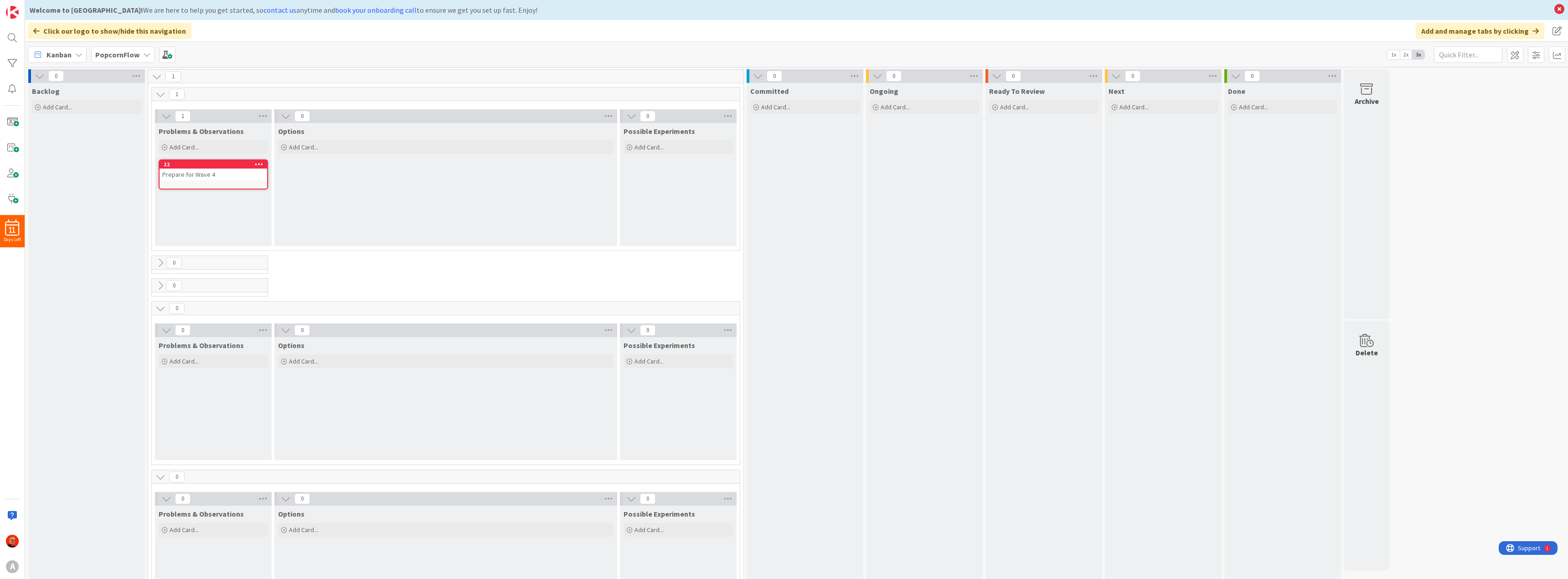
click at [157, 91] on icon at bounding box center [160, 94] width 10 height 10
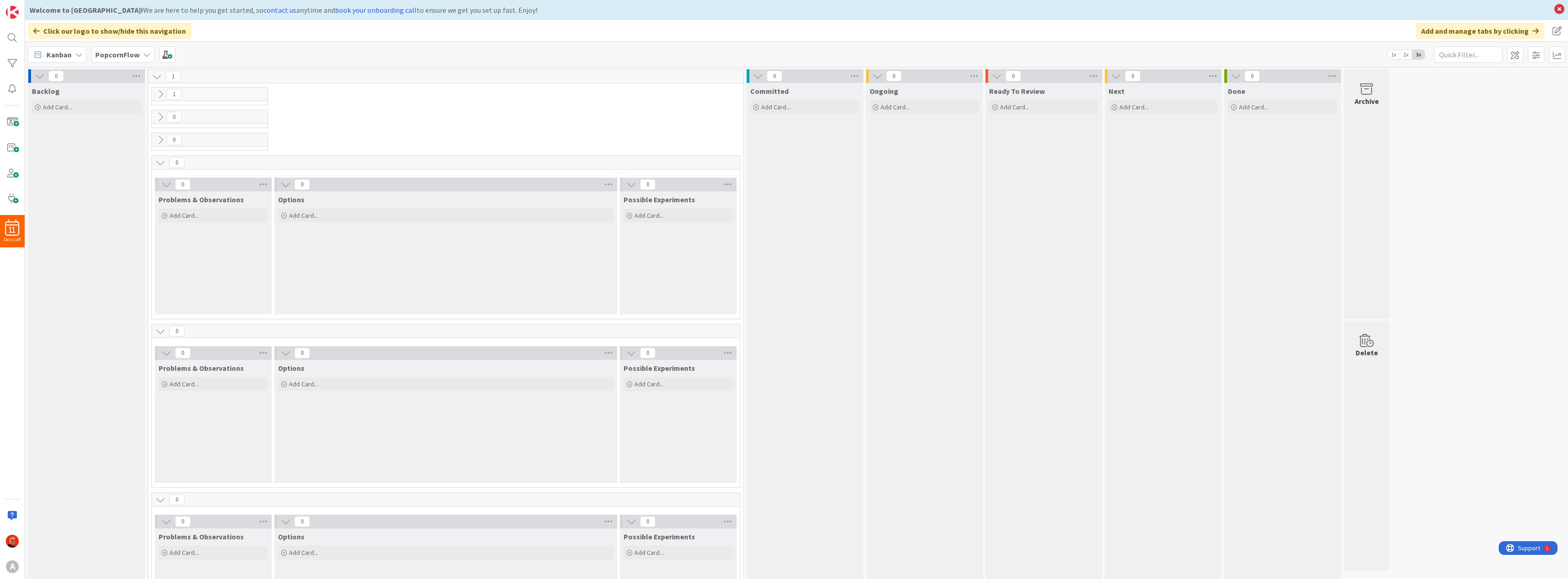
click at [155, 76] on icon at bounding box center [157, 76] width 10 height 10
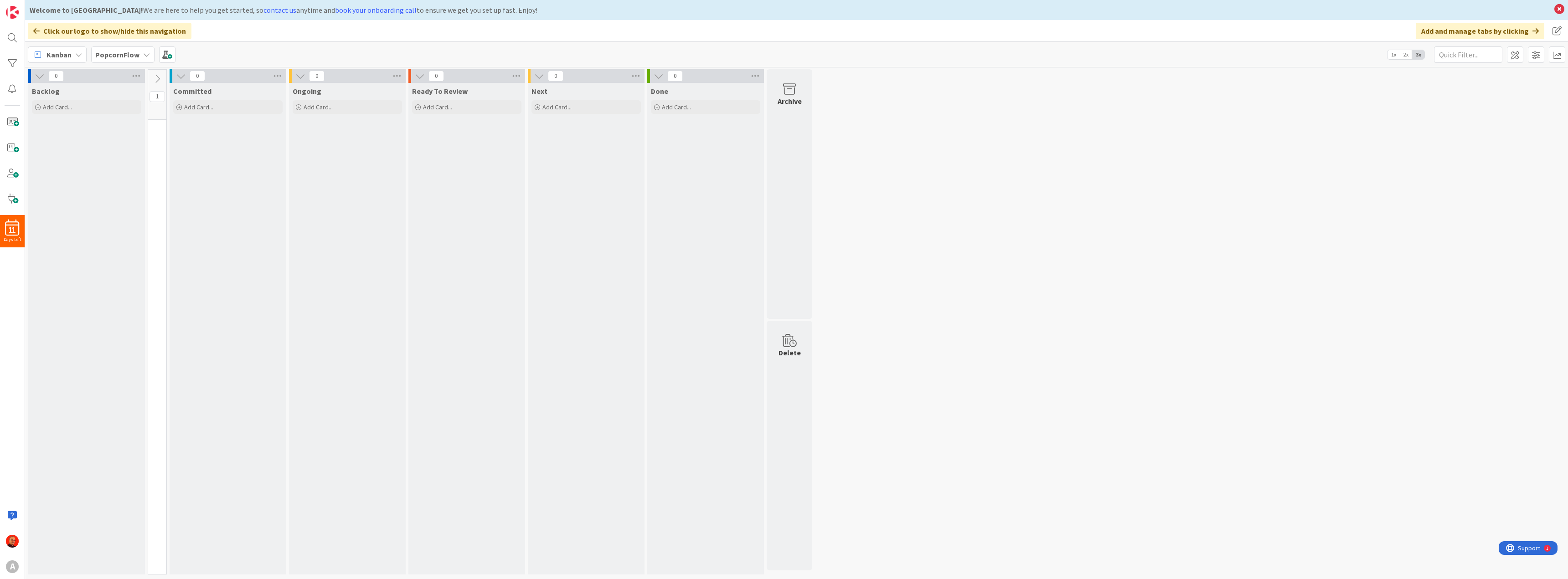
click at [155, 78] on icon at bounding box center [157, 79] width 10 height 10
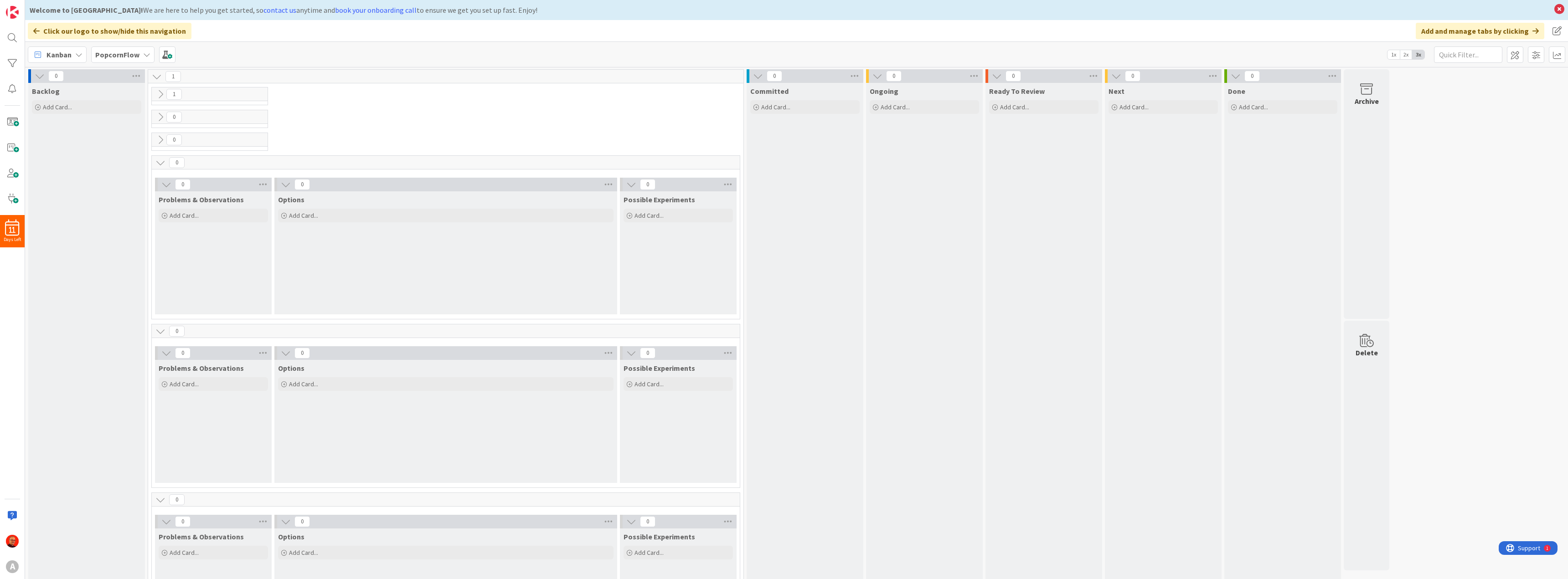
click at [159, 96] on icon at bounding box center [160, 94] width 10 height 10
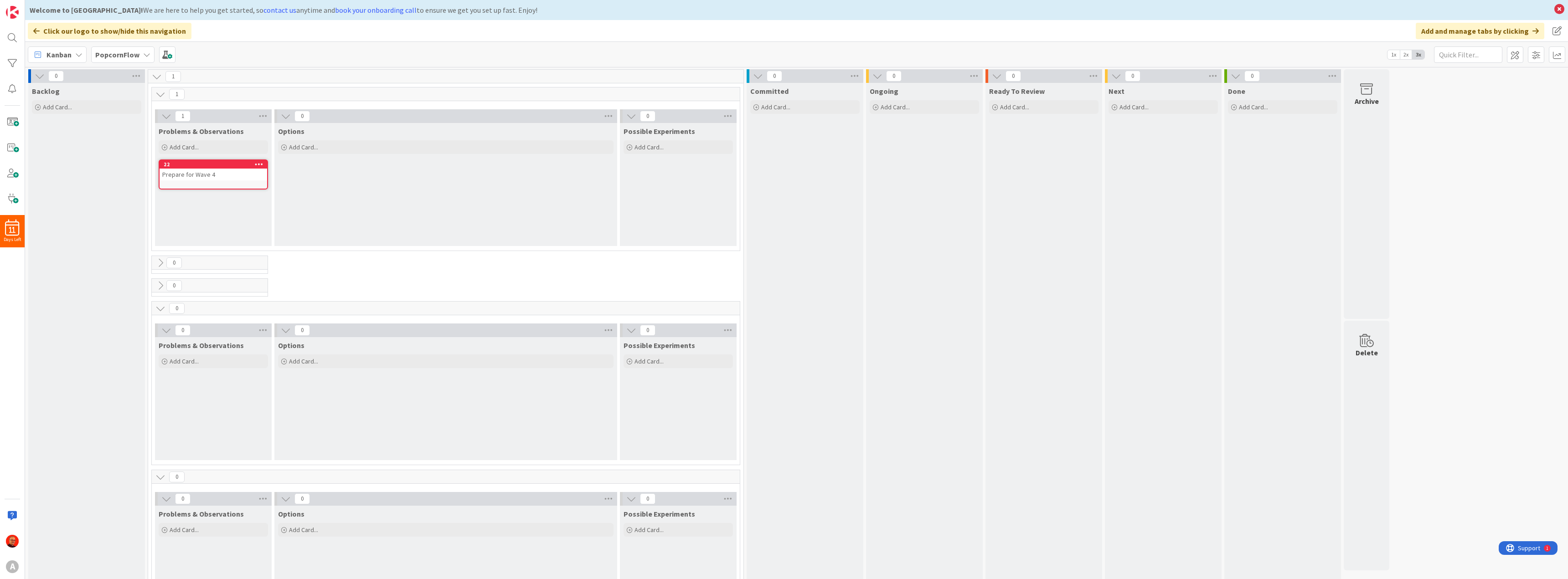
click at [162, 264] on icon at bounding box center [160, 263] width 10 height 10
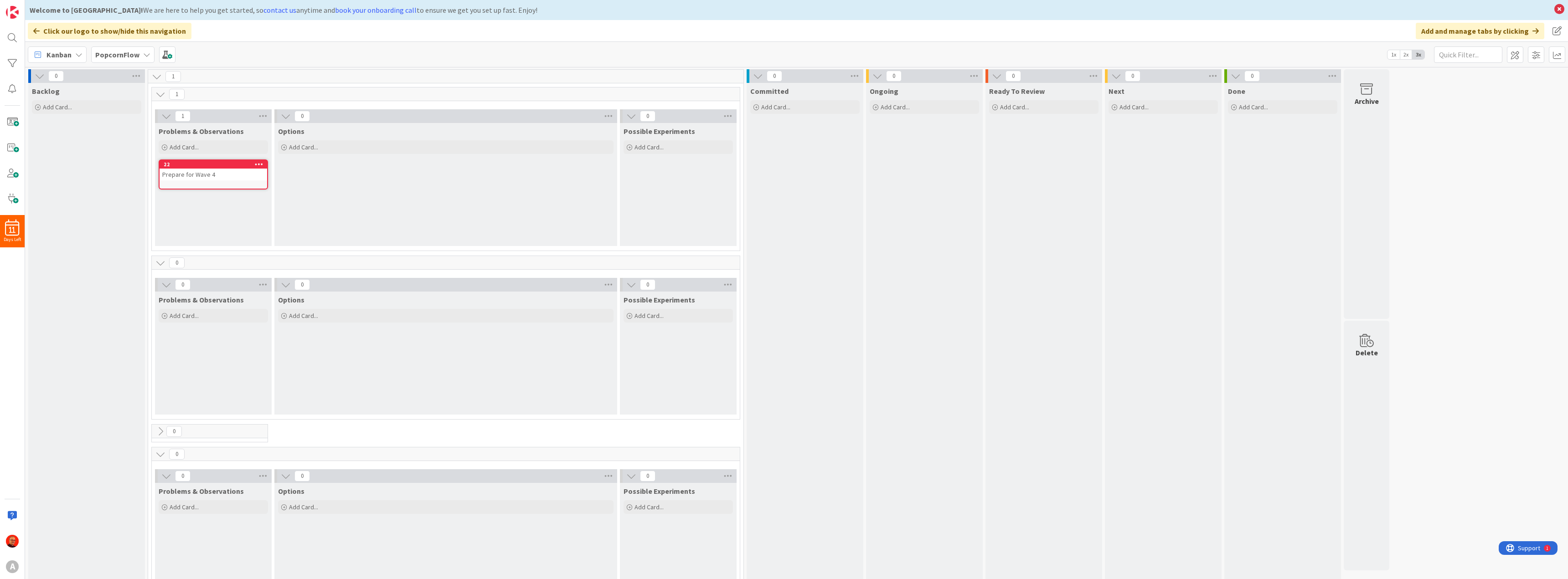
click at [161, 433] on icon at bounding box center [160, 431] width 10 height 10
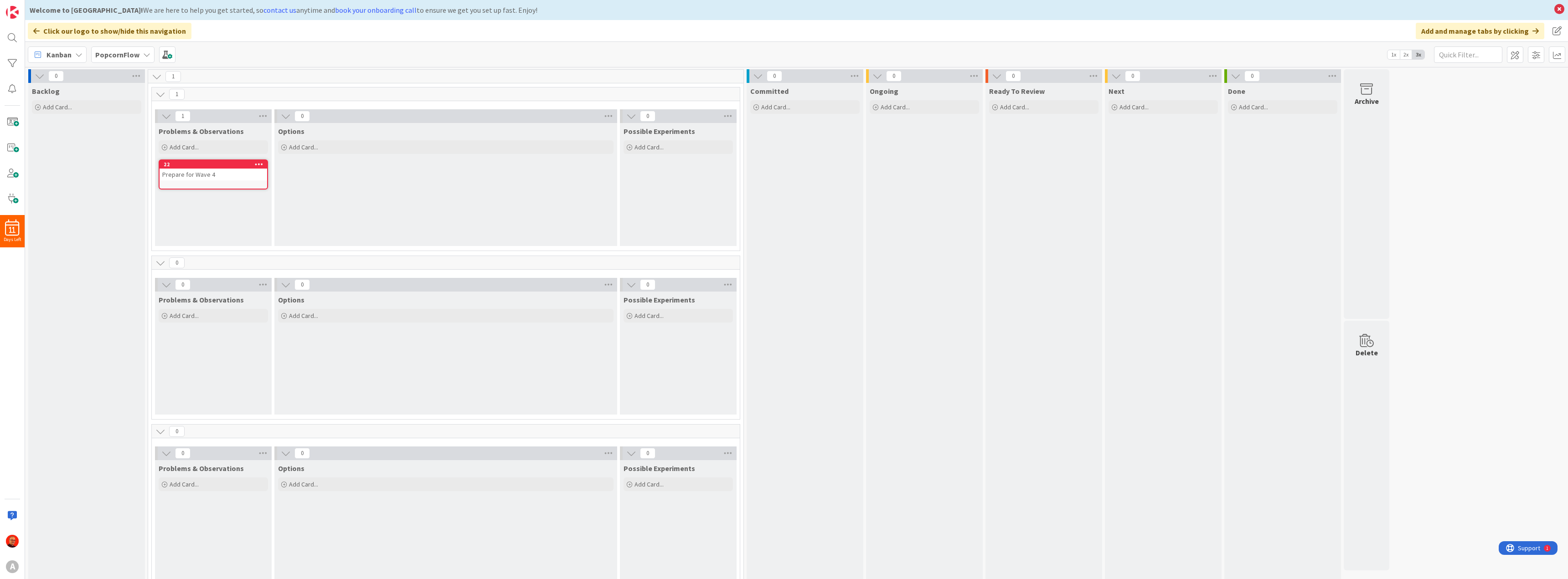
click at [38, 33] on icon at bounding box center [36, 31] width 6 height 8
click at [110, 56] on b "PopcornFlow" at bounding box center [117, 55] width 45 height 9
click at [130, 186] on h4 "SMART" at bounding box center [164, 187] width 124 height 9
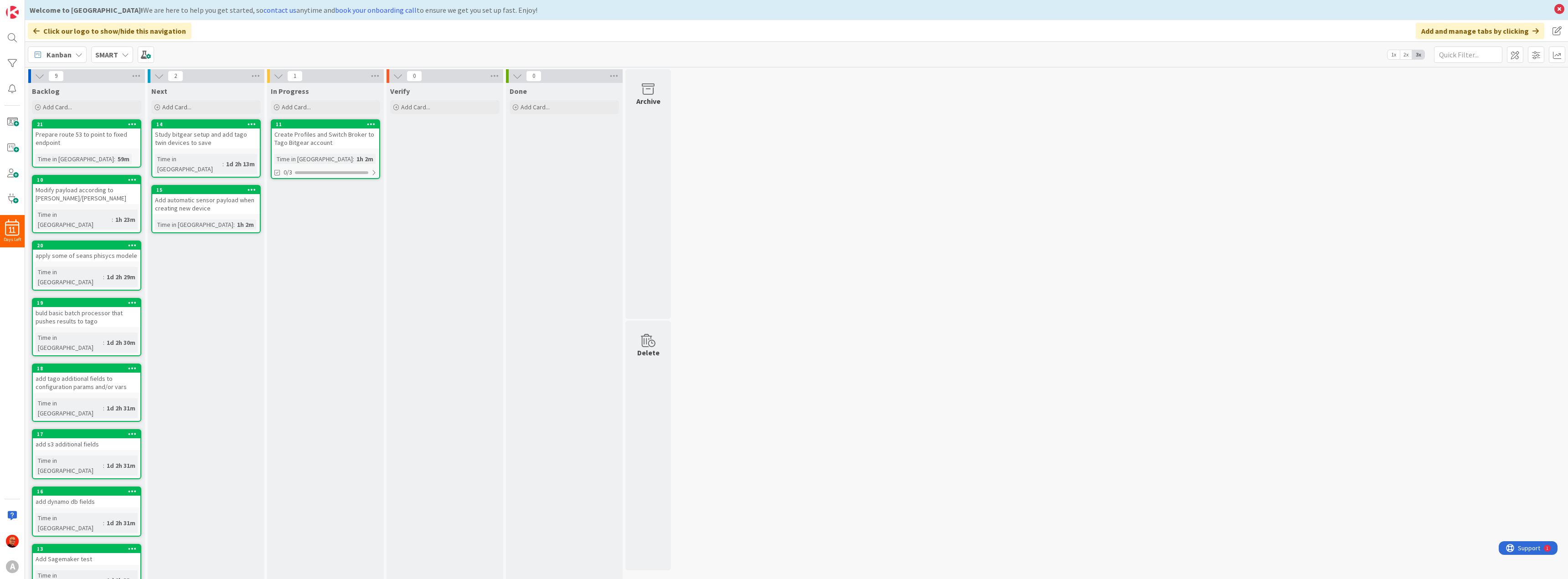
click at [310, 139] on div "Create Profiles and Switch Broker to Tago Bitgear account" at bounding box center [325, 138] width 108 height 20
